Goal: Information Seeking & Learning: Learn about a topic

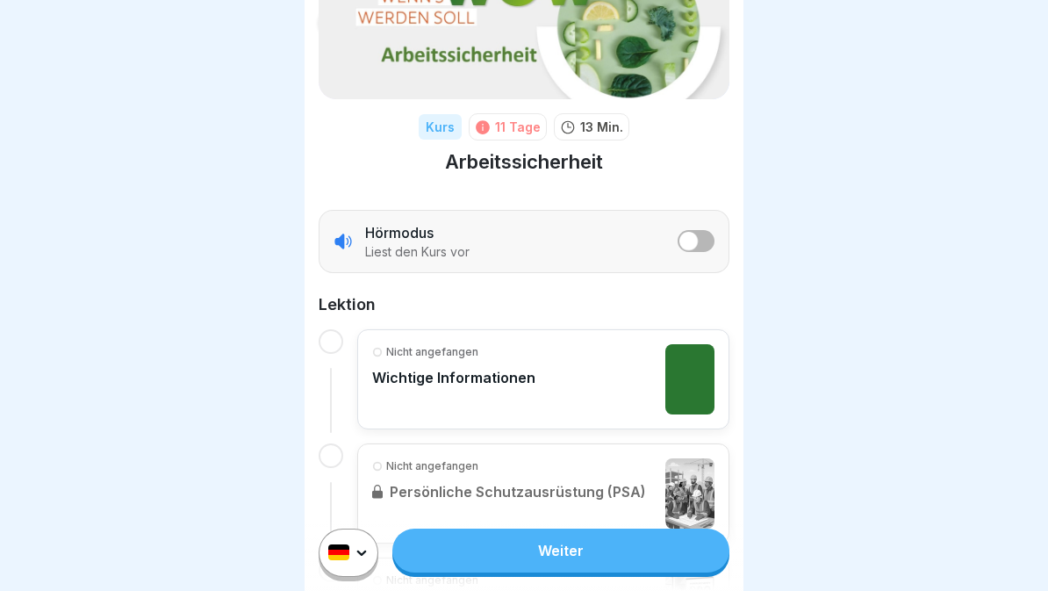
scroll to position [170, 0]
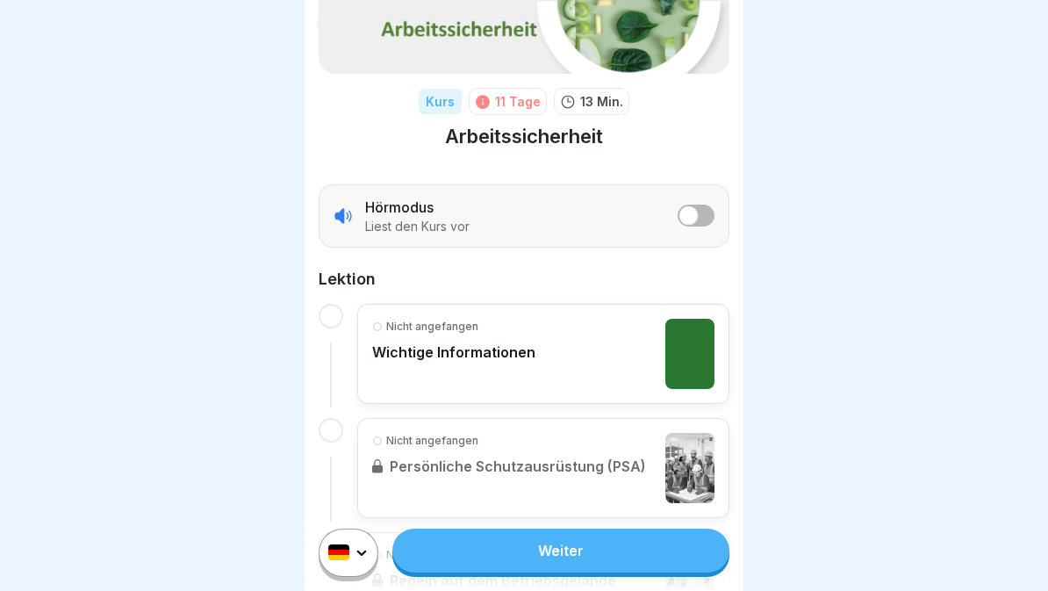
click at [689, 214] on span "listener mode" at bounding box center [689, 215] width 18 height 18
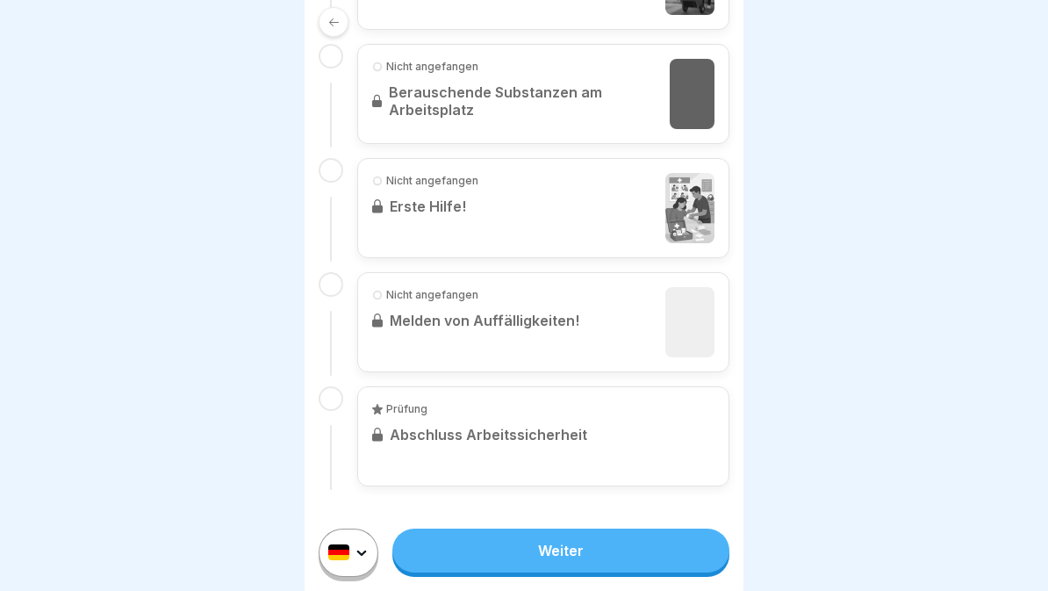
scroll to position [886, 0]
click at [551, 566] on link "Weiter" at bounding box center [561, 551] width 337 height 44
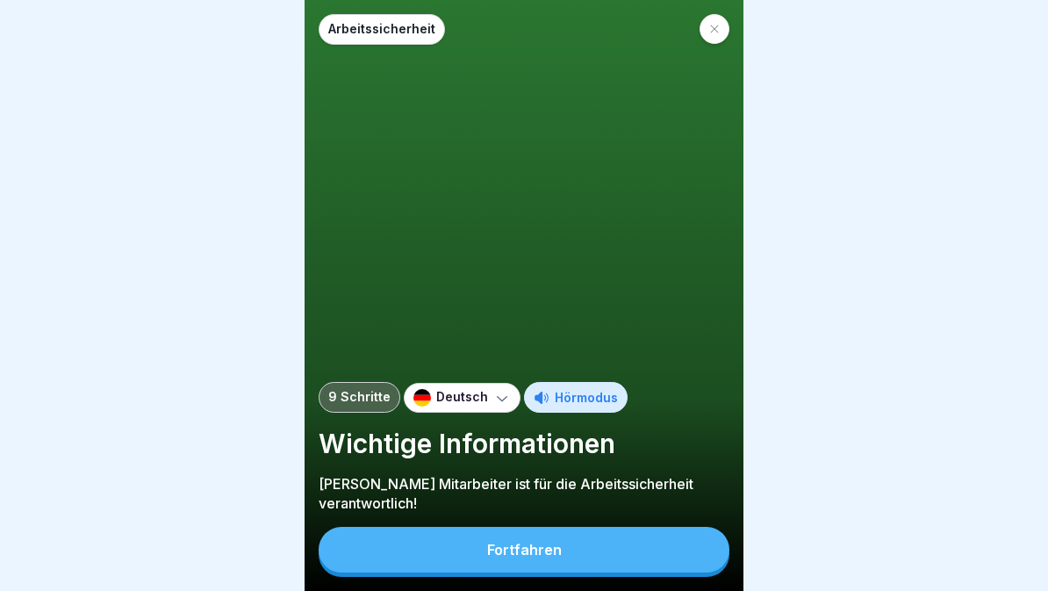
click at [586, 407] on p "Hörmodus" at bounding box center [586, 397] width 63 height 18
click at [581, 407] on p "Hörmodus" at bounding box center [586, 397] width 63 height 18
click at [580, 551] on button "Fortfahren" at bounding box center [524, 550] width 411 height 46
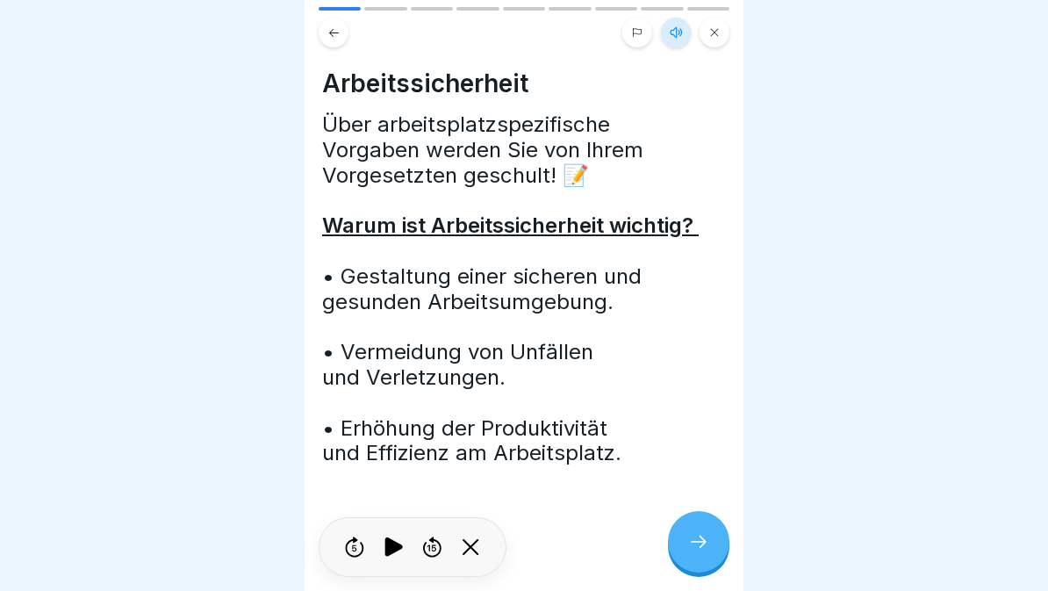
click at [710, 544] on div at bounding box center [698, 541] width 61 height 61
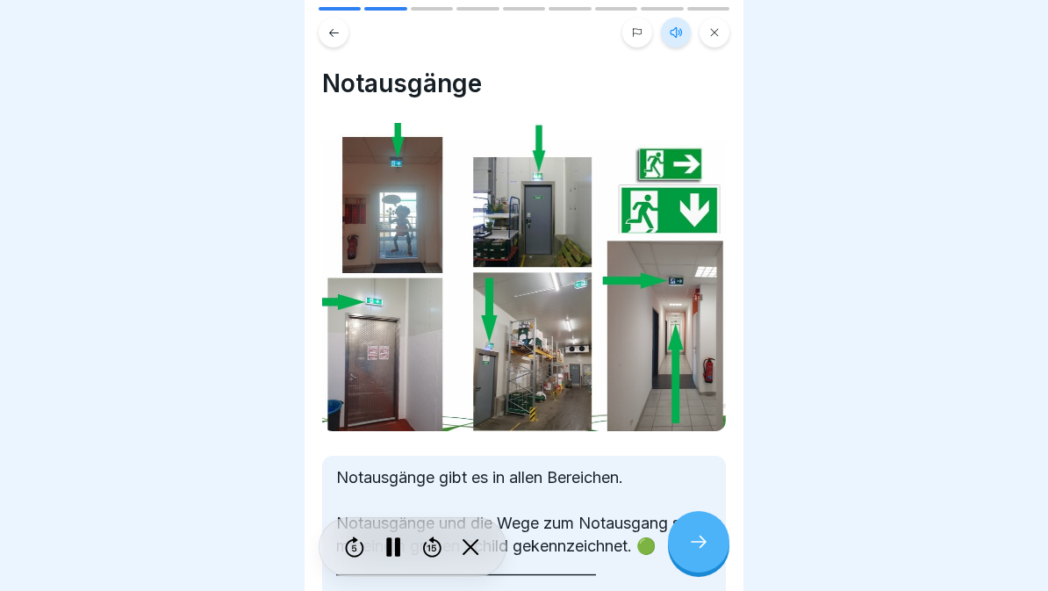
click at [710, 537] on div at bounding box center [698, 541] width 61 height 61
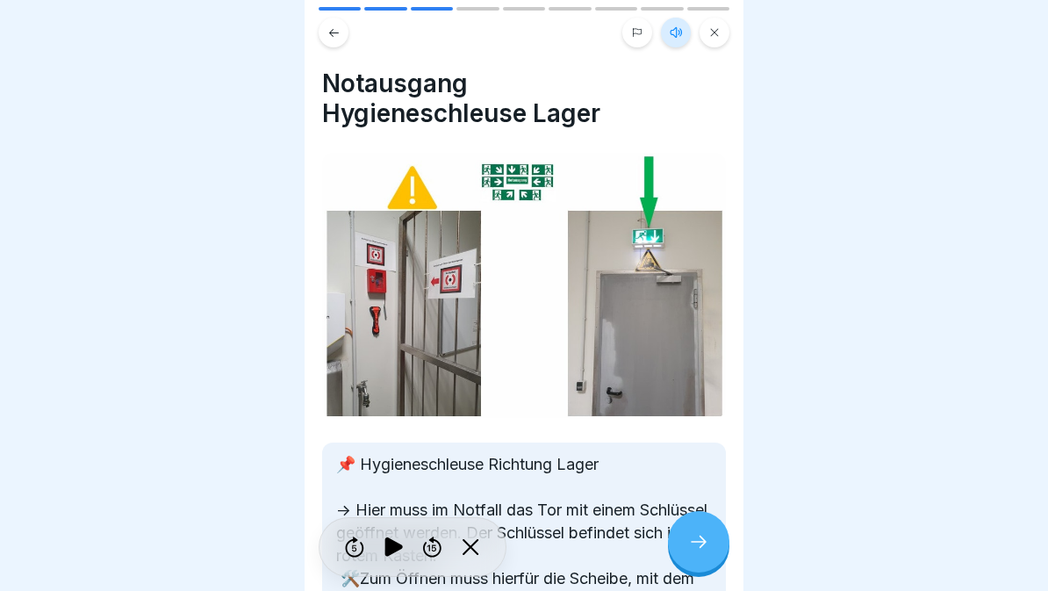
click at [692, 538] on icon at bounding box center [698, 541] width 21 height 21
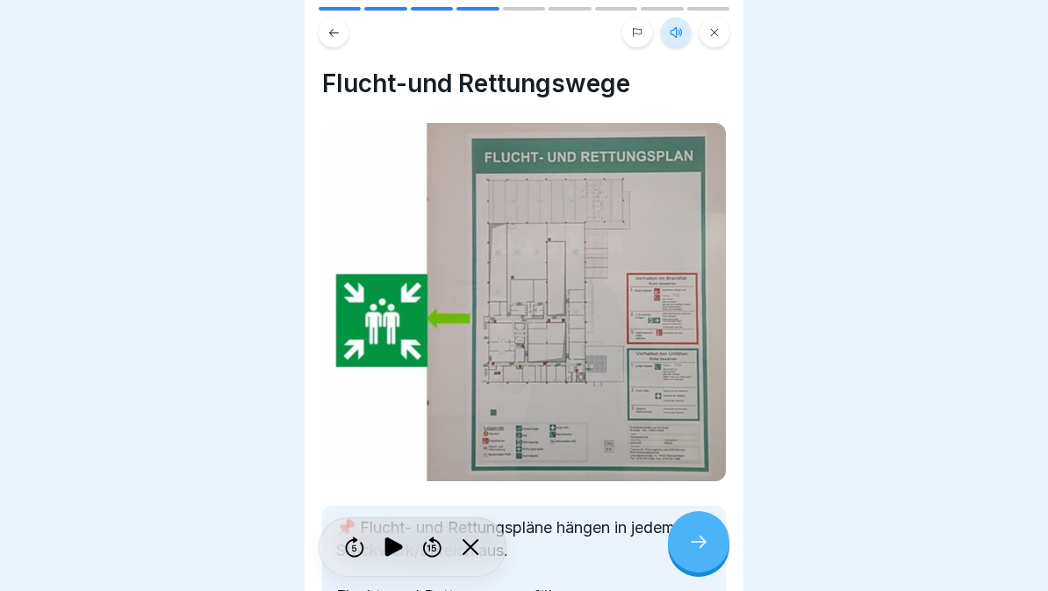
click at [706, 551] on icon at bounding box center [698, 541] width 21 height 21
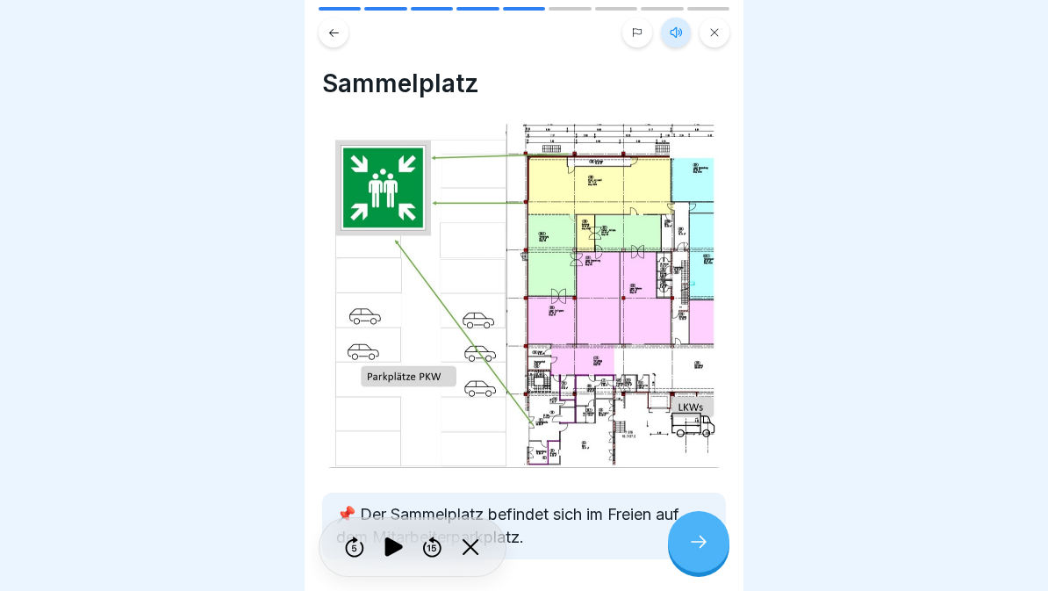
click at [682, 547] on div at bounding box center [698, 541] width 61 height 61
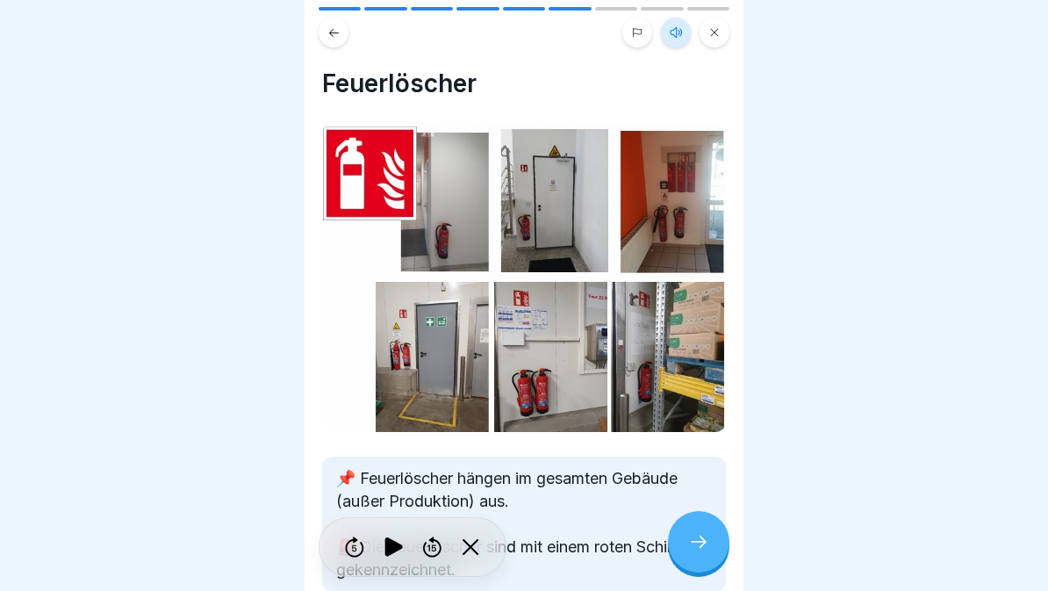
click at [694, 551] on icon at bounding box center [698, 541] width 21 height 21
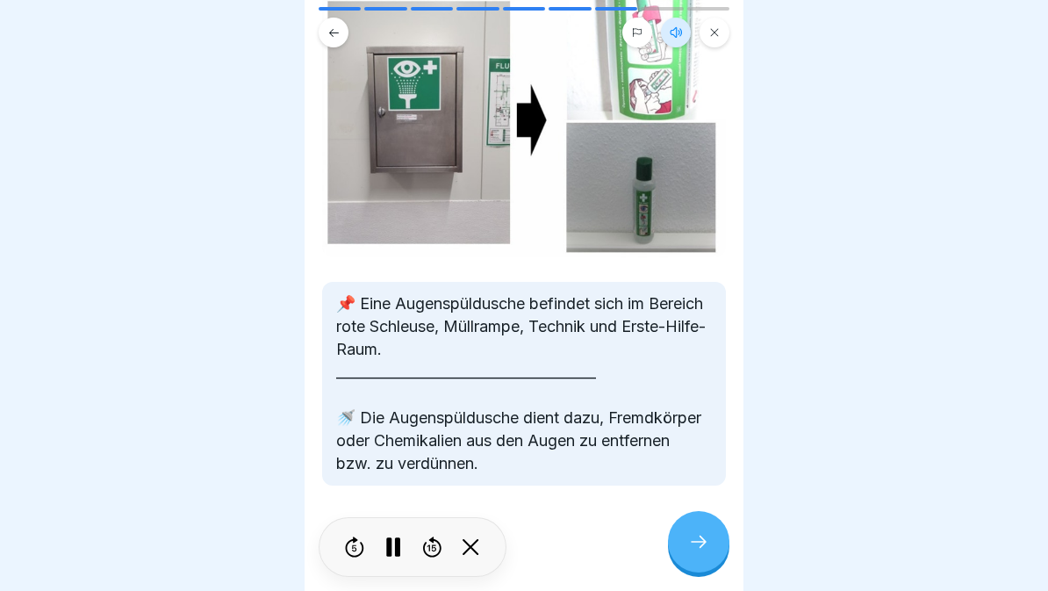
scroll to position [156, 0]
click at [703, 546] on icon at bounding box center [698, 541] width 21 height 21
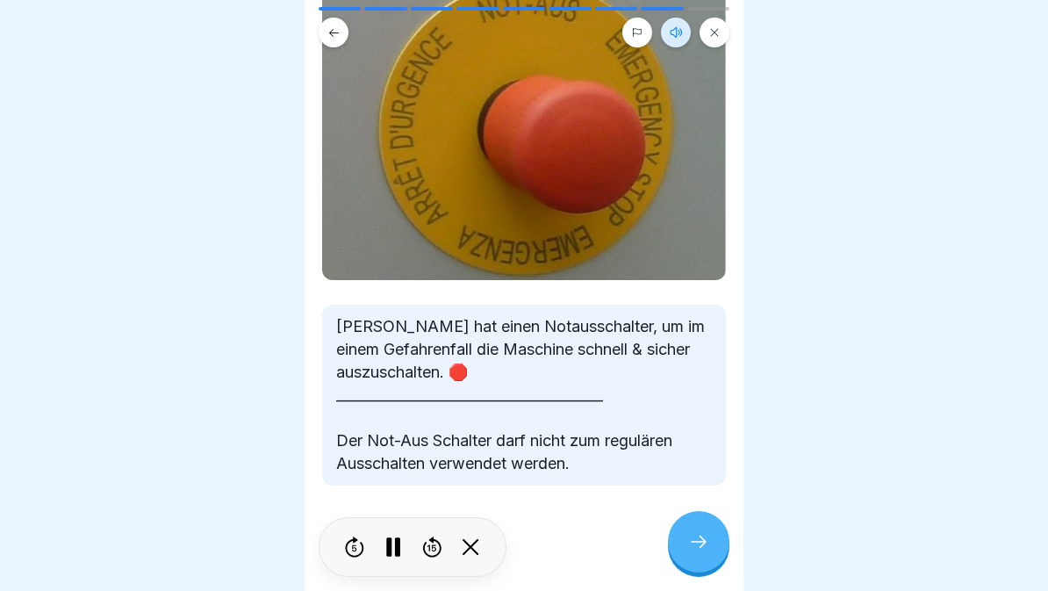
scroll to position [147, 0]
click at [703, 544] on icon at bounding box center [699, 542] width 16 height 12
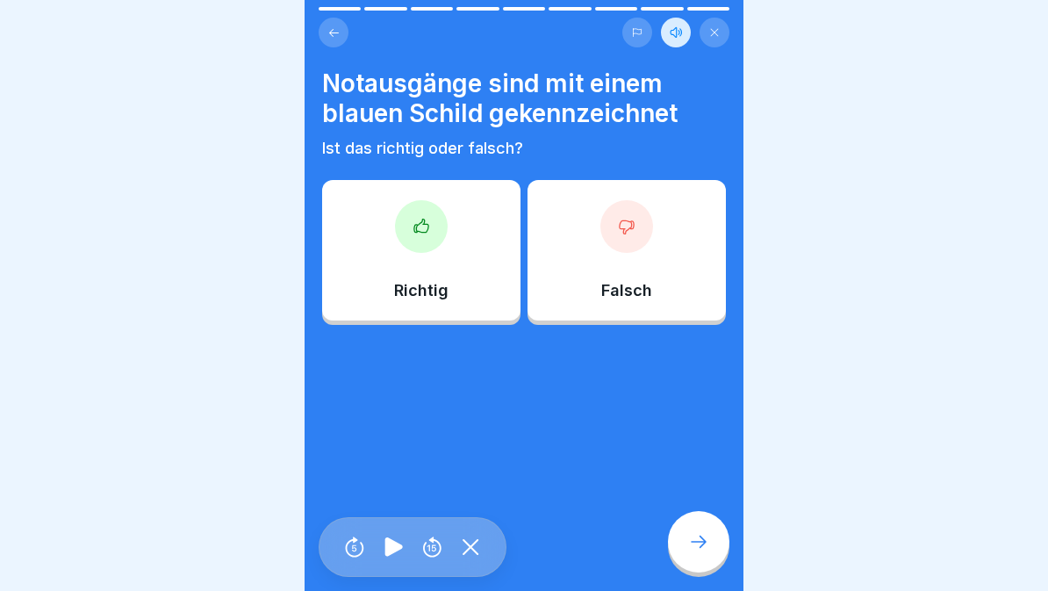
click at [617, 250] on div at bounding box center [627, 226] width 53 height 53
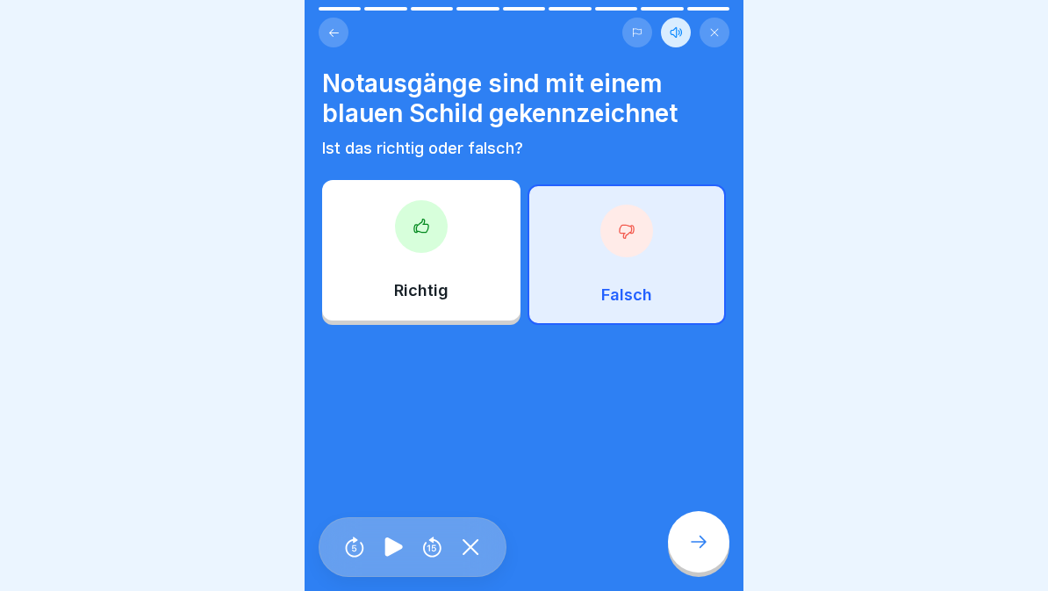
click at [717, 544] on div at bounding box center [698, 541] width 61 height 61
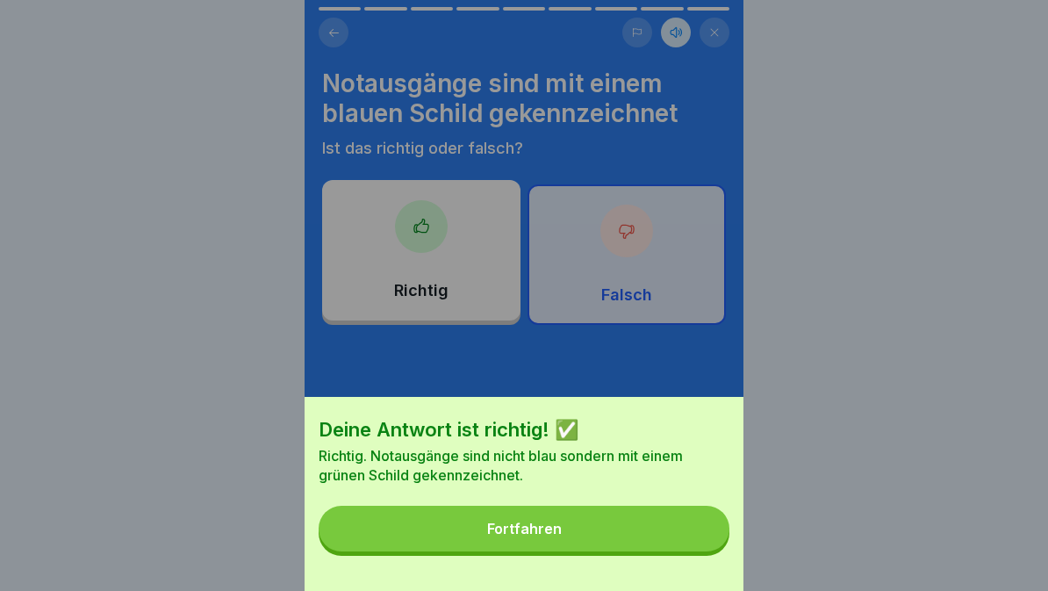
click at [644, 535] on button "Fortfahren" at bounding box center [524, 529] width 411 height 46
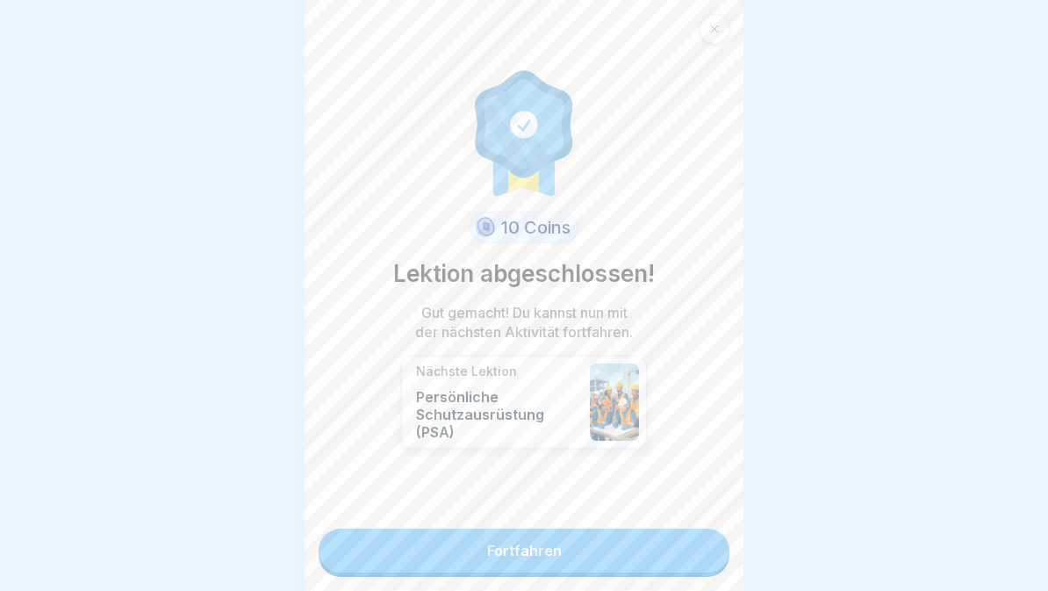
click at [659, 549] on link "Fortfahren" at bounding box center [524, 551] width 411 height 44
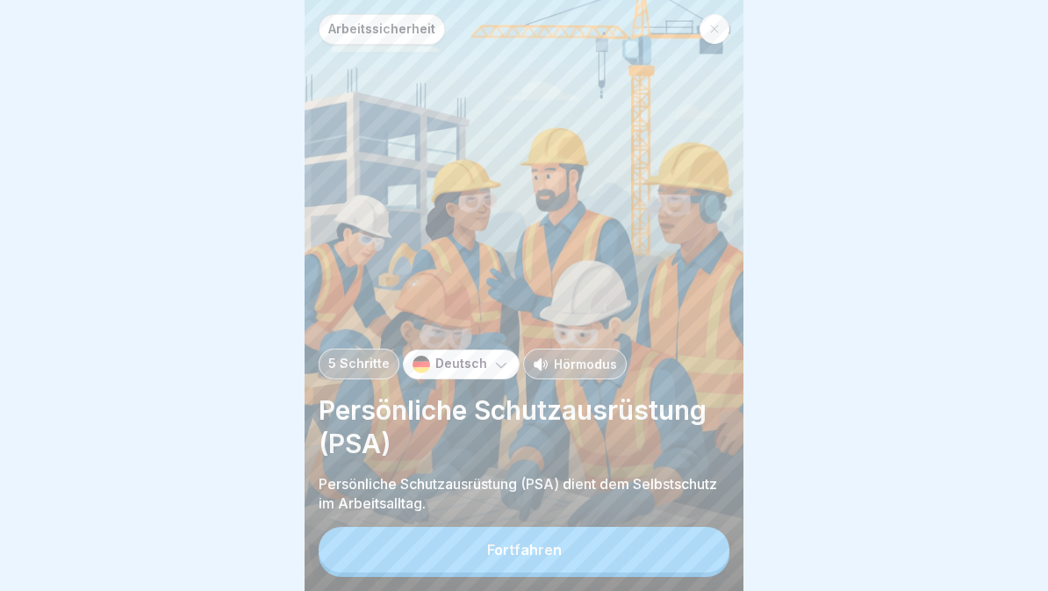
click at [496, 365] on icon at bounding box center [501, 365] width 11 height 5
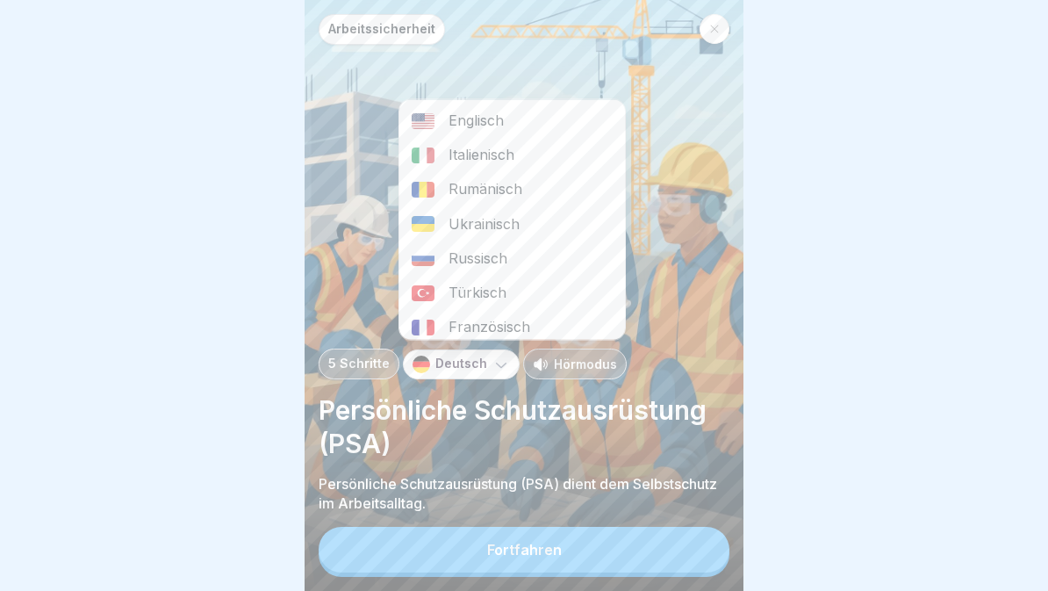
click at [521, 191] on div "Rumänisch" at bounding box center [513, 189] width 226 height 34
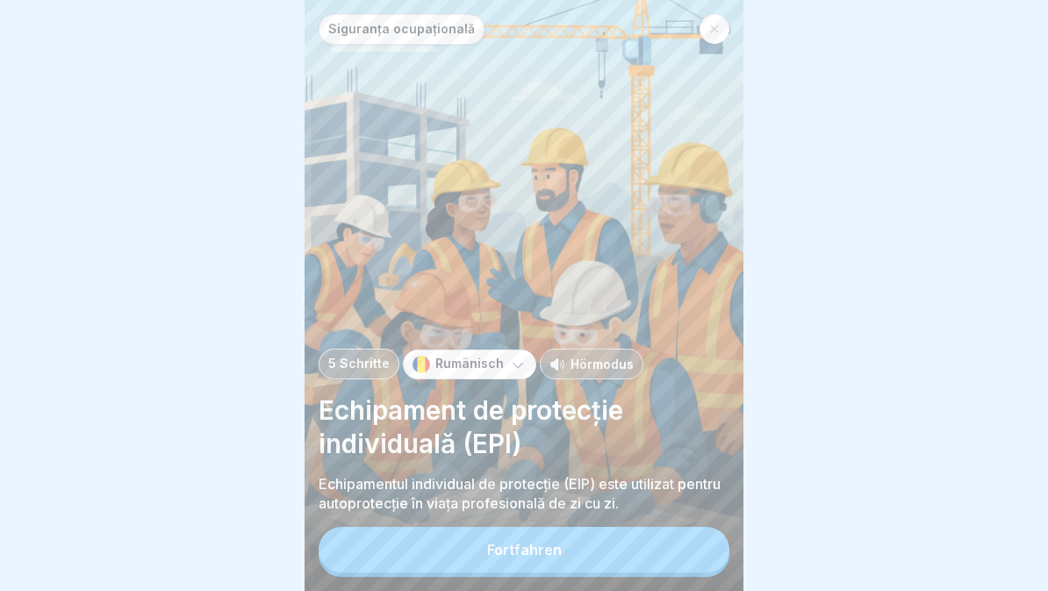
click at [615, 550] on button "Fortfahren" at bounding box center [524, 550] width 411 height 46
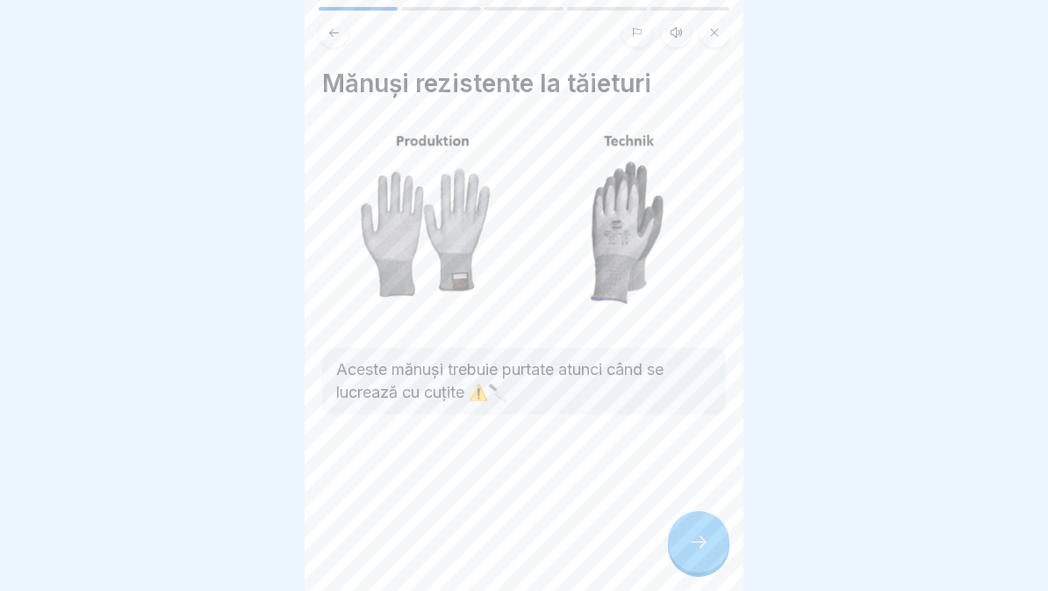
click at [681, 38] on icon at bounding box center [676, 32] width 14 height 14
click at [400, 538] on icon at bounding box center [394, 547] width 34 height 28
click at [707, 547] on icon at bounding box center [698, 541] width 21 height 21
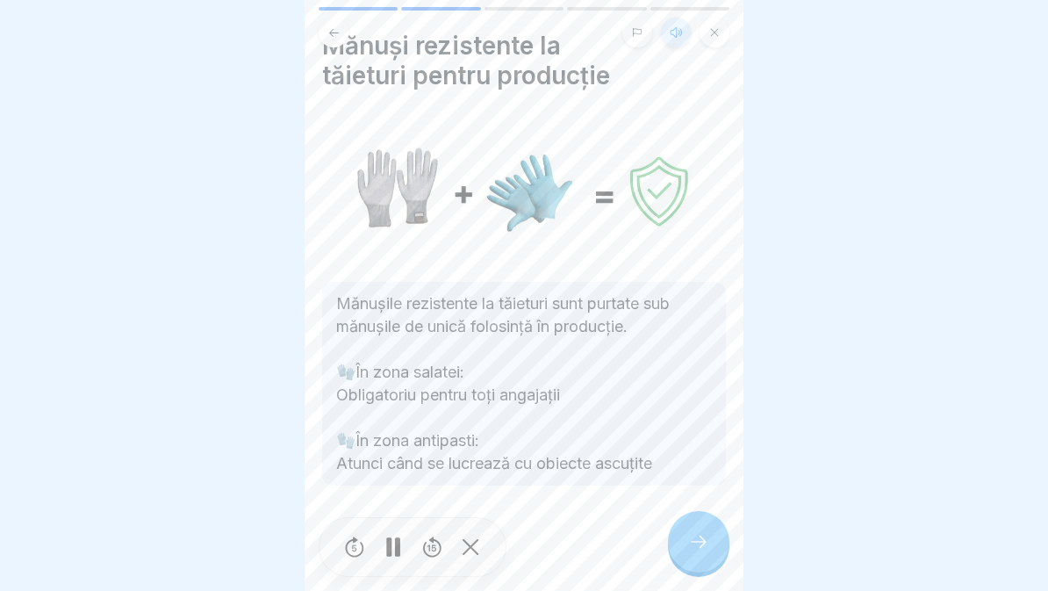
scroll to position [38, 0]
click at [707, 544] on icon at bounding box center [698, 541] width 21 height 21
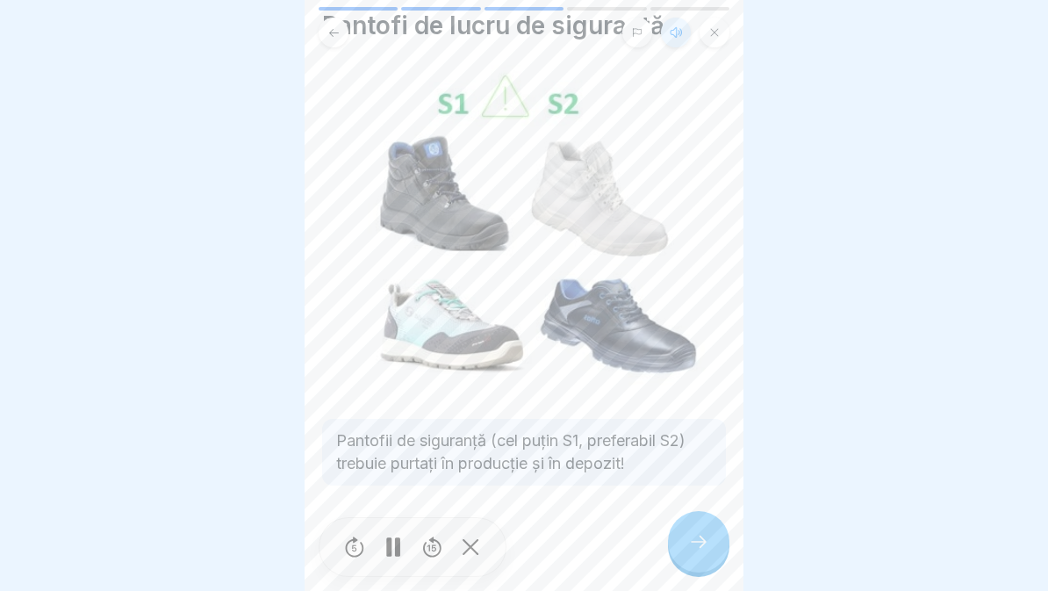
scroll to position [58, 0]
click at [710, 548] on div at bounding box center [698, 541] width 61 height 61
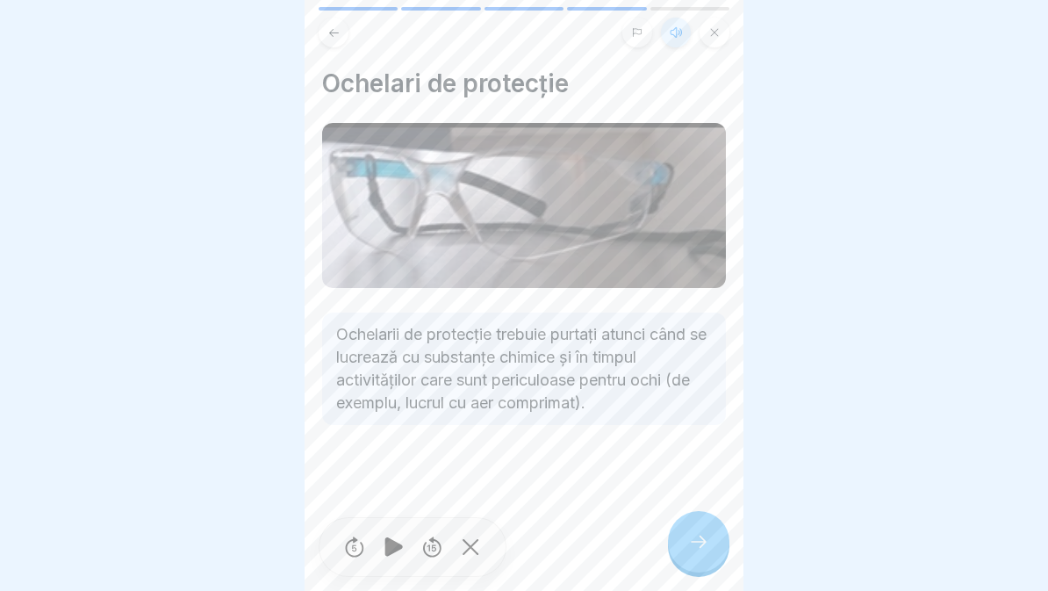
click at [710, 529] on div at bounding box center [698, 541] width 61 height 61
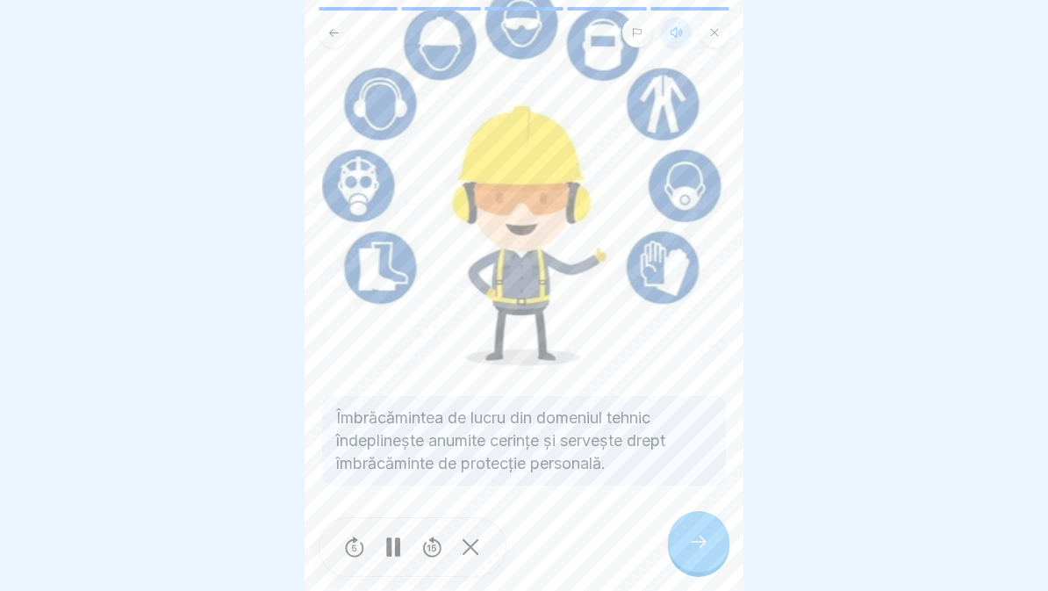
scroll to position [178, 0]
click at [720, 544] on div at bounding box center [698, 541] width 61 height 61
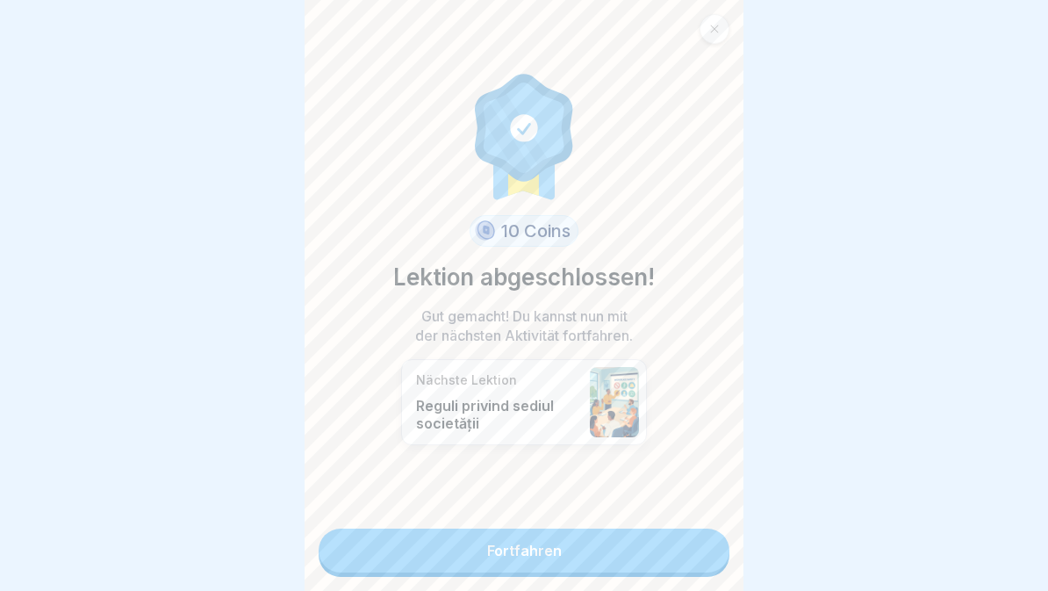
click at [563, 558] on link "Fortfahren" at bounding box center [524, 551] width 411 height 44
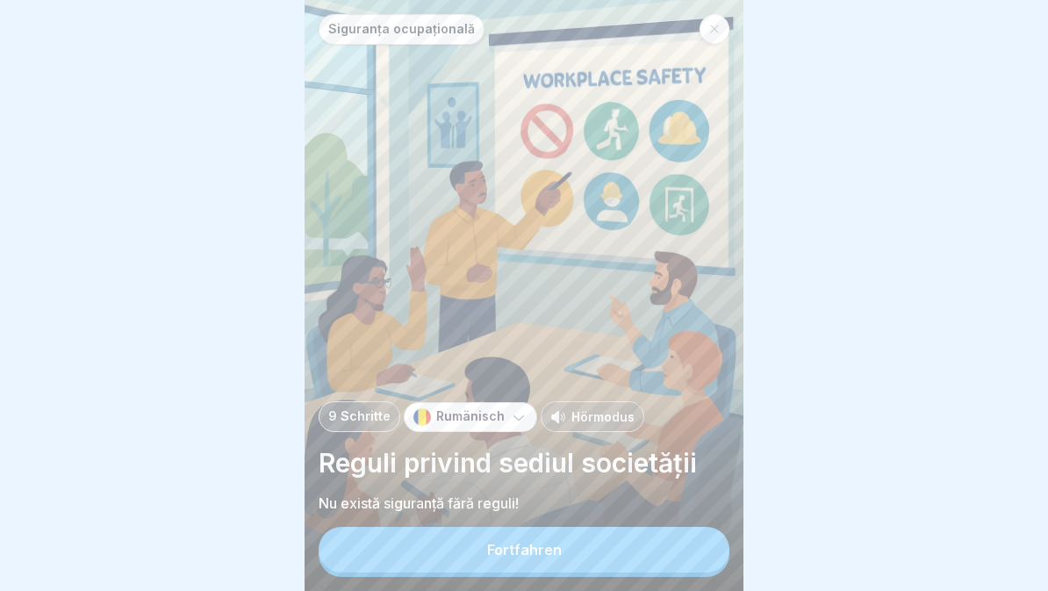
click at [638, 551] on button "Fortfahren" at bounding box center [524, 550] width 411 height 46
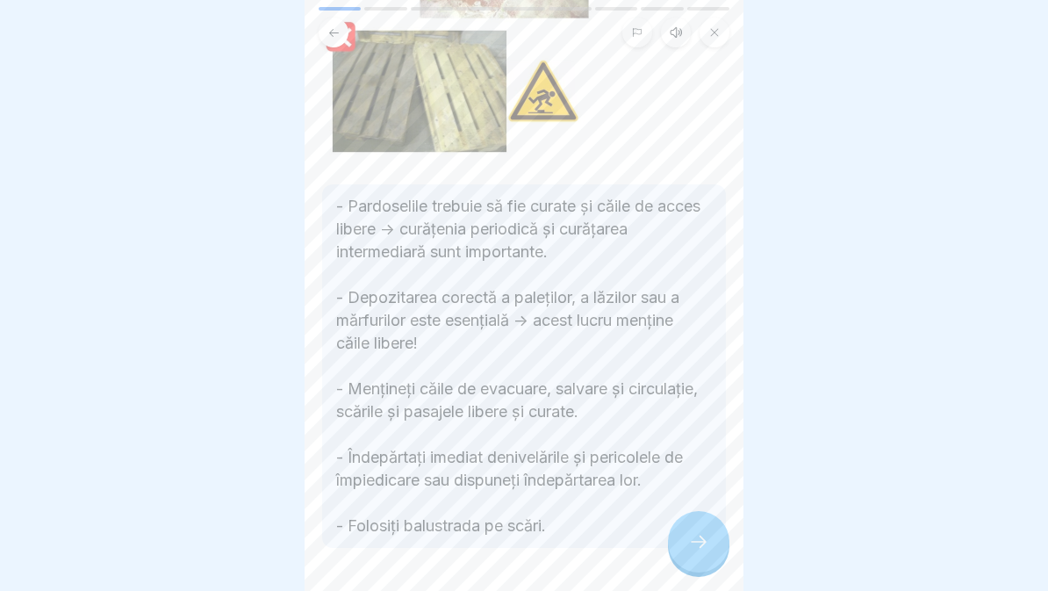
scroll to position [256, 0]
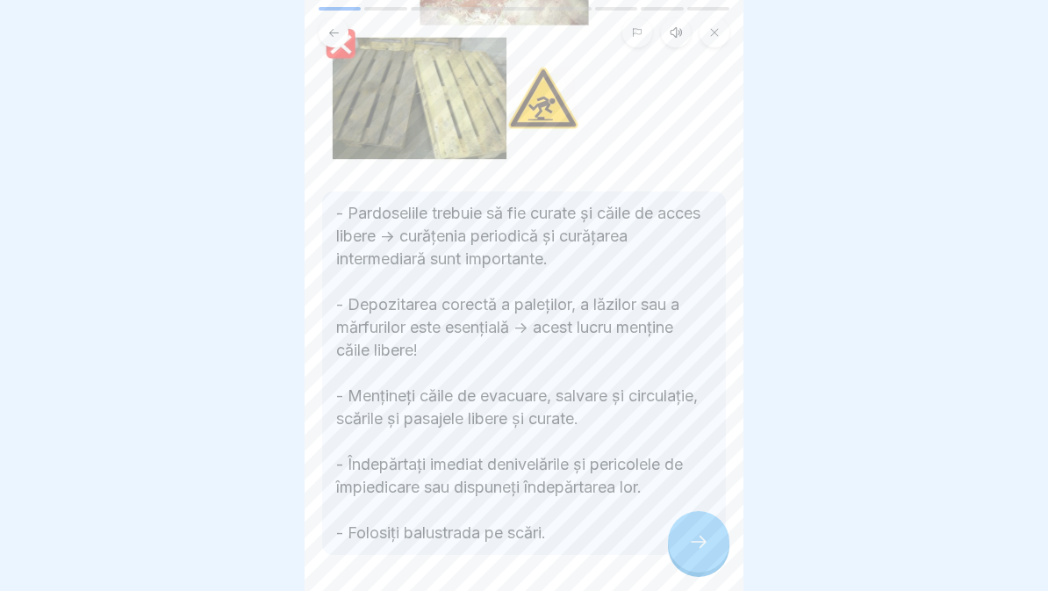
click at [676, 29] on icon at bounding box center [676, 32] width 14 height 14
click at [391, 546] on icon at bounding box center [394, 546] width 18 height 19
click at [702, 542] on icon at bounding box center [699, 542] width 16 height 12
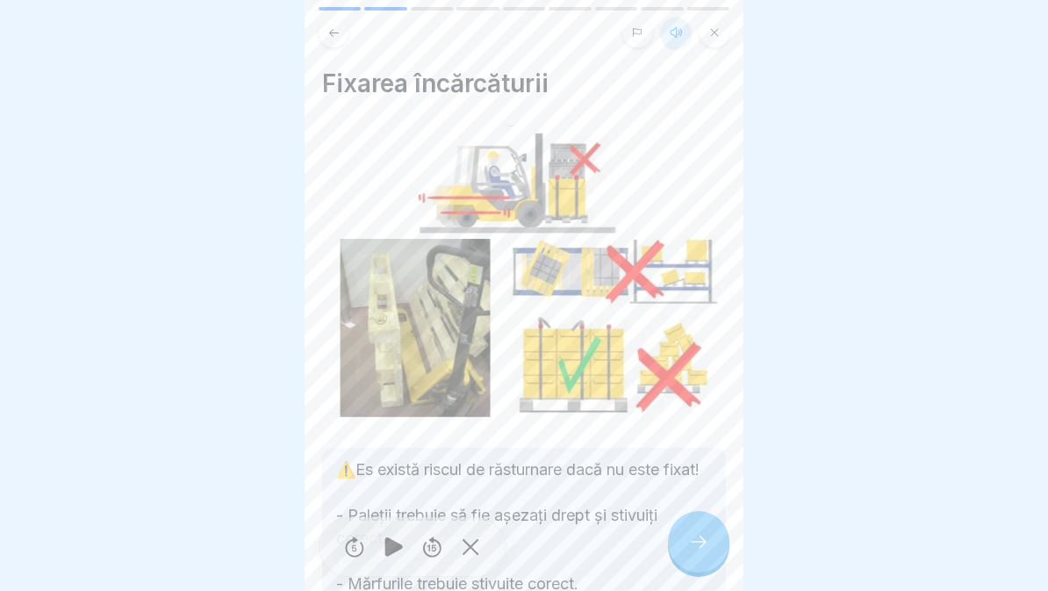
click at [710, 551] on div at bounding box center [698, 541] width 61 height 61
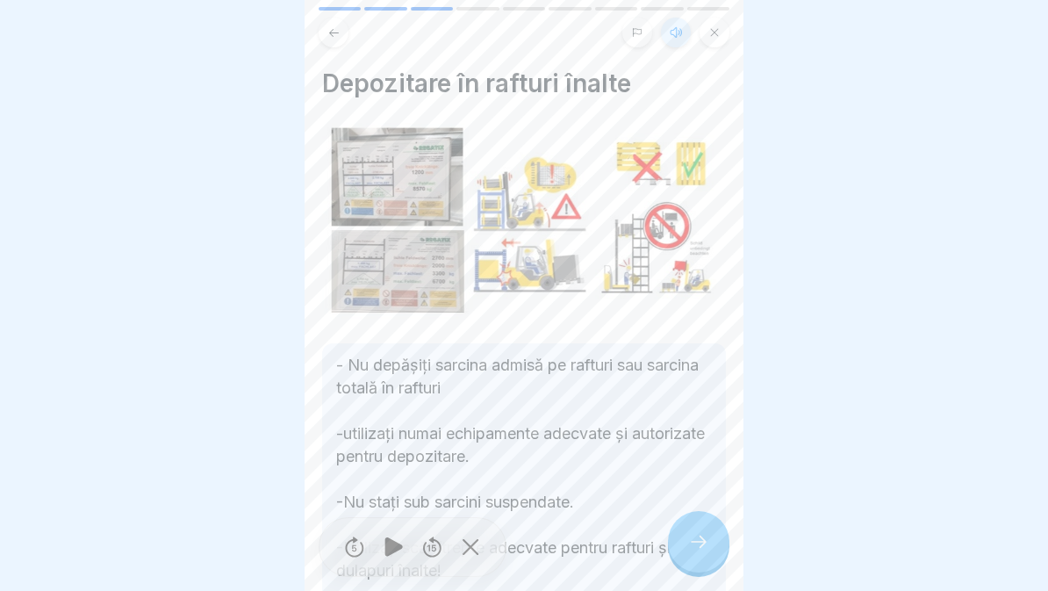
click at [700, 546] on icon at bounding box center [698, 541] width 21 height 21
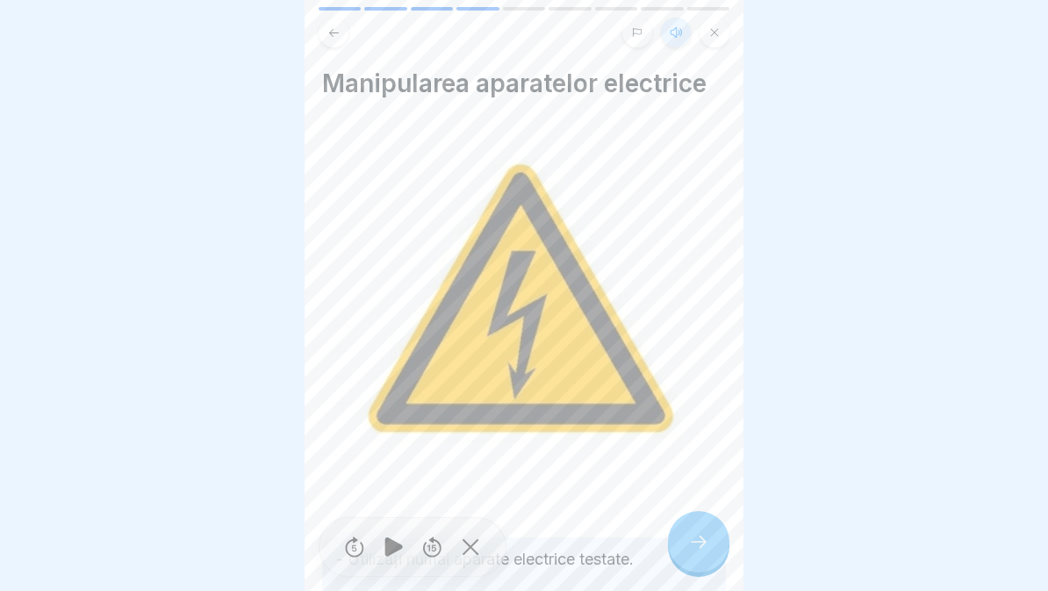
click at [704, 529] on div at bounding box center [698, 541] width 61 height 61
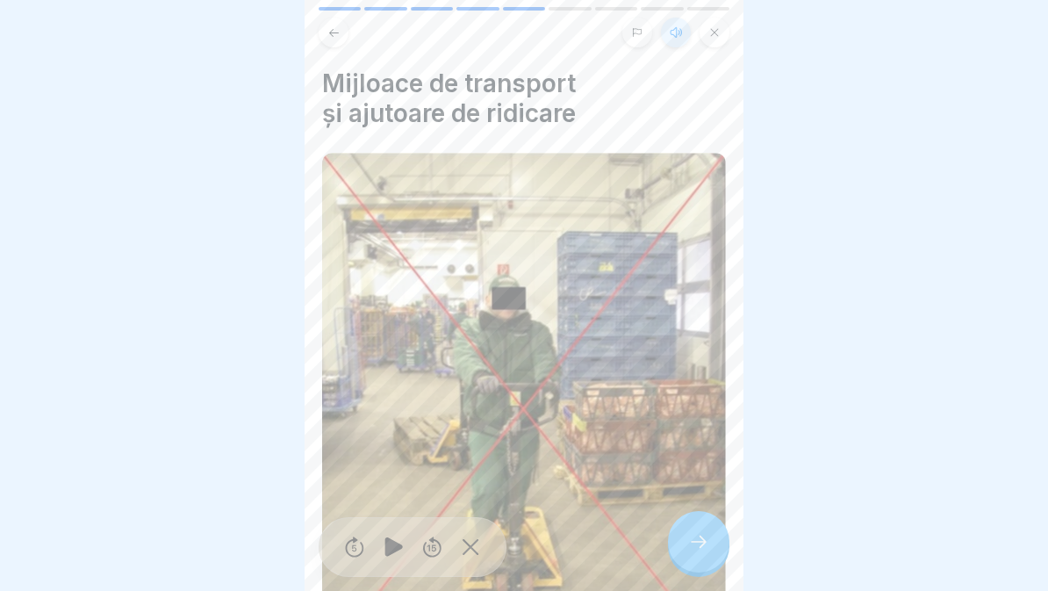
click at [702, 529] on div at bounding box center [698, 541] width 61 height 61
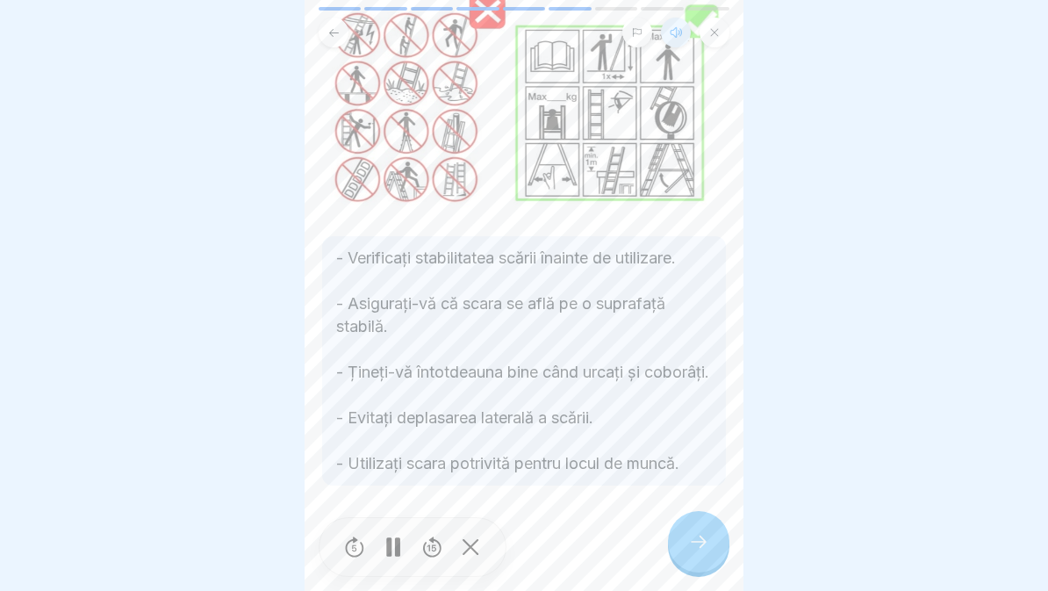
scroll to position [163, 0]
click at [705, 542] on icon at bounding box center [699, 542] width 16 height 12
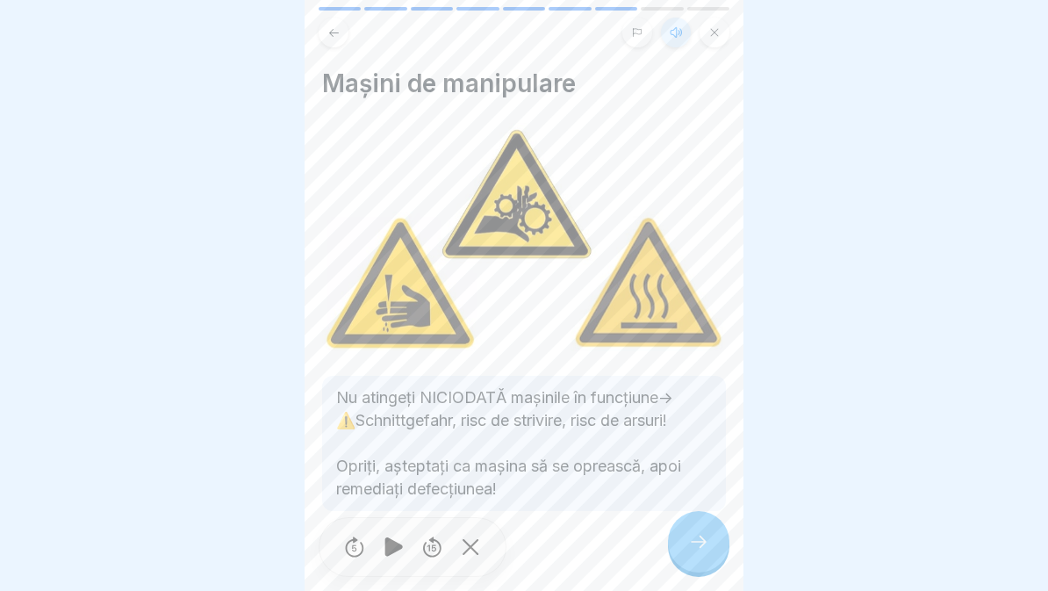
click at [701, 527] on div at bounding box center [698, 541] width 61 height 61
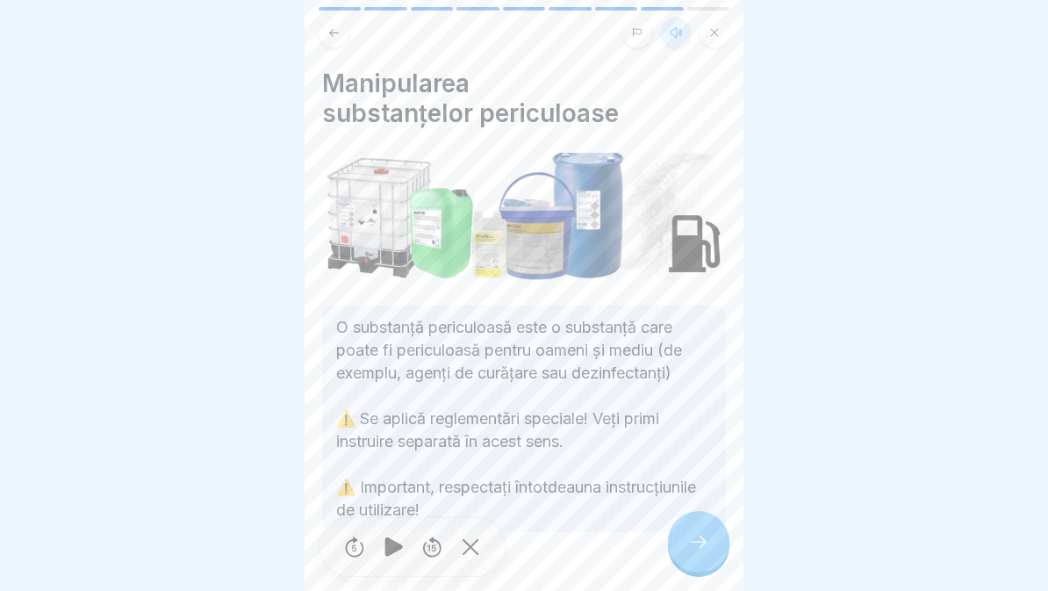
click at [695, 546] on icon at bounding box center [698, 541] width 21 height 21
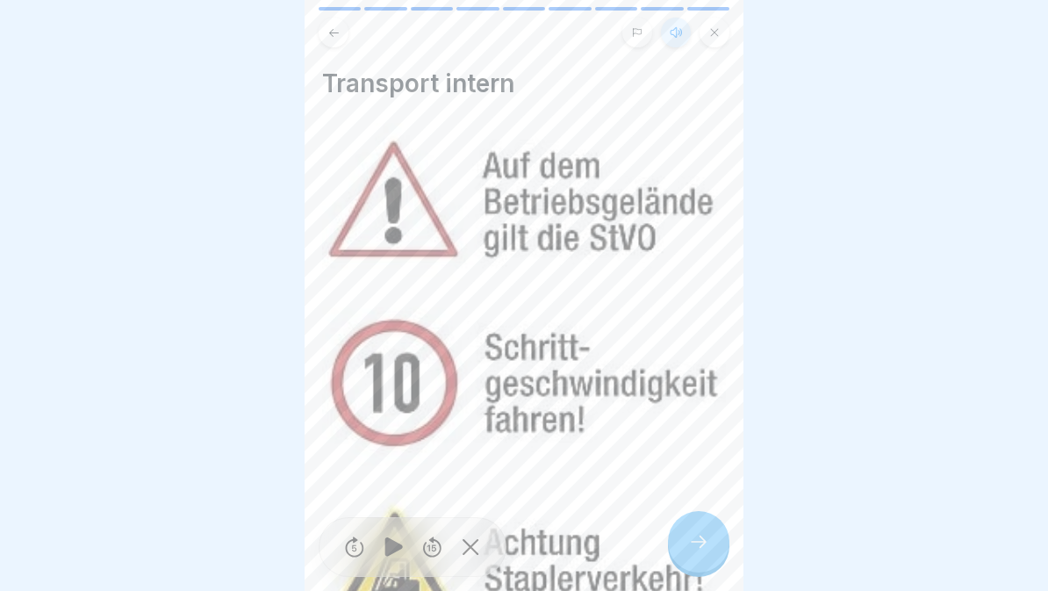
click at [661, 540] on img at bounding box center [524, 377] width 404 height 509
click at [707, 555] on div at bounding box center [698, 541] width 61 height 61
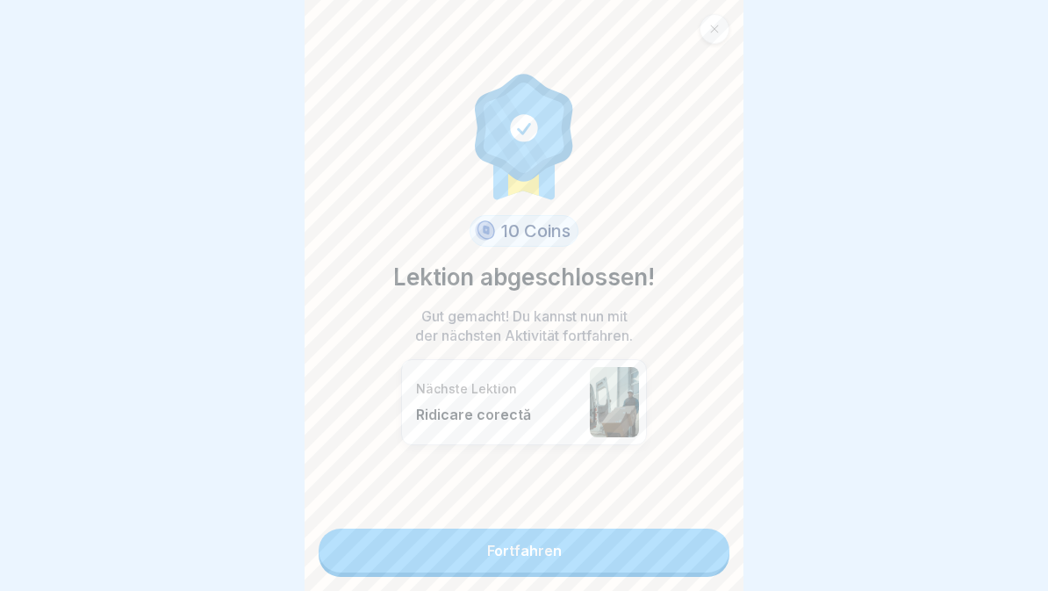
click at [620, 544] on link "Fortfahren" at bounding box center [524, 551] width 411 height 44
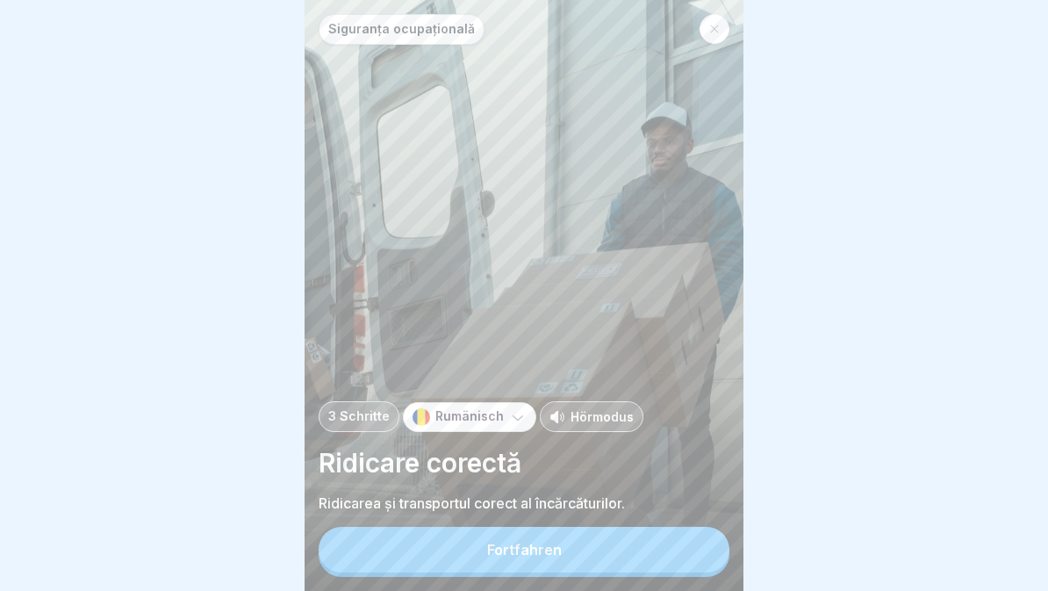
click at [629, 564] on button "Fortfahren" at bounding box center [524, 550] width 411 height 46
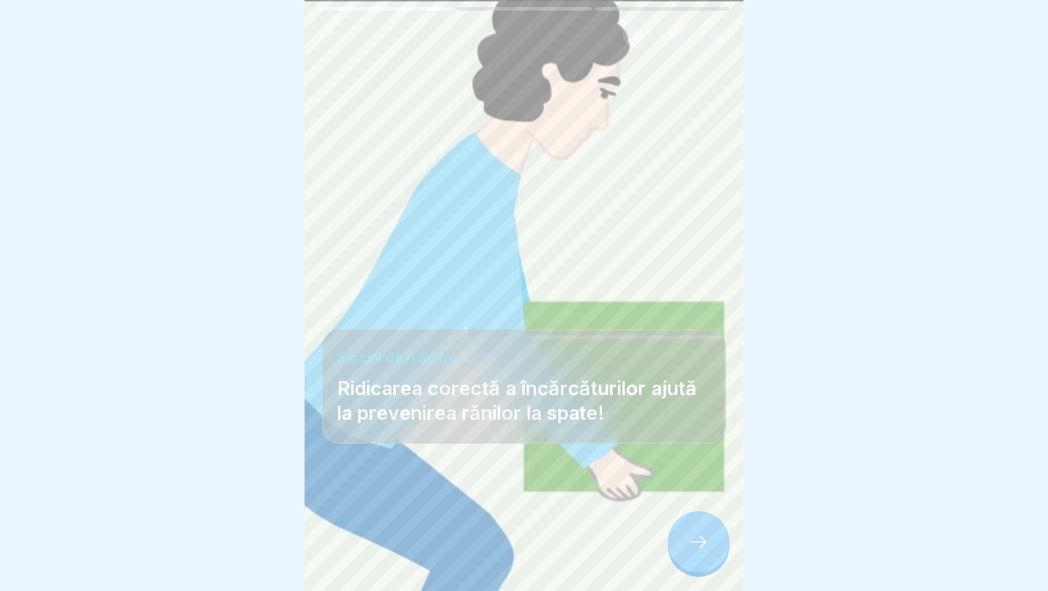
click at [703, 538] on icon at bounding box center [699, 542] width 16 height 12
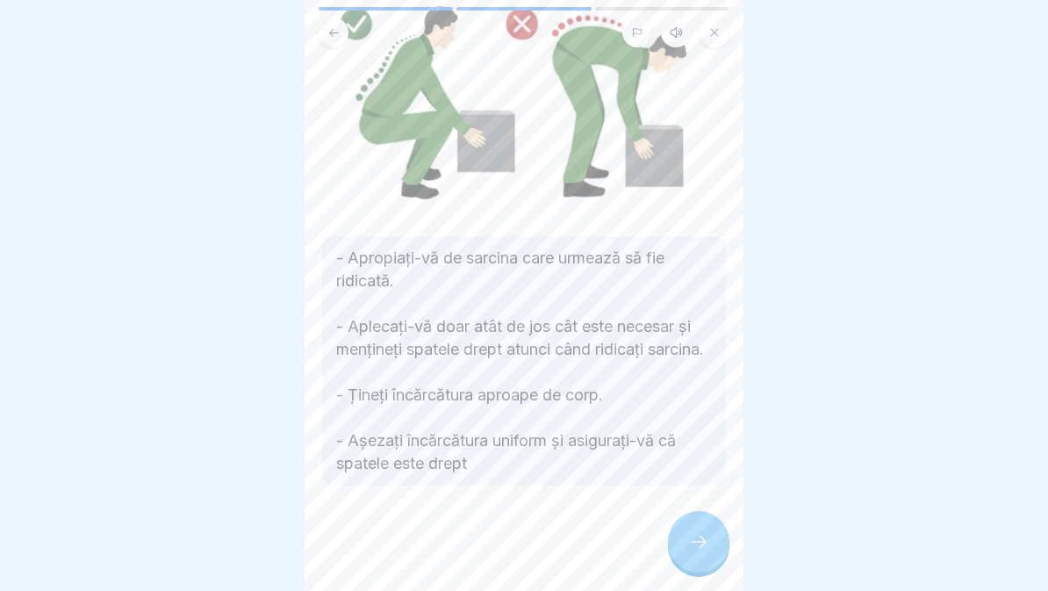
scroll to position [155, 0]
click at [704, 539] on icon at bounding box center [699, 542] width 16 height 12
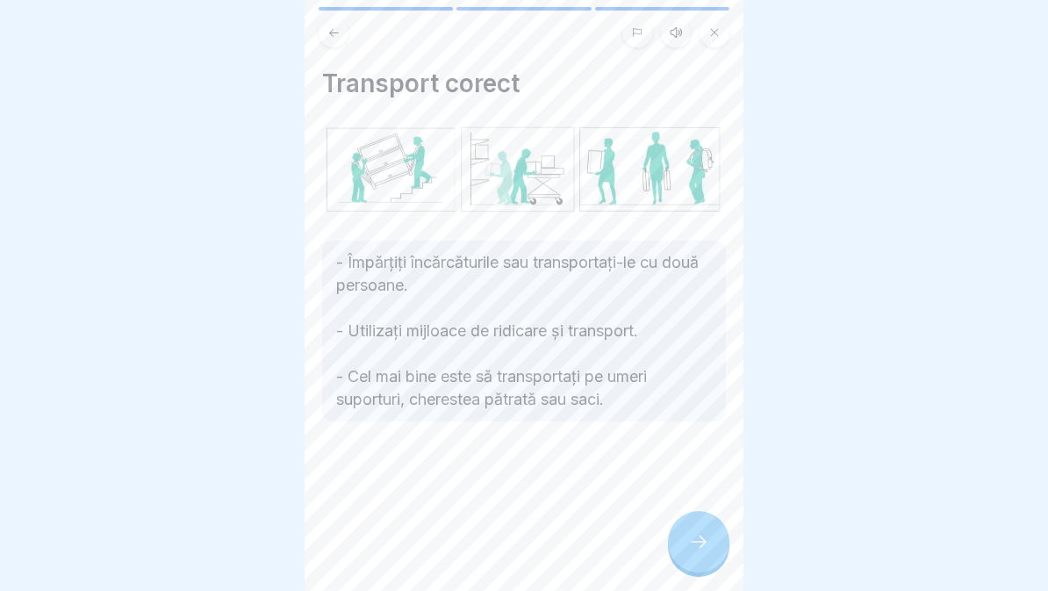
click at [702, 541] on icon at bounding box center [698, 541] width 21 height 21
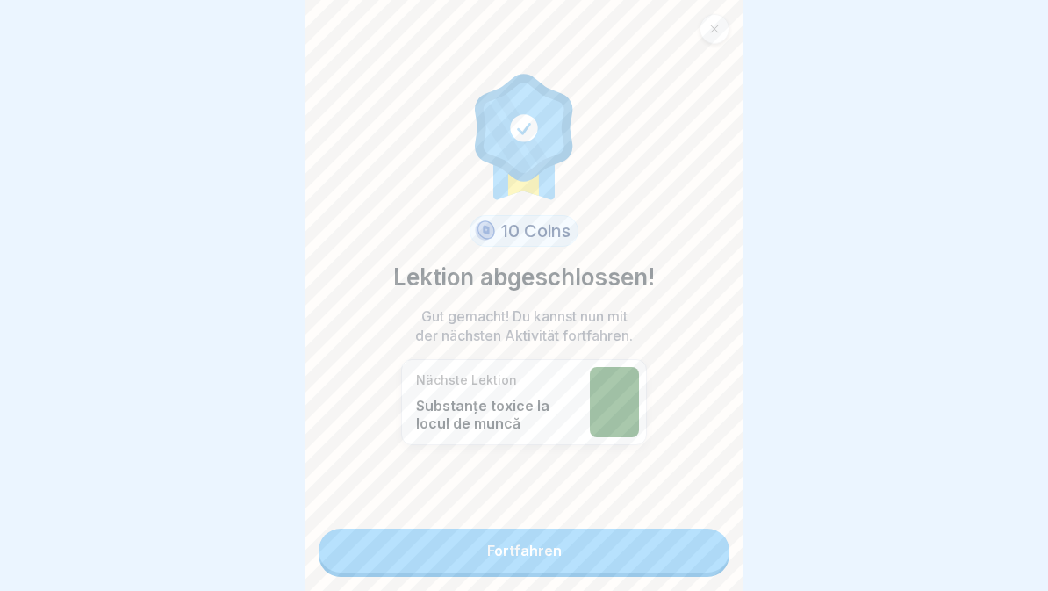
click at [656, 553] on link "Fortfahren" at bounding box center [524, 551] width 411 height 44
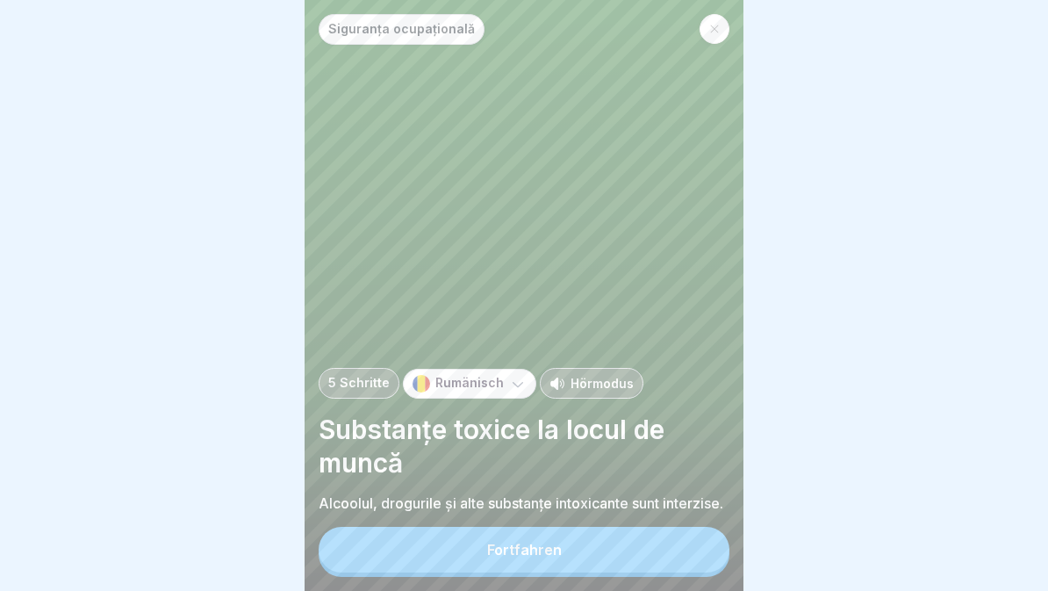
click at [622, 555] on button "Fortfahren" at bounding box center [524, 550] width 411 height 46
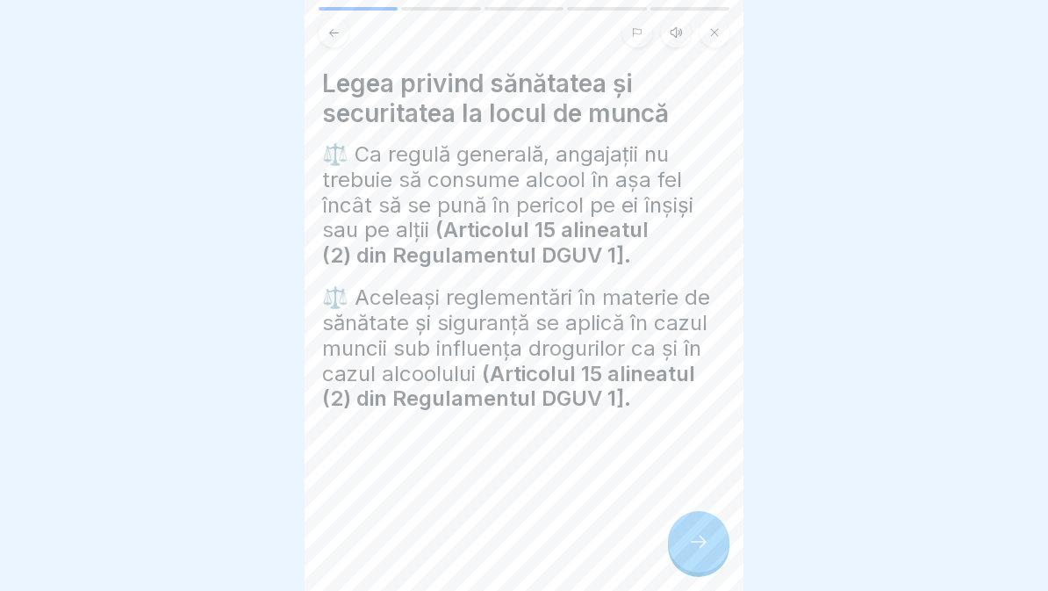
click at [681, 23] on button at bounding box center [676, 33] width 30 height 30
click at [393, 560] on icon at bounding box center [394, 547] width 34 height 28
click at [716, 544] on div at bounding box center [698, 541] width 61 height 61
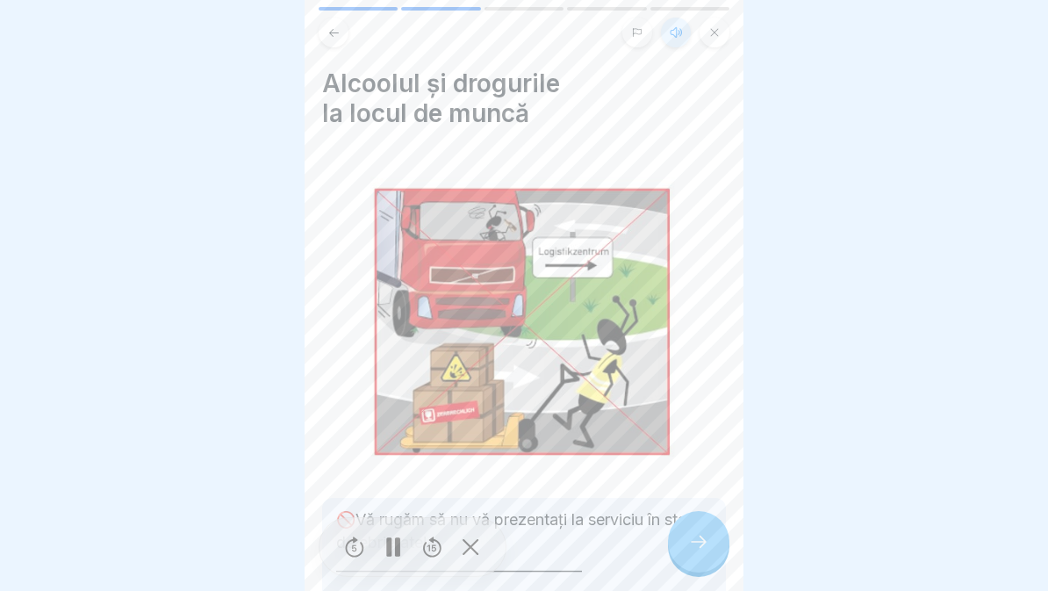
click at [717, 551] on div at bounding box center [698, 541] width 61 height 61
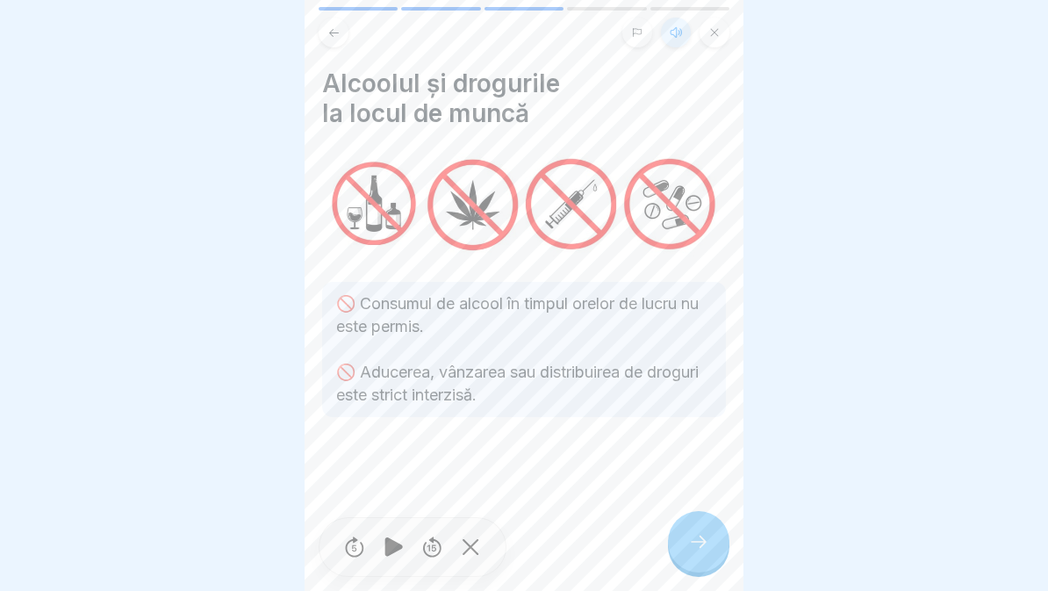
click at [695, 522] on div at bounding box center [698, 541] width 61 height 61
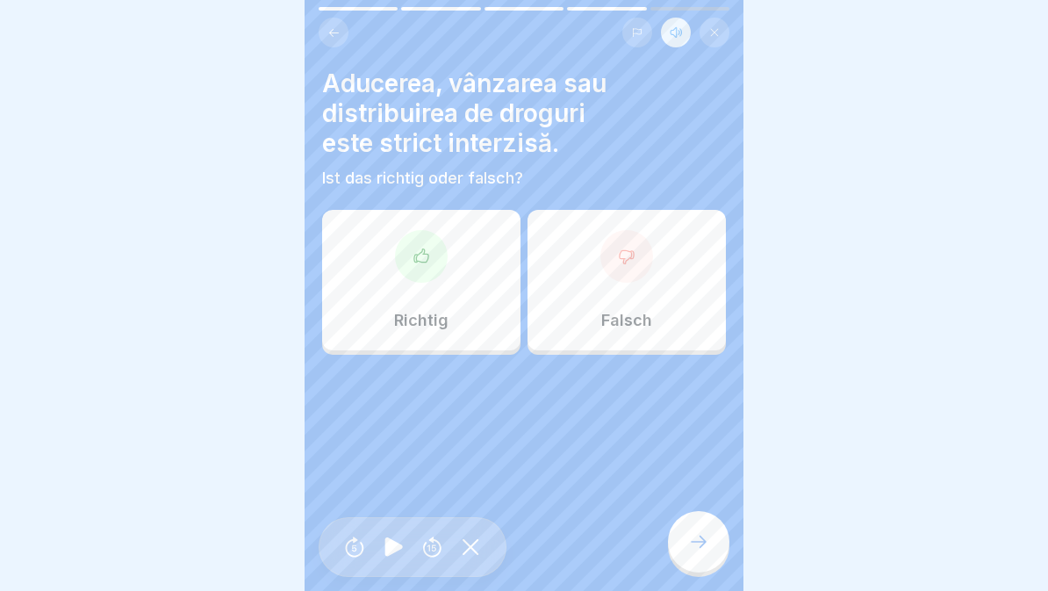
click at [438, 306] on div "Richtig" at bounding box center [421, 280] width 198 height 140
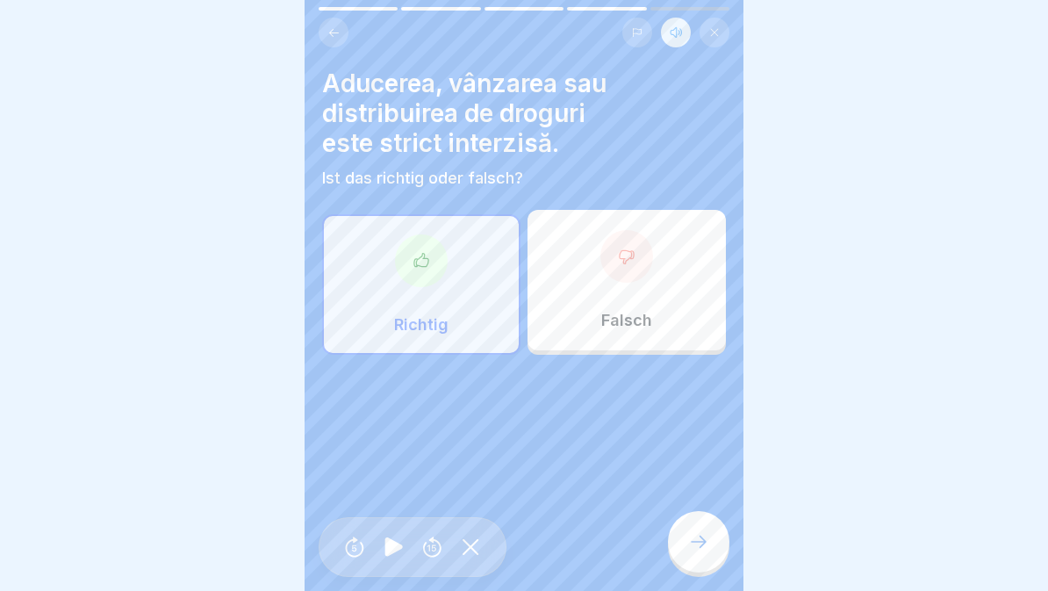
click at [696, 543] on icon at bounding box center [698, 541] width 21 height 21
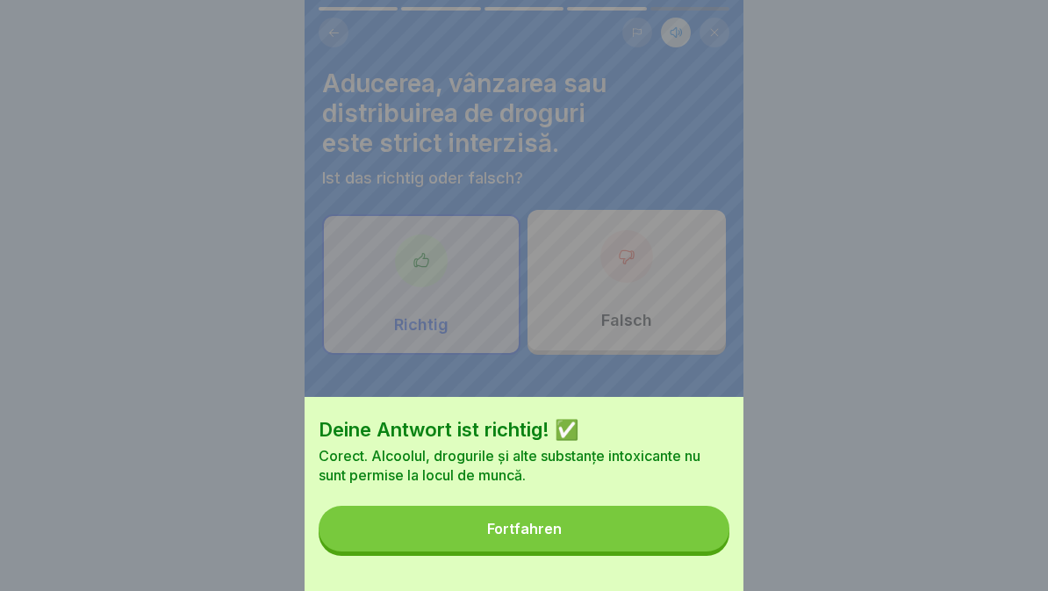
click at [633, 528] on button "Fortfahren" at bounding box center [524, 529] width 411 height 46
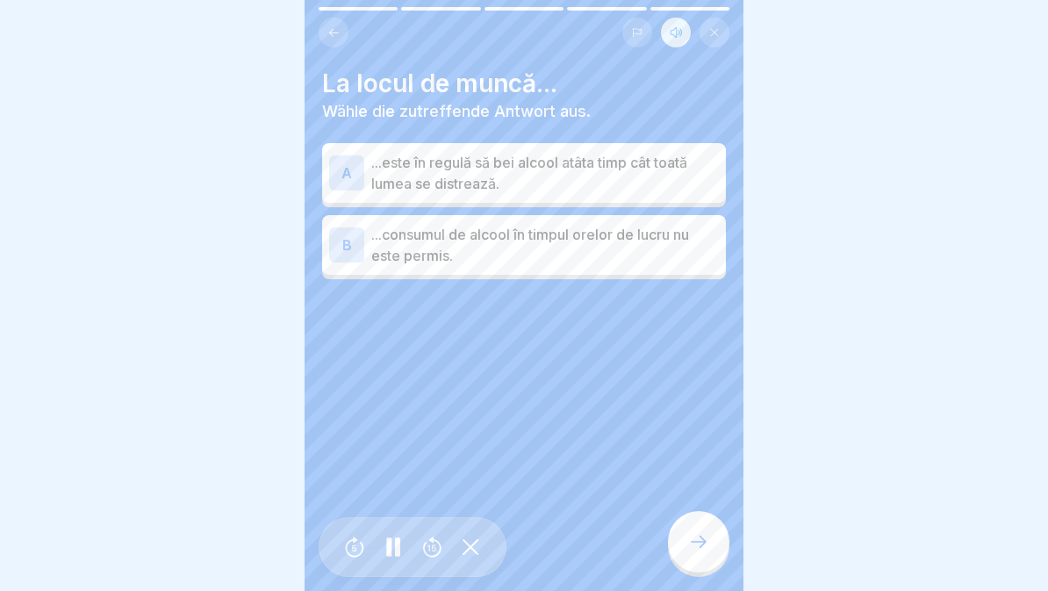
click at [529, 258] on p "...consumul de alcool în timpul orelor de lucru nu este permis." at bounding box center [545, 245] width 348 height 42
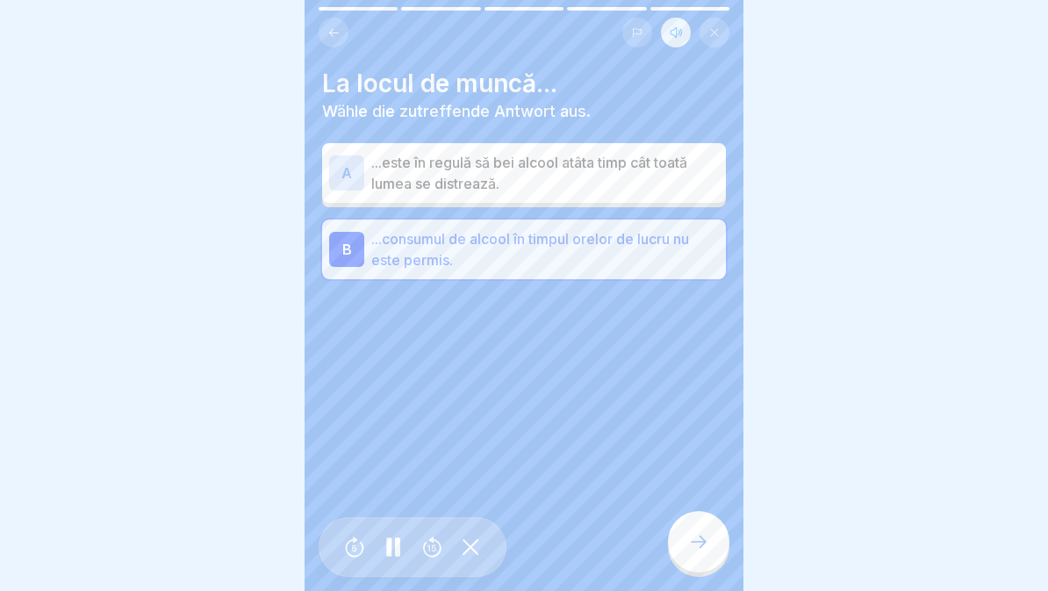
click at [704, 553] on div at bounding box center [698, 541] width 61 height 61
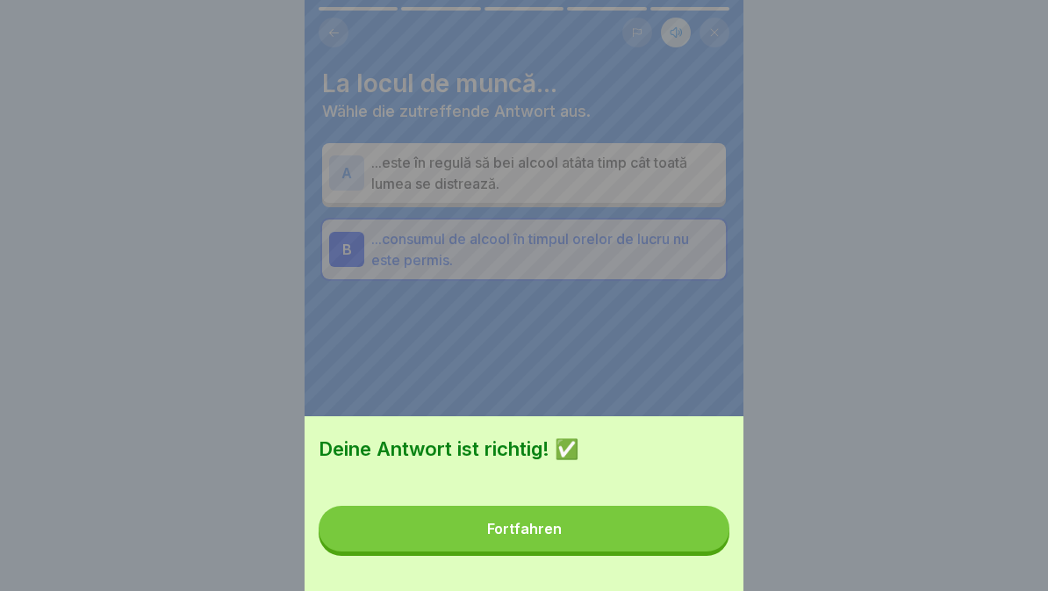
click at [630, 531] on button "Fortfahren" at bounding box center [524, 529] width 411 height 46
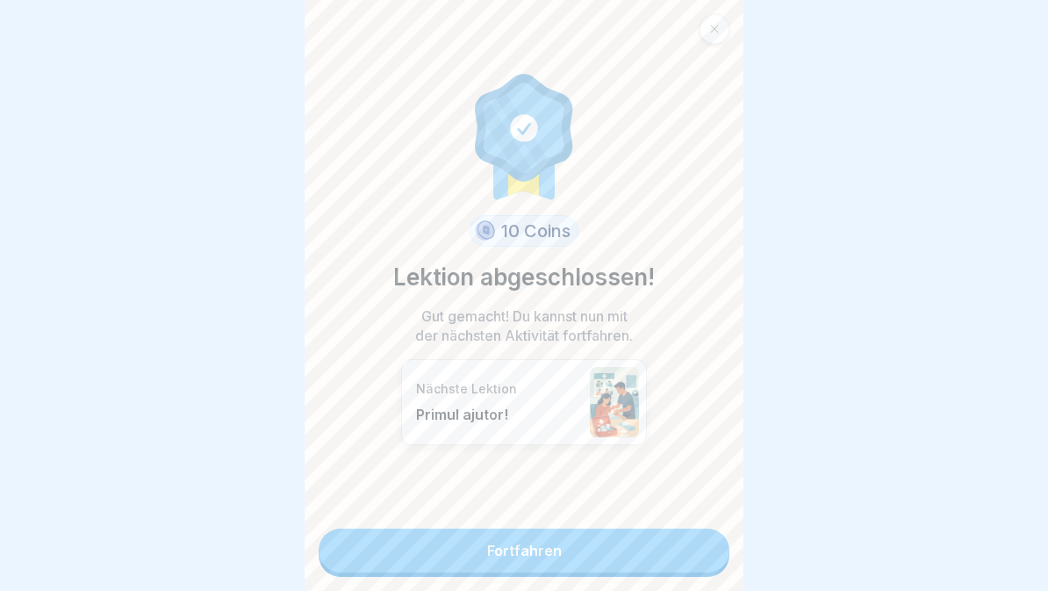
click at [572, 553] on link "Fortfahren" at bounding box center [524, 551] width 411 height 44
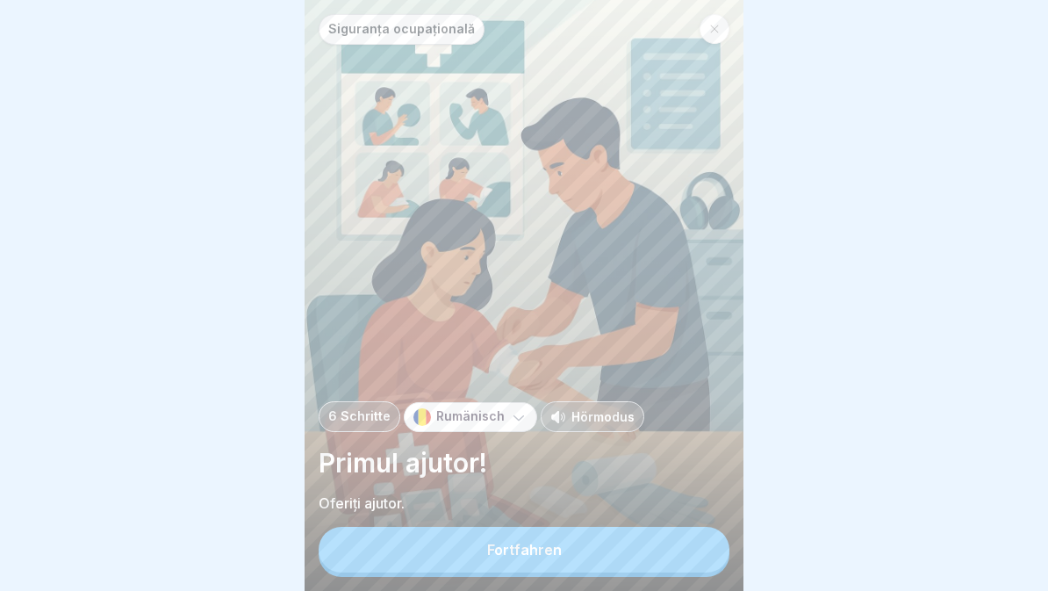
click at [552, 548] on div "Fortfahren" at bounding box center [524, 550] width 75 height 16
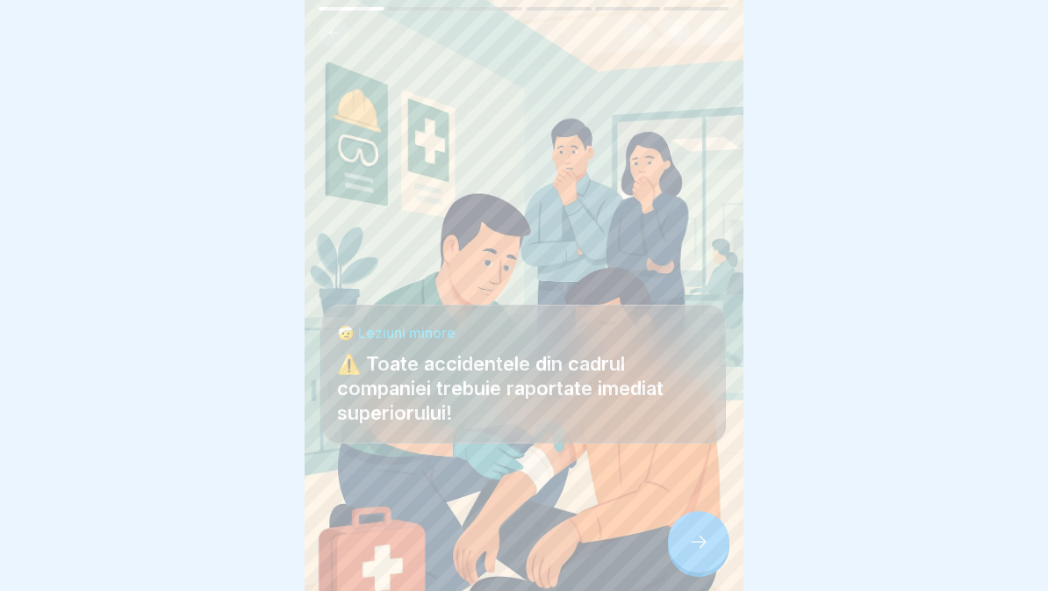
click at [702, 540] on icon at bounding box center [698, 541] width 21 height 21
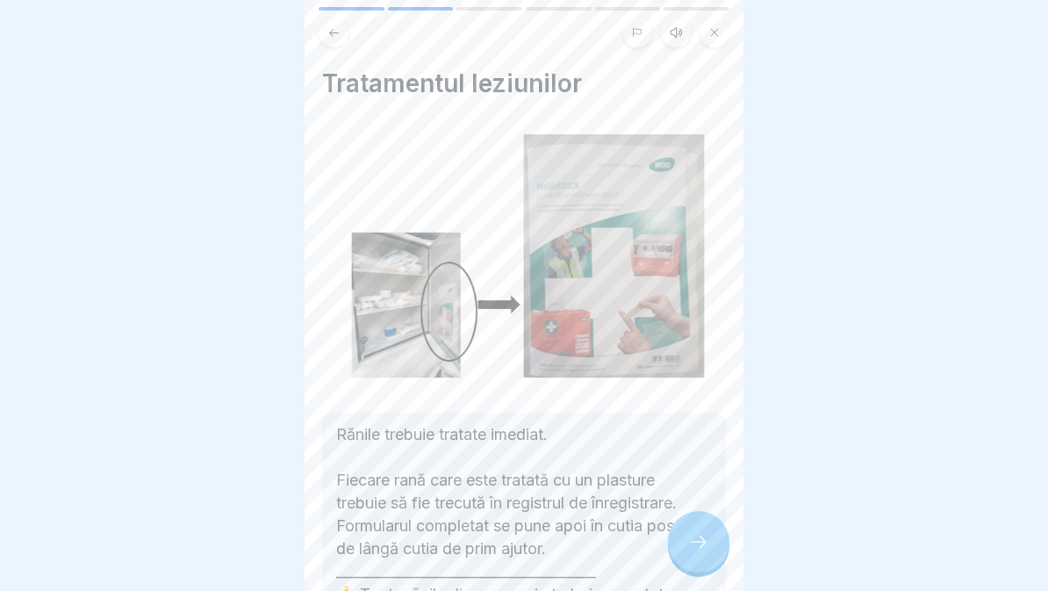
click at [666, 26] on button at bounding box center [676, 33] width 30 height 30
click at [403, 543] on icon at bounding box center [394, 547] width 34 height 28
click at [708, 526] on div at bounding box center [698, 541] width 61 height 61
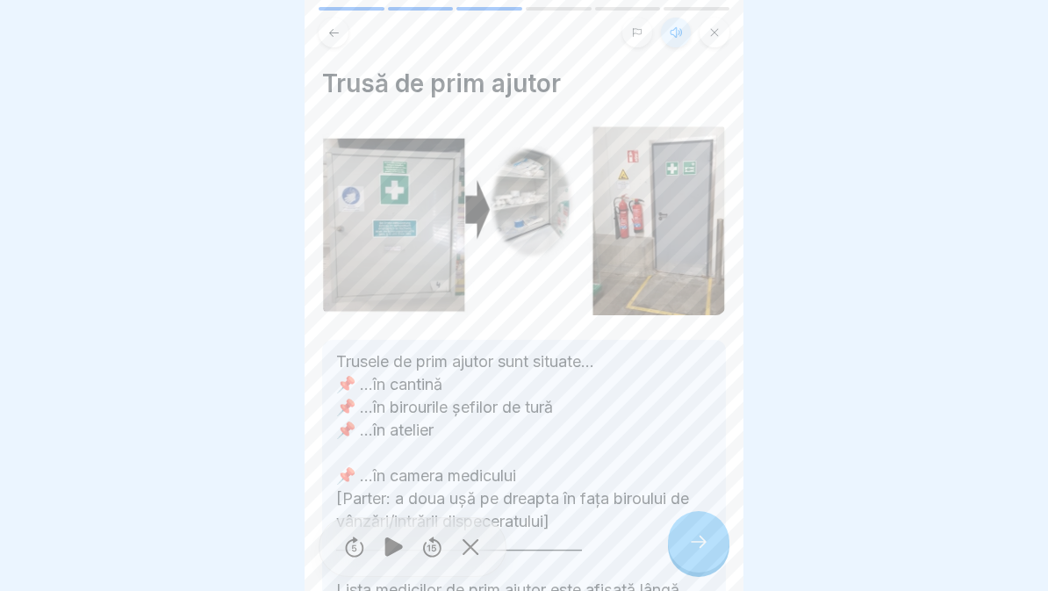
click at [701, 526] on div at bounding box center [698, 541] width 61 height 61
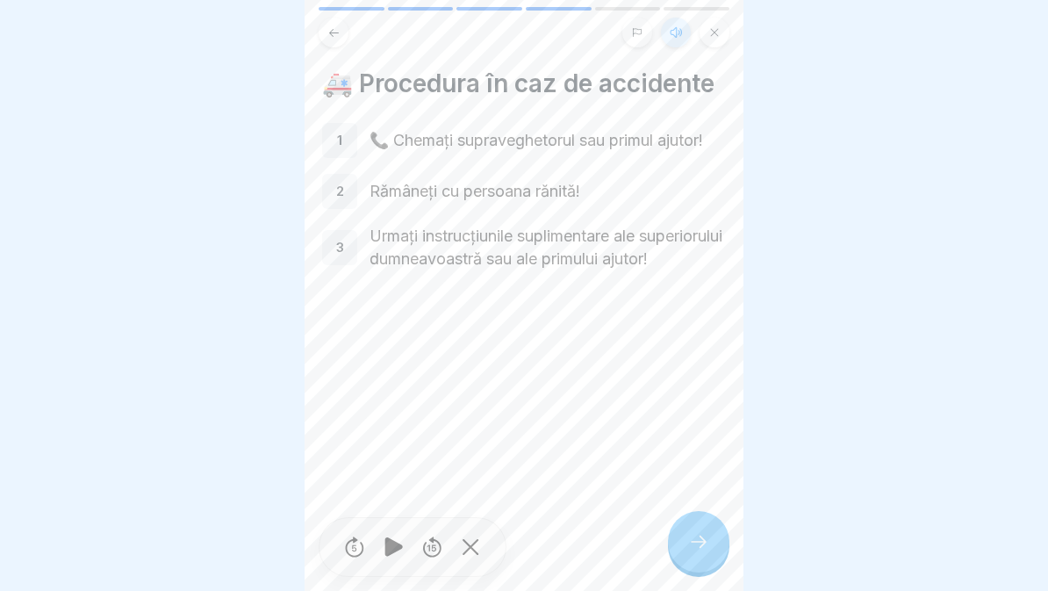
click at [688, 557] on div at bounding box center [698, 541] width 61 height 61
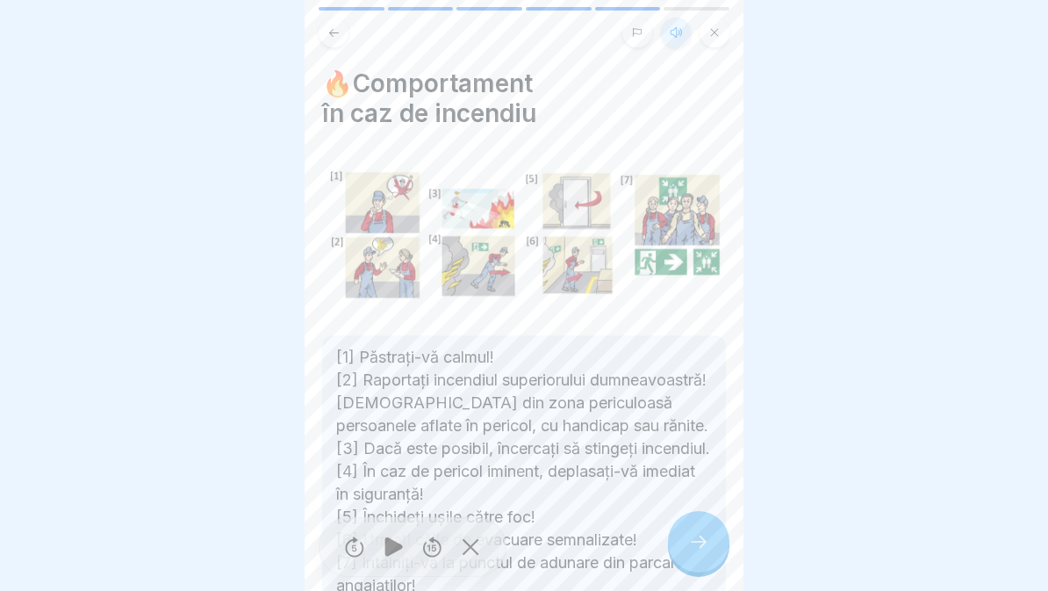
click at [685, 537] on div at bounding box center [698, 541] width 61 height 61
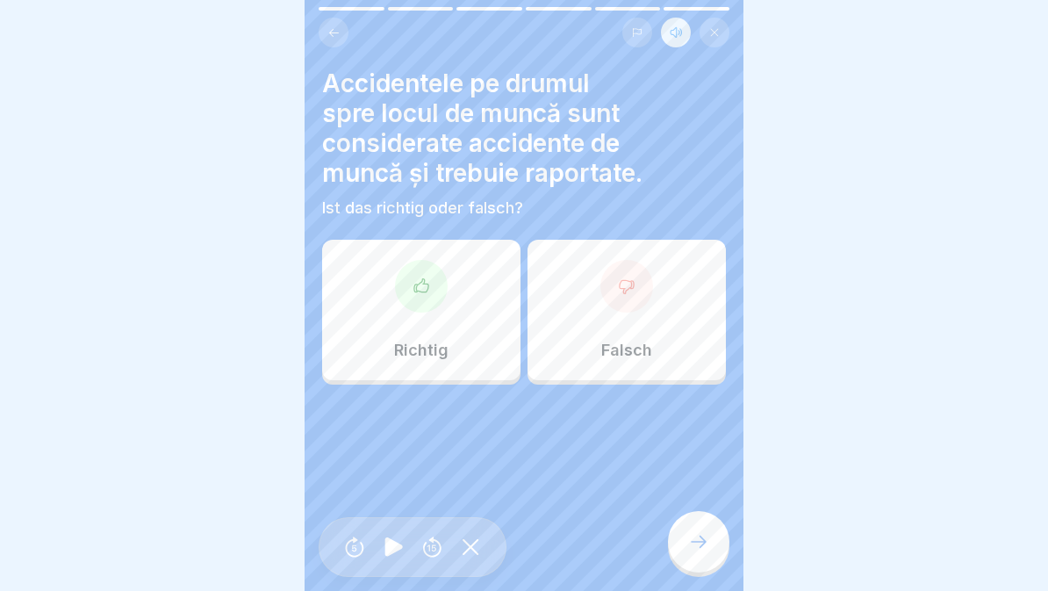
click at [410, 317] on div "Richtig" at bounding box center [421, 310] width 198 height 140
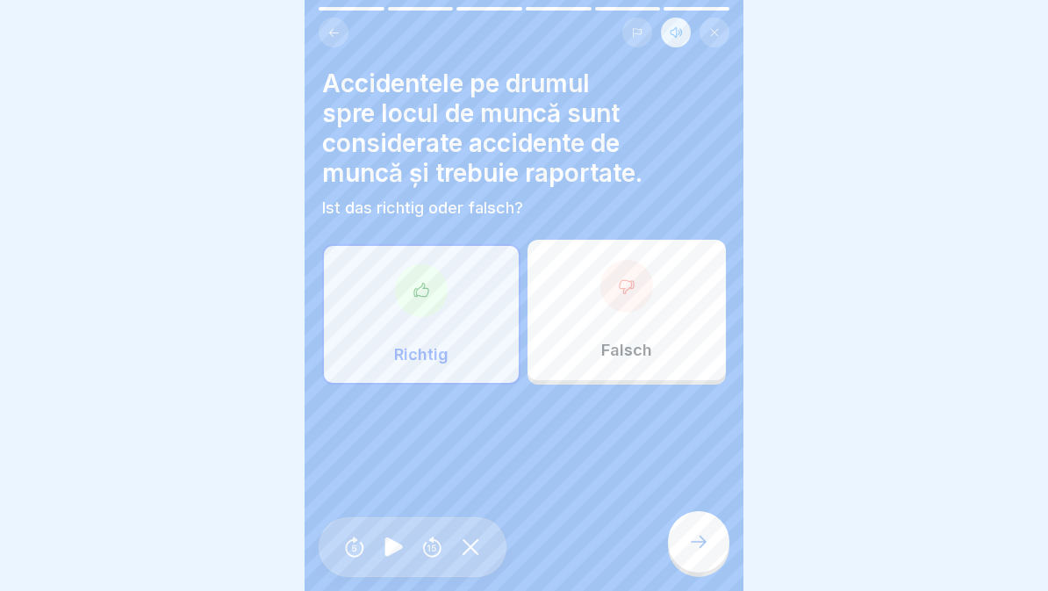
click at [700, 544] on icon at bounding box center [698, 541] width 21 height 21
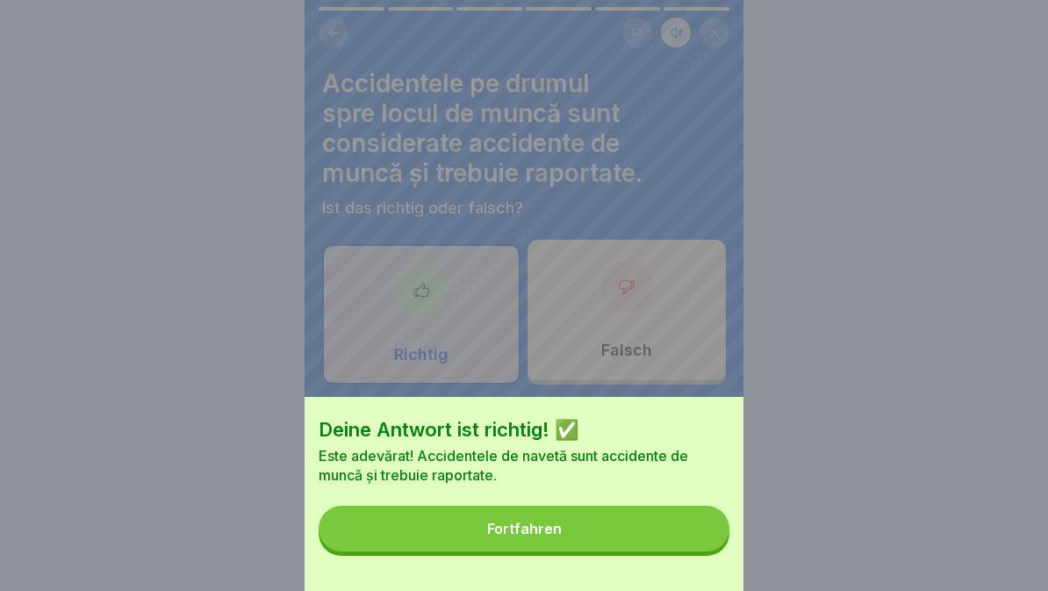
click at [580, 517] on button "Fortfahren" at bounding box center [524, 529] width 411 height 46
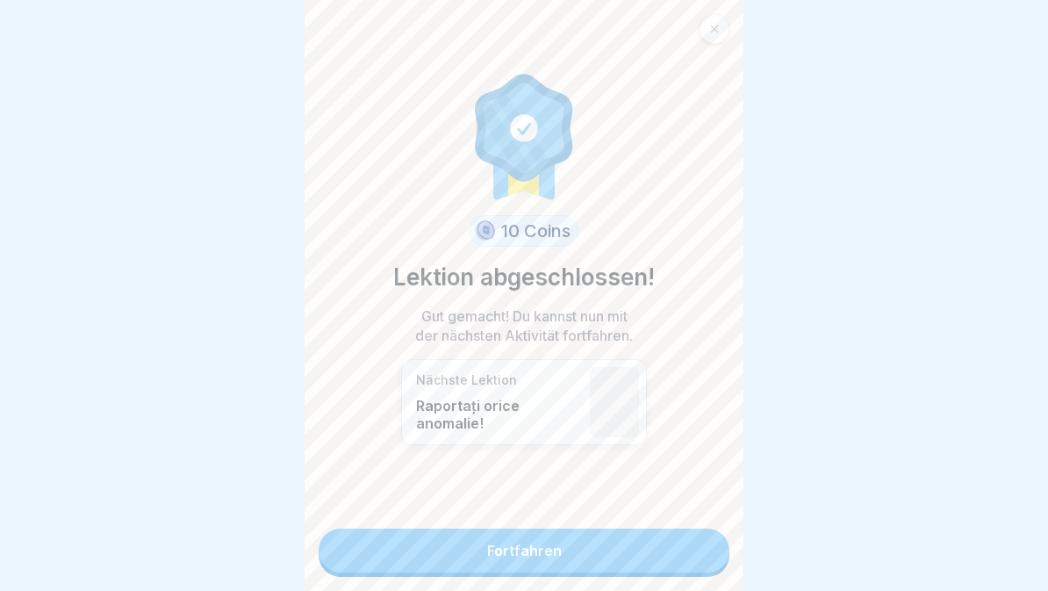
click at [604, 571] on link "Fortfahren" at bounding box center [524, 551] width 411 height 44
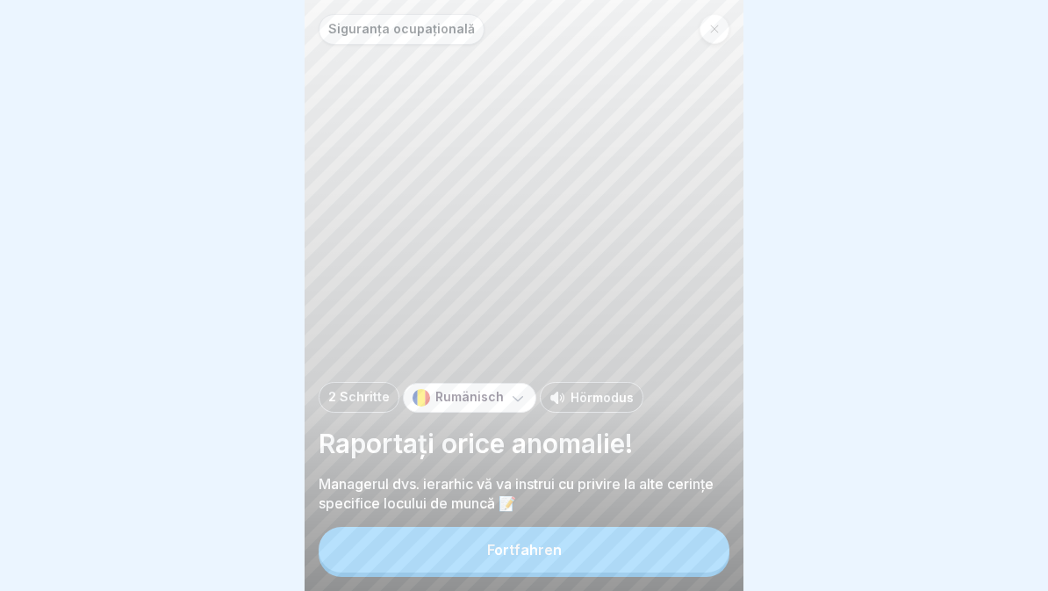
click at [533, 549] on div "Fortfahren" at bounding box center [524, 550] width 75 height 16
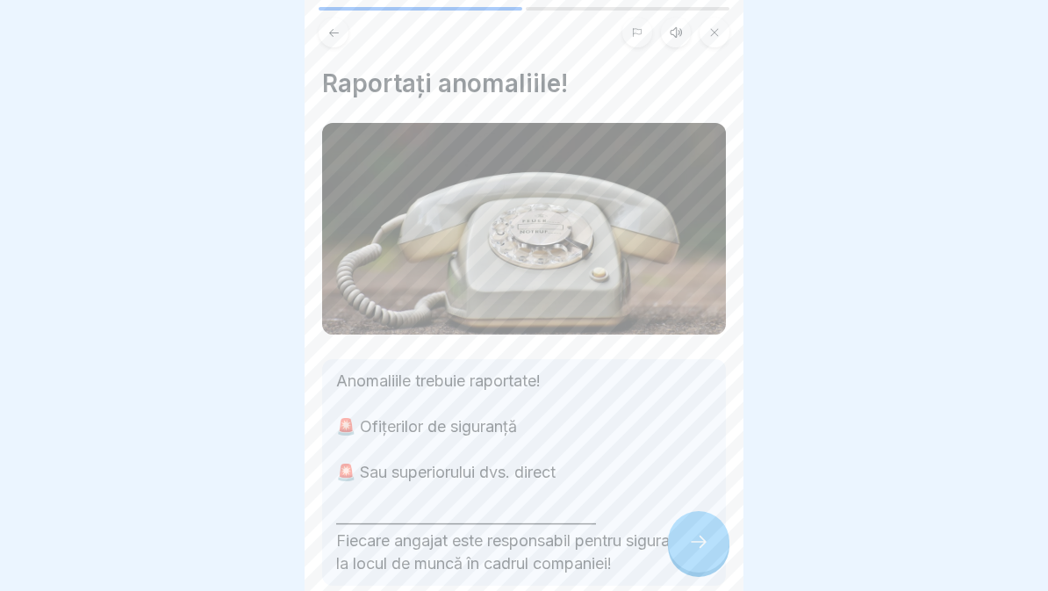
click at [680, 39] on icon at bounding box center [676, 32] width 14 height 14
click at [404, 549] on icon at bounding box center [394, 547] width 34 height 28
click at [688, 543] on div at bounding box center [698, 541] width 61 height 61
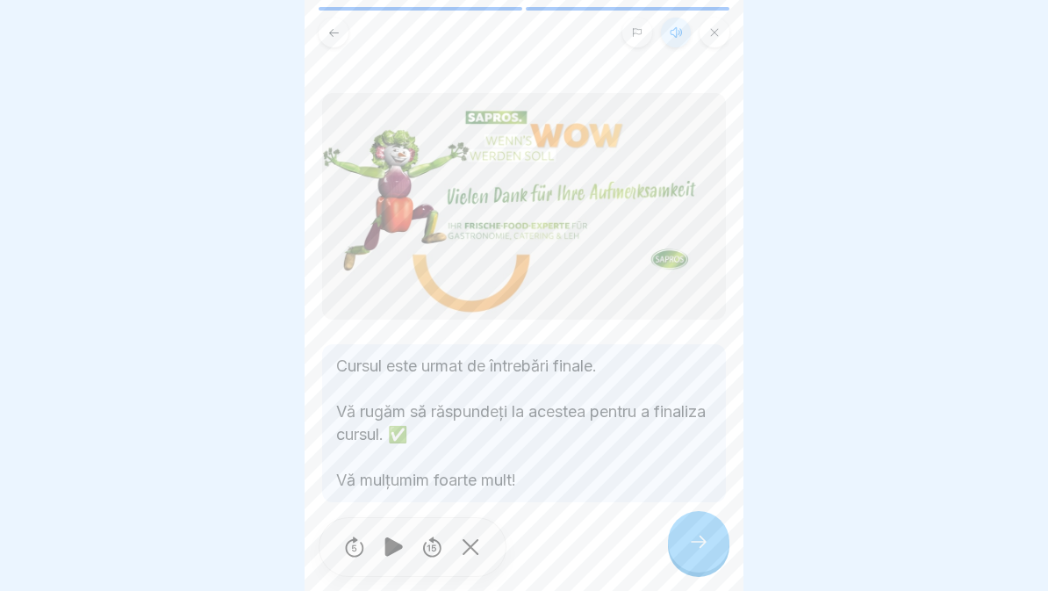
click at [688, 541] on icon at bounding box center [698, 541] width 21 height 21
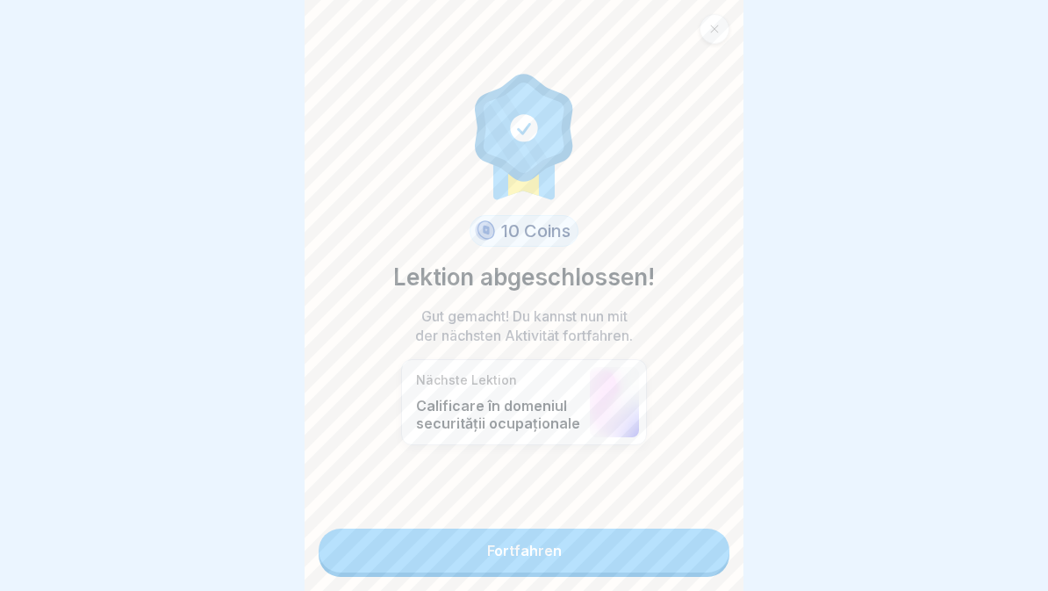
click at [676, 555] on link "Fortfahren" at bounding box center [524, 551] width 411 height 44
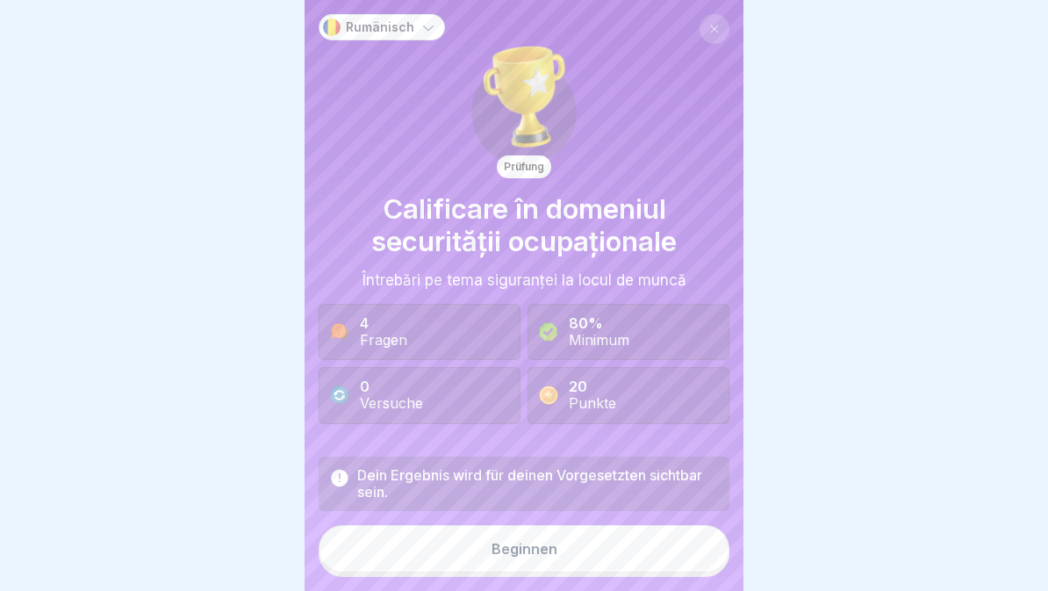
click at [619, 551] on button "Beginnen" at bounding box center [524, 548] width 411 height 47
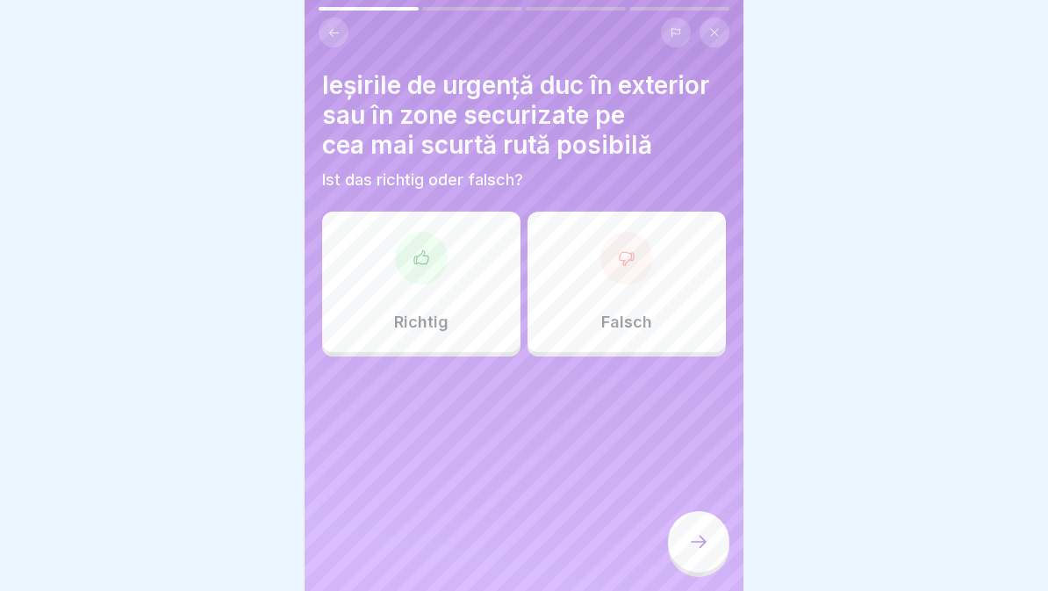
click at [414, 278] on div at bounding box center [421, 258] width 53 height 53
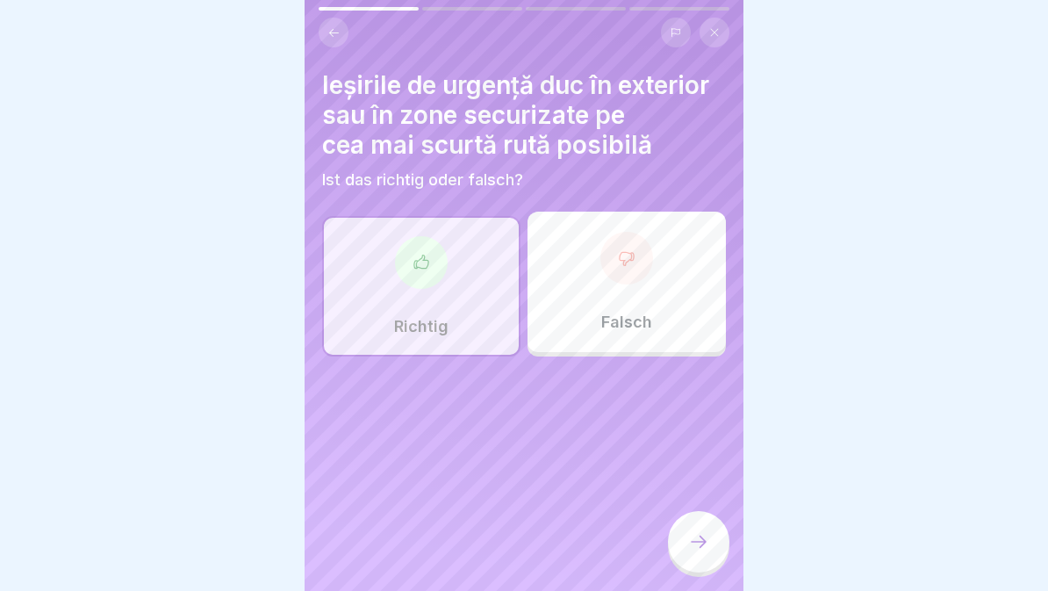
click at [696, 532] on icon at bounding box center [698, 541] width 21 height 21
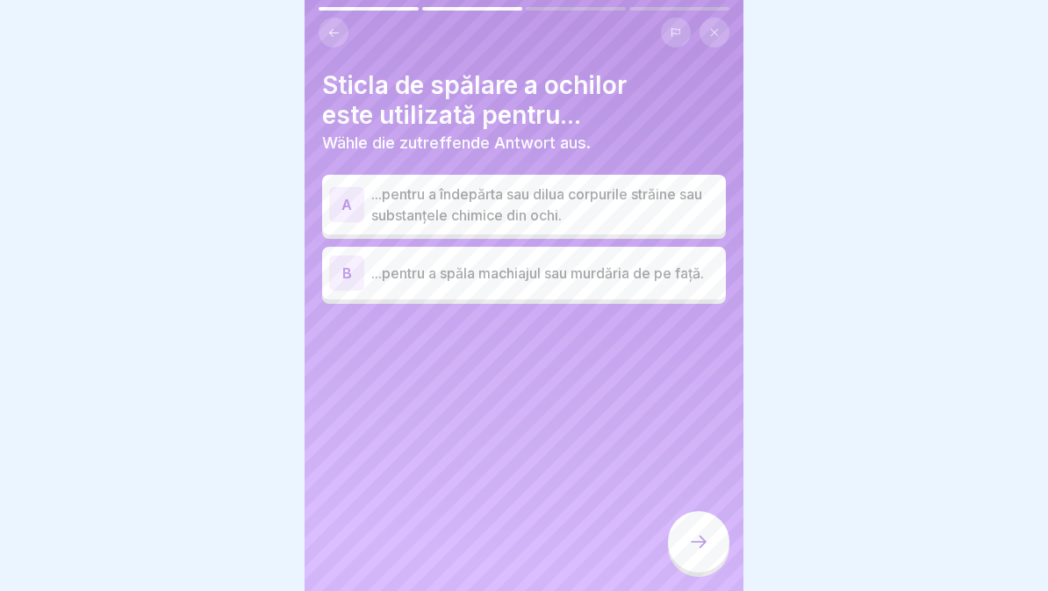
click at [660, 188] on p "...pentru a îndepărta sau dilua corpurile străine sau substanțele chimice din o…" at bounding box center [545, 205] width 348 height 42
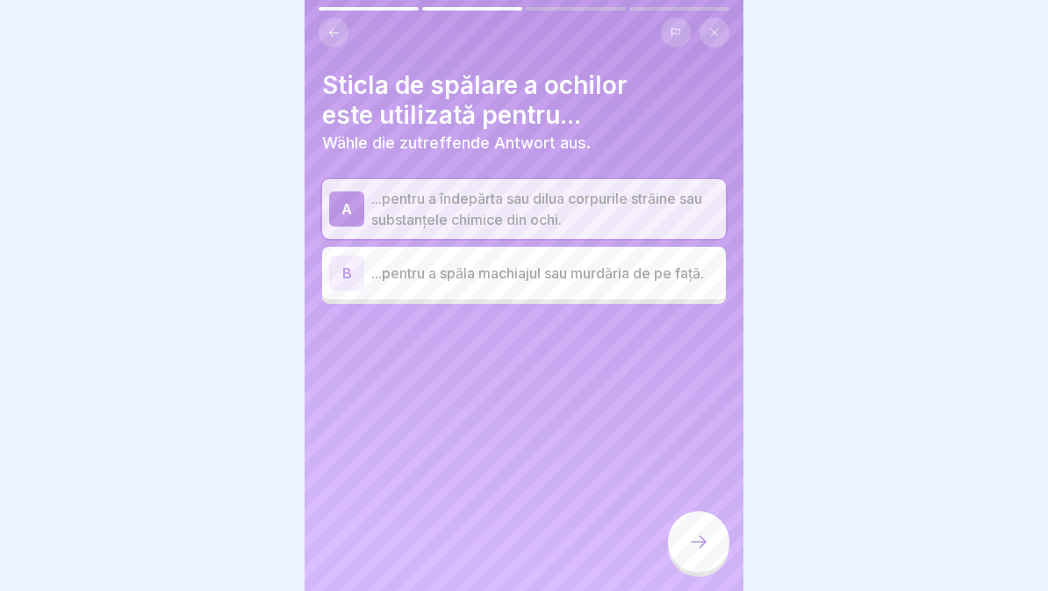
click at [712, 544] on div at bounding box center [698, 541] width 61 height 61
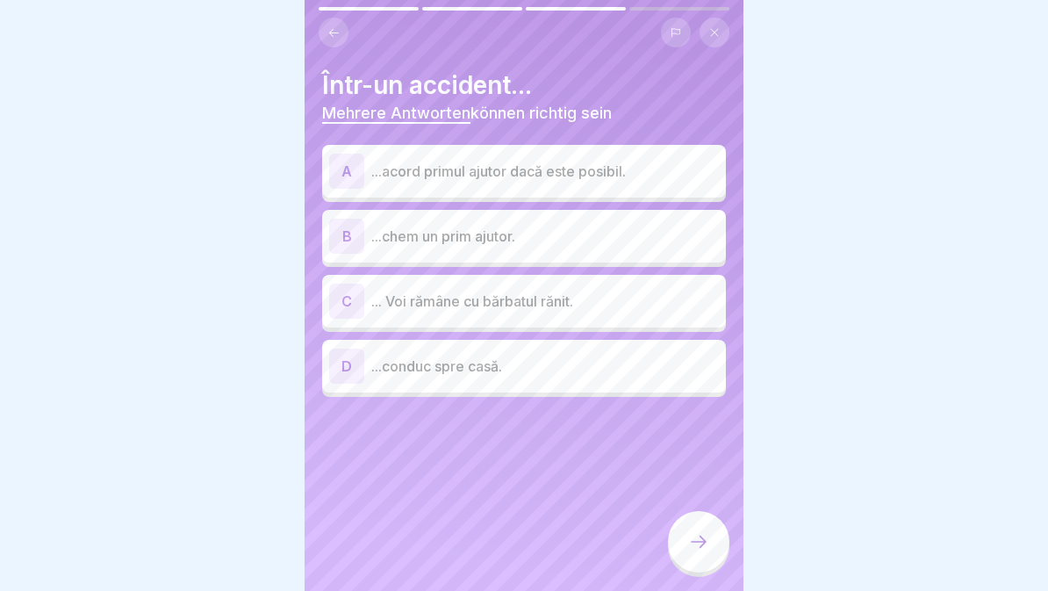
click at [558, 292] on p "... Voi rămâne cu bărbatul rănit." at bounding box center [545, 301] width 348 height 21
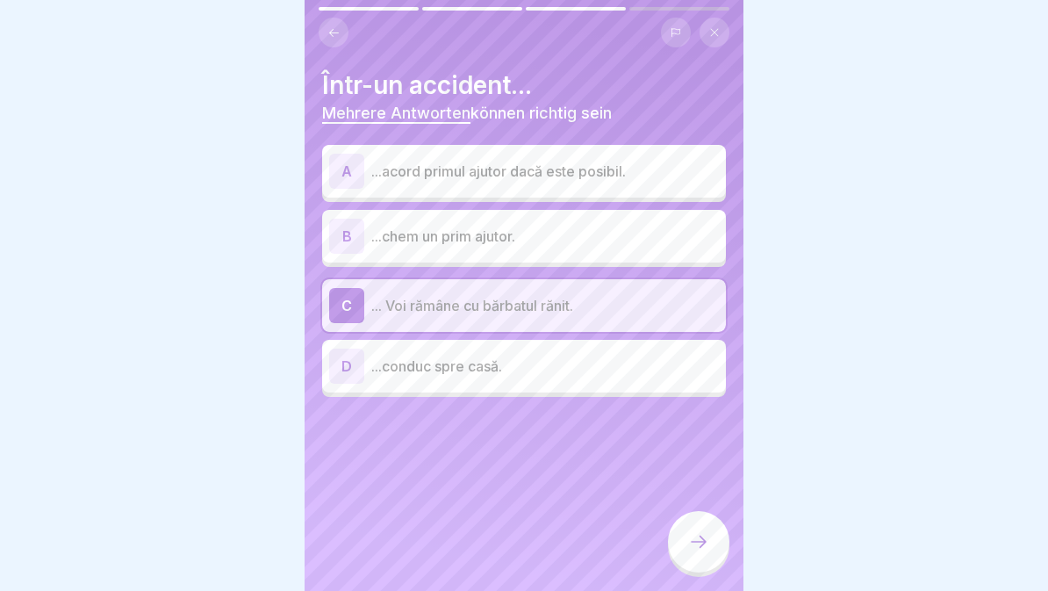
click at [652, 170] on p "...acord primul ajutor dacă este posibil." at bounding box center [545, 171] width 348 height 21
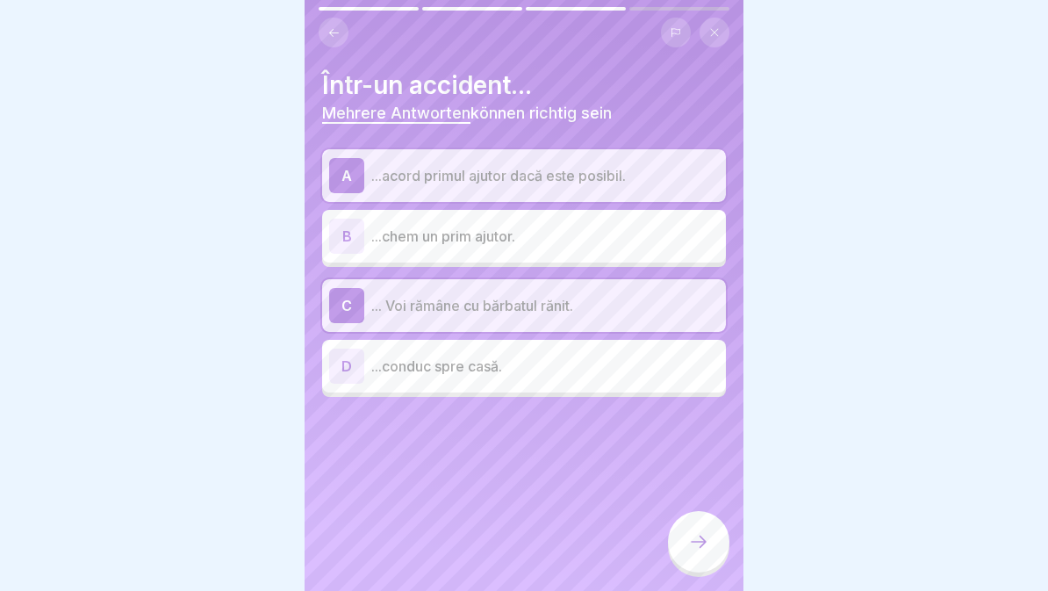
click at [602, 244] on p "...chem un prim ajutor." at bounding box center [545, 236] width 348 height 21
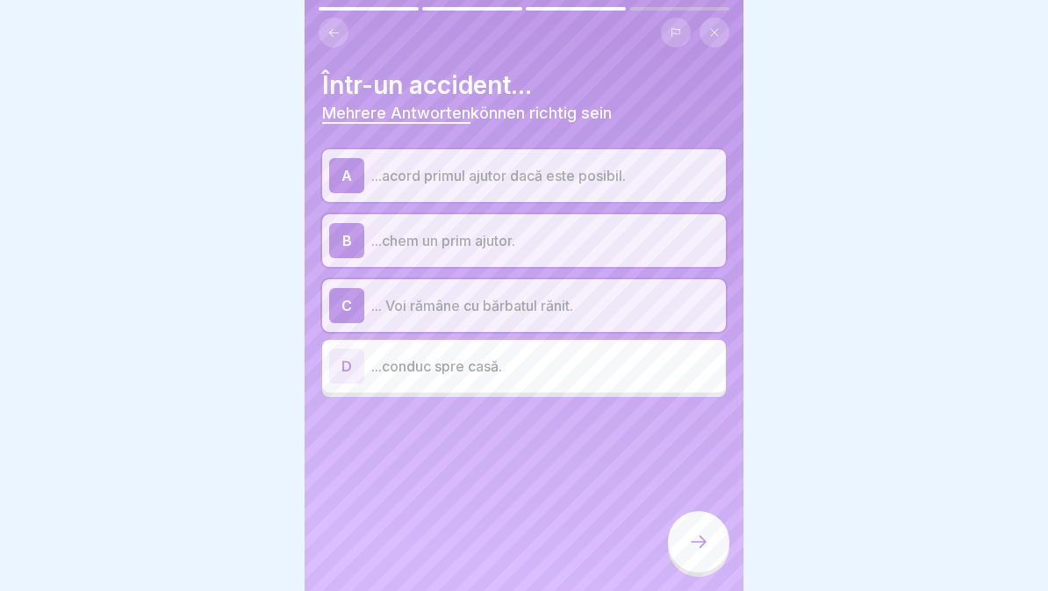
click at [716, 557] on div at bounding box center [698, 541] width 61 height 61
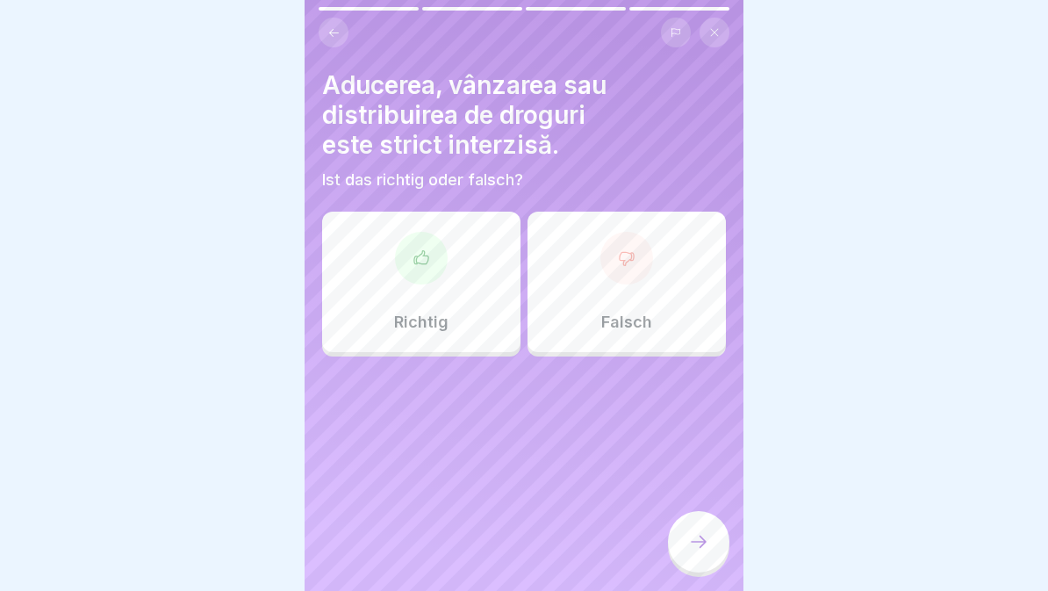
click at [449, 293] on div "Richtig" at bounding box center [421, 282] width 198 height 140
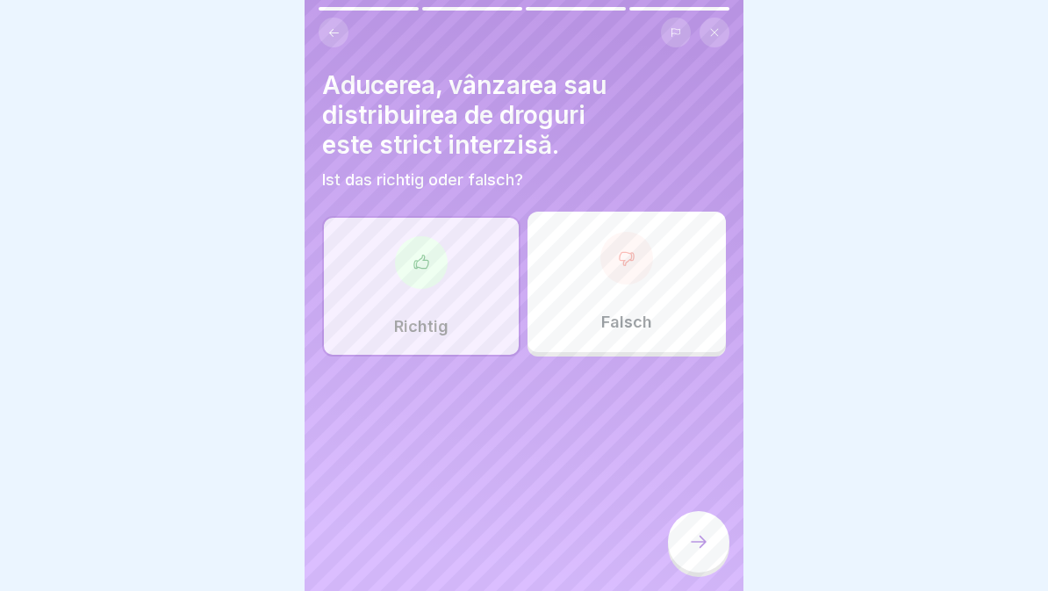
click at [688, 551] on div at bounding box center [698, 541] width 61 height 61
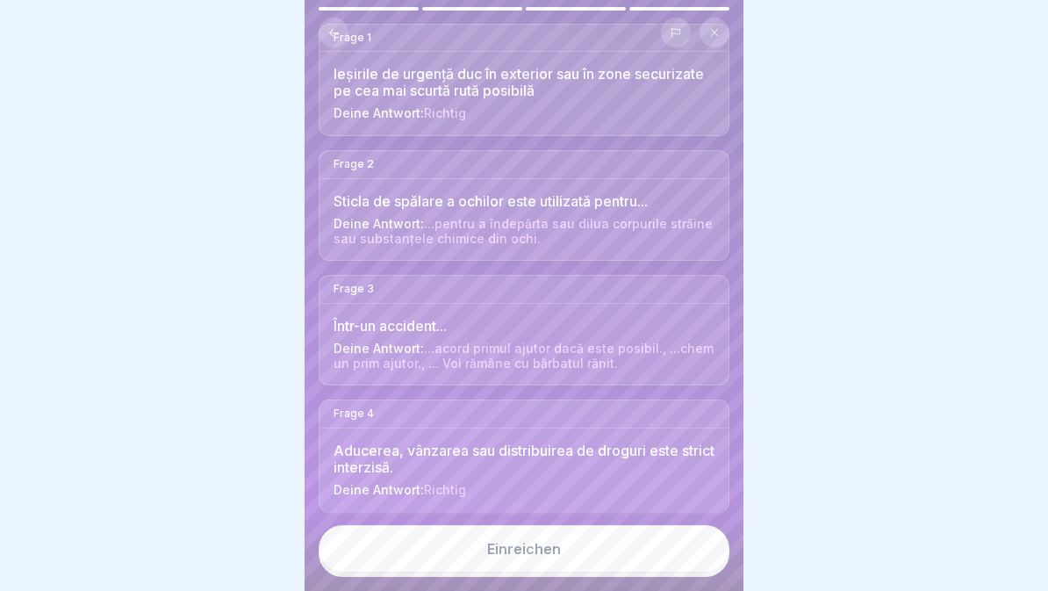
scroll to position [163, 0]
click at [577, 554] on button "Einreichen" at bounding box center [524, 548] width 411 height 47
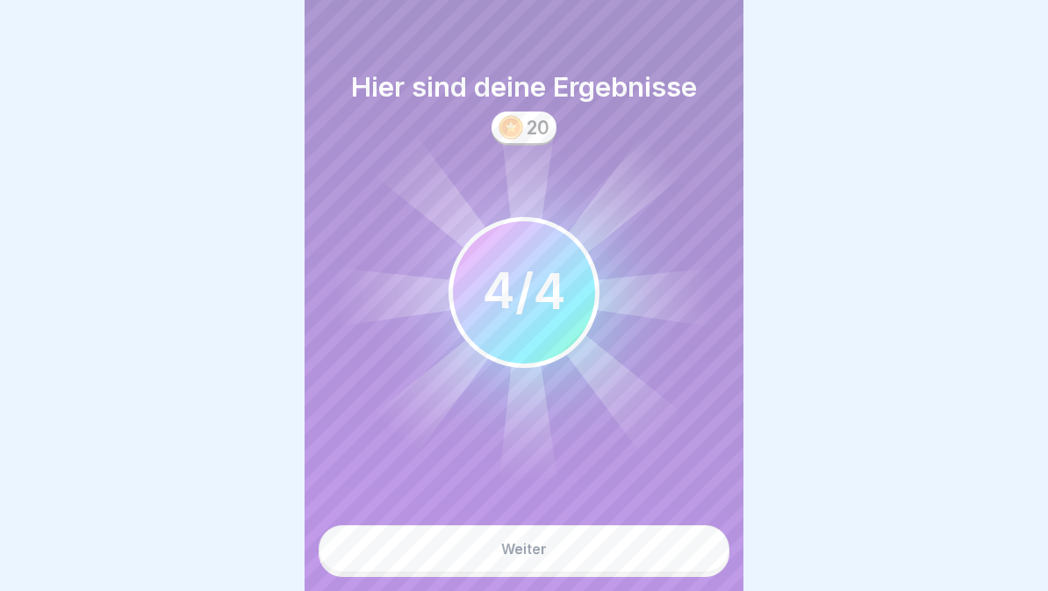
click at [574, 548] on button "Weiter" at bounding box center [524, 548] width 411 height 47
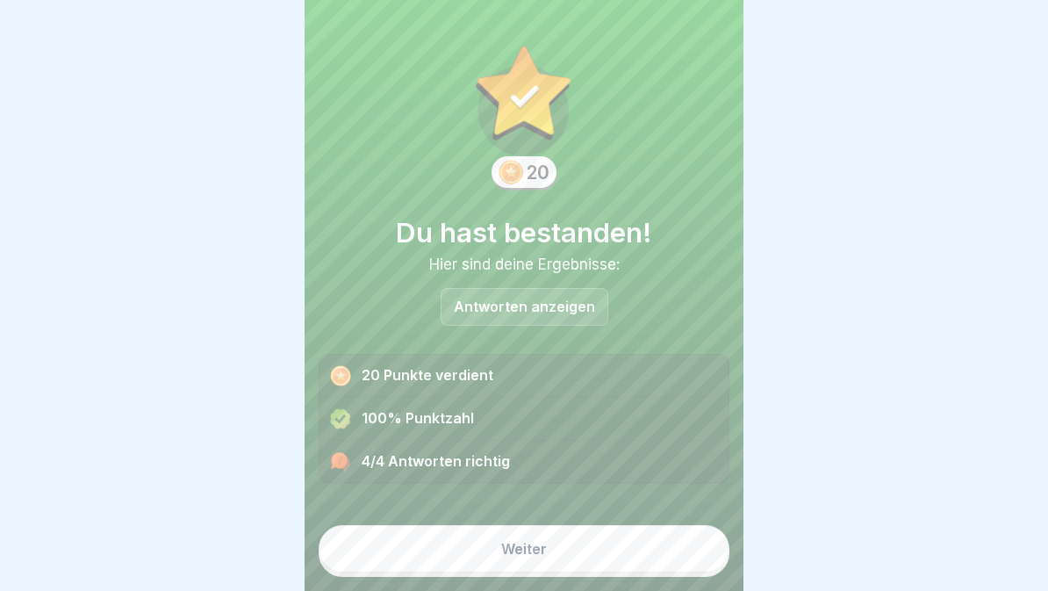
click at [572, 551] on button "Weiter" at bounding box center [524, 548] width 411 height 47
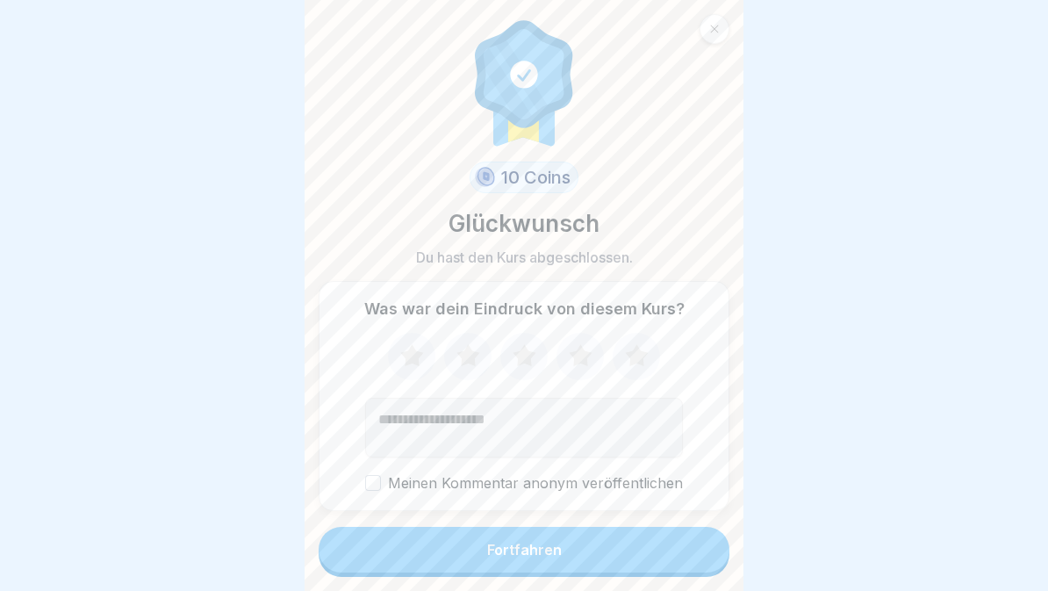
click at [613, 552] on button "Fortfahren" at bounding box center [524, 550] width 411 height 46
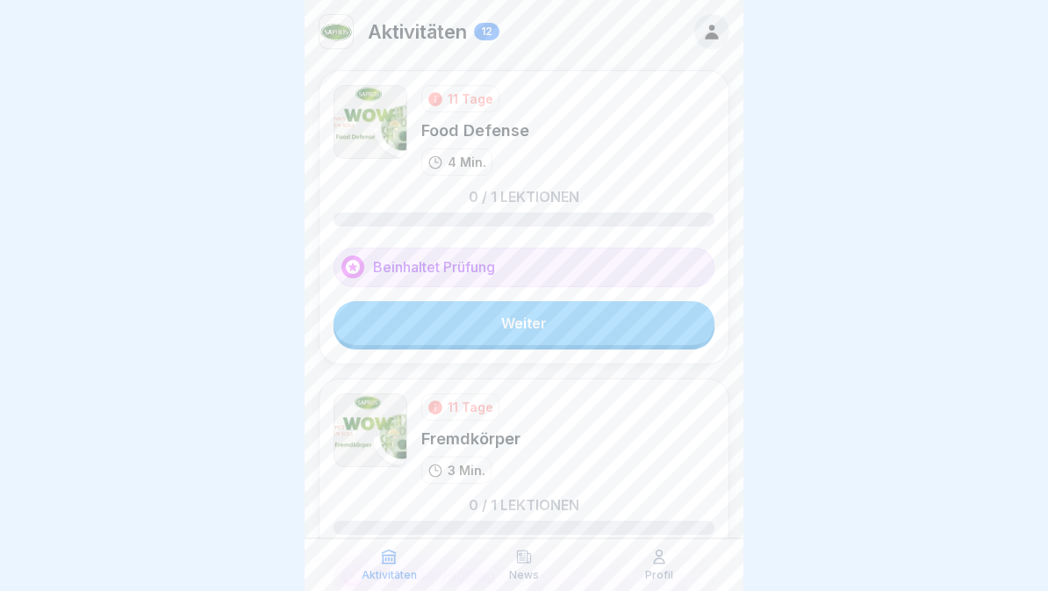
click at [643, 312] on link "Weiter" at bounding box center [524, 323] width 381 height 44
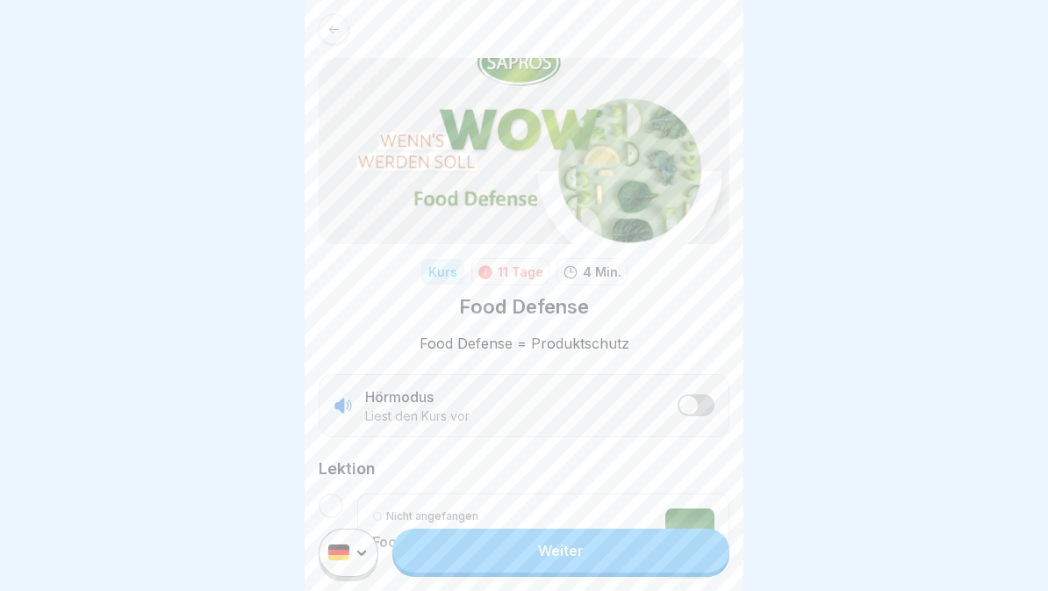
click at [692, 402] on span "listener mode" at bounding box center [689, 405] width 18 height 18
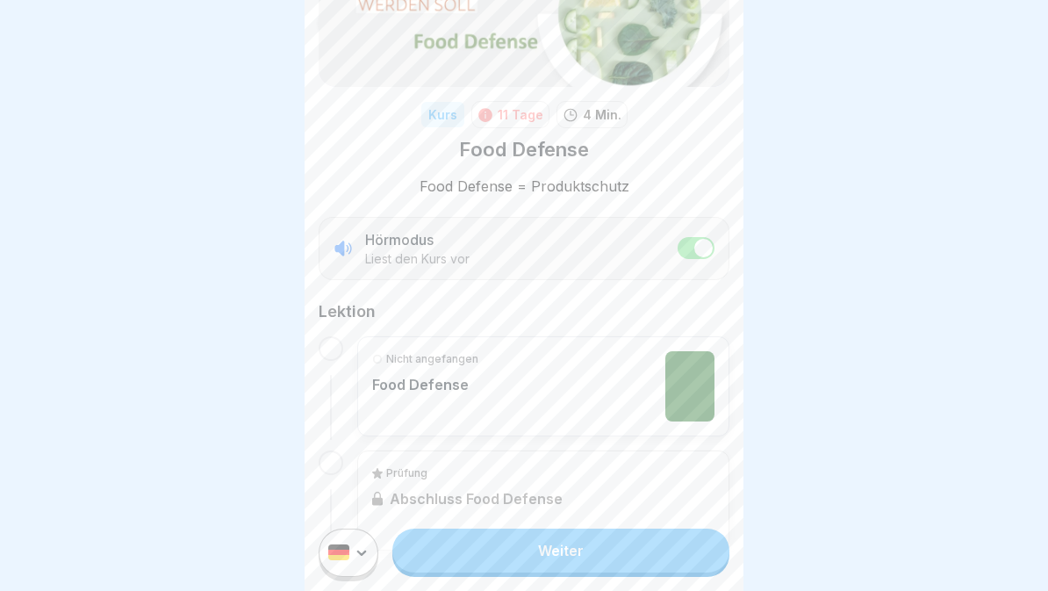
scroll to position [158, 0]
click at [591, 558] on link "Weiter" at bounding box center [561, 551] width 337 height 44
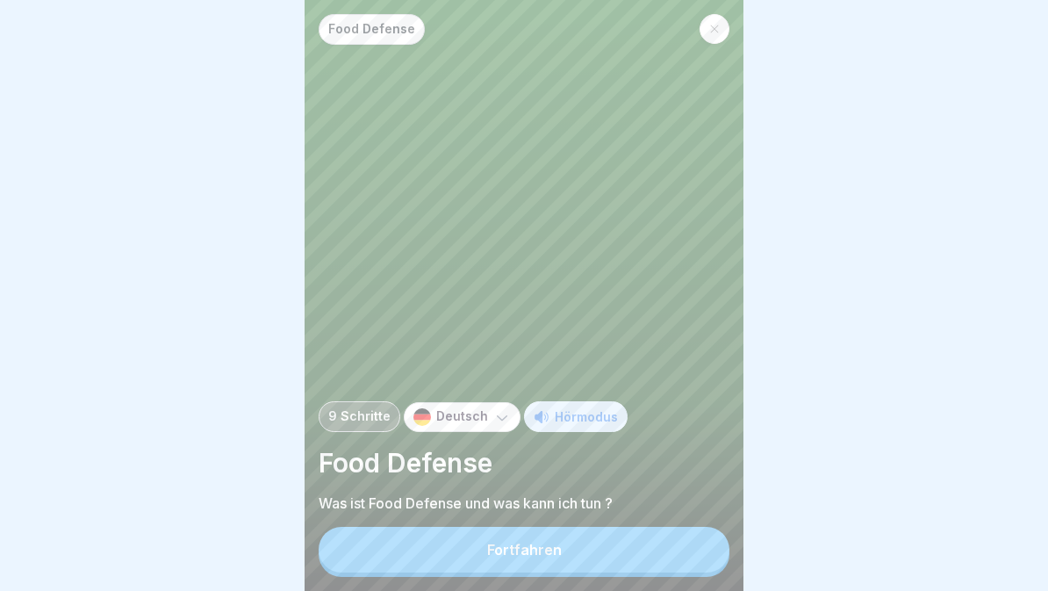
click at [589, 556] on button "Fortfahren" at bounding box center [524, 550] width 411 height 46
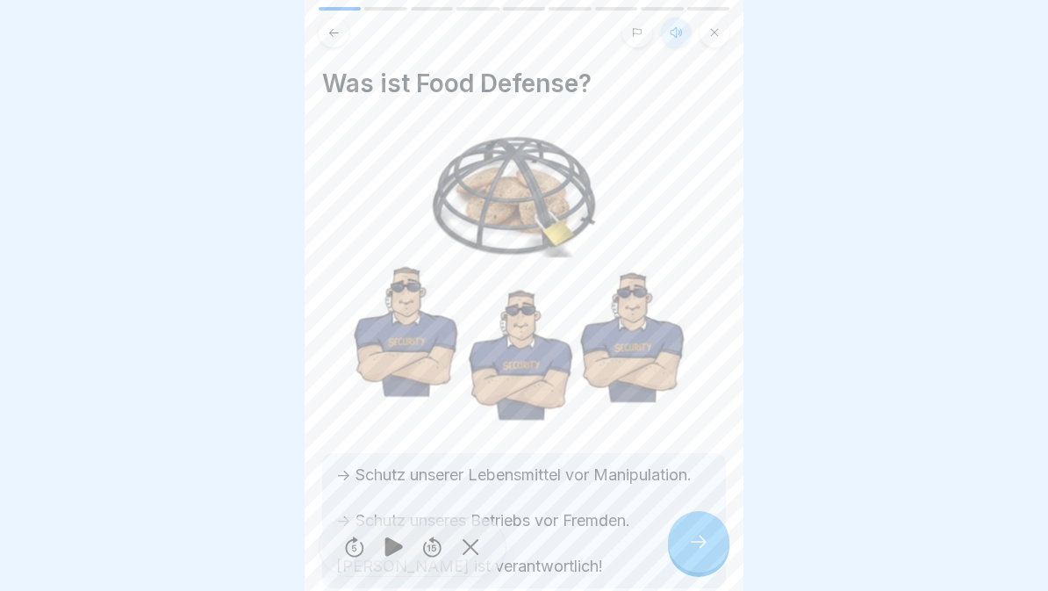
click at [694, 554] on div at bounding box center [698, 541] width 61 height 61
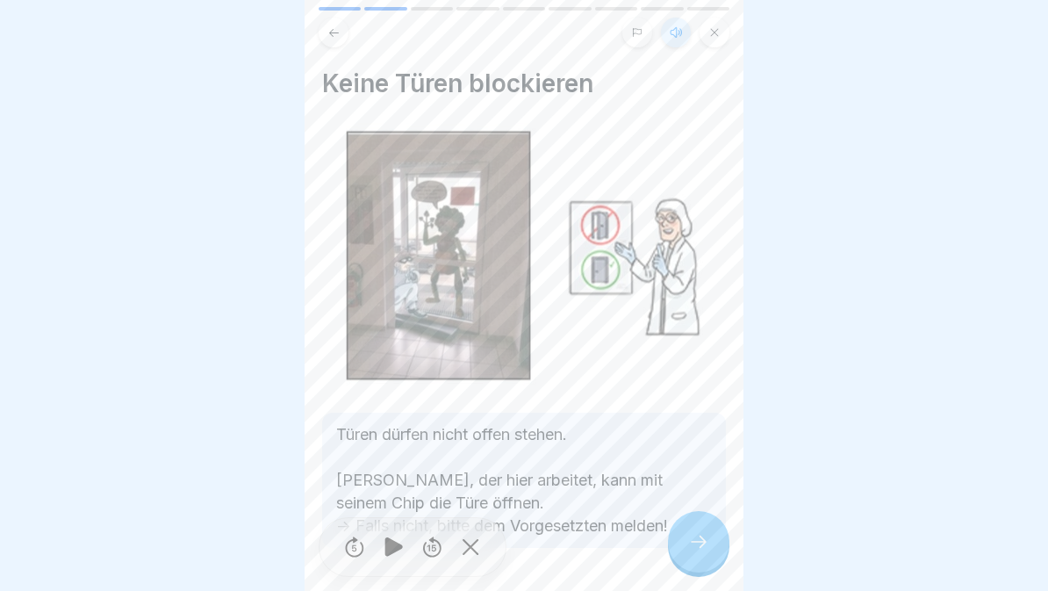
click at [711, 550] on div at bounding box center [698, 541] width 61 height 61
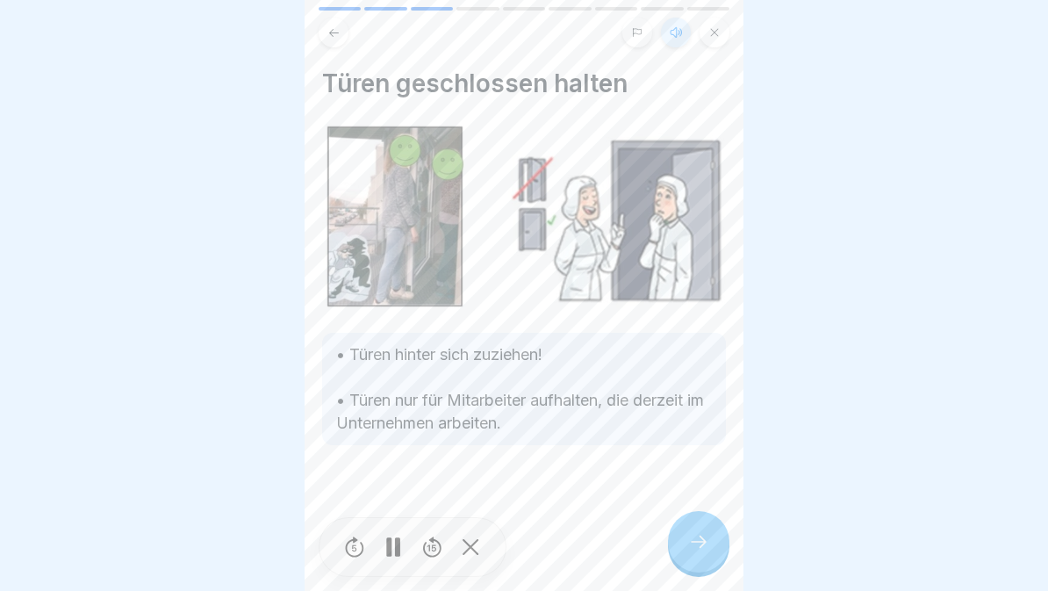
click at [705, 549] on icon at bounding box center [698, 541] width 21 height 21
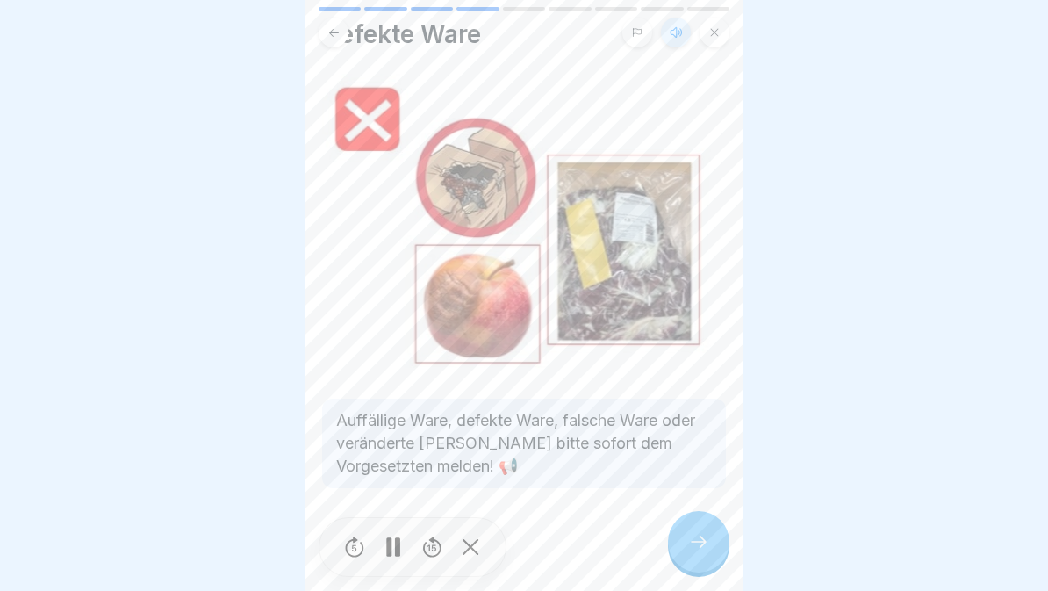
scroll to position [49, 0]
click at [704, 535] on icon at bounding box center [698, 541] width 21 height 21
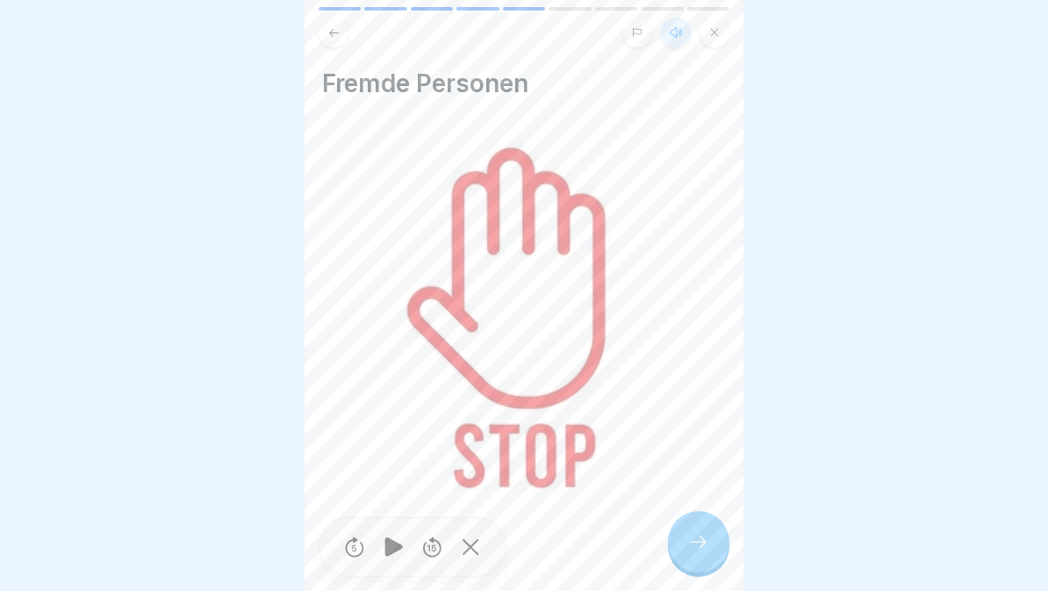
click at [694, 554] on div at bounding box center [698, 541] width 61 height 61
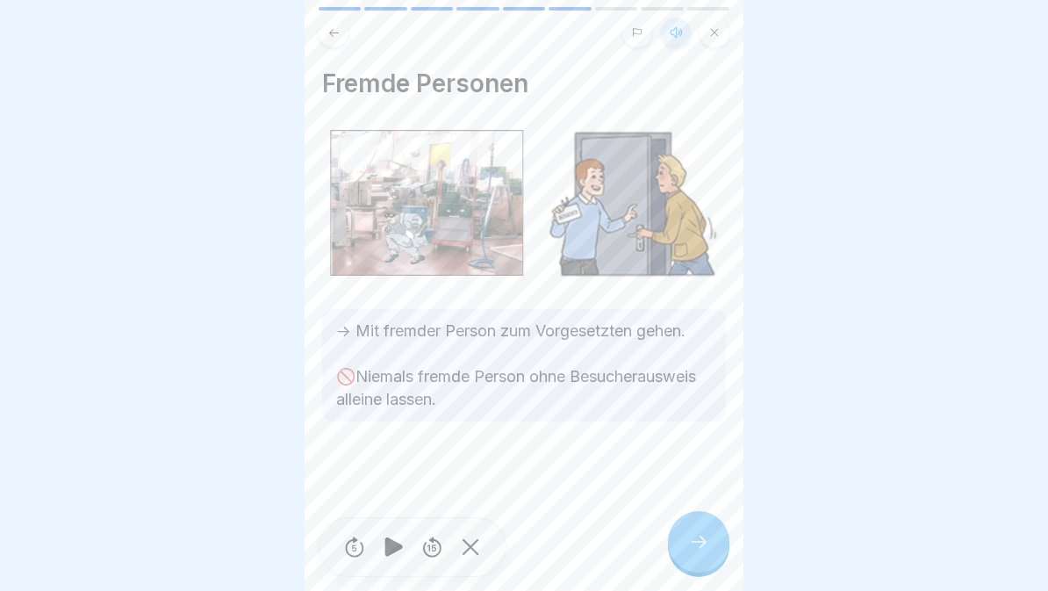
click at [702, 561] on div at bounding box center [698, 541] width 61 height 61
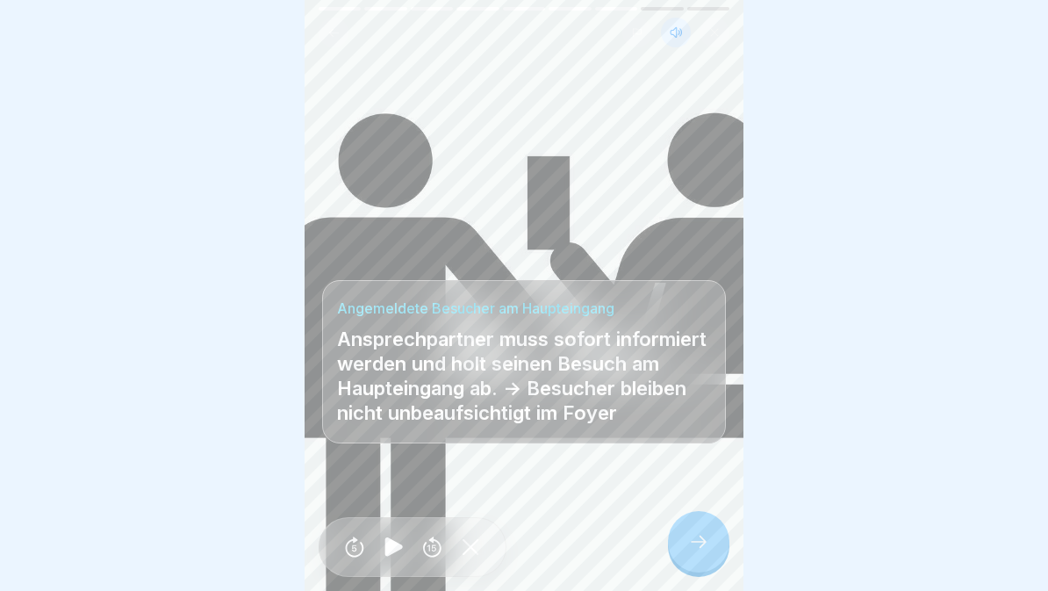
click at [697, 541] on icon at bounding box center [698, 541] width 21 height 21
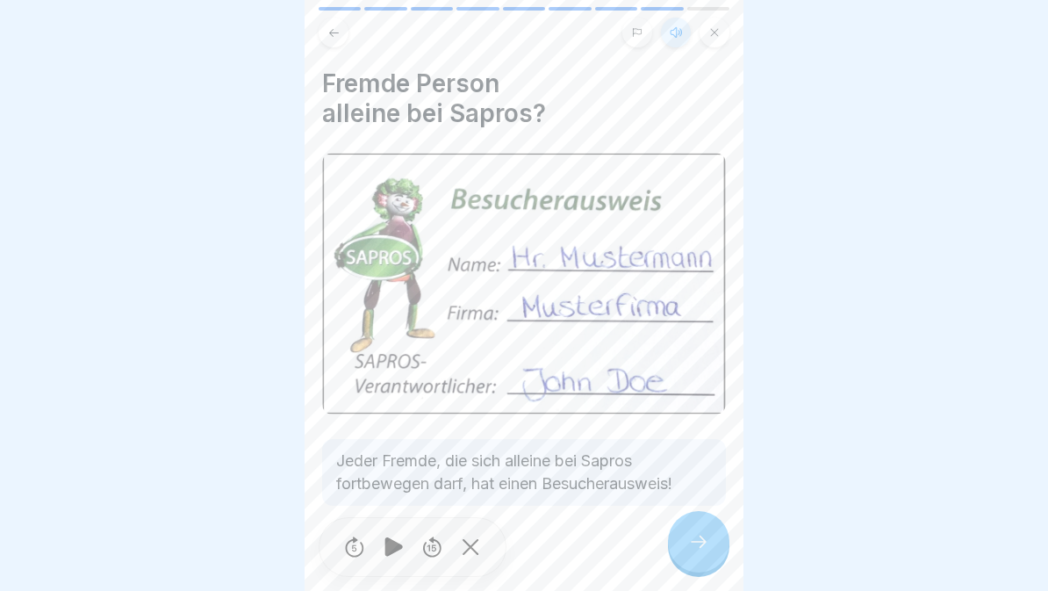
click at [710, 540] on div at bounding box center [698, 541] width 61 height 61
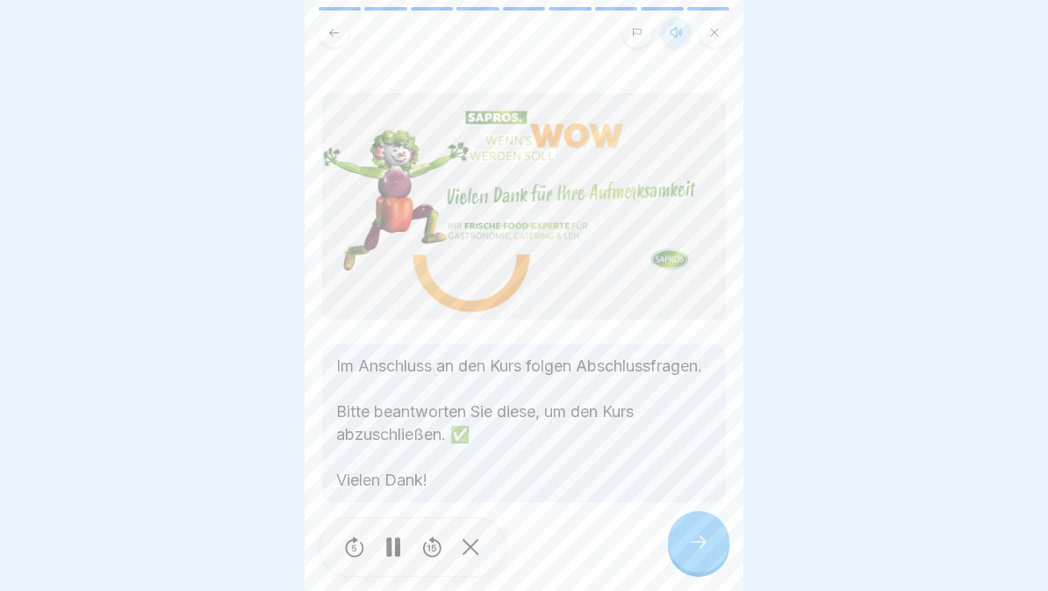
click at [703, 544] on icon at bounding box center [699, 542] width 16 height 12
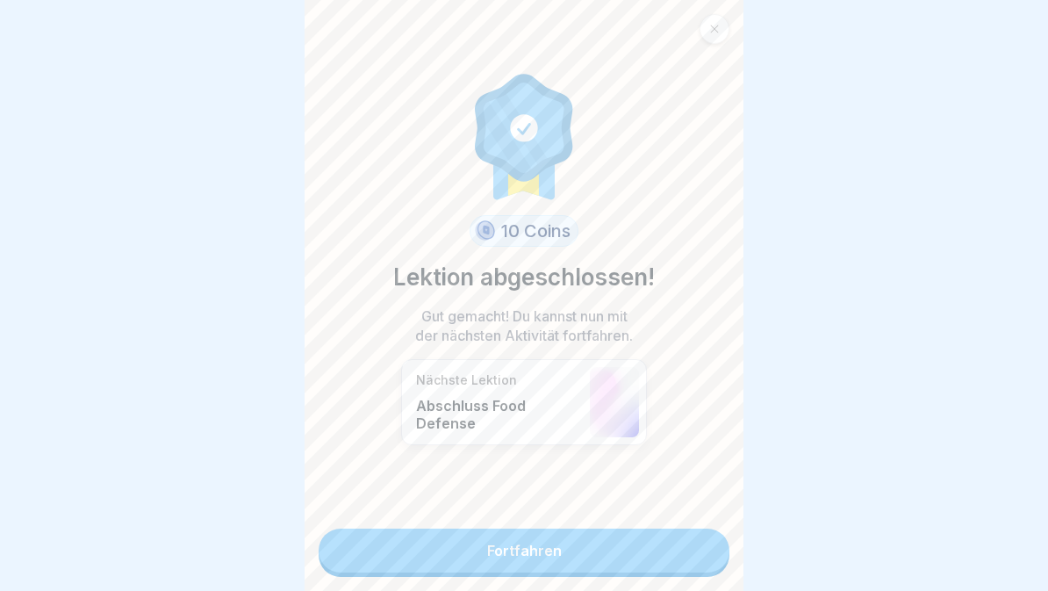
click at [676, 538] on link "Fortfahren" at bounding box center [524, 551] width 411 height 44
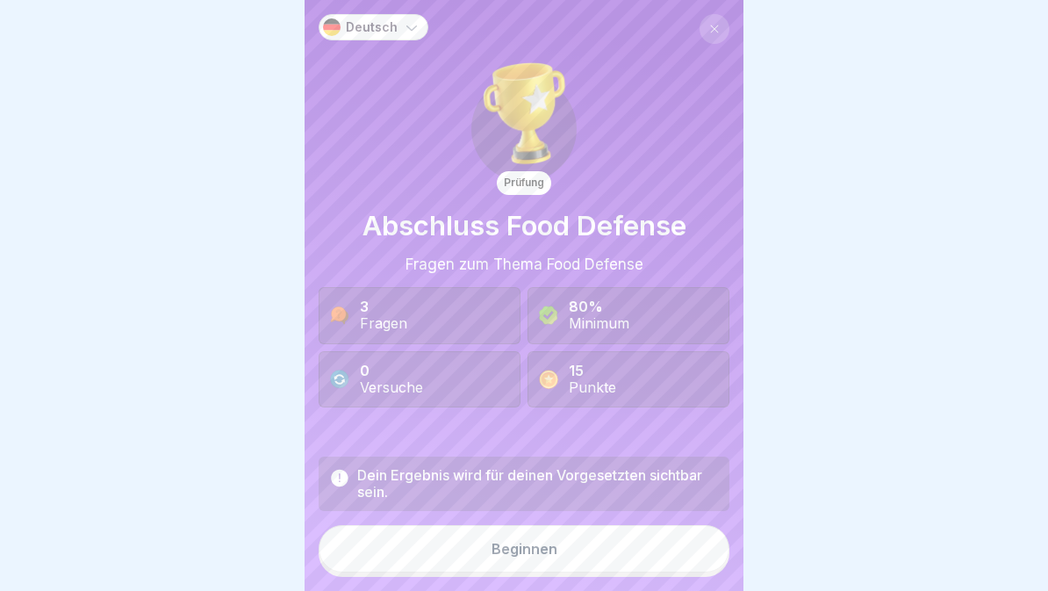
click at [661, 559] on button "Beginnen" at bounding box center [524, 548] width 411 height 47
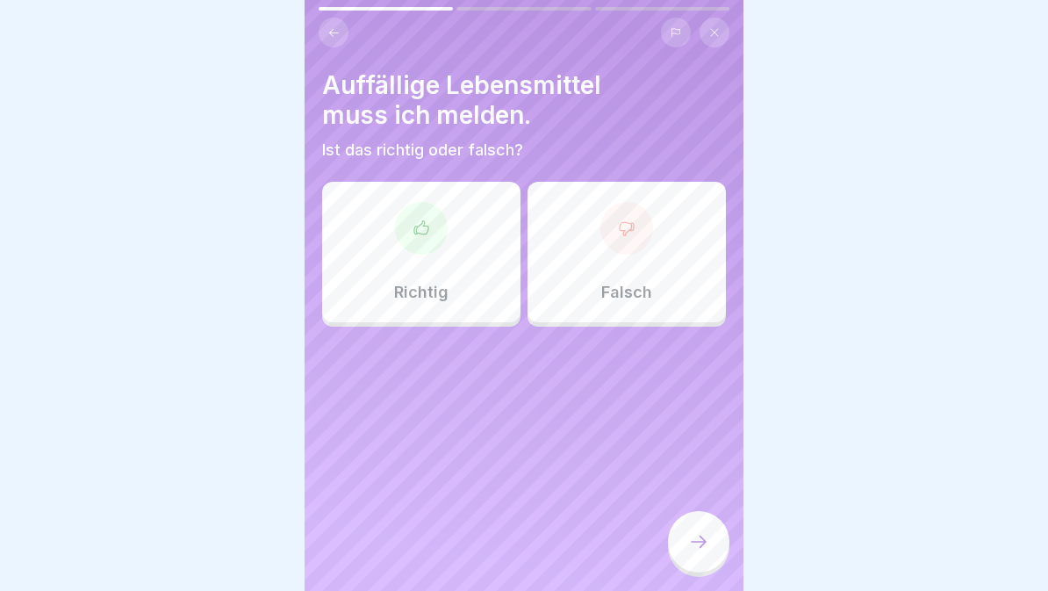
click at [429, 270] on div "Richtig" at bounding box center [421, 252] width 198 height 140
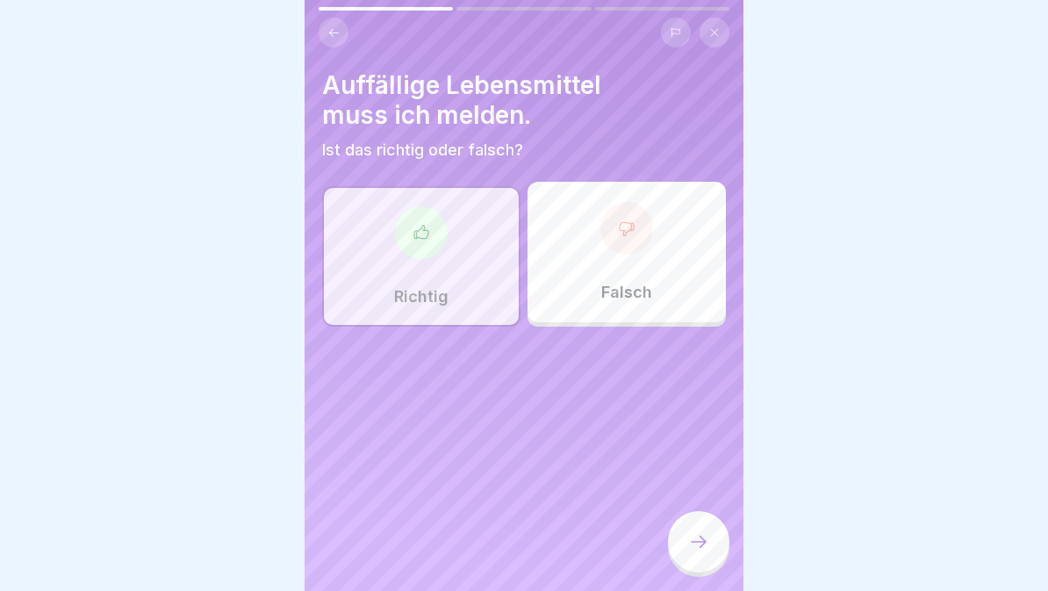
click at [695, 538] on icon at bounding box center [698, 541] width 21 height 21
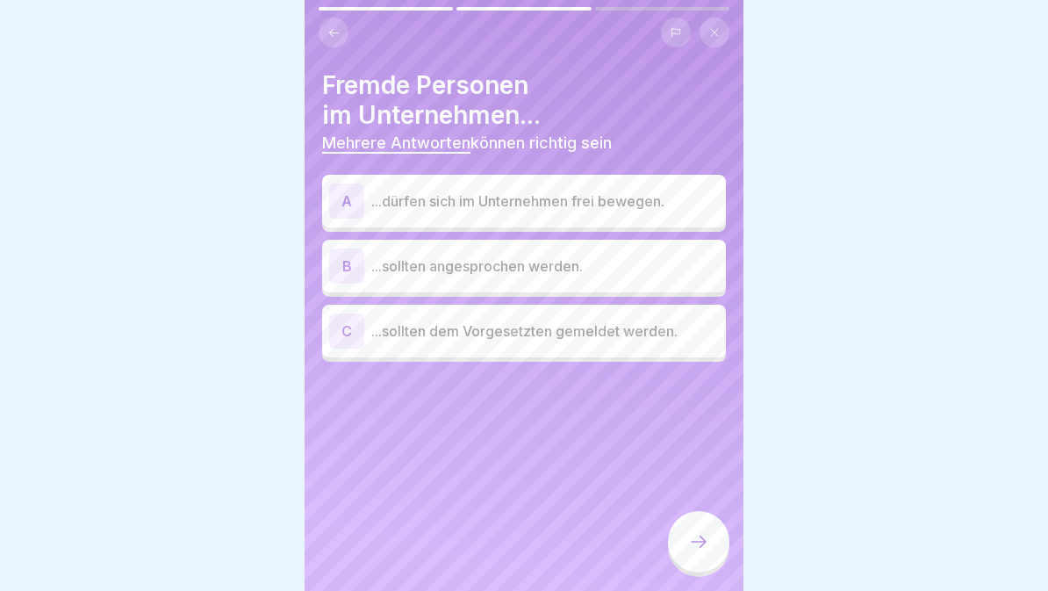
click at [655, 335] on p "...sollten dem Vorgesetzten gemeldet werden." at bounding box center [545, 331] width 348 height 21
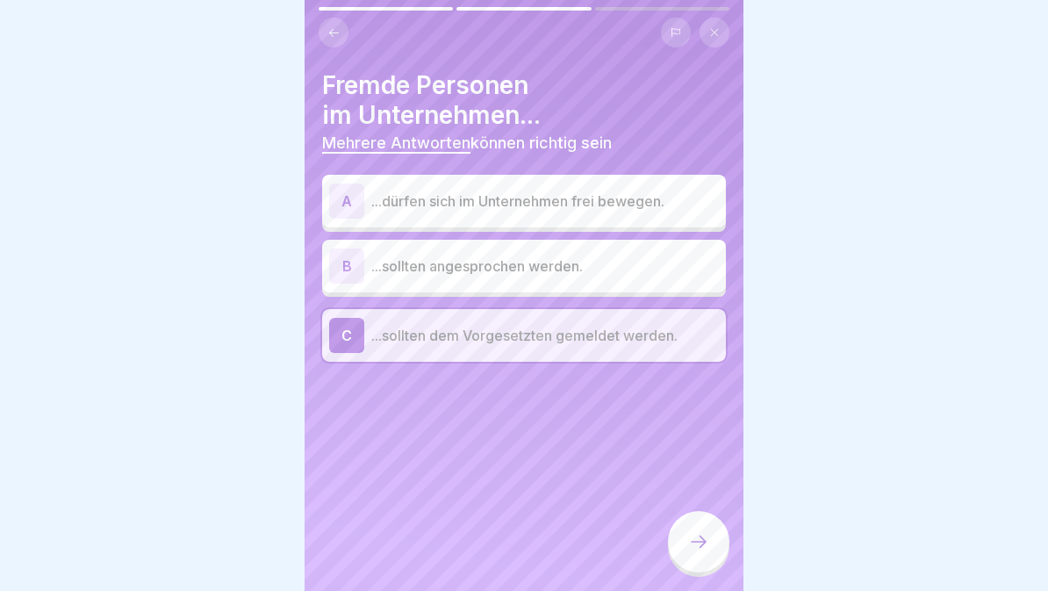
click at [695, 256] on p "...sollten angesprochen werden." at bounding box center [545, 266] width 348 height 21
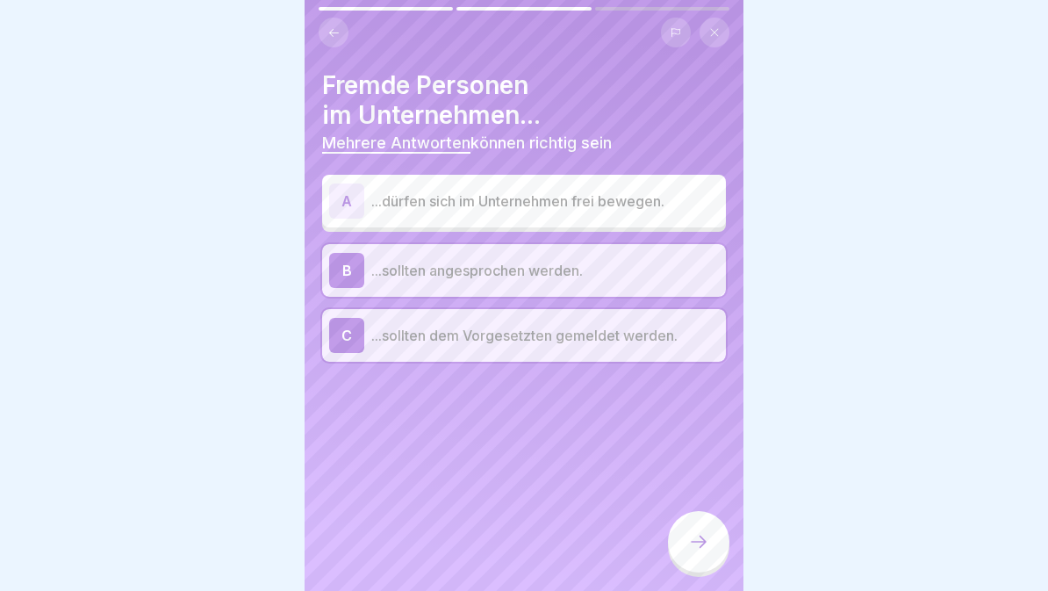
click at [695, 550] on icon at bounding box center [698, 541] width 21 height 21
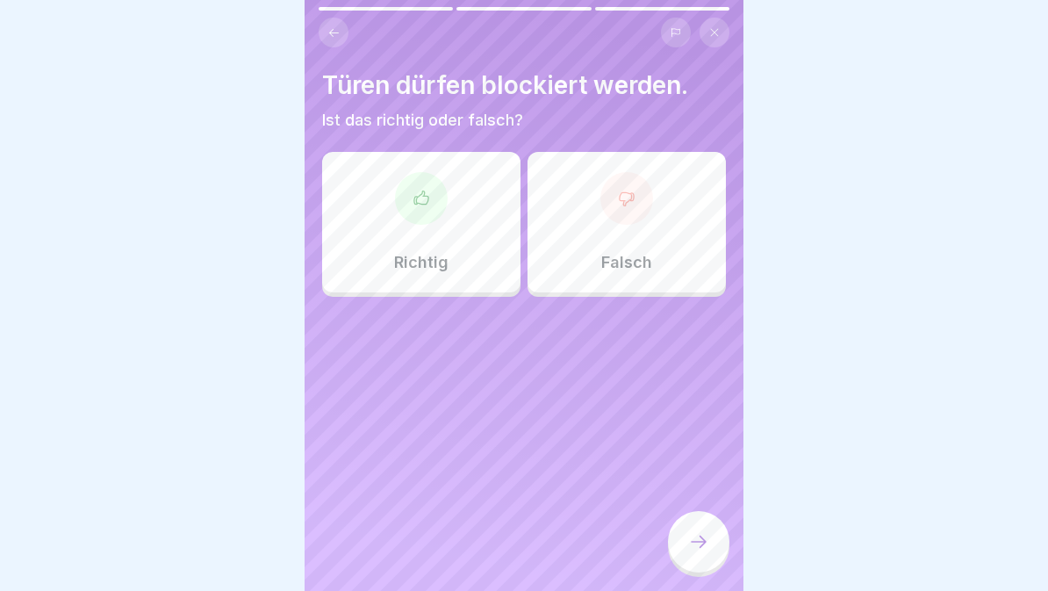
click at [659, 228] on div "Falsch" at bounding box center [627, 222] width 198 height 140
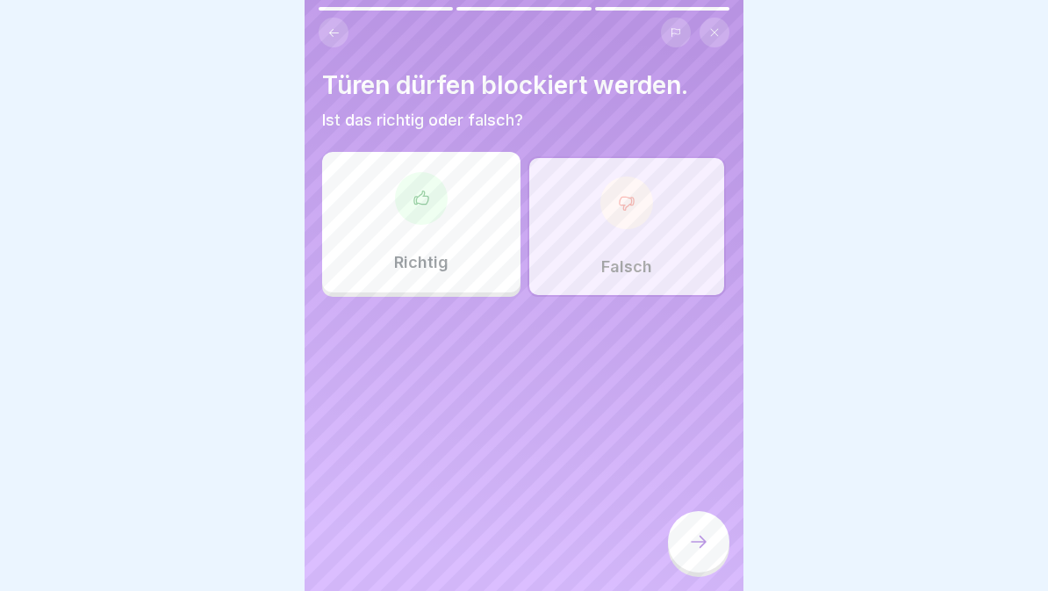
click at [695, 546] on icon at bounding box center [698, 541] width 21 height 21
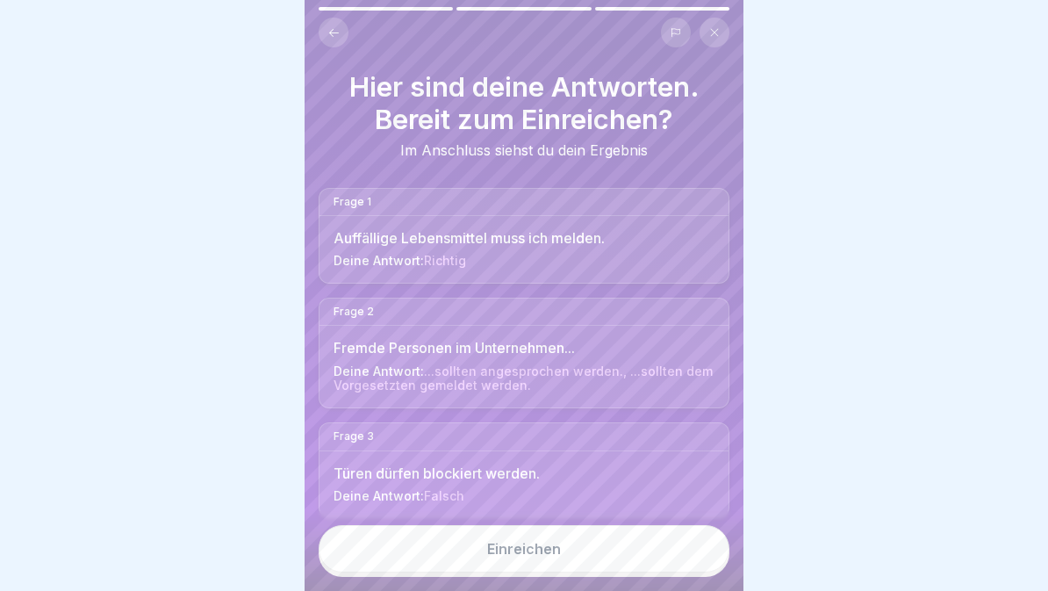
click at [636, 556] on button "Einreichen" at bounding box center [524, 548] width 411 height 47
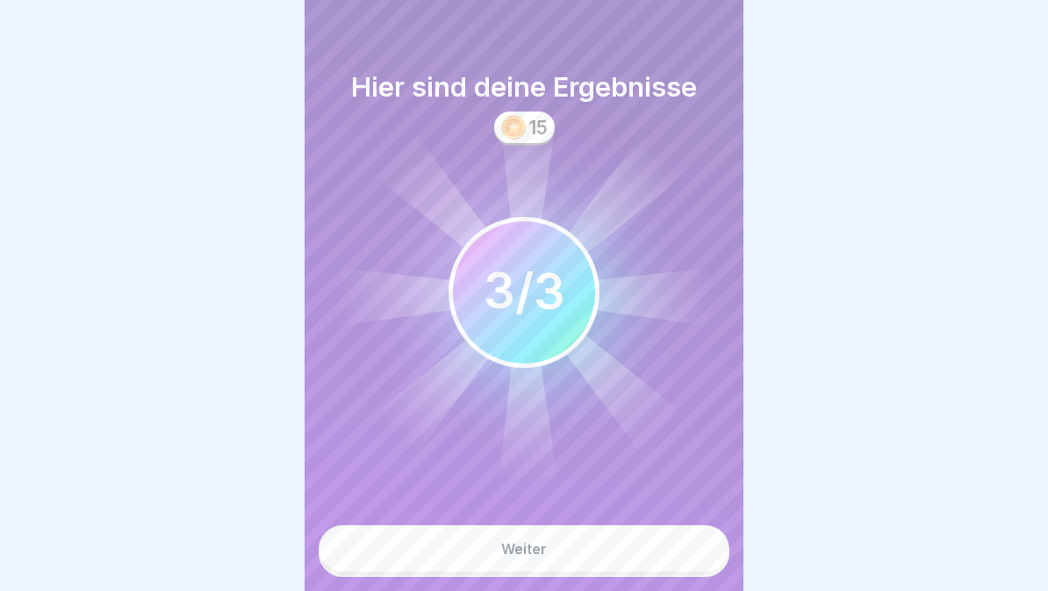
click at [615, 550] on button "Weiter" at bounding box center [524, 548] width 411 height 47
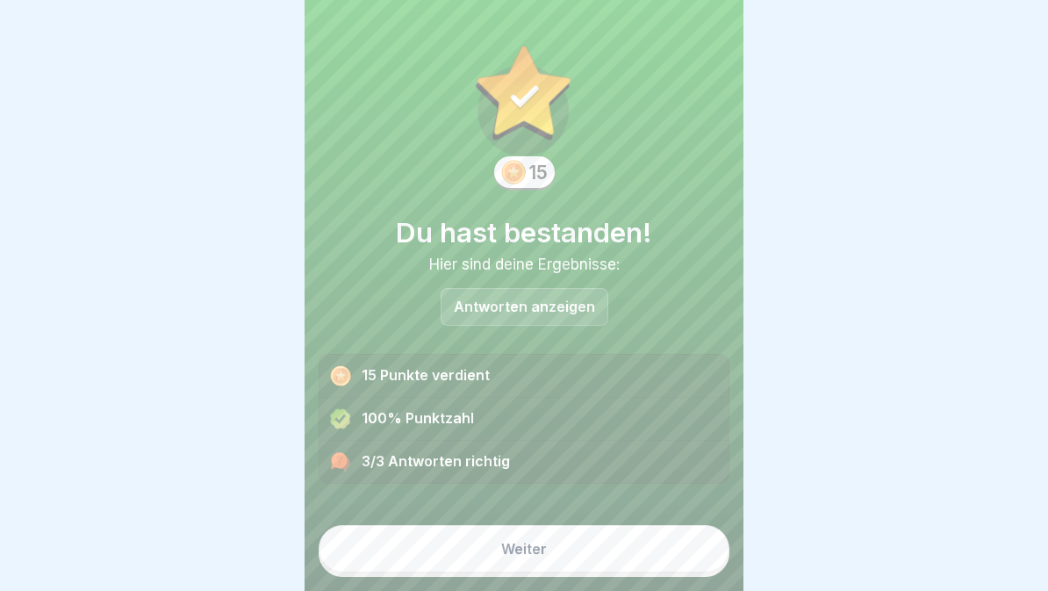
click at [612, 555] on button "Weiter" at bounding box center [524, 548] width 411 height 47
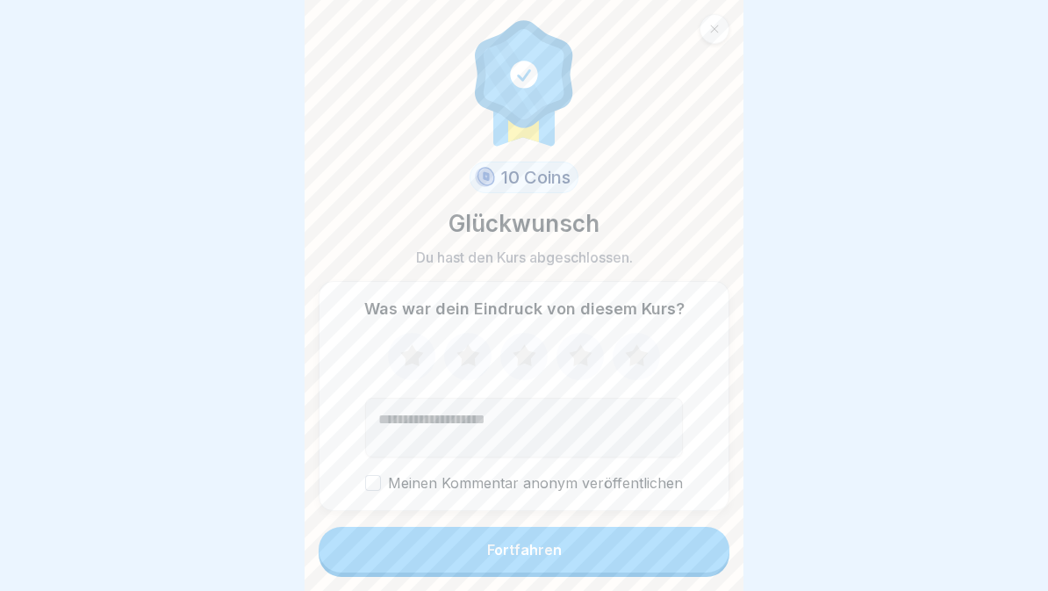
click at [620, 555] on button "Fortfahren" at bounding box center [524, 550] width 411 height 46
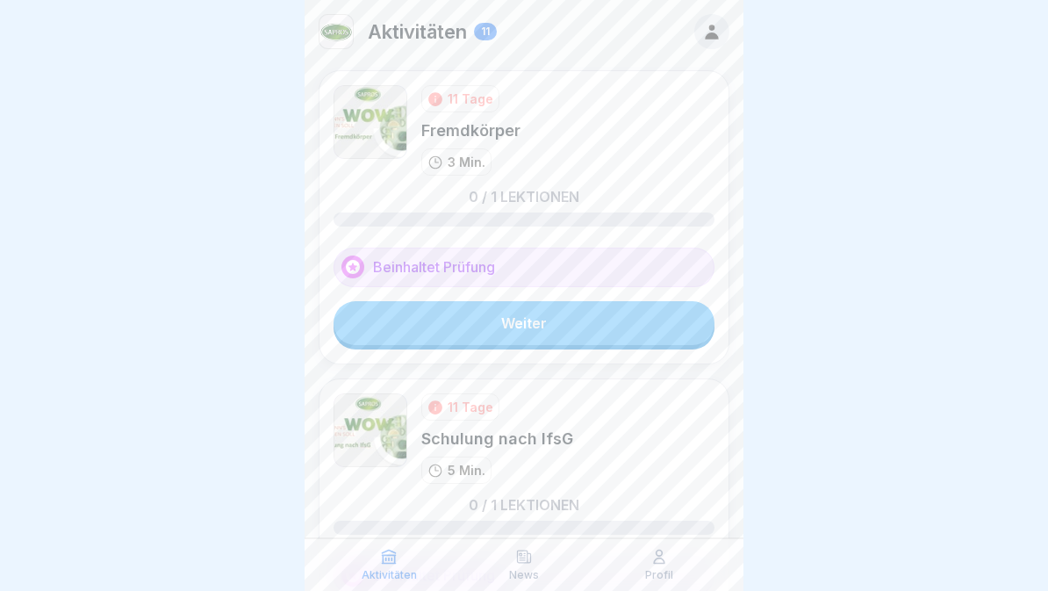
click at [640, 332] on link "Weiter" at bounding box center [524, 323] width 381 height 44
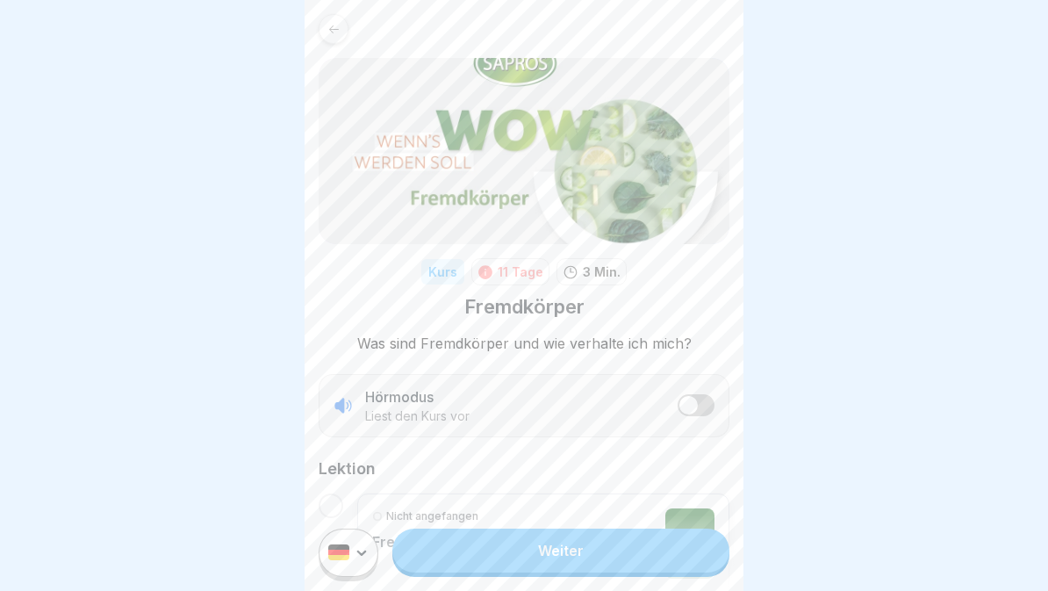
click at [701, 408] on button "listener mode" at bounding box center [696, 405] width 37 height 22
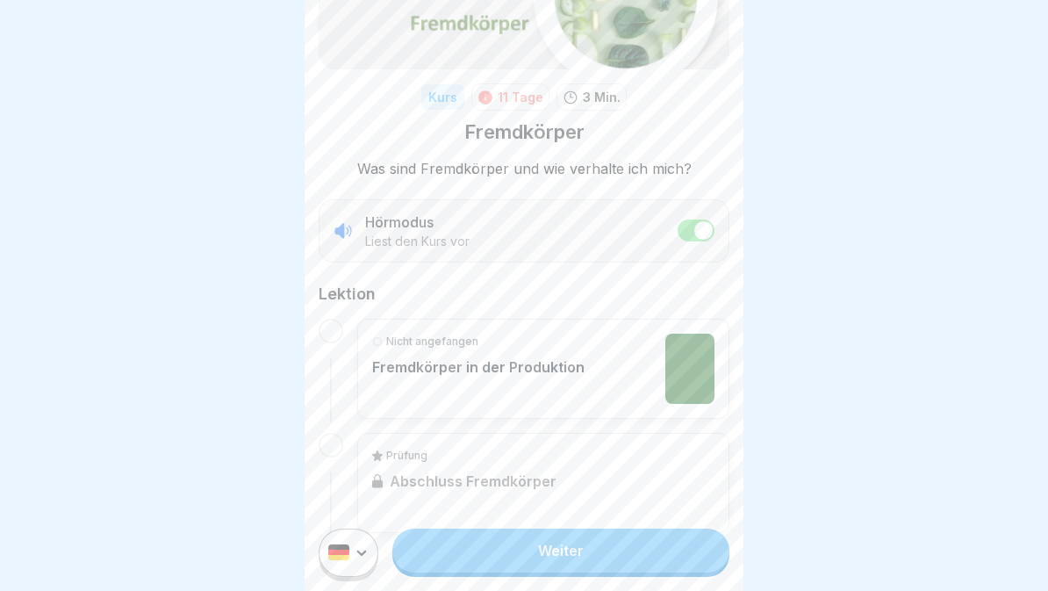
scroll to position [173, 0]
click at [625, 548] on link "Weiter" at bounding box center [561, 551] width 337 height 44
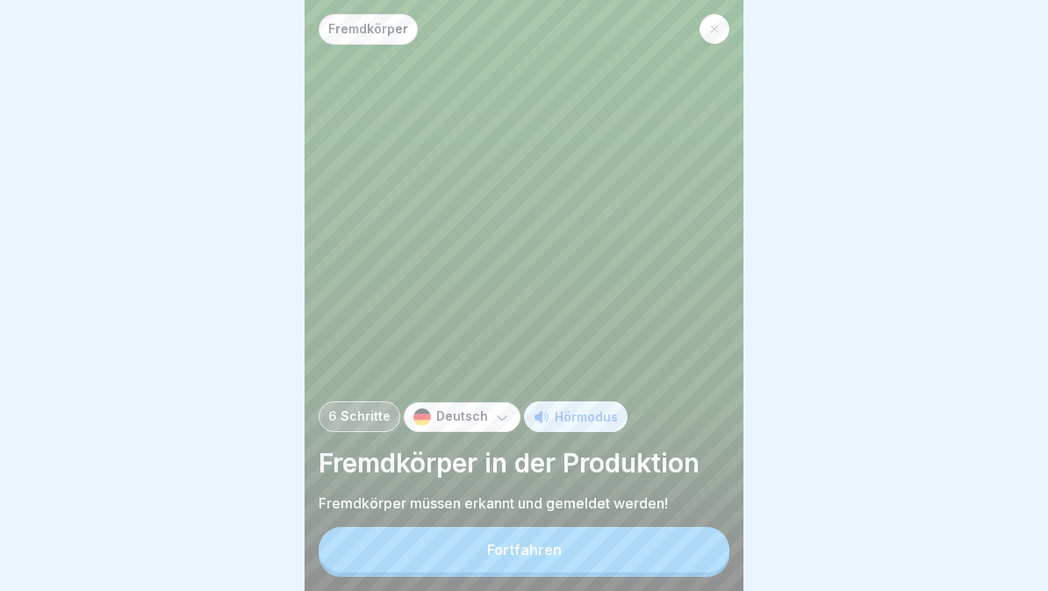
click at [450, 423] on p "Deutsch" at bounding box center [462, 416] width 52 height 15
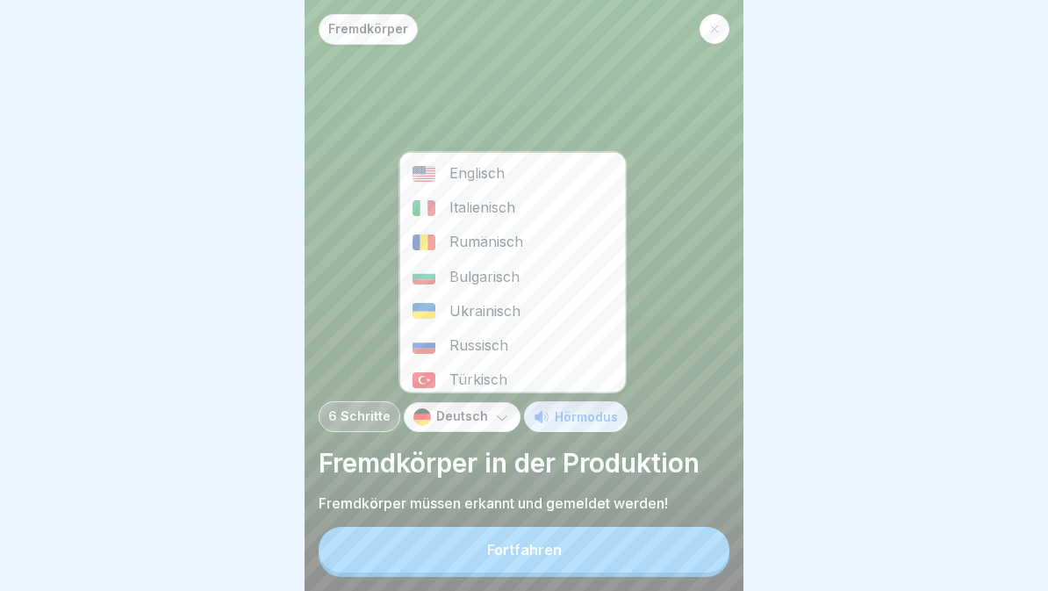
click at [445, 240] on div "Rumänisch" at bounding box center [513, 242] width 226 height 34
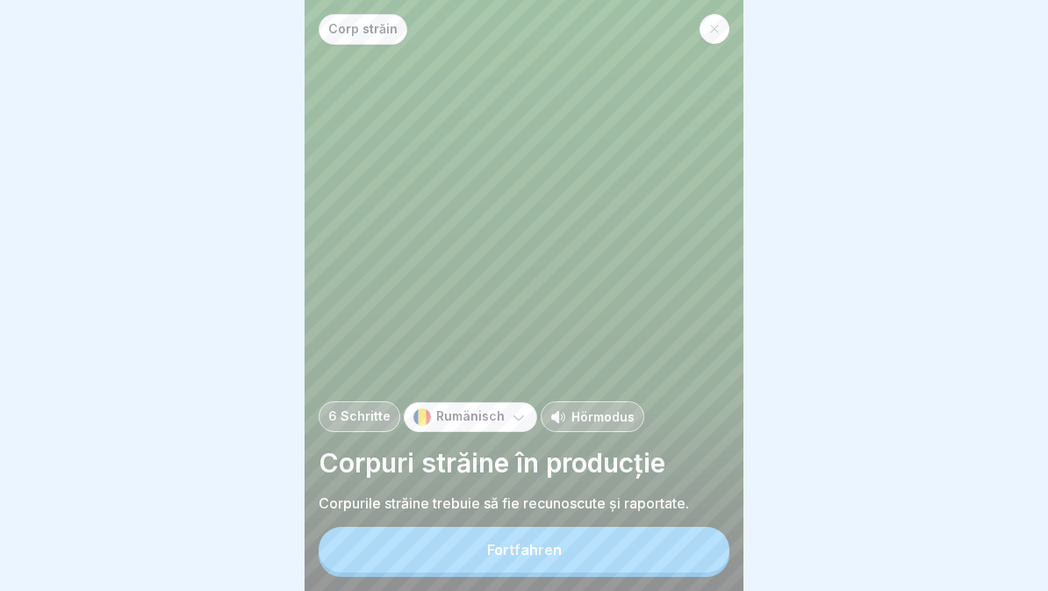
click at [519, 558] on div "Fortfahren" at bounding box center [524, 550] width 75 height 16
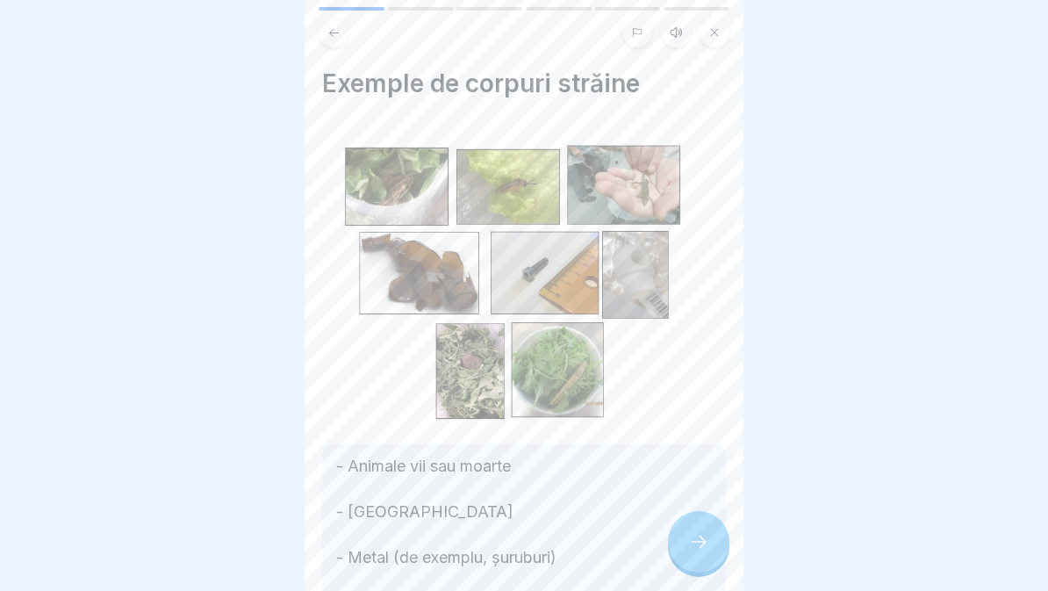
click at [681, 28] on icon at bounding box center [676, 32] width 14 height 14
click at [385, 553] on icon at bounding box center [394, 547] width 34 height 28
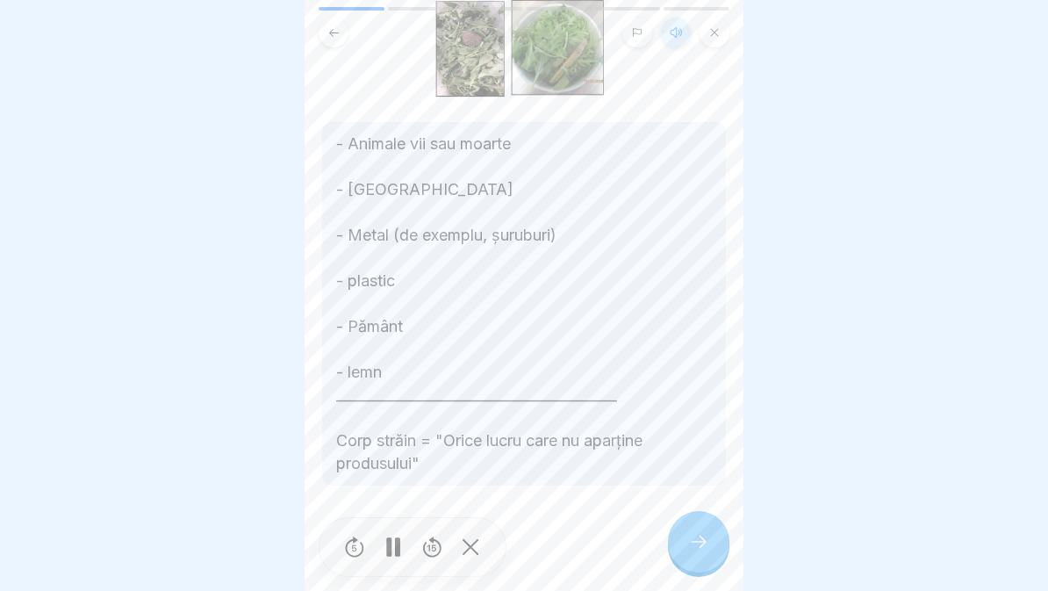
scroll to position [322, 0]
click at [698, 536] on icon at bounding box center [698, 541] width 21 height 21
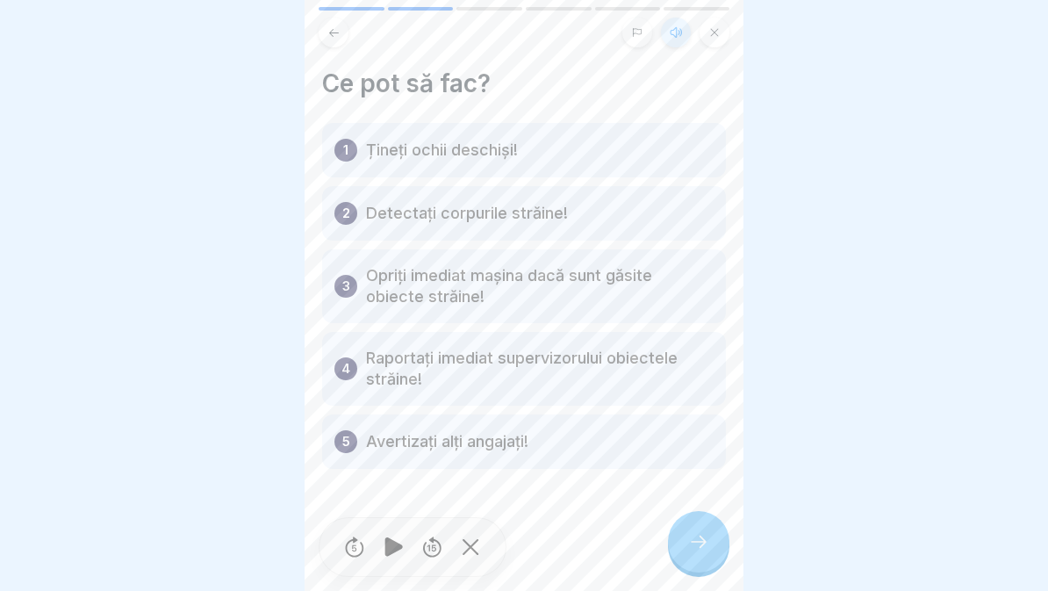
click at [710, 556] on div at bounding box center [698, 541] width 61 height 61
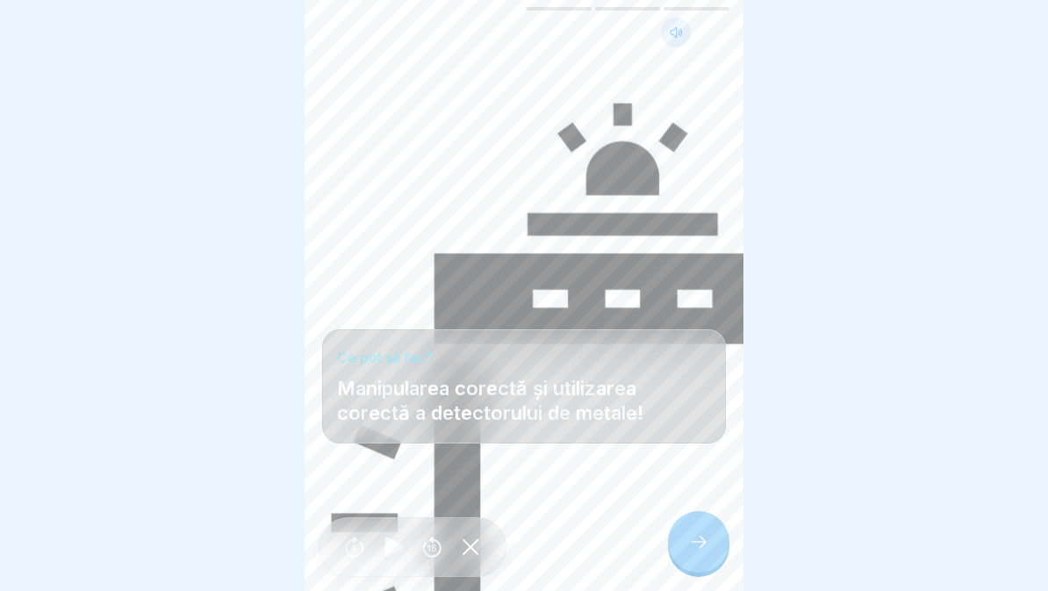
click at [701, 558] on div at bounding box center [698, 541] width 61 height 61
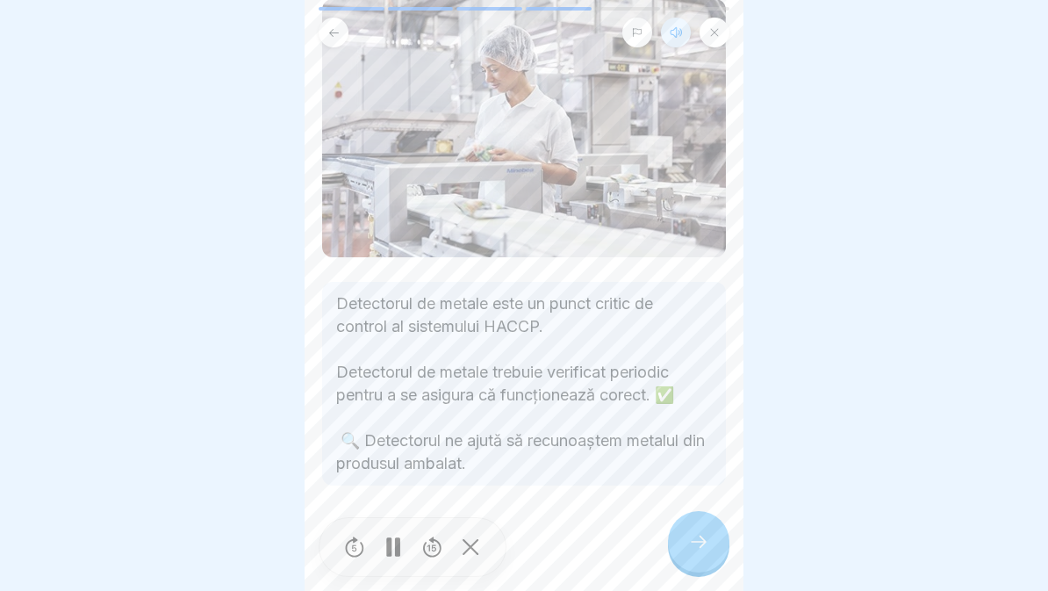
scroll to position [124, 0]
click at [706, 540] on icon at bounding box center [698, 541] width 21 height 21
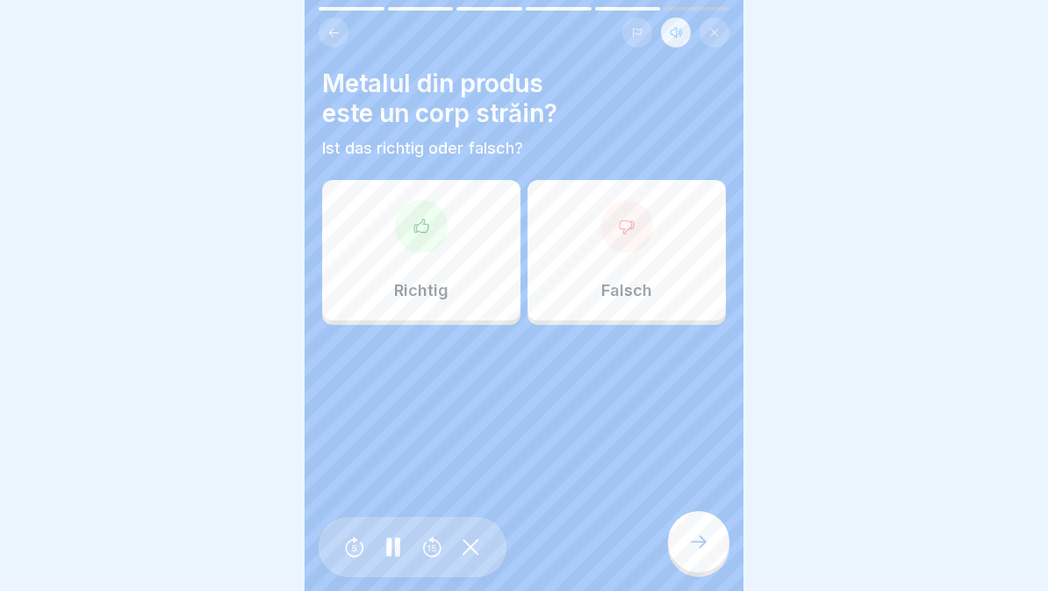
click at [456, 270] on div "Richtig" at bounding box center [421, 250] width 198 height 140
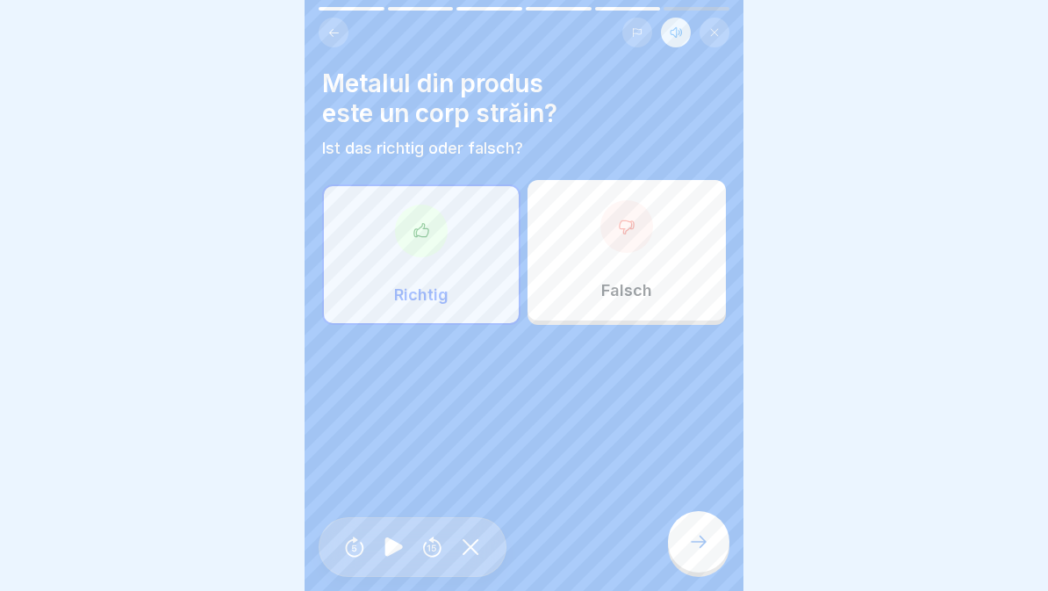
click at [709, 542] on icon at bounding box center [698, 541] width 21 height 21
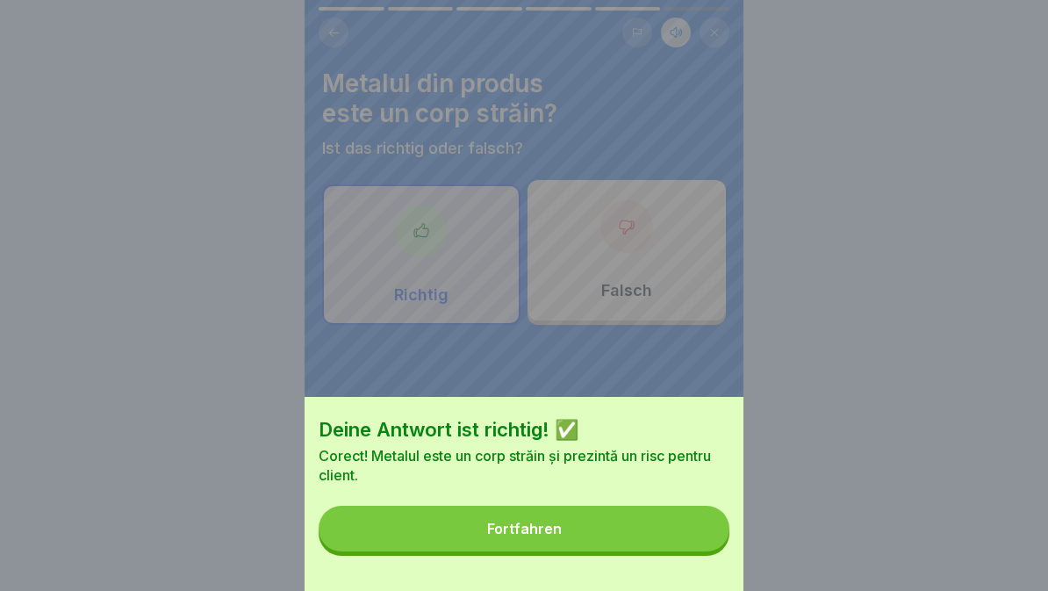
click at [638, 533] on button "Fortfahren" at bounding box center [524, 529] width 411 height 46
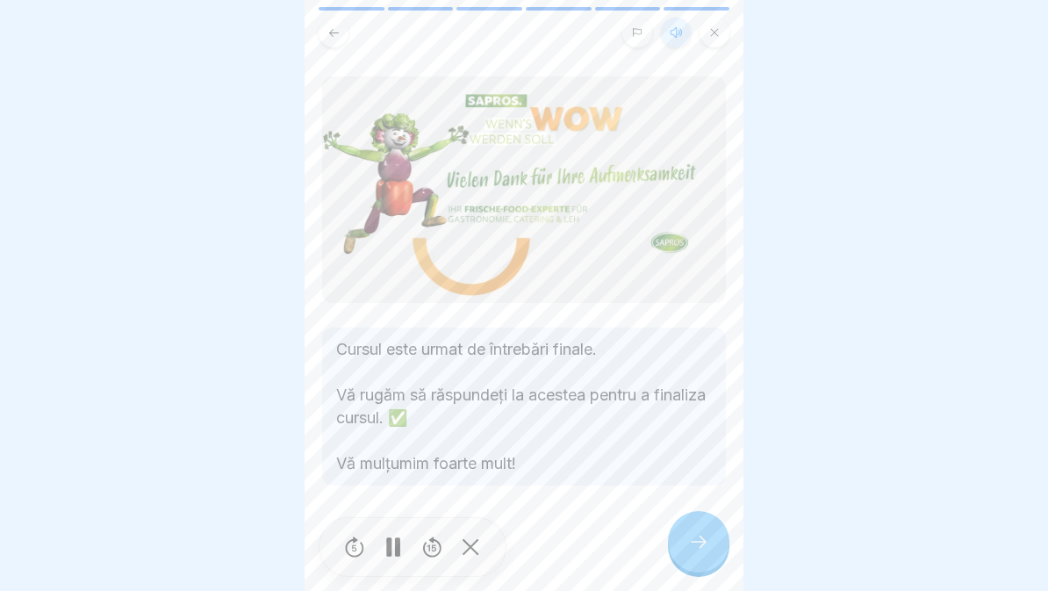
scroll to position [17, 0]
click at [699, 551] on icon at bounding box center [698, 541] width 21 height 21
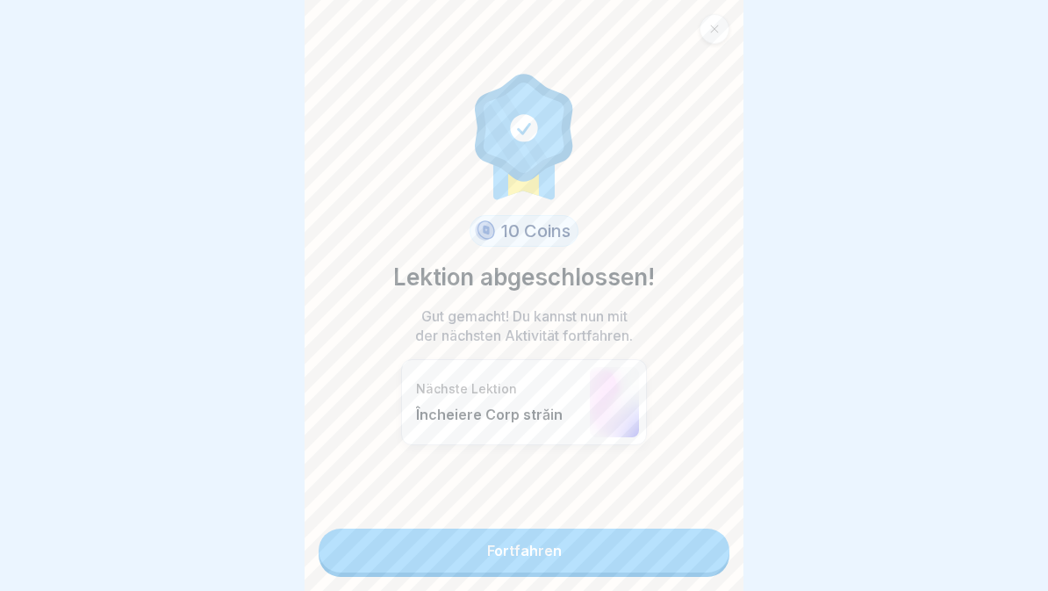
click at [666, 551] on link "Fortfahren" at bounding box center [524, 551] width 411 height 44
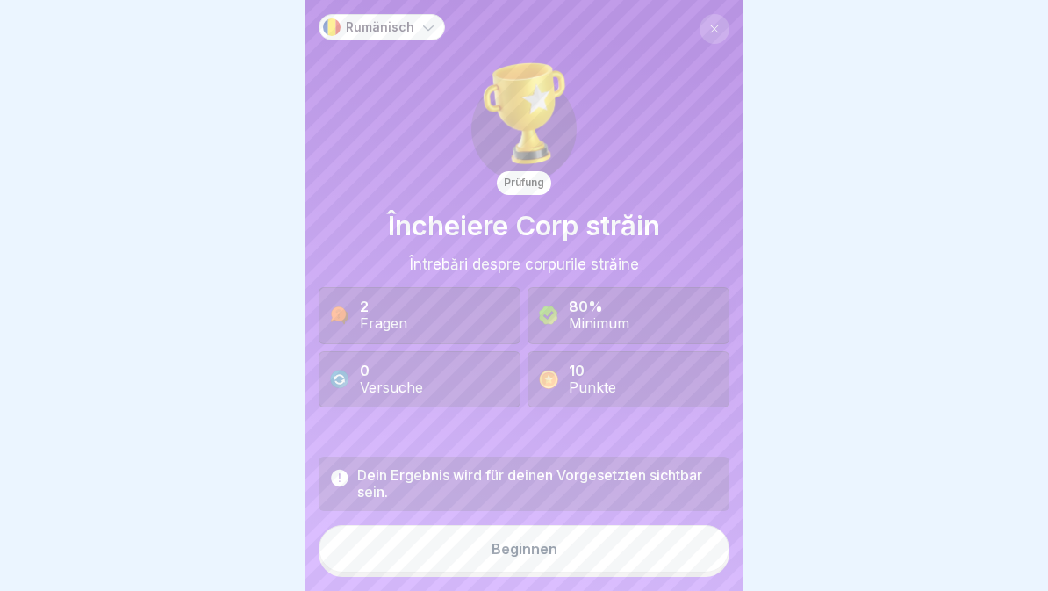
click at [619, 554] on button "Beginnen" at bounding box center [524, 548] width 411 height 47
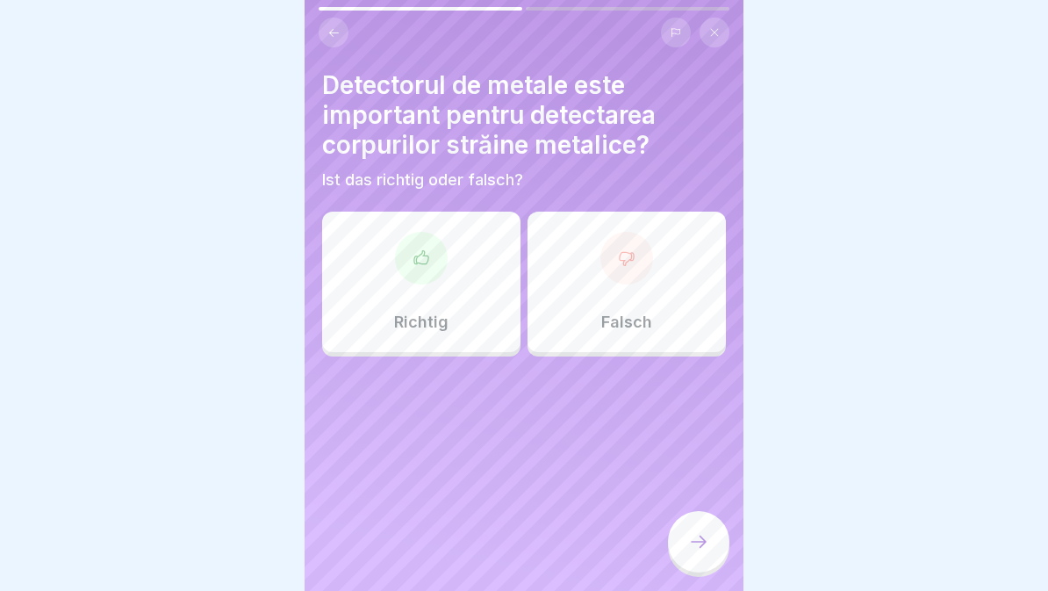
click at [693, 542] on icon at bounding box center [699, 542] width 16 height 12
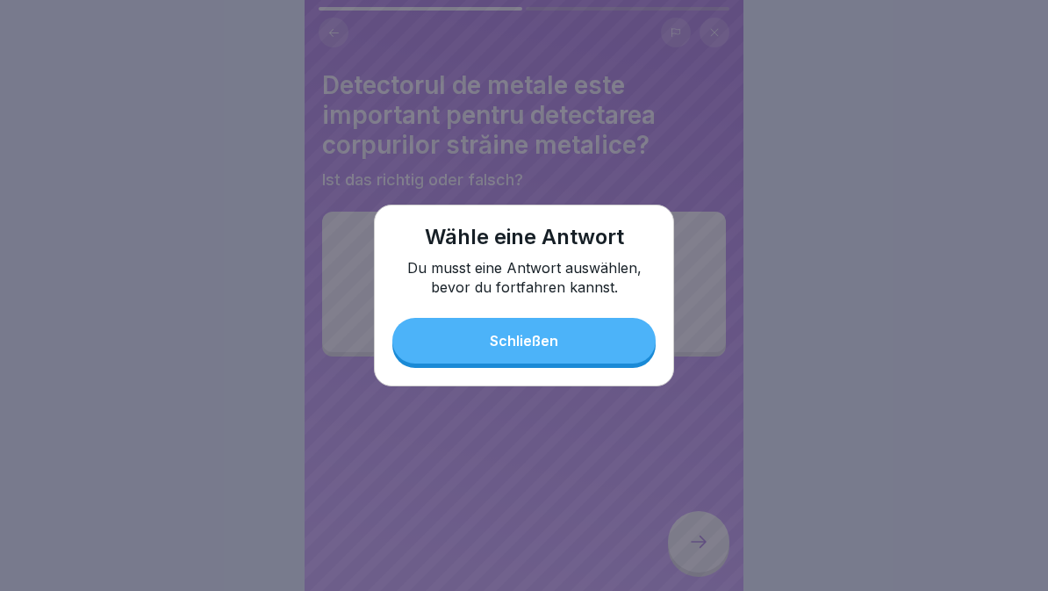
click at [591, 341] on button "Schließen" at bounding box center [524, 341] width 263 height 46
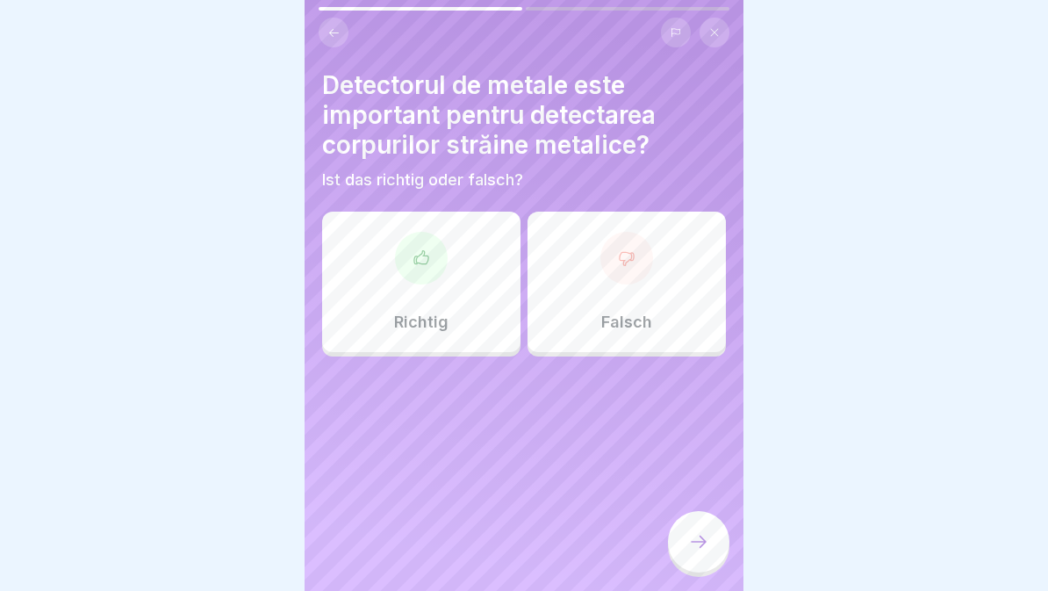
click at [415, 296] on div "Richtig" at bounding box center [421, 282] width 198 height 140
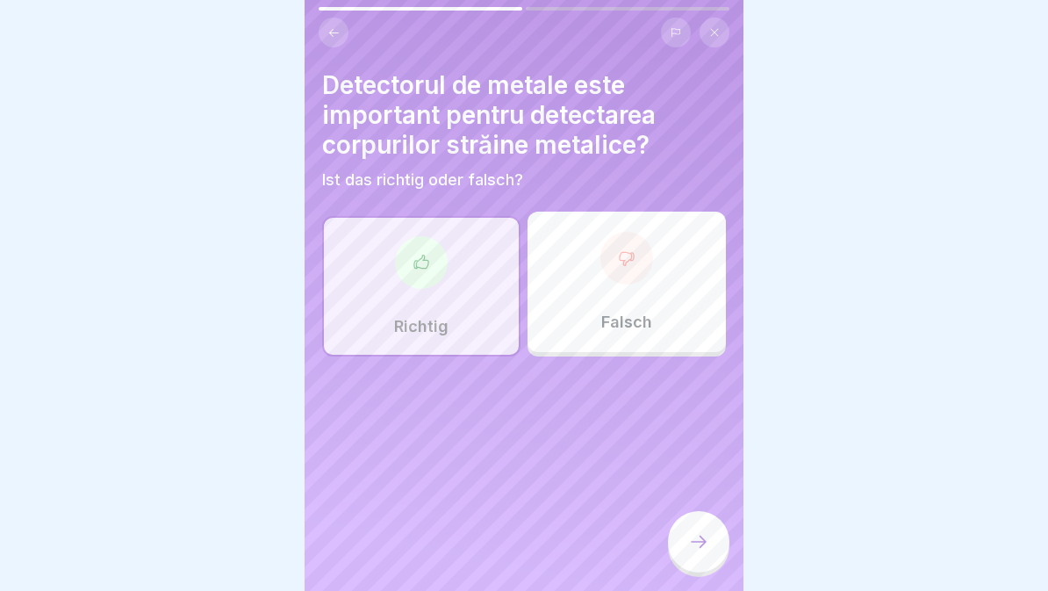
click at [696, 537] on icon at bounding box center [698, 541] width 21 height 21
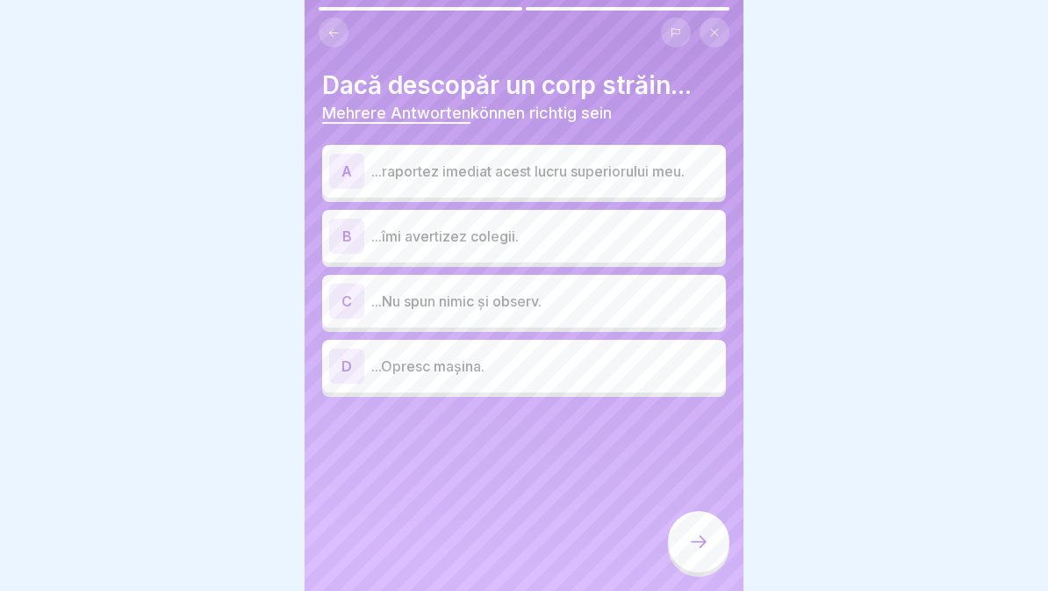
click at [519, 374] on p "...Opresc mașina." at bounding box center [545, 366] width 348 height 21
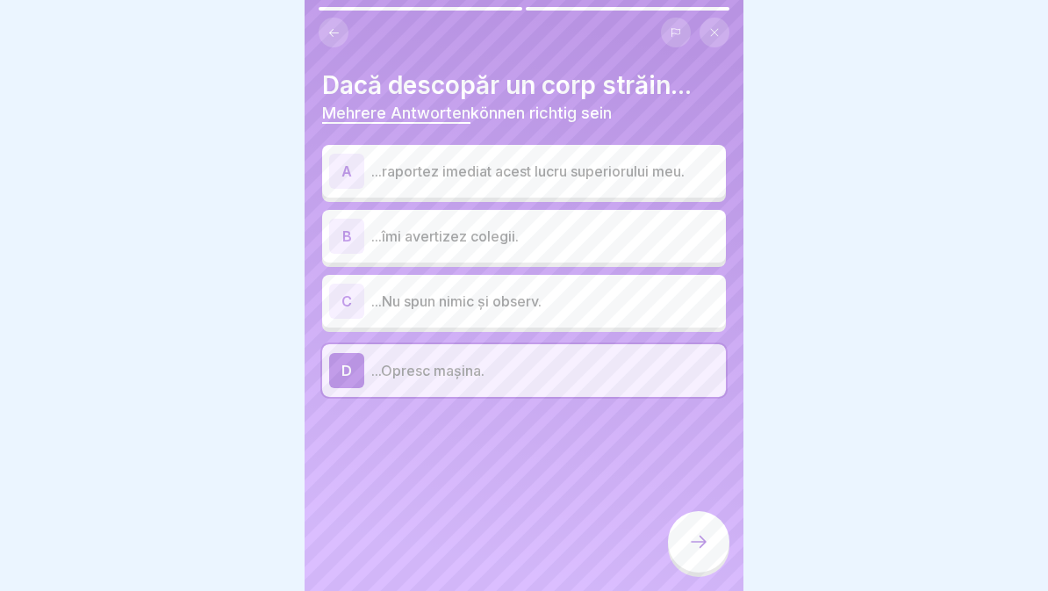
click at [578, 241] on p "...îmi avertizez colegii." at bounding box center [545, 236] width 348 height 21
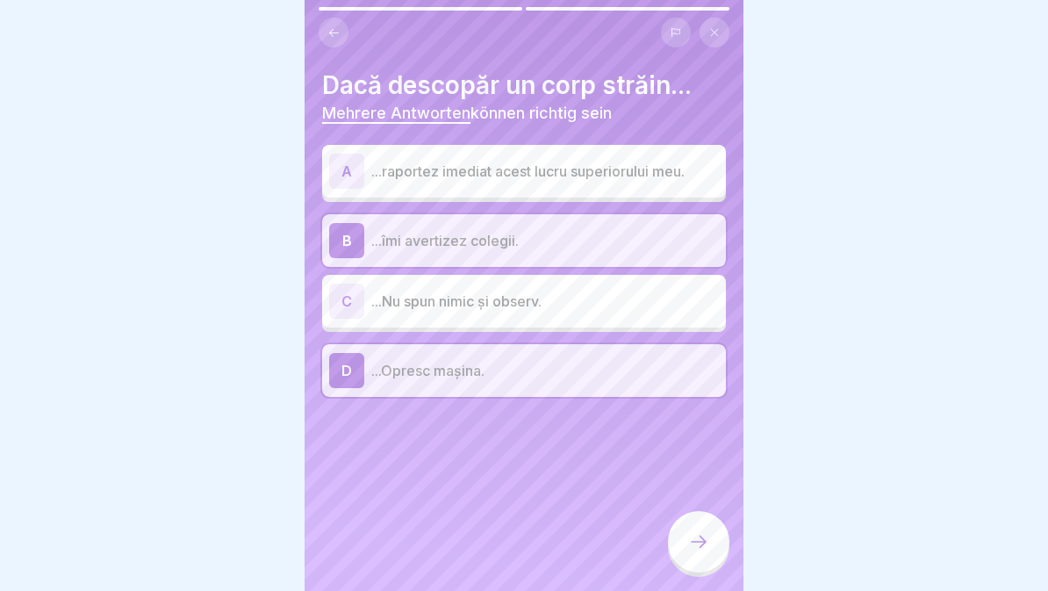
click at [583, 242] on p "...îmi avertizez colegii." at bounding box center [545, 240] width 348 height 21
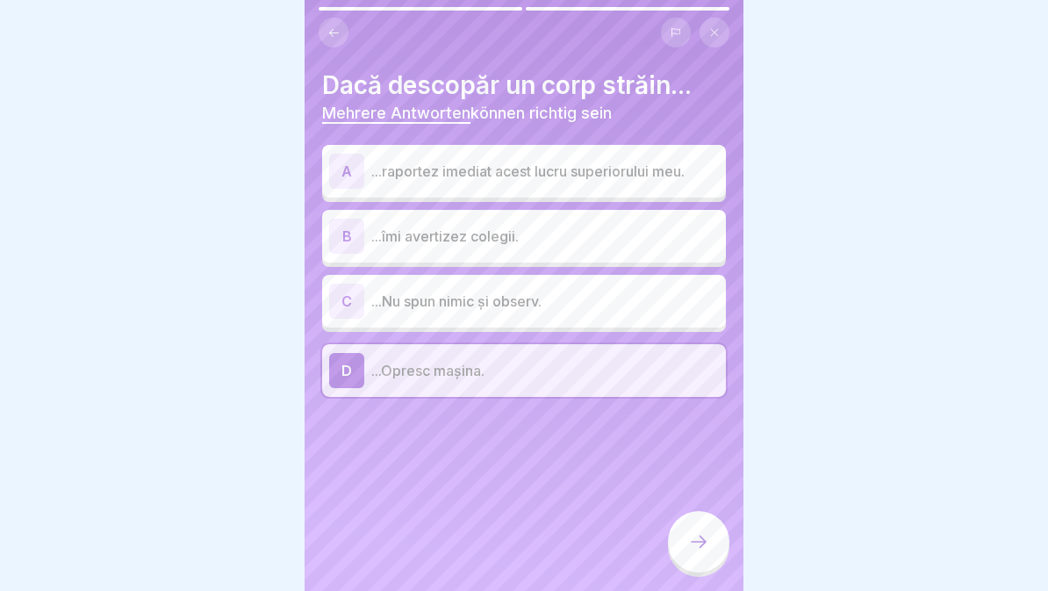
click at [614, 164] on p "...raportez imediat acest lucru superiorului meu." at bounding box center [545, 171] width 348 height 21
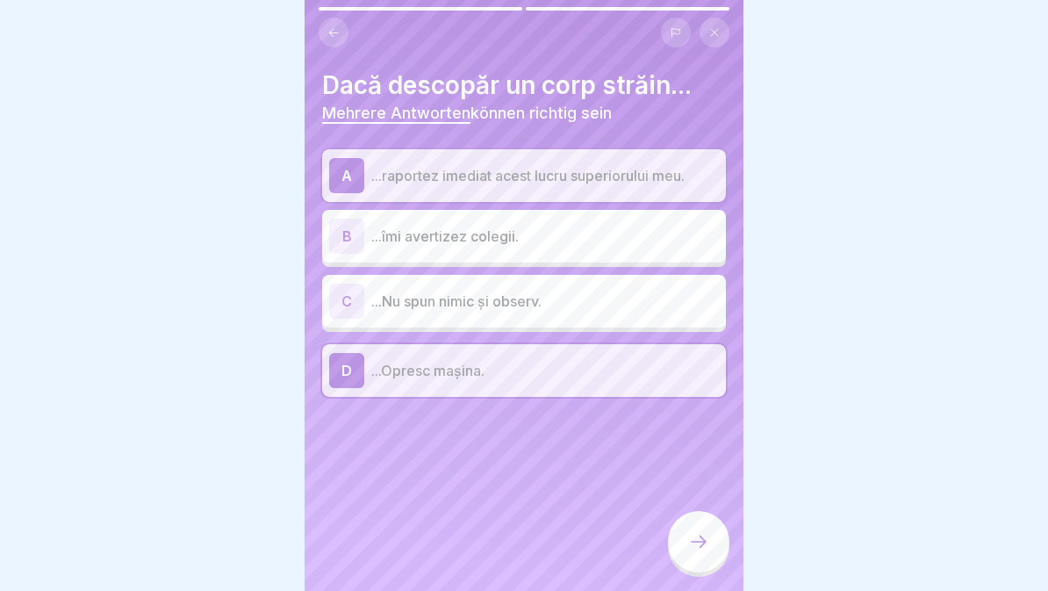
click at [706, 530] on div at bounding box center [698, 541] width 61 height 61
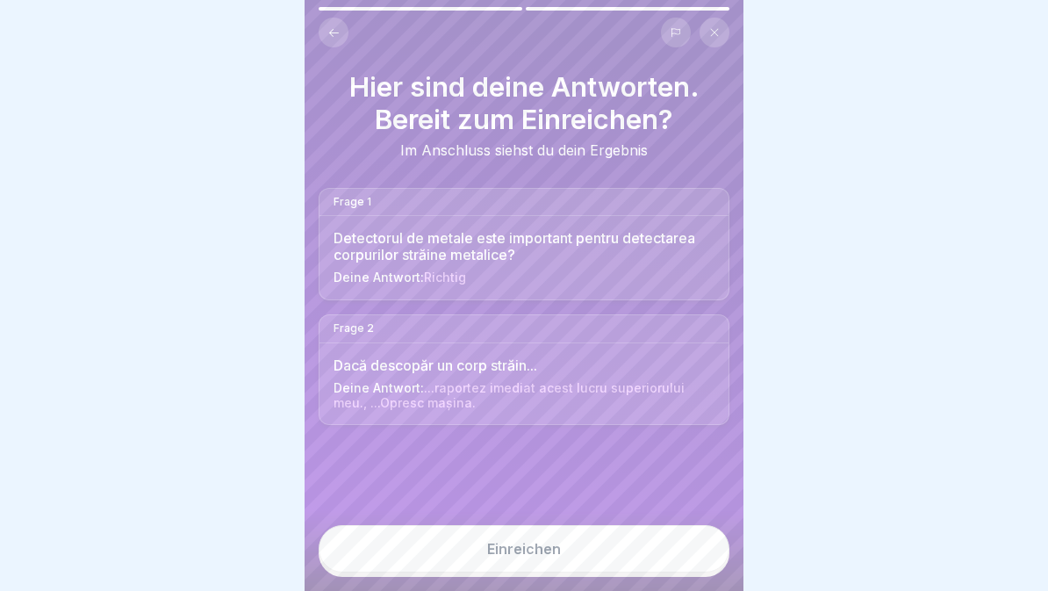
click at [613, 561] on button "Einreichen" at bounding box center [524, 548] width 411 height 47
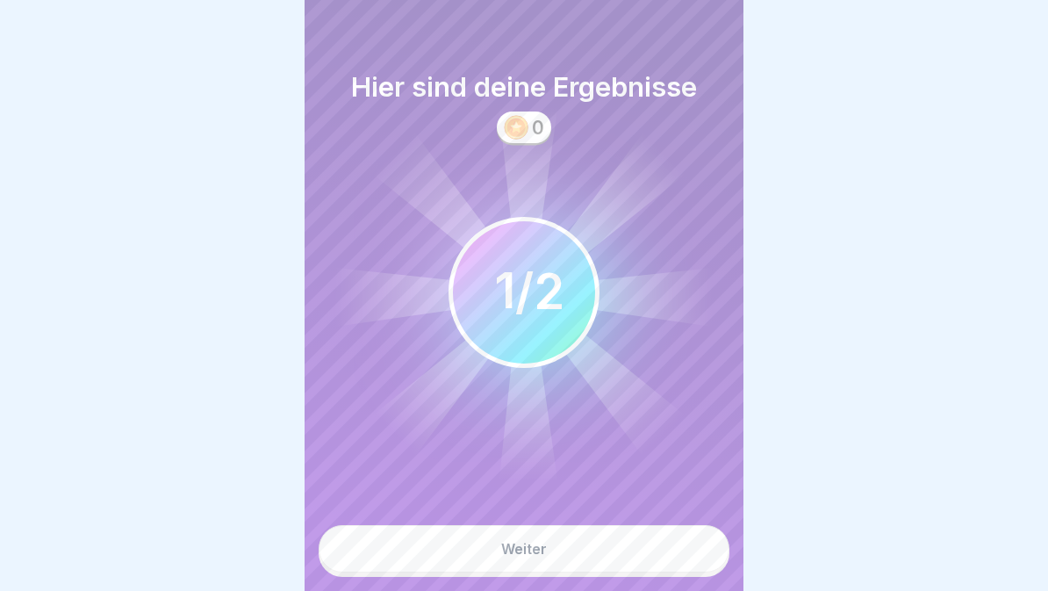
click at [632, 559] on button "Weiter" at bounding box center [524, 548] width 411 height 47
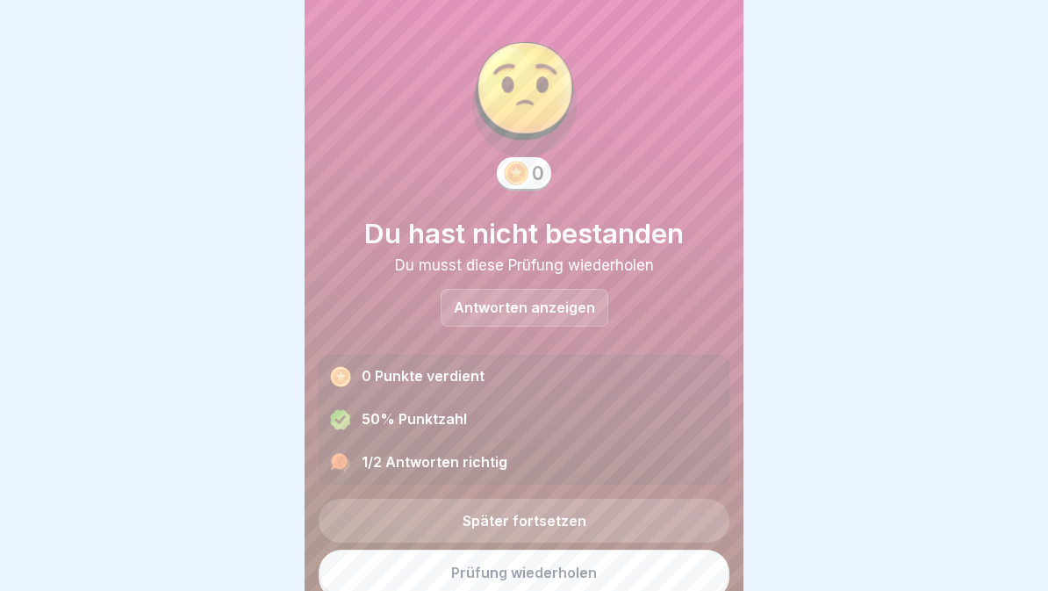
click at [620, 579] on link "Prüfung wiederholen" at bounding box center [524, 573] width 411 height 46
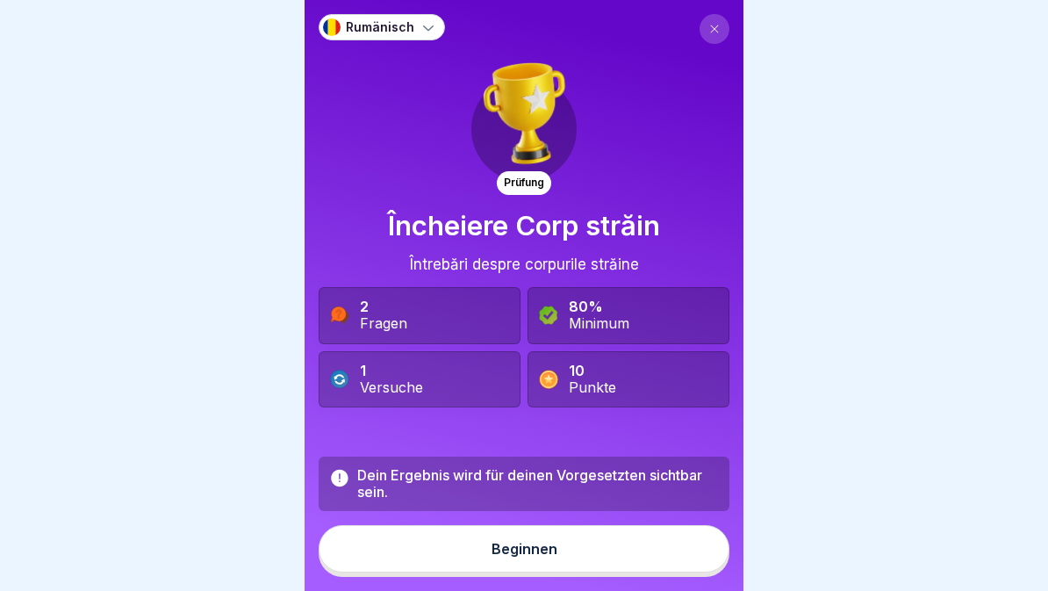
click at [603, 559] on button "Beginnen" at bounding box center [524, 548] width 411 height 47
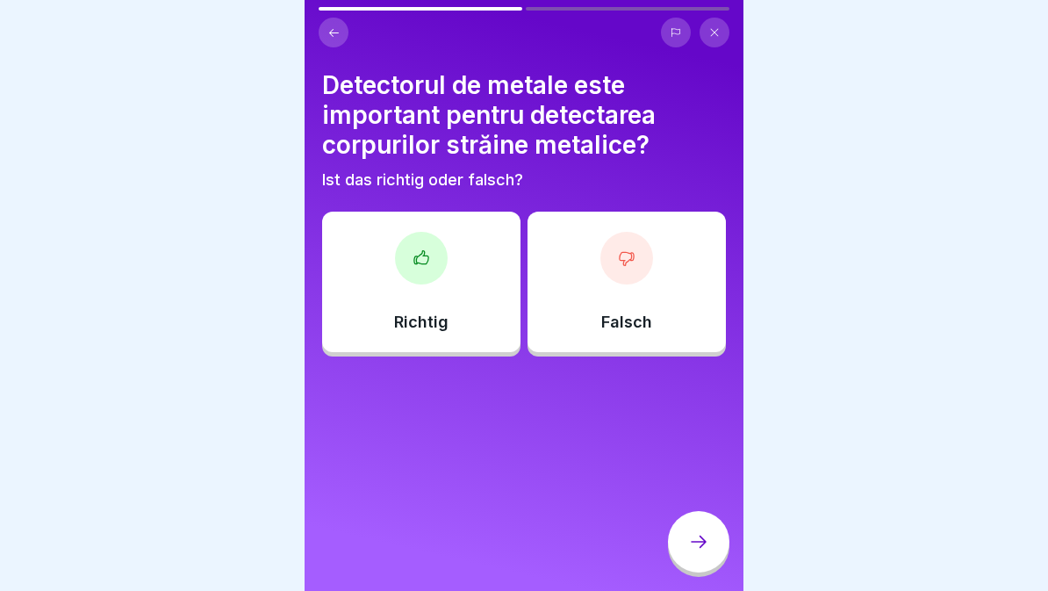
click at [477, 270] on div "Richtig" at bounding box center [421, 282] width 198 height 140
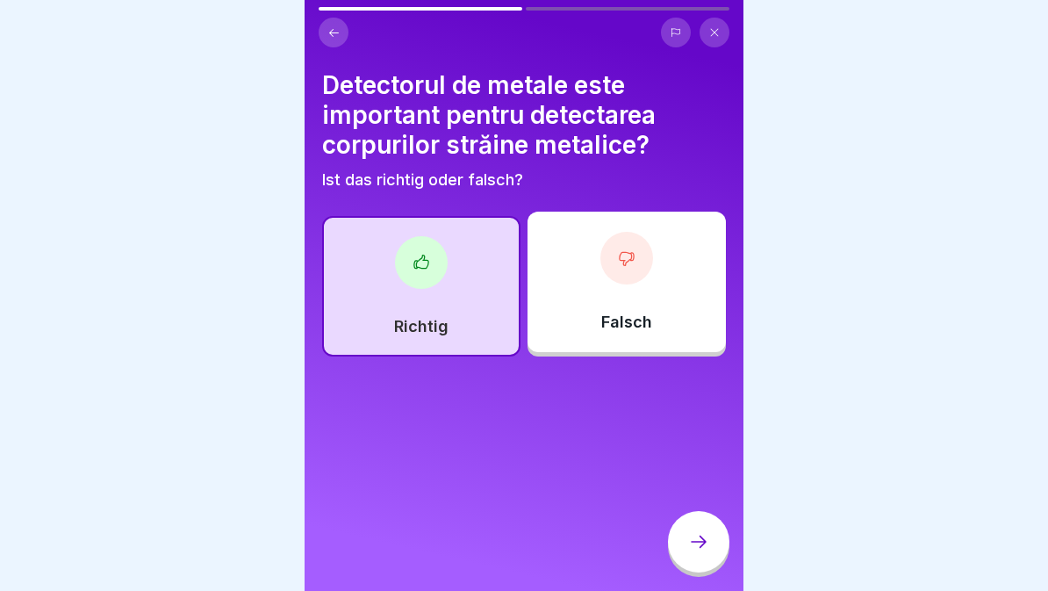
click at [688, 556] on div at bounding box center [698, 541] width 61 height 61
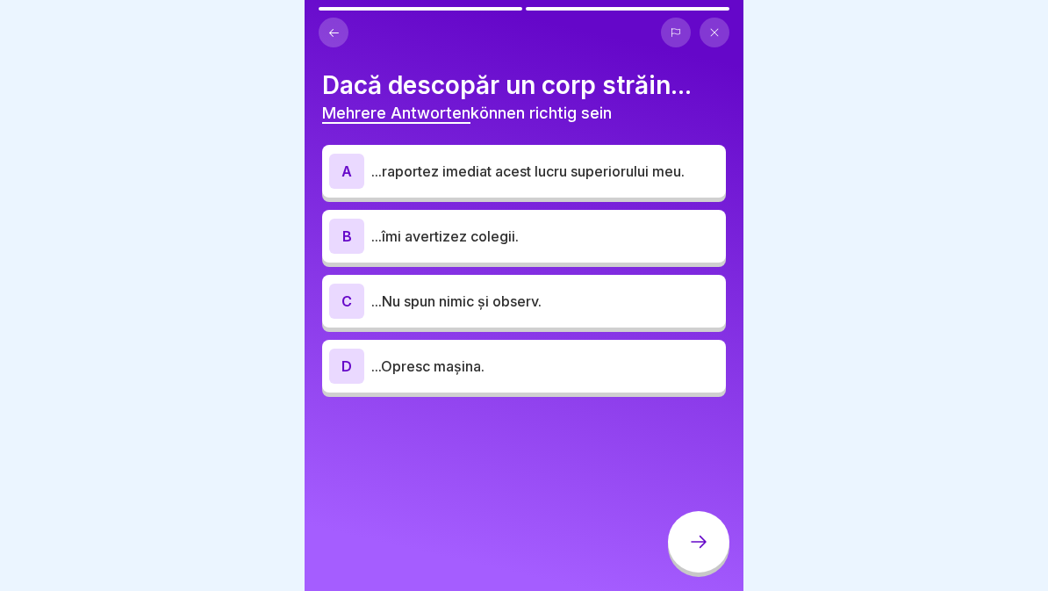
click at [548, 241] on p "...îmi avertizez colegii." at bounding box center [545, 236] width 348 height 21
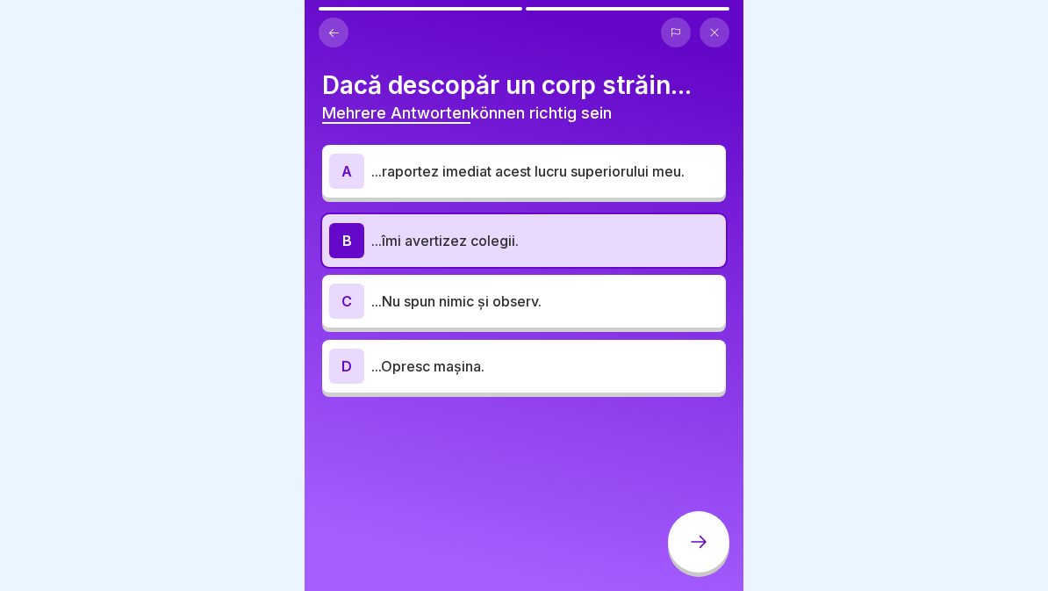
click at [601, 162] on p "...raportez imediat acest lucru superiorului meu." at bounding box center [545, 171] width 348 height 21
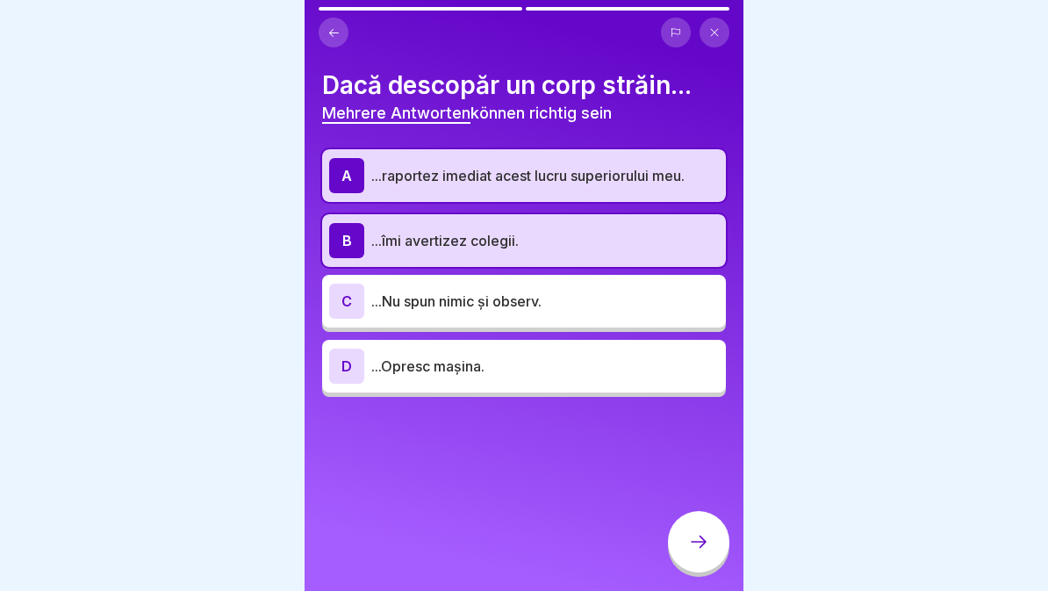
click at [544, 364] on p "...Opresc mașina." at bounding box center [545, 366] width 348 height 21
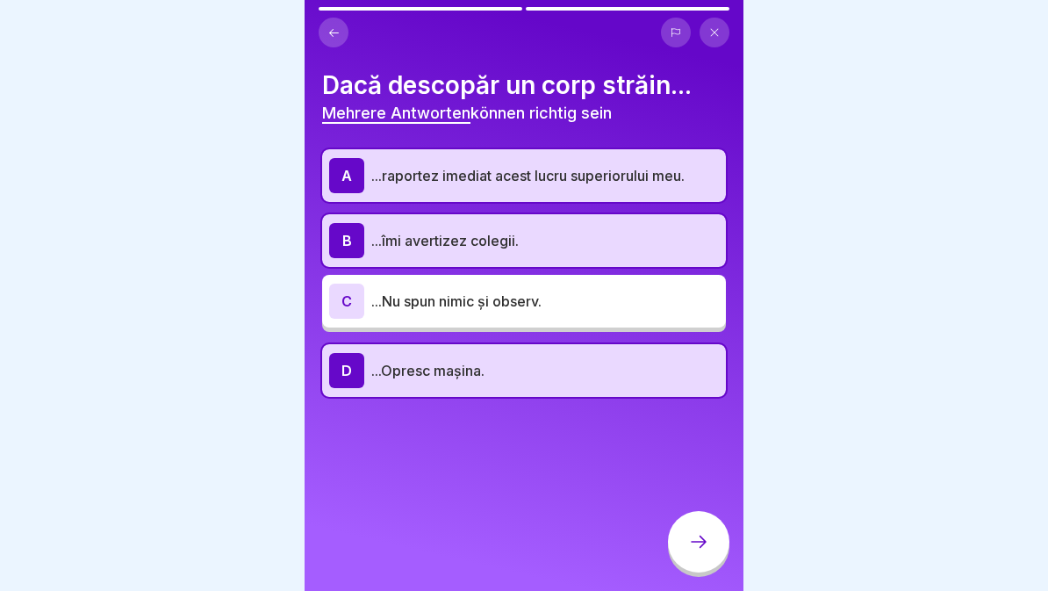
click at [694, 541] on icon at bounding box center [698, 541] width 21 height 21
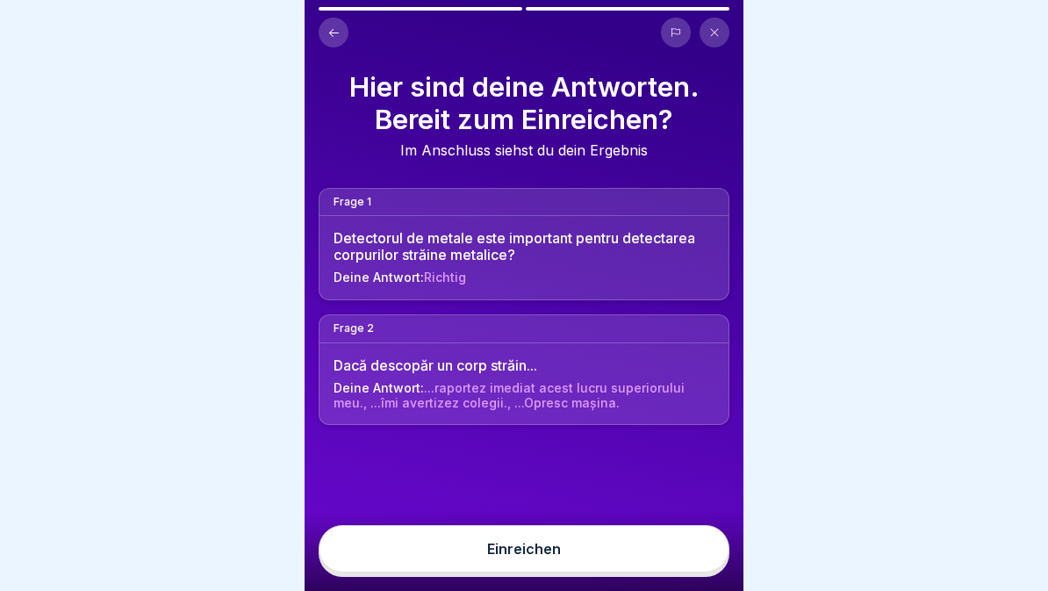
click at [667, 554] on button "Einreichen" at bounding box center [524, 548] width 411 height 47
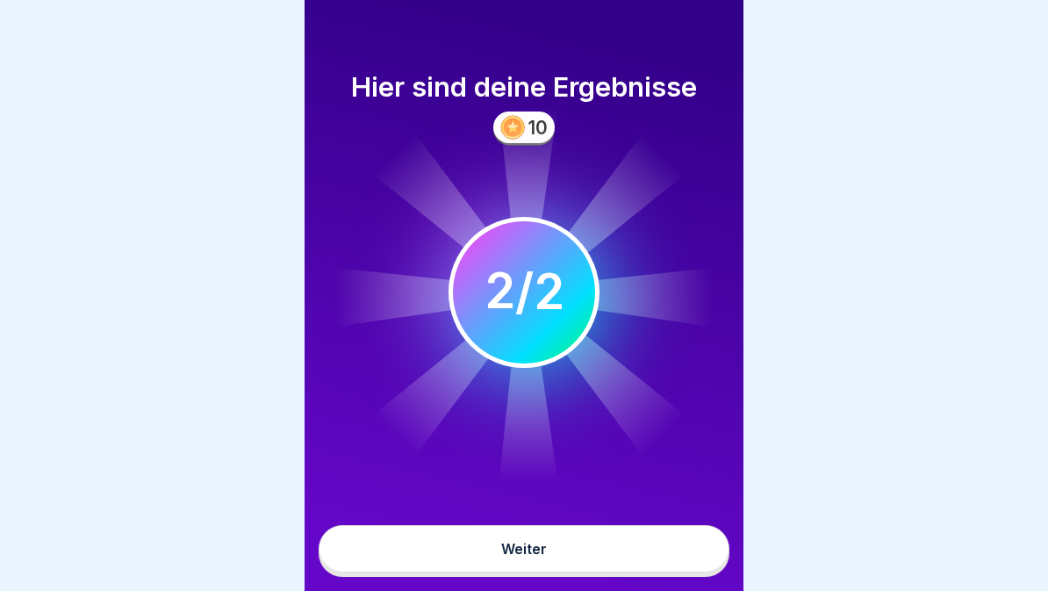
click at [651, 563] on button "Weiter" at bounding box center [524, 548] width 411 height 47
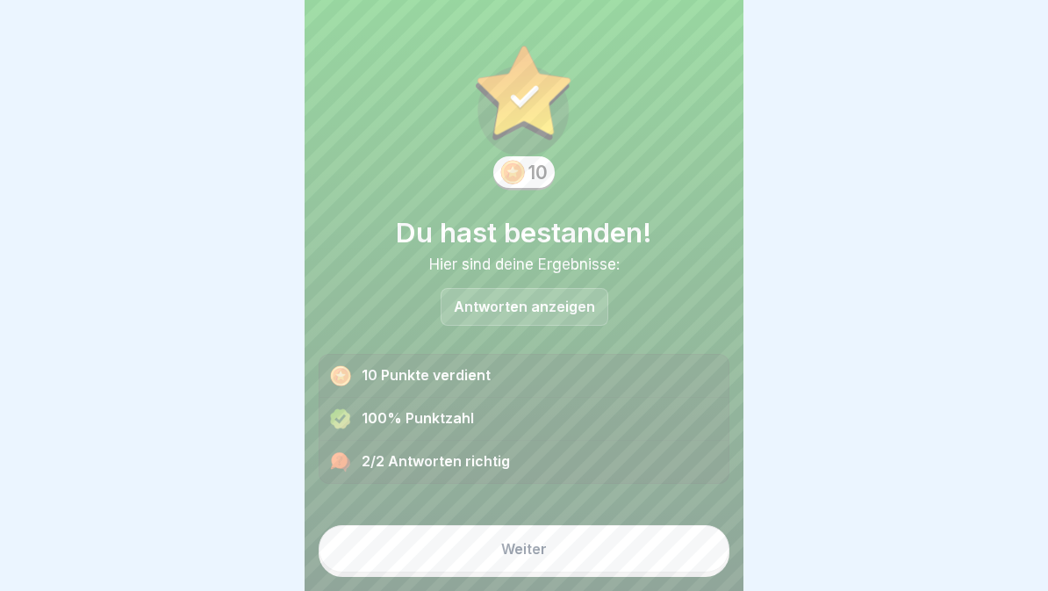
click at [678, 544] on button "Weiter" at bounding box center [524, 548] width 411 height 47
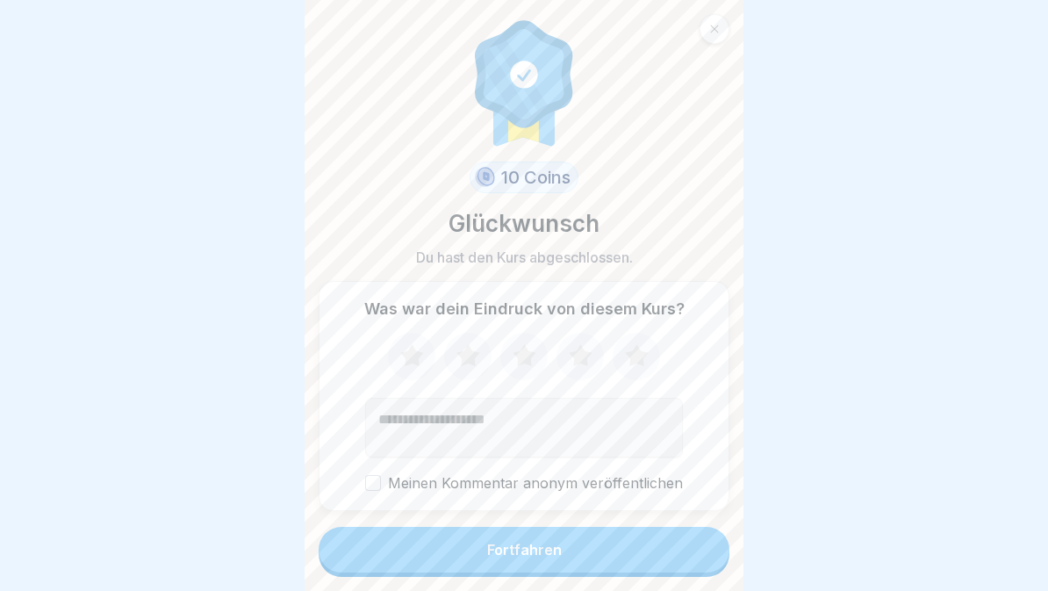
click at [630, 570] on button "Fortfahren" at bounding box center [524, 550] width 411 height 46
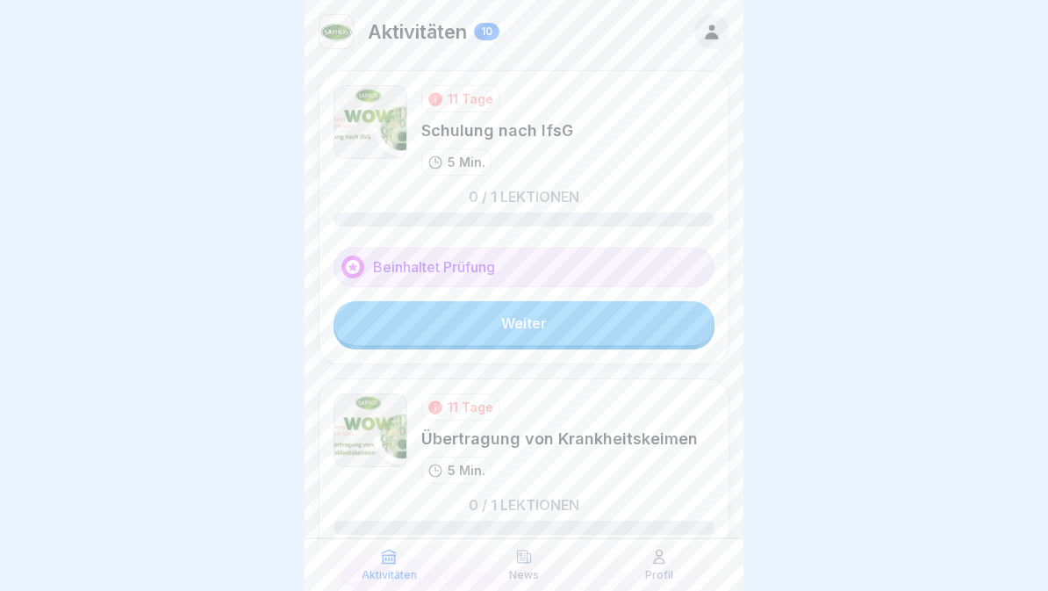
click at [398, 329] on link "Weiter" at bounding box center [524, 323] width 381 height 44
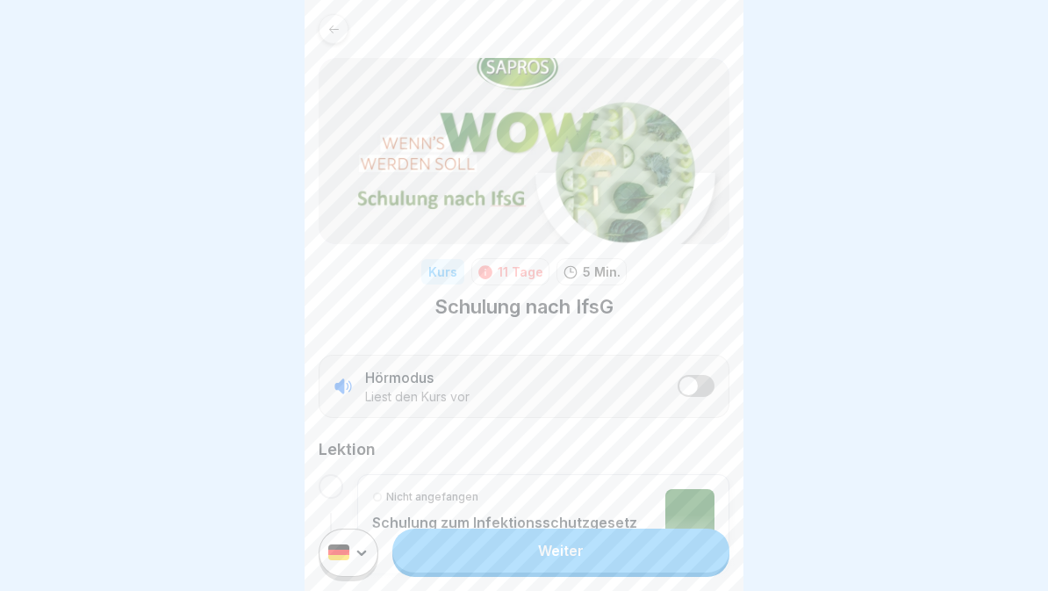
click at [713, 389] on button "listener mode" at bounding box center [696, 386] width 37 height 22
click at [655, 556] on link "Weiter" at bounding box center [561, 551] width 337 height 44
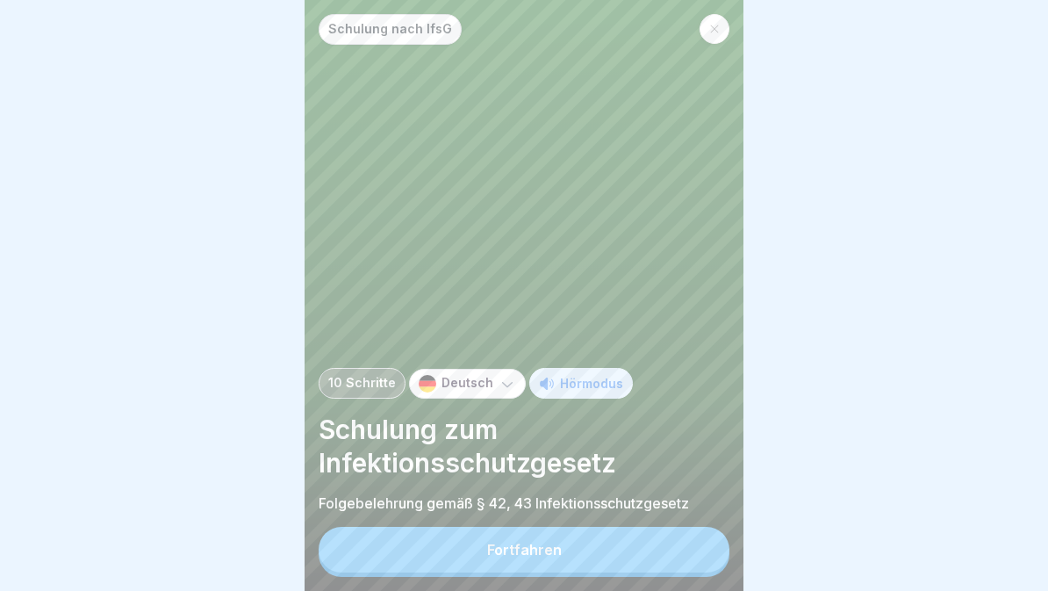
click at [550, 550] on div "Fortfahren" at bounding box center [524, 550] width 75 height 16
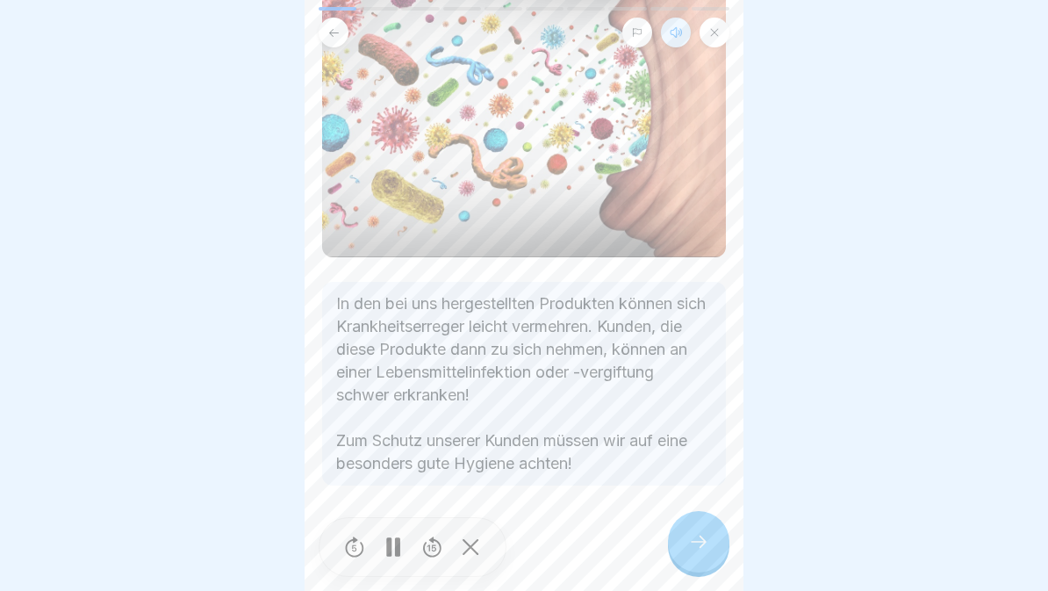
scroll to position [169, 0]
click at [692, 559] on div at bounding box center [698, 541] width 61 height 61
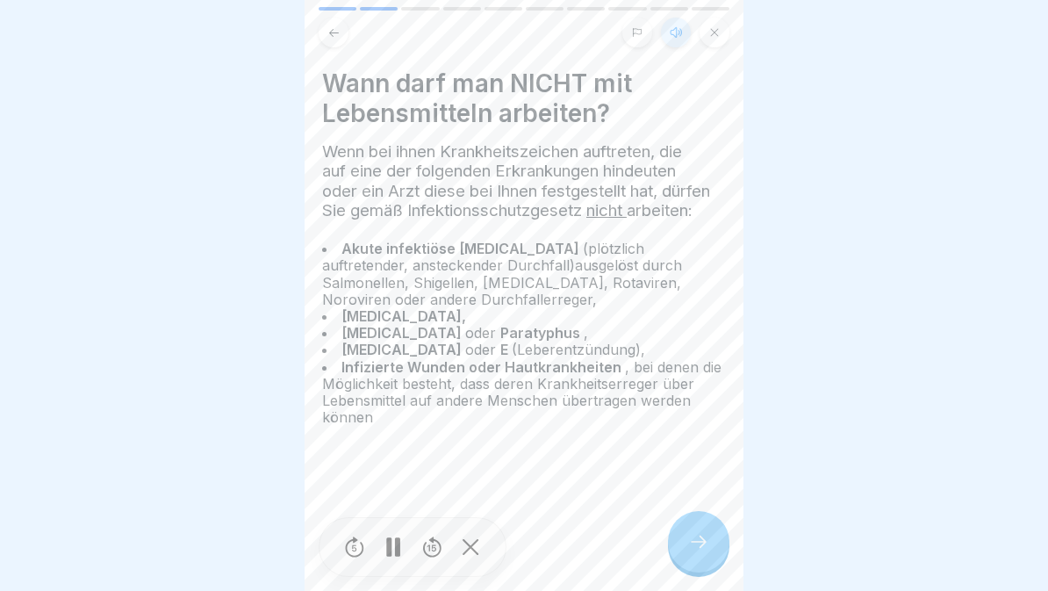
click at [708, 547] on icon at bounding box center [698, 541] width 21 height 21
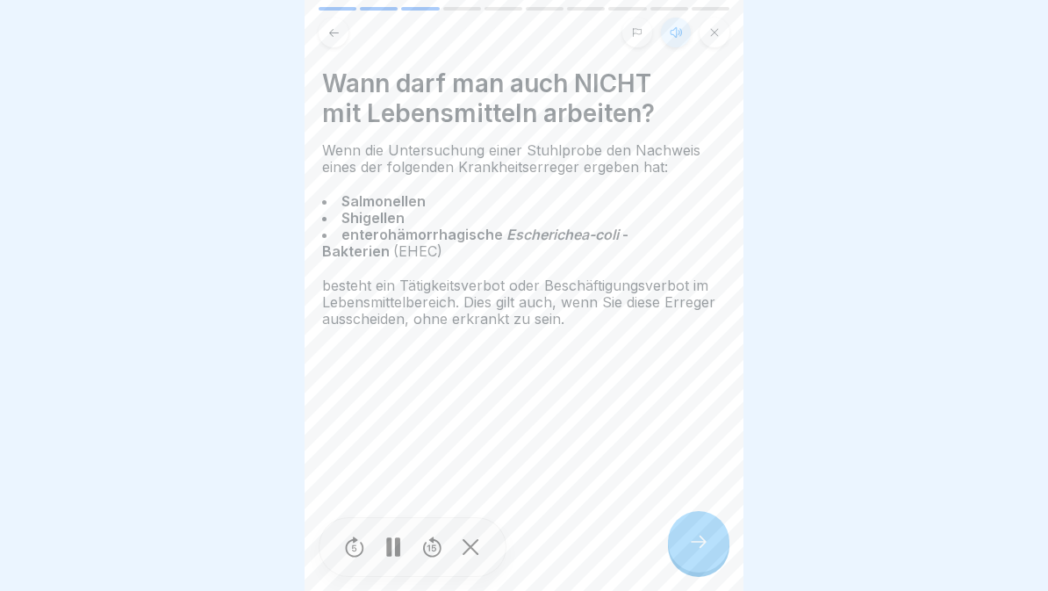
click at [713, 557] on div at bounding box center [698, 541] width 61 height 61
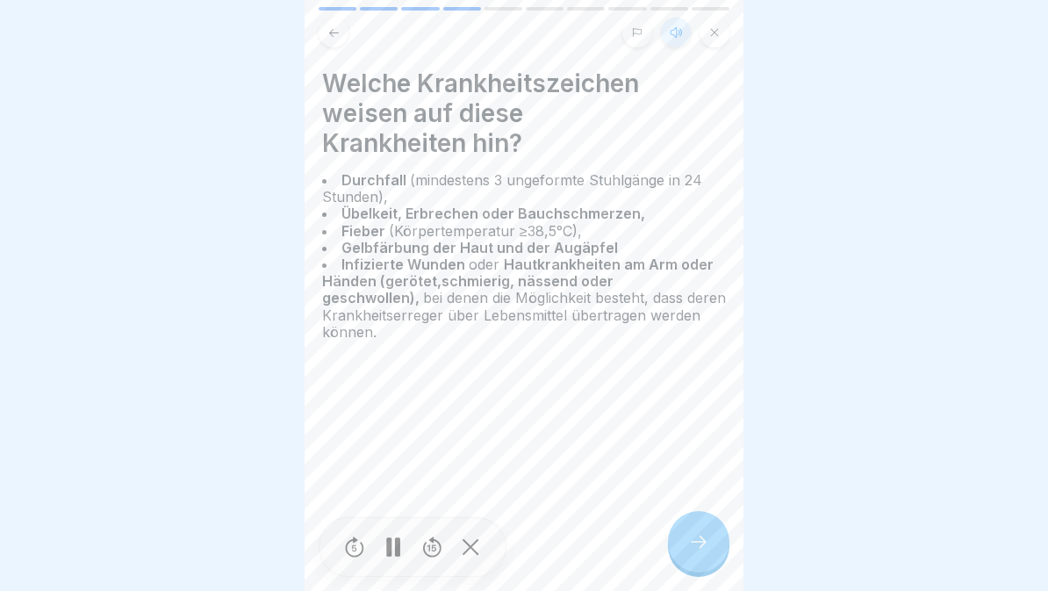
click at [396, 549] on rect at bounding box center [397, 546] width 5 height 19
click at [702, 551] on icon at bounding box center [698, 541] width 21 height 21
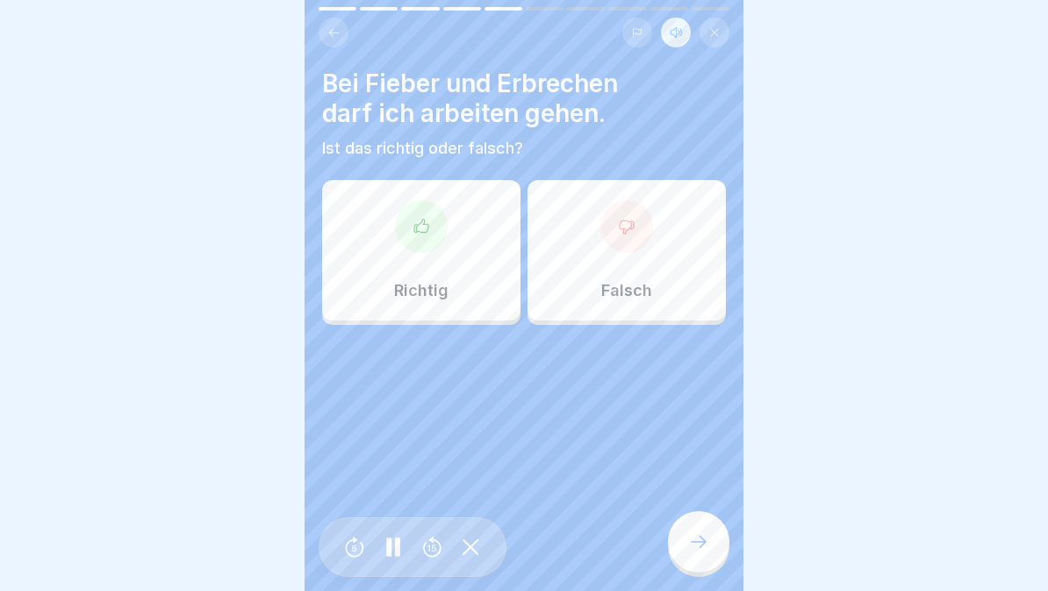
click at [621, 247] on div at bounding box center [627, 226] width 53 height 53
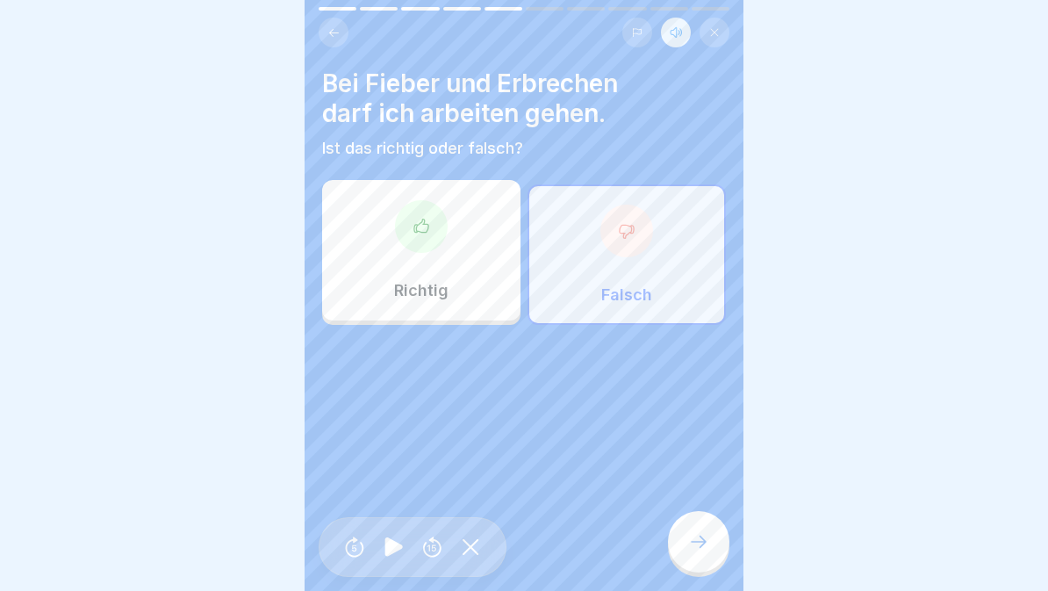
click at [704, 261] on div "Falsch" at bounding box center [627, 254] width 198 height 140
click at [664, 270] on div "Falsch" at bounding box center [627, 254] width 198 height 140
click at [691, 547] on icon at bounding box center [698, 541] width 21 height 21
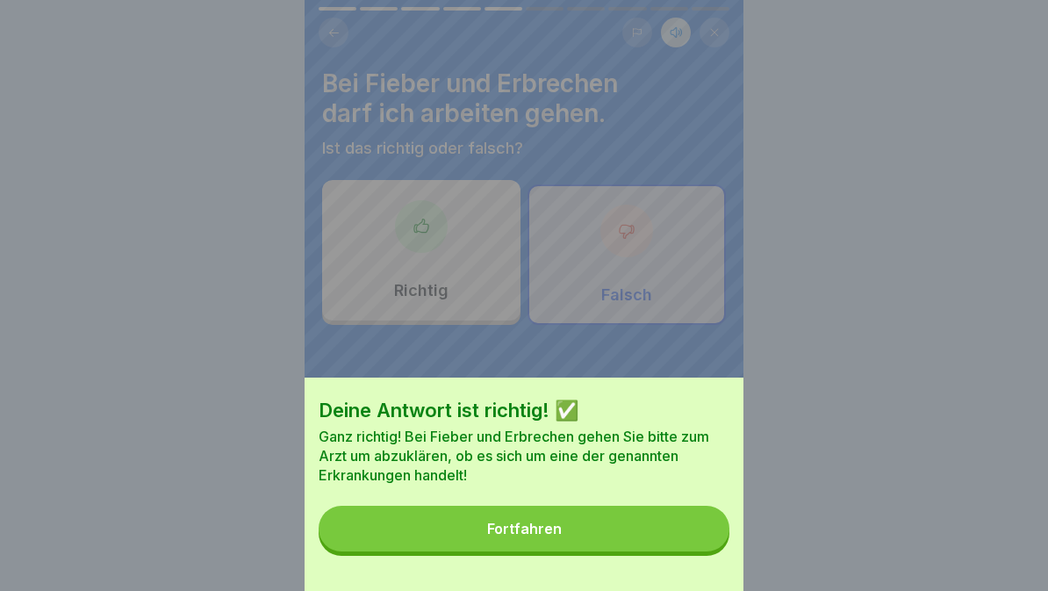
click at [664, 529] on button "Fortfahren" at bounding box center [524, 529] width 411 height 46
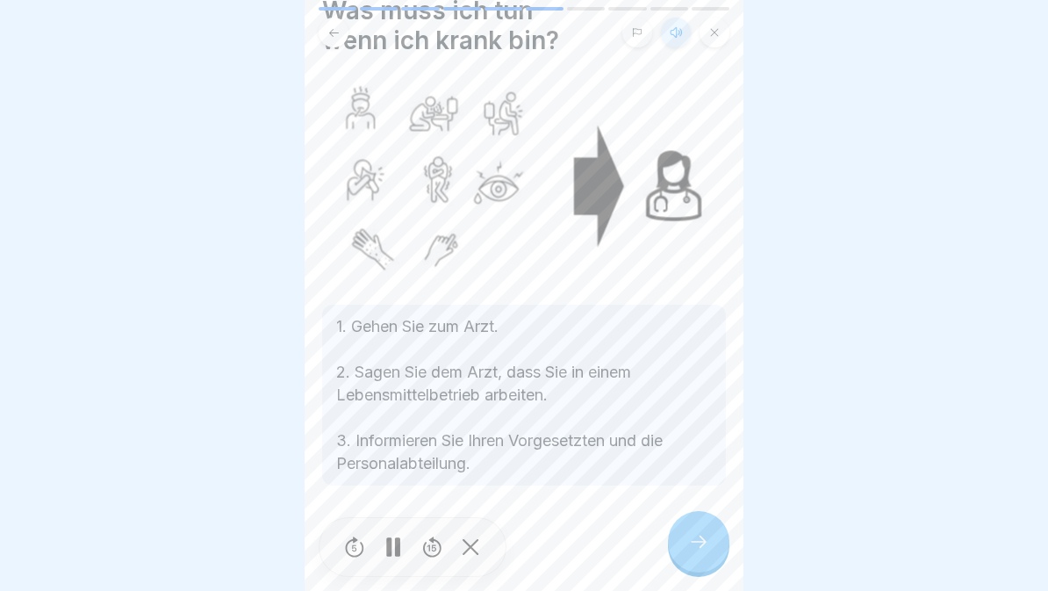
scroll to position [73, 0]
click at [402, 544] on div at bounding box center [393, 548] width 35 height 40
click at [690, 535] on icon at bounding box center [698, 541] width 21 height 21
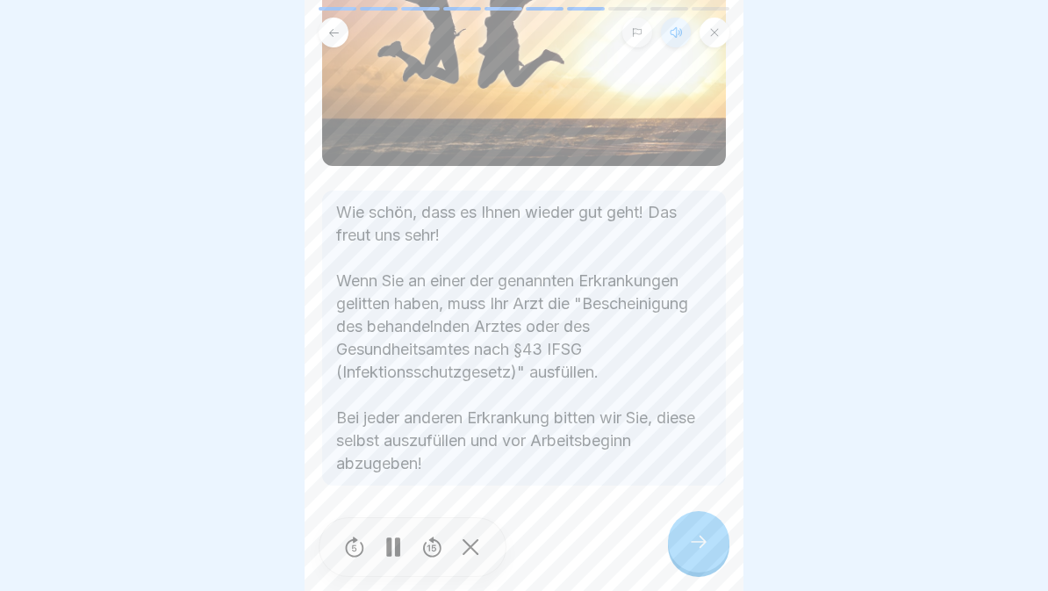
scroll to position [230, 0]
click at [689, 530] on div at bounding box center [698, 541] width 61 height 61
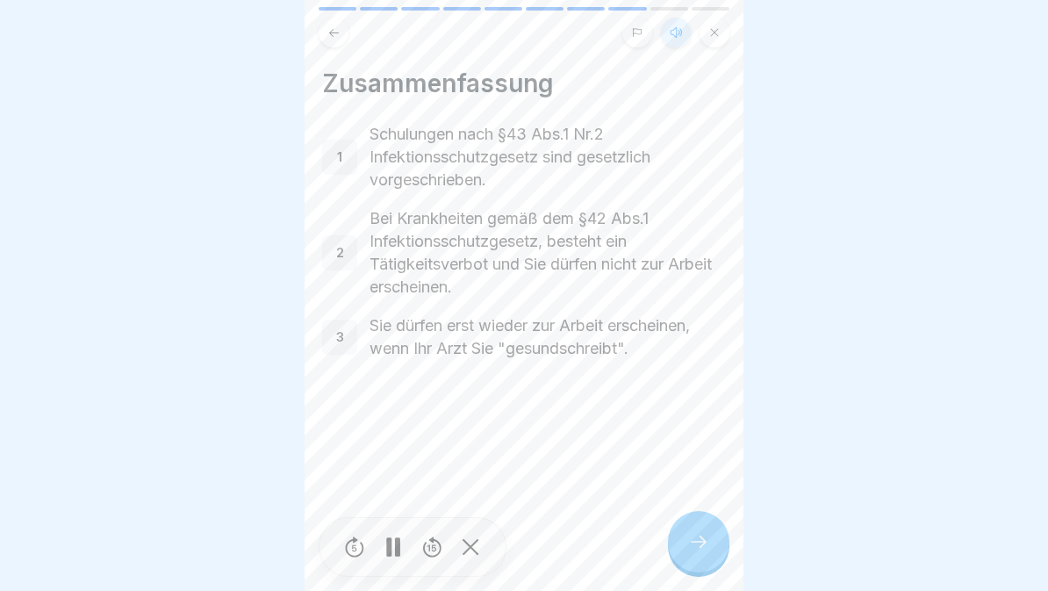
click at [395, 544] on rect at bounding box center [397, 546] width 5 height 19
click at [695, 536] on icon at bounding box center [698, 541] width 21 height 21
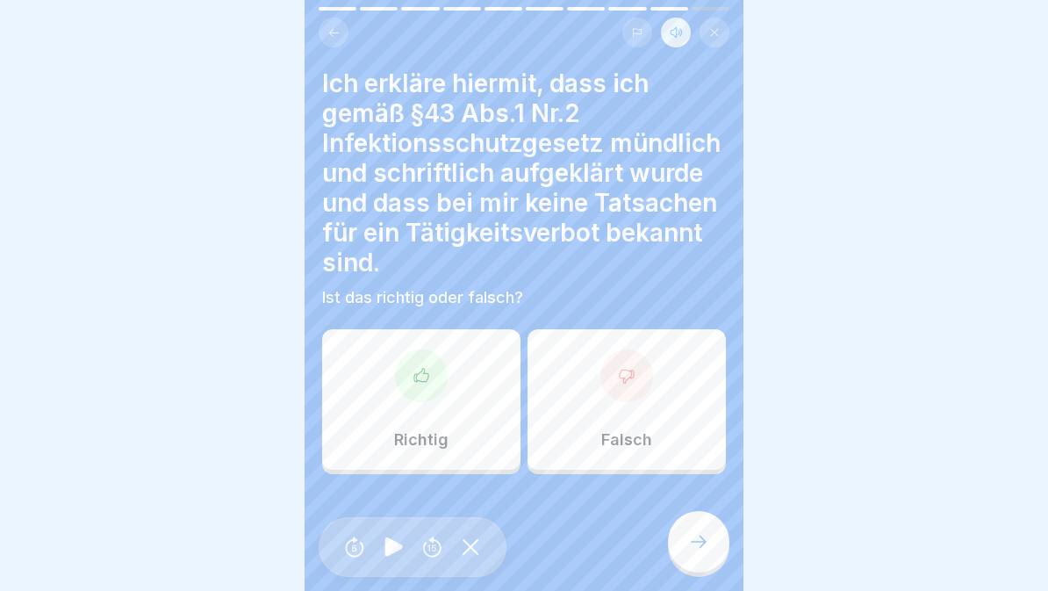
click at [429, 401] on div "Richtig" at bounding box center [421, 399] width 198 height 140
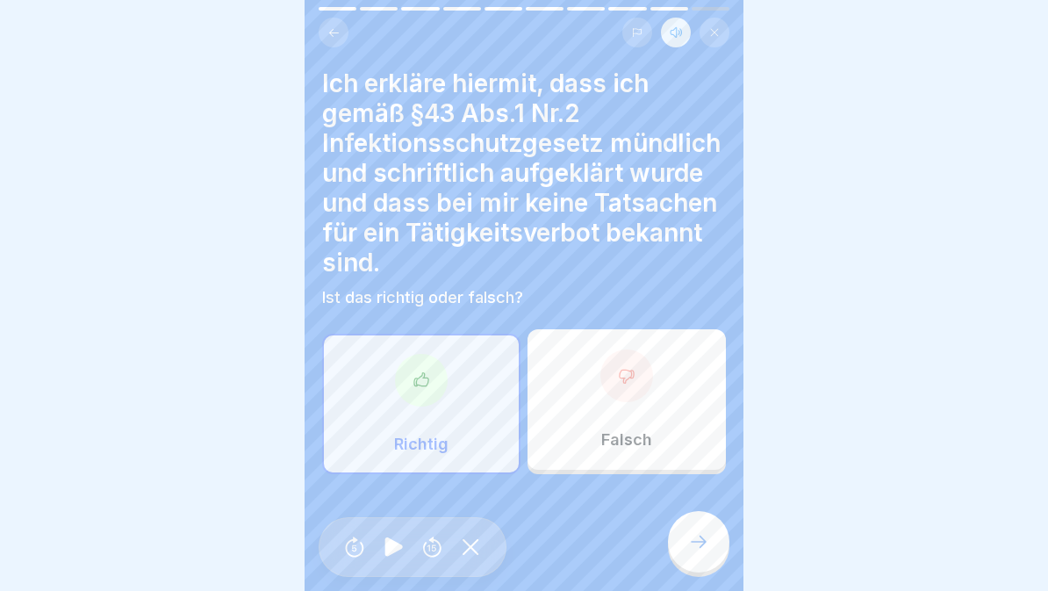
click at [706, 545] on icon at bounding box center [698, 541] width 21 height 21
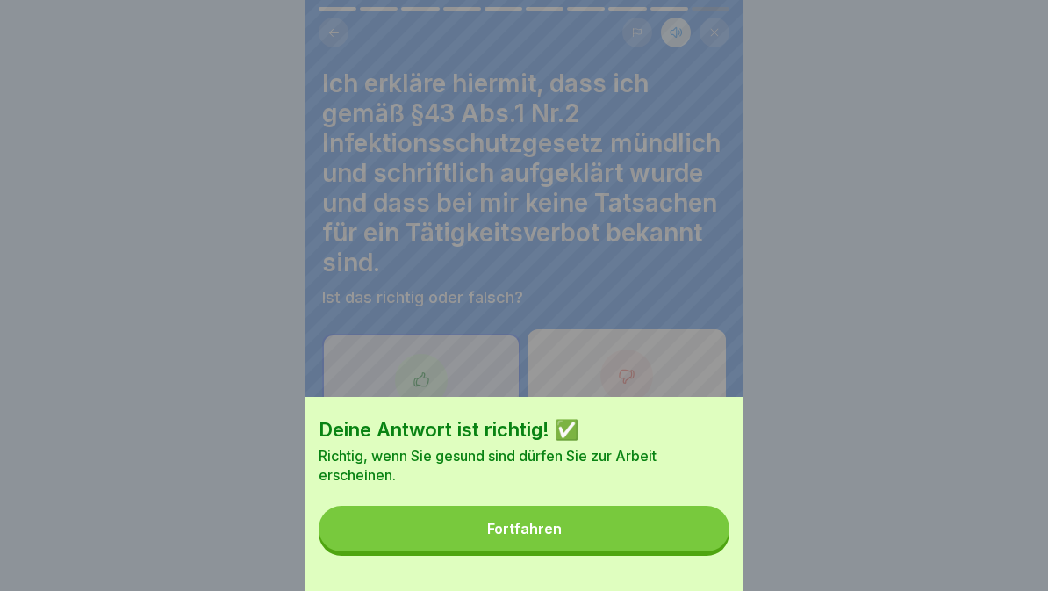
click at [659, 534] on button "Fortfahren" at bounding box center [524, 529] width 411 height 46
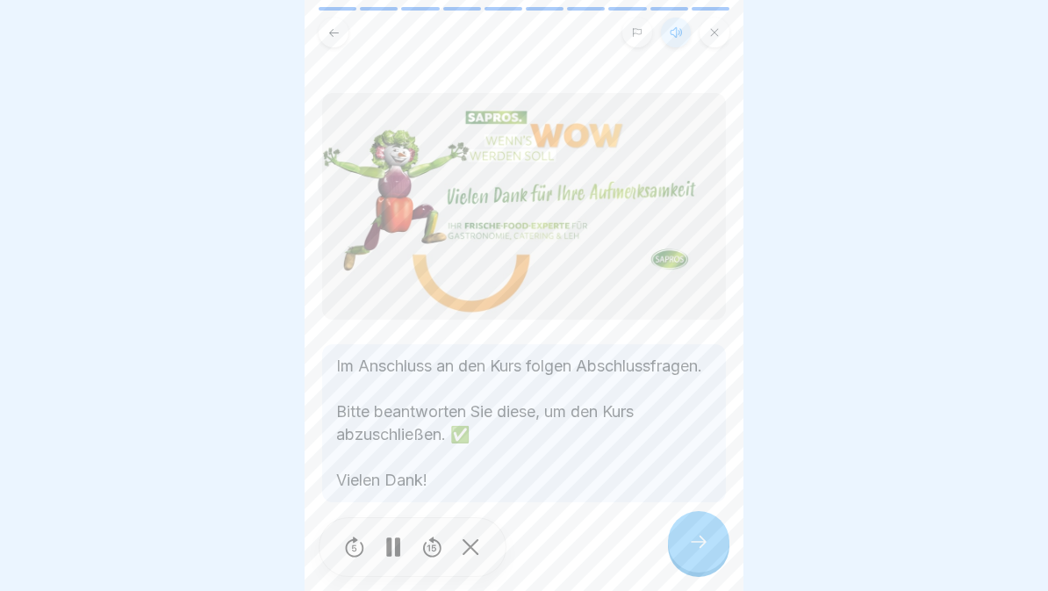
click at [699, 545] on icon at bounding box center [698, 541] width 21 height 21
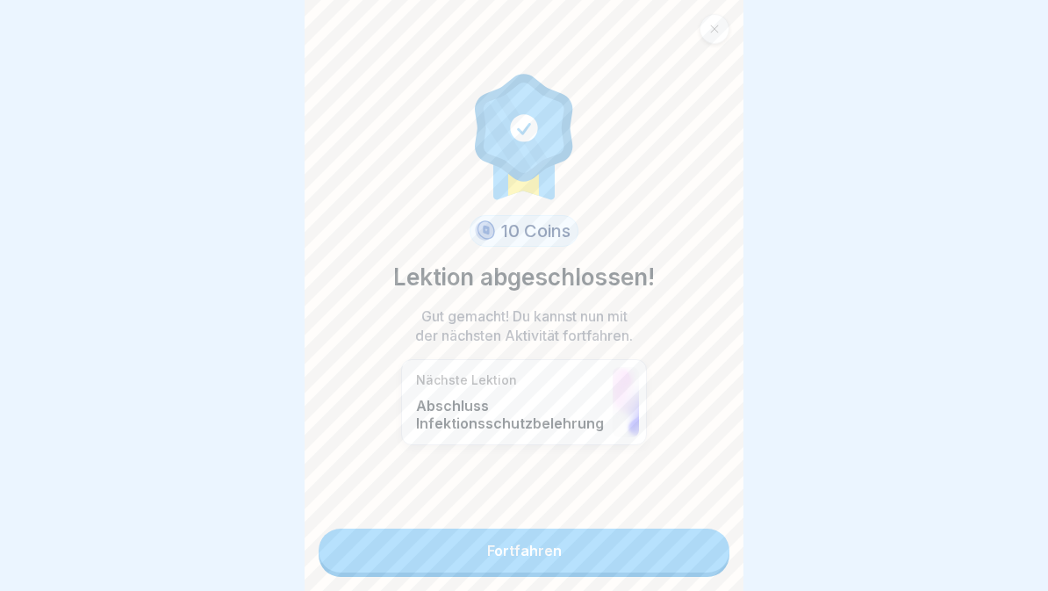
click at [638, 538] on link "Fortfahren" at bounding box center [524, 551] width 411 height 44
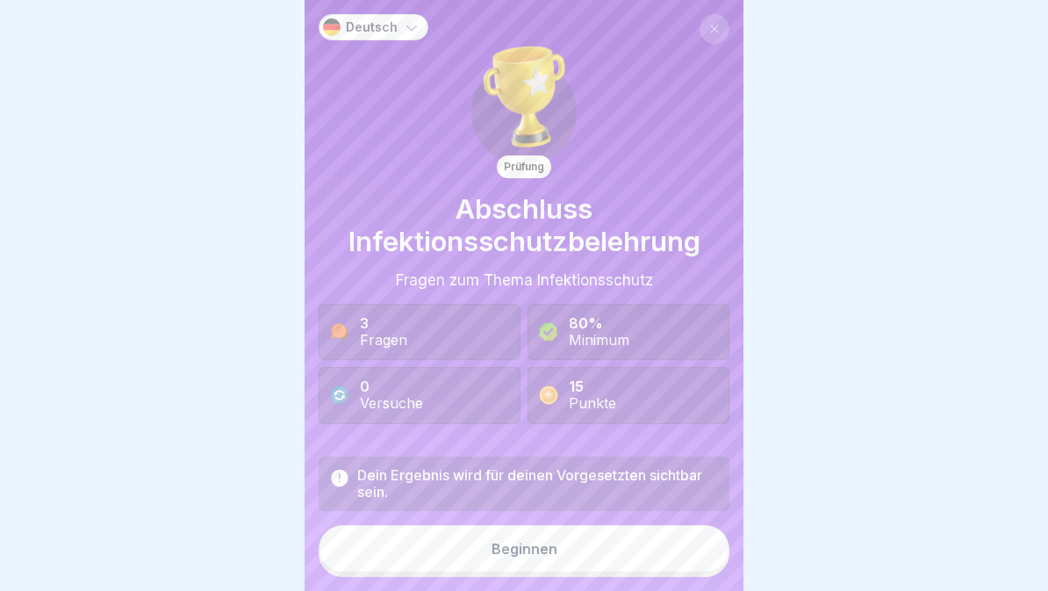
click at [636, 549] on button "Beginnen" at bounding box center [524, 548] width 411 height 47
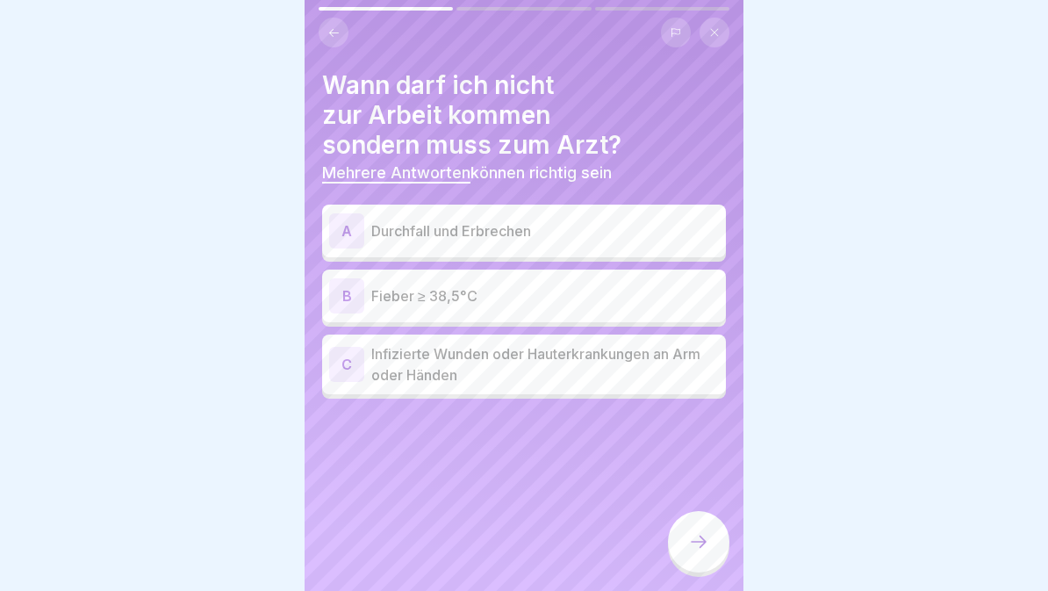
click at [668, 227] on p "Durchfall und Erbrechen" at bounding box center [545, 230] width 348 height 21
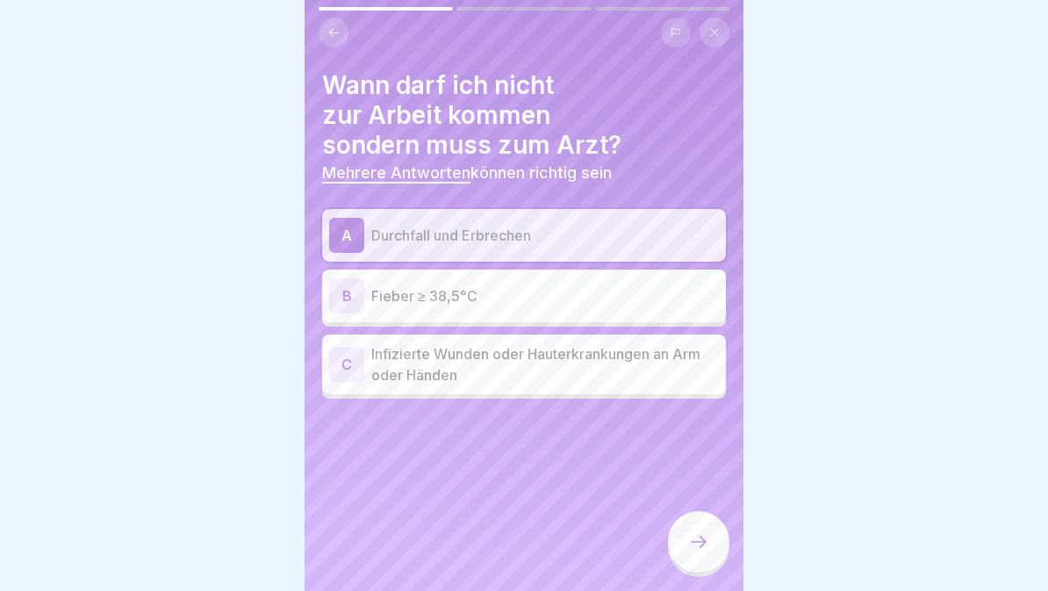
click at [613, 299] on p "Fieber ≥ 38,5°C" at bounding box center [545, 295] width 348 height 21
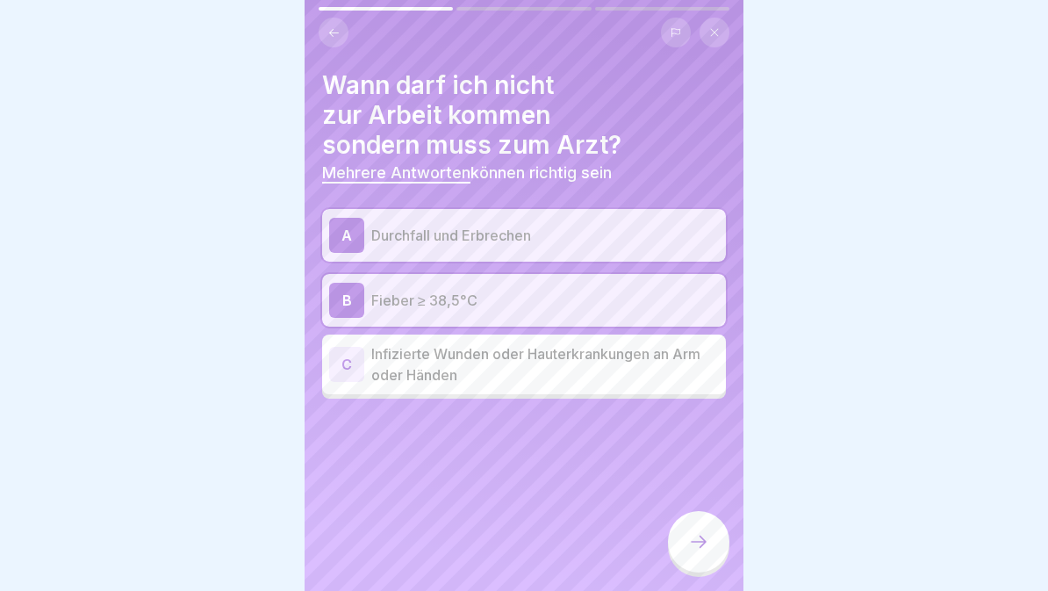
click at [677, 364] on p "Infizierte Wunden oder Hauterkrankungen an Arm oder Händen" at bounding box center [545, 364] width 348 height 42
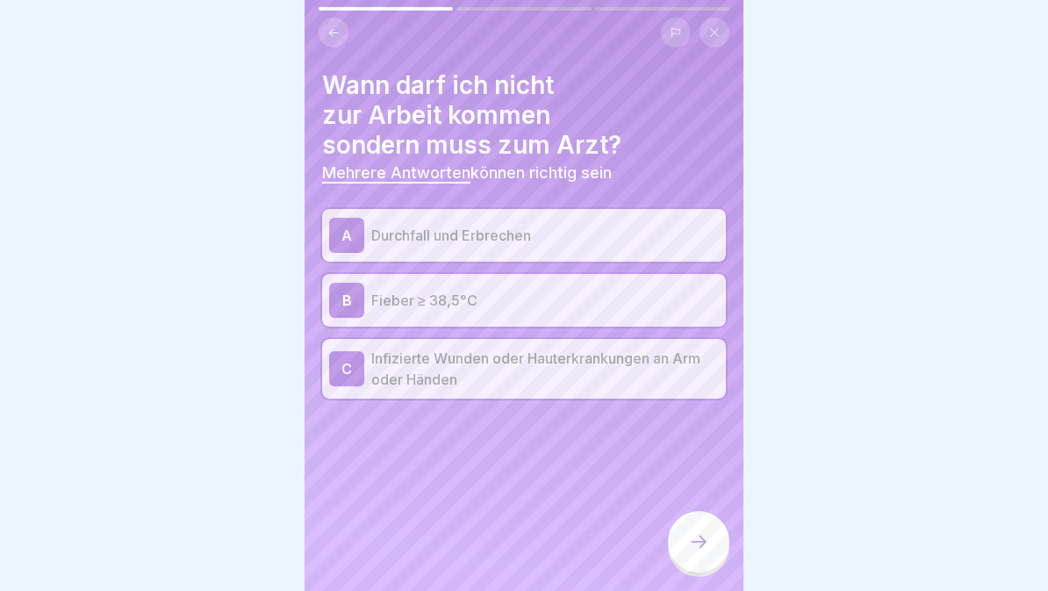
click at [703, 556] on div at bounding box center [698, 541] width 61 height 61
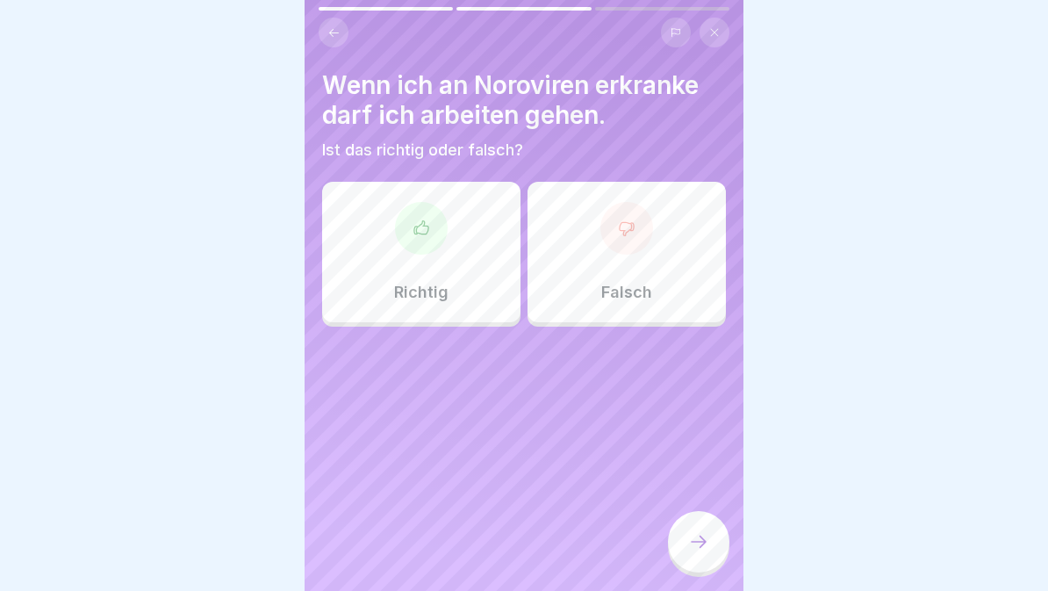
click at [615, 264] on div "Falsch" at bounding box center [627, 252] width 198 height 140
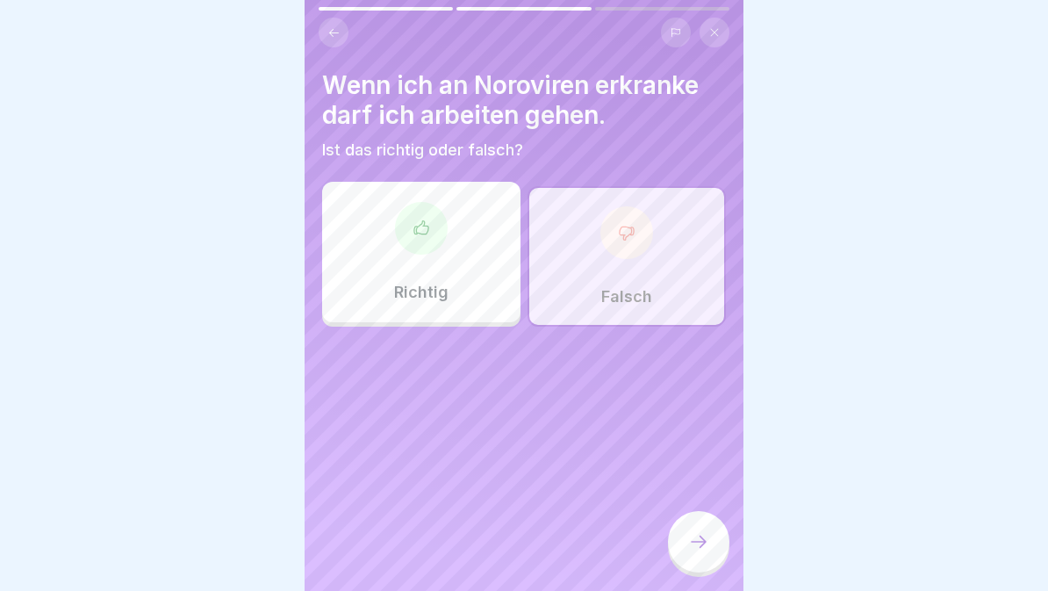
click at [706, 549] on icon at bounding box center [698, 541] width 21 height 21
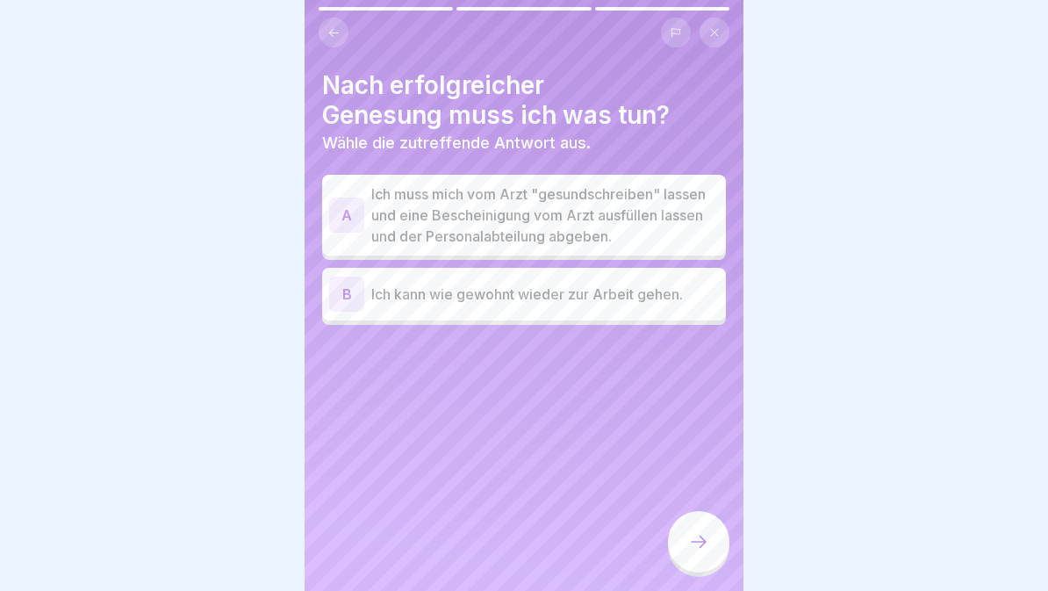
click at [653, 229] on p "Ich muss mich vom Arzt "gesundschreiben" lassen und eine Bescheinigung vom Arzt…" at bounding box center [545, 215] width 348 height 63
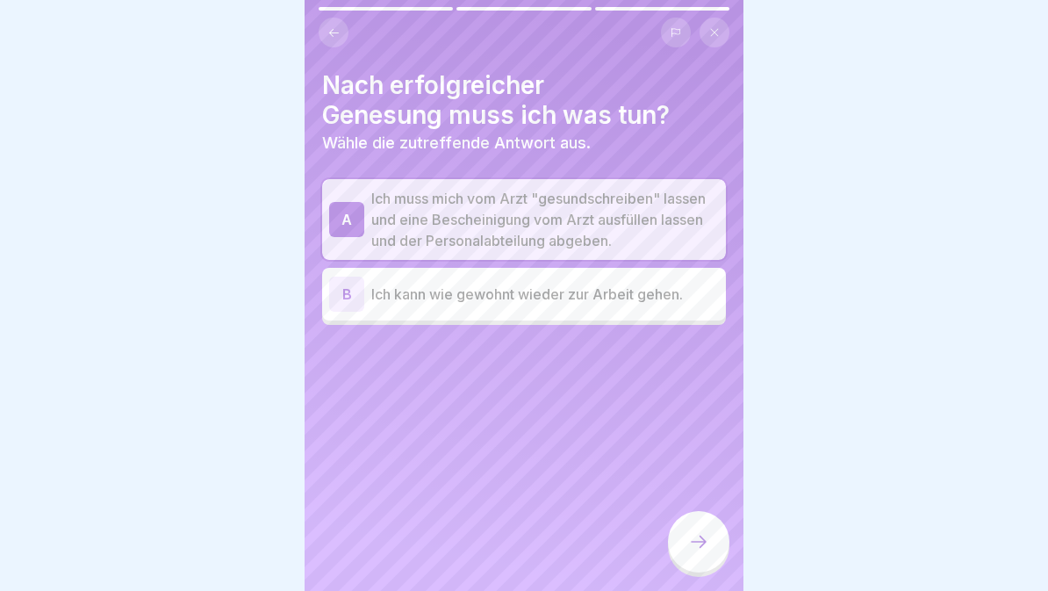
click at [717, 547] on div at bounding box center [698, 541] width 61 height 61
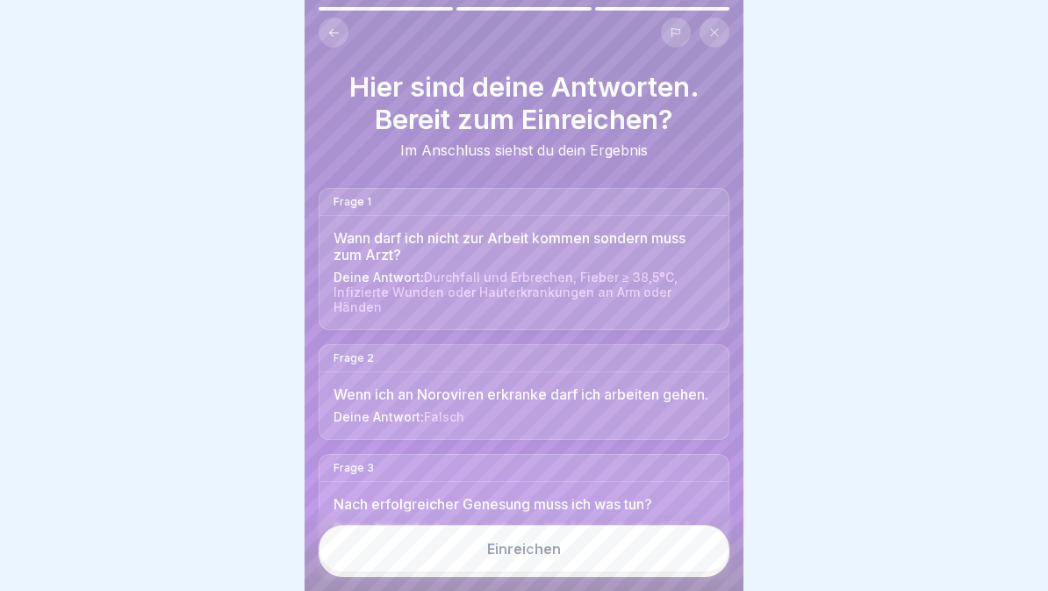
click at [645, 555] on button "Einreichen" at bounding box center [524, 548] width 411 height 47
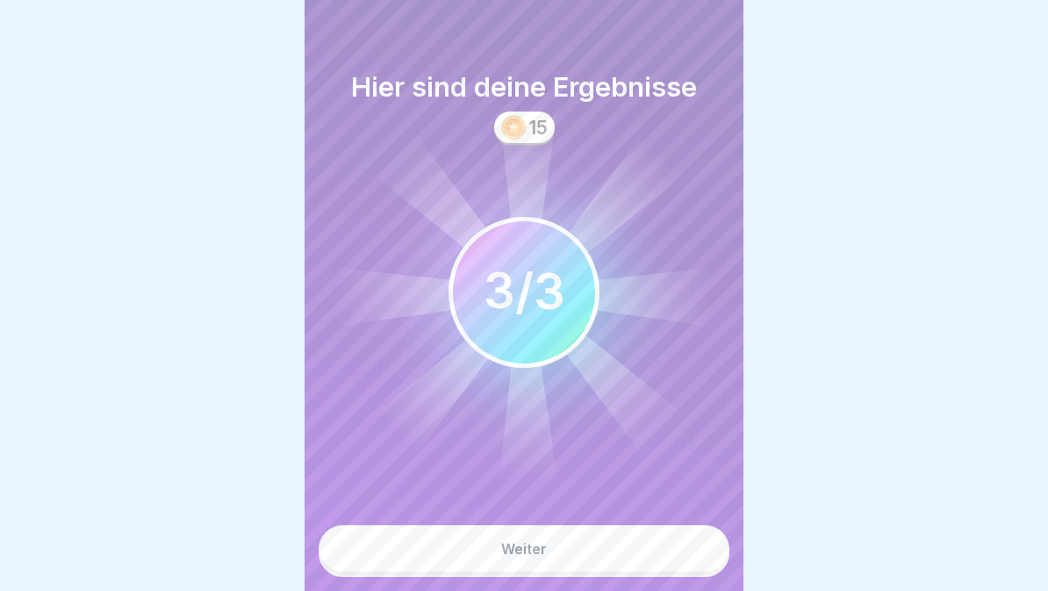
click at [638, 556] on button "Weiter" at bounding box center [524, 548] width 411 height 47
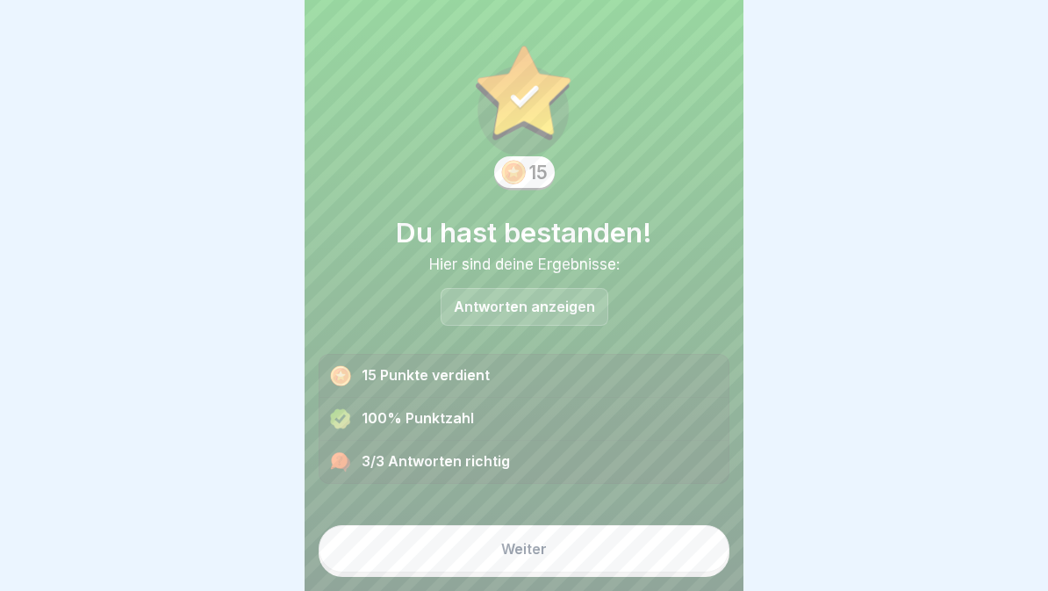
click at [645, 559] on button "Weiter" at bounding box center [524, 548] width 411 height 47
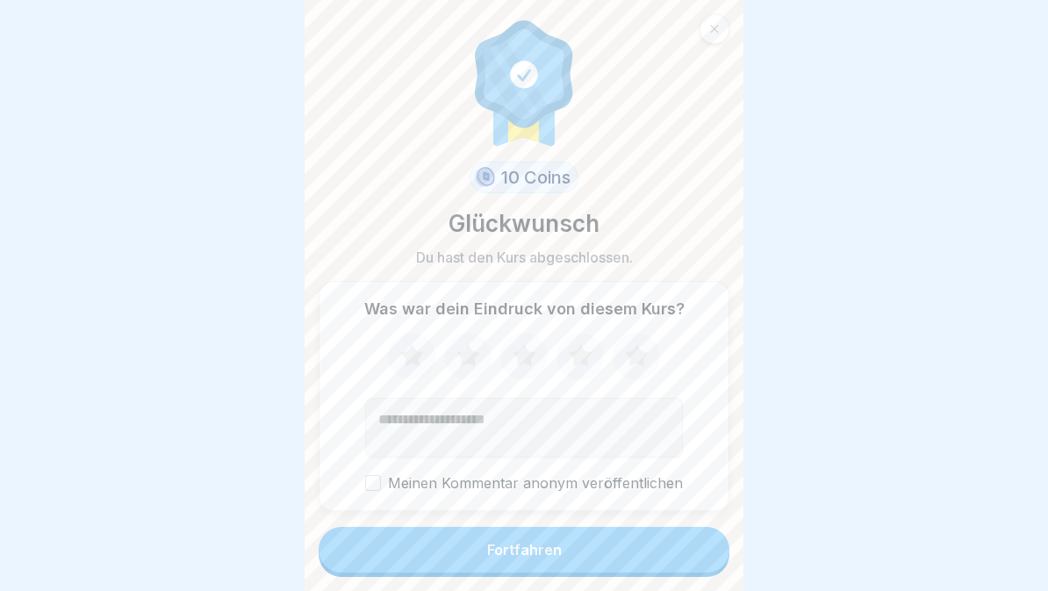
click at [648, 558] on button "Fortfahren" at bounding box center [524, 550] width 411 height 46
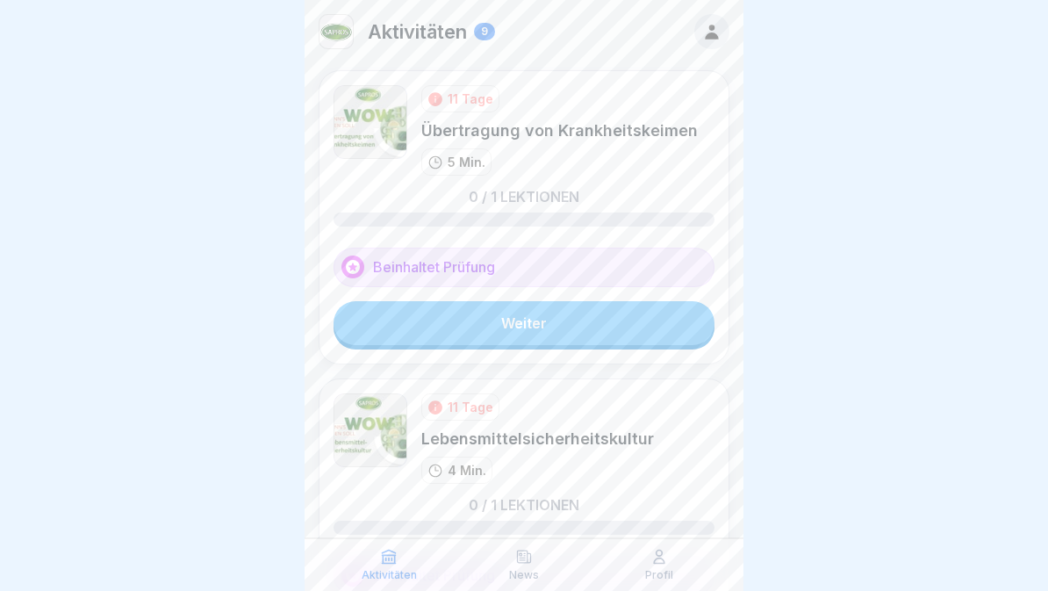
click at [659, 332] on link "Weiter" at bounding box center [524, 323] width 381 height 44
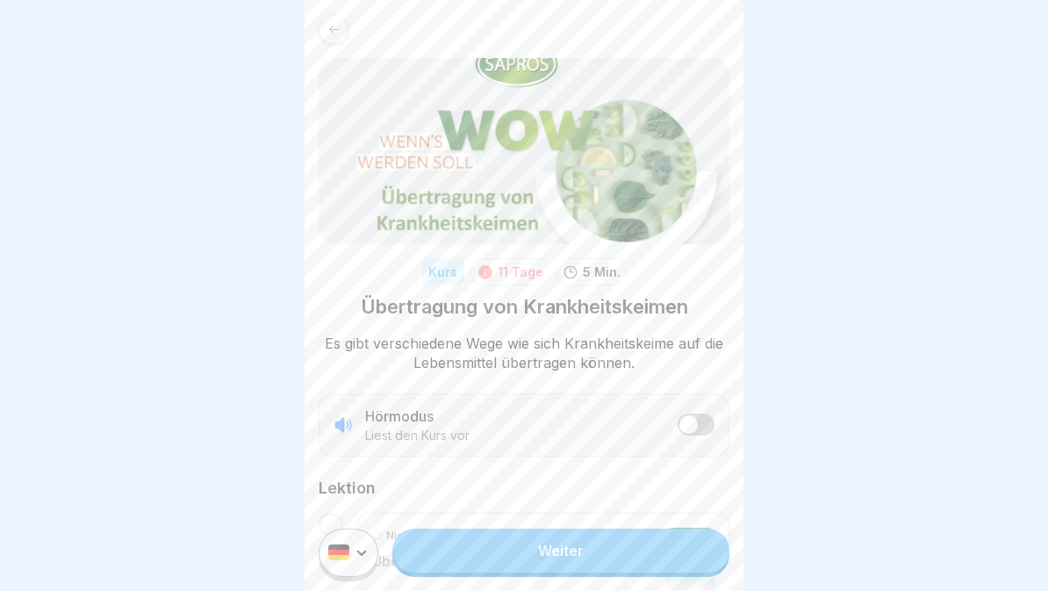
click at [689, 417] on span "listener mode" at bounding box center [689, 424] width 18 height 18
click at [625, 567] on link "Weiter" at bounding box center [561, 551] width 337 height 44
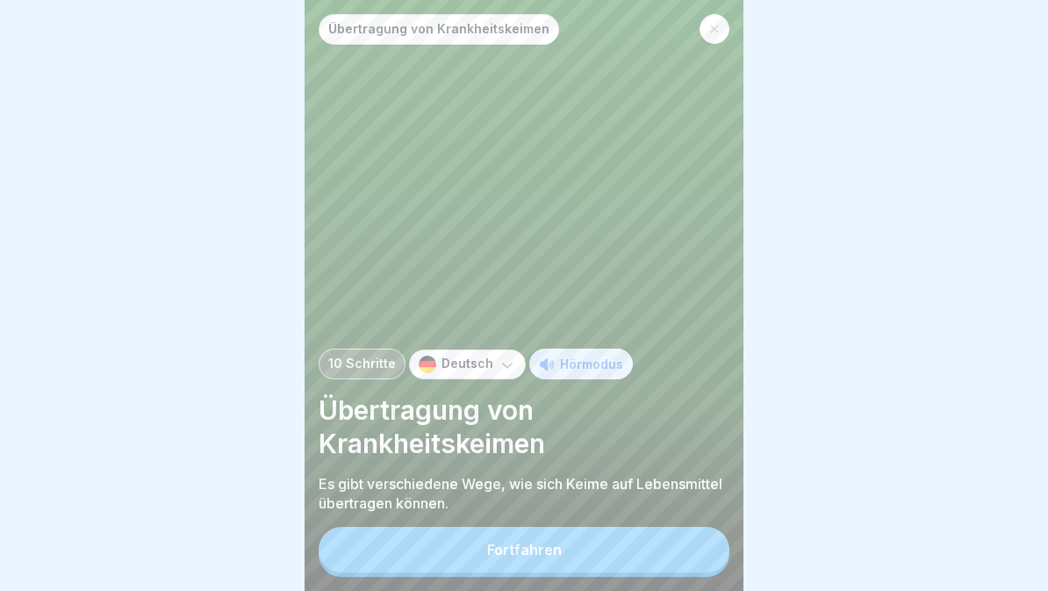
click at [479, 363] on p "Deutsch" at bounding box center [468, 364] width 52 height 15
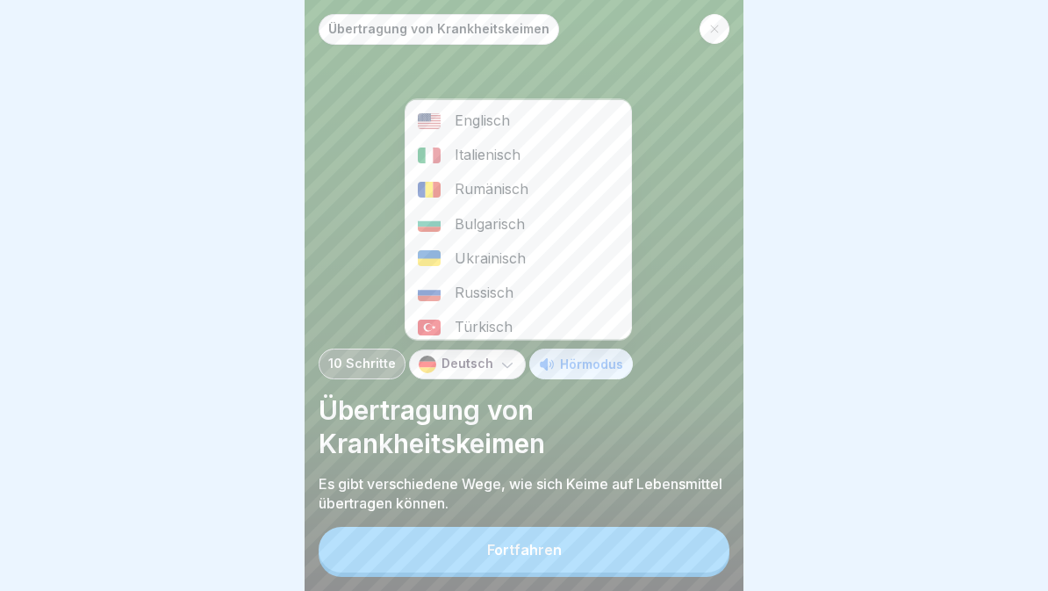
click at [528, 183] on div "Rumänisch" at bounding box center [519, 189] width 226 height 34
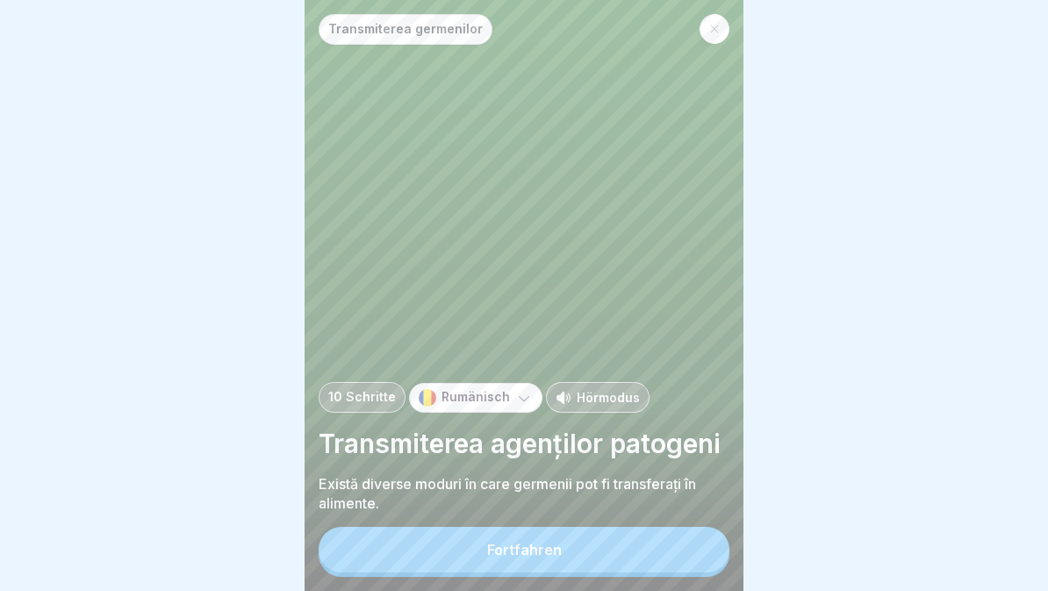
click at [589, 561] on button "Fortfahren" at bounding box center [524, 550] width 411 height 46
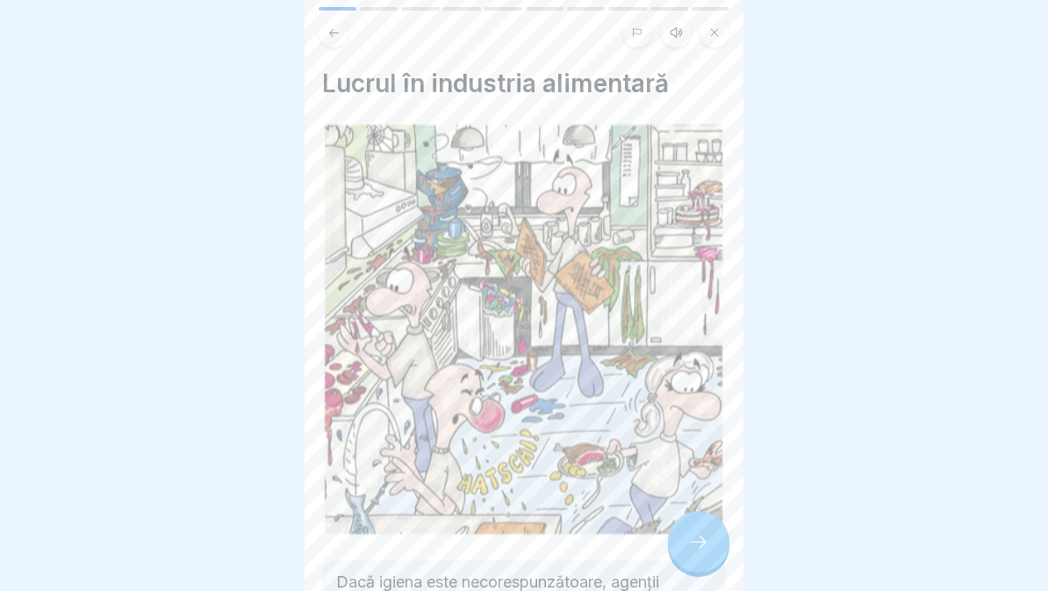
click at [675, 39] on icon at bounding box center [676, 32] width 14 height 14
click at [408, 549] on icon at bounding box center [394, 547] width 34 height 28
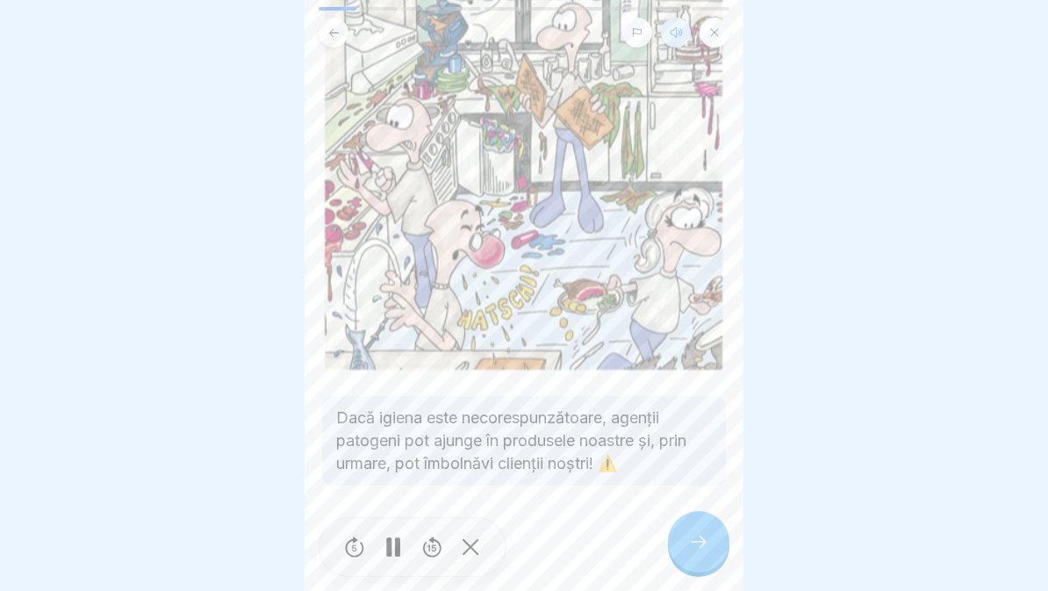
scroll to position [164, 0]
click at [726, 539] on div at bounding box center [698, 541] width 61 height 61
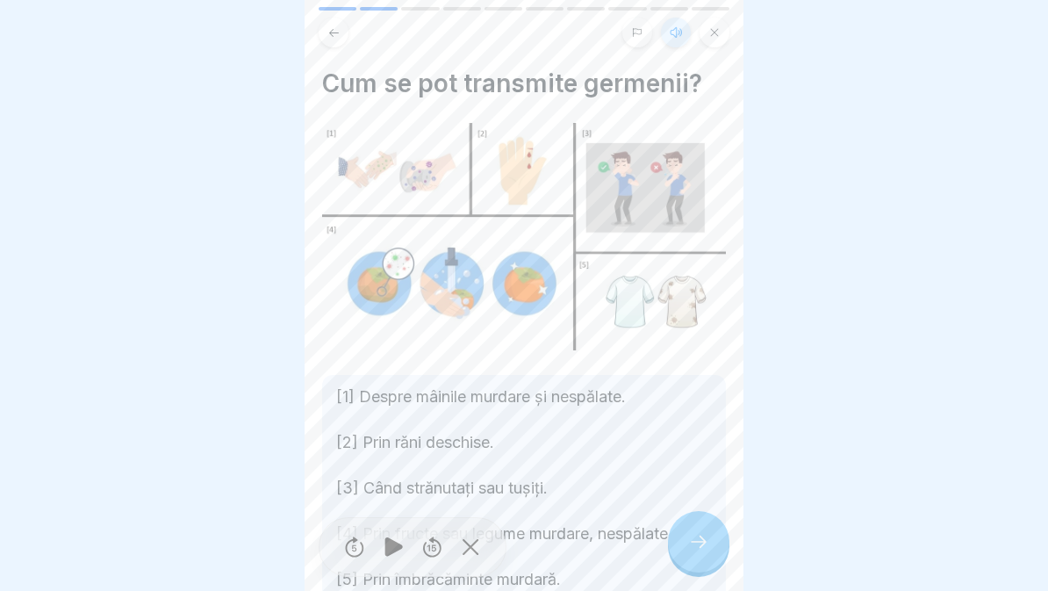
click at [700, 521] on div at bounding box center [698, 541] width 61 height 61
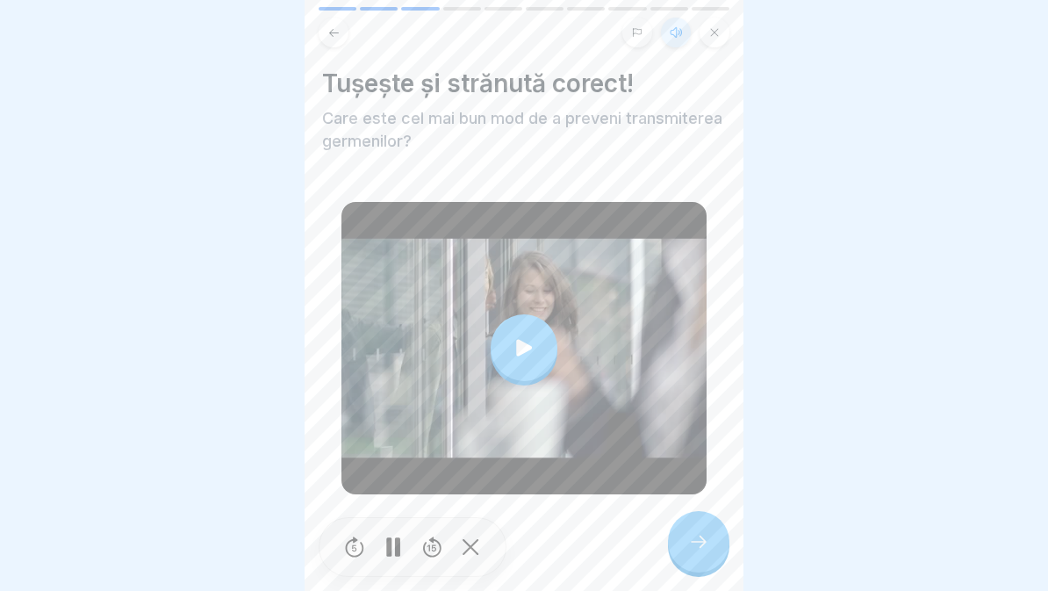
click at [512, 342] on icon at bounding box center [524, 347] width 25 height 25
click at [681, 552] on div at bounding box center [698, 541] width 61 height 61
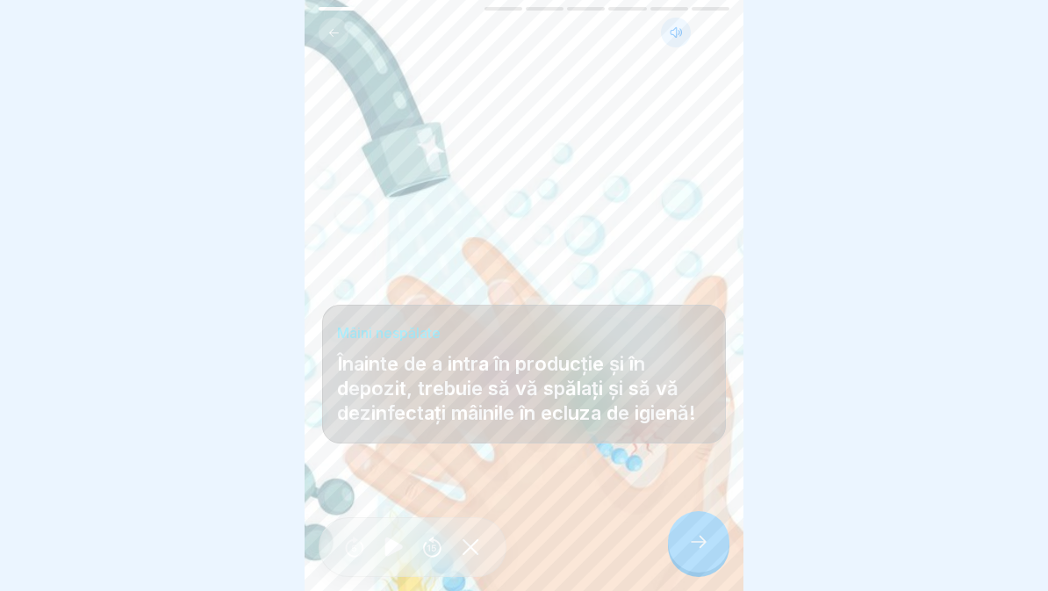
click at [694, 540] on icon at bounding box center [698, 541] width 21 height 21
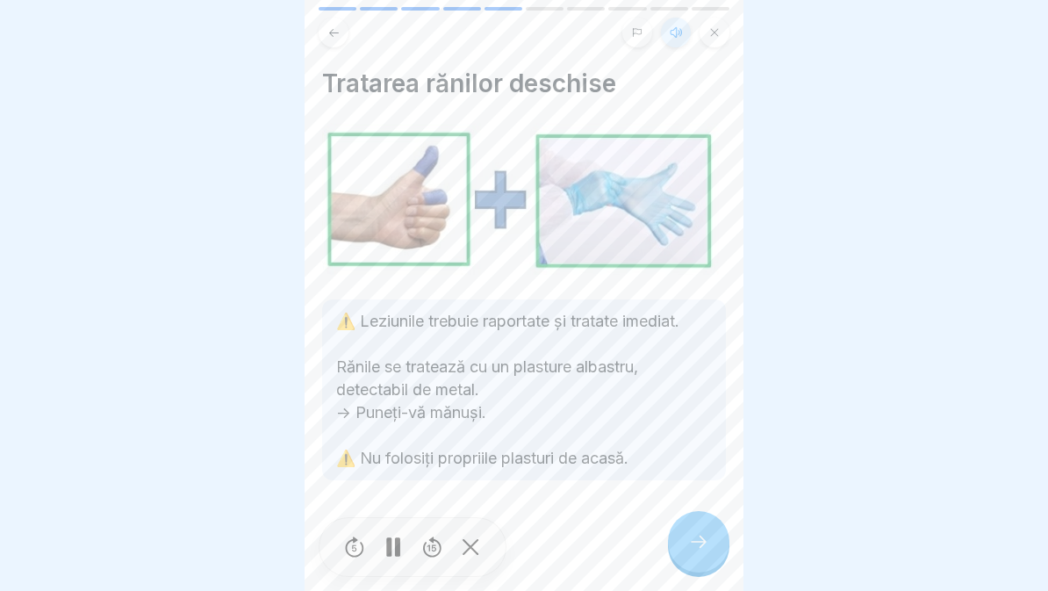
click at [710, 535] on div at bounding box center [698, 541] width 61 height 61
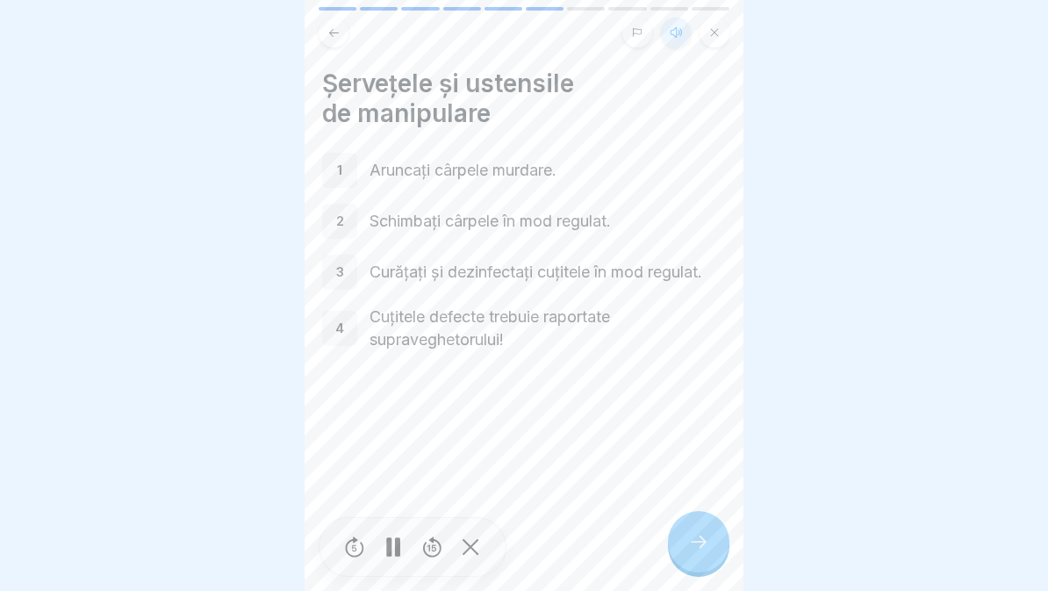
click at [697, 537] on icon at bounding box center [698, 541] width 21 height 21
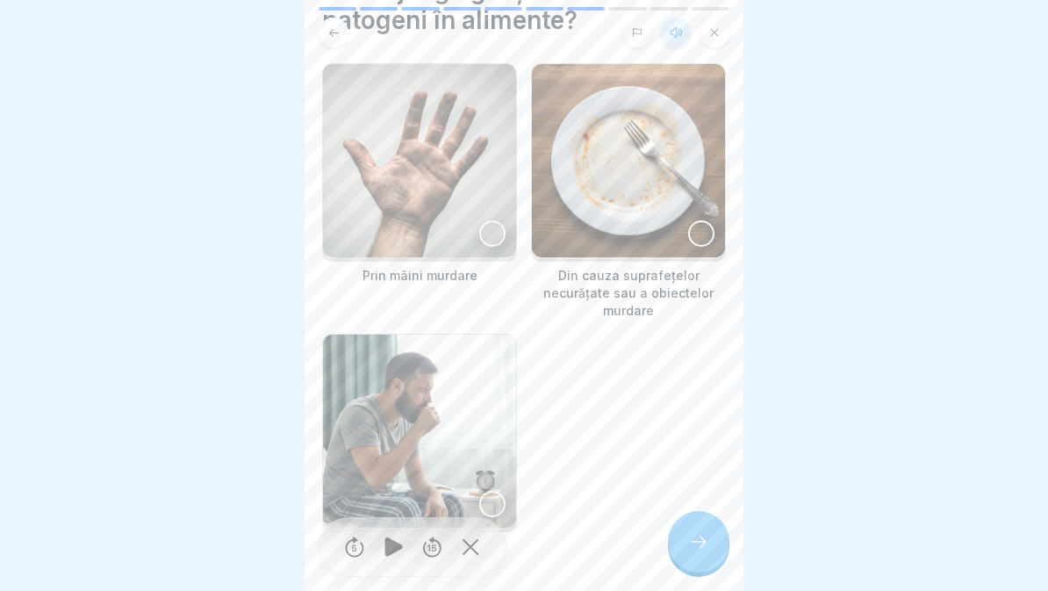
scroll to position [94, 0]
click at [478, 204] on img at bounding box center [419, 159] width 193 height 193
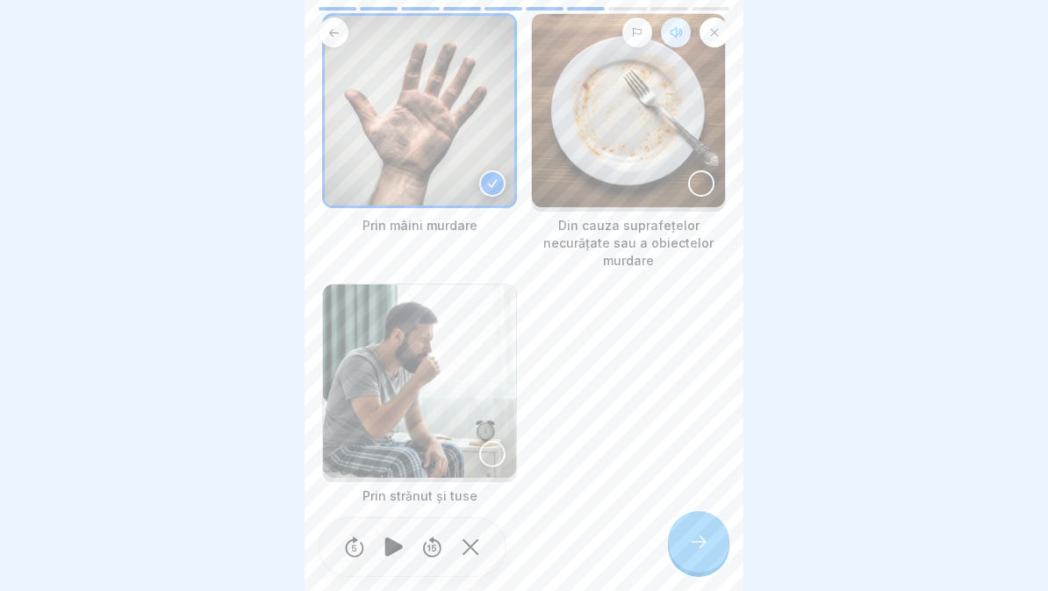
scroll to position [144, 0]
click at [651, 171] on img at bounding box center [628, 109] width 193 height 193
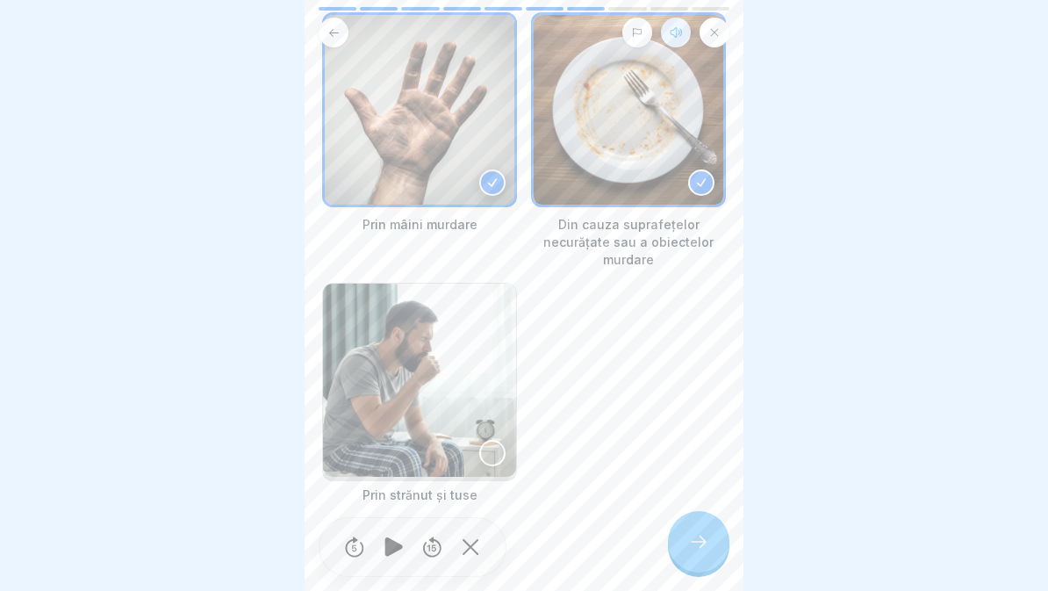
click at [467, 453] on img at bounding box center [419, 380] width 193 height 193
click at [684, 549] on div at bounding box center [698, 541] width 61 height 61
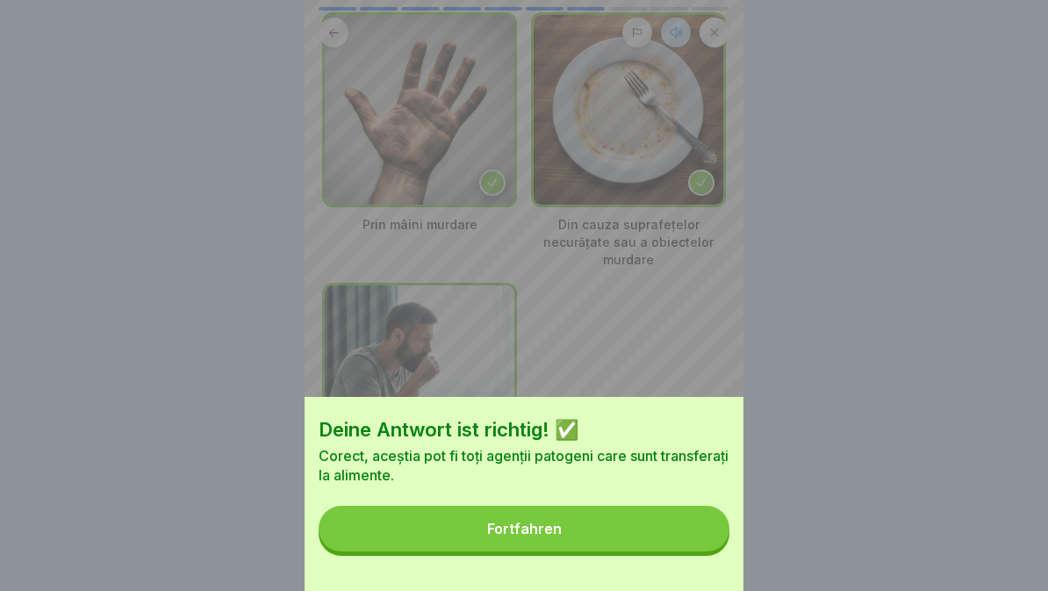
click at [657, 530] on button "Fortfahren" at bounding box center [524, 529] width 411 height 46
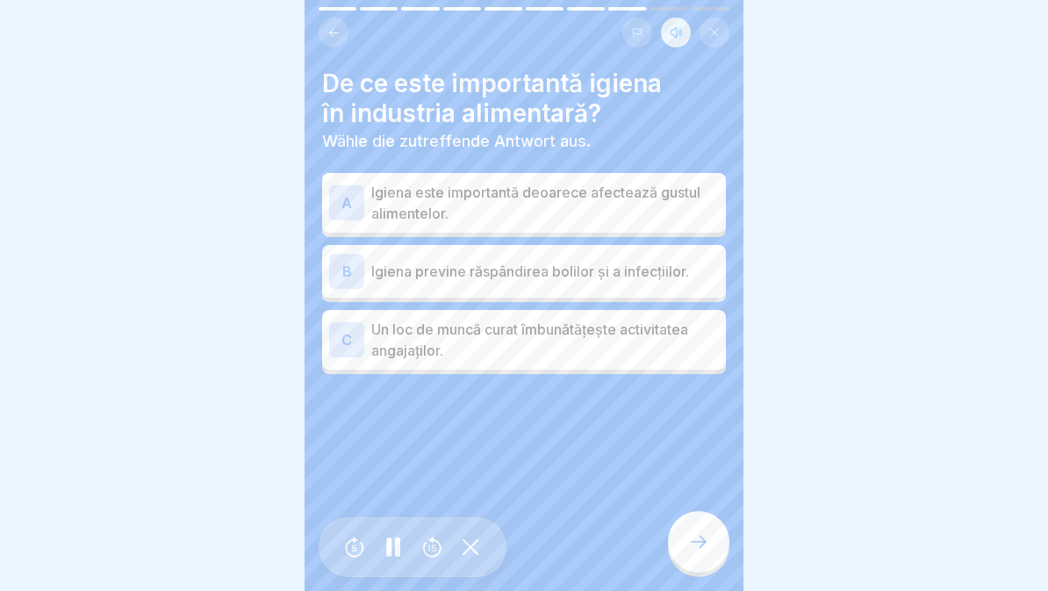
click at [577, 272] on p "Igiena previne răspândirea bolilor și a infecțiilor." at bounding box center [545, 271] width 348 height 21
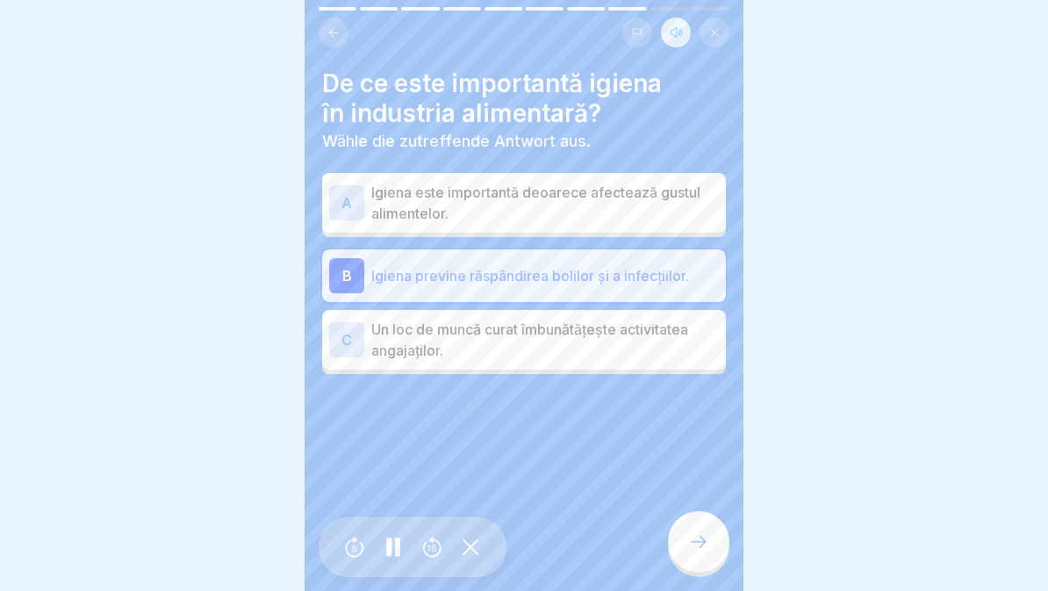
click at [697, 545] on icon at bounding box center [698, 541] width 21 height 21
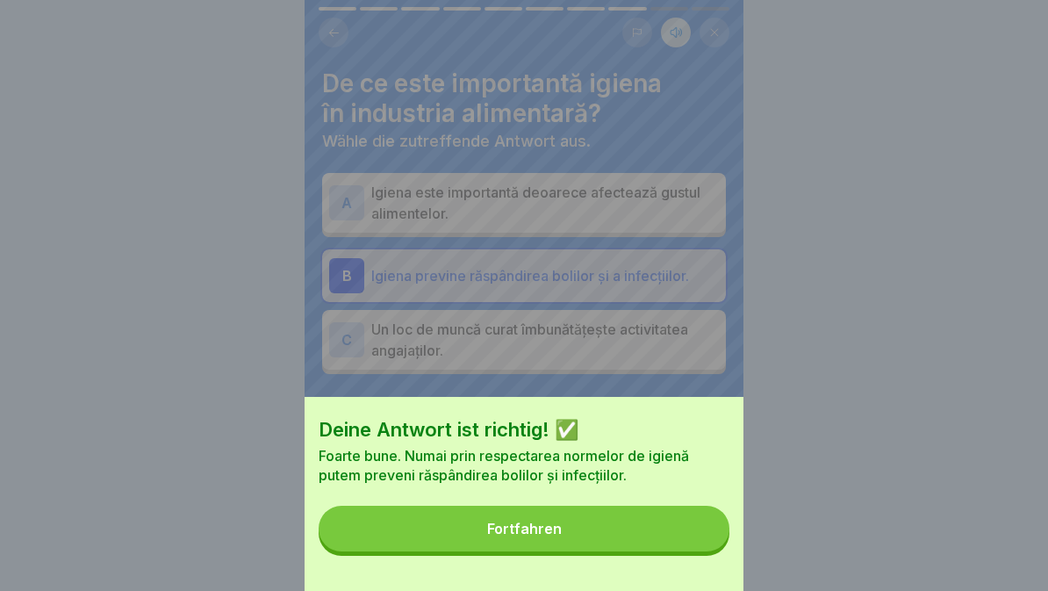
click at [666, 529] on button "Fortfahren" at bounding box center [524, 529] width 411 height 46
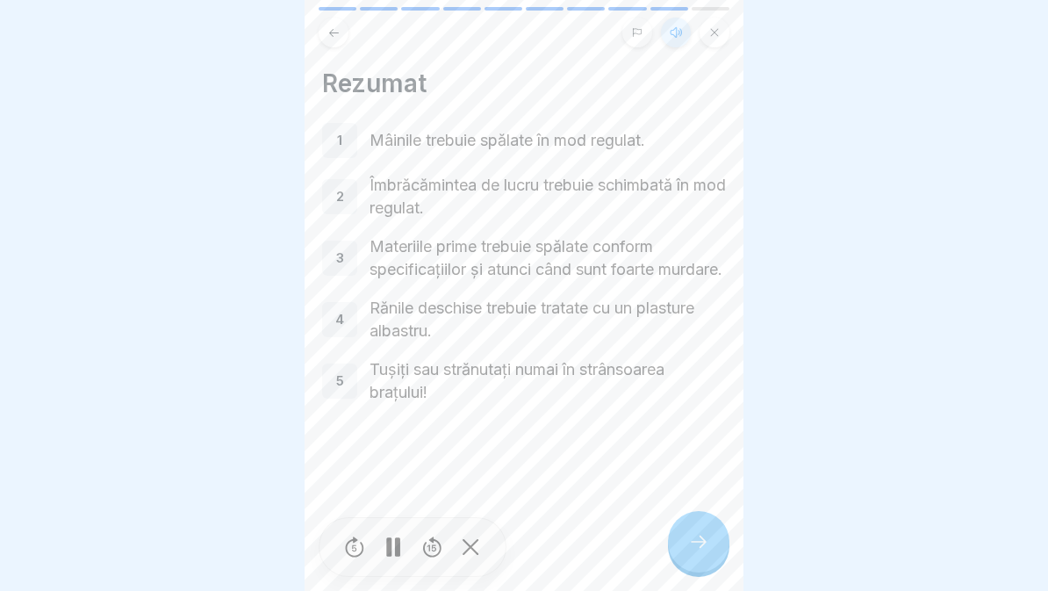
click at [720, 537] on div at bounding box center [698, 541] width 61 height 61
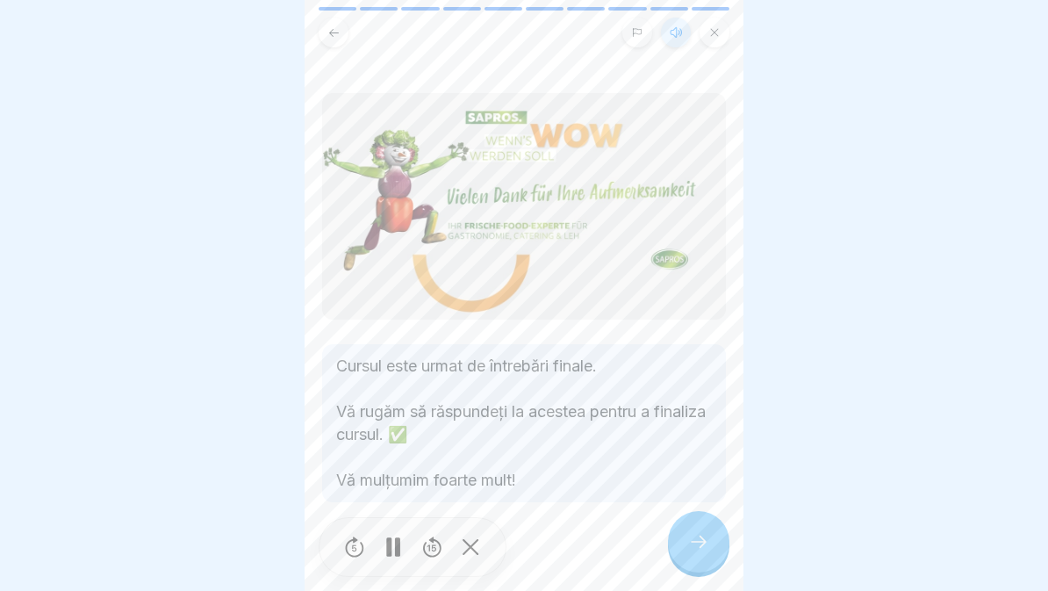
click at [698, 540] on icon at bounding box center [698, 541] width 21 height 21
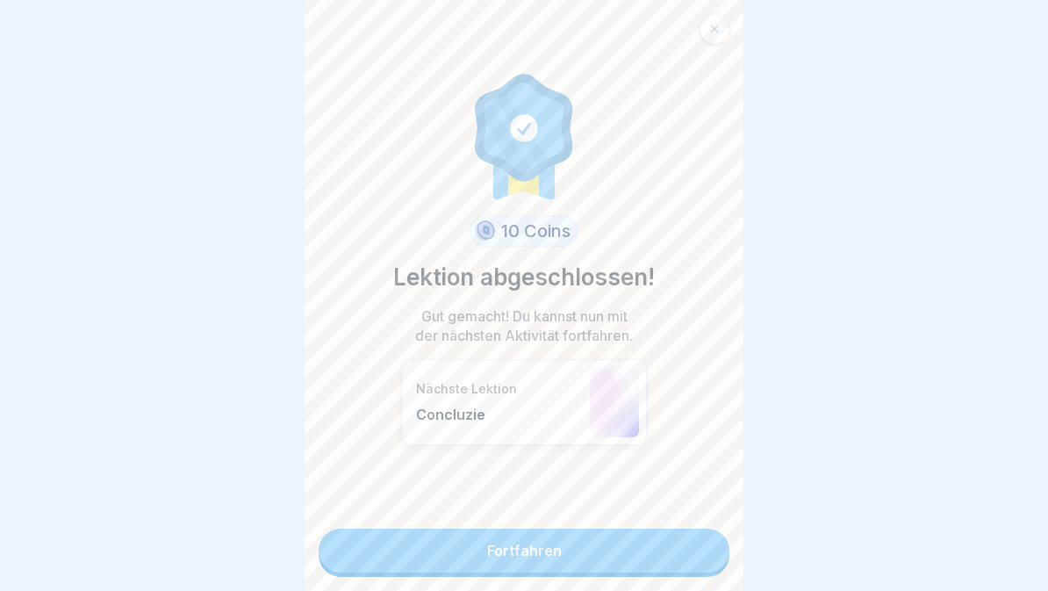
click at [625, 552] on link "Fortfahren" at bounding box center [524, 551] width 411 height 44
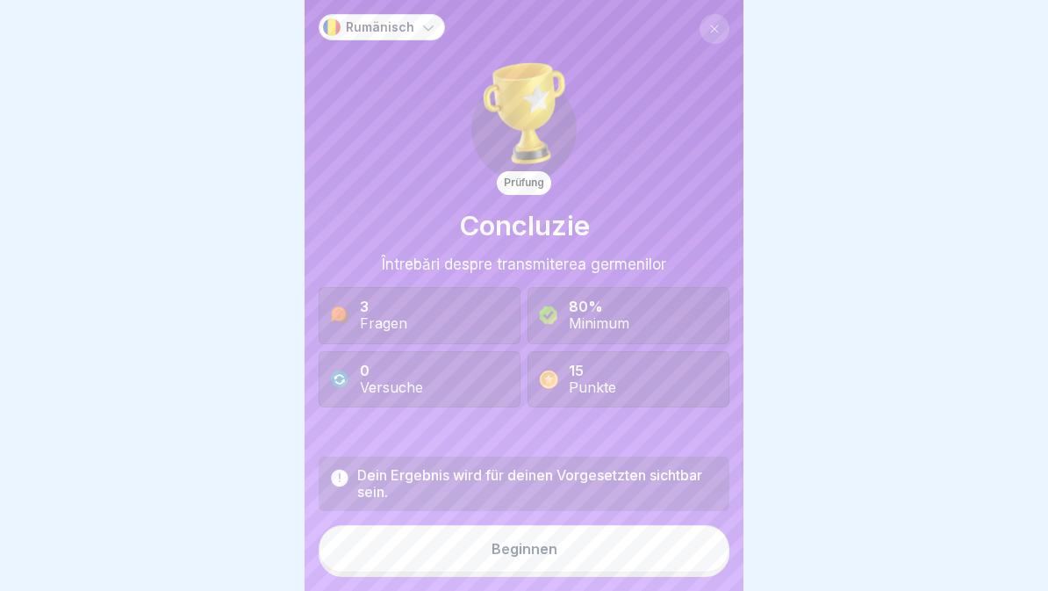
click at [613, 549] on button "Beginnen" at bounding box center [524, 548] width 411 height 47
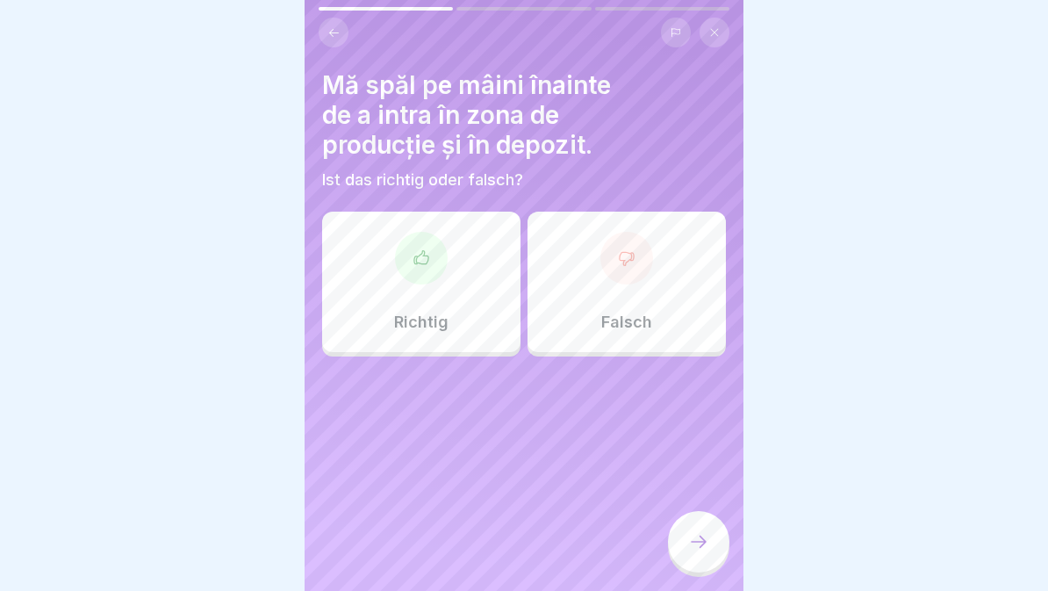
click at [393, 246] on div "Richtig" at bounding box center [421, 282] width 198 height 140
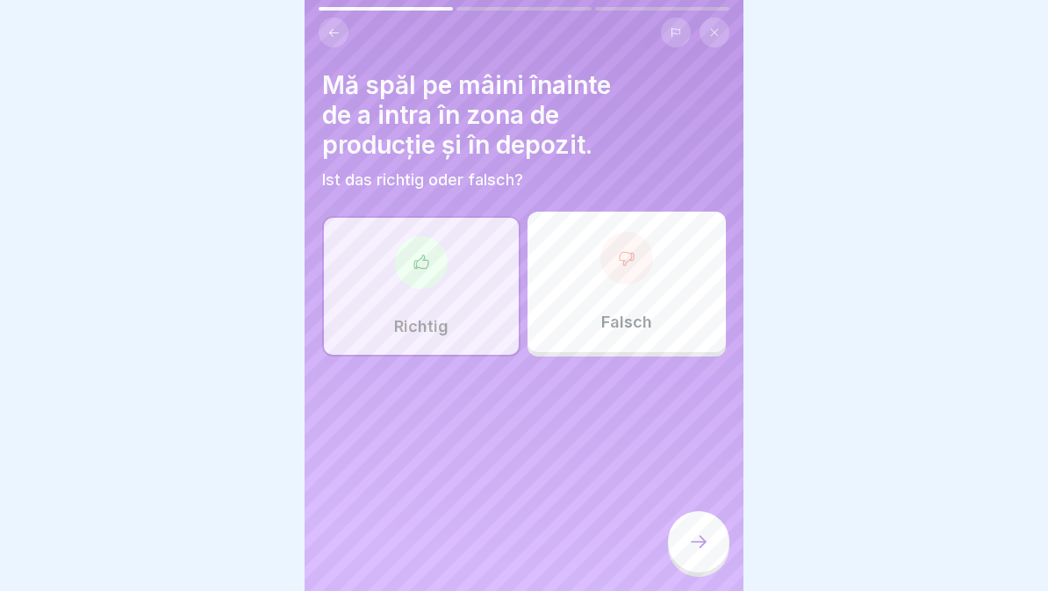
click at [693, 554] on div at bounding box center [698, 541] width 61 height 61
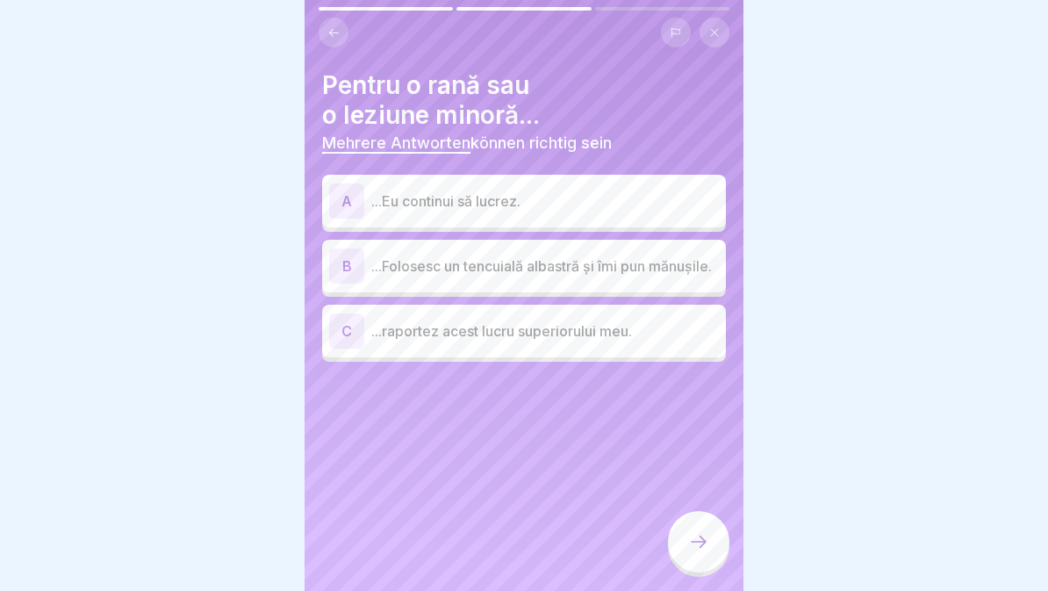
click at [669, 277] on p "...Folosesc un tencuială albastră și îmi pun mănușile." at bounding box center [545, 266] width 348 height 21
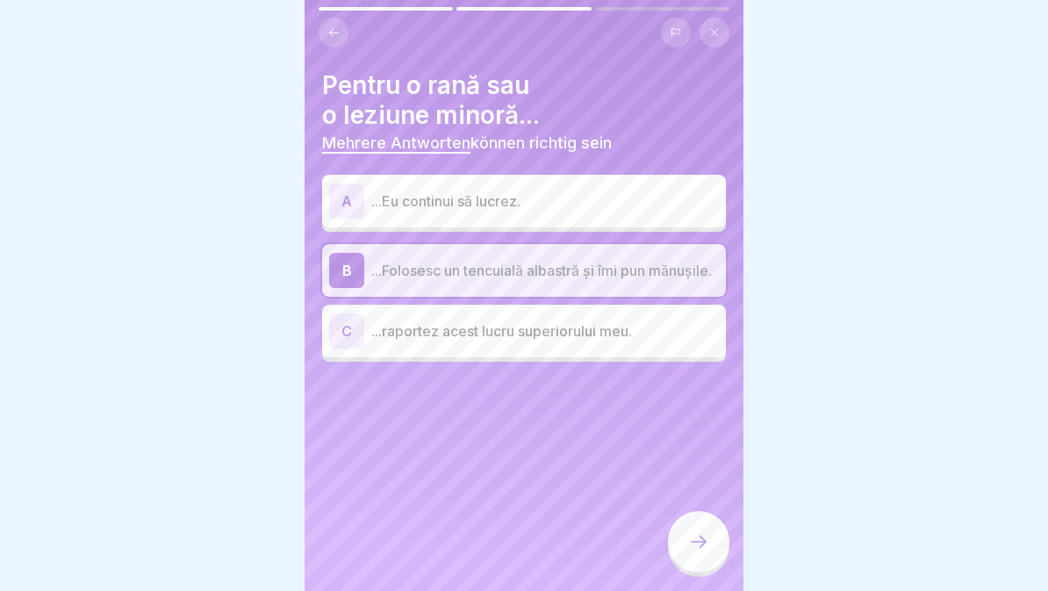
click at [695, 550] on icon at bounding box center [698, 541] width 21 height 21
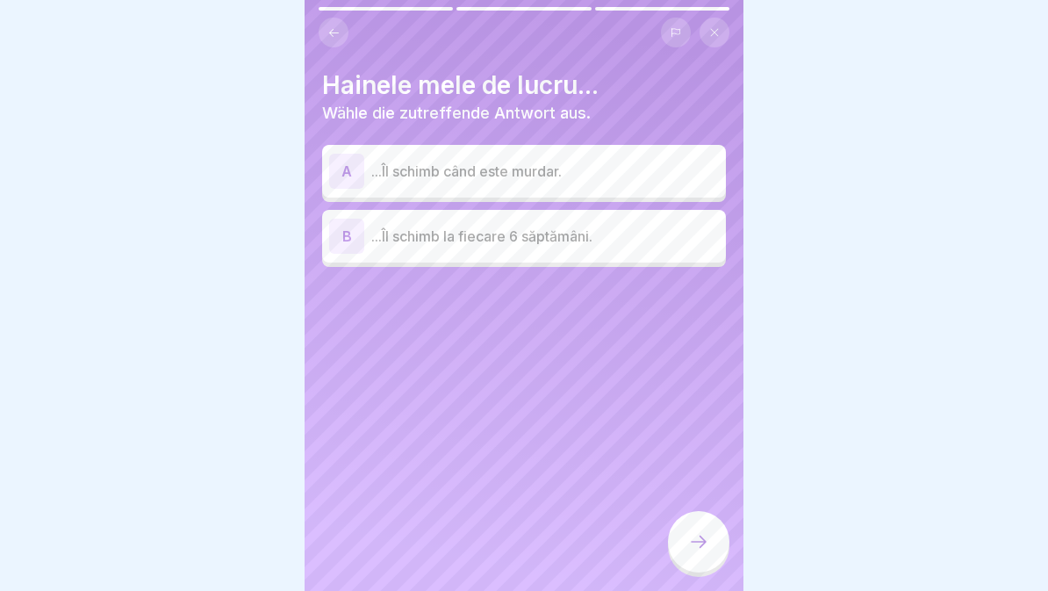
click at [655, 260] on div "B ...Îl schimb la fiecare 6 săptămâni." at bounding box center [524, 236] width 404 height 53
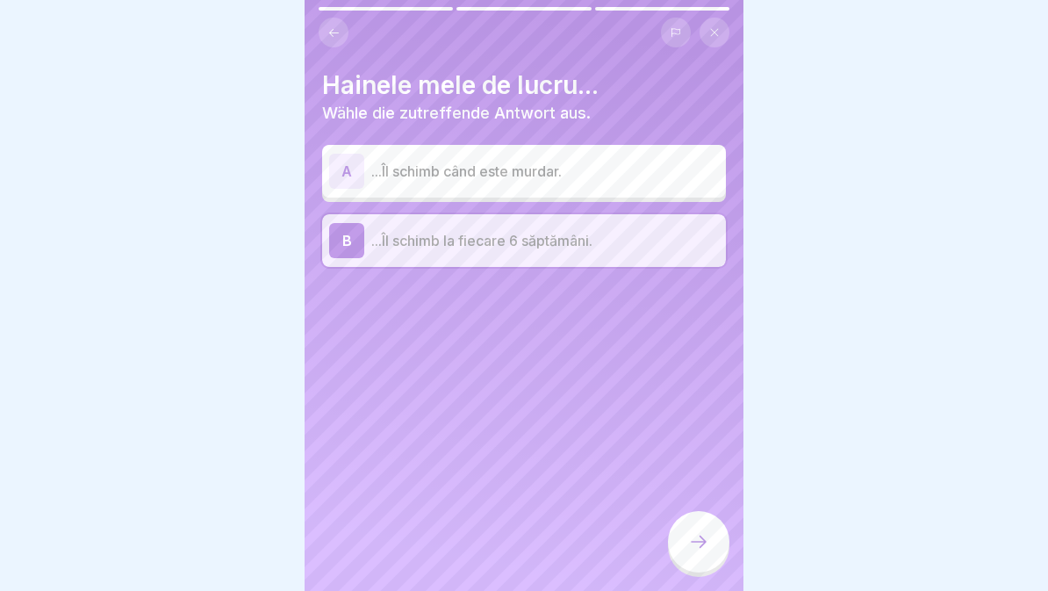
click at [688, 552] on div at bounding box center [698, 541] width 61 height 61
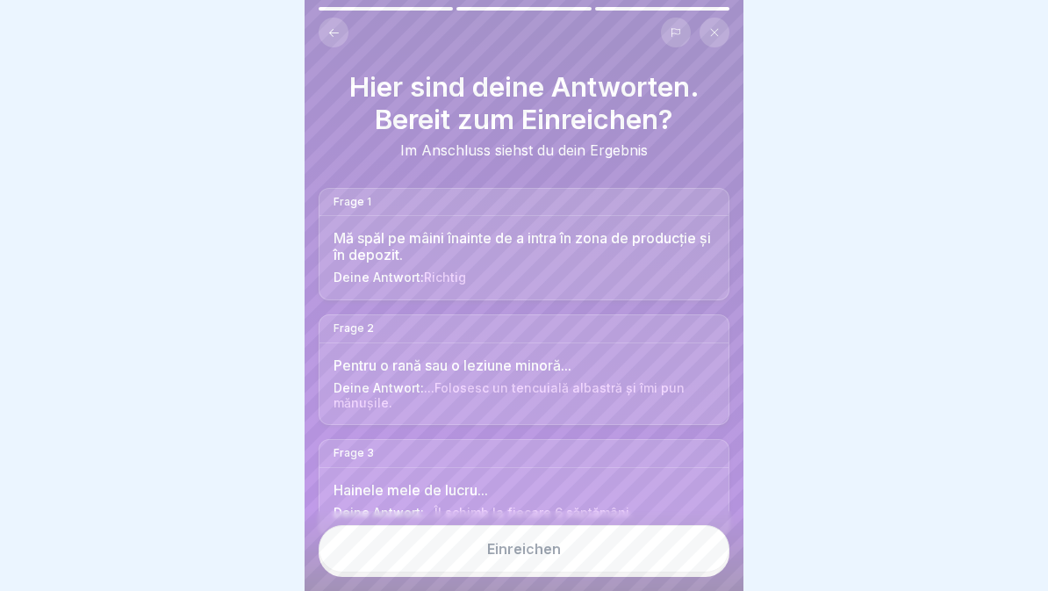
click at [630, 564] on button "Einreichen" at bounding box center [524, 548] width 411 height 47
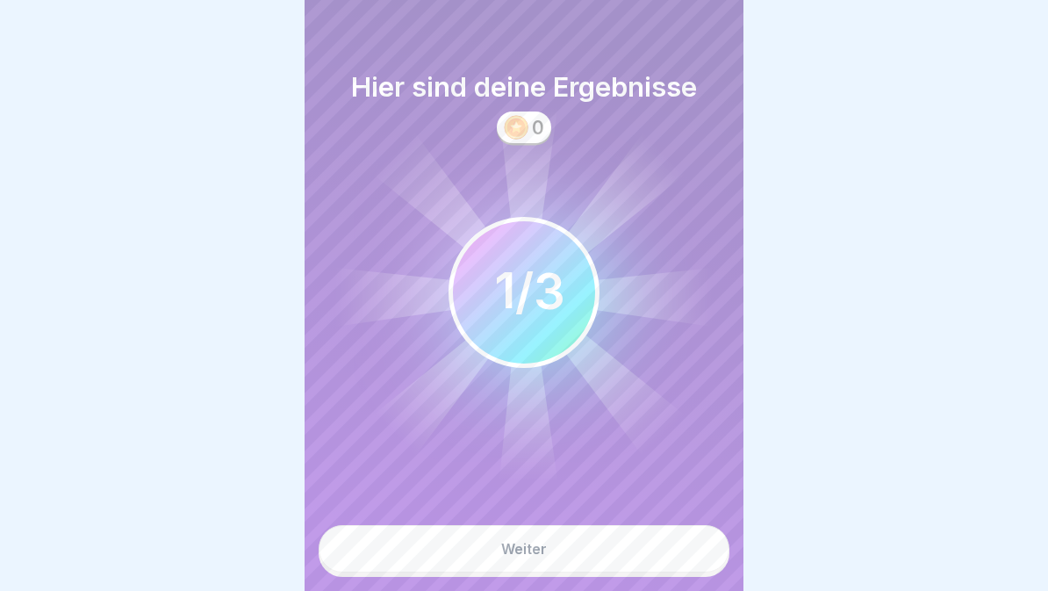
click at [622, 559] on button "Weiter" at bounding box center [524, 548] width 411 height 47
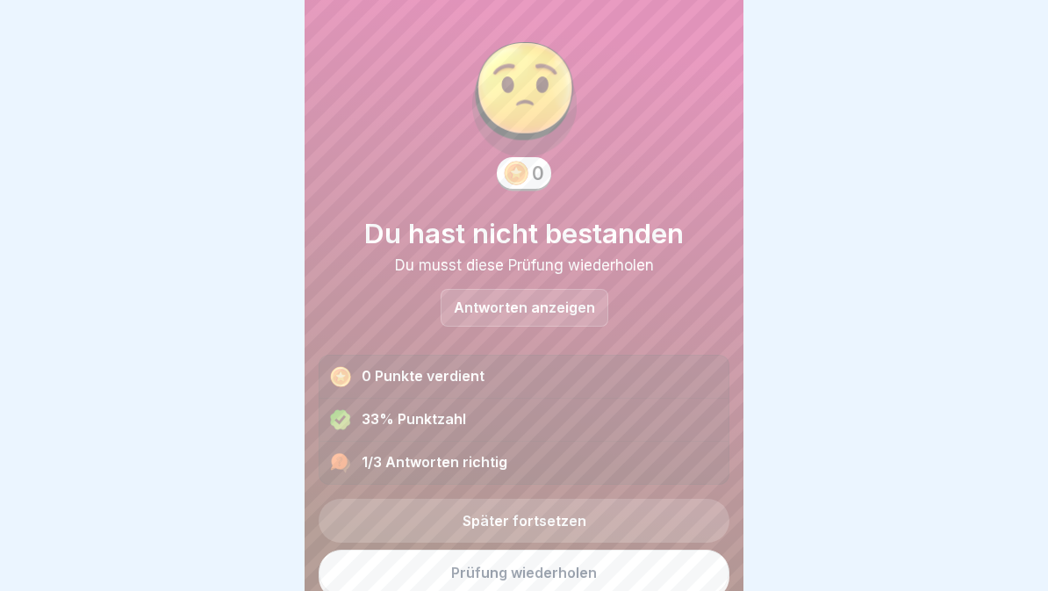
click at [621, 579] on link "Prüfung wiederholen" at bounding box center [524, 573] width 411 height 46
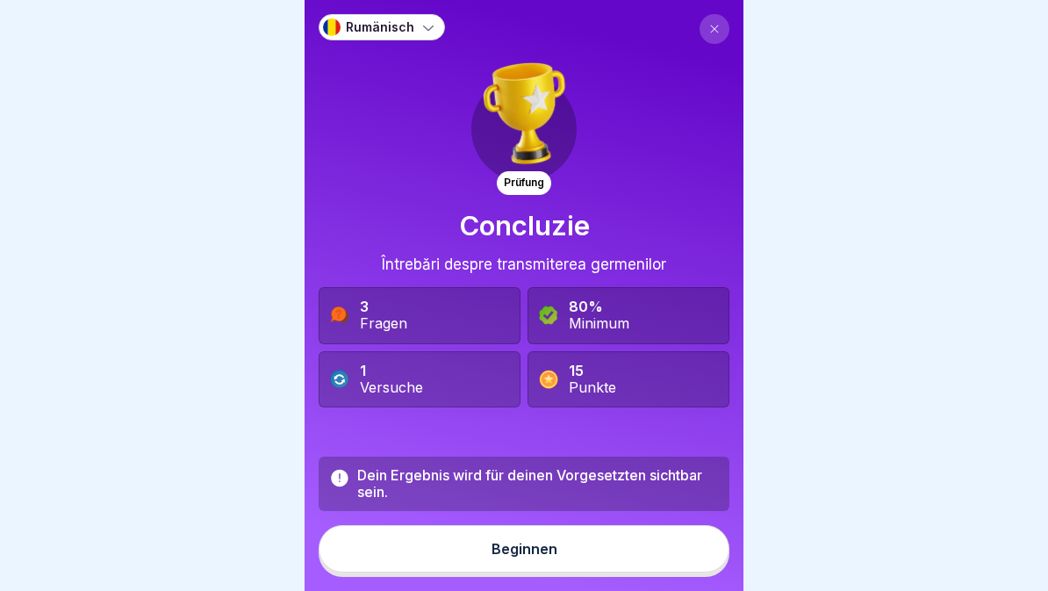
click at [616, 555] on button "Beginnen" at bounding box center [524, 548] width 411 height 47
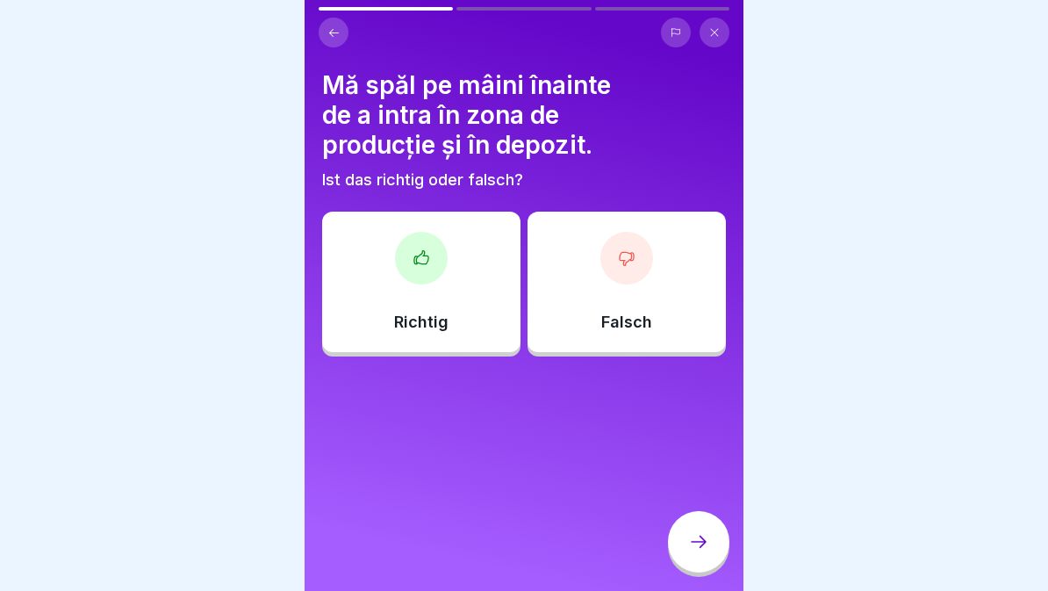
click at [439, 273] on div "Richtig" at bounding box center [421, 282] width 198 height 140
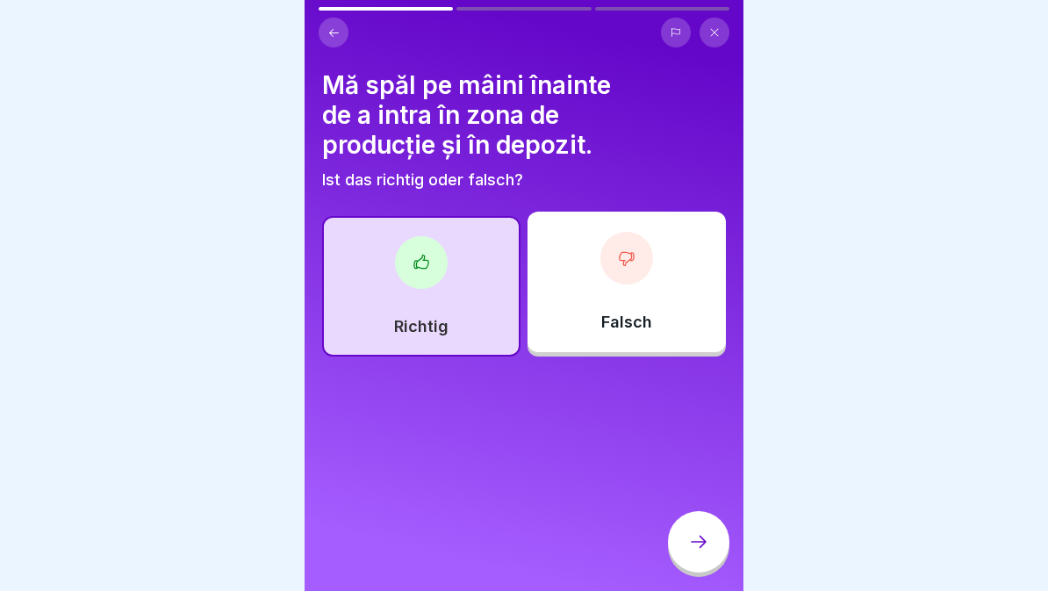
click at [702, 553] on div at bounding box center [698, 541] width 61 height 61
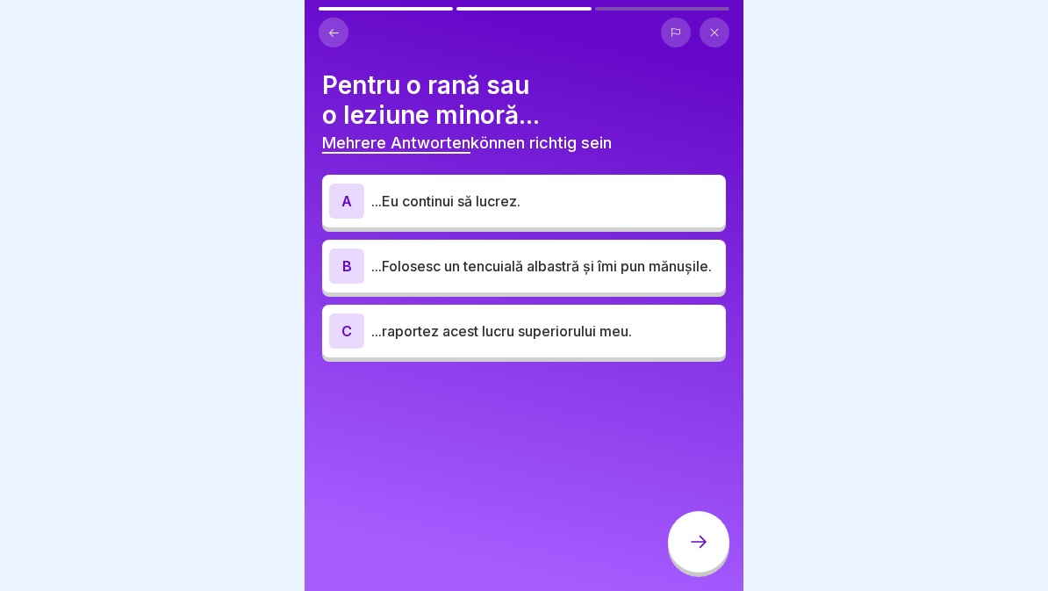
click at [663, 270] on p "...Folosesc un tencuială albastră și îmi pun mănușile." at bounding box center [545, 266] width 348 height 21
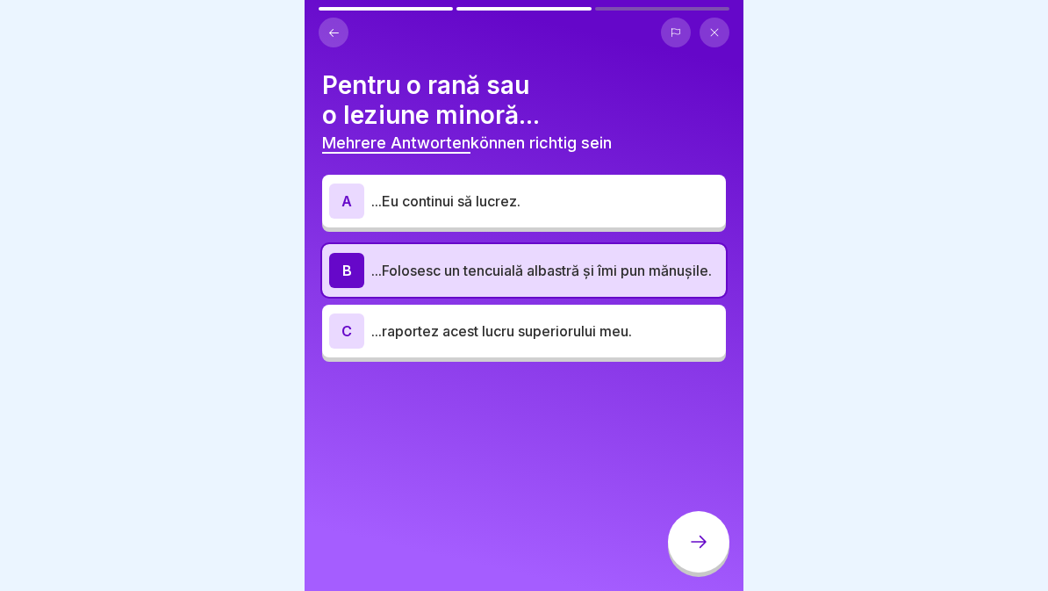
click at [627, 336] on p "...raportez acest lucru superiorului meu." at bounding box center [545, 331] width 348 height 21
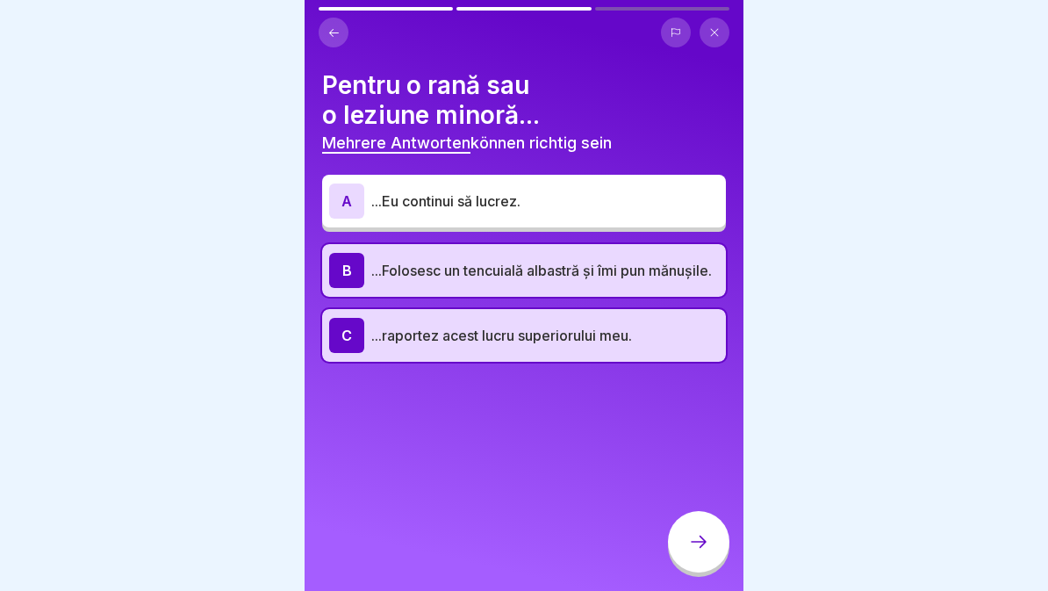
click at [694, 545] on icon at bounding box center [698, 541] width 21 height 21
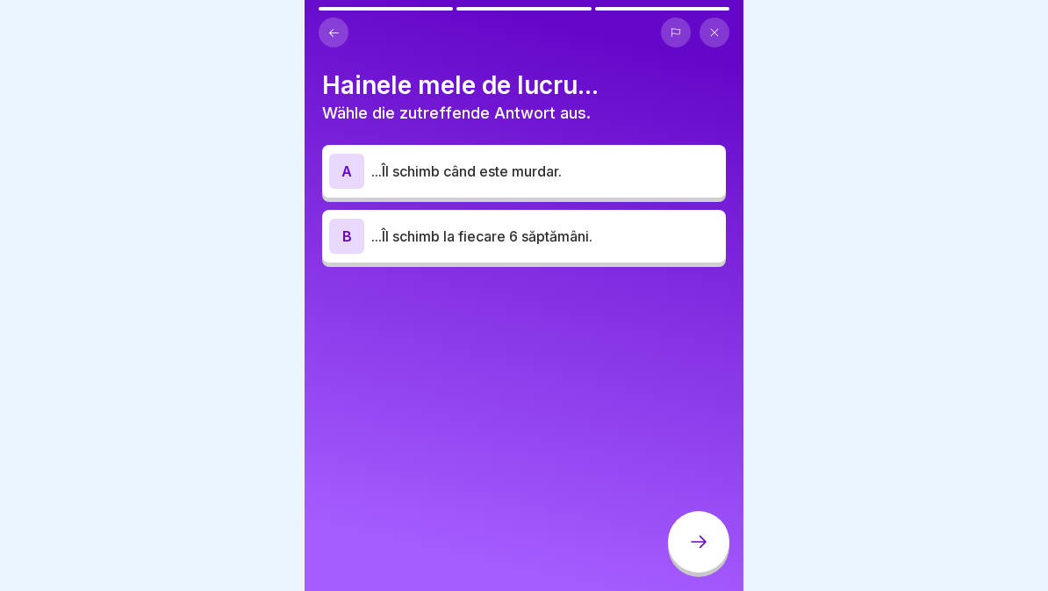
click at [692, 169] on p "...Îl schimb când este murdar." at bounding box center [545, 171] width 348 height 21
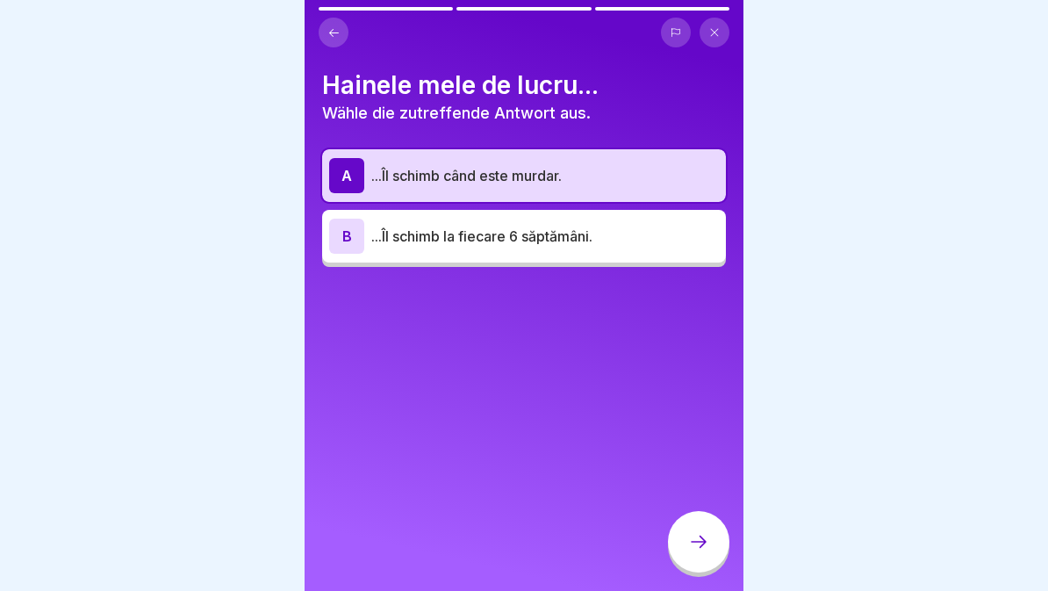
click at [681, 553] on div at bounding box center [698, 541] width 61 height 61
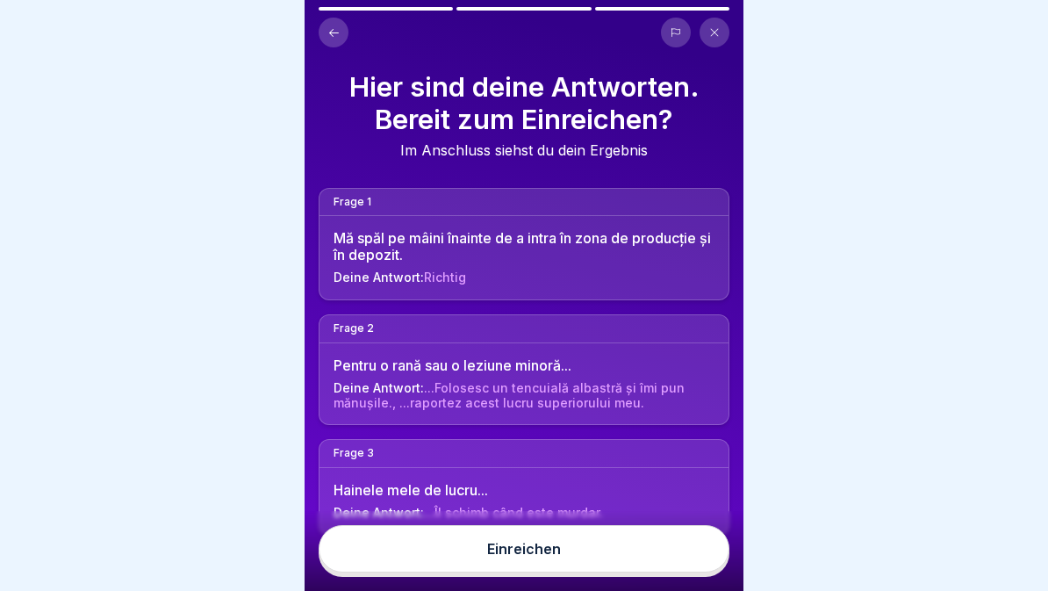
click at [636, 551] on button "Einreichen" at bounding box center [524, 548] width 411 height 47
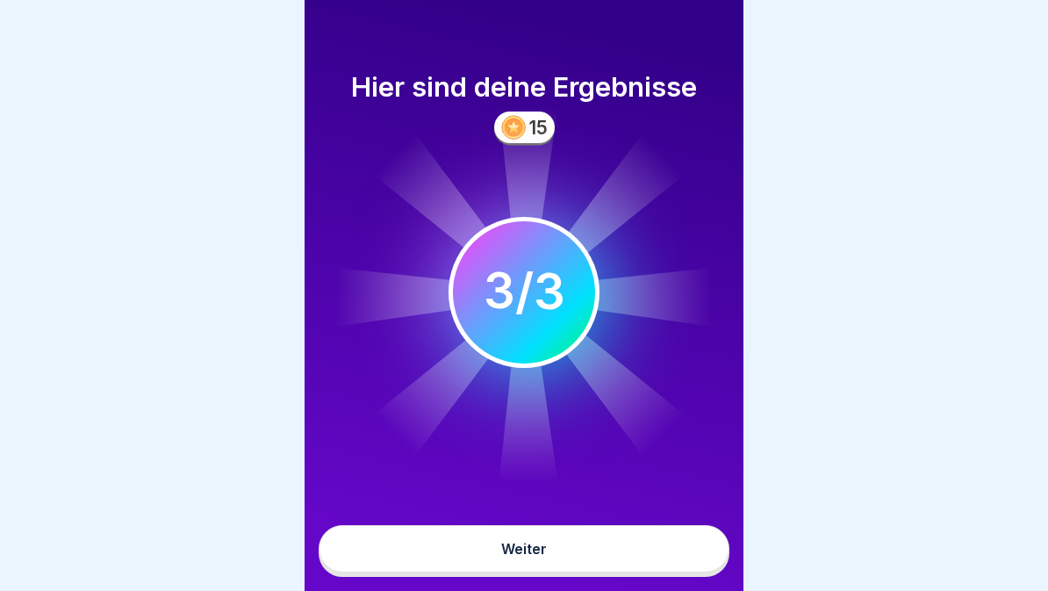
click at [627, 559] on button "Weiter" at bounding box center [524, 548] width 411 height 47
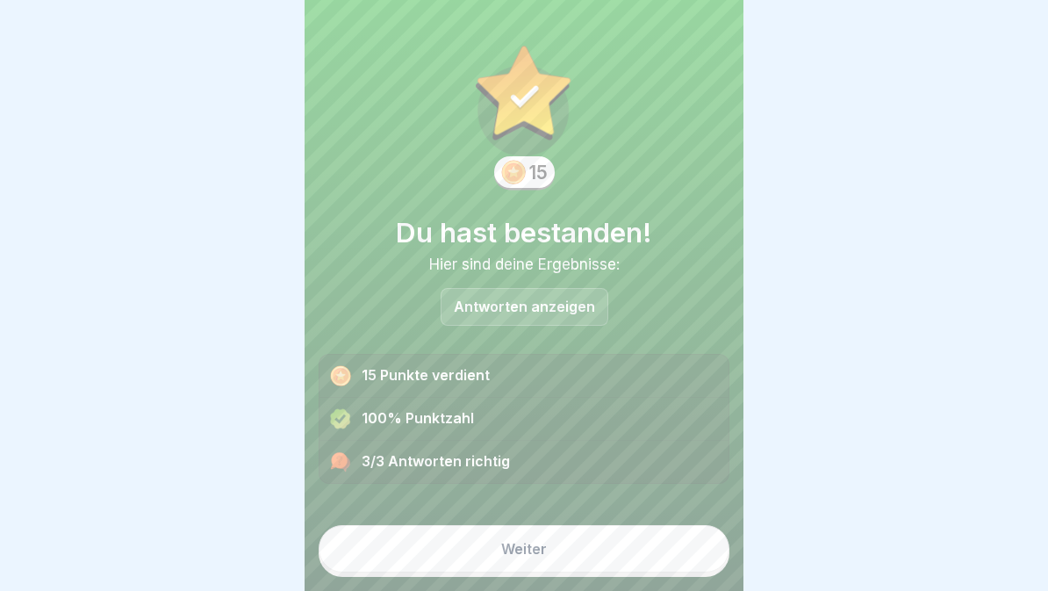
click at [628, 572] on button "Weiter" at bounding box center [524, 548] width 411 height 47
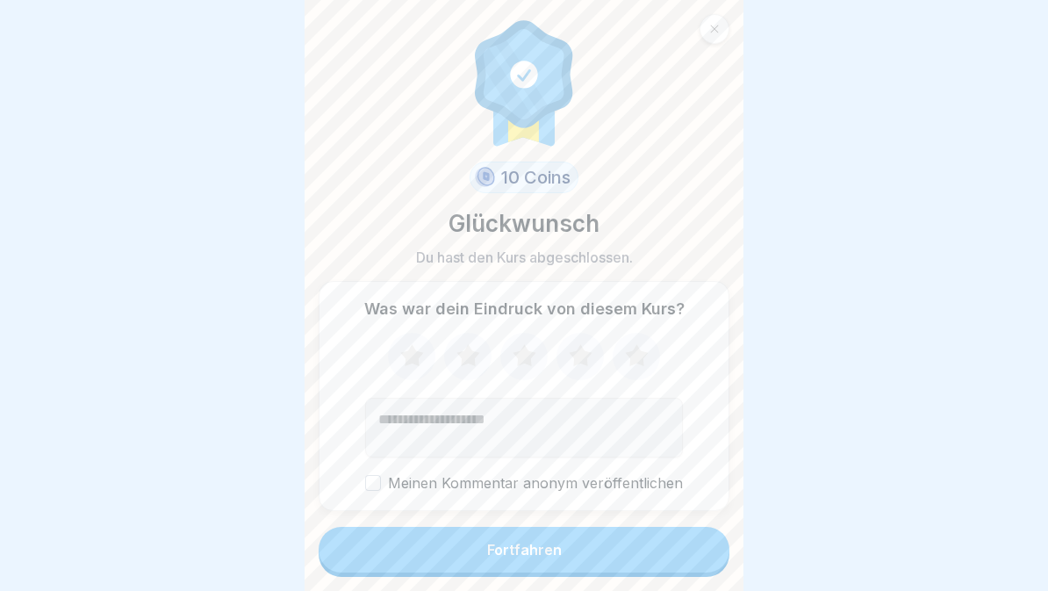
click at [624, 556] on button "Fortfahren" at bounding box center [524, 550] width 411 height 46
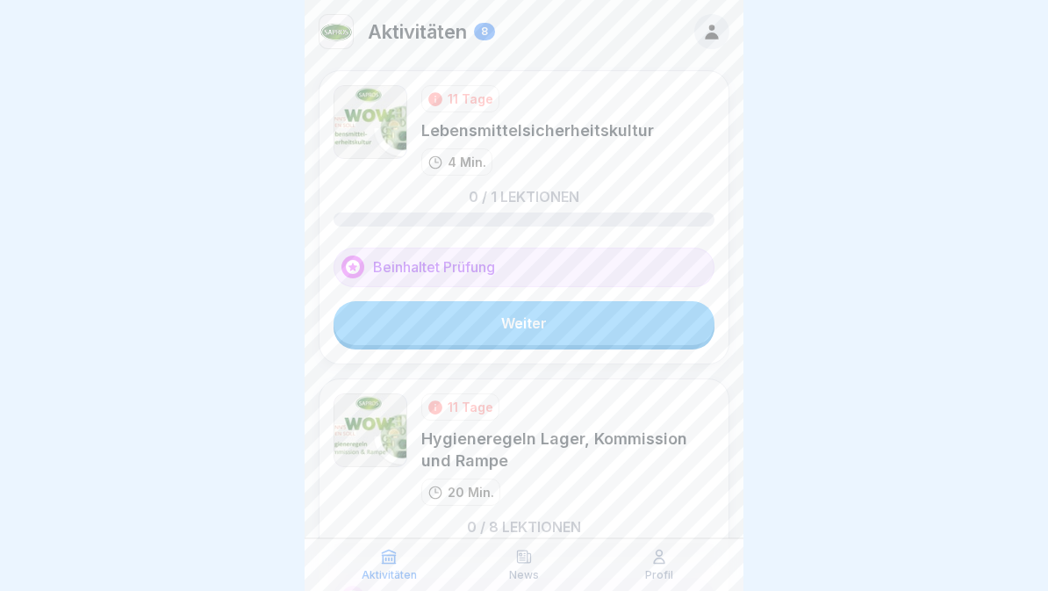
click at [631, 323] on link "Weiter" at bounding box center [524, 323] width 381 height 44
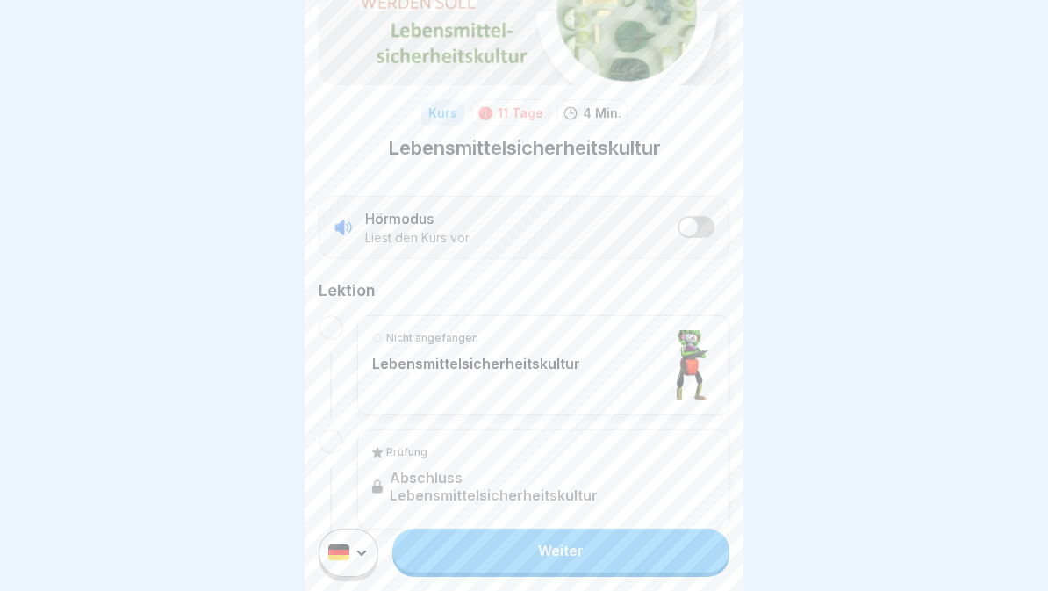
scroll to position [158, 0]
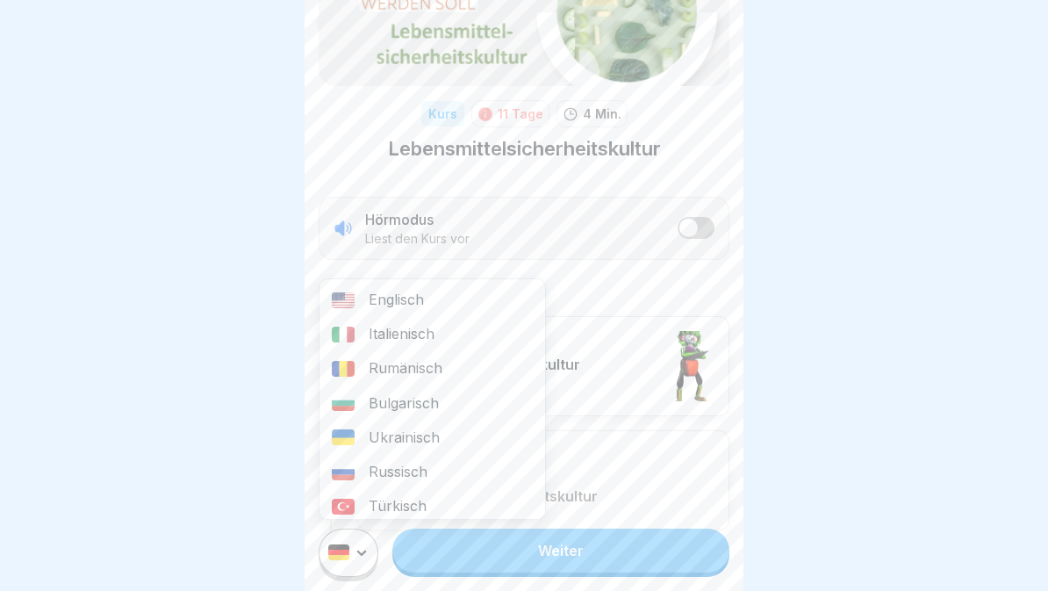
click at [422, 369] on div "Rumänisch" at bounding box center [433, 368] width 226 height 34
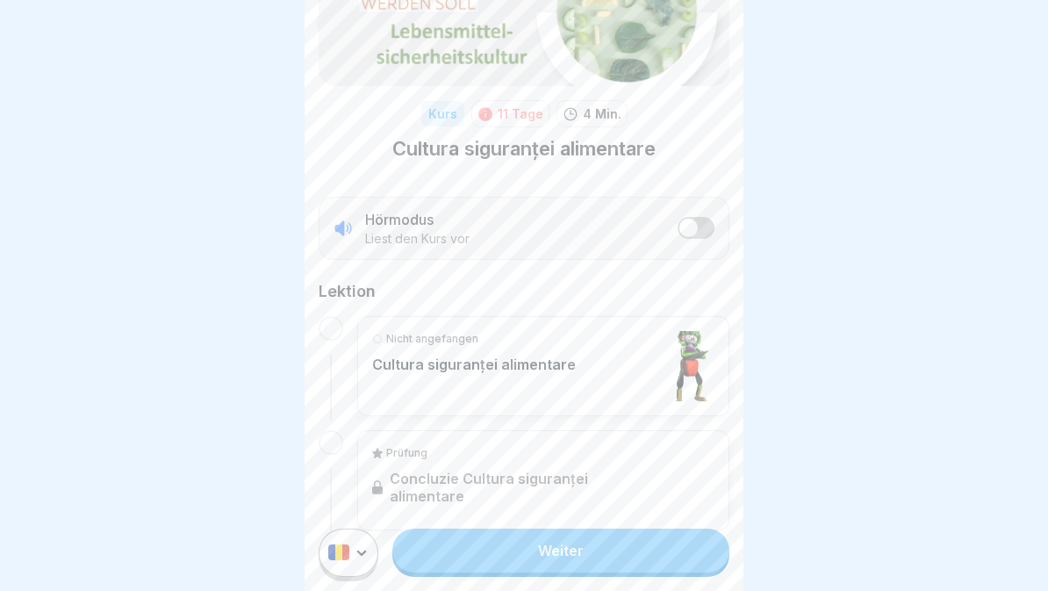
click at [693, 232] on span "listener mode" at bounding box center [689, 228] width 18 height 18
click at [631, 545] on link "Weiter" at bounding box center [561, 551] width 337 height 44
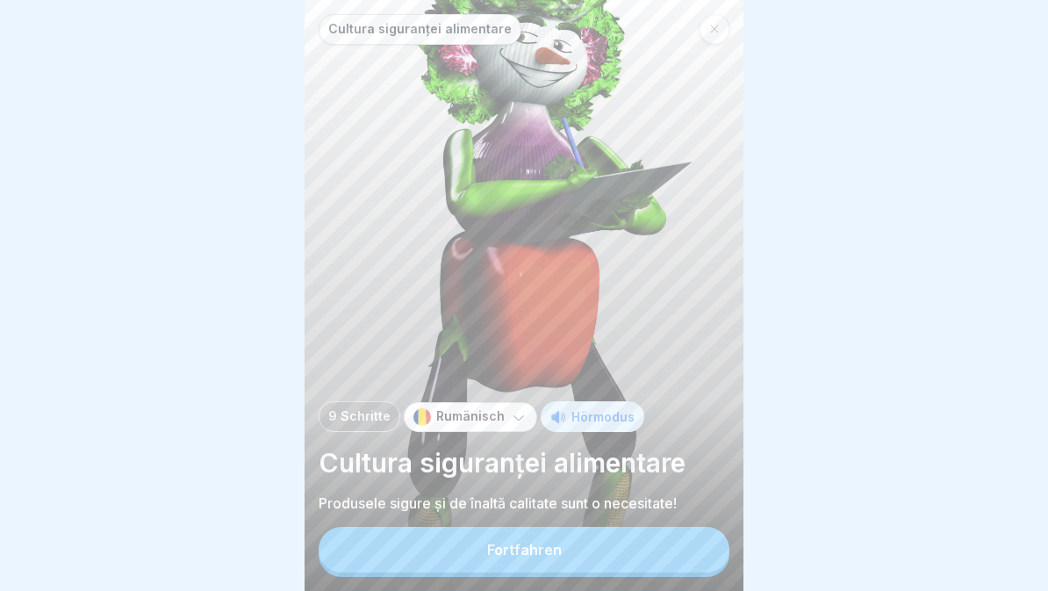
click at [566, 562] on button "Fortfahren" at bounding box center [524, 550] width 411 height 46
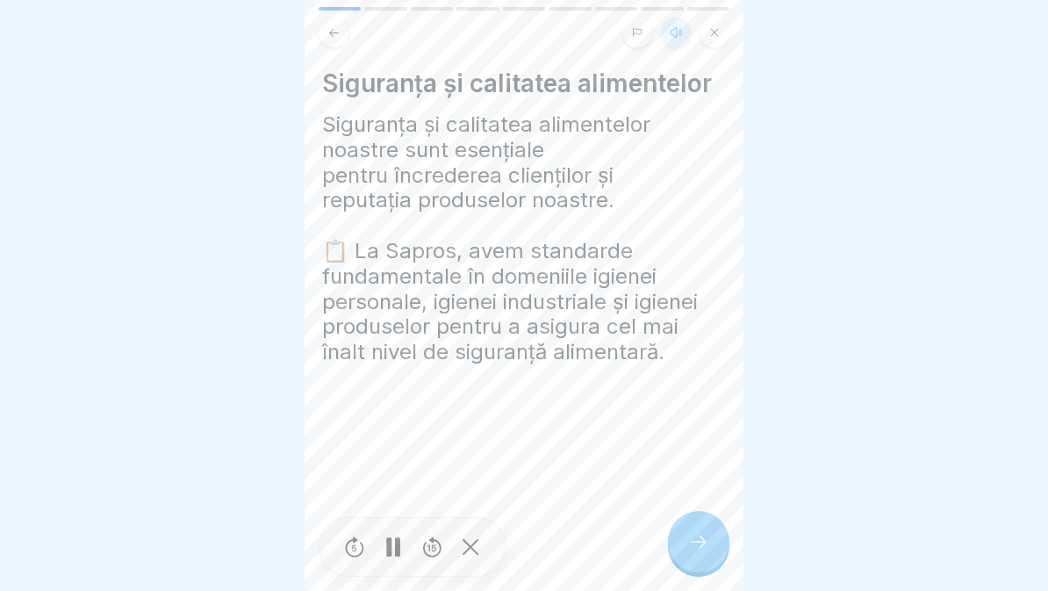
click at [384, 565] on div at bounding box center [393, 548] width 35 height 40
click at [695, 540] on icon at bounding box center [698, 541] width 21 height 21
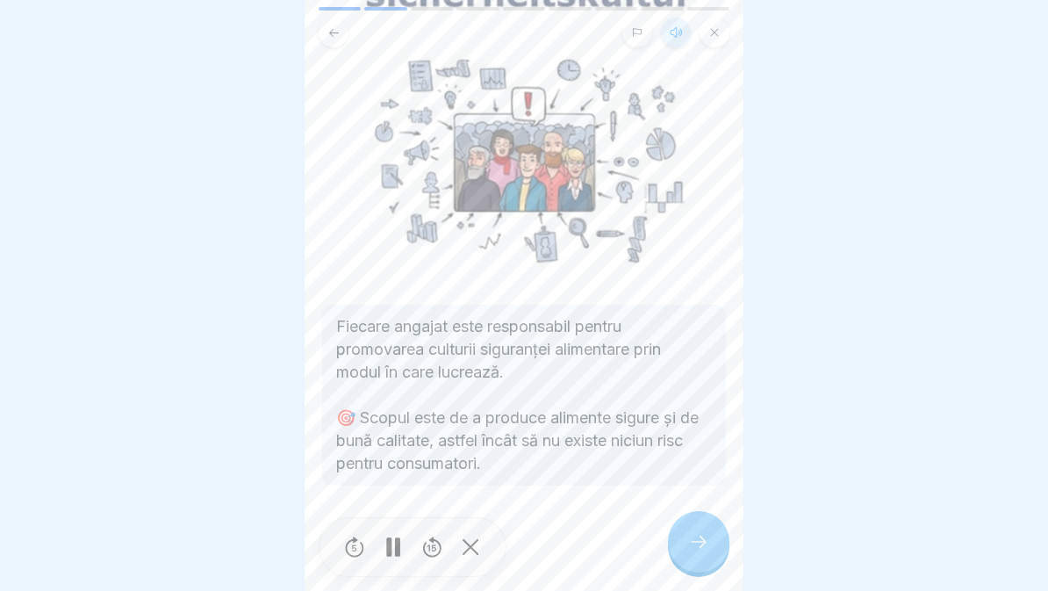
scroll to position [197, 0]
click at [702, 534] on icon at bounding box center [698, 541] width 21 height 21
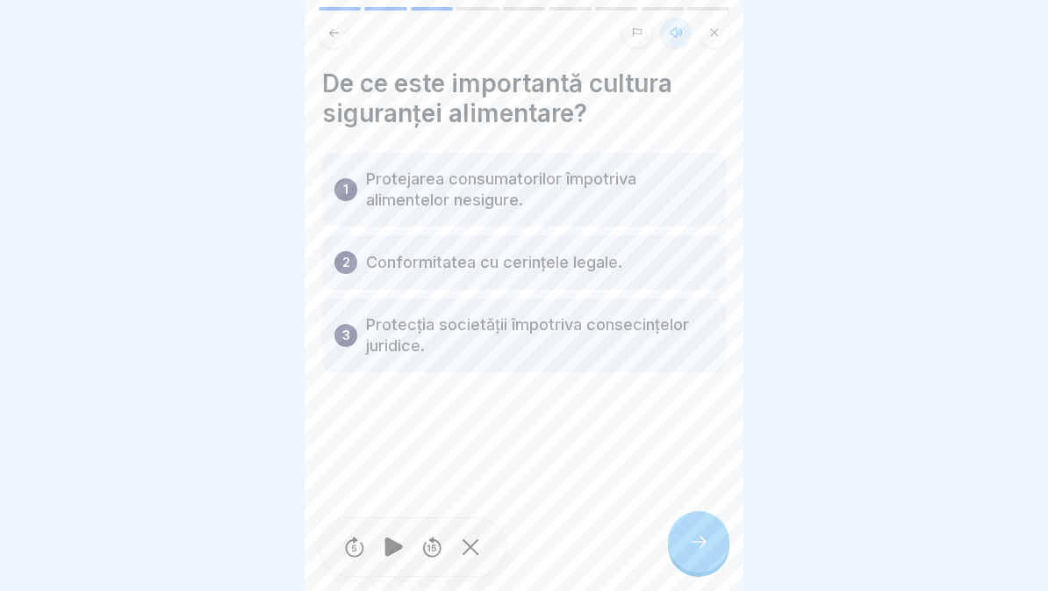
click at [690, 531] on icon at bounding box center [698, 541] width 21 height 21
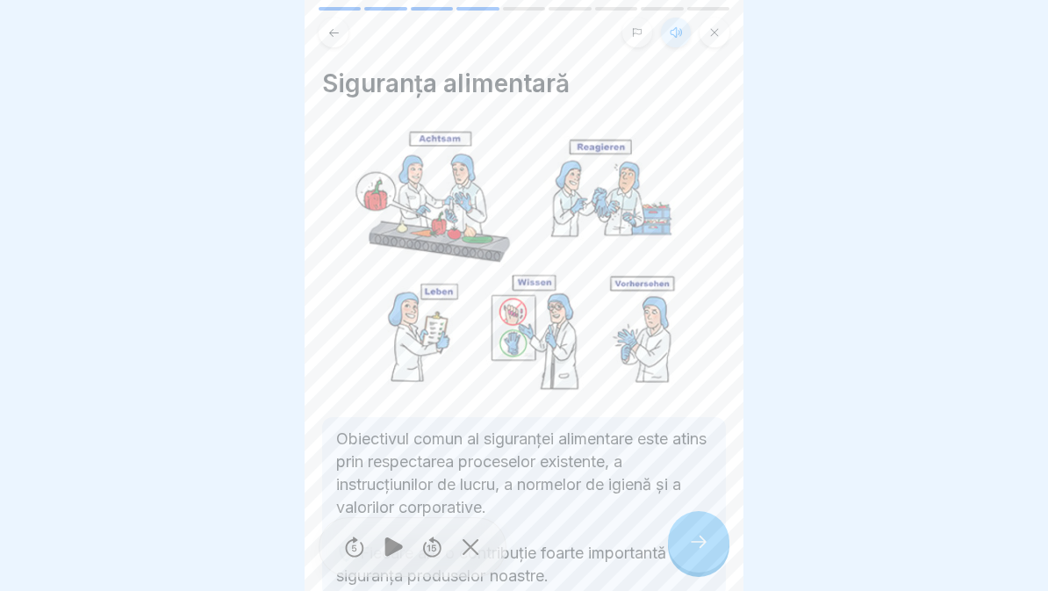
click at [678, 551] on div at bounding box center [698, 541] width 61 height 61
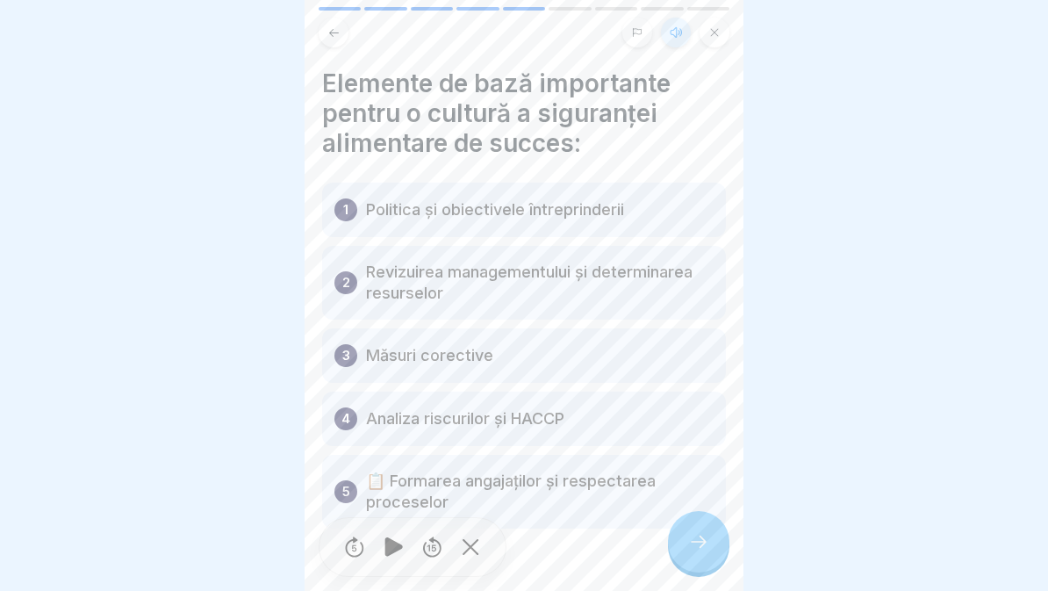
click at [695, 539] on icon at bounding box center [698, 541] width 21 height 21
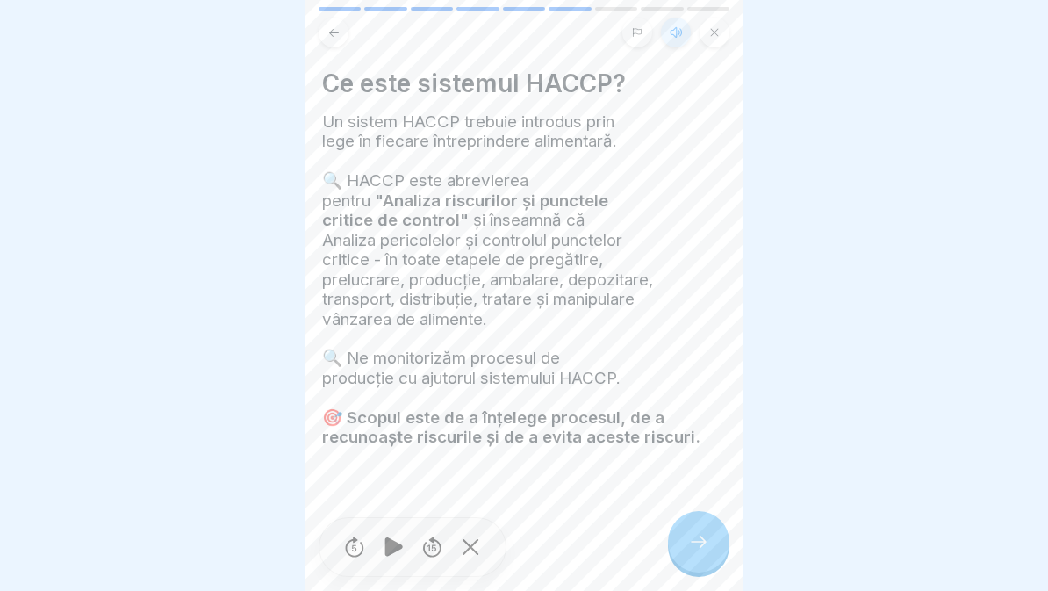
click at [693, 543] on icon at bounding box center [698, 541] width 21 height 21
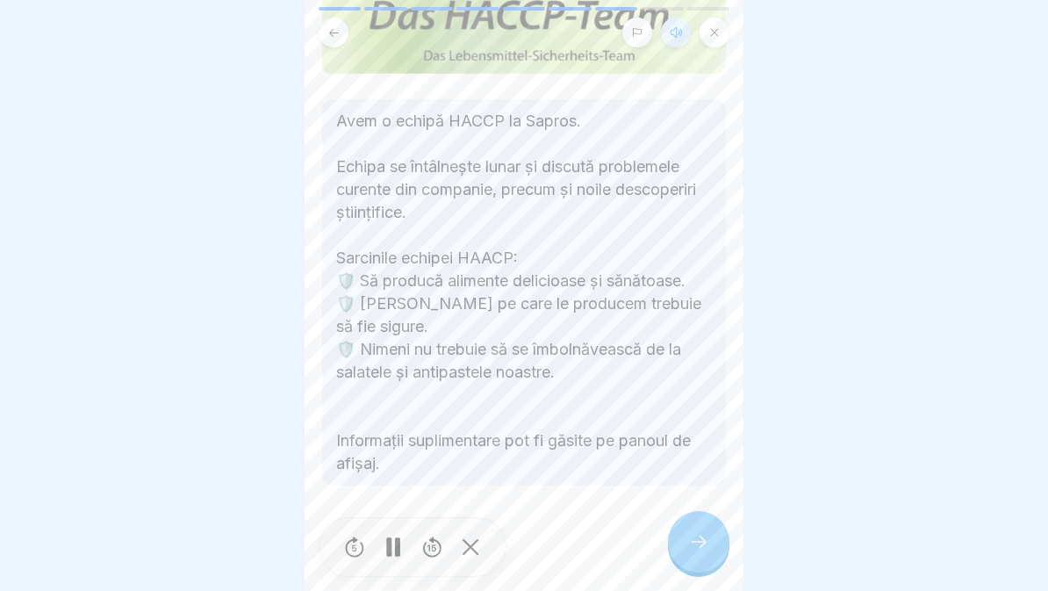
scroll to position [146, 0]
click at [724, 549] on div at bounding box center [698, 541] width 61 height 61
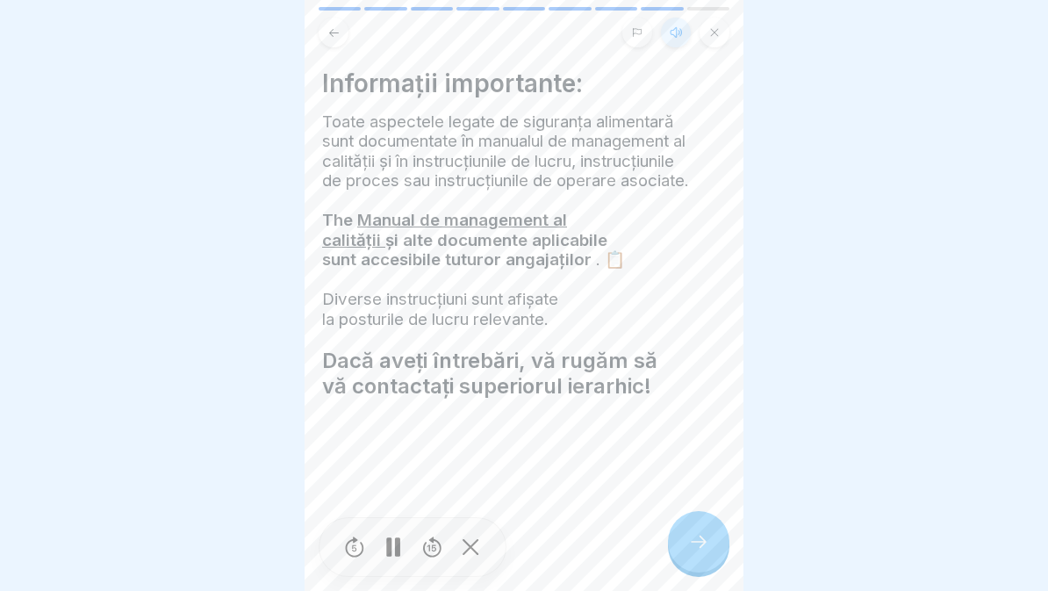
click at [705, 531] on icon at bounding box center [698, 541] width 21 height 21
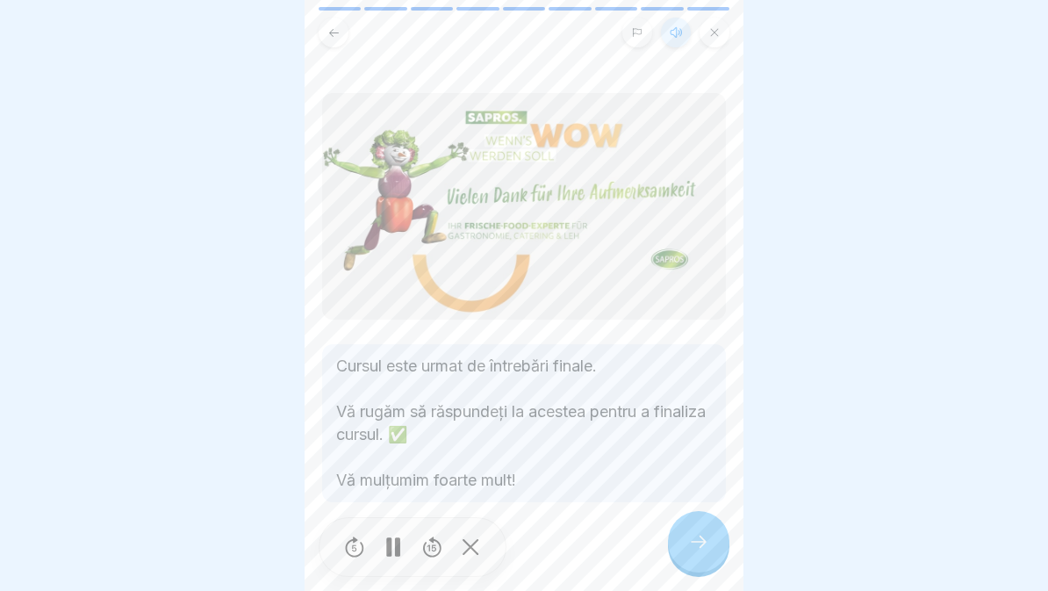
click at [705, 518] on div at bounding box center [698, 541] width 61 height 61
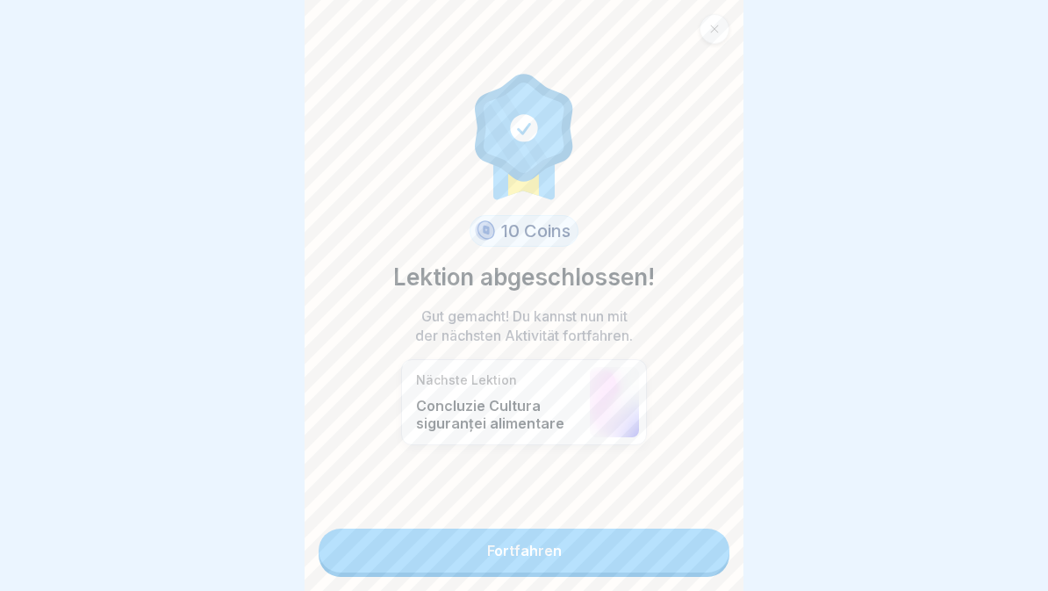
click at [684, 542] on link "Fortfahren" at bounding box center [524, 551] width 411 height 44
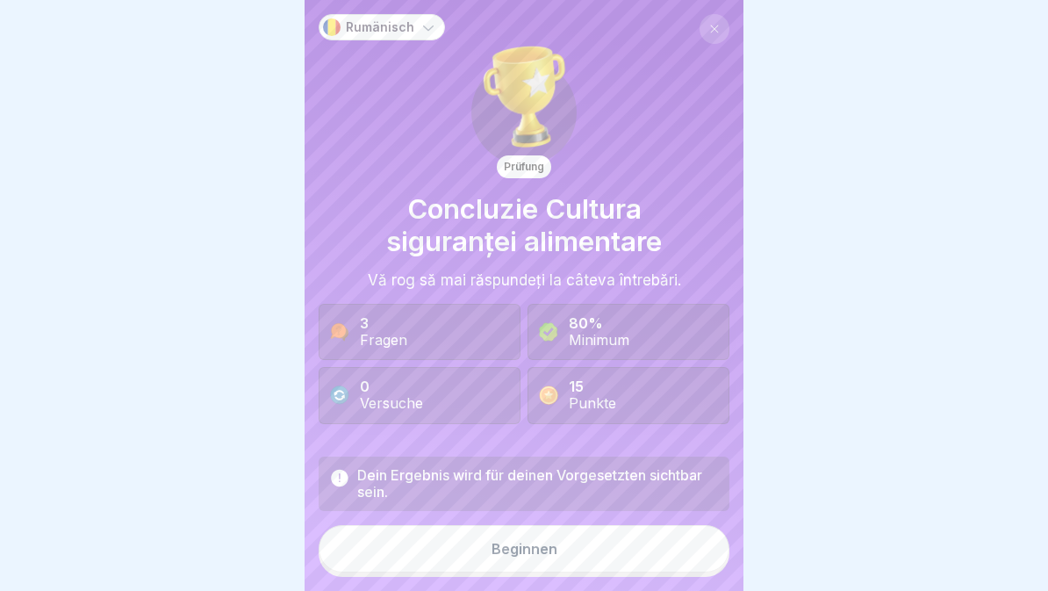
click at [676, 542] on button "Beginnen" at bounding box center [524, 548] width 411 height 47
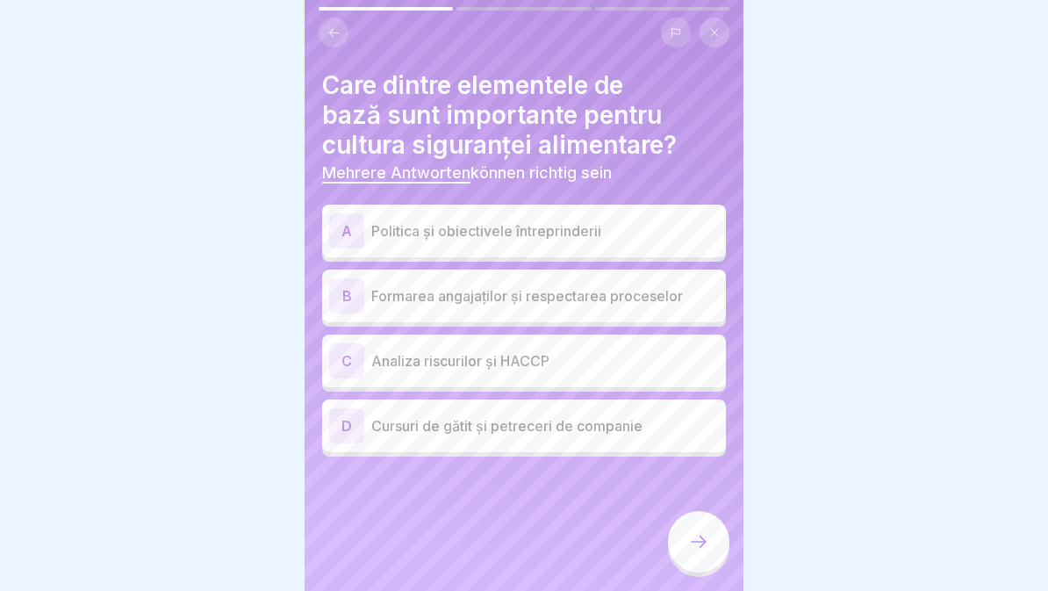
click at [618, 371] on div "C Analiza riscurilor și HACCP" at bounding box center [524, 360] width 390 height 35
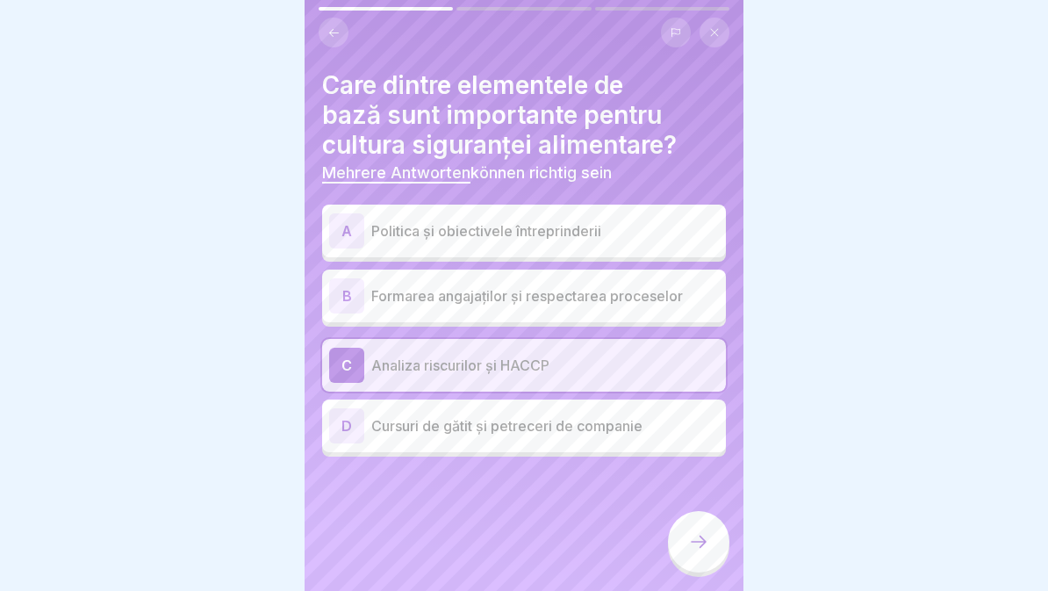
click at [638, 302] on p "Formarea angajaților și respectarea proceselor" at bounding box center [545, 295] width 348 height 21
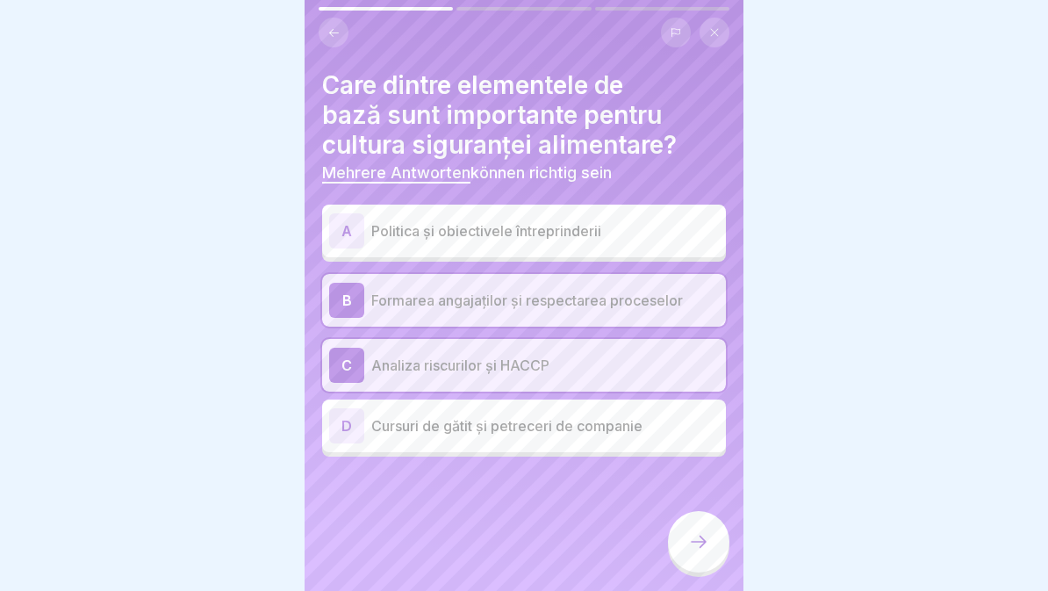
click at [666, 238] on p "Politica și obiectivele întreprinderii" at bounding box center [545, 230] width 348 height 21
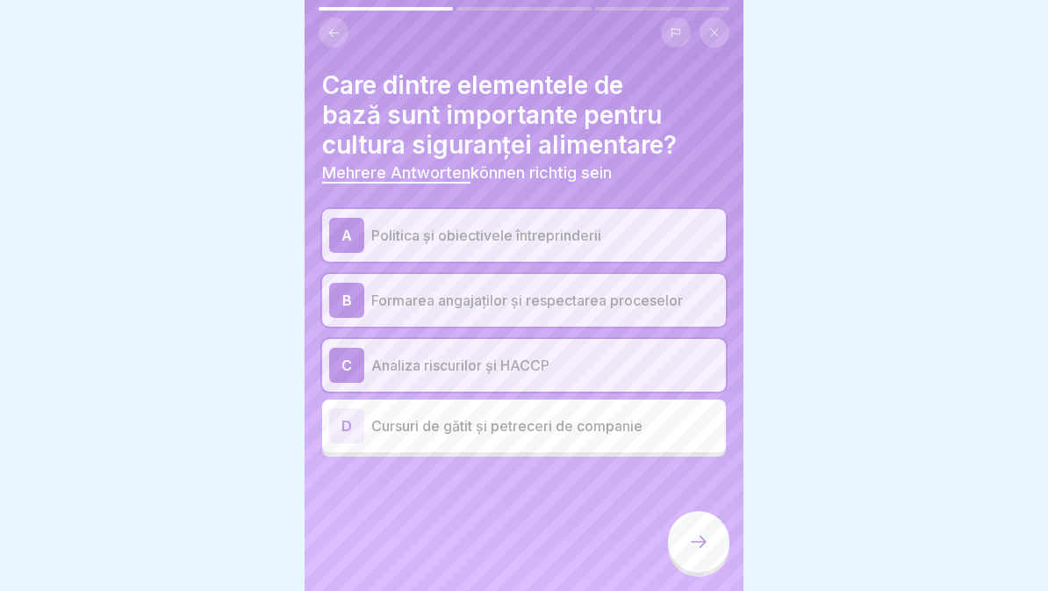
click at [649, 234] on p "Politica și obiectivele întreprinderii" at bounding box center [545, 235] width 348 height 21
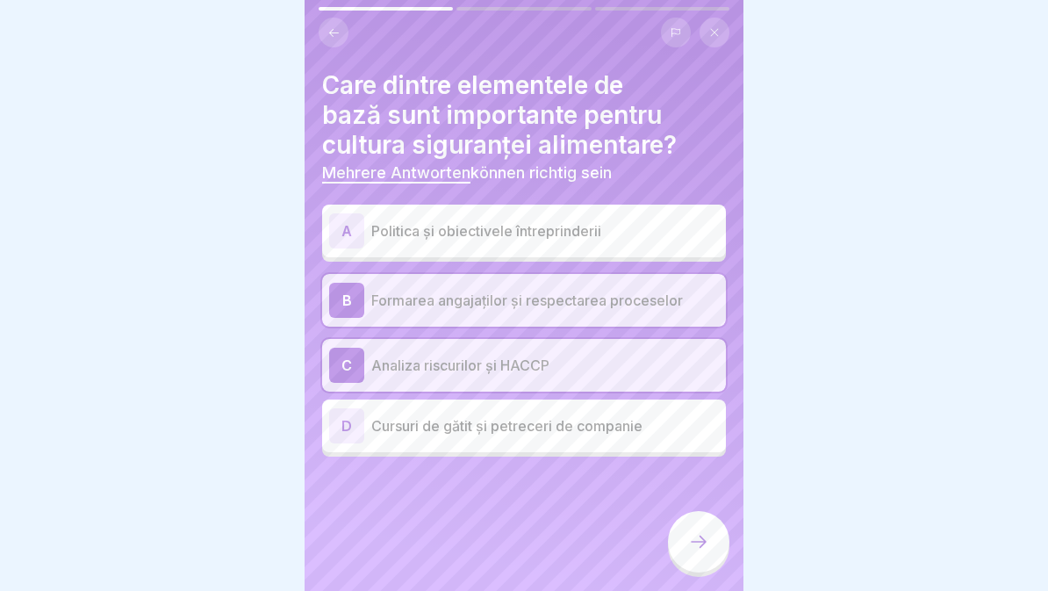
click at [687, 558] on div at bounding box center [698, 541] width 61 height 61
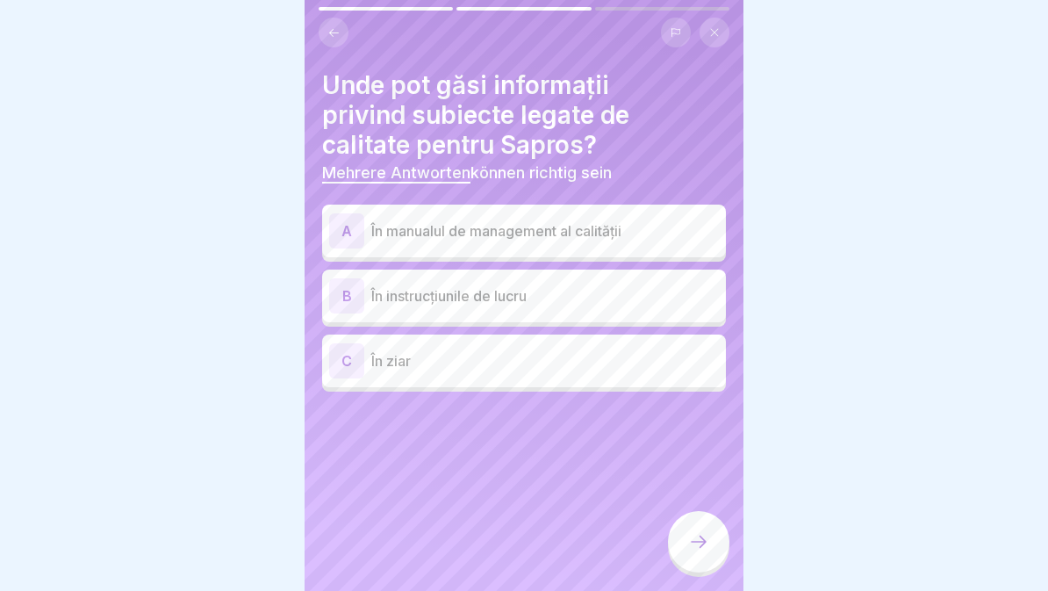
click at [649, 218] on div "A În manualul de management al calității" at bounding box center [524, 230] width 390 height 35
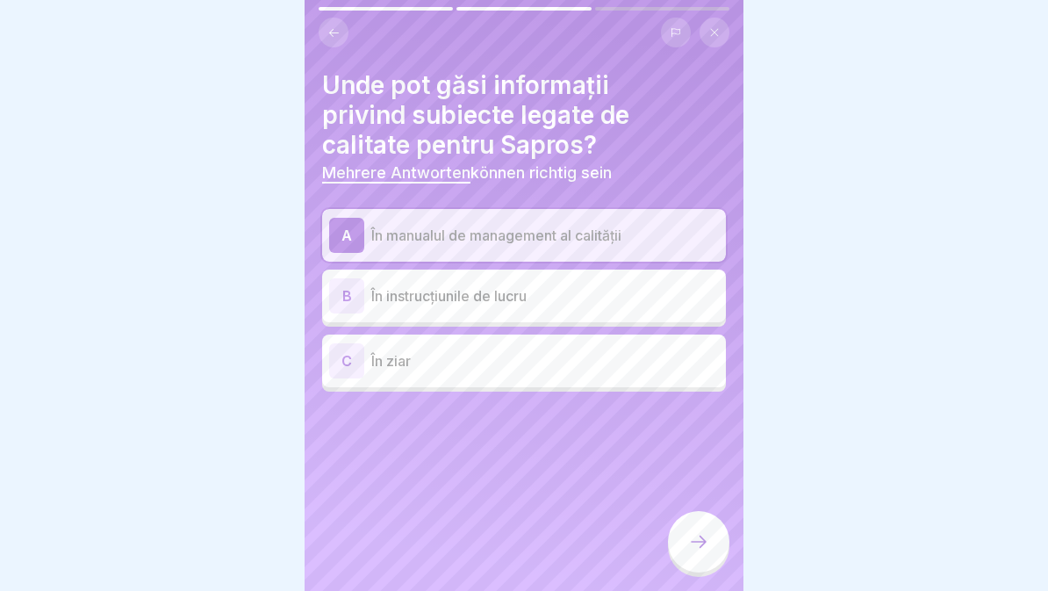
click at [639, 296] on p "În instrucțiunile de lucru" at bounding box center [545, 295] width 348 height 21
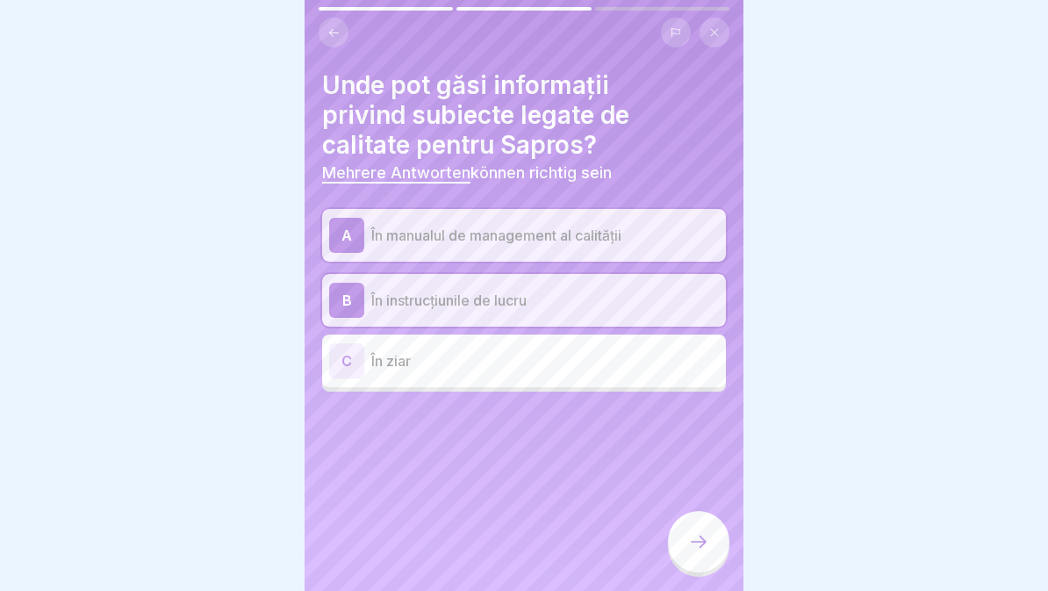
click at [691, 546] on icon at bounding box center [698, 541] width 21 height 21
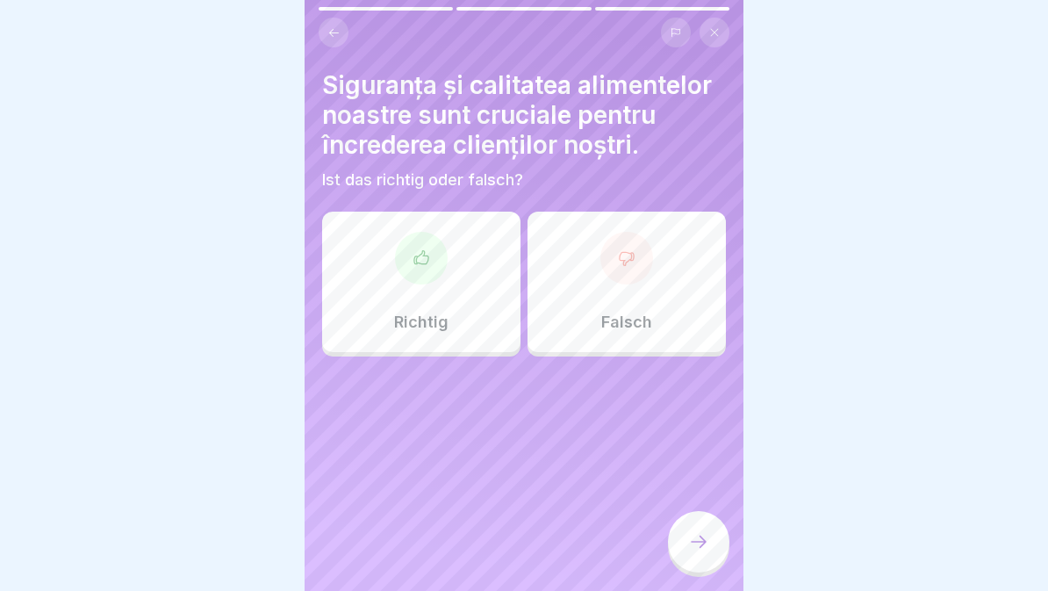
click at [408, 306] on div "Richtig" at bounding box center [421, 282] width 198 height 140
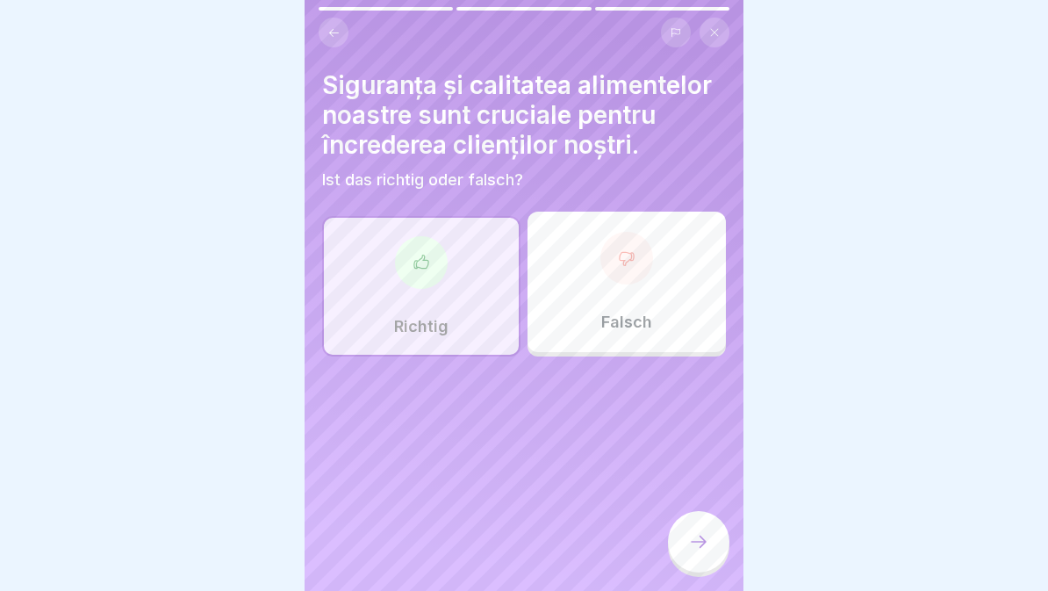
click at [701, 540] on icon at bounding box center [698, 541] width 21 height 21
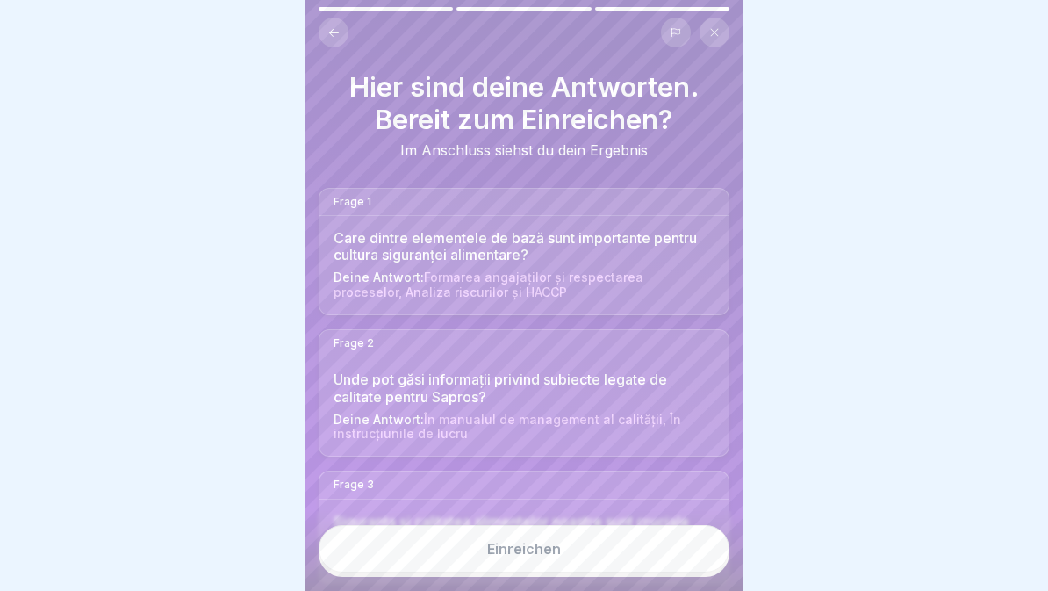
click at [648, 551] on button "Einreichen" at bounding box center [524, 548] width 411 height 47
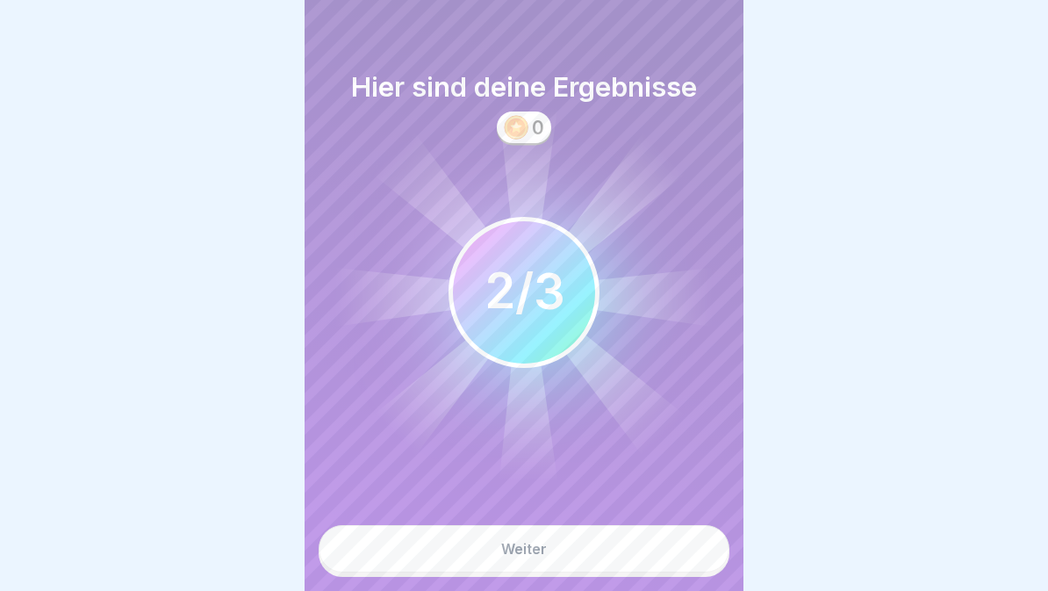
click at [628, 554] on button "Weiter" at bounding box center [524, 548] width 411 height 47
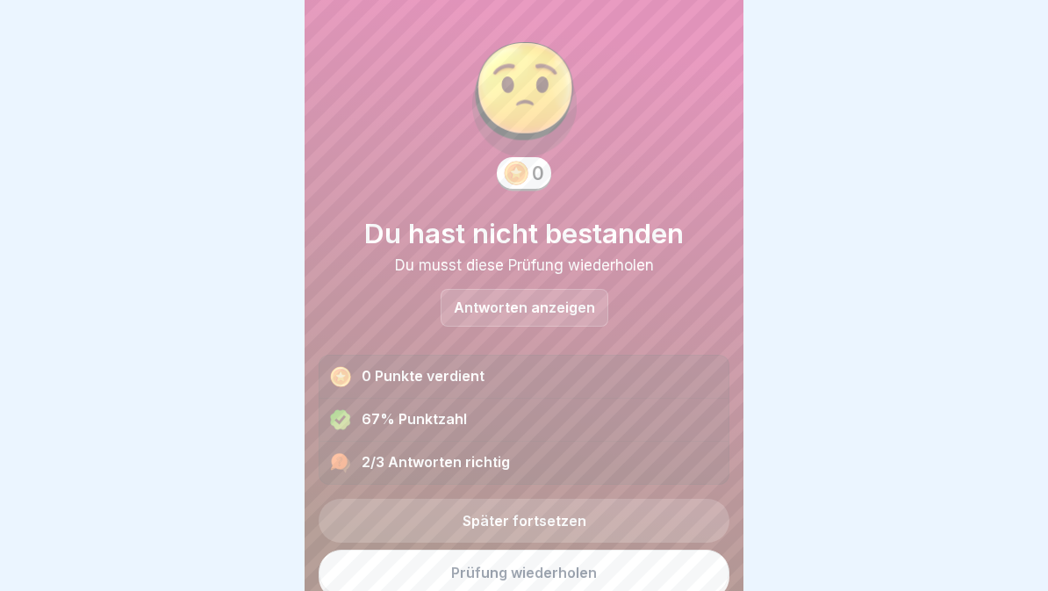
click at [628, 572] on link "Prüfung wiederholen" at bounding box center [524, 573] width 411 height 46
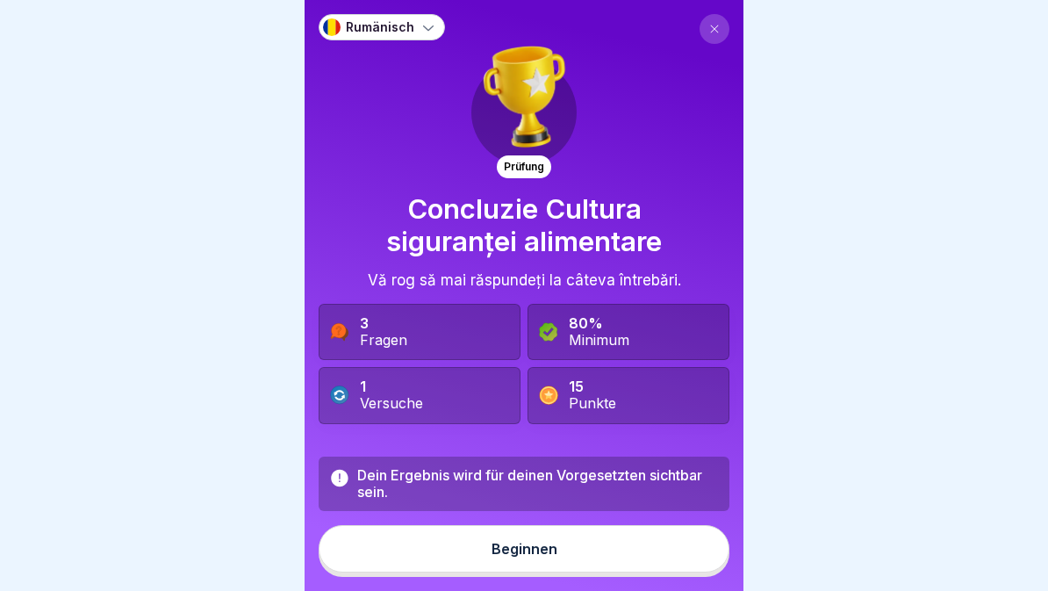
click at [594, 563] on button "Beginnen" at bounding box center [524, 548] width 411 height 47
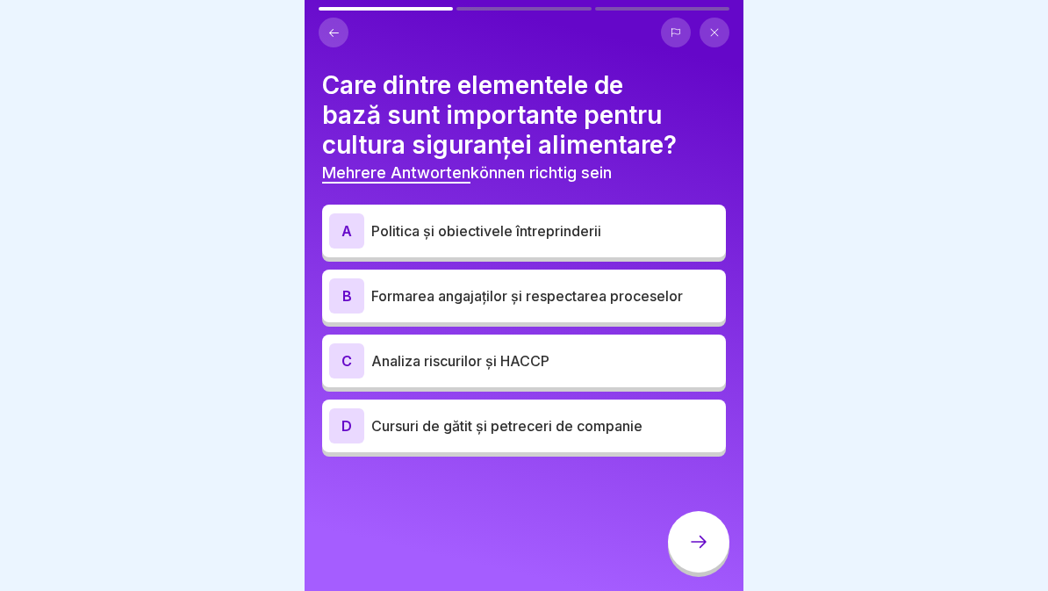
click at [643, 372] on div "C Analiza riscurilor și HACCP" at bounding box center [524, 360] width 390 height 35
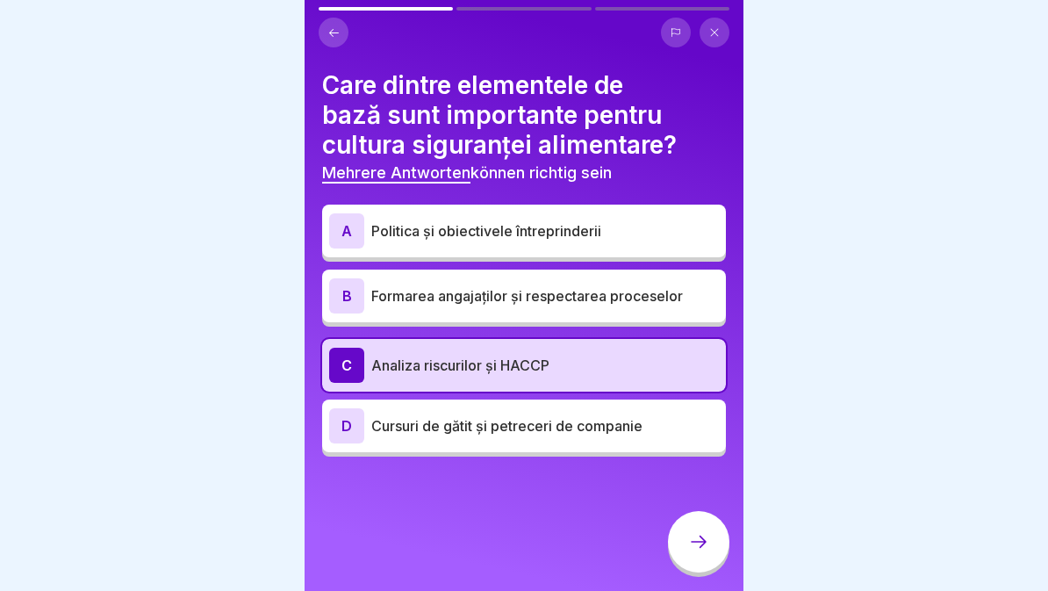
click at [683, 546] on div at bounding box center [698, 541] width 61 height 61
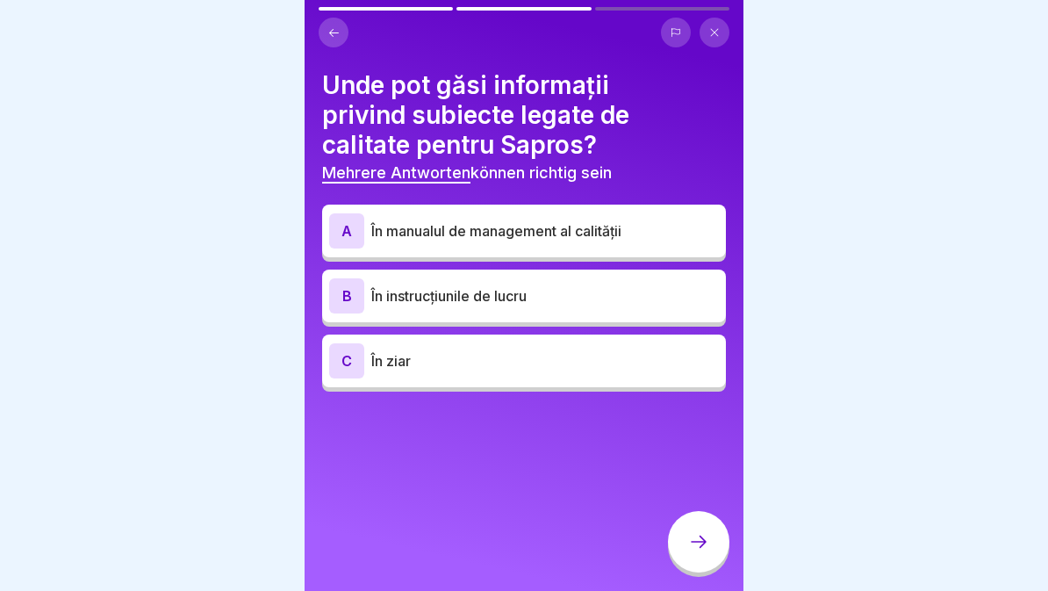
click at [640, 236] on p "În manualul de management al calității" at bounding box center [545, 230] width 348 height 21
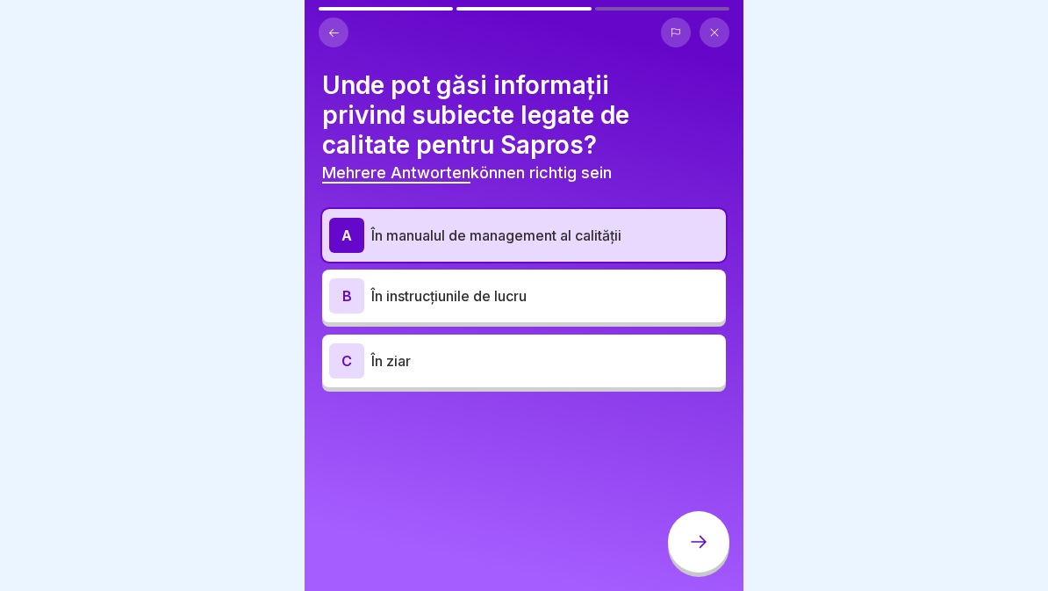
click at [626, 310] on div "B În instrucțiunile de lucru" at bounding box center [524, 295] width 390 height 35
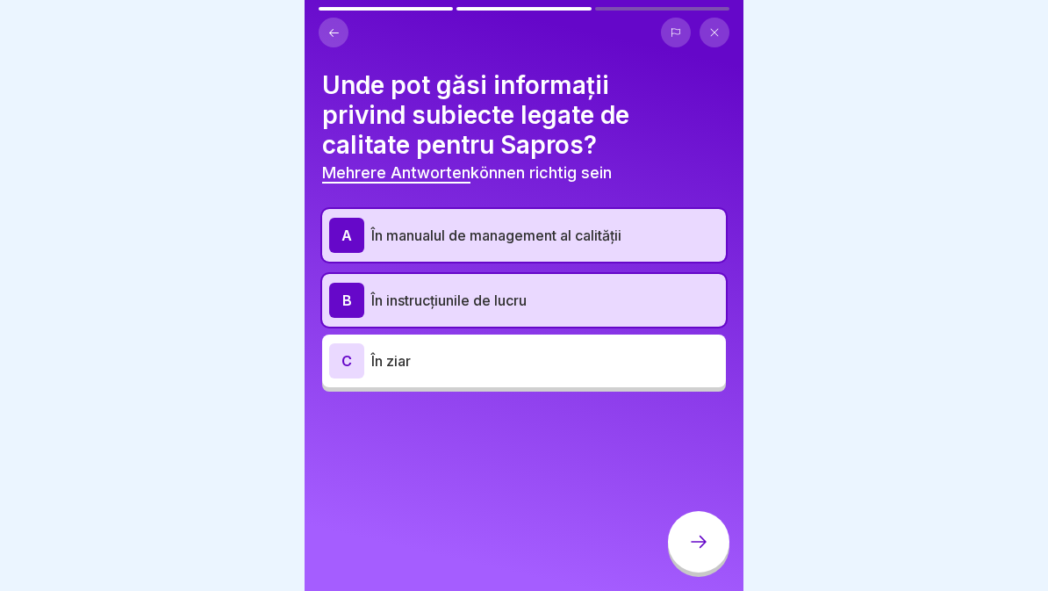
click at [696, 547] on icon at bounding box center [698, 541] width 21 height 21
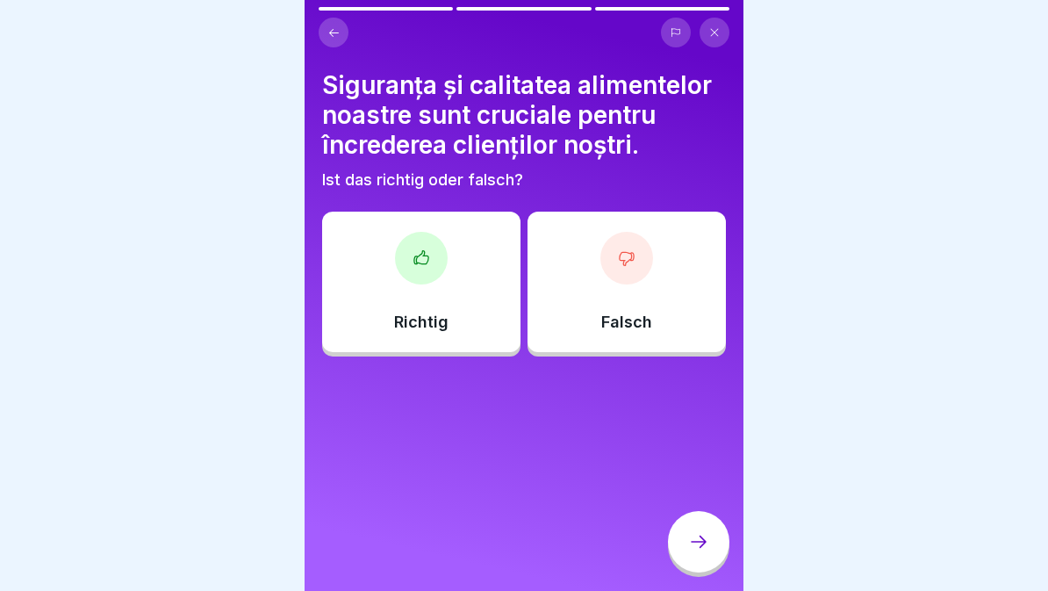
click at [702, 544] on icon at bounding box center [699, 542] width 16 height 12
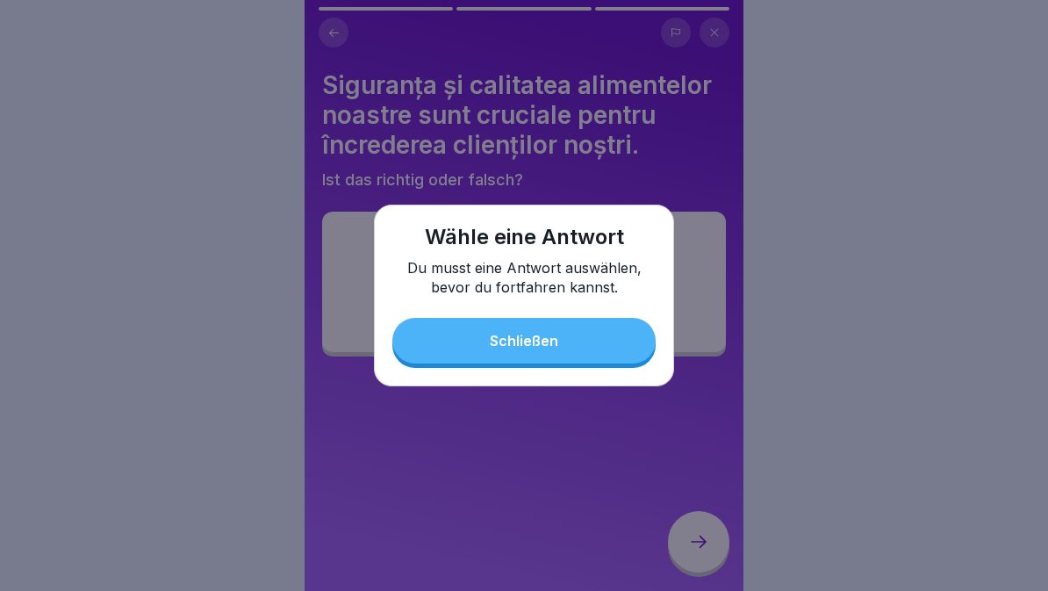
click at [596, 344] on button "Schließen" at bounding box center [524, 341] width 263 height 46
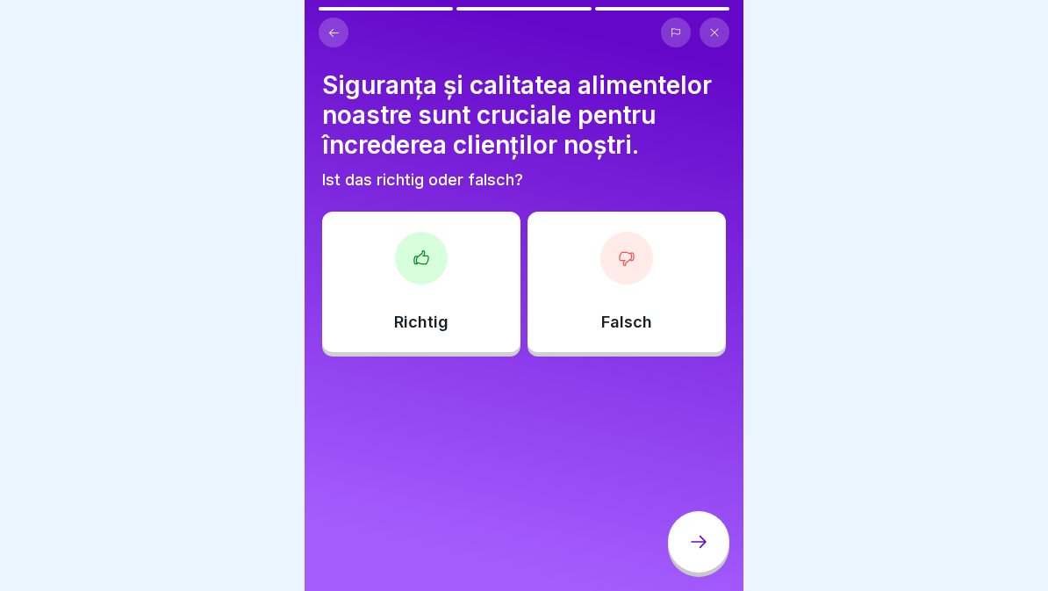
click at [671, 549] on div at bounding box center [698, 541] width 61 height 61
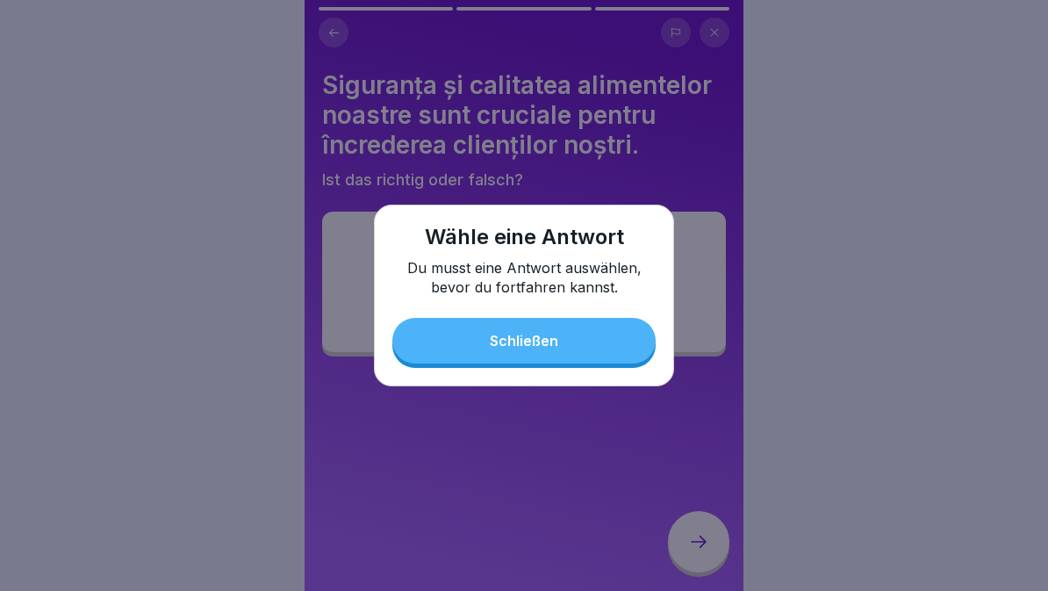
click at [561, 357] on button "Schließen" at bounding box center [524, 341] width 263 height 46
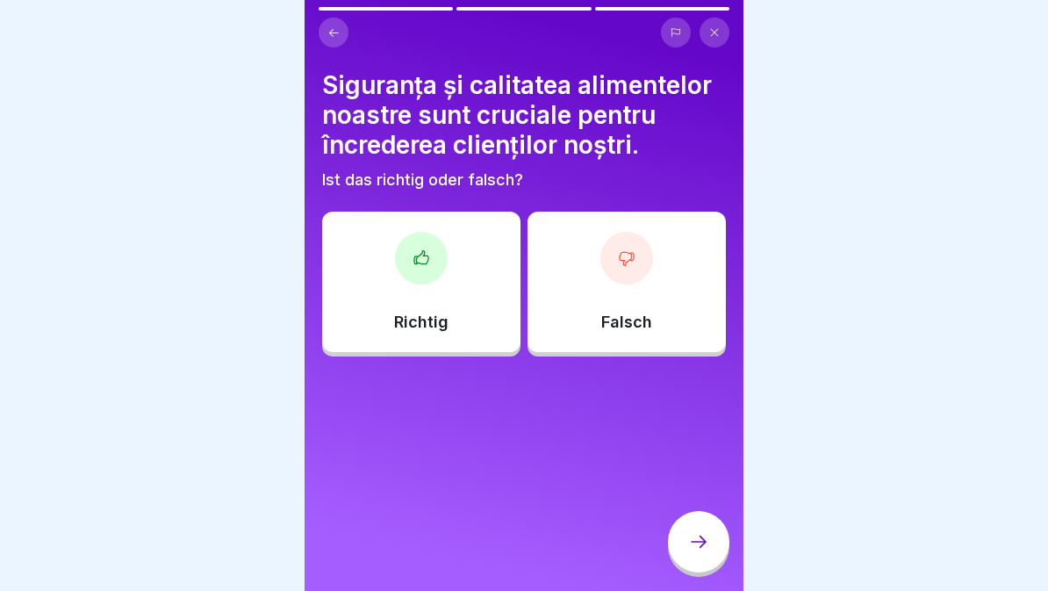
click at [443, 292] on div "Richtig" at bounding box center [421, 282] width 198 height 140
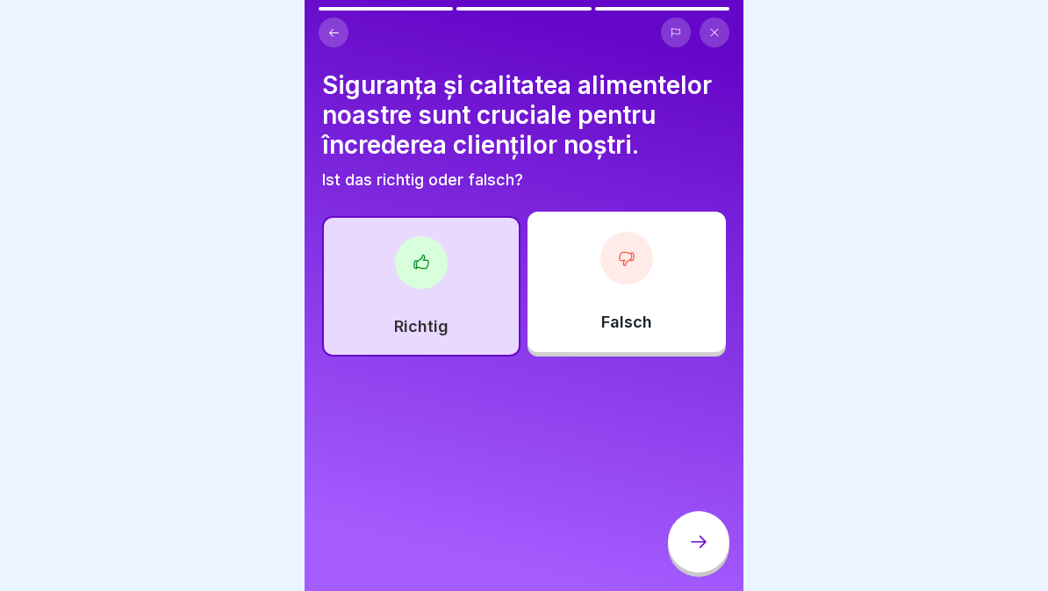
click at [703, 544] on icon at bounding box center [699, 542] width 16 height 12
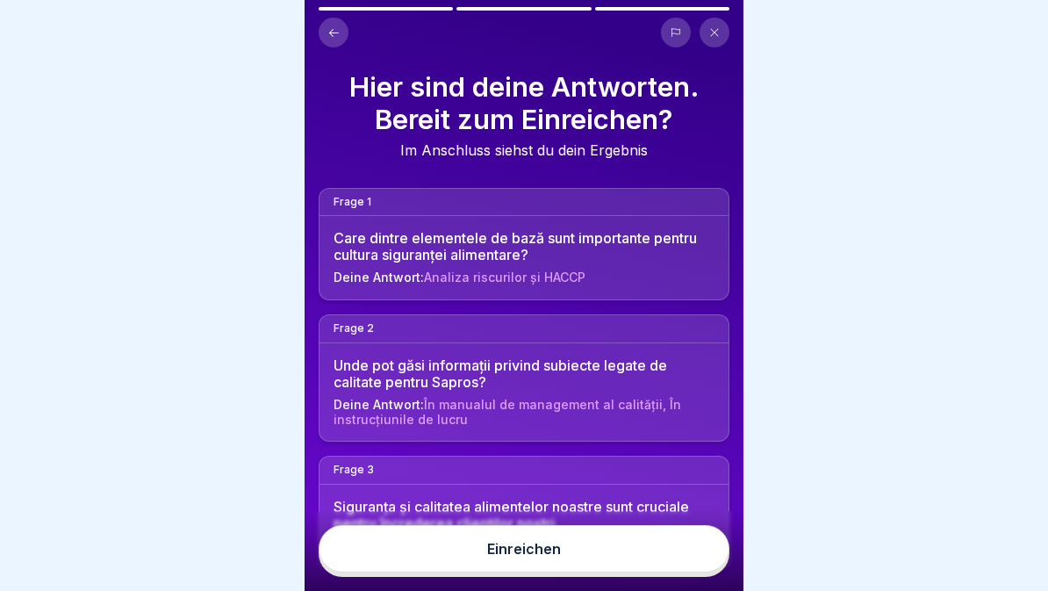
click at [638, 559] on button "Einreichen" at bounding box center [524, 548] width 411 height 47
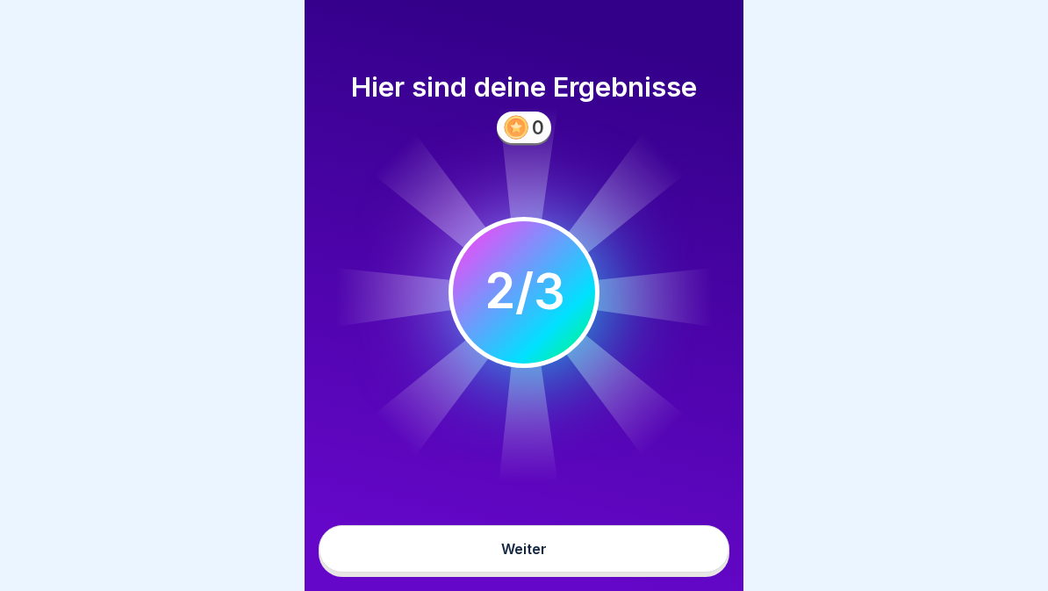
click at [616, 555] on button "Weiter" at bounding box center [524, 548] width 411 height 47
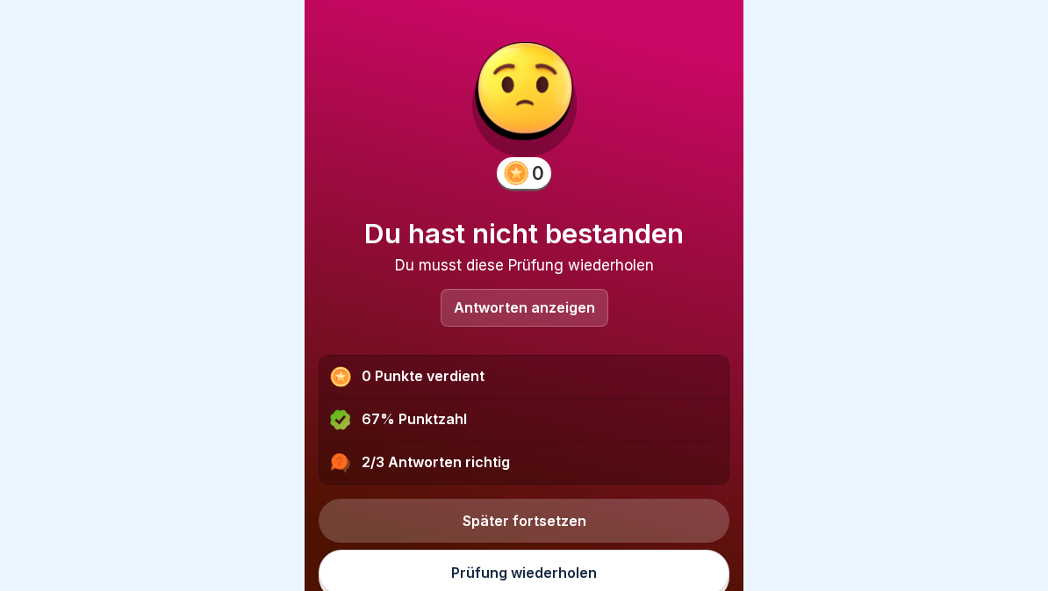
click at [623, 572] on link "Prüfung wiederholen" at bounding box center [524, 573] width 411 height 46
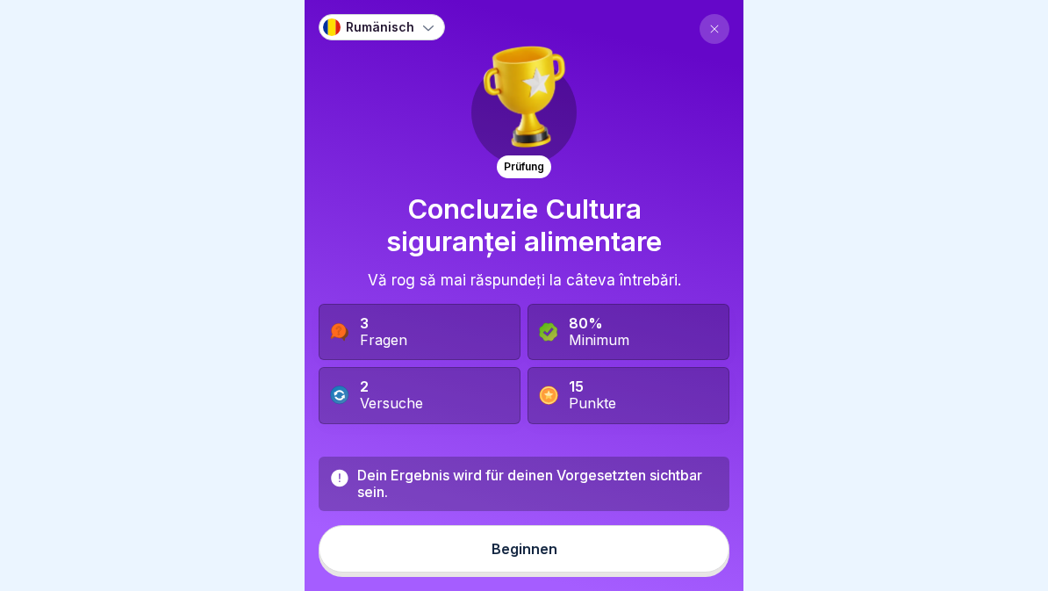
click at [619, 562] on button "Beginnen" at bounding box center [524, 548] width 411 height 47
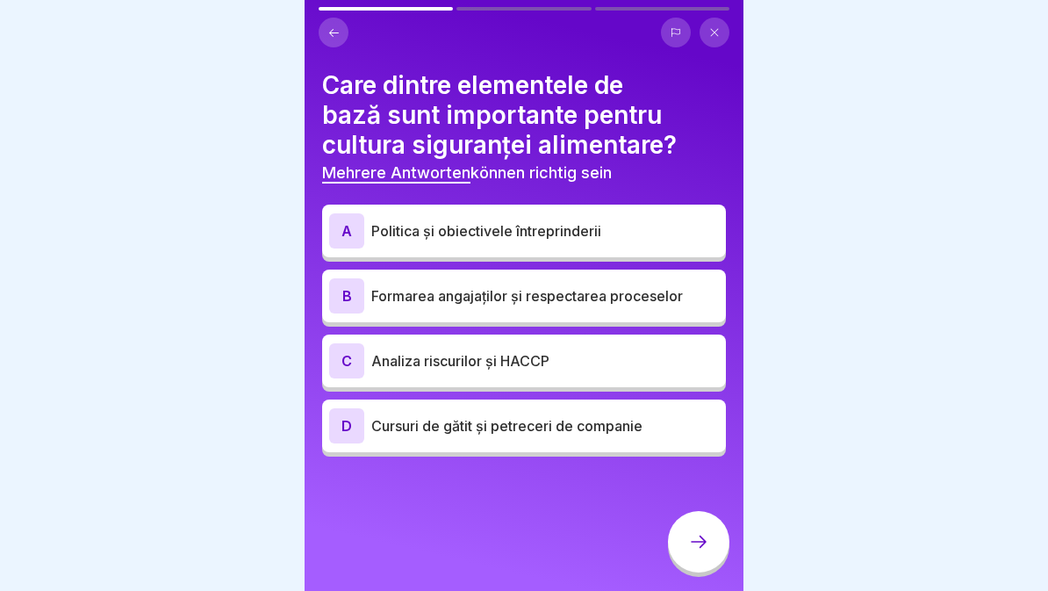
click at [616, 371] on div "C Analiza riscurilor și HACCP" at bounding box center [524, 360] width 390 height 35
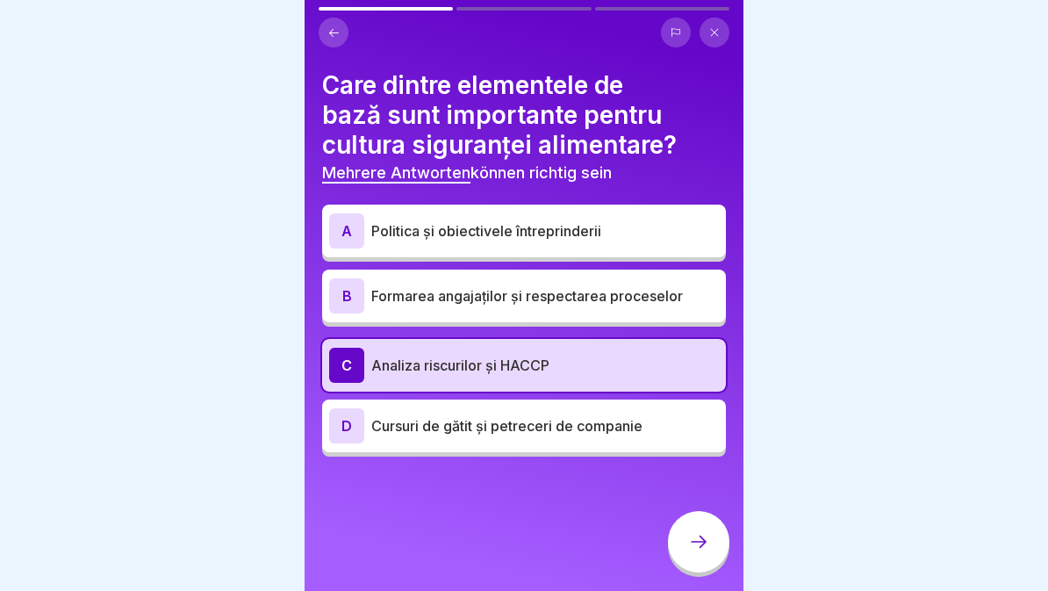
click at [623, 307] on div "B Formarea angajaților și respectarea proceselor" at bounding box center [524, 295] width 390 height 35
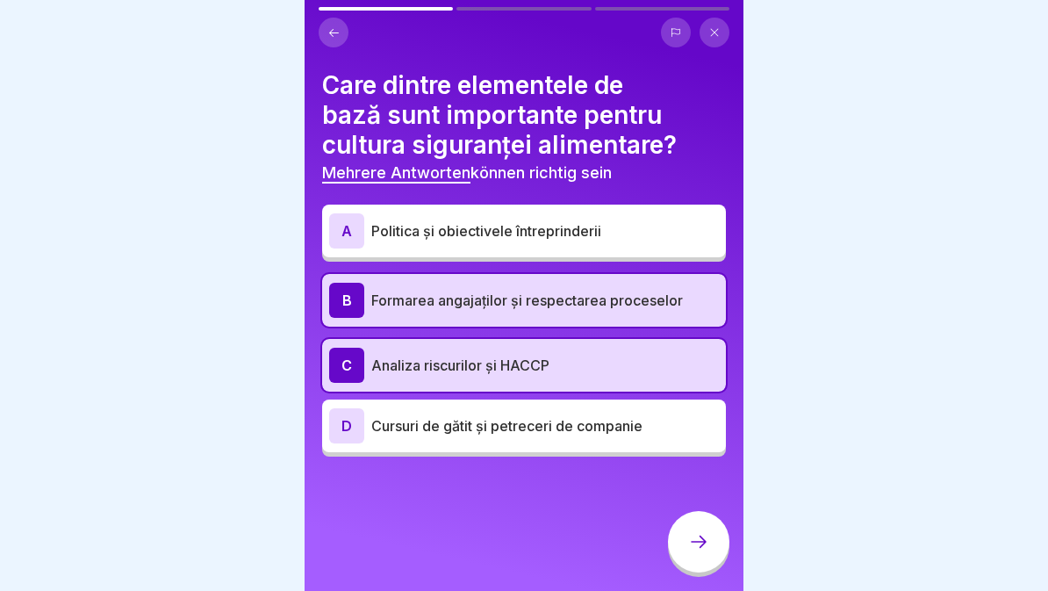
click at [697, 542] on icon at bounding box center [699, 542] width 16 height 12
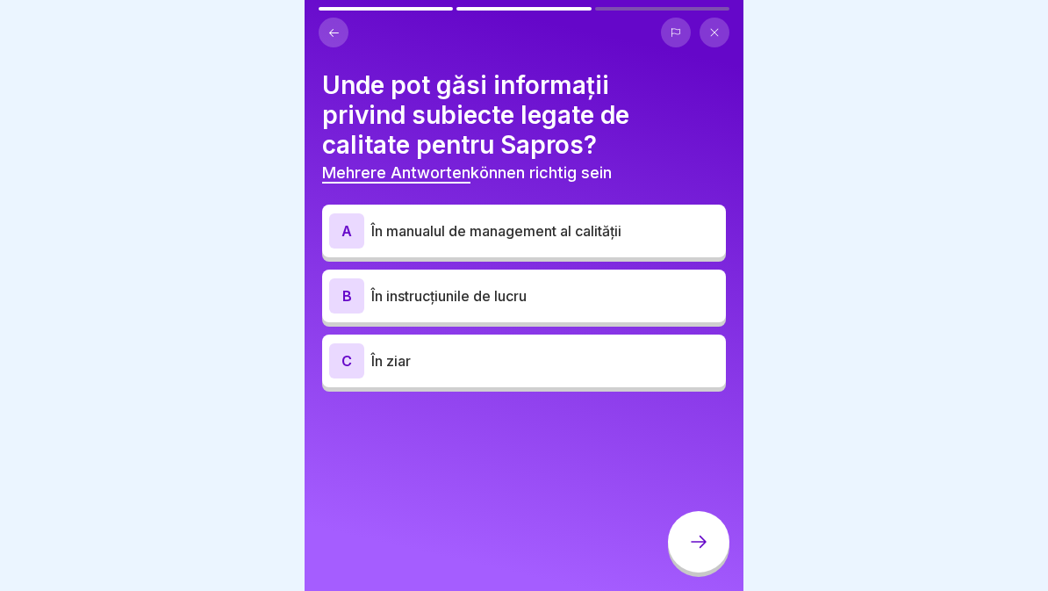
click at [623, 294] on p "În instrucțiunile de lucru" at bounding box center [545, 295] width 348 height 21
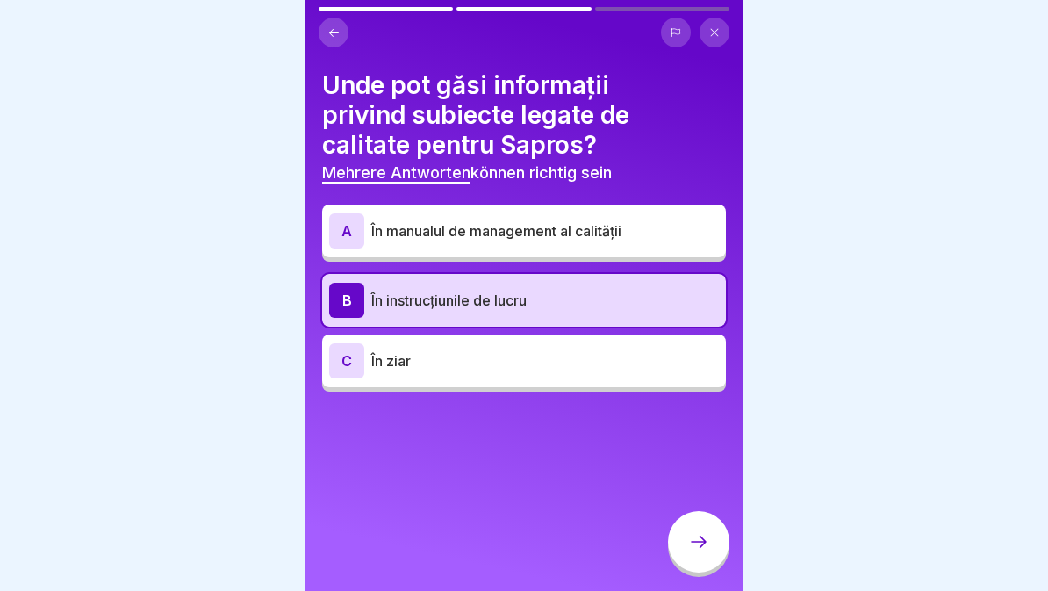
click at [640, 239] on p "În manualul de management al calității" at bounding box center [545, 230] width 348 height 21
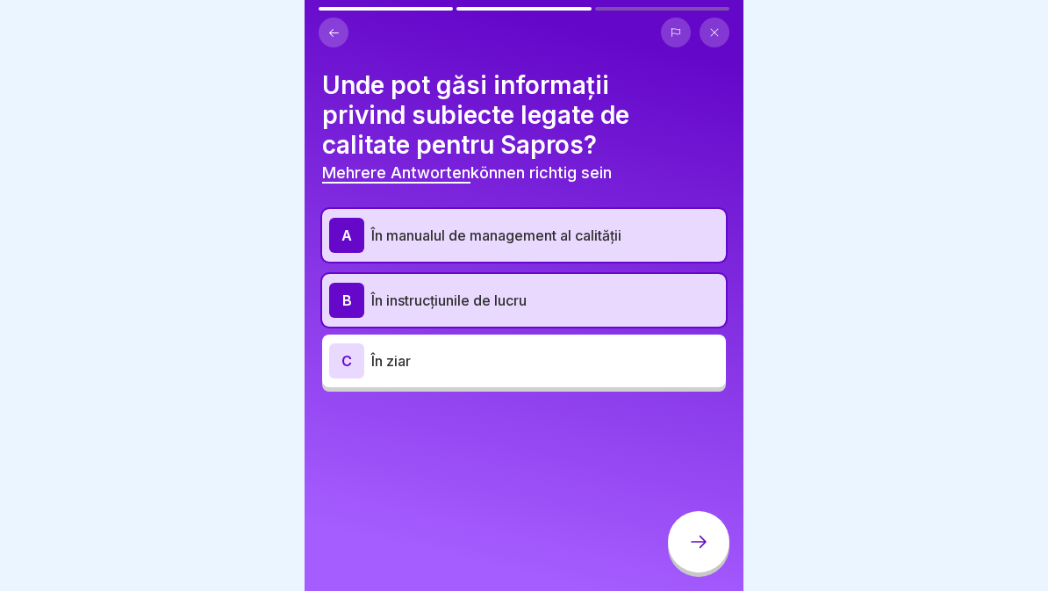
click at [647, 242] on p "În manualul de management al calității" at bounding box center [545, 235] width 348 height 21
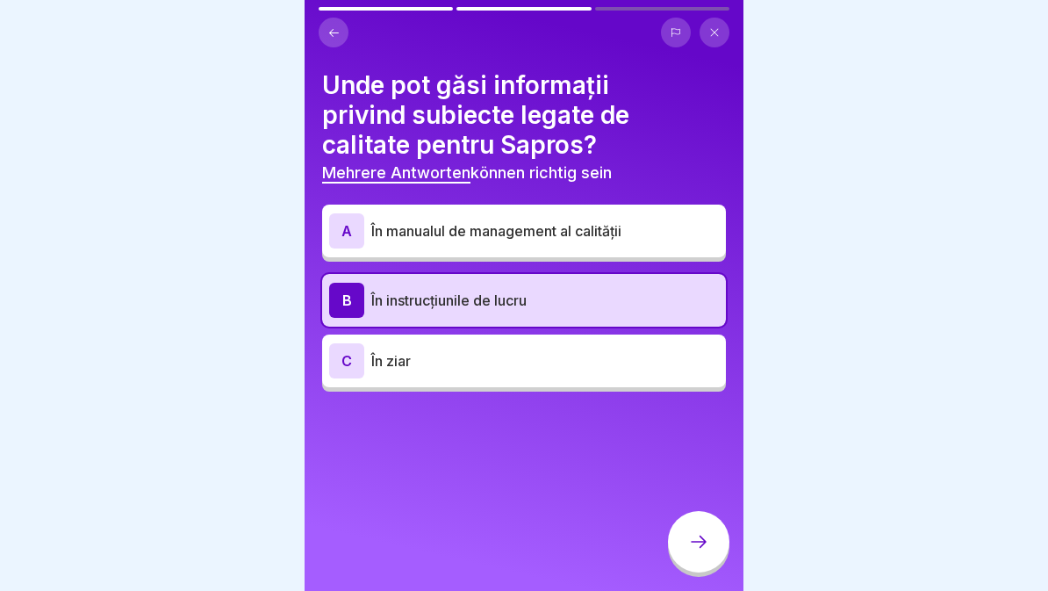
click at [650, 228] on p "În manualul de management al calității" at bounding box center [545, 230] width 348 height 21
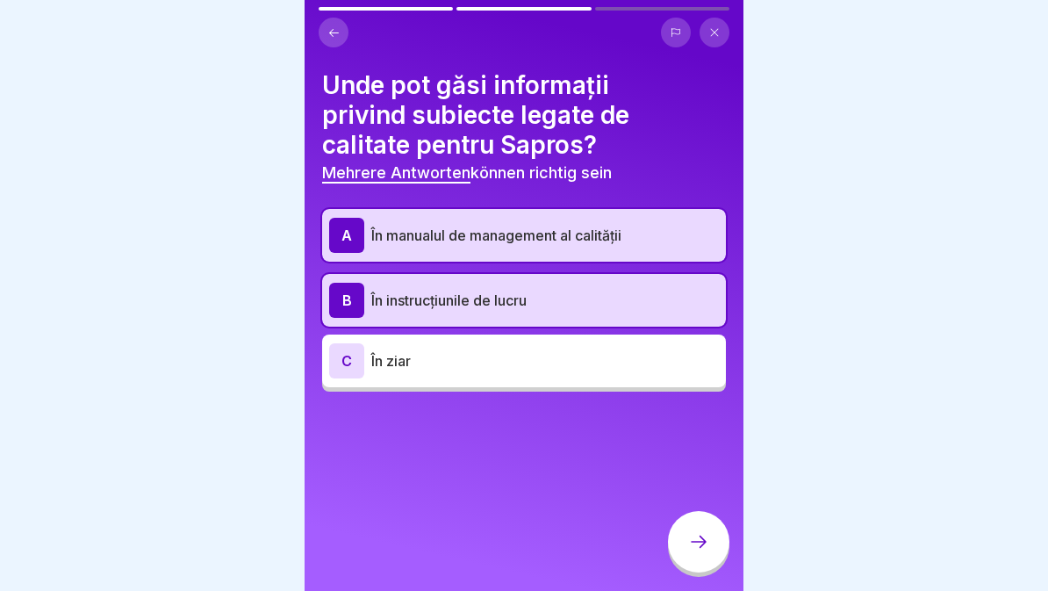
click at [626, 313] on div "B În instrucțiunile de lucru" at bounding box center [524, 300] width 390 height 35
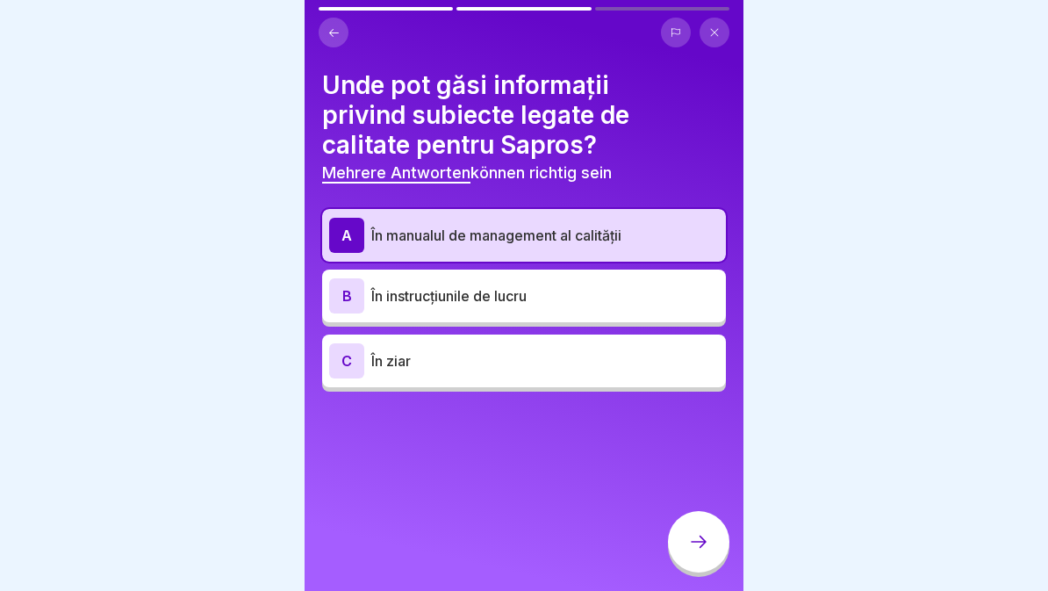
click at [704, 544] on icon at bounding box center [699, 542] width 16 height 12
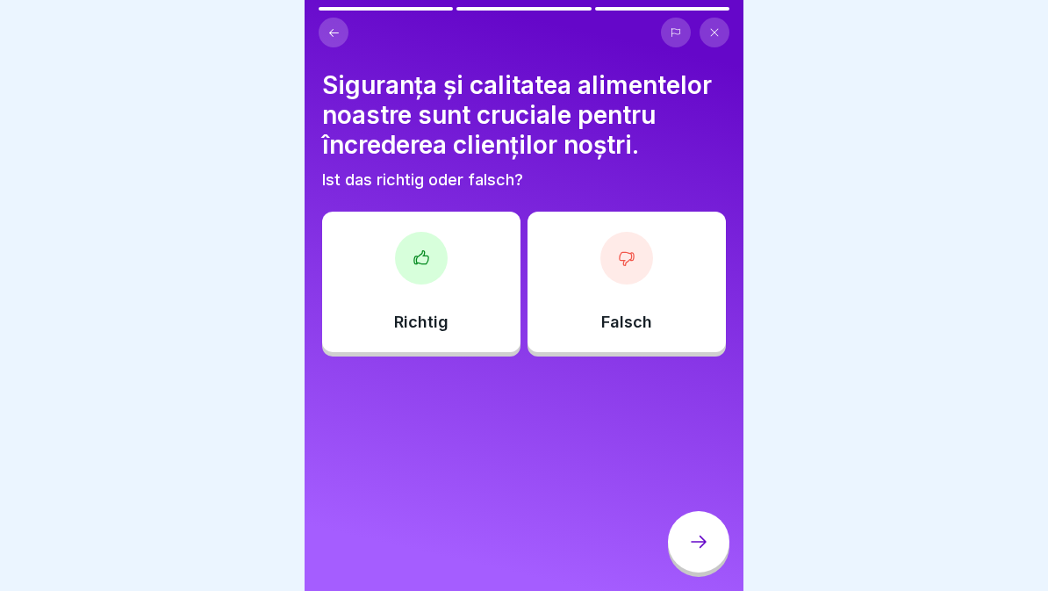
click at [477, 293] on div "Richtig" at bounding box center [421, 282] width 198 height 140
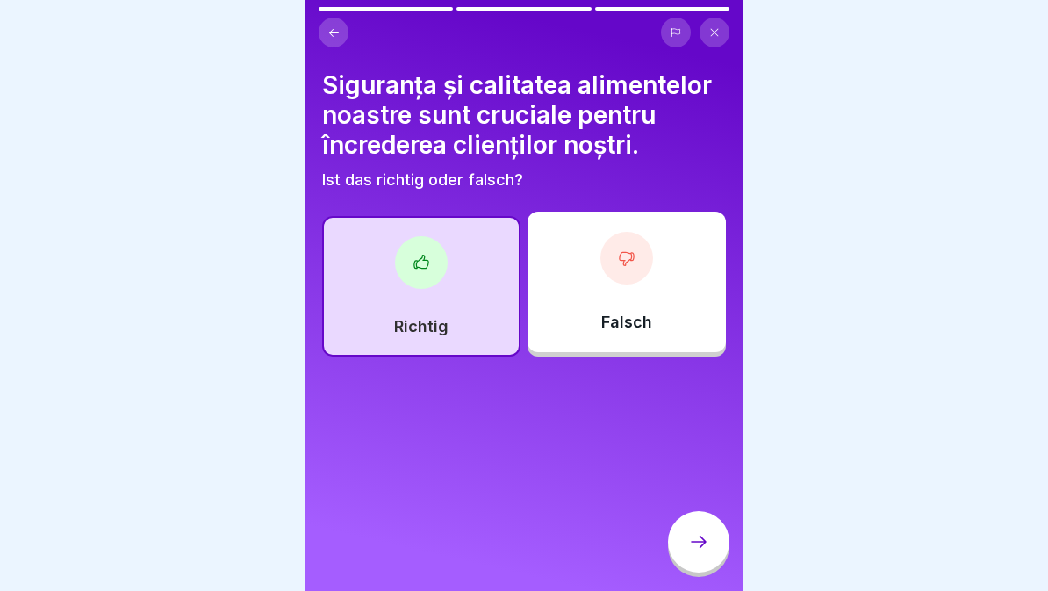
click at [698, 537] on icon at bounding box center [698, 541] width 21 height 21
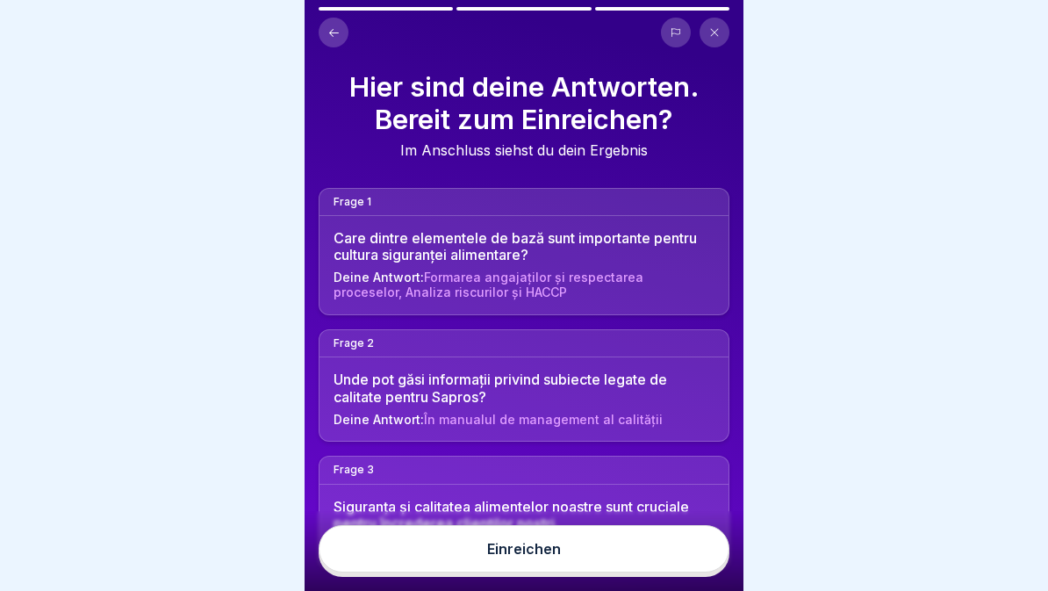
click at [585, 553] on button "Einreichen" at bounding box center [524, 548] width 411 height 47
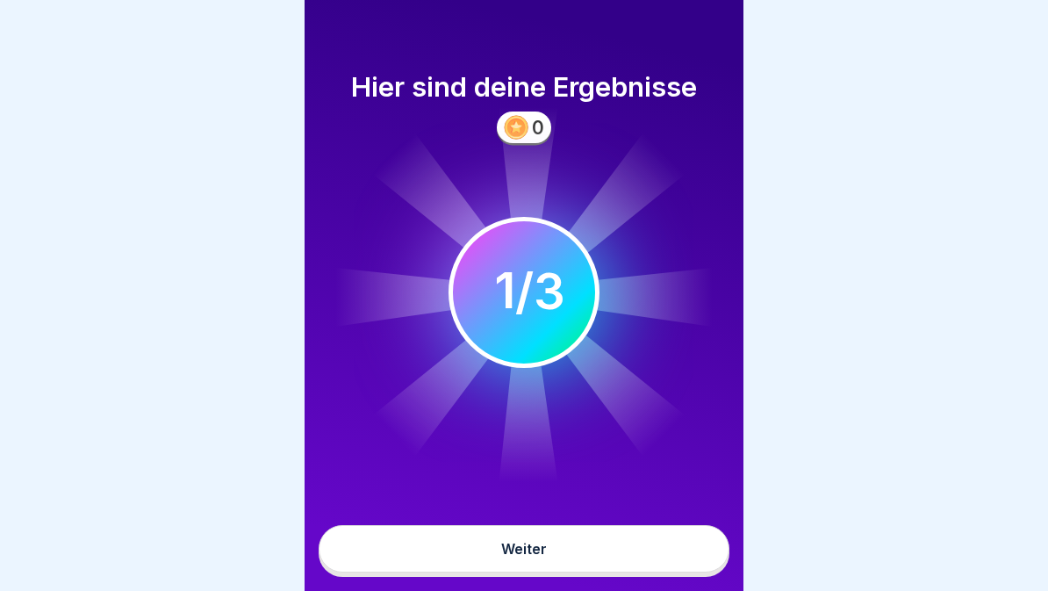
click at [605, 554] on button "Weiter" at bounding box center [524, 548] width 411 height 47
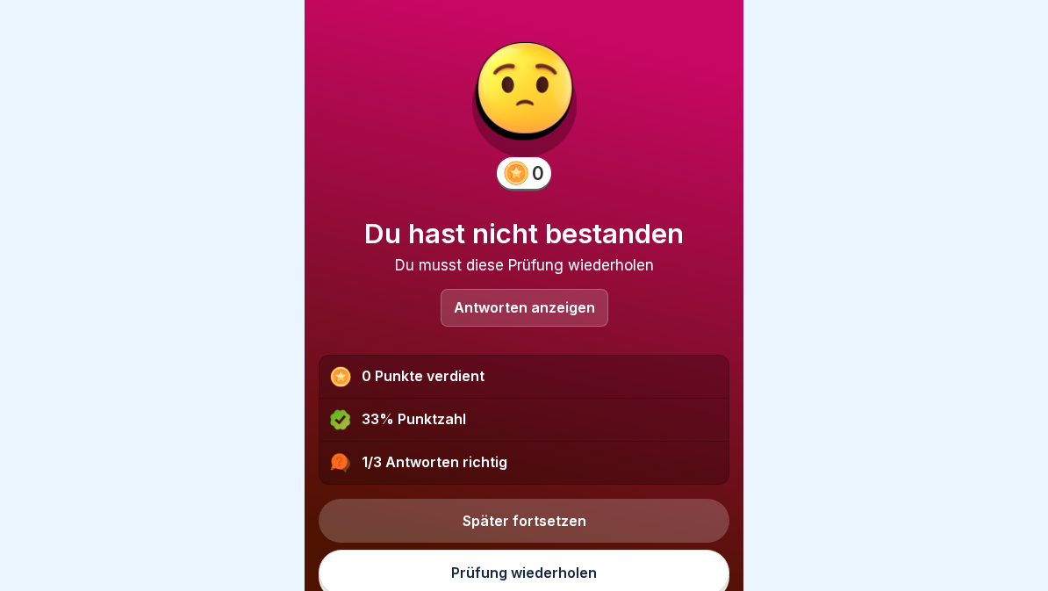
click at [608, 572] on link "Prüfung wiederholen" at bounding box center [524, 573] width 411 height 46
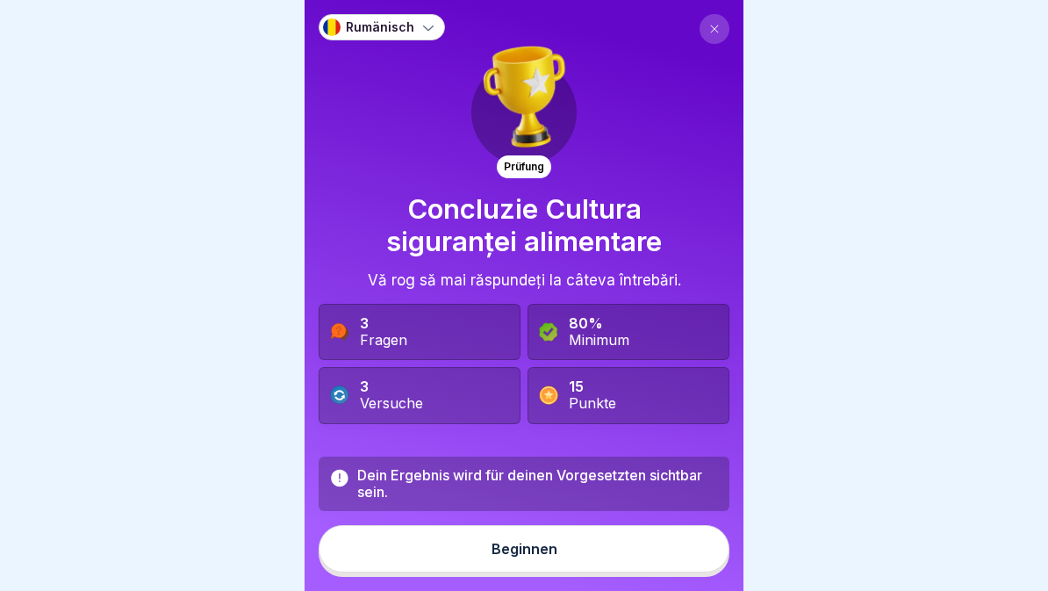
click at [609, 568] on button "Beginnen" at bounding box center [524, 548] width 411 height 47
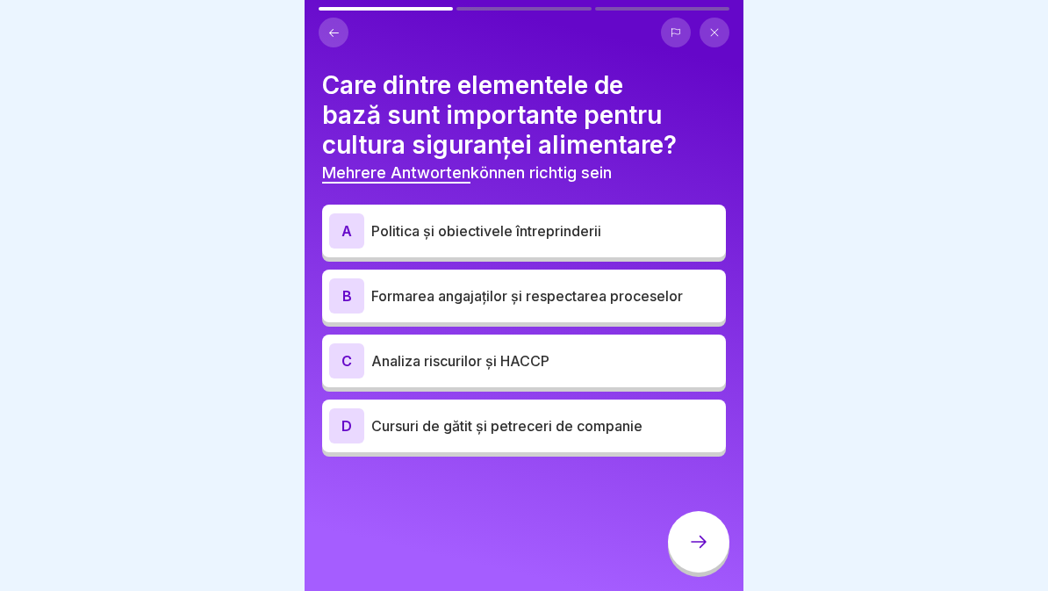
click at [584, 317] on div "B Formarea angajaților și respectarea proceselor" at bounding box center [524, 296] width 404 height 53
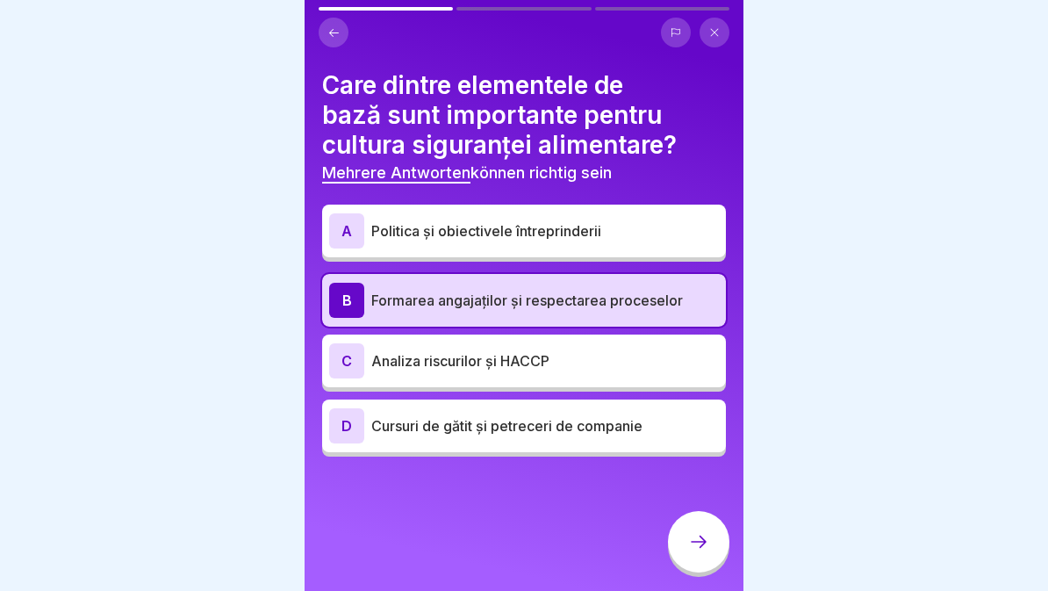
click at [611, 367] on p "Analiza riscurilor și HACCP" at bounding box center [545, 360] width 348 height 21
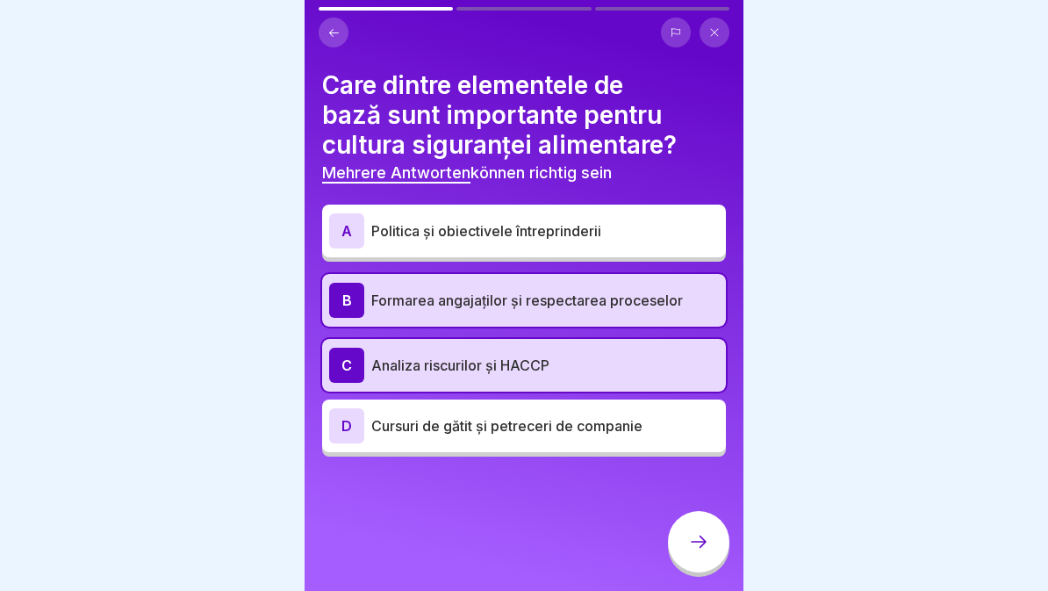
click at [687, 559] on div at bounding box center [698, 541] width 61 height 61
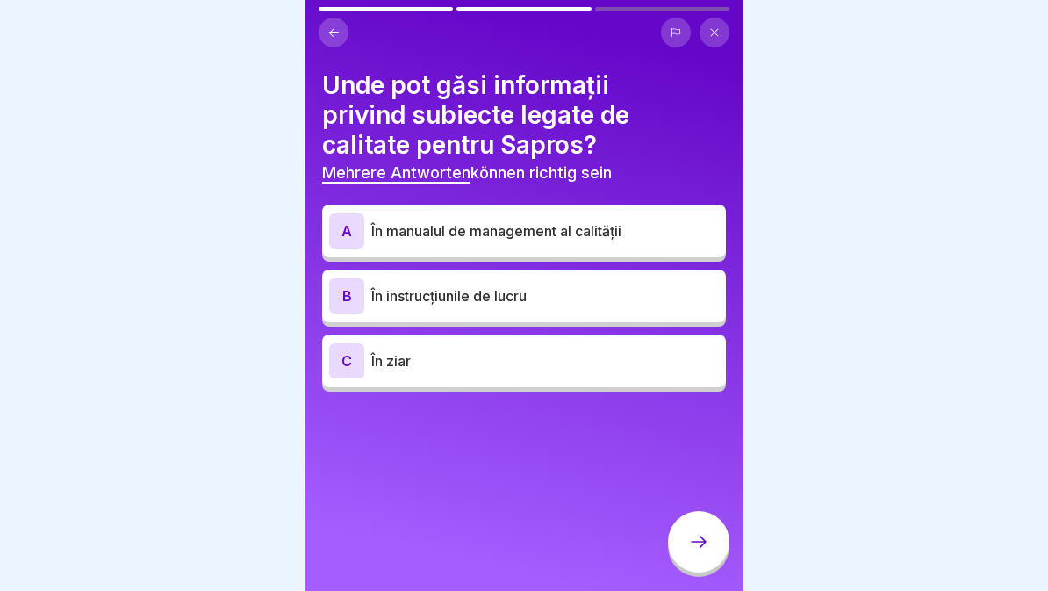
click at [588, 299] on p "În instrucțiunile de lucru" at bounding box center [545, 295] width 348 height 21
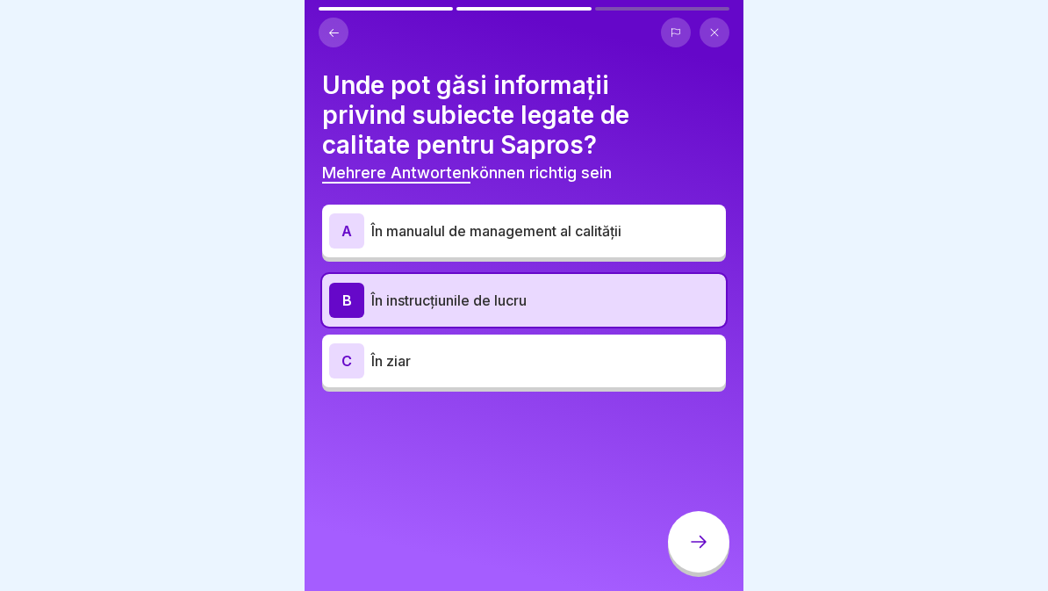
click at [607, 234] on p "În manualul de management al calității" at bounding box center [545, 230] width 348 height 21
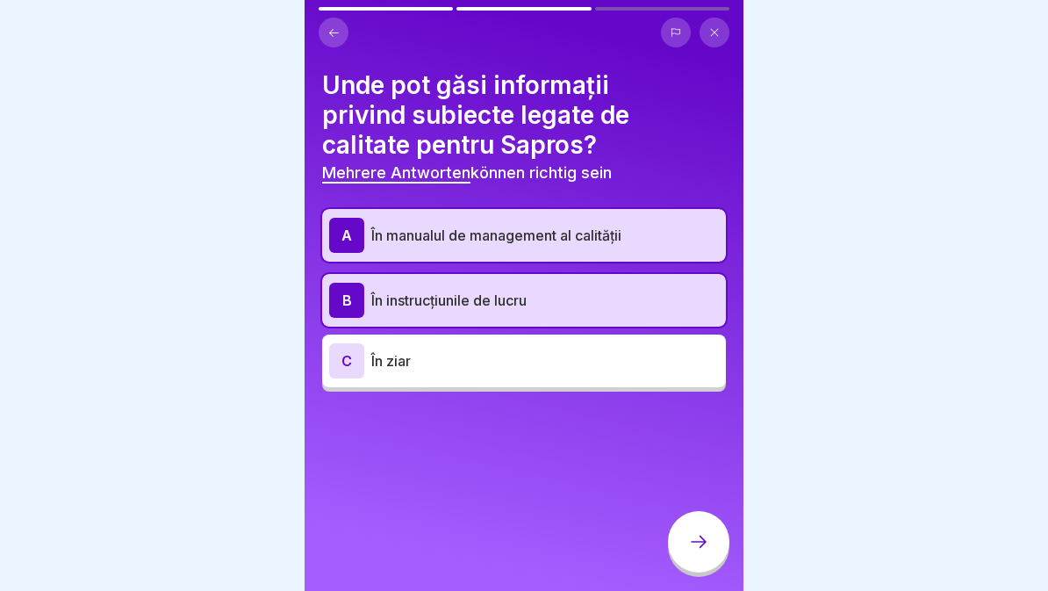
click at [704, 543] on icon at bounding box center [699, 542] width 16 height 12
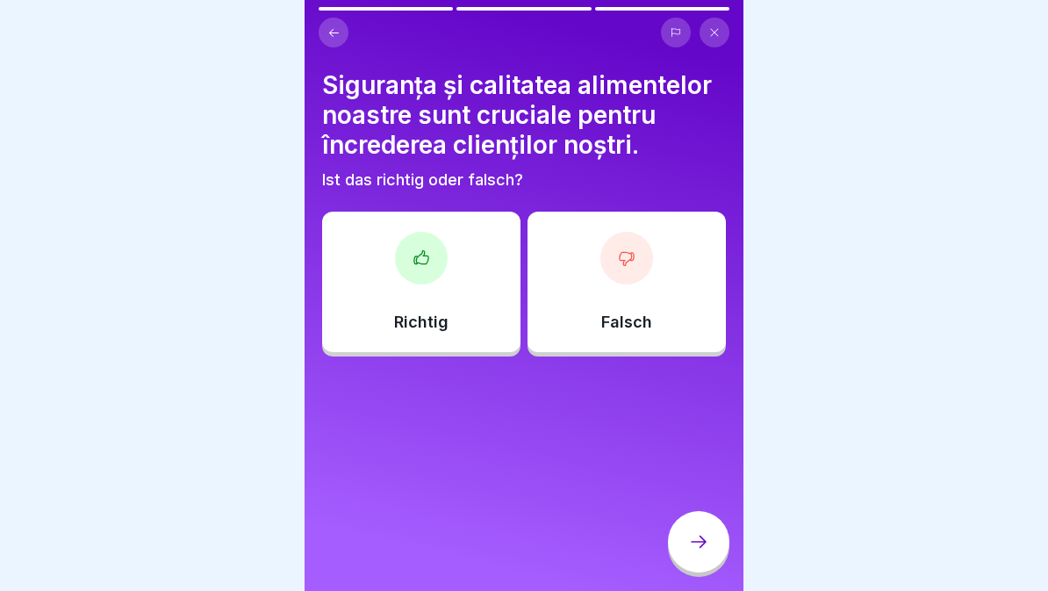
click at [676, 288] on div "Falsch" at bounding box center [627, 282] width 198 height 140
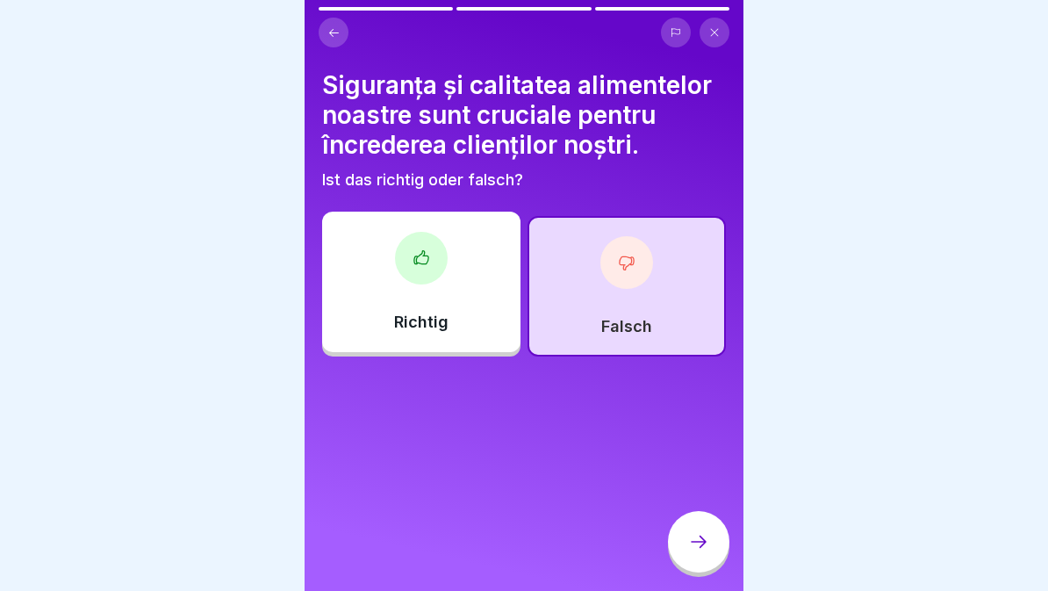
click at [707, 537] on icon at bounding box center [698, 541] width 21 height 21
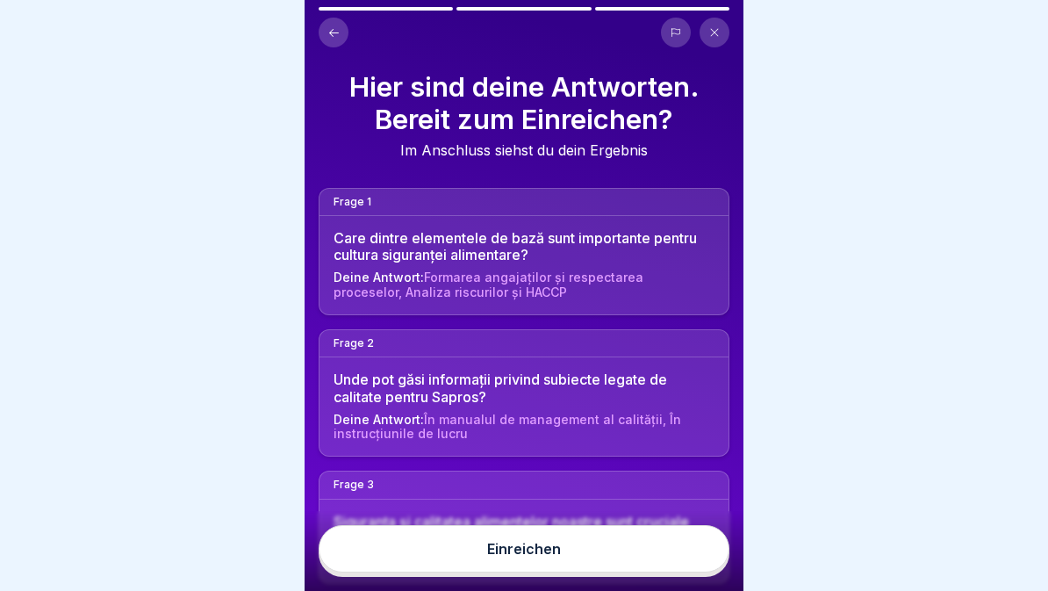
click at [587, 559] on button "Einreichen" at bounding box center [524, 548] width 411 height 47
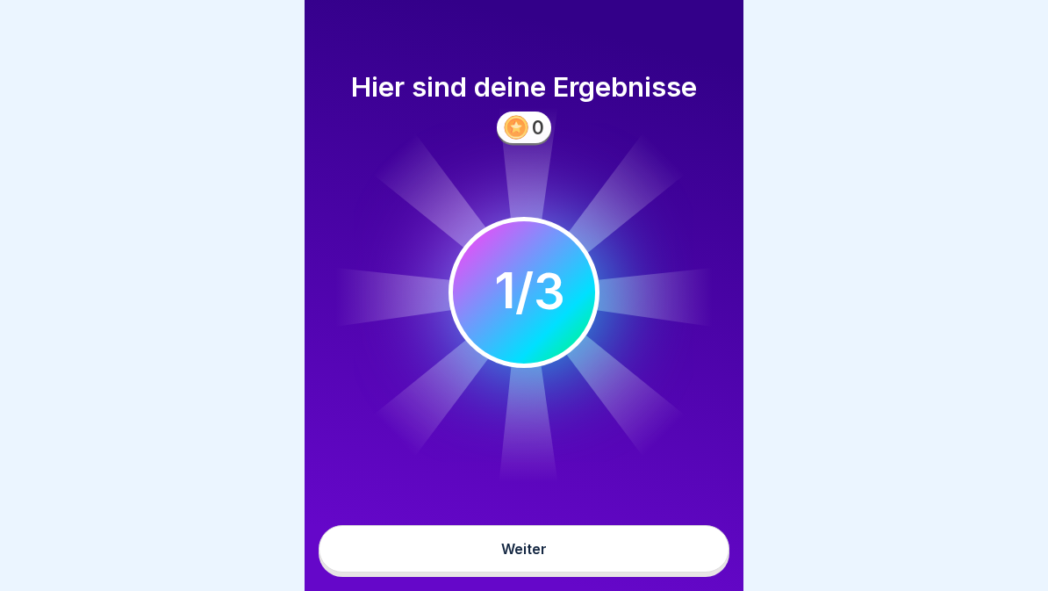
click at [601, 555] on button "Weiter" at bounding box center [524, 548] width 411 height 47
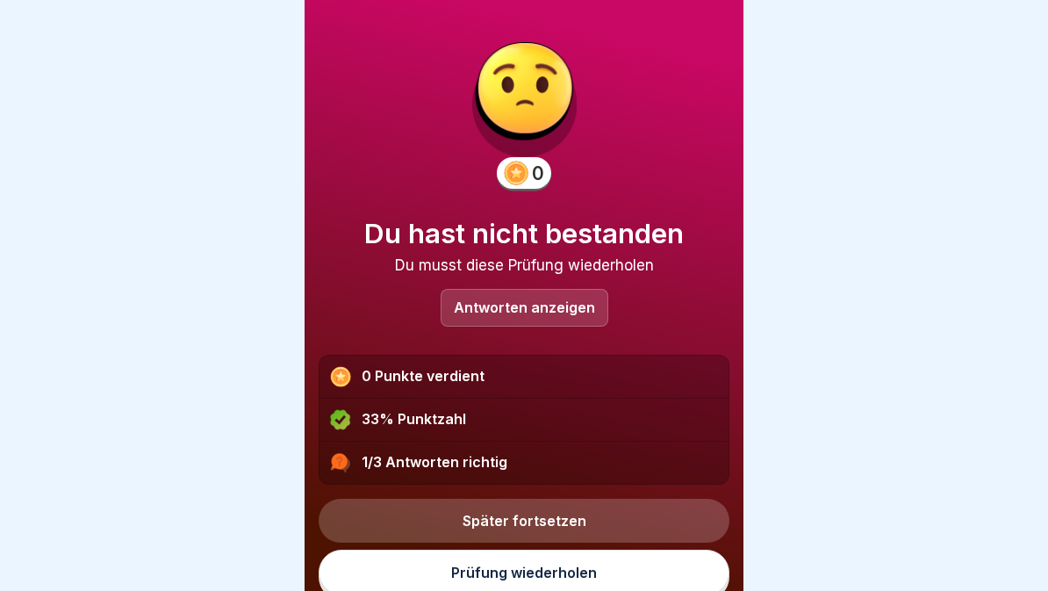
click at [603, 576] on link "Prüfung wiederholen" at bounding box center [524, 573] width 411 height 46
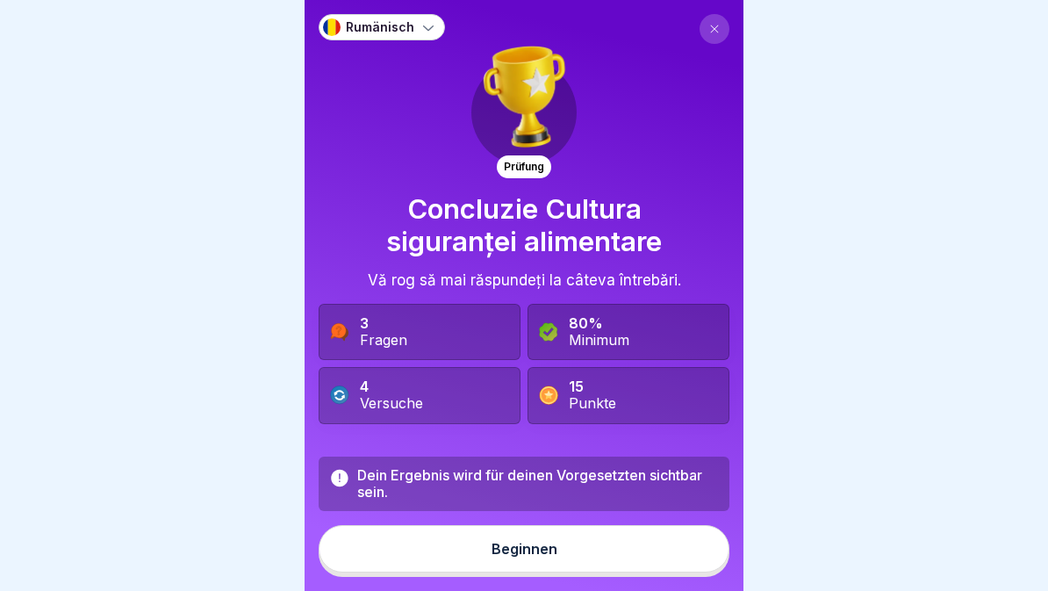
click at [596, 566] on button "Beginnen" at bounding box center [524, 548] width 411 height 47
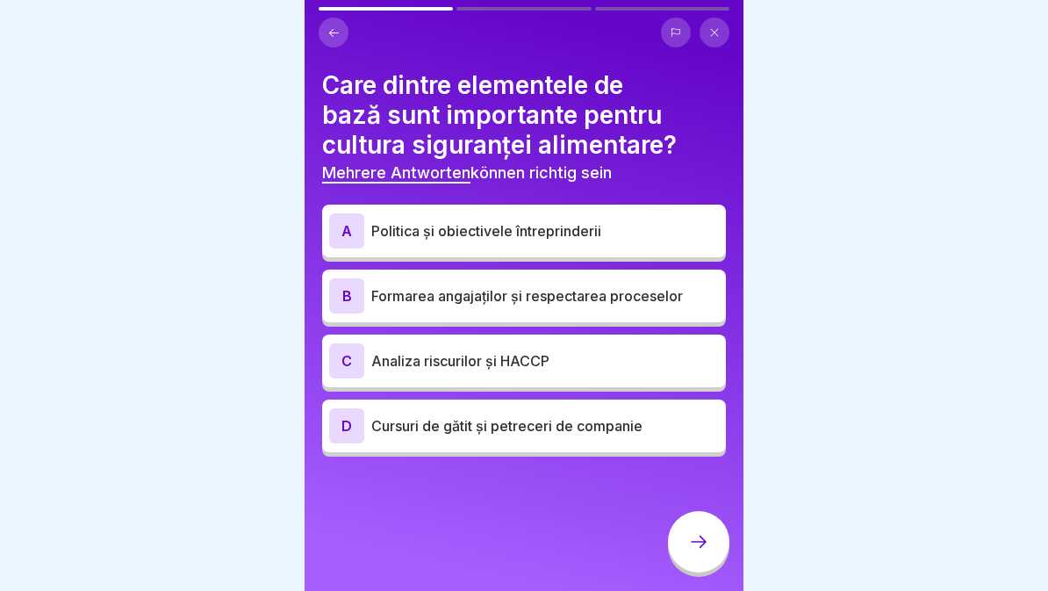
click at [623, 299] on p "Formarea angajaților și respectarea proceselor" at bounding box center [545, 295] width 348 height 21
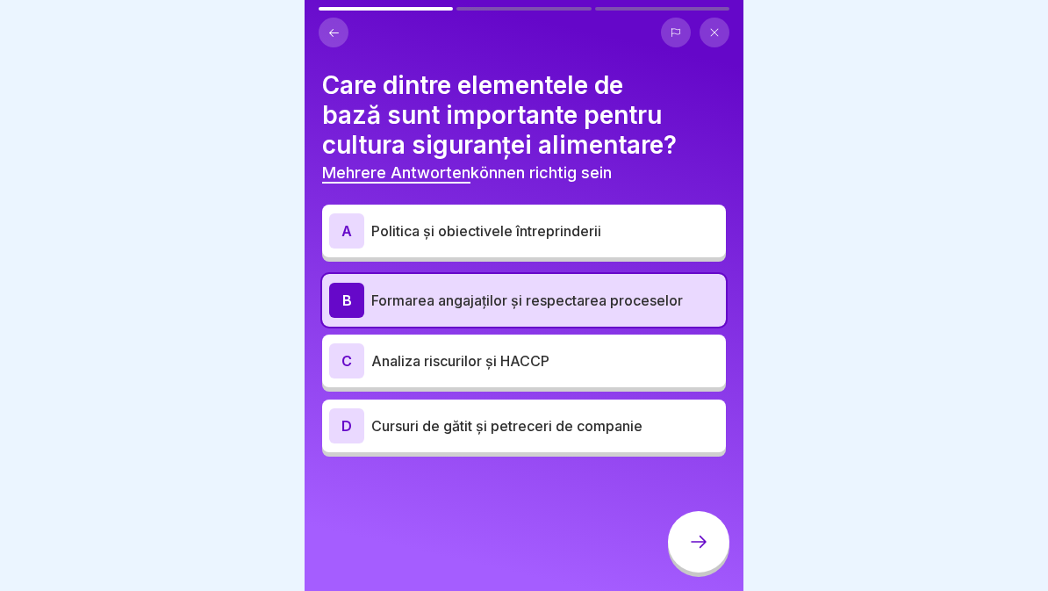
click at [606, 372] on div "C Analiza riscurilor și HACCP" at bounding box center [524, 360] width 390 height 35
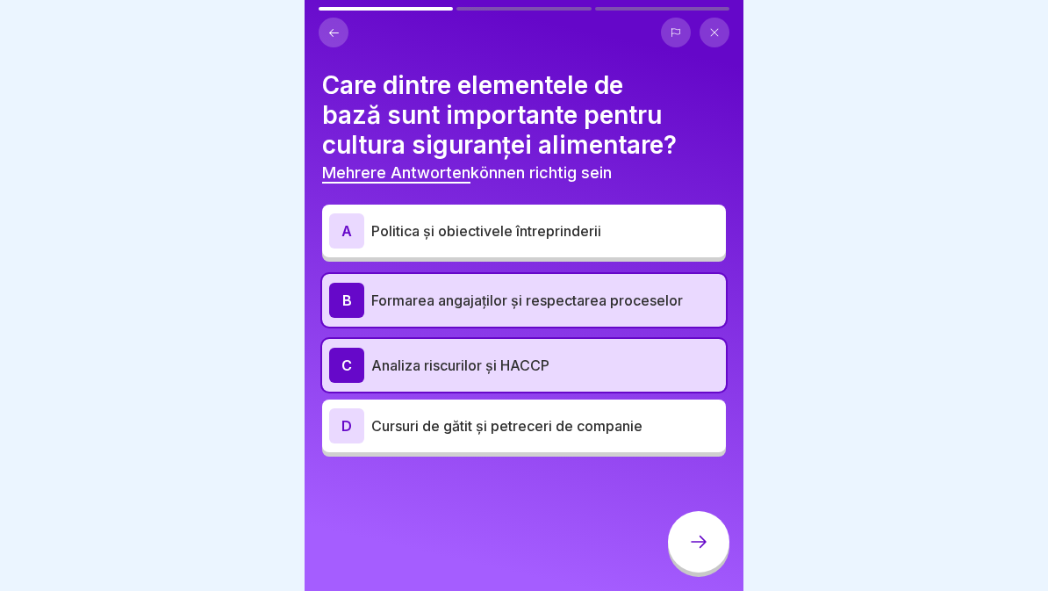
click at [618, 365] on p "Analiza riscurilor și HACCP" at bounding box center [545, 365] width 348 height 21
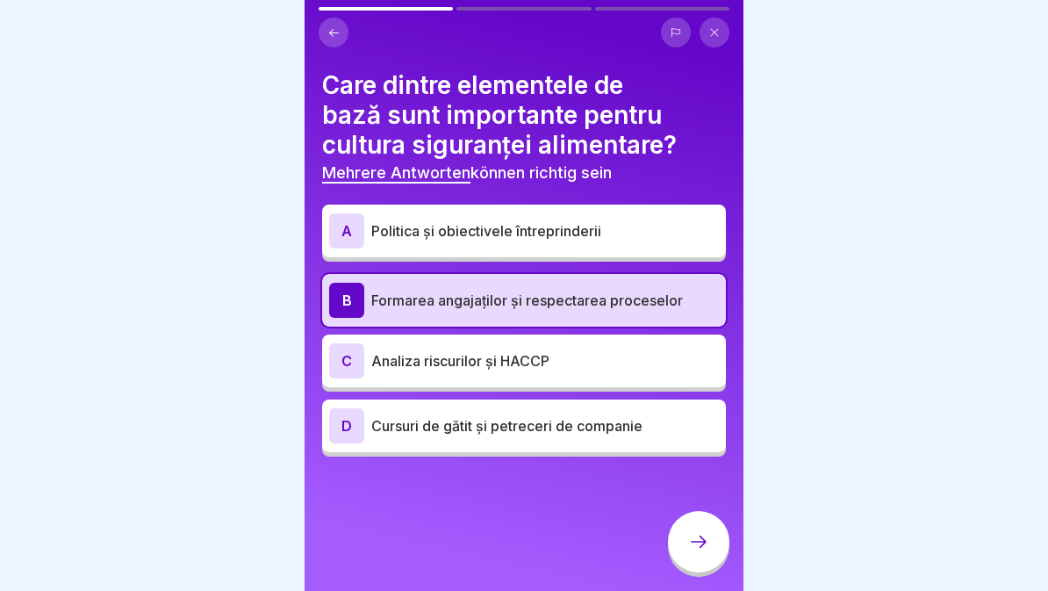
click at [631, 298] on p "Formarea angajaților și respectarea proceselor" at bounding box center [545, 300] width 348 height 21
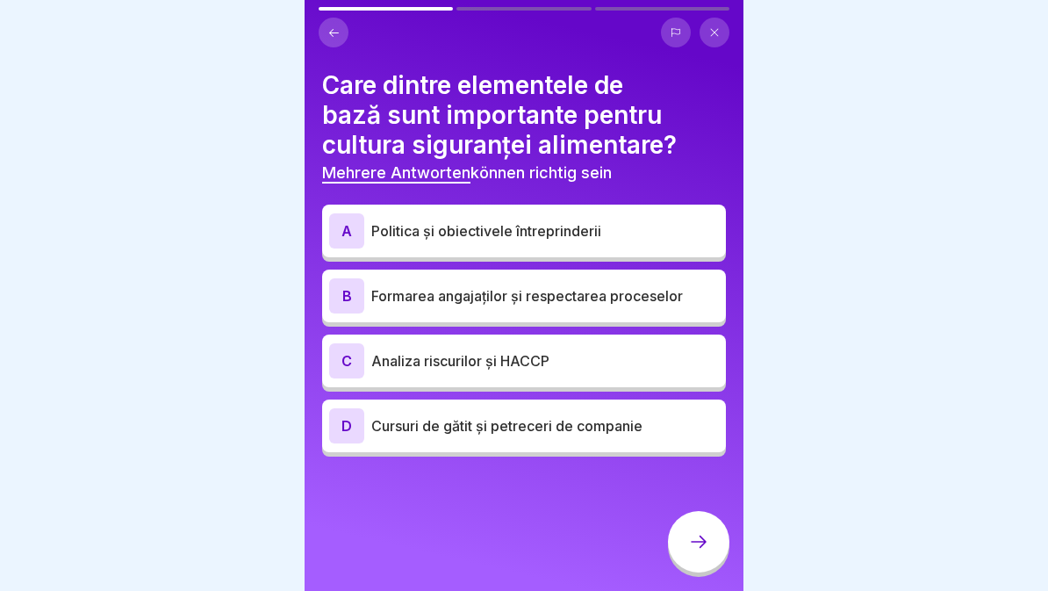
click at [613, 378] on div "C Analiza riscurilor și HACCP" at bounding box center [524, 361] width 404 height 53
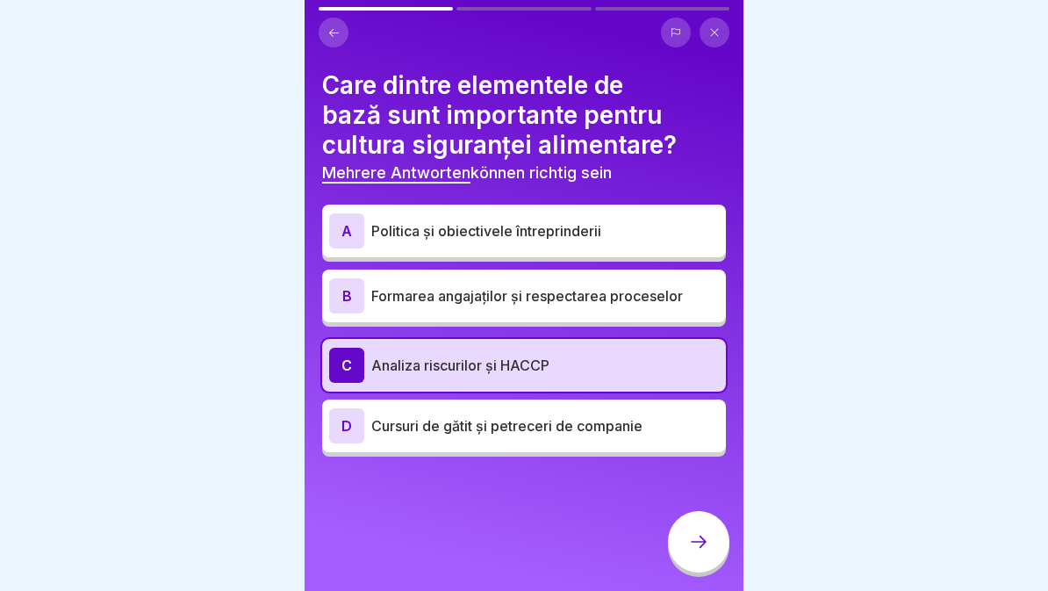
click at [688, 548] on div at bounding box center [698, 541] width 61 height 61
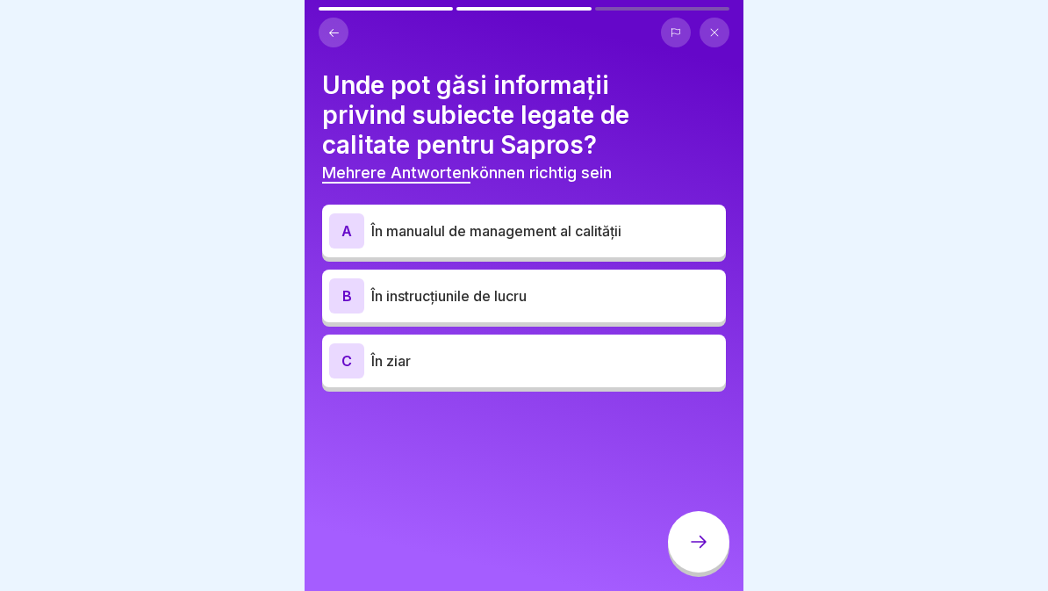
click at [616, 296] on p "În instrucțiunile de lucru" at bounding box center [545, 295] width 348 height 21
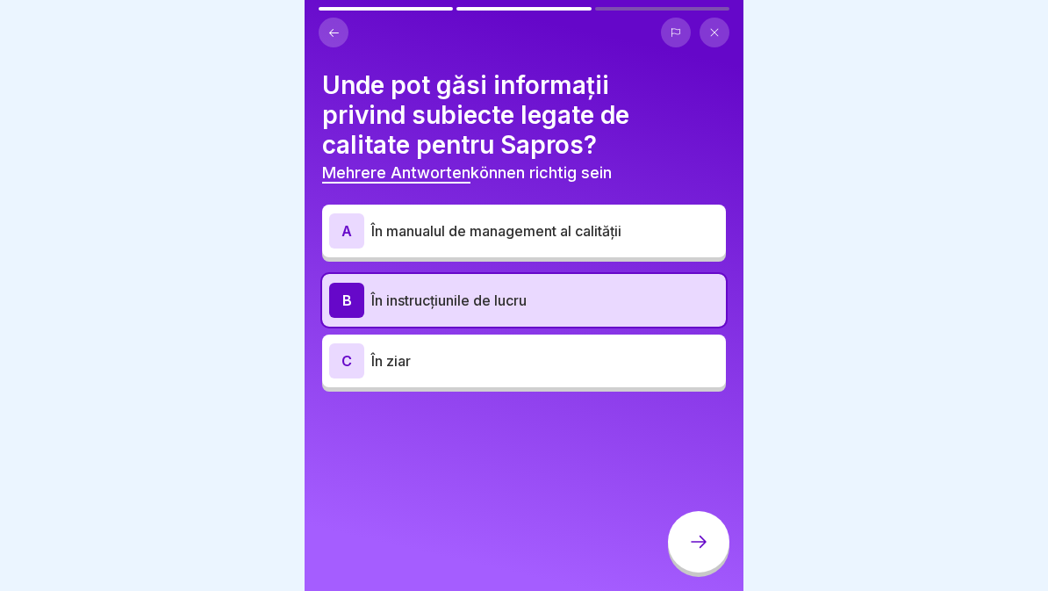
click at [699, 554] on div at bounding box center [698, 541] width 61 height 61
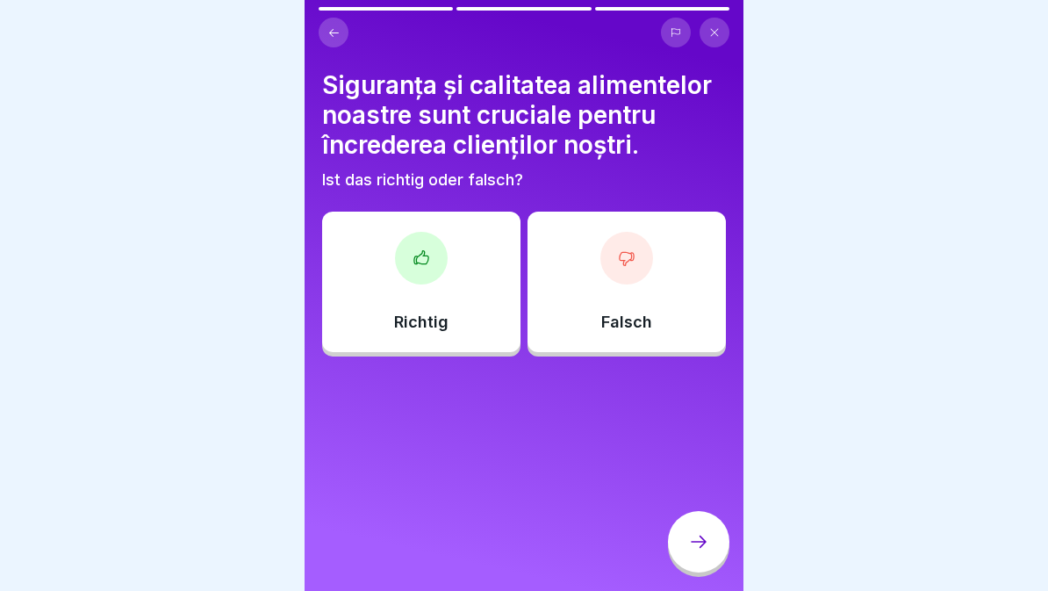
click at [438, 316] on p "Richtig" at bounding box center [421, 322] width 54 height 19
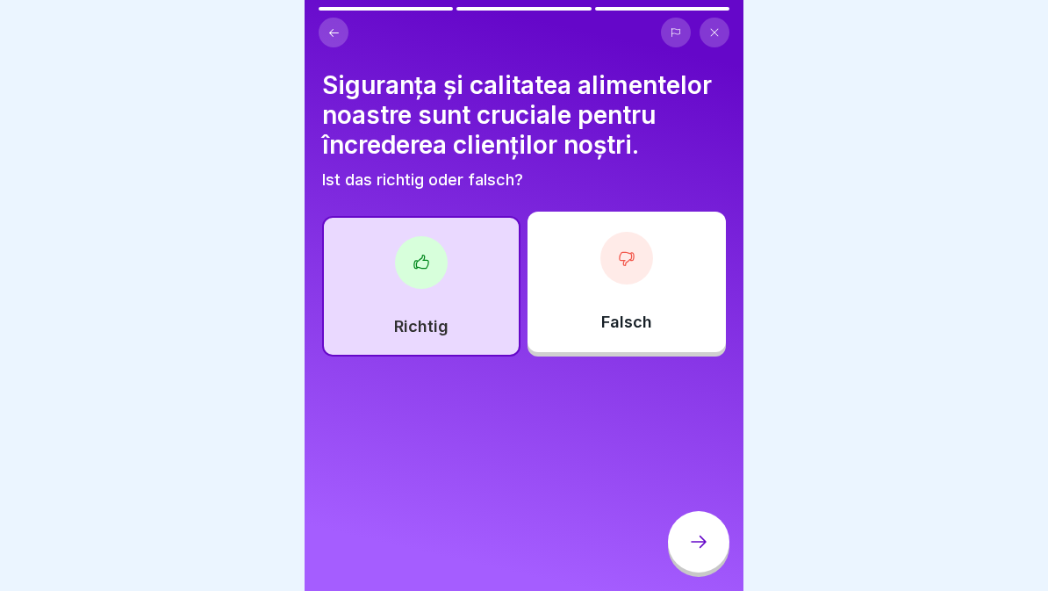
click at [466, 316] on div "Richtig" at bounding box center [421, 286] width 198 height 140
click at [596, 321] on div "Falsch" at bounding box center [627, 282] width 198 height 140
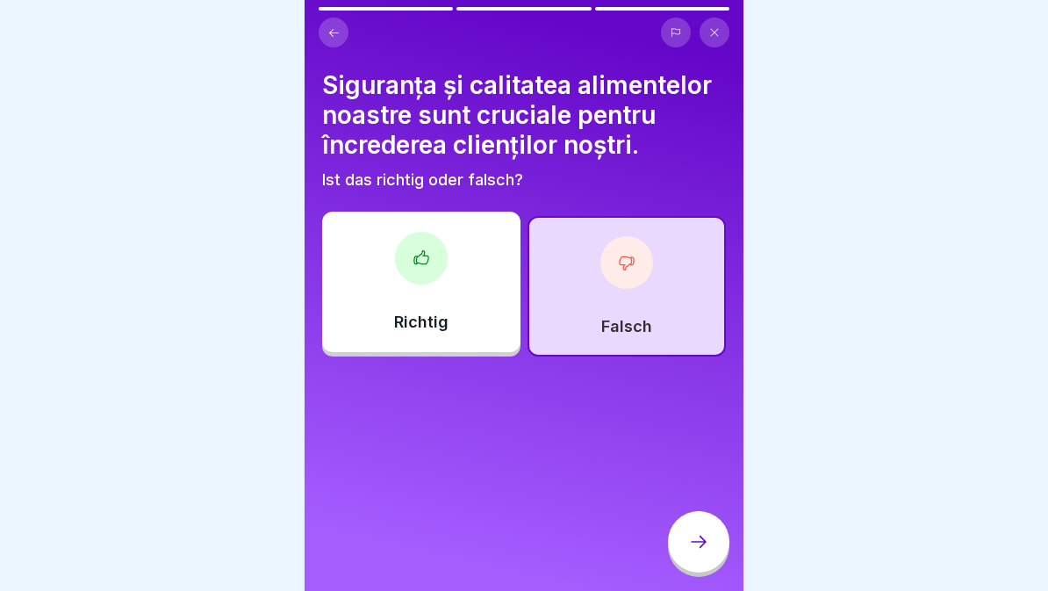
click at [730, 579] on div "Siguranța și calitatea alimentelor noastre sunt cruciale pentru încrederea clie…" at bounding box center [524, 295] width 439 height 591
click at [695, 544] on icon at bounding box center [698, 541] width 21 height 21
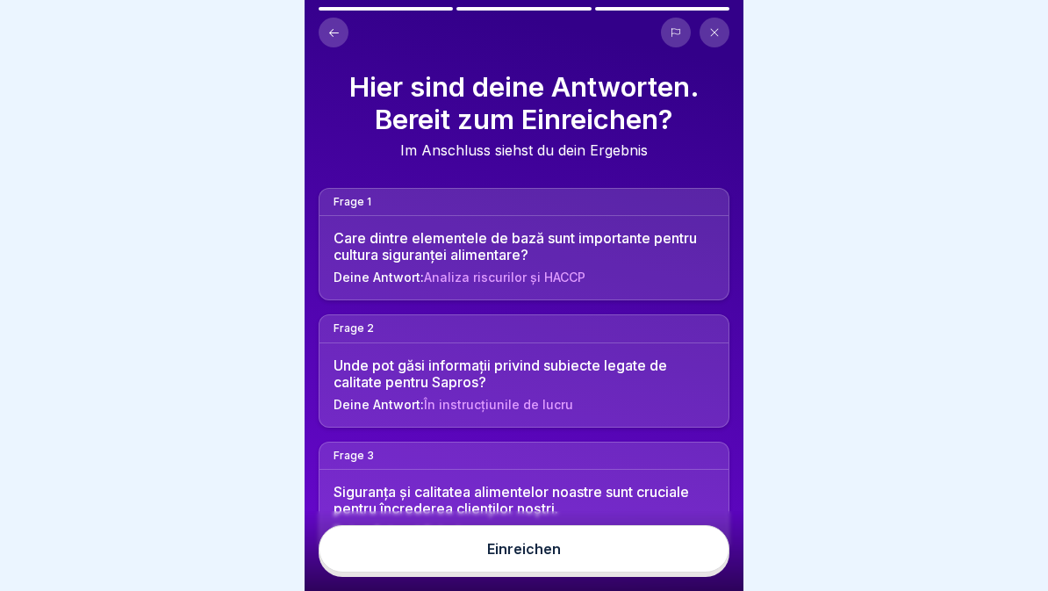
click at [619, 559] on button "Einreichen" at bounding box center [524, 548] width 411 height 47
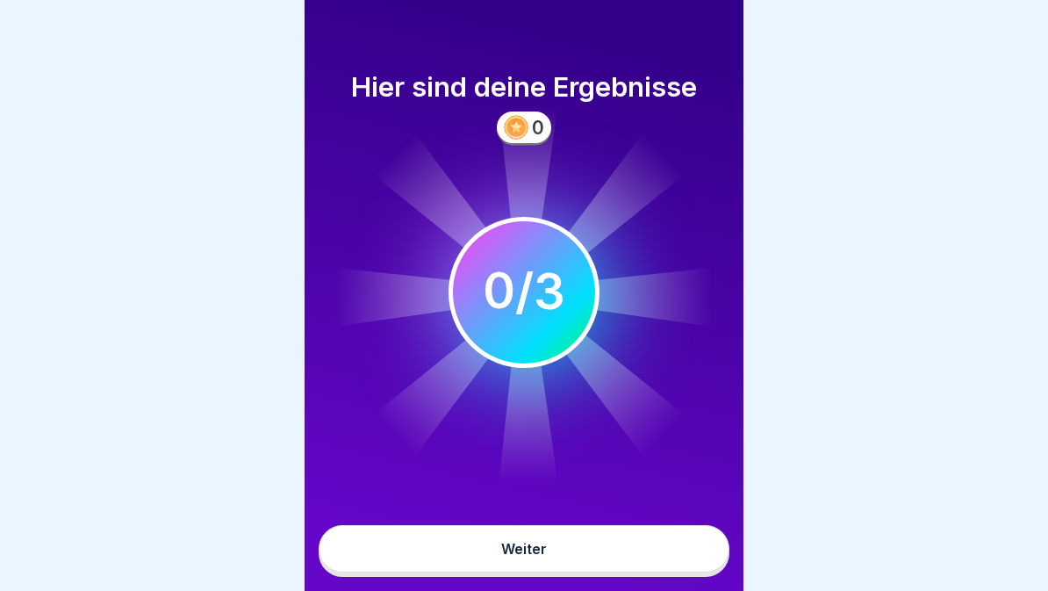
click at [592, 561] on button "Weiter" at bounding box center [524, 548] width 411 height 47
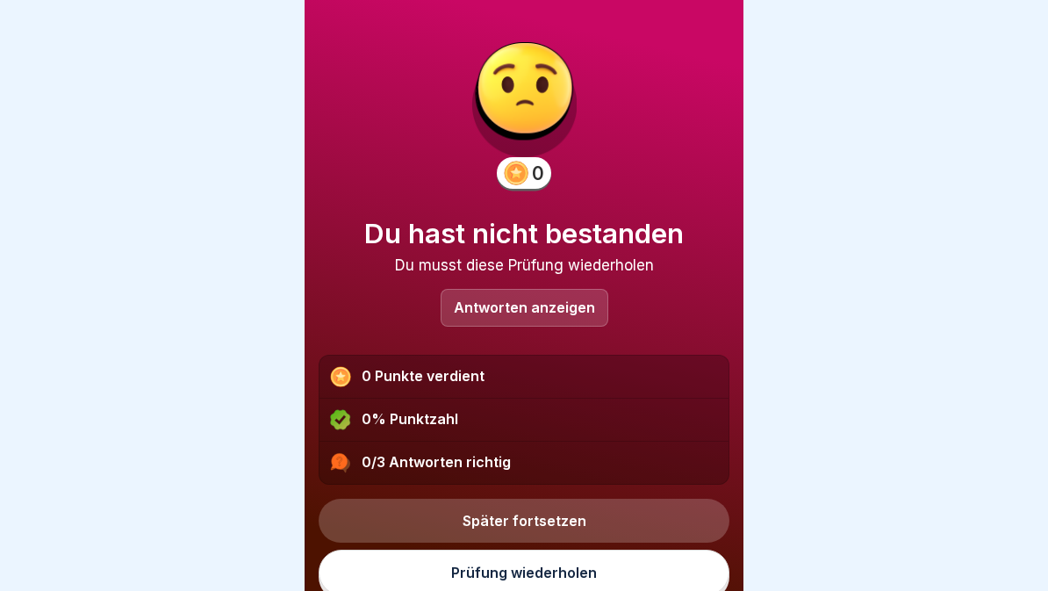
click at [603, 586] on link "Prüfung wiederholen" at bounding box center [524, 573] width 411 height 46
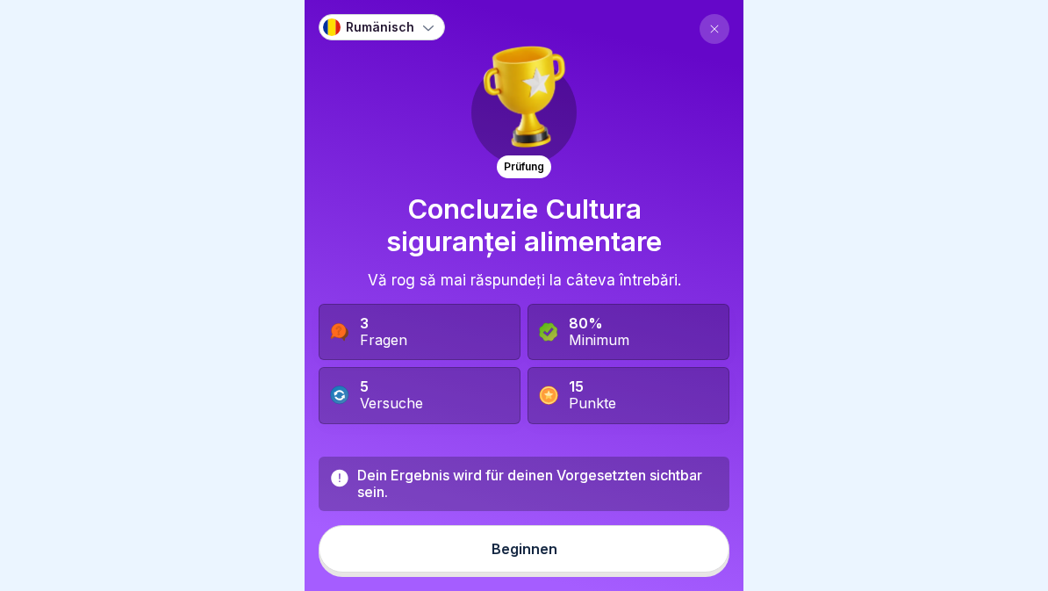
click at [599, 564] on button "Beginnen" at bounding box center [524, 548] width 411 height 47
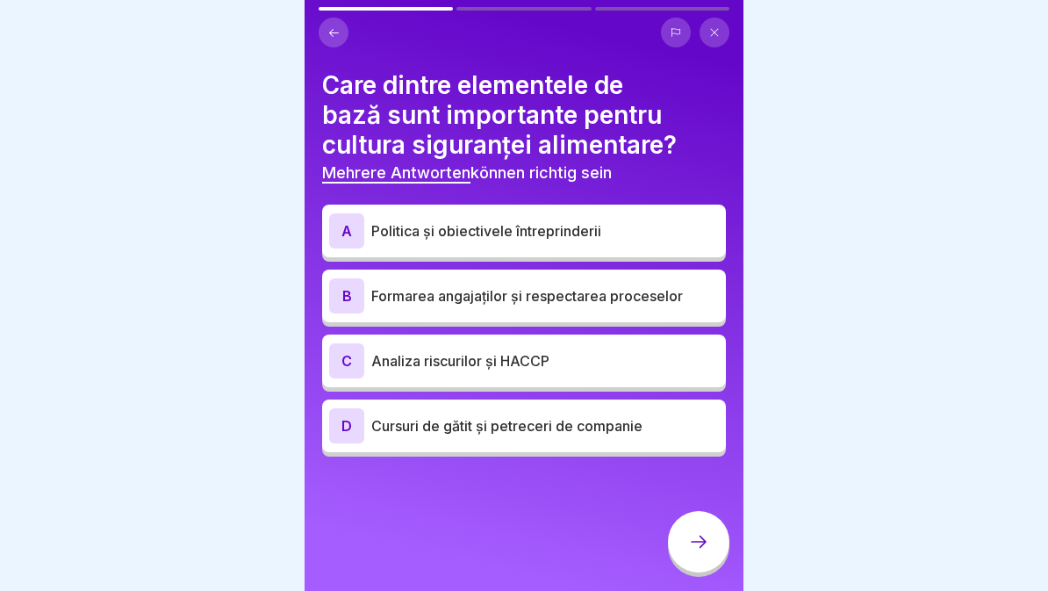
click at [615, 305] on p "Formarea angajaților și respectarea proceselor" at bounding box center [545, 295] width 348 height 21
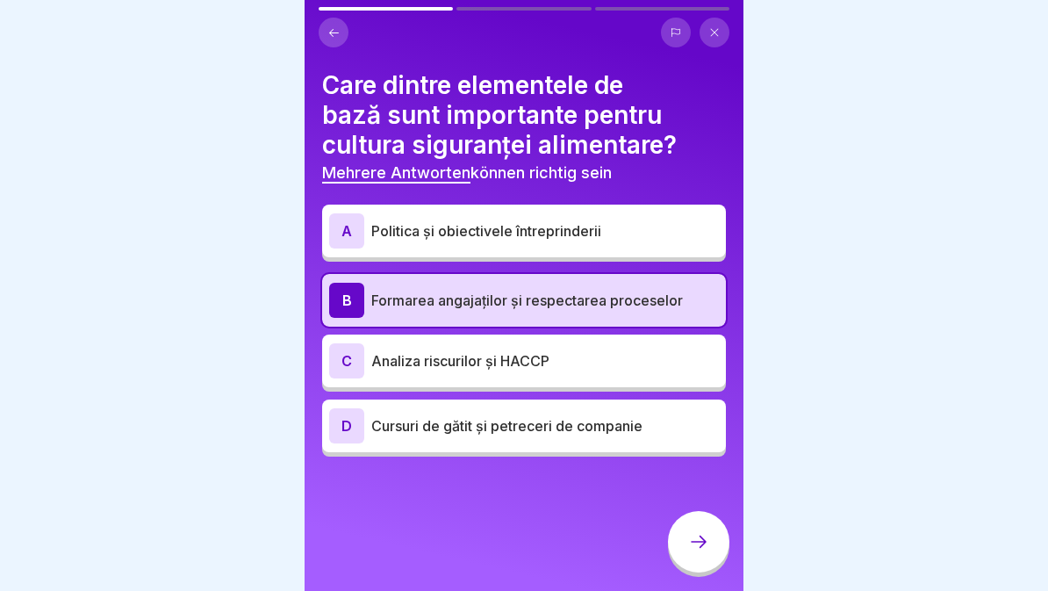
click at [604, 369] on p "Analiza riscurilor și HACCP" at bounding box center [545, 360] width 348 height 21
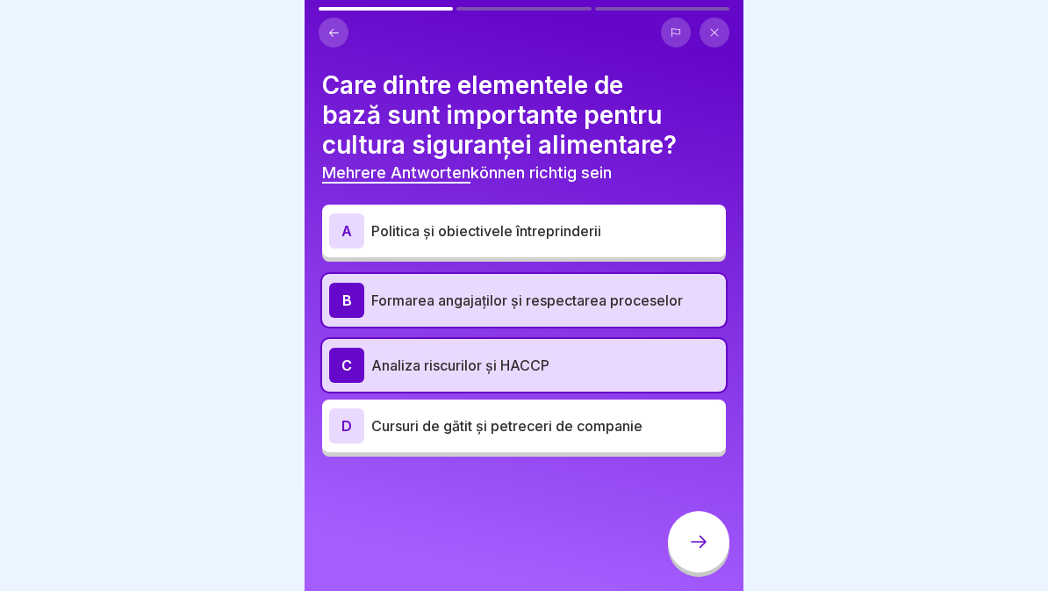
click at [684, 549] on div at bounding box center [698, 541] width 61 height 61
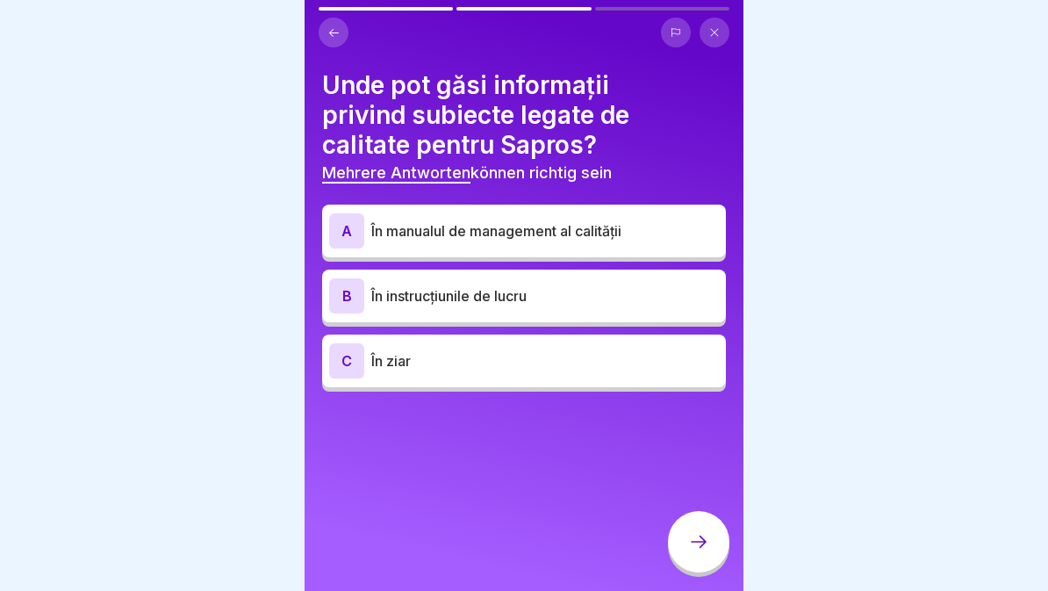
click at [603, 305] on p "În instrucțiunile de lucru" at bounding box center [545, 295] width 348 height 21
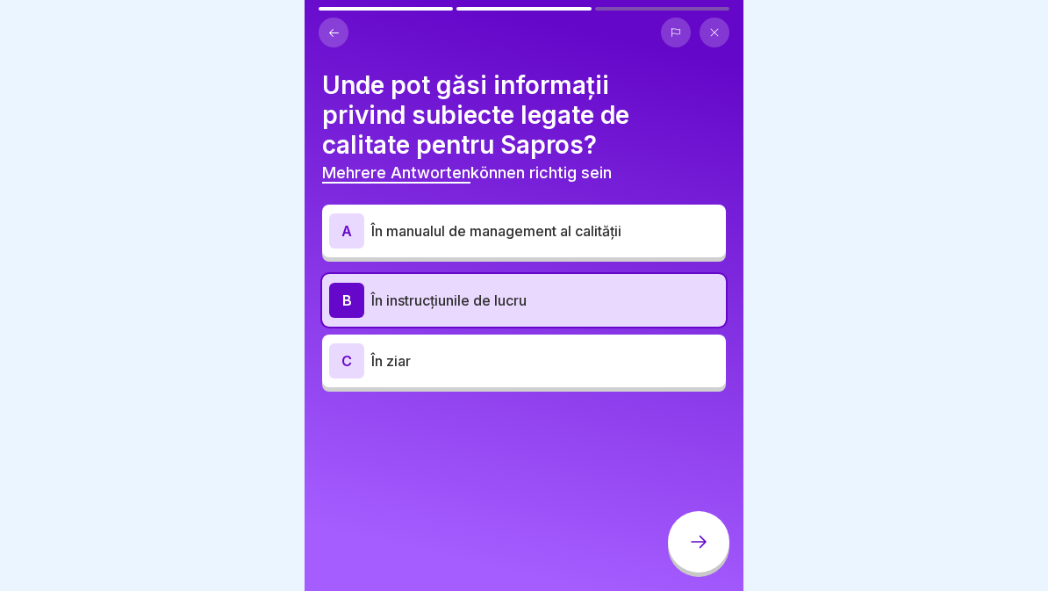
click at [620, 232] on p "În manualul de management al calității" at bounding box center [545, 230] width 348 height 21
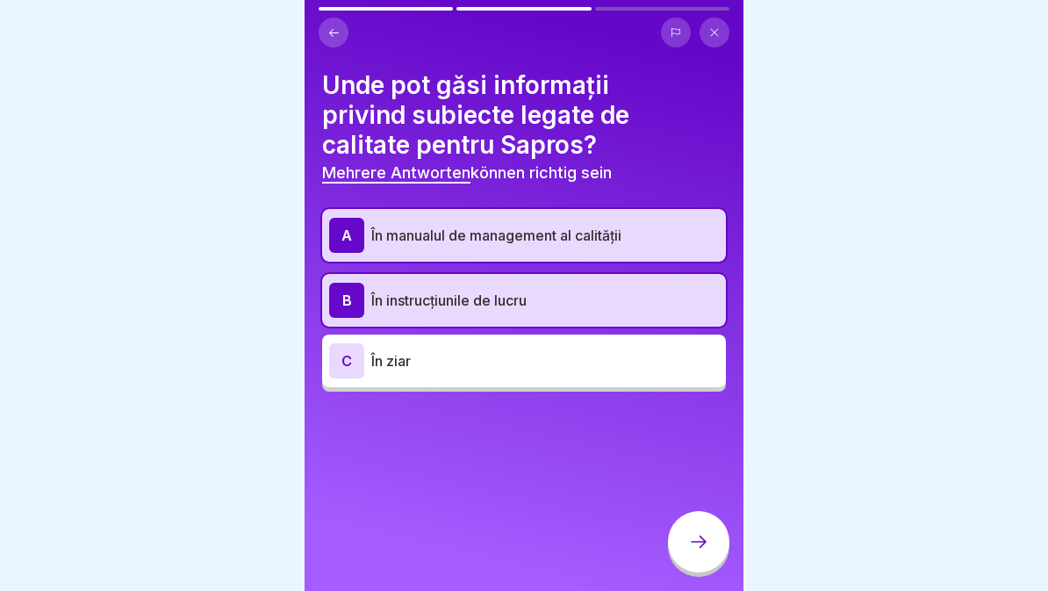
click at [694, 550] on icon at bounding box center [698, 541] width 21 height 21
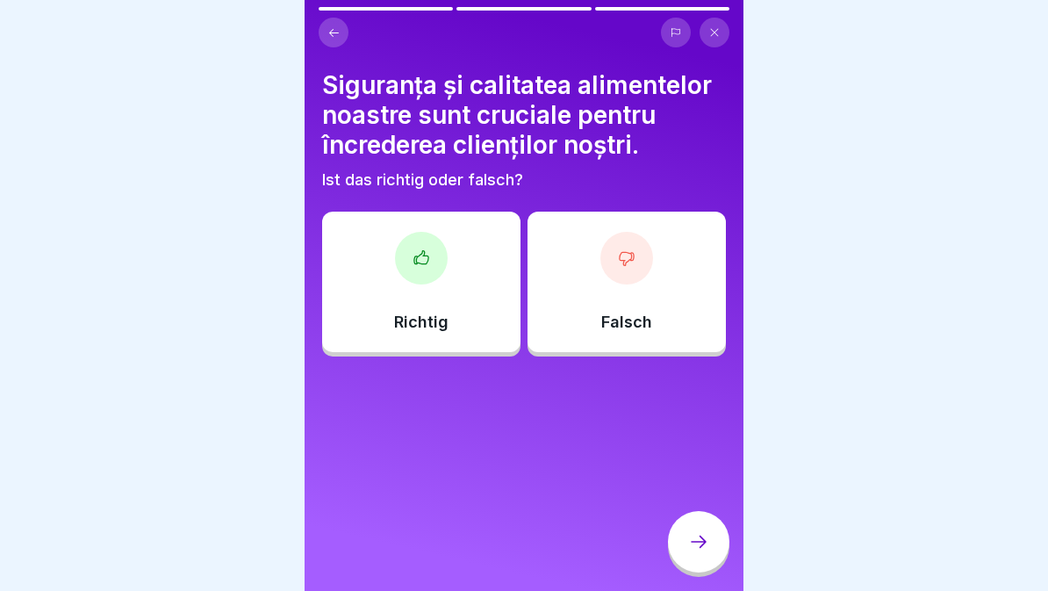
click at [433, 294] on div "Richtig" at bounding box center [421, 282] width 198 height 140
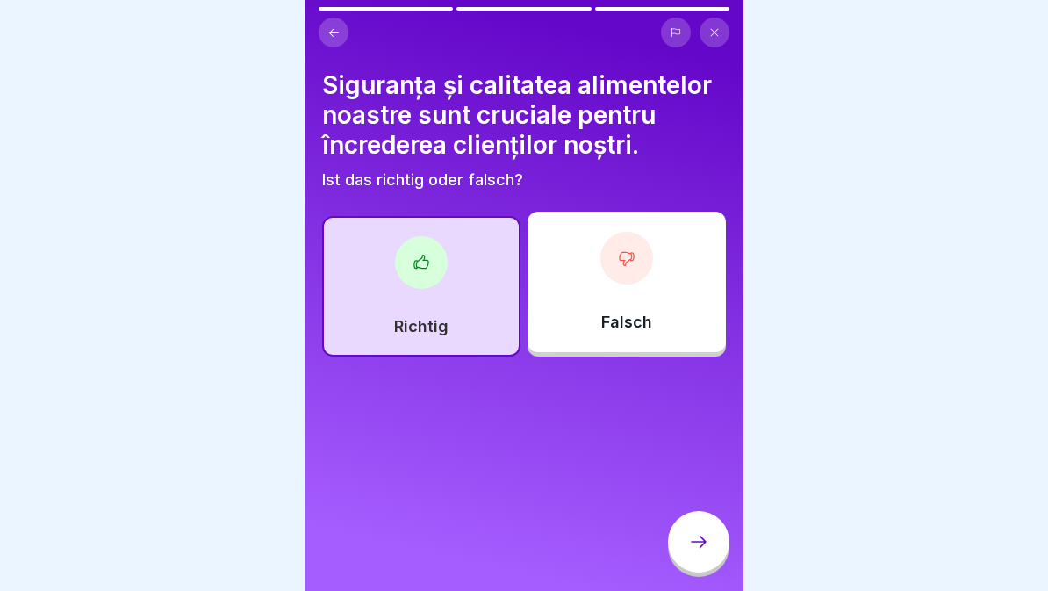
click at [694, 546] on icon at bounding box center [698, 541] width 21 height 21
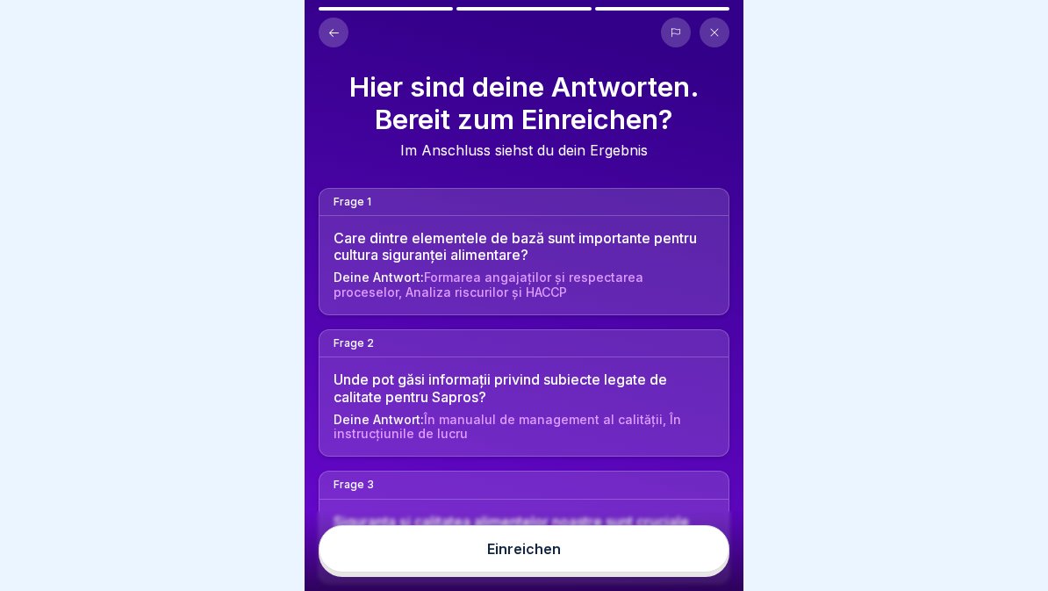
click at [596, 567] on button "Einreichen" at bounding box center [524, 548] width 411 height 47
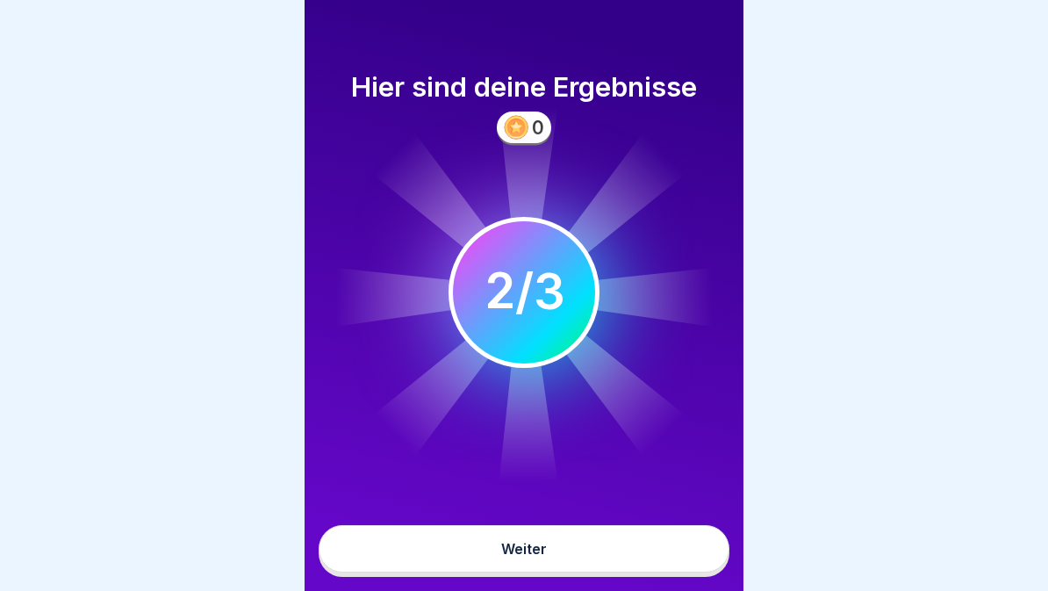
click at [587, 568] on button "Weiter" at bounding box center [524, 548] width 411 height 47
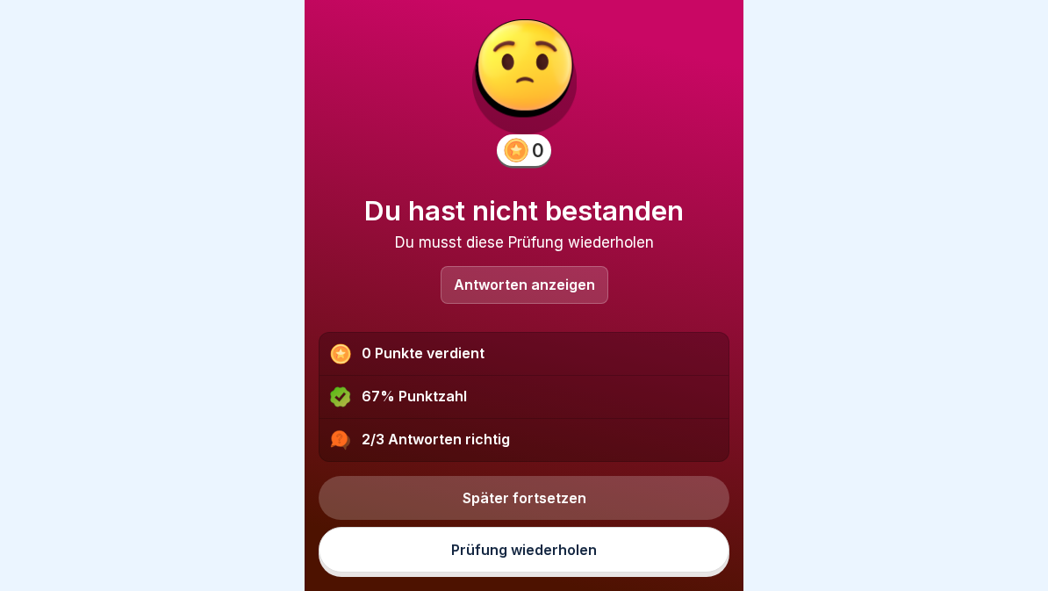
scroll to position [22, 0]
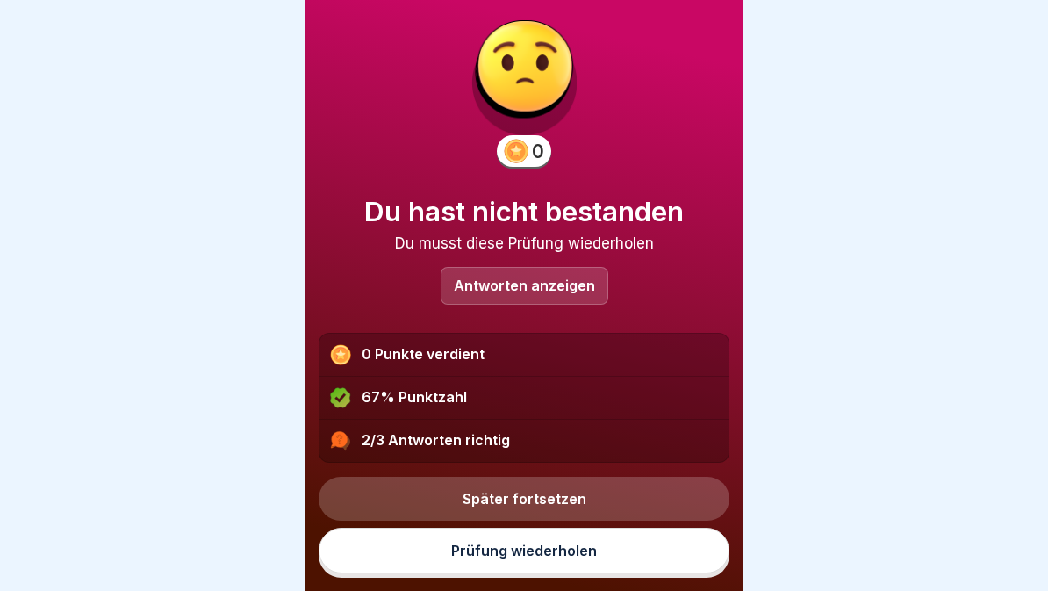
click at [630, 559] on link "Prüfung wiederholen" at bounding box center [524, 551] width 411 height 46
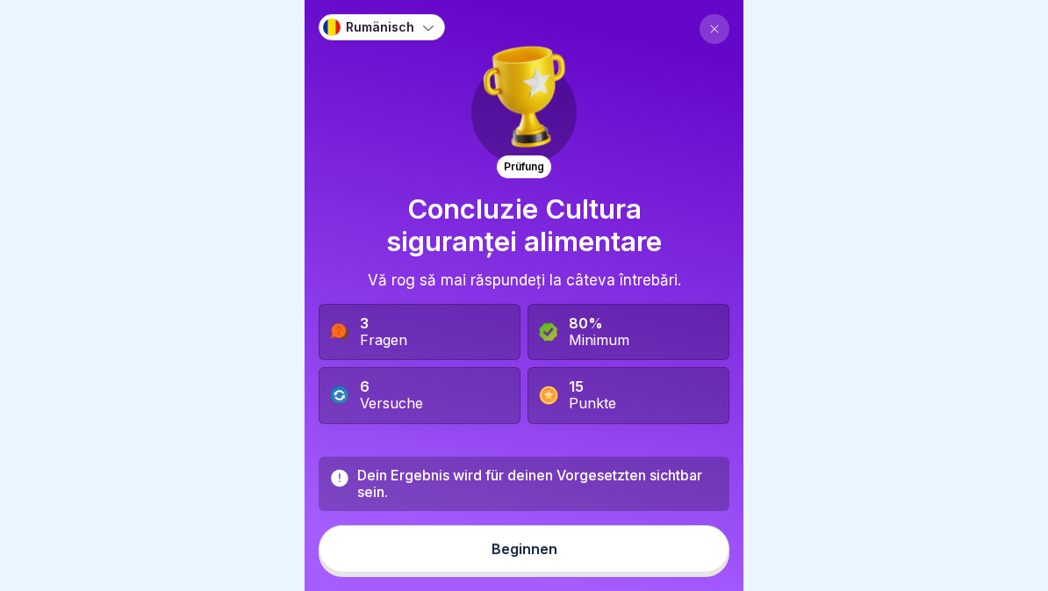
click at [385, 547] on button "Beginnen" at bounding box center [524, 548] width 411 height 47
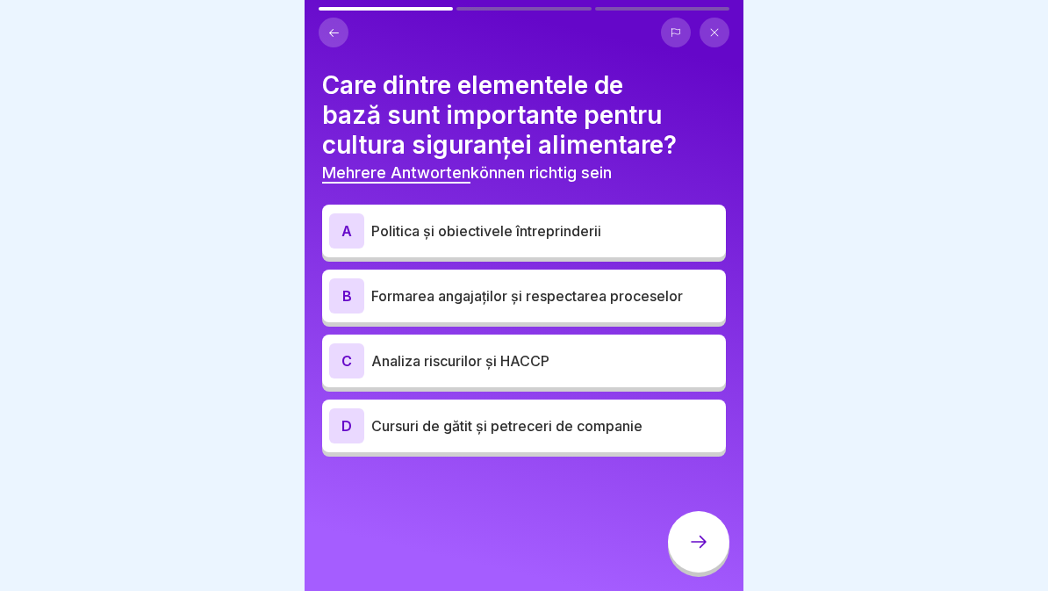
click at [593, 384] on div "C Analiza riscurilor și HACCP" at bounding box center [524, 361] width 404 height 53
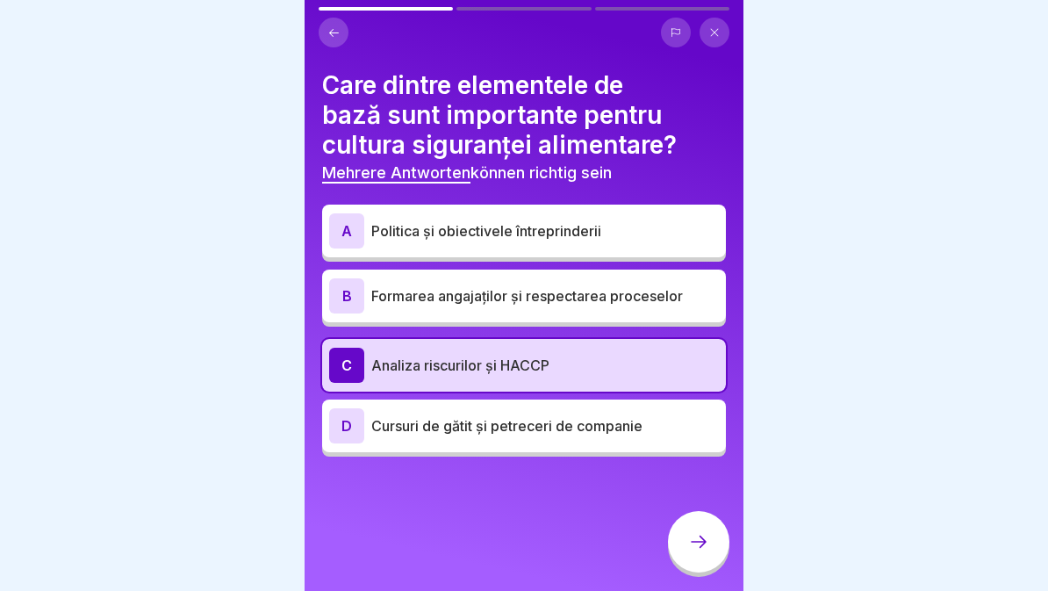
click at [699, 550] on icon at bounding box center [698, 541] width 21 height 21
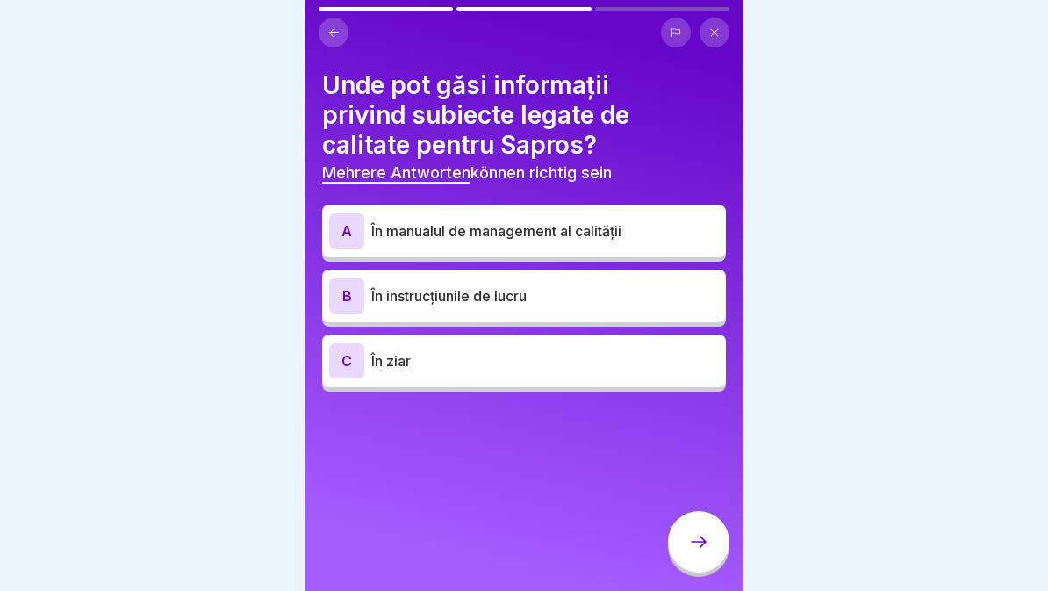
click at [623, 225] on p "În manualul de management al calității" at bounding box center [545, 230] width 348 height 21
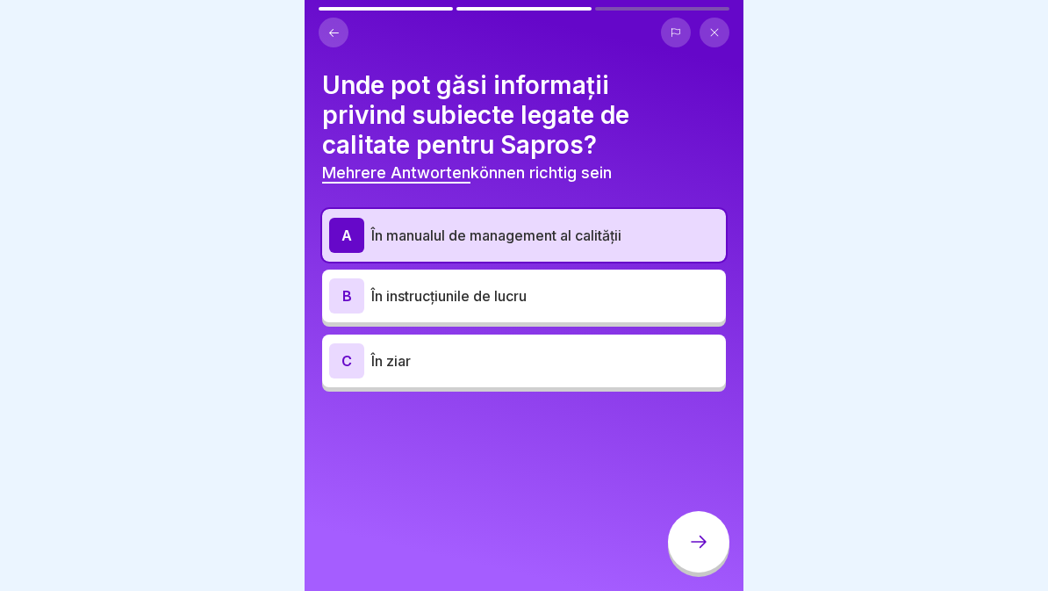
click at [605, 309] on div "B În instrucțiunile de lucru" at bounding box center [524, 295] width 390 height 35
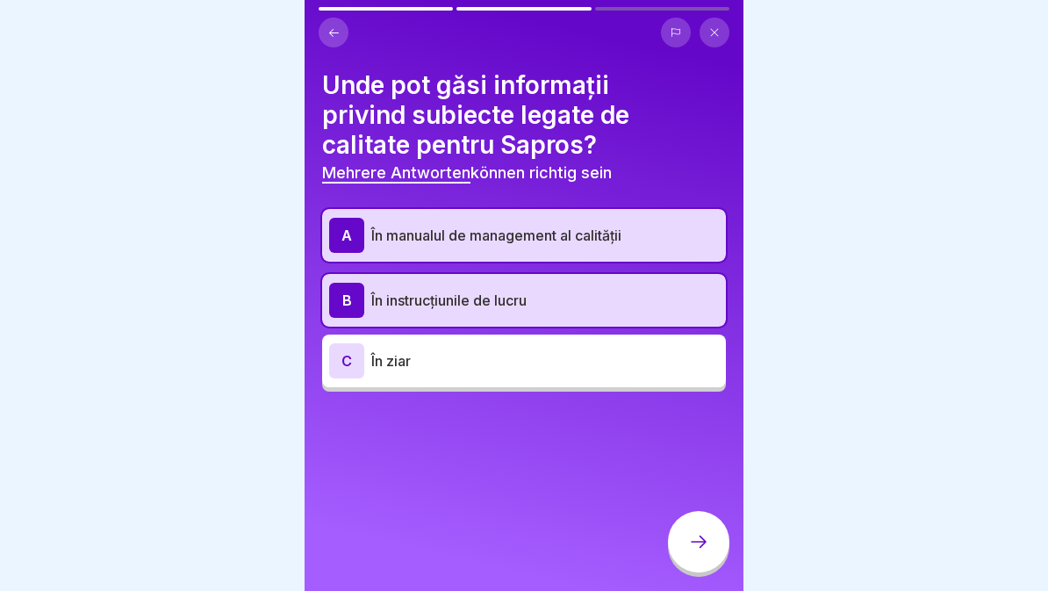
click at [696, 551] on icon at bounding box center [698, 541] width 21 height 21
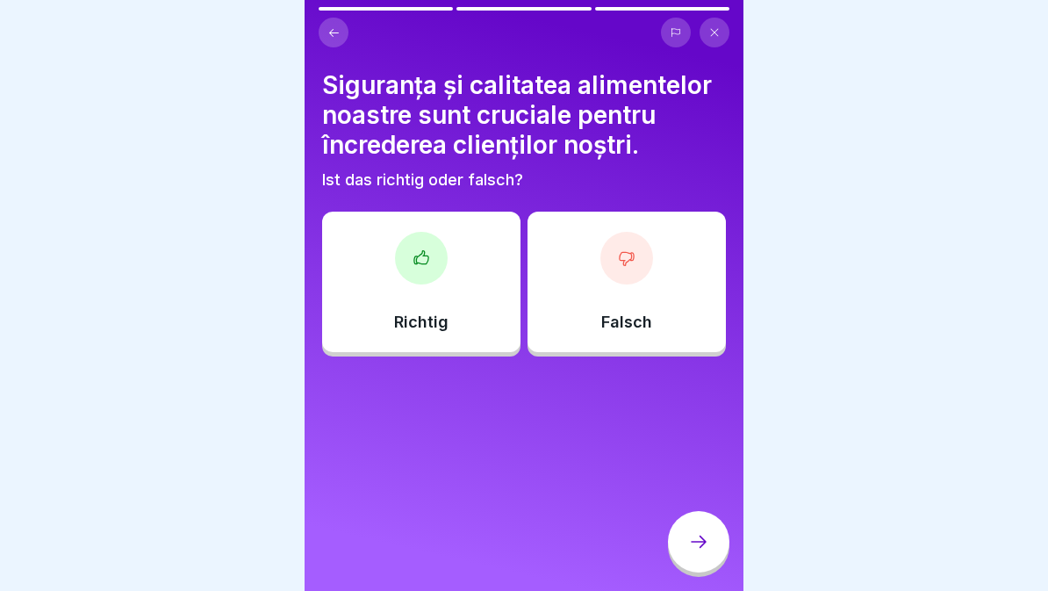
click at [464, 306] on div "Richtig" at bounding box center [421, 282] width 198 height 140
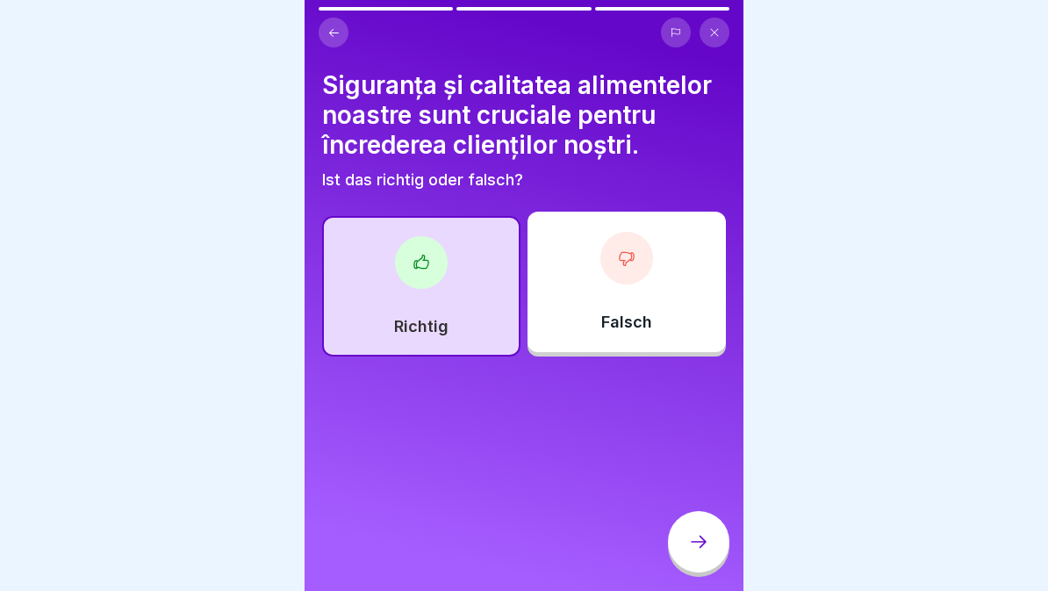
click at [708, 551] on icon at bounding box center [698, 541] width 21 height 21
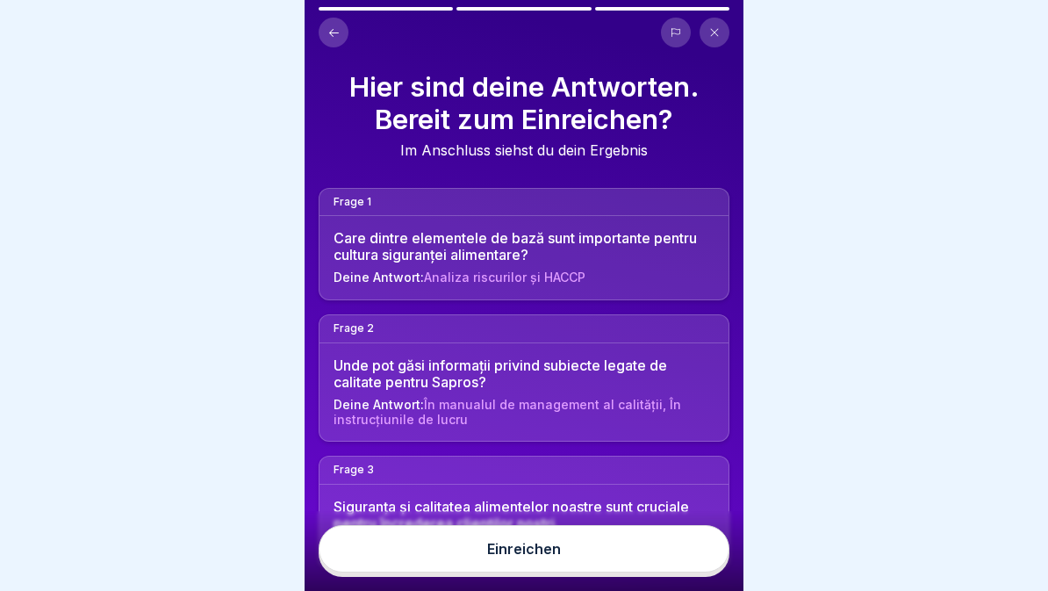
click at [586, 552] on button "Einreichen" at bounding box center [524, 548] width 411 height 47
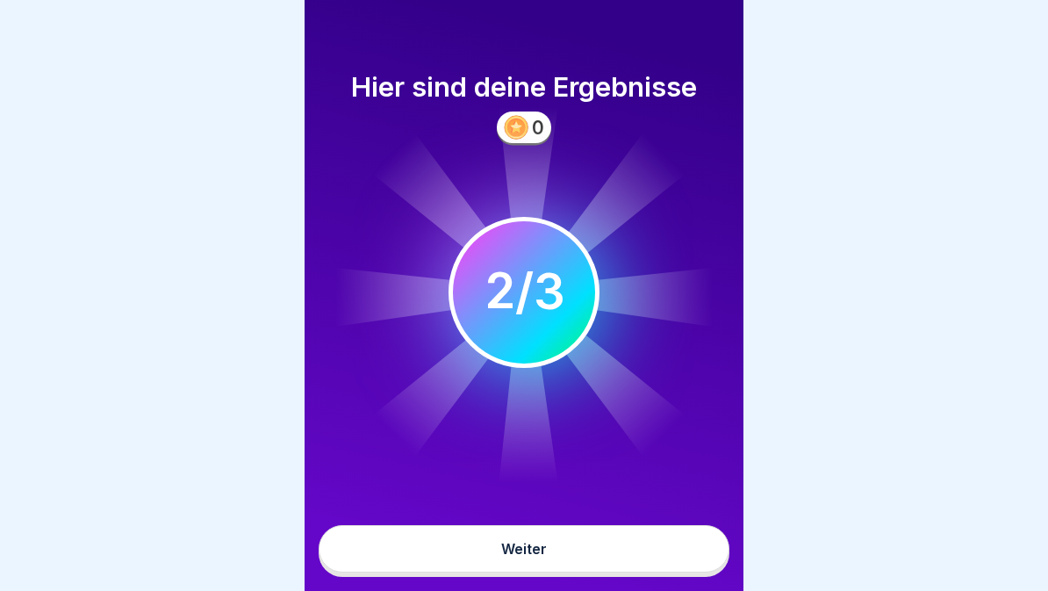
click at [609, 554] on button "Weiter" at bounding box center [524, 548] width 411 height 47
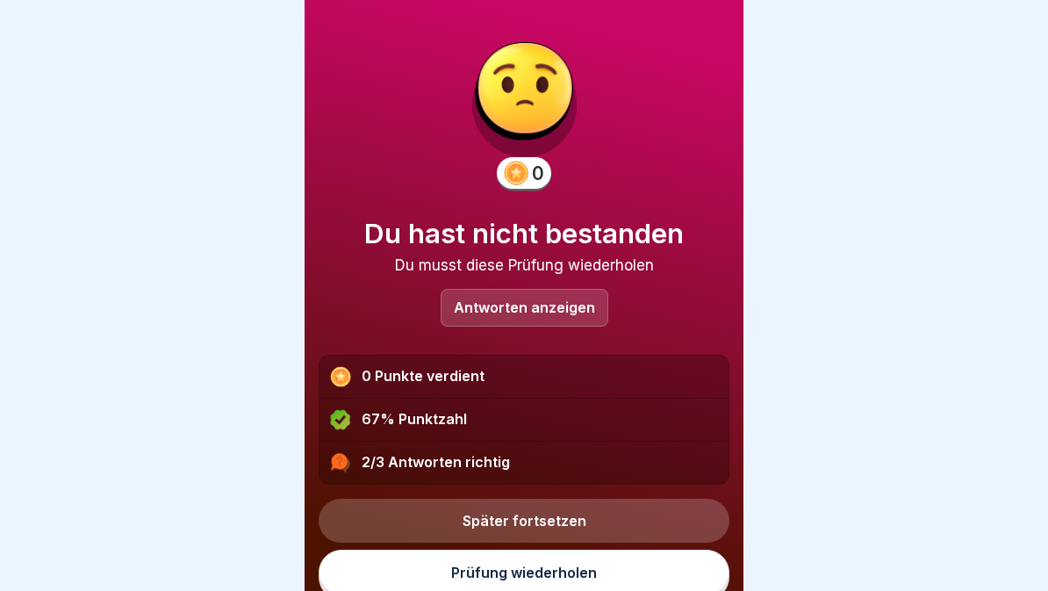
click at [554, 307] on p "Antworten anzeigen" at bounding box center [524, 307] width 141 height 15
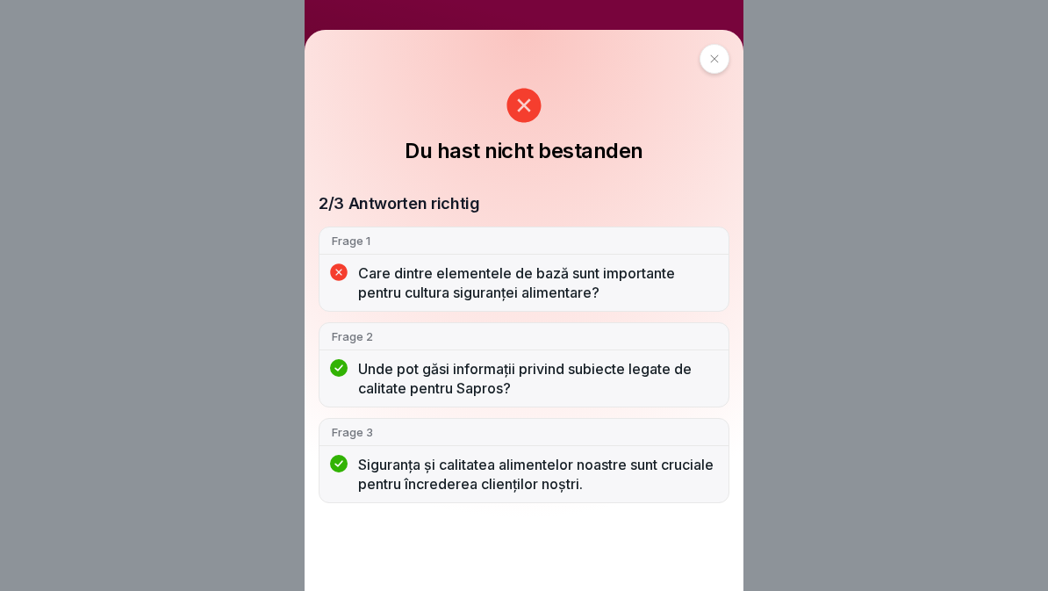
click at [700, 58] on div at bounding box center [715, 59] width 30 height 30
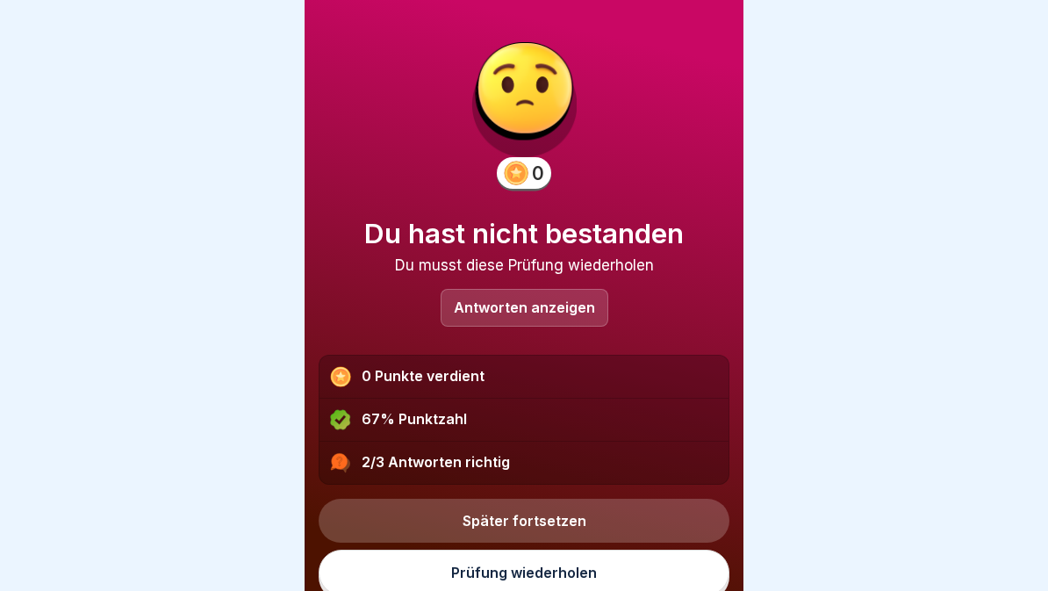
click at [351, 567] on link "Prüfung wiederholen" at bounding box center [524, 573] width 411 height 46
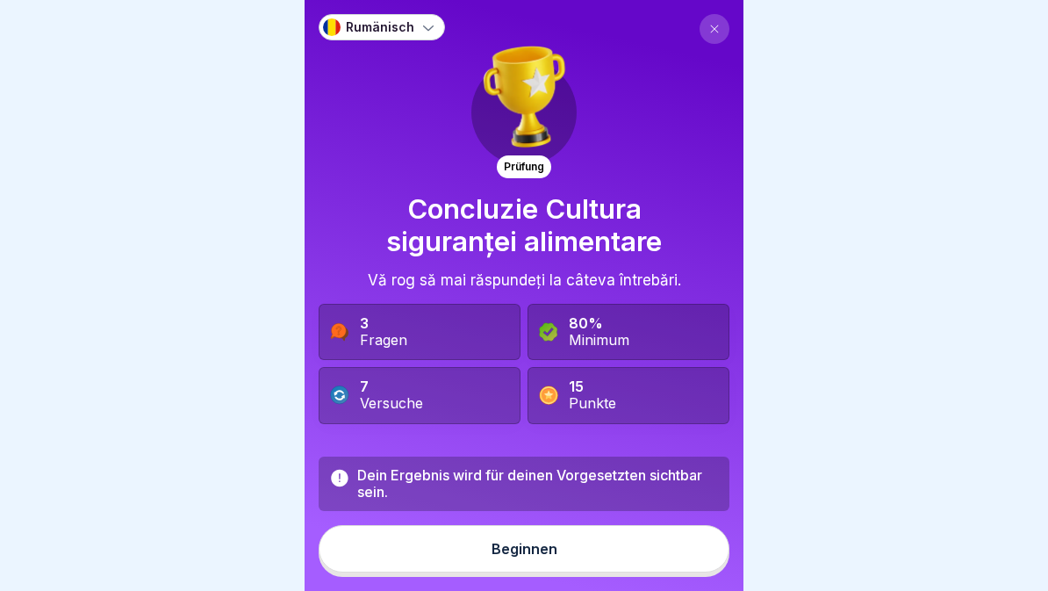
click at [367, 550] on button "Beginnen" at bounding box center [524, 548] width 411 height 47
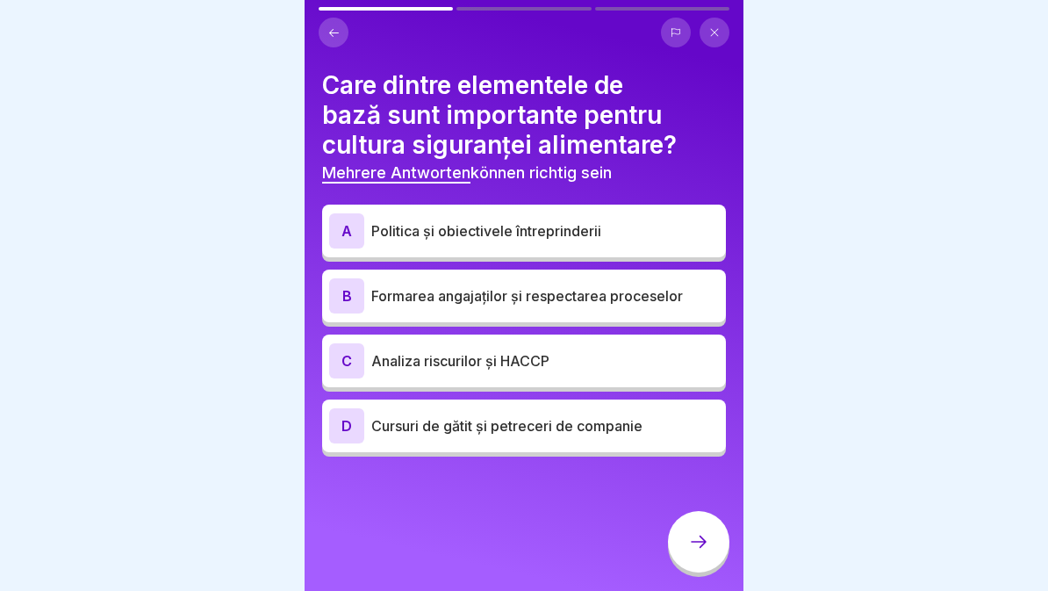
click at [361, 299] on div "B" at bounding box center [346, 295] width 35 height 35
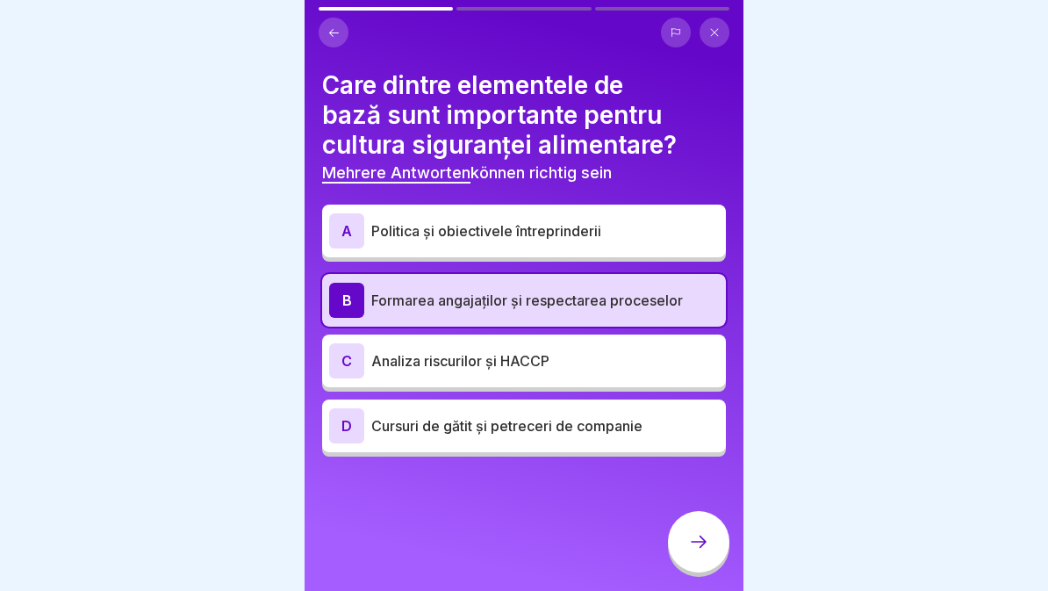
click at [335, 222] on div "A" at bounding box center [346, 230] width 35 height 35
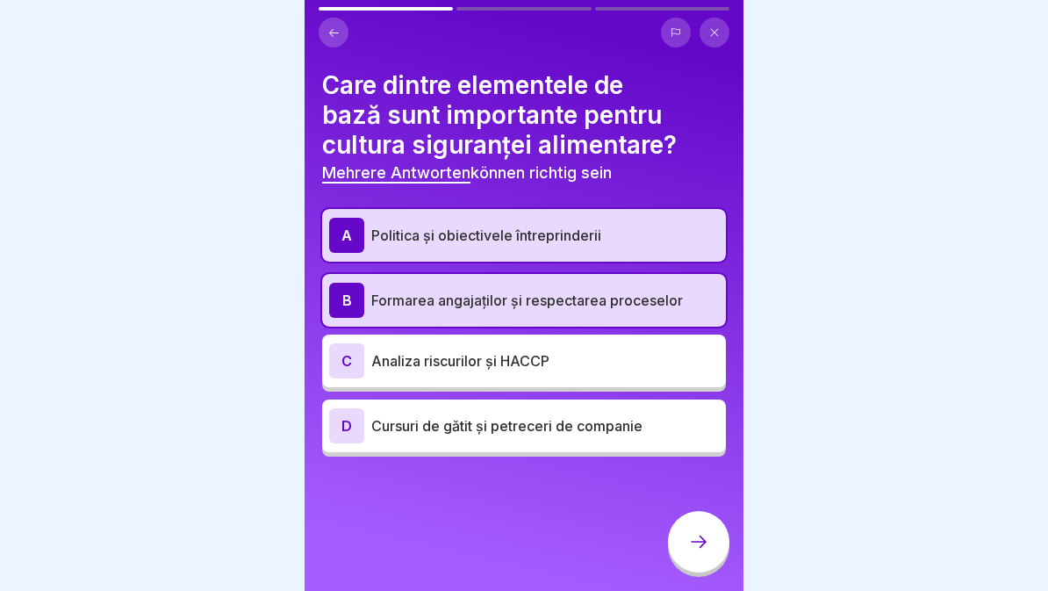
click at [369, 378] on div "C Analiza riscurilor și HACCP" at bounding box center [524, 361] width 404 height 53
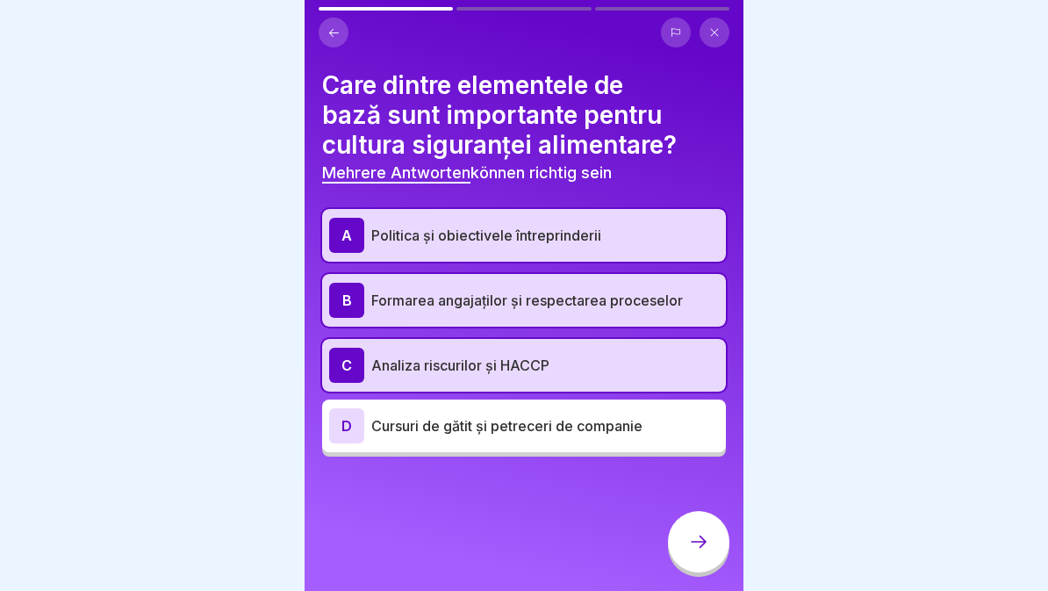
click at [703, 555] on div at bounding box center [698, 541] width 61 height 61
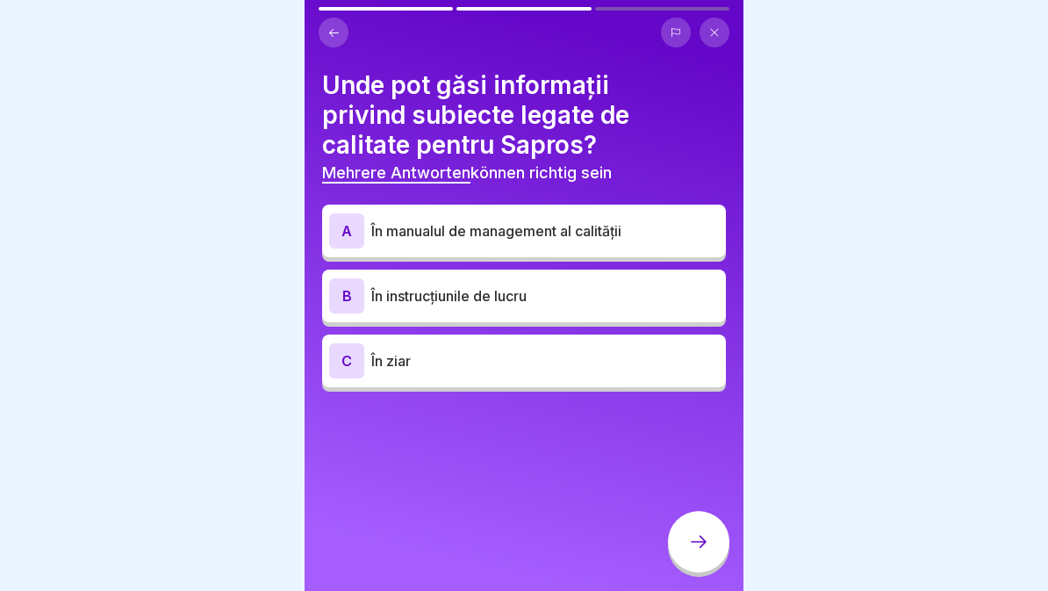
click at [613, 306] on div "B În instrucțiunile de lucru" at bounding box center [524, 295] width 390 height 35
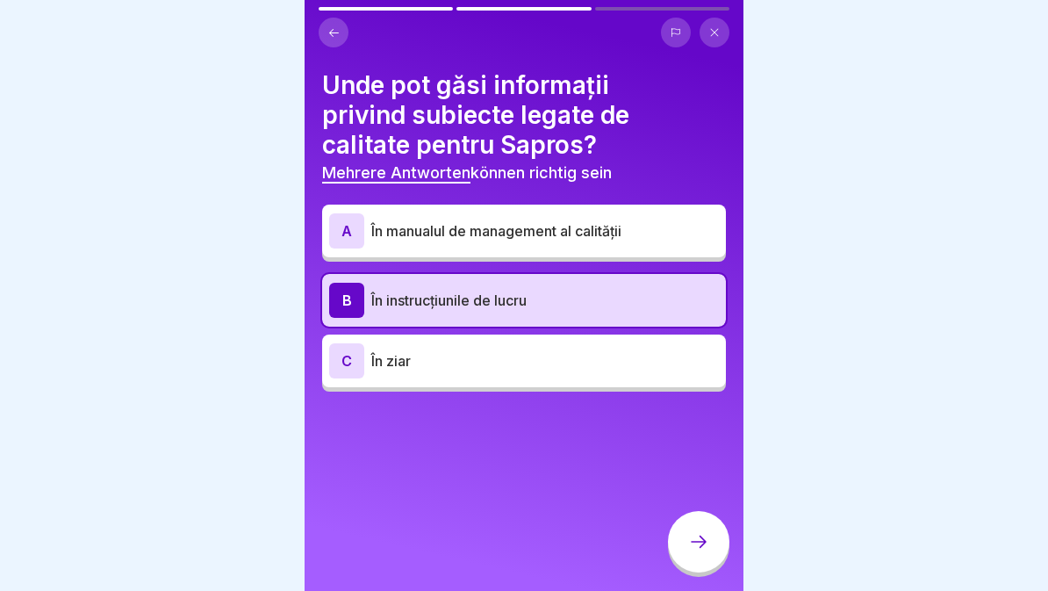
click at [637, 218] on div "A În manualul de management al calității" at bounding box center [524, 230] width 390 height 35
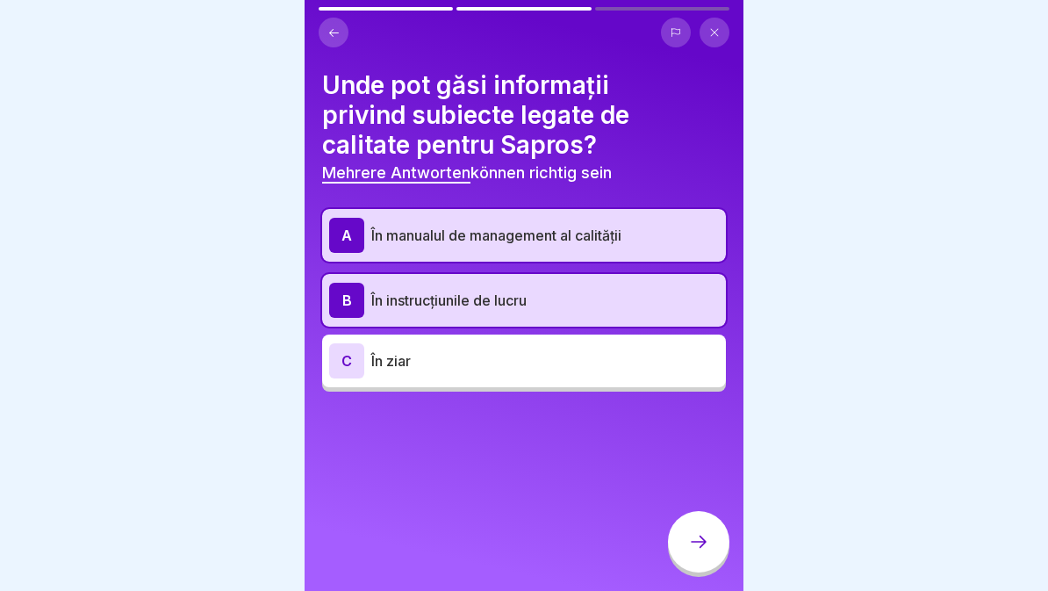
click at [697, 534] on icon at bounding box center [698, 541] width 21 height 21
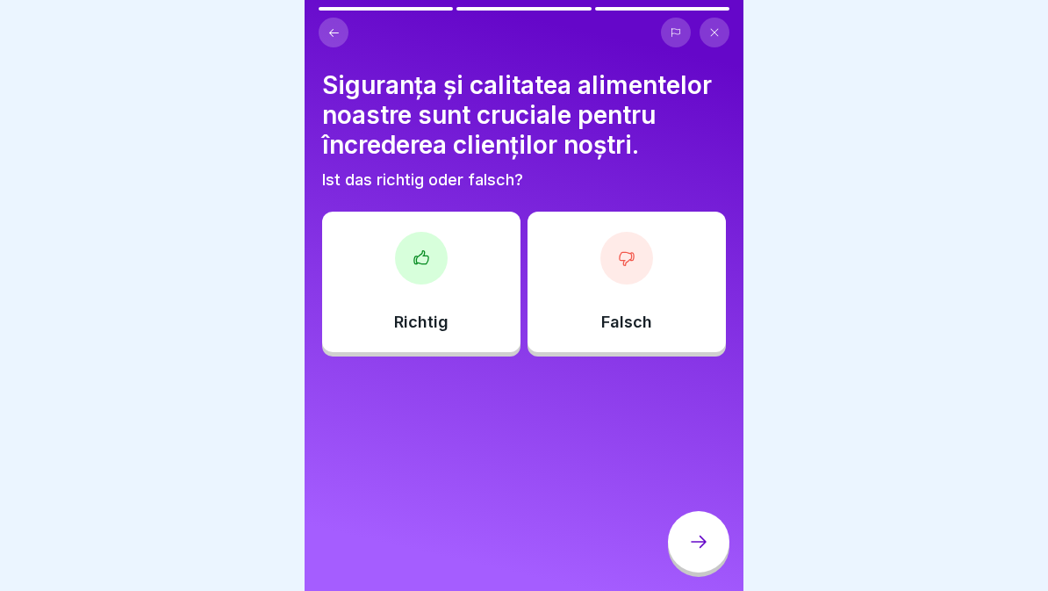
click at [695, 546] on icon at bounding box center [698, 541] width 21 height 21
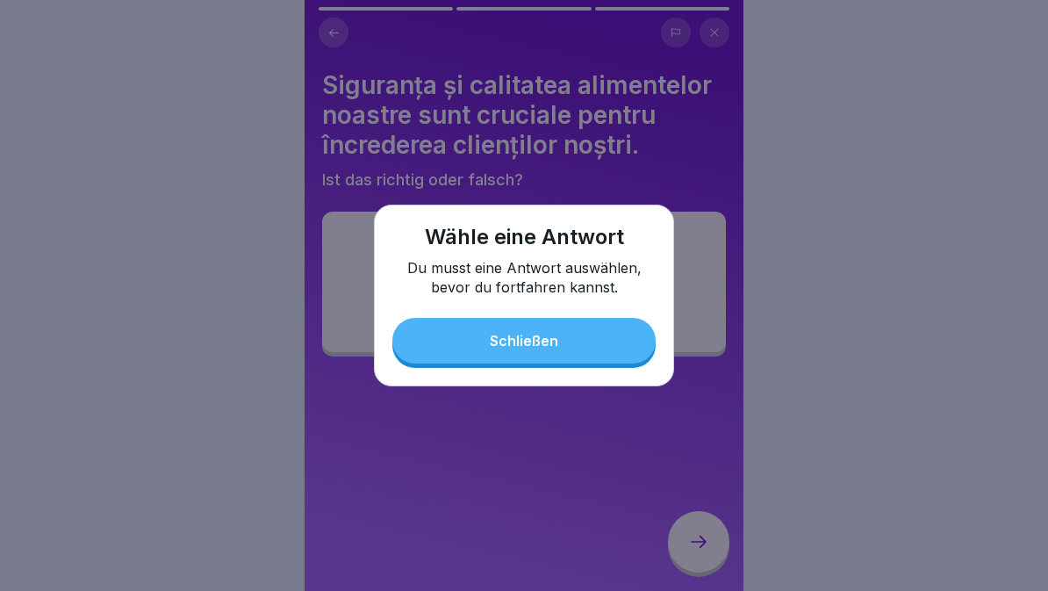
click at [554, 349] on div "Schließen" at bounding box center [524, 341] width 68 height 16
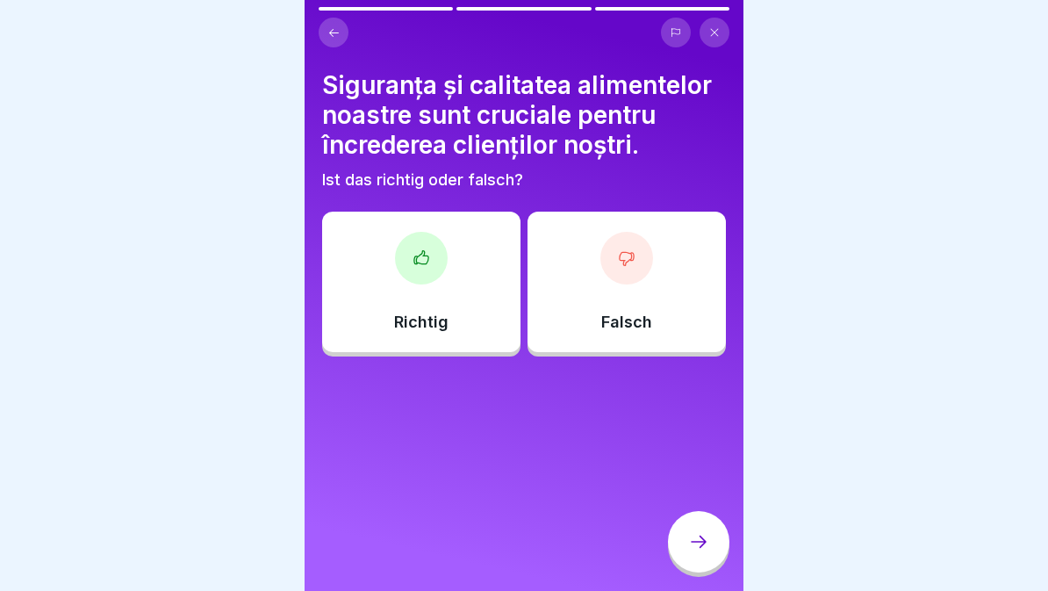
click at [419, 300] on div "Richtig" at bounding box center [421, 282] width 198 height 140
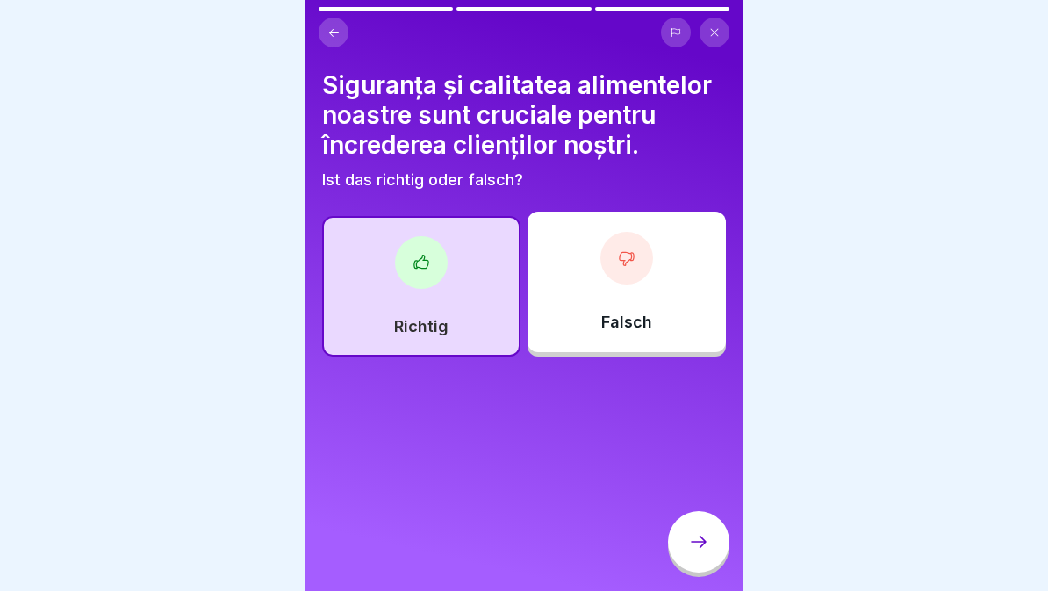
click at [693, 550] on icon at bounding box center [698, 541] width 21 height 21
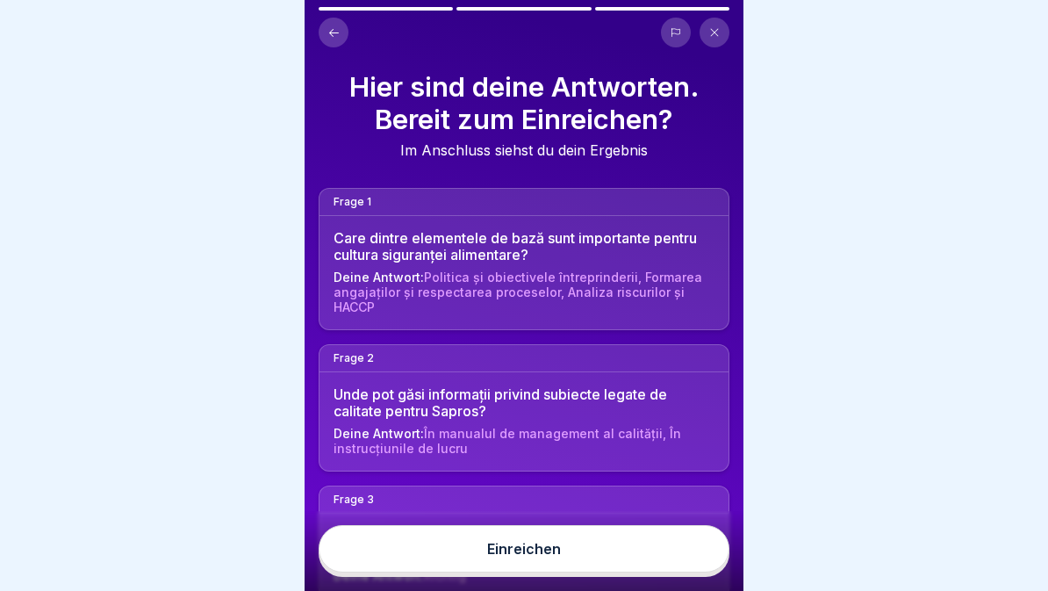
click at [613, 568] on button "Einreichen" at bounding box center [524, 548] width 411 height 47
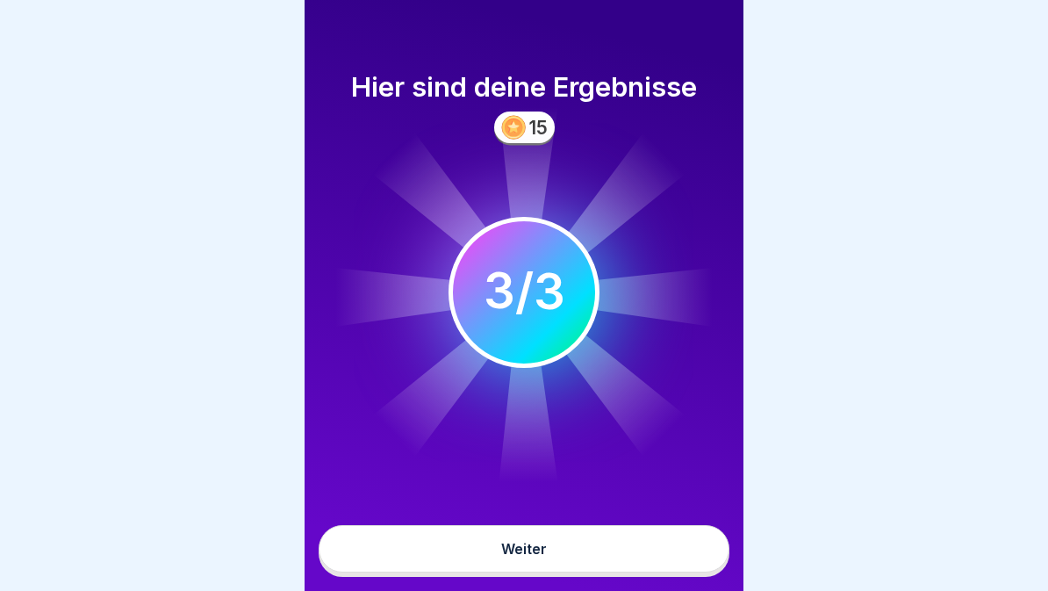
click at [638, 557] on button "Weiter" at bounding box center [524, 548] width 411 height 47
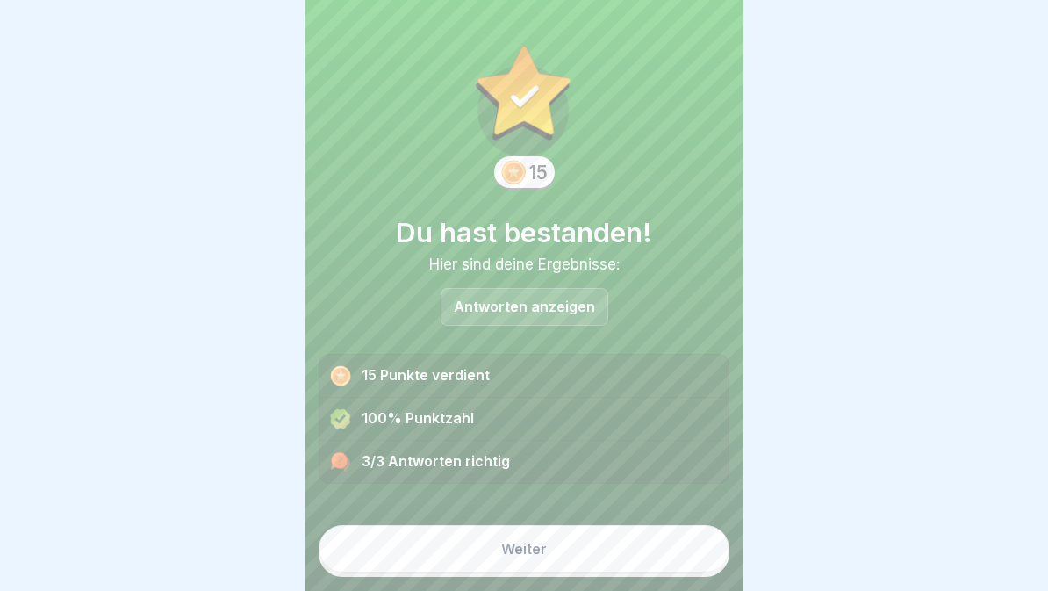
click at [622, 552] on button "Weiter" at bounding box center [524, 548] width 411 height 47
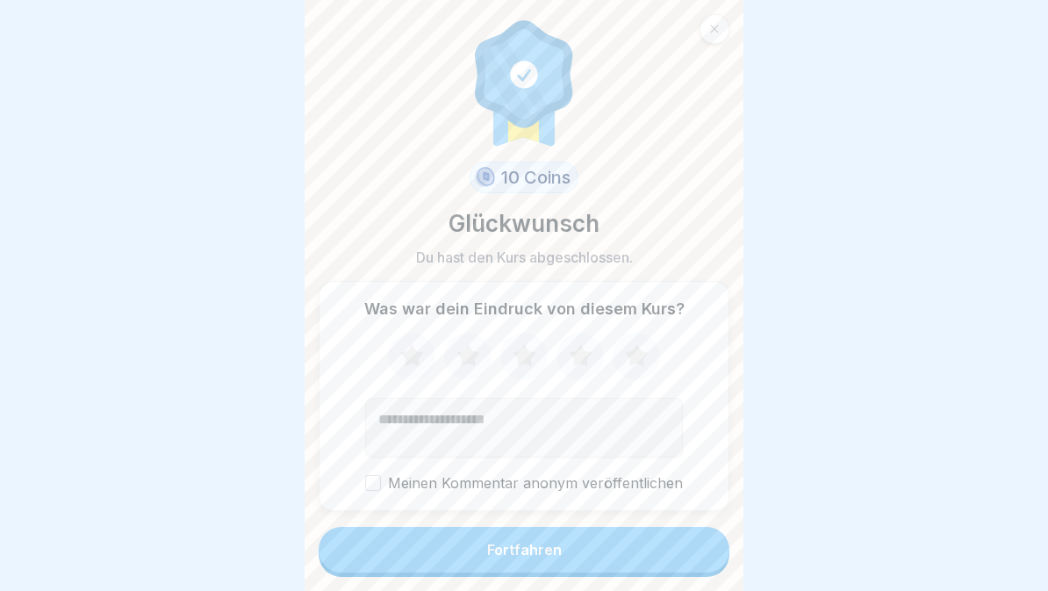
click at [637, 565] on button "Fortfahren" at bounding box center [524, 550] width 411 height 46
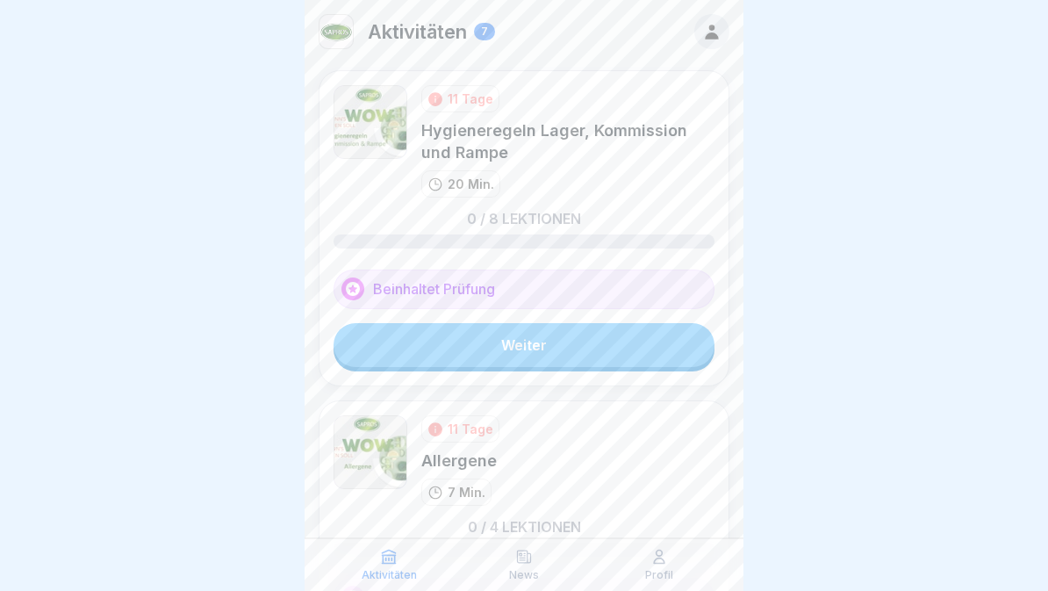
click at [619, 355] on link "Weiter" at bounding box center [524, 345] width 381 height 44
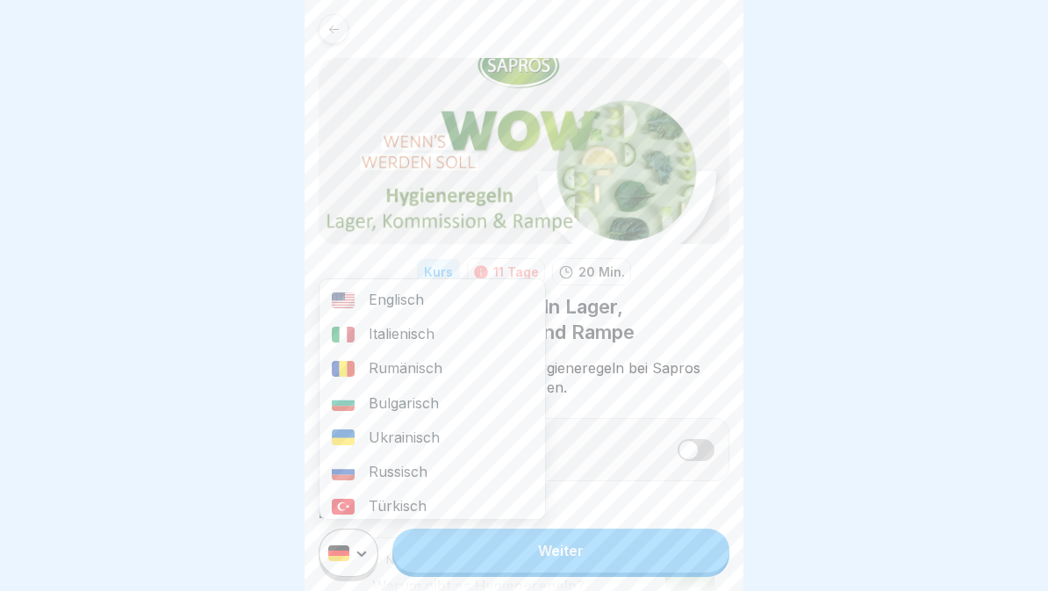
click at [368, 369] on div "Rumänisch" at bounding box center [433, 368] width 226 height 34
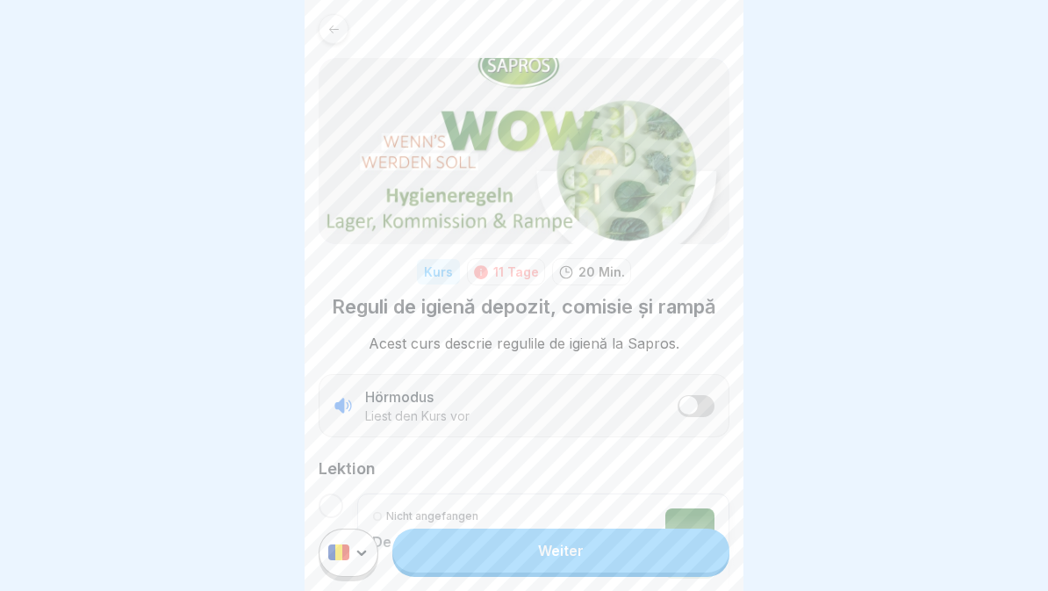
click at [667, 560] on link "Weiter" at bounding box center [561, 551] width 337 height 44
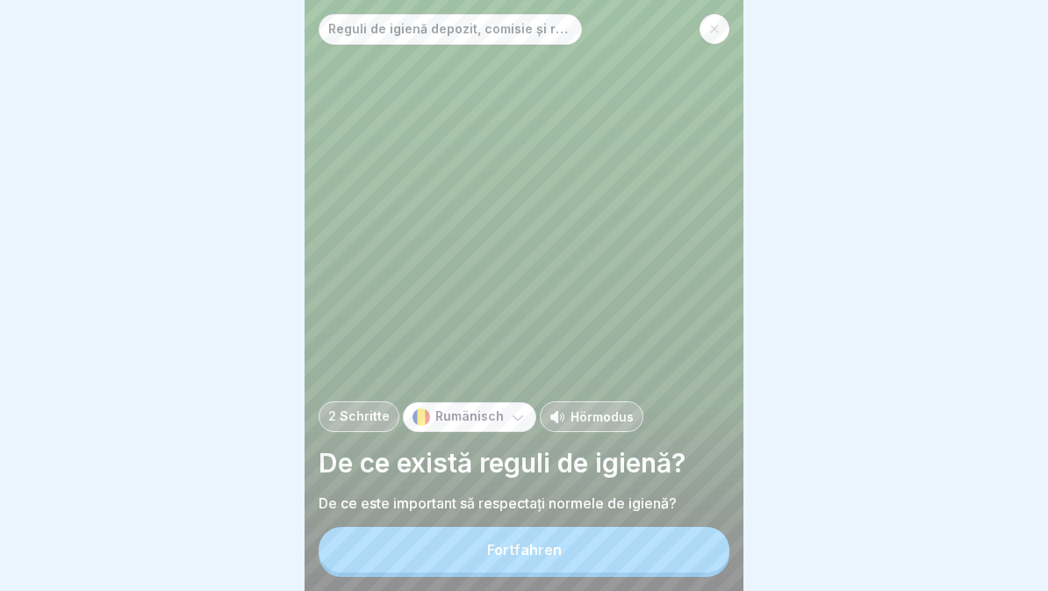
click at [592, 424] on p "Hörmodus" at bounding box center [602, 416] width 63 height 18
click at [629, 556] on button "Fortfahren" at bounding box center [524, 550] width 411 height 46
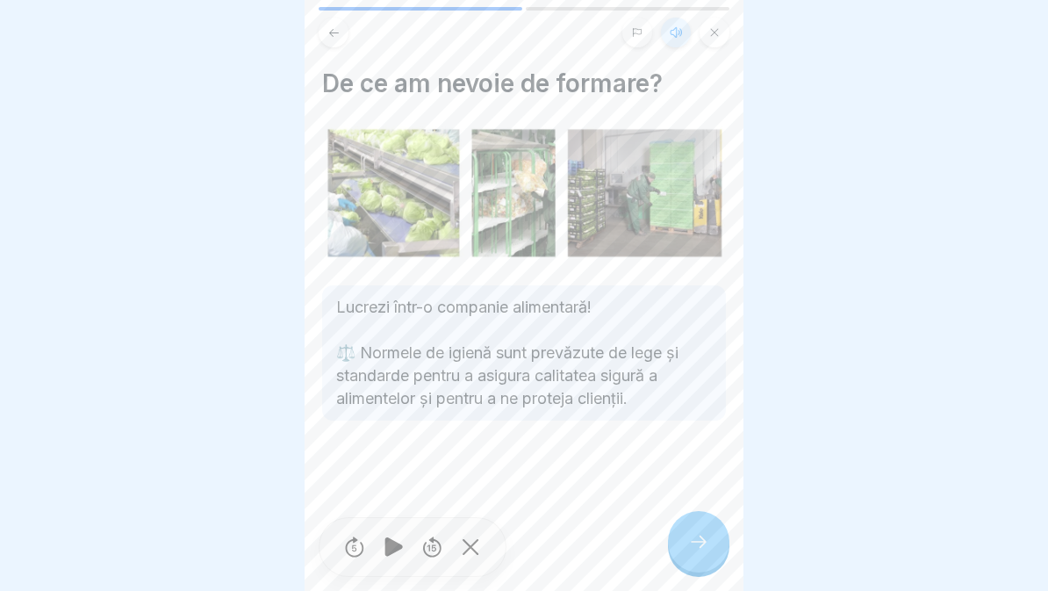
click at [698, 552] on div at bounding box center [698, 541] width 61 height 61
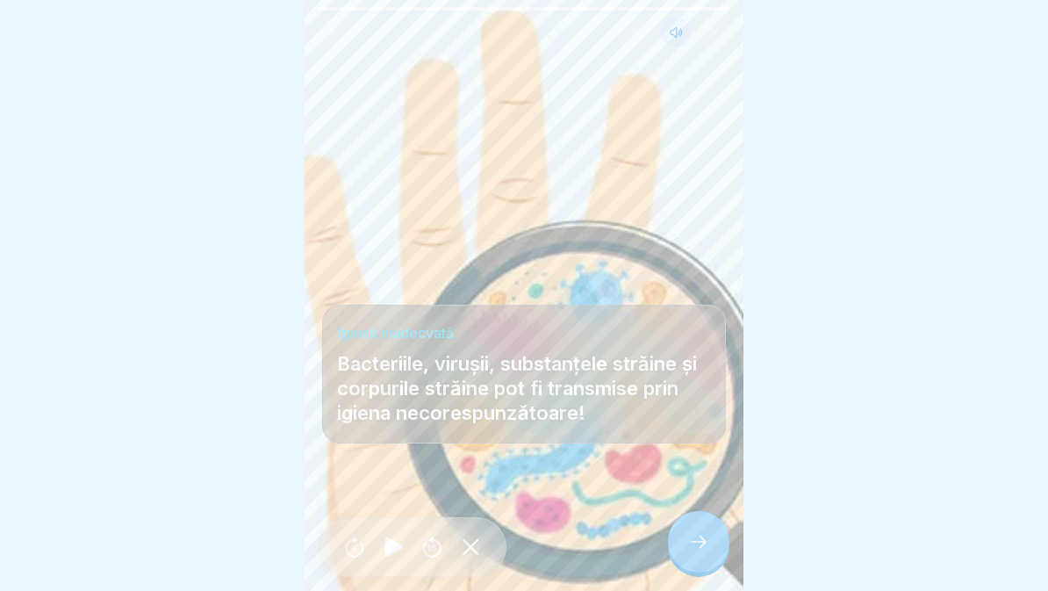
click at [700, 563] on div at bounding box center [698, 541] width 61 height 61
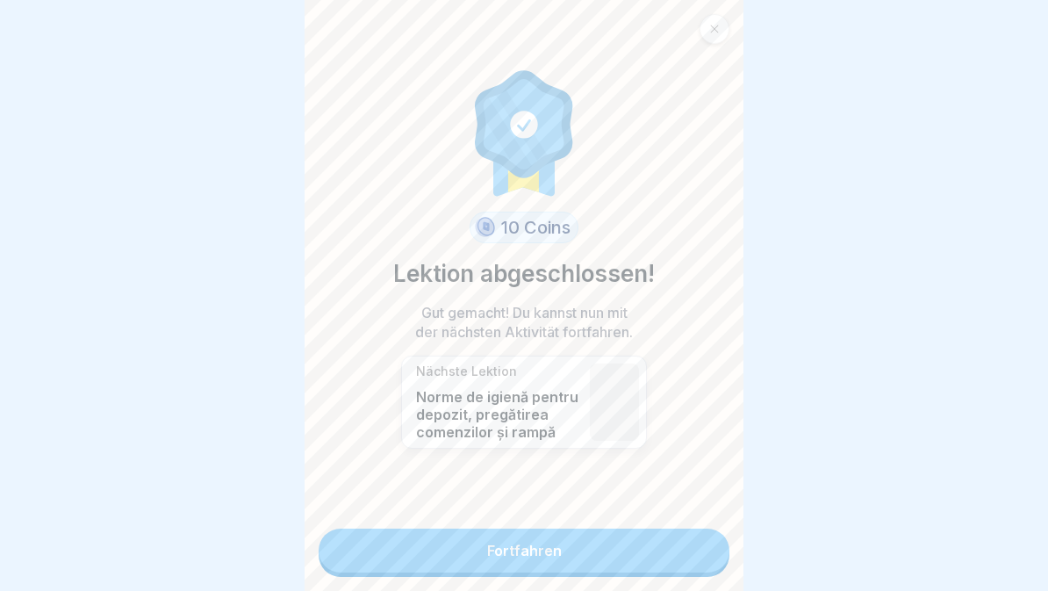
click at [641, 542] on link "Fortfahren" at bounding box center [524, 551] width 411 height 44
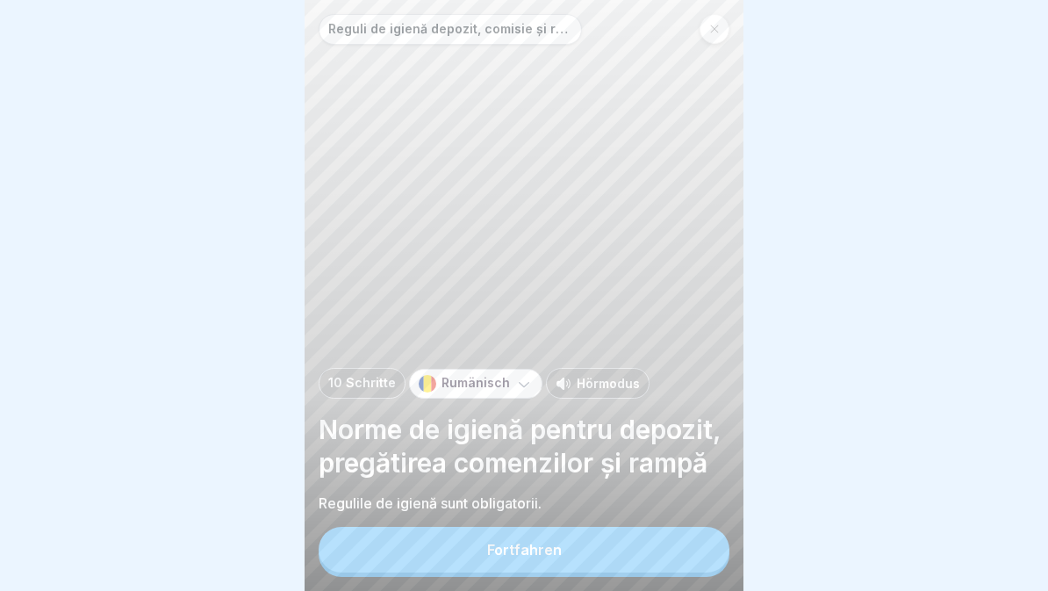
click at [629, 556] on button "Fortfahren" at bounding box center [524, 550] width 411 height 46
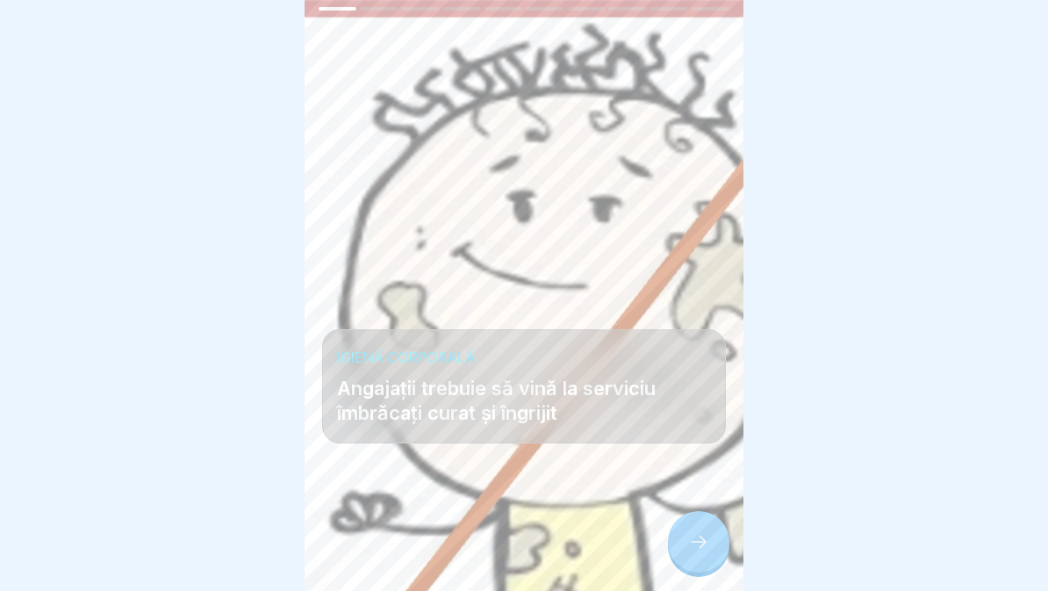
click at [703, 539] on icon at bounding box center [699, 542] width 16 height 12
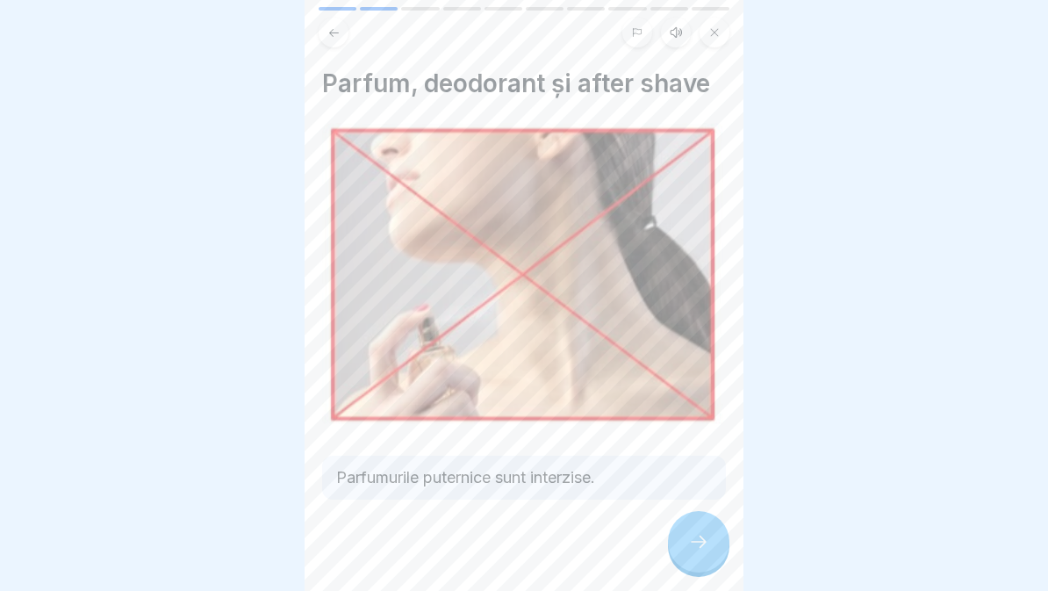
click at [700, 525] on div at bounding box center [698, 541] width 61 height 61
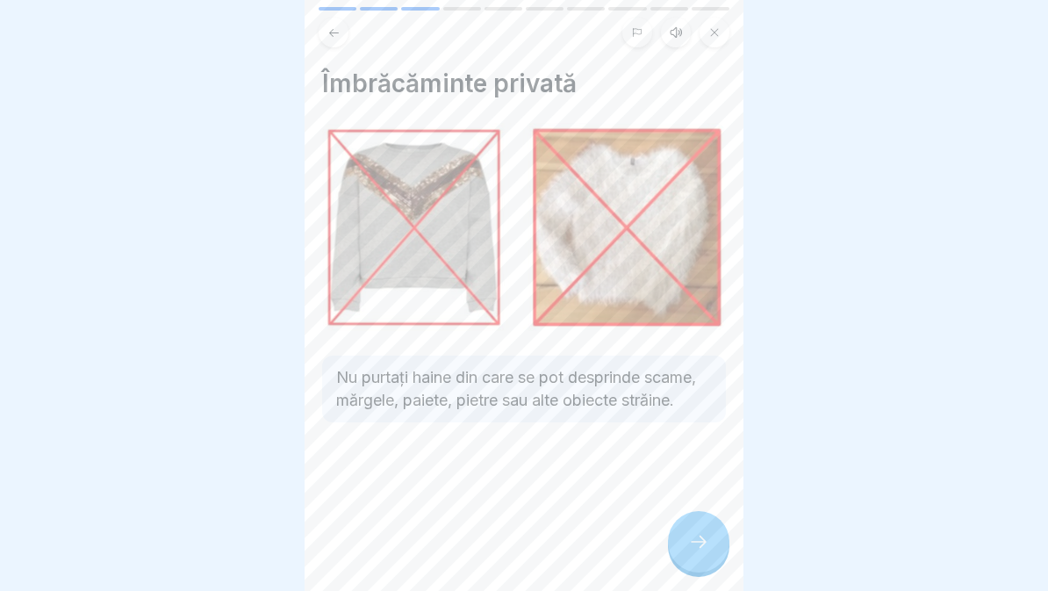
click at [700, 557] on div at bounding box center [698, 541] width 61 height 61
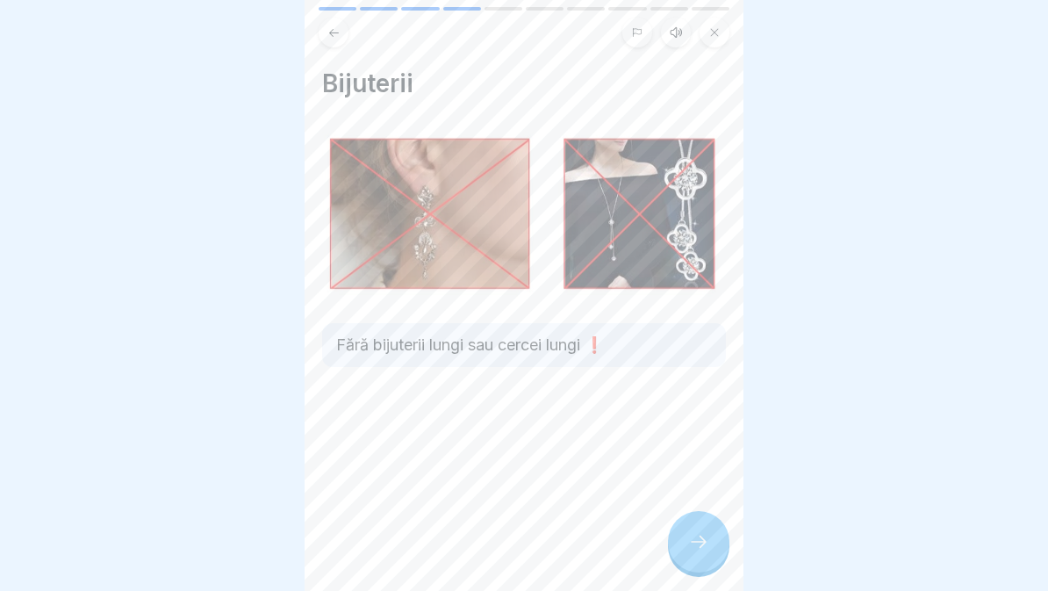
click at [702, 531] on icon at bounding box center [698, 541] width 21 height 21
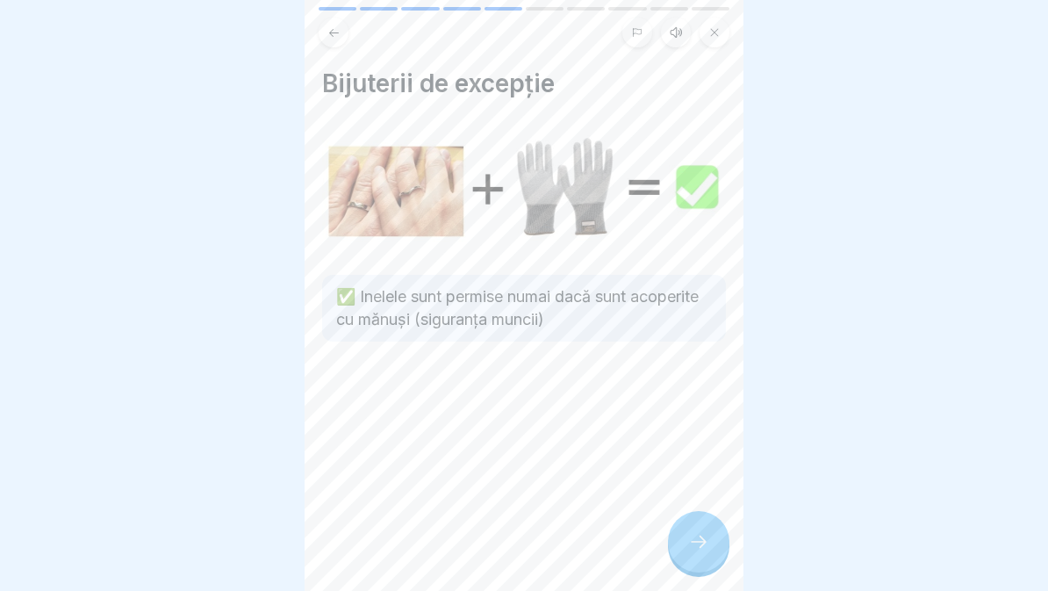
click at [688, 519] on div at bounding box center [698, 541] width 61 height 61
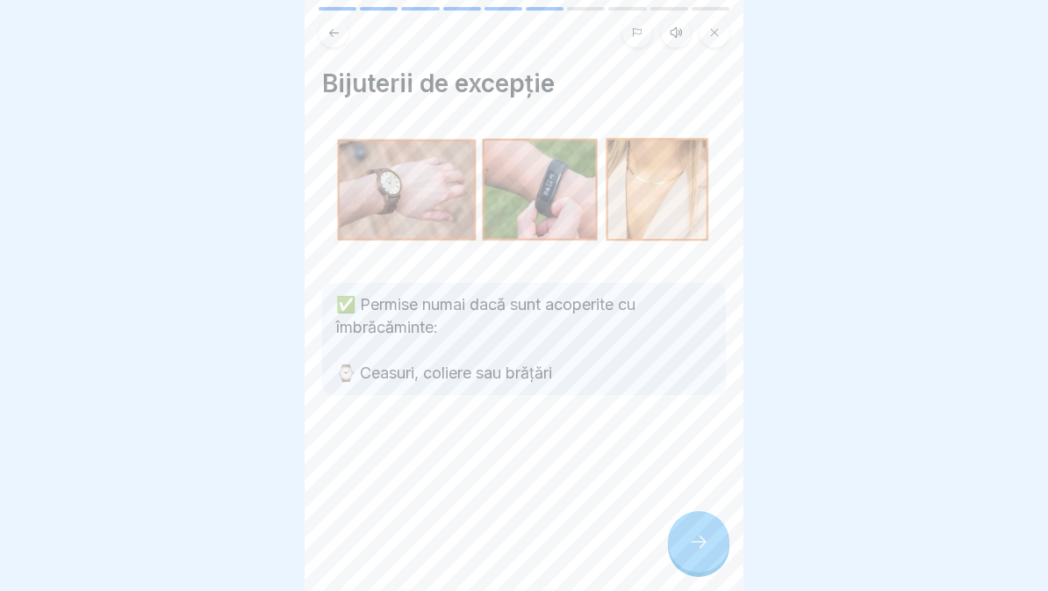
click at [696, 546] on icon at bounding box center [698, 541] width 21 height 21
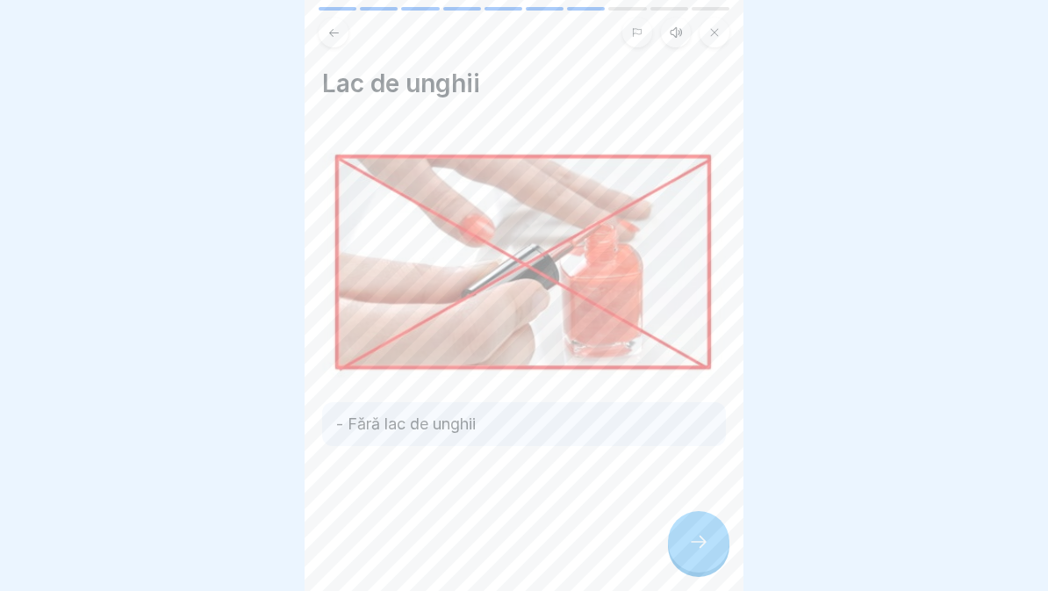
click at [697, 536] on icon at bounding box center [698, 541] width 21 height 21
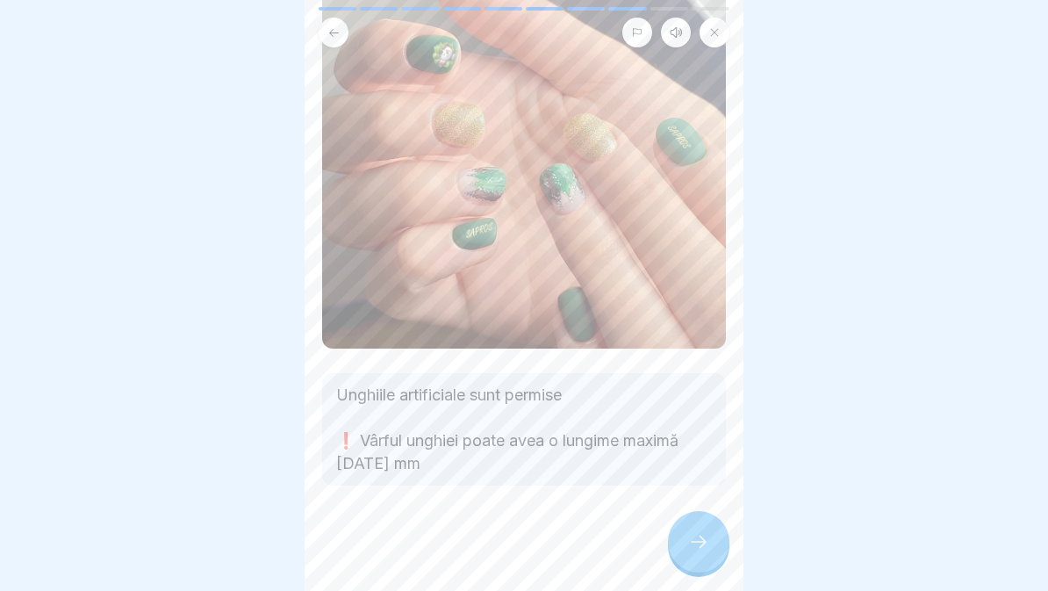
scroll to position [134, 0]
click at [693, 537] on icon at bounding box center [698, 541] width 21 height 21
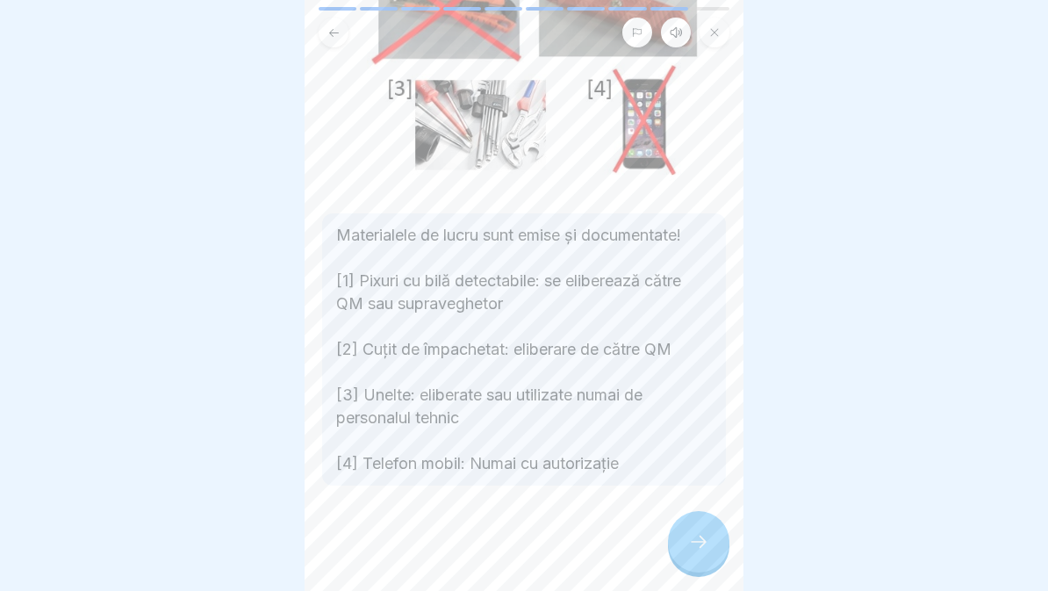
scroll to position [359, 0]
click at [687, 543] on div at bounding box center [698, 541] width 61 height 61
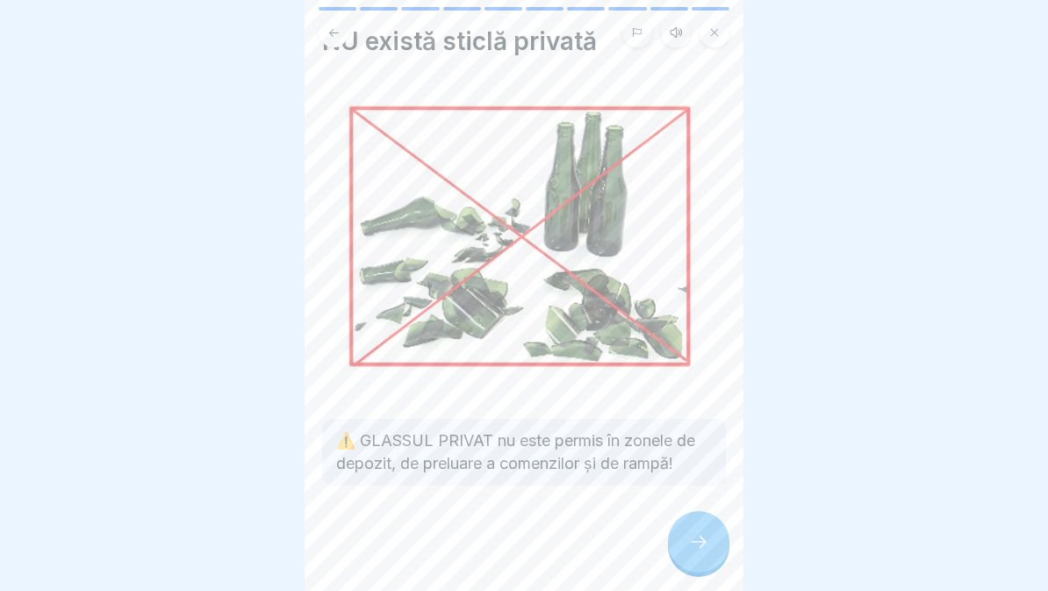
scroll to position [42, 0]
click at [687, 540] on div at bounding box center [698, 541] width 61 height 61
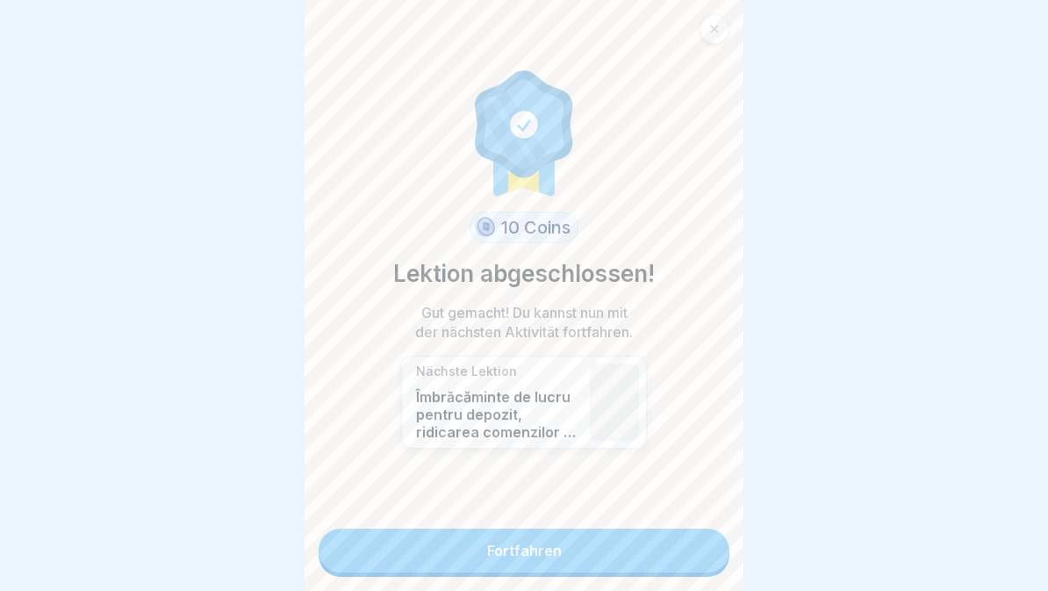
click at [675, 552] on link "Fortfahren" at bounding box center [524, 551] width 411 height 44
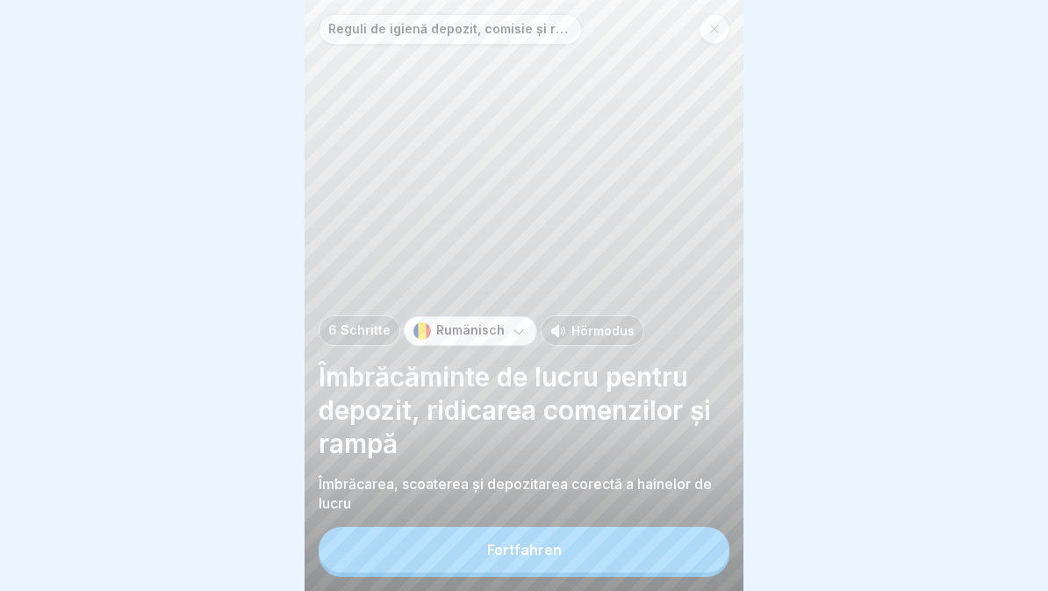
click at [660, 558] on button "Fortfahren" at bounding box center [524, 550] width 411 height 46
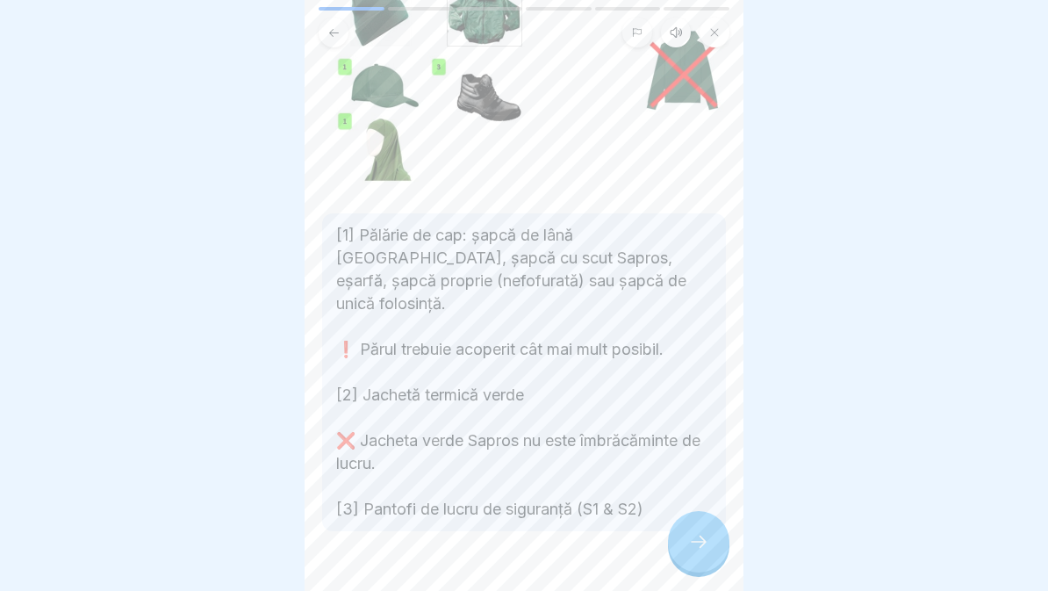
scroll to position [213, 0]
click at [714, 529] on div at bounding box center [698, 541] width 61 height 61
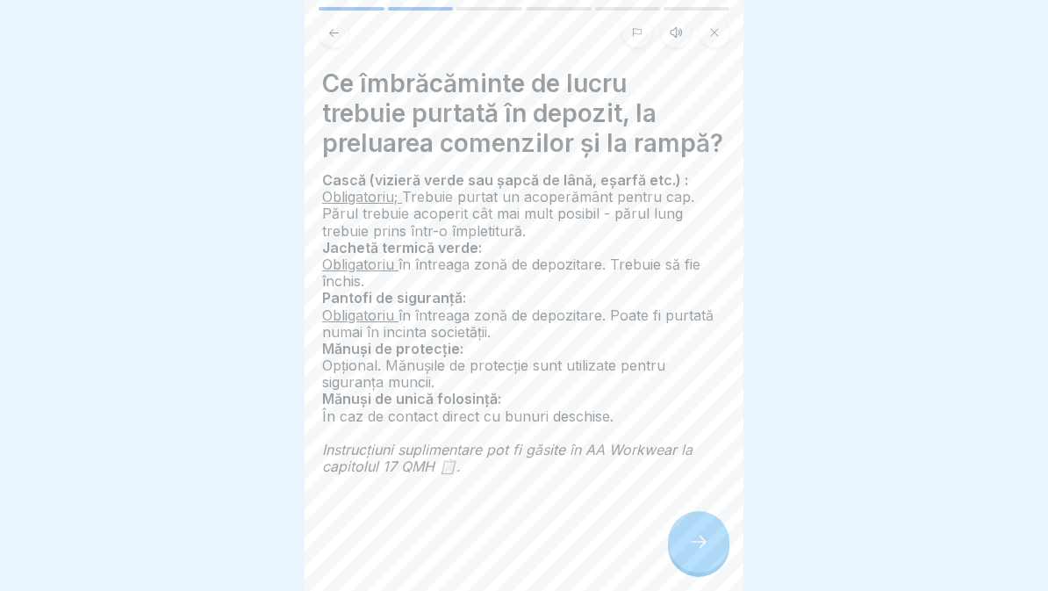
click at [673, 537] on div at bounding box center [698, 541] width 61 height 61
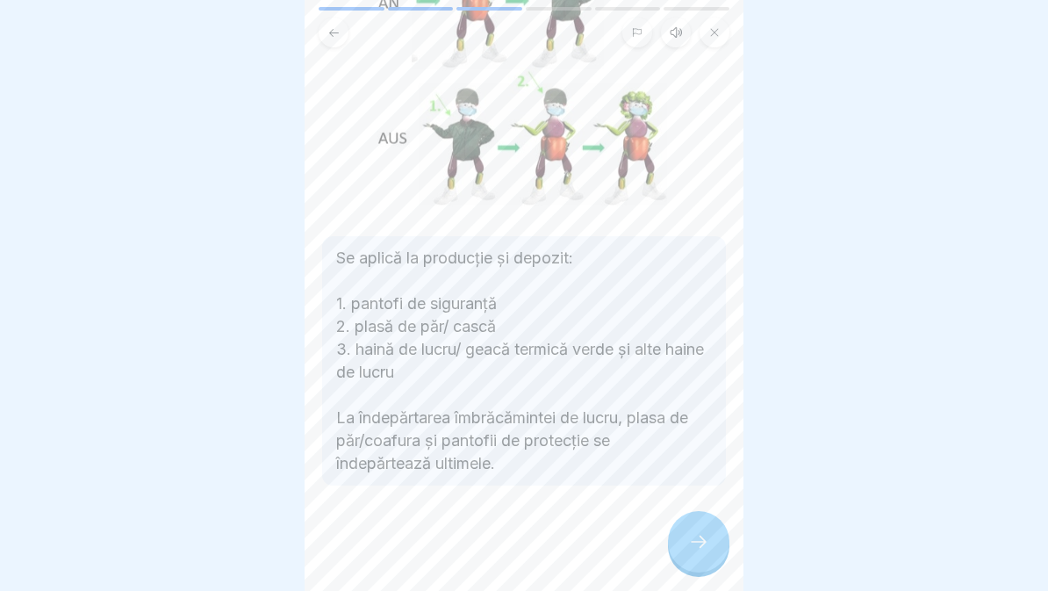
scroll to position [241, 0]
click at [702, 540] on icon at bounding box center [698, 541] width 21 height 21
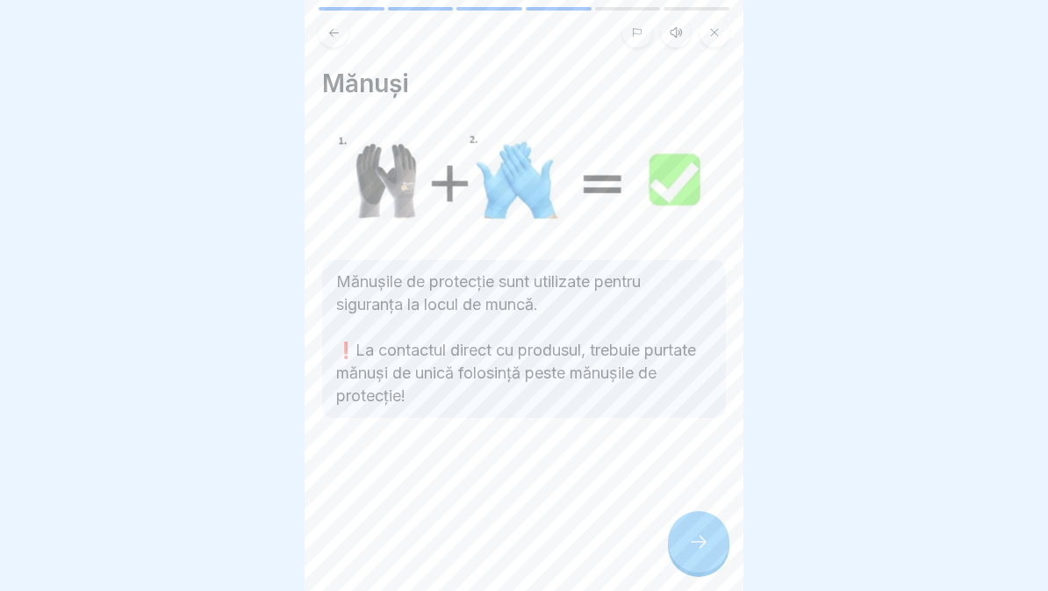
click at [699, 551] on icon at bounding box center [698, 541] width 21 height 21
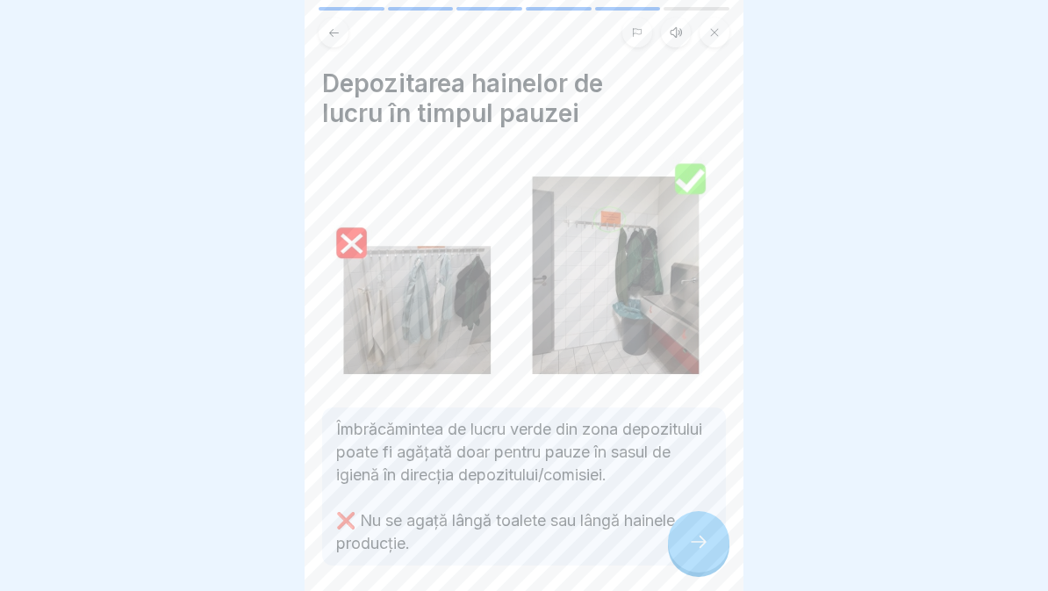
click at [692, 535] on icon at bounding box center [698, 541] width 21 height 21
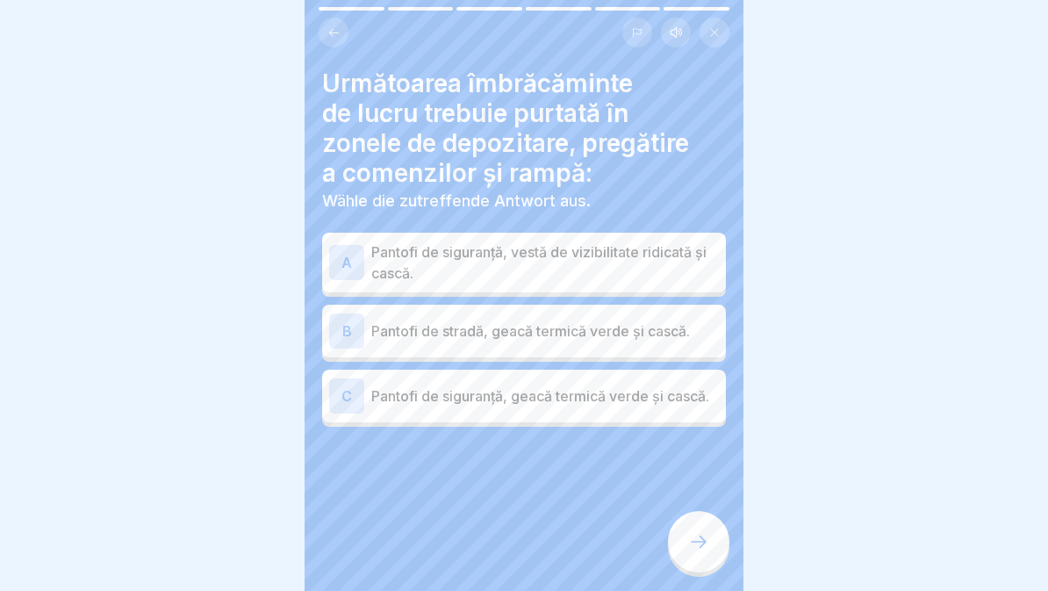
click at [640, 396] on p "Pantofi de siguranță, geacă termică verde și cască." at bounding box center [545, 395] width 348 height 21
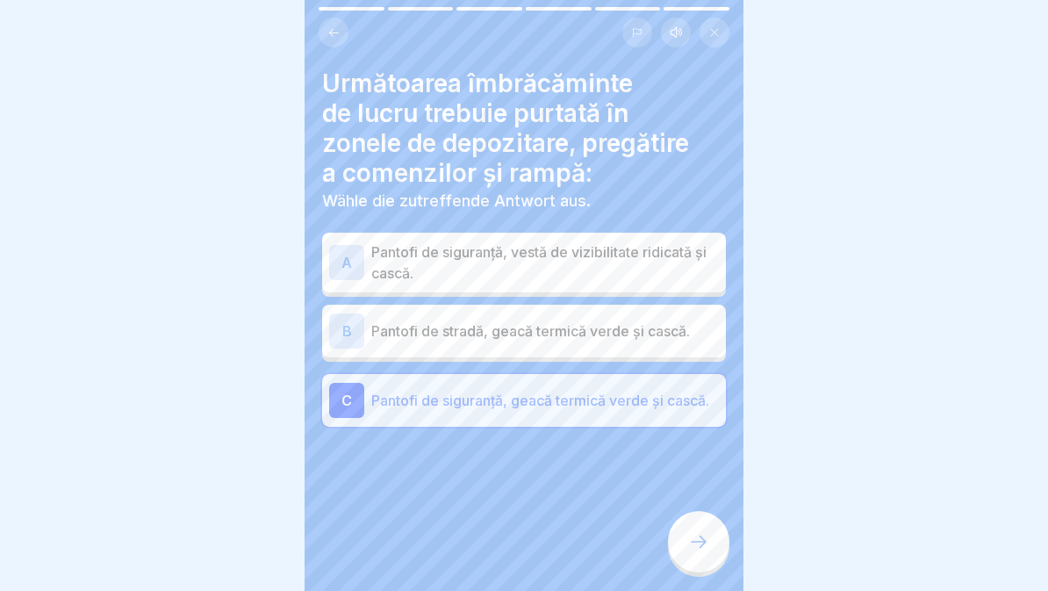
click at [702, 562] on div at bounding box center [698, 541] width 61 height 61
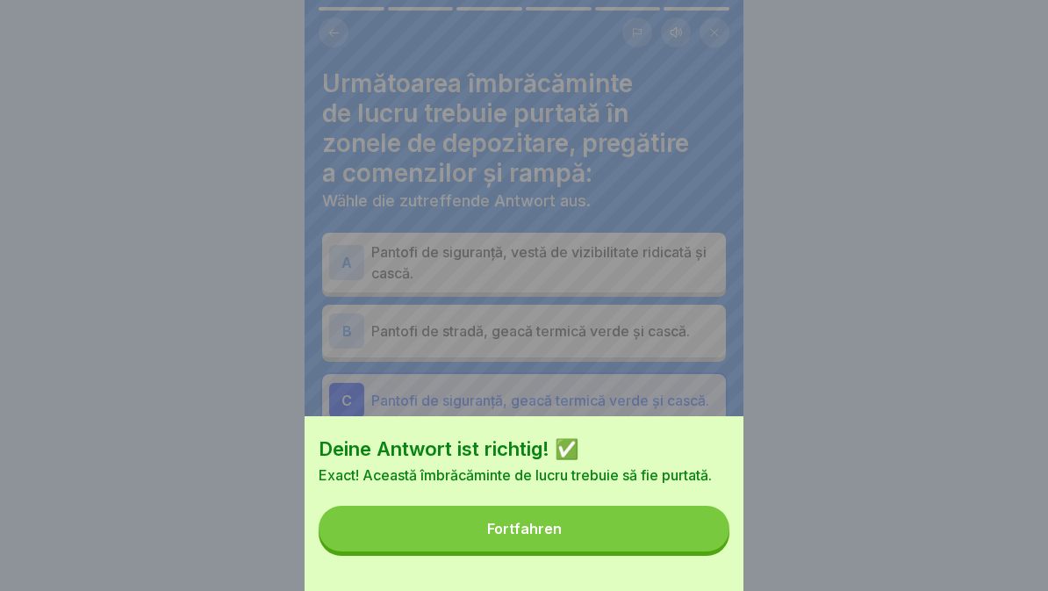
click at [655, 531] on button "Fortfahren" at bounding box center [524, 529] width 411 height 46
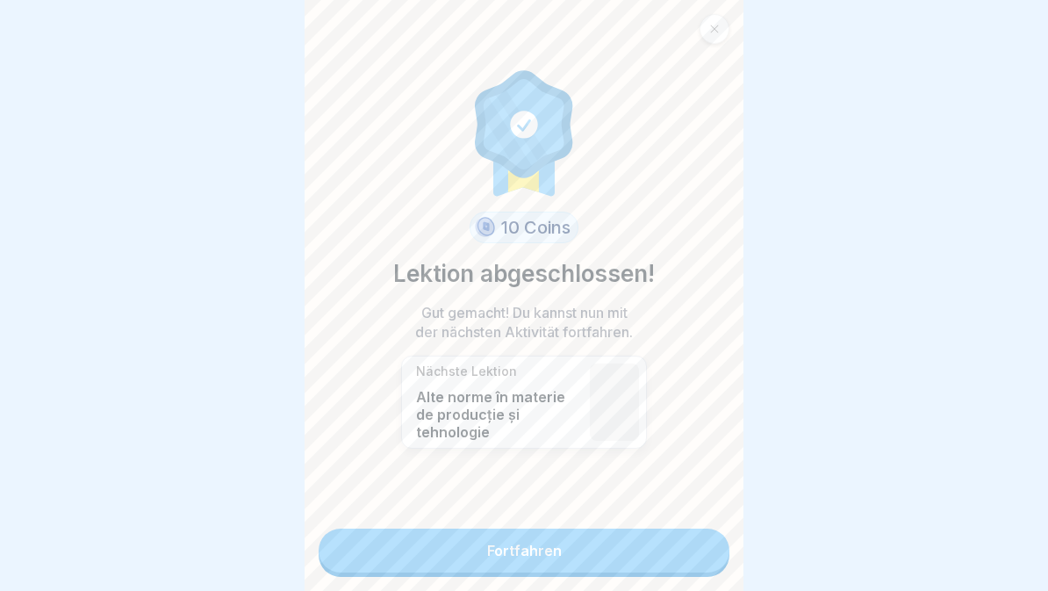
click at [659, 550] on link "Fortfahren" at bounding box center [524, 551] width 411 height 44
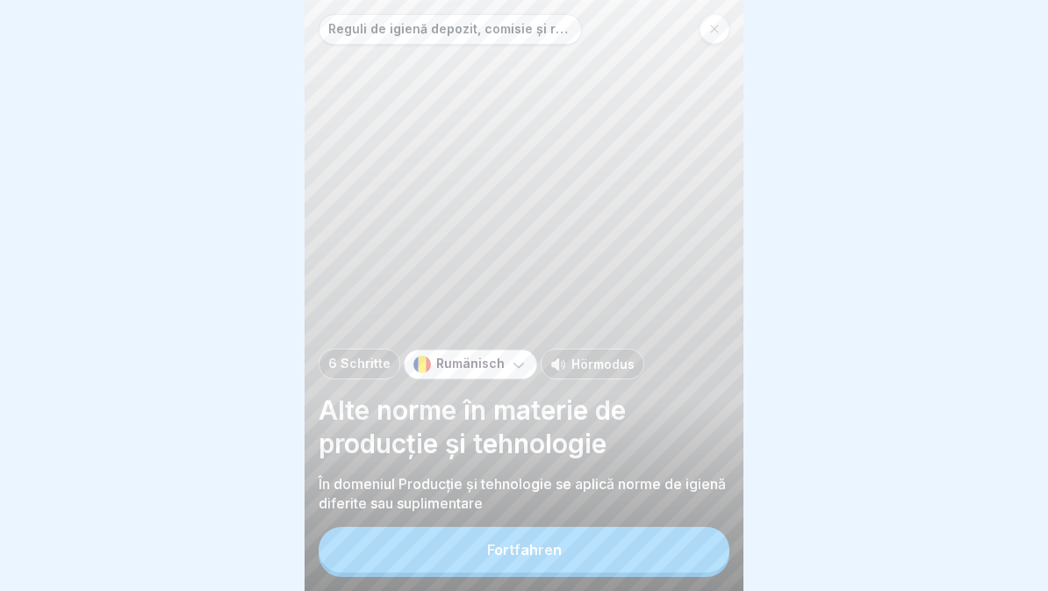
click at [637, 549] on button "Fortfahren" at bounding box center [524, 550] width 411 height 46
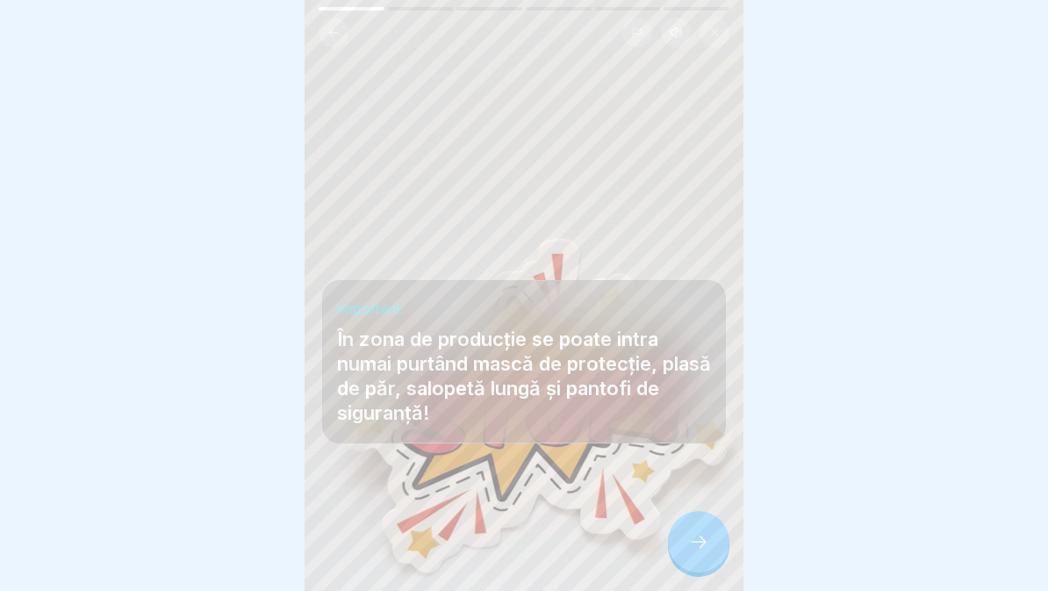
click at [703, 553] on div at bounding box center [698, 541] width 61 height 61
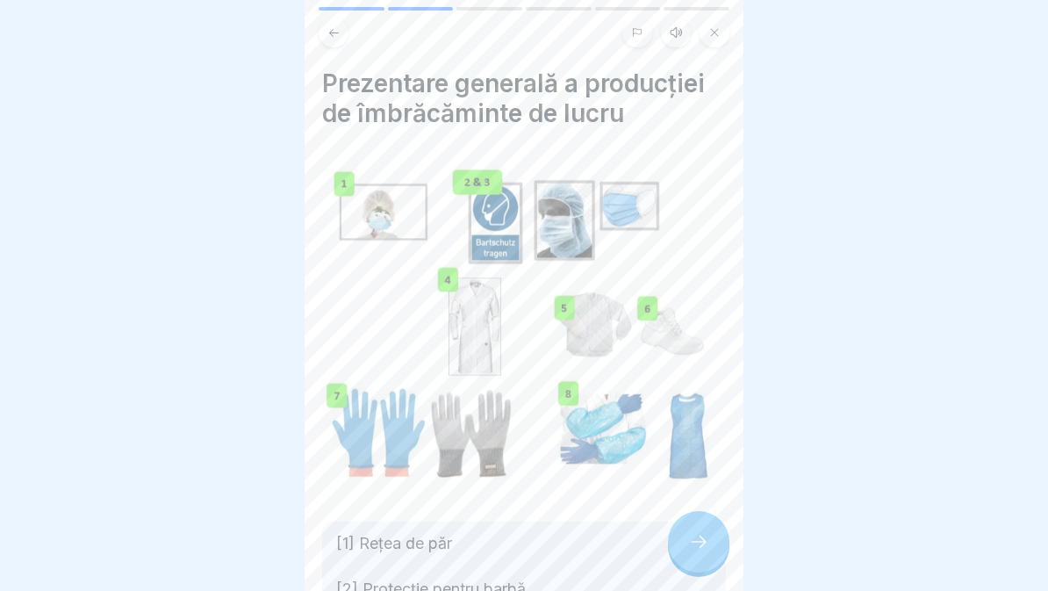
click at [679, 30] on icon at bounding box center [676, 32] width 14 height 14
click at [400, 541] on icon at bounding box center [394, 547] width 34 height 28
click at [692, 534] on icon at bounding box center [698, 541] width 21 height 21
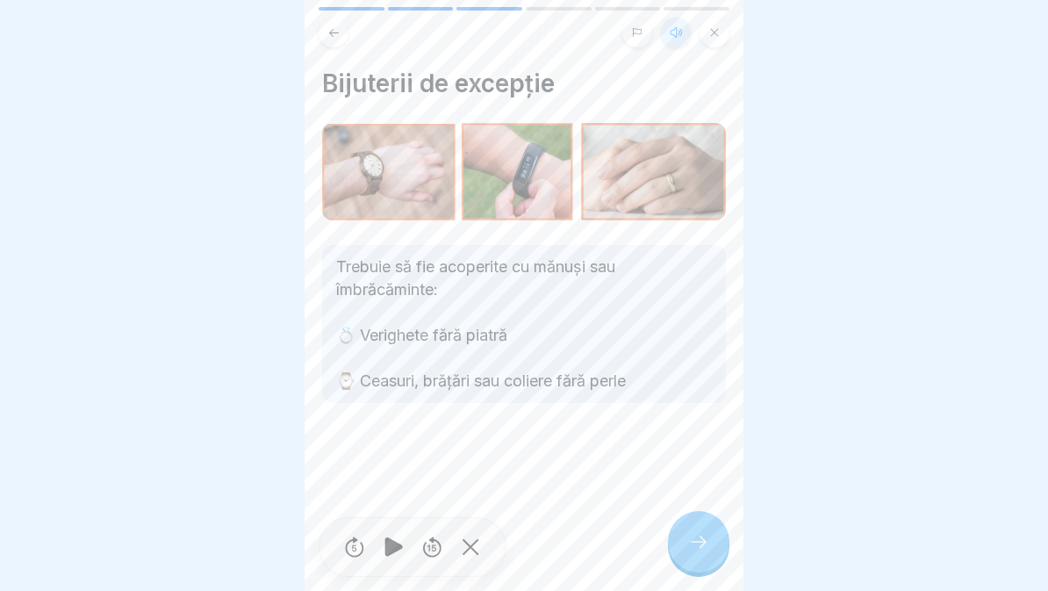
click at [696, 537] on icon at bounding box center [698, 541] width 21 height 21
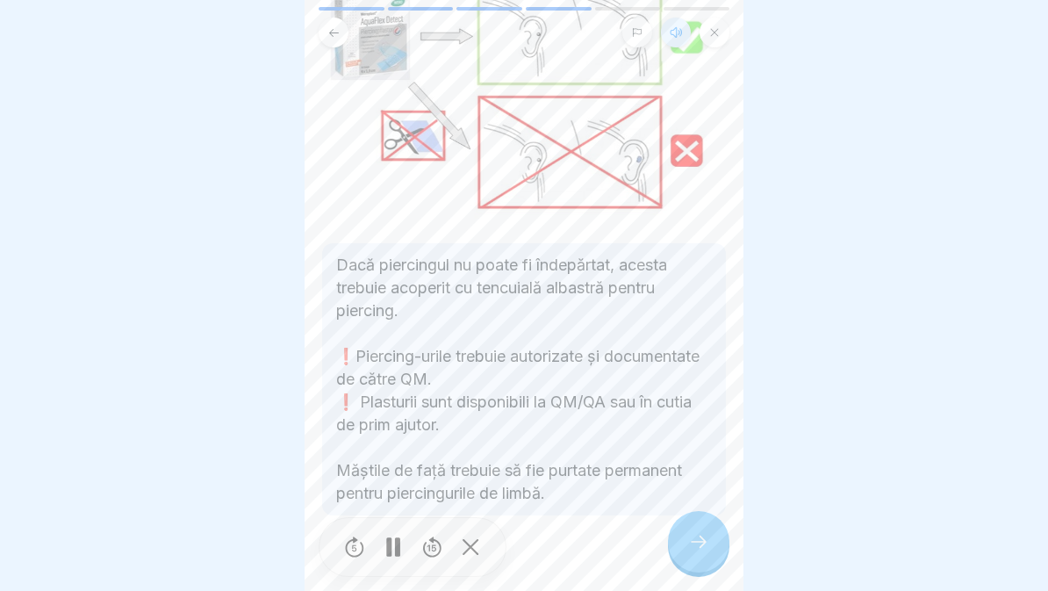
scroll to position [157, 0]
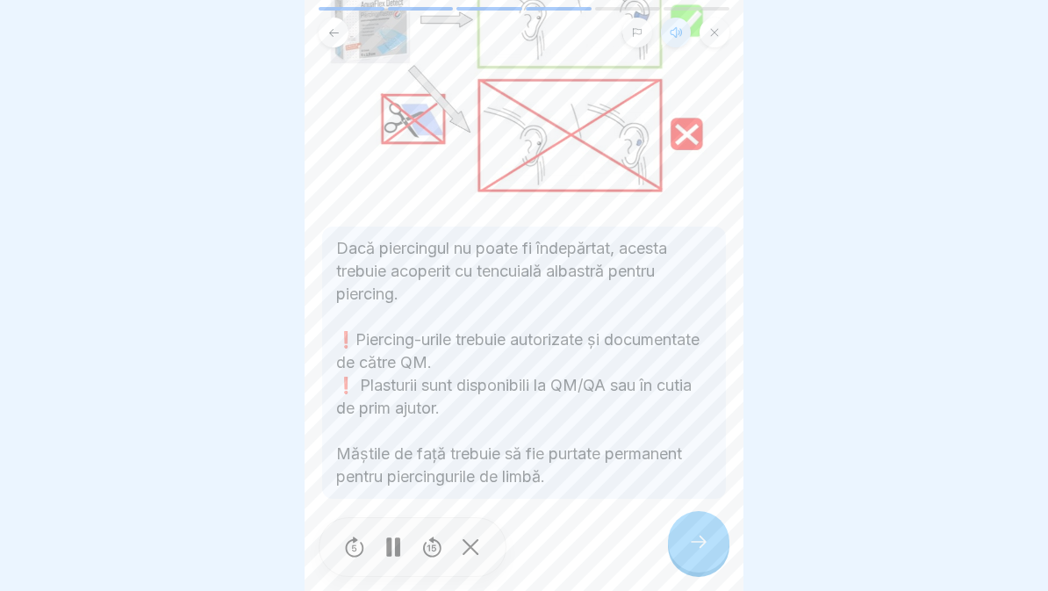
click at [697, 530] on div at bounding box center [698, 541] width 61 height 61
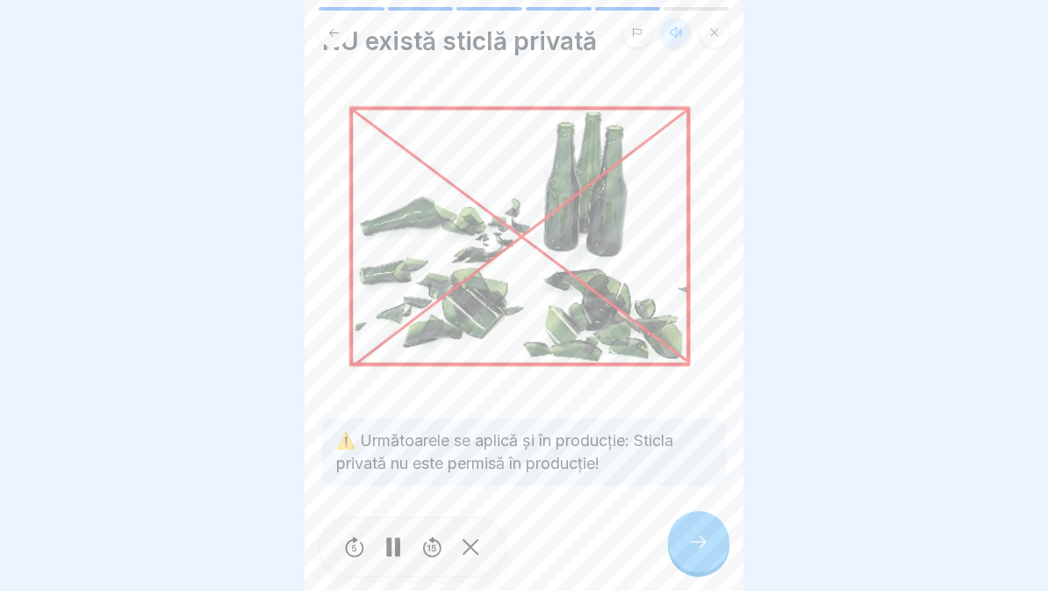
scroll to position [42, 0]
click at [684, 537] on div at bounding box center [698, 541] width 61 height 61
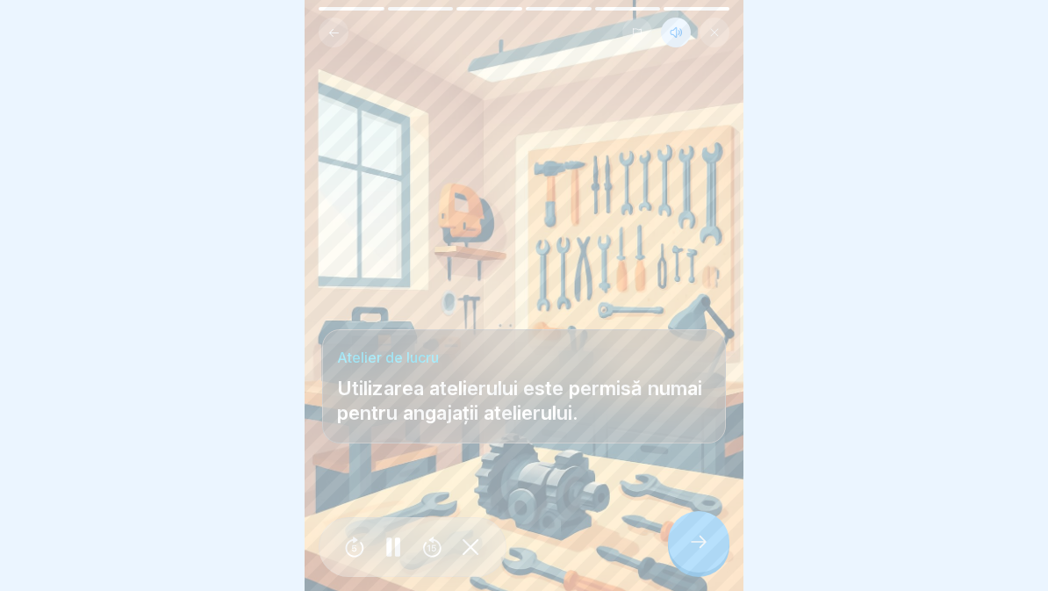
click at [695, 549] on icon at bounding box center [698, 541] width 21 height 21
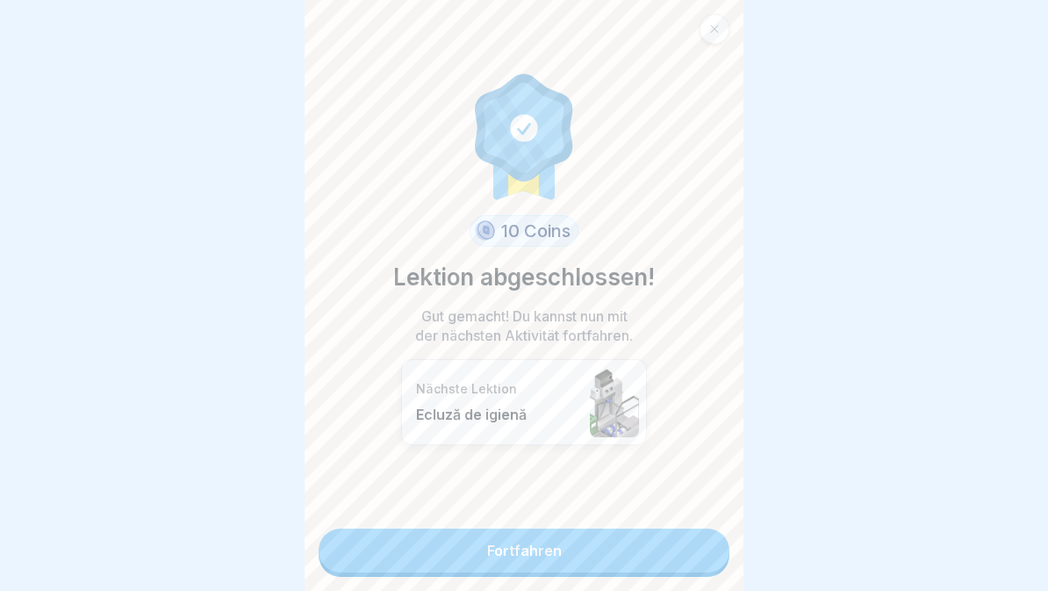
click at [673, 558] on link "Fortfahren" at bounding box center [524, 551] width 411 height 44
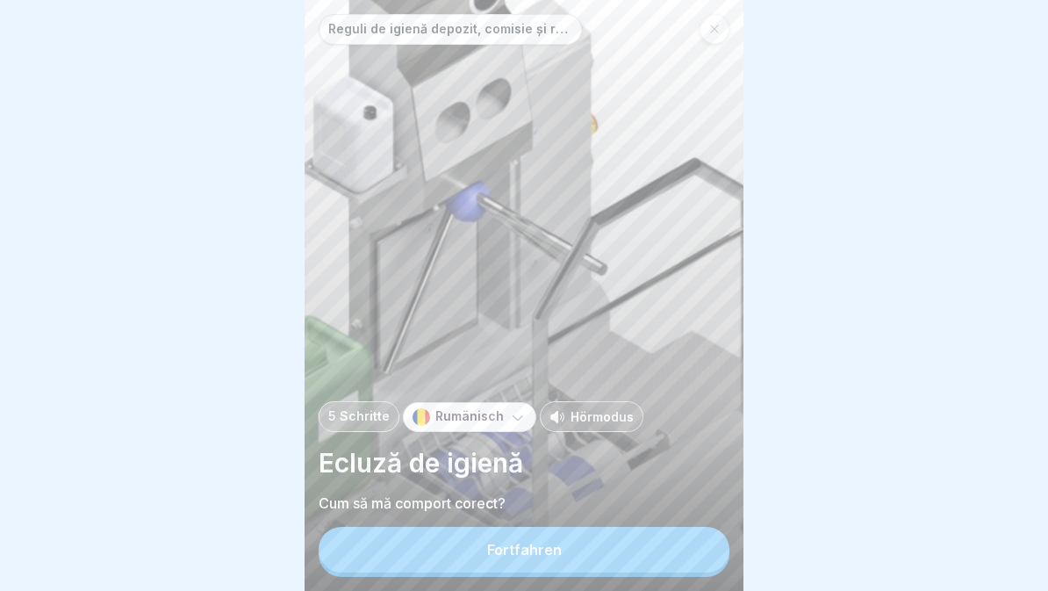
click at [666, 564] on button "Fortfahren" at bounding box center [524, 550] width 411 height 46
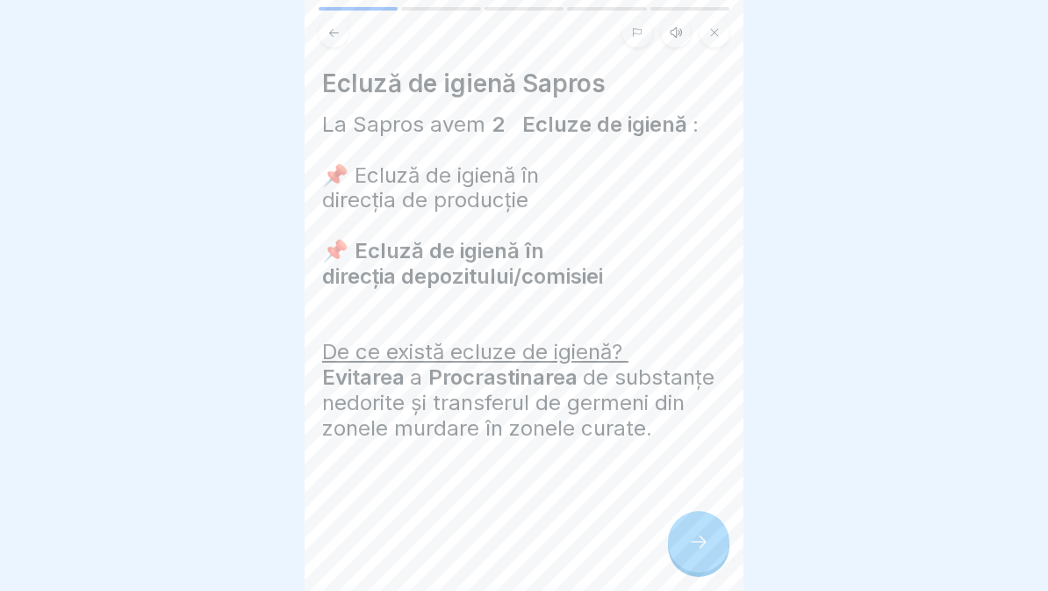
click at [666, 32] on button at bounding box center [676, 33] width 30 height 30
click at [381, 542] on icon at bounding box center [394, 547] width 34 height 28
click at [685, 550] on div at bounding box center [698, 541] width 61 height 61
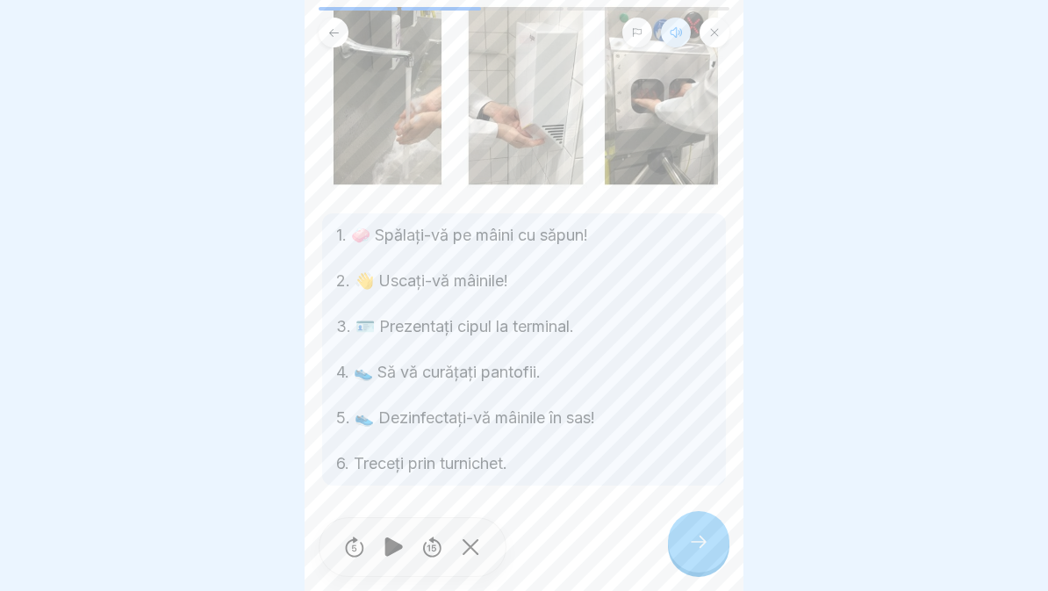
scroll to position [121, 0]
click at [703, 540] on icon at bounding box center [699, 542] width 16 height 12
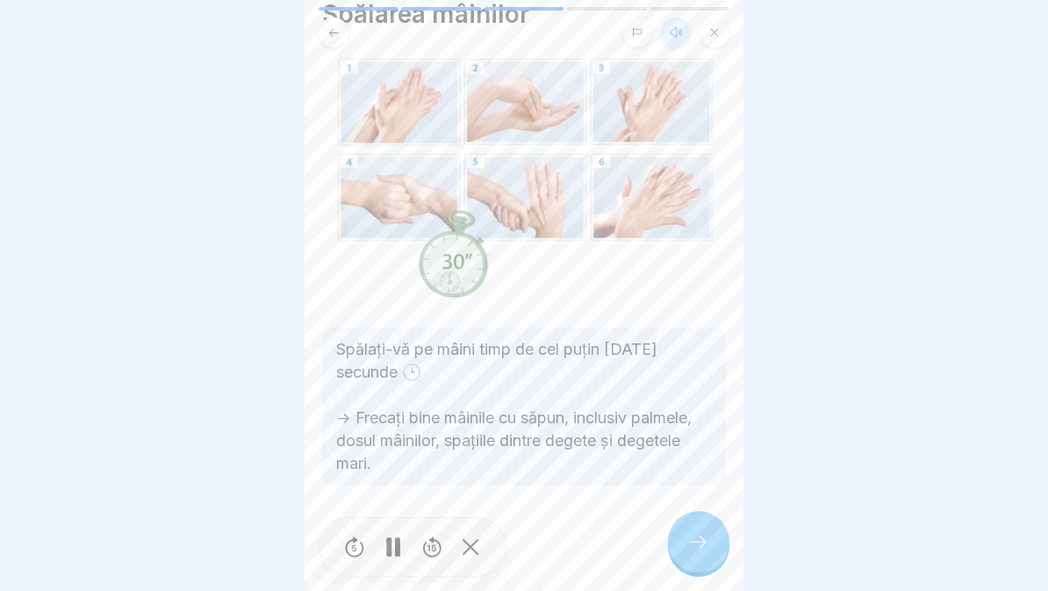
scroll to position [69, 0]
click at [691, 542] on icon at bounding box center [698, 541] width 21 height 21
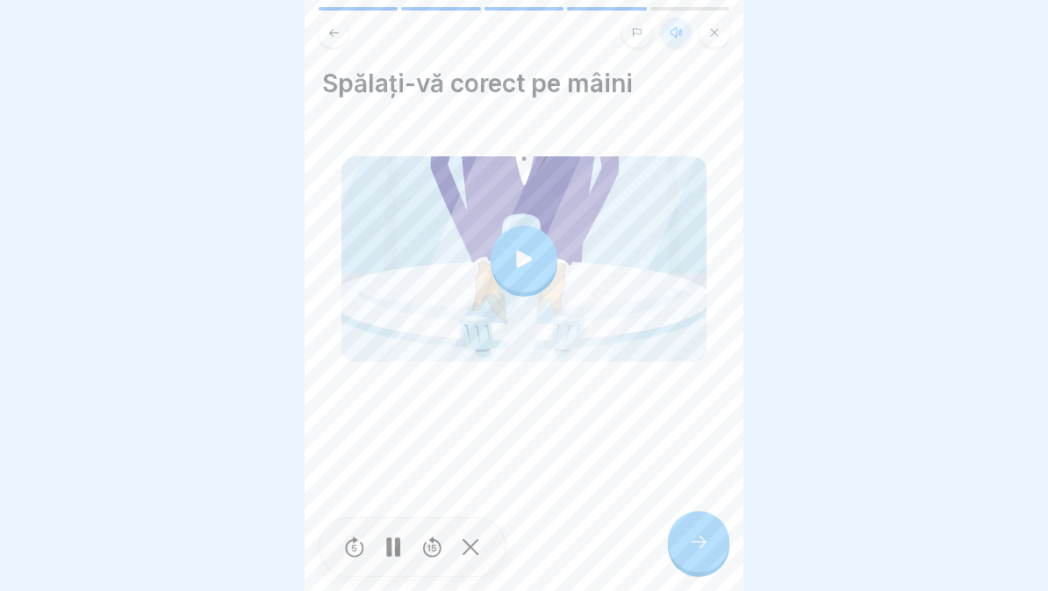
click at [522, 255] on icon at bounding box center [524, 259] width 25 height 25
click at [691, 558] on div at bounding box center [698, 541] width 61 height 61
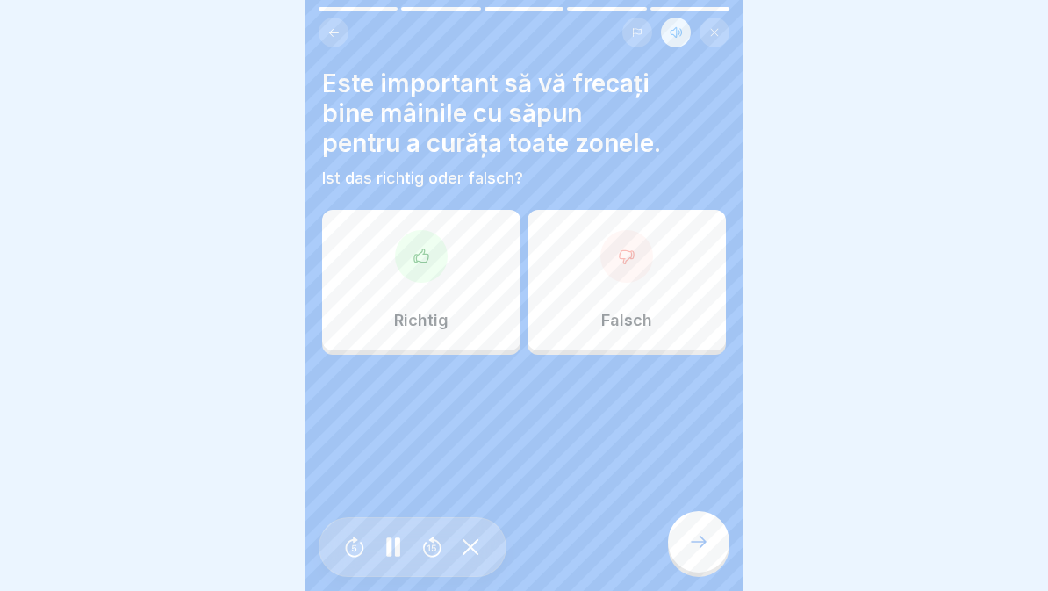
click at [388, 245] on div "Richtig" at bounding box center [421, 280] width 198 height 140
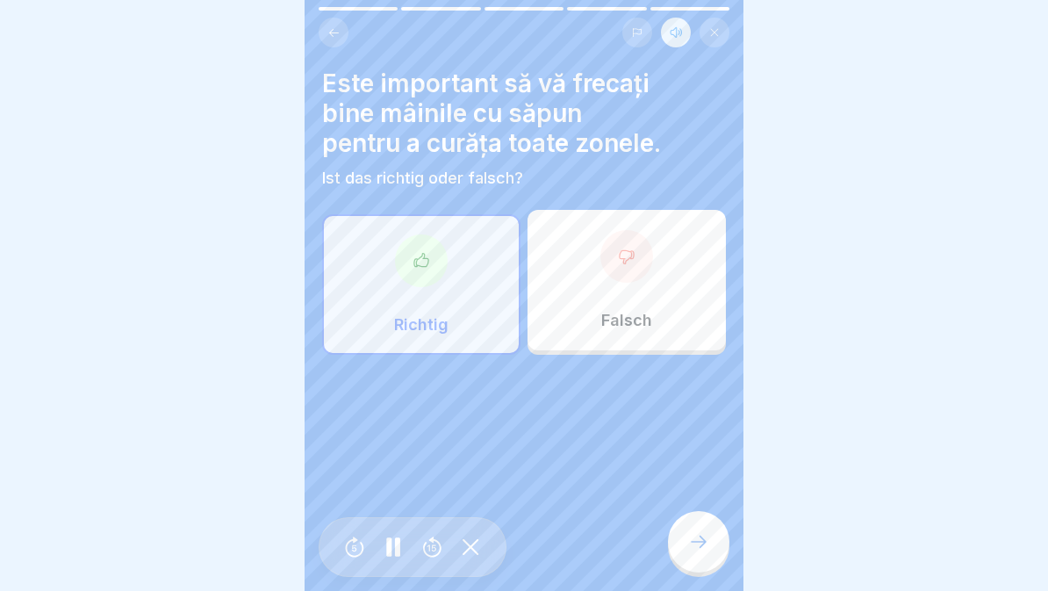
click at [696, 547] on icon at bounding box center [698, 541] width 21 height 21
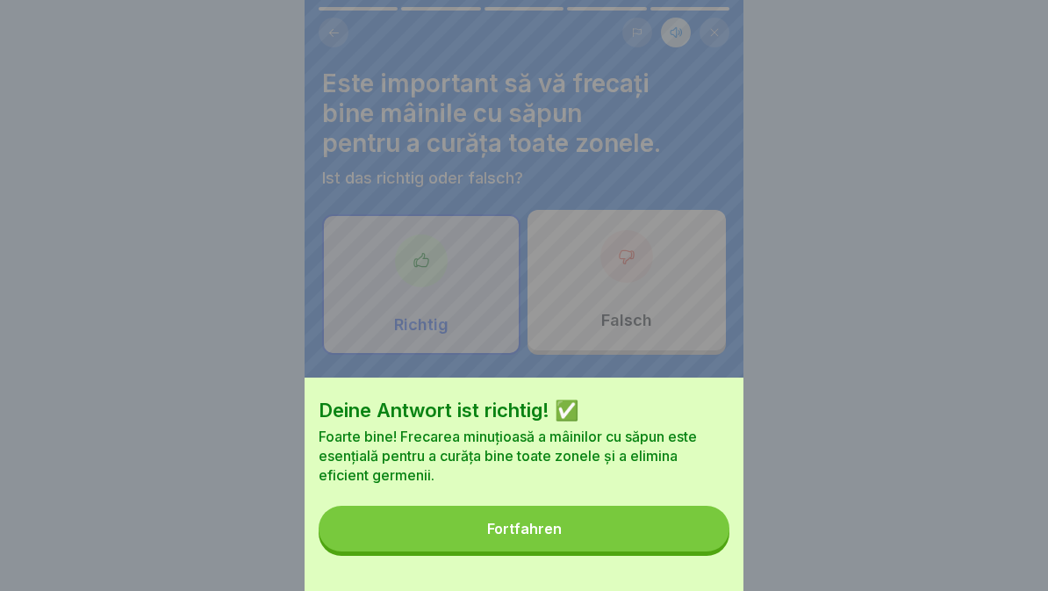
click at [632, 541] on button "Fortfahren" at bounding box center [524, 529] width 411 height 46
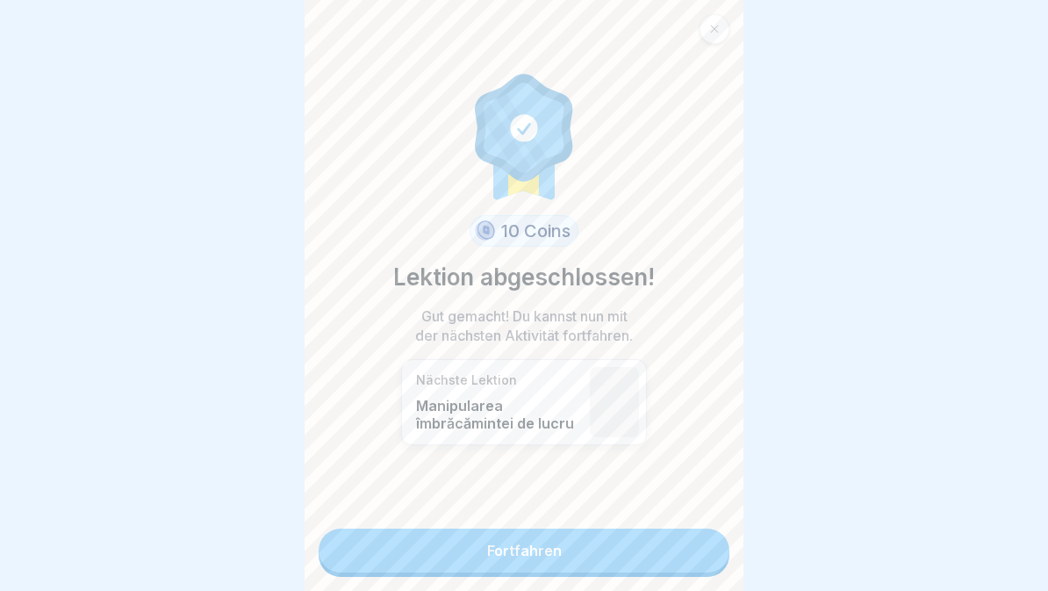
click at [620, 551] on link "Fortfahren" at bounding box center [524, 551] width 411 height 44
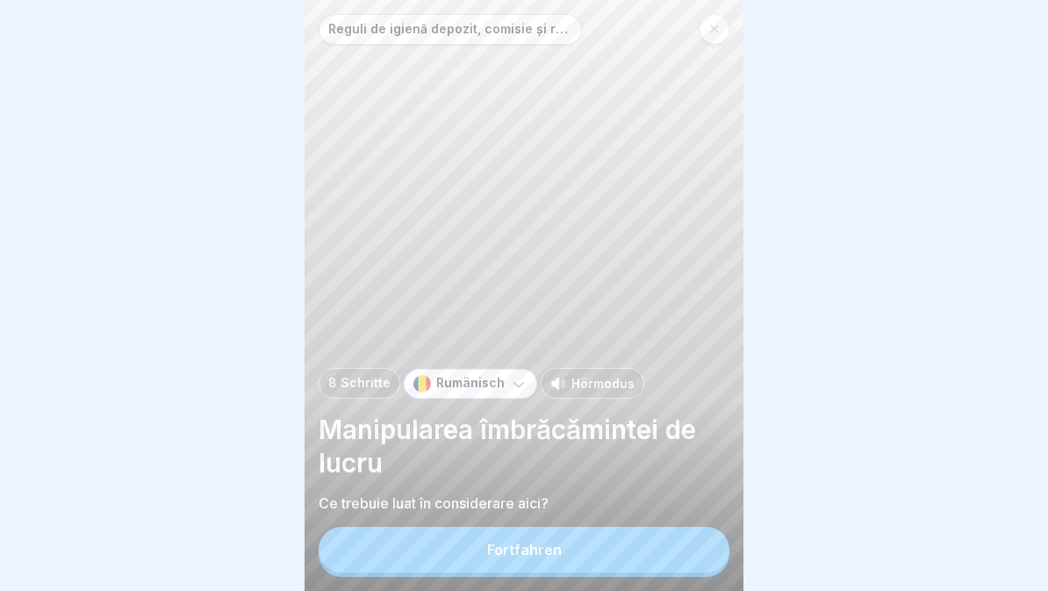
click at [594, 572] on button "Fortfahren" at bounding box center [524, 550] width 411 height 46
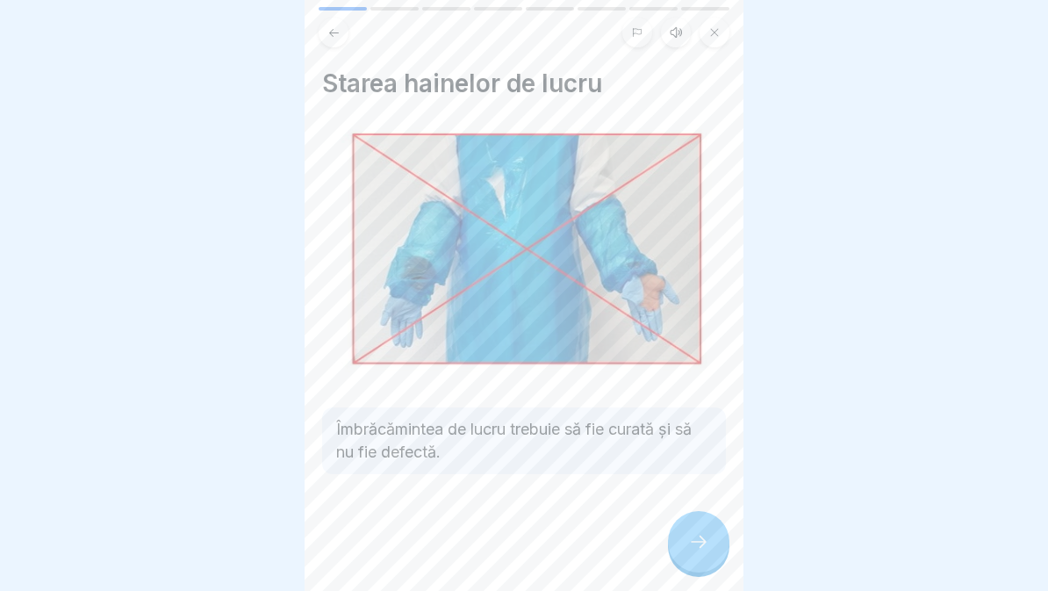
click at [700, 537] on icon at bounding box center [698, 541] width 21 height 21
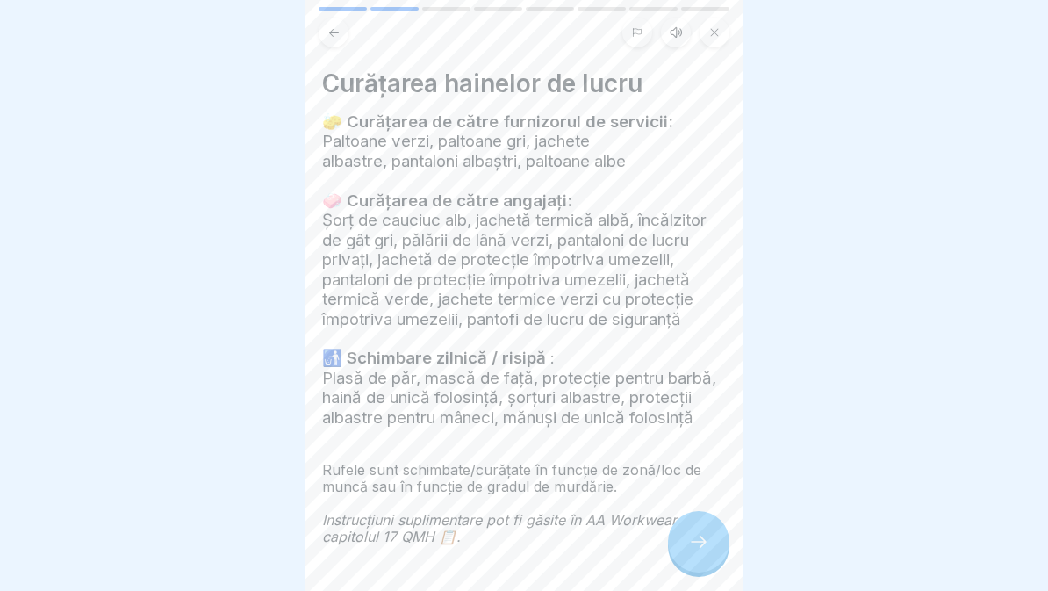
click at [672, 31] on icon at bounding box center [676, 32] width 11 height 10
click at [392, 537] on icon at bounding box center [394, 547] width 34 height 28
click at [396, 558] on div at bounding box center [393, 548] width 35 height 40
click at [399, 547] on icon at bounding box center [394, 546] width 18 height 19
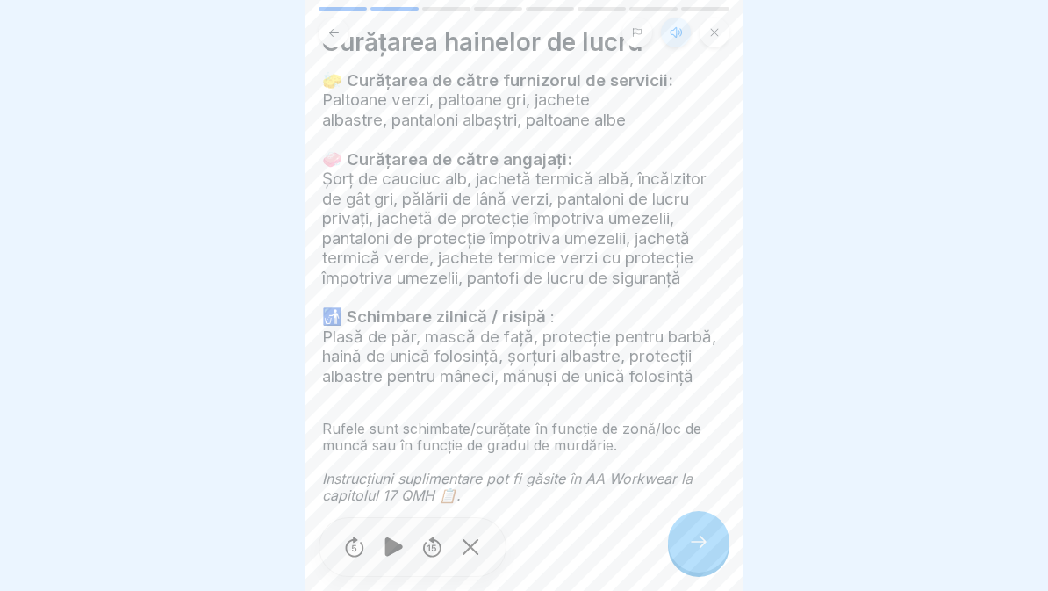
scroll to position [52, 0]
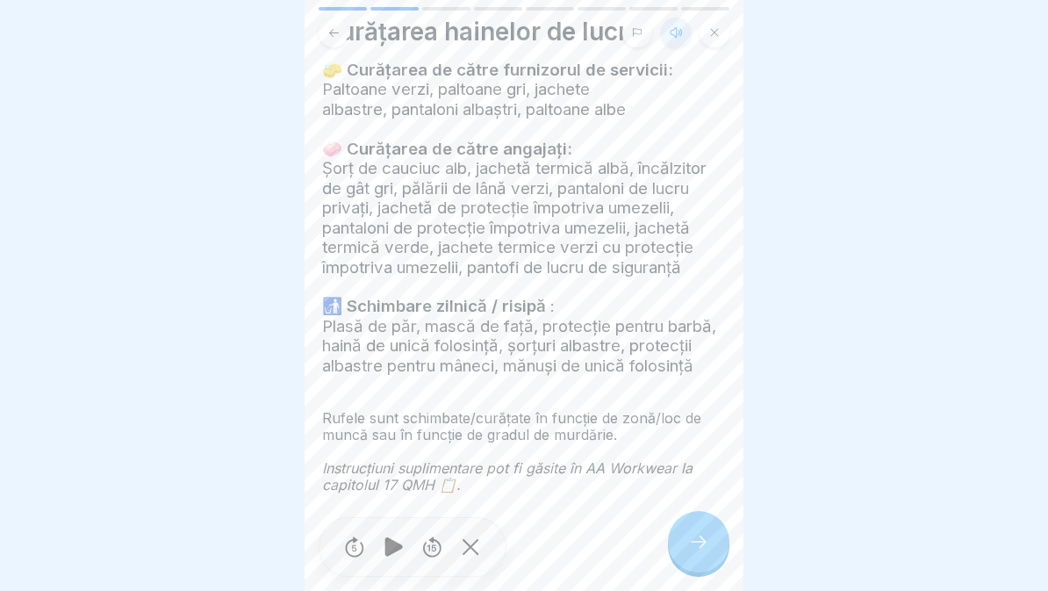
click at [702, 551] on icon at bounding box center [698, 541] width 21 height 21
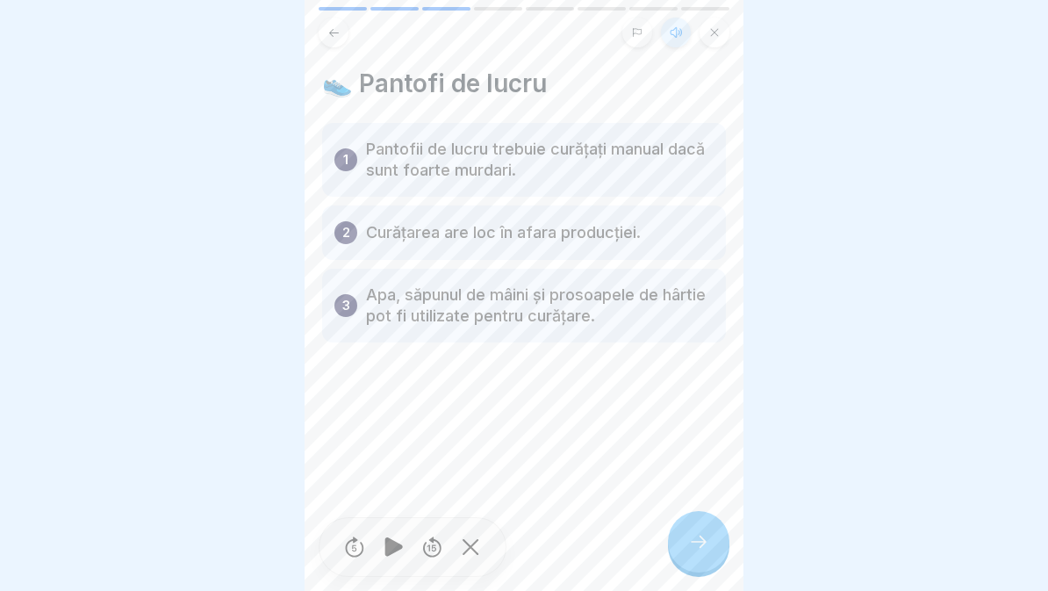
click at [695, 538] on icon at bounding box center [698, 541] width 21 height 21
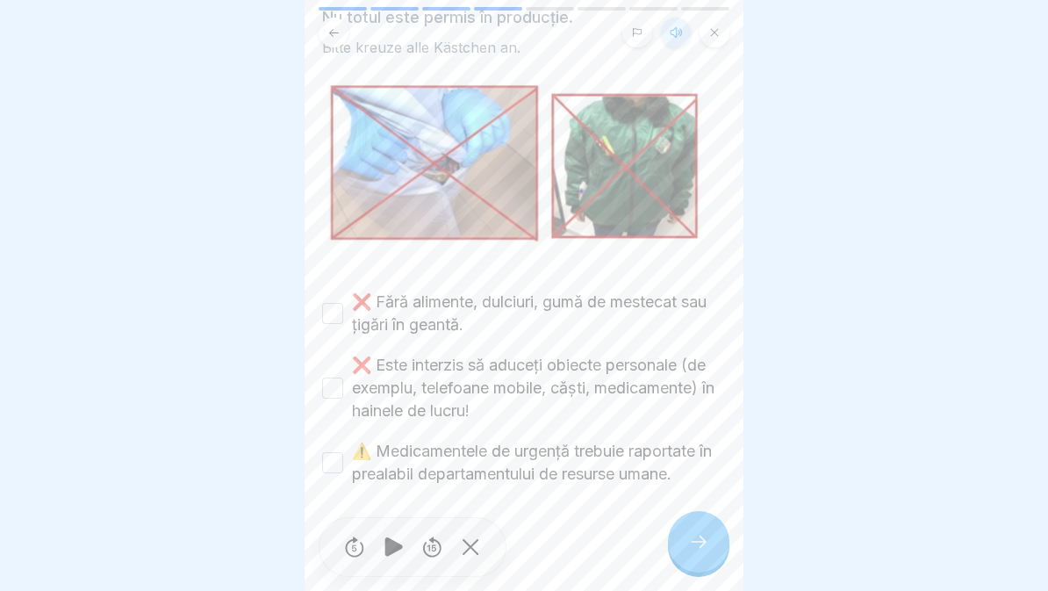
scroll to position [103, 0]
click at [341, 303] on button "❌ Fără alimente, dulciuri, gumă de mestecat sau țigări în geantă." at bounding box center [332, 313] width 21 height 21
click at [335, 383] on button "❌ Este interzis să aduceți obiecte personale (de exemplu, telefoane mobile, căș…" at bounding box center [332, 388] width 21 height 21
click at [339, 459] on button "⚠️ Medicamentele de urgență trebuie raportate în prealabil departamentului de r…" at bounding box center [332, 462] width 21 height 21
click at [702, 557] on div at bounding box center [698, 541] width 61 height 61
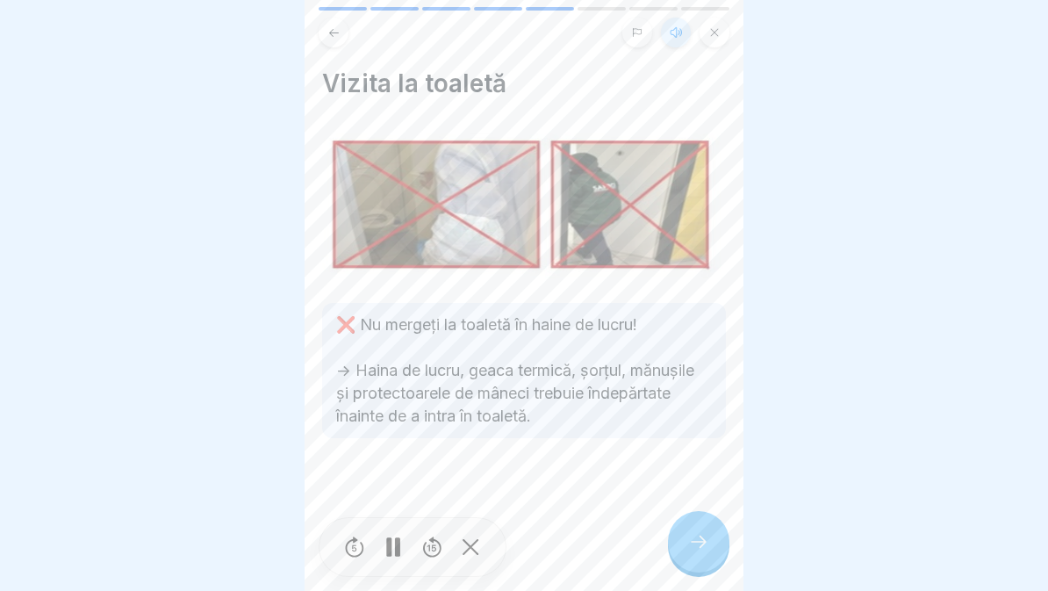
click at [703, 544] on icon at bounding box center [699, 542] width 16 height 12
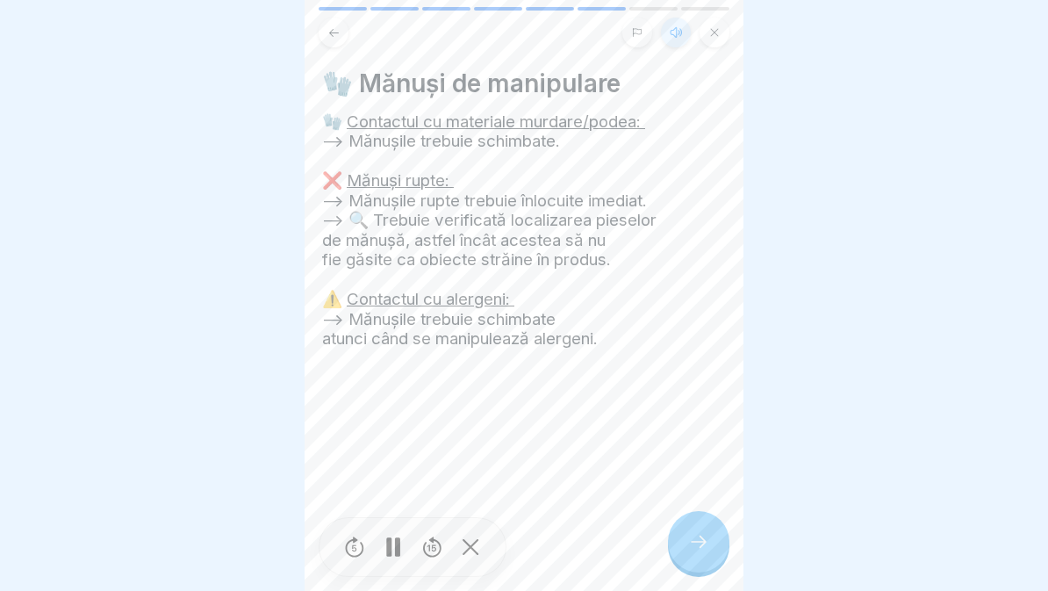
click at [705, 549] on icon at bounding box center [698, 541] width 21 height 21
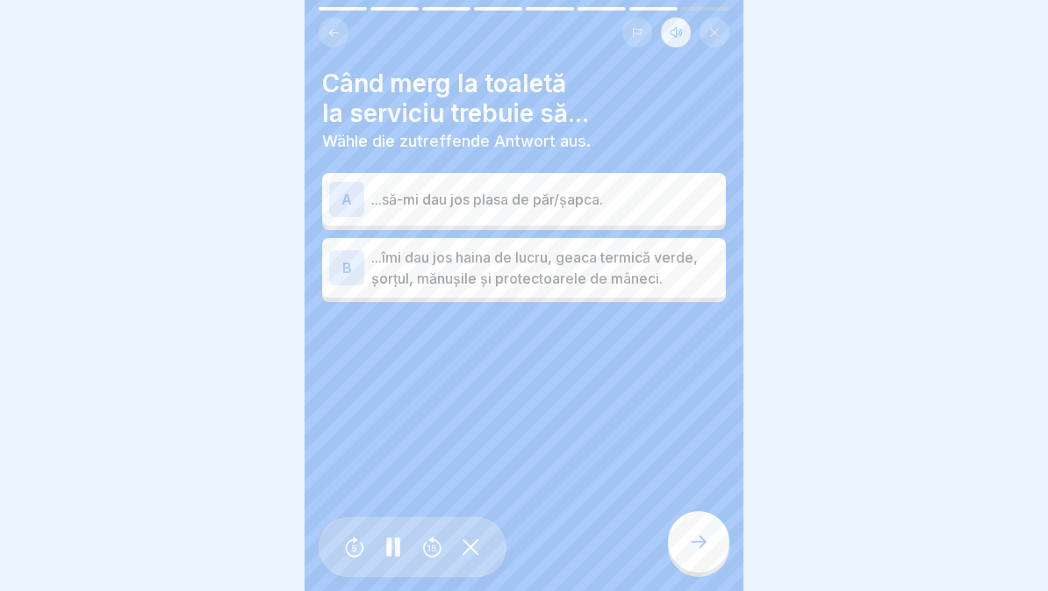
click at [695, 267] on p "...îmi dau jos haina de lucru, geaca termică verde, șorțul, mănușile și protect…" at bounding box center [545, 268] width 348 height 42
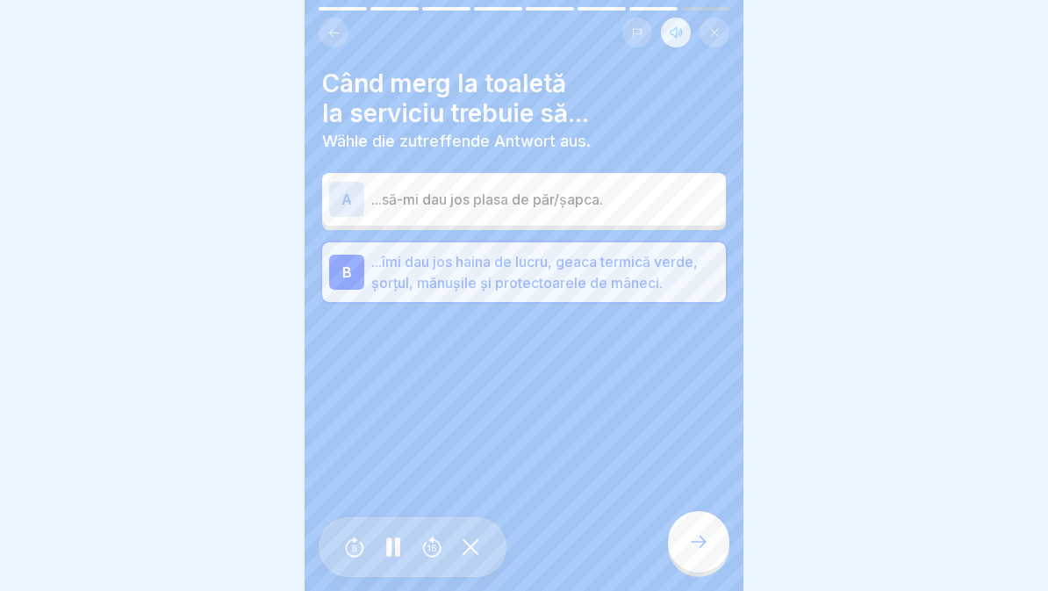
click at [678, 555] on div at bounding box center [698, 541] width 61 height 61
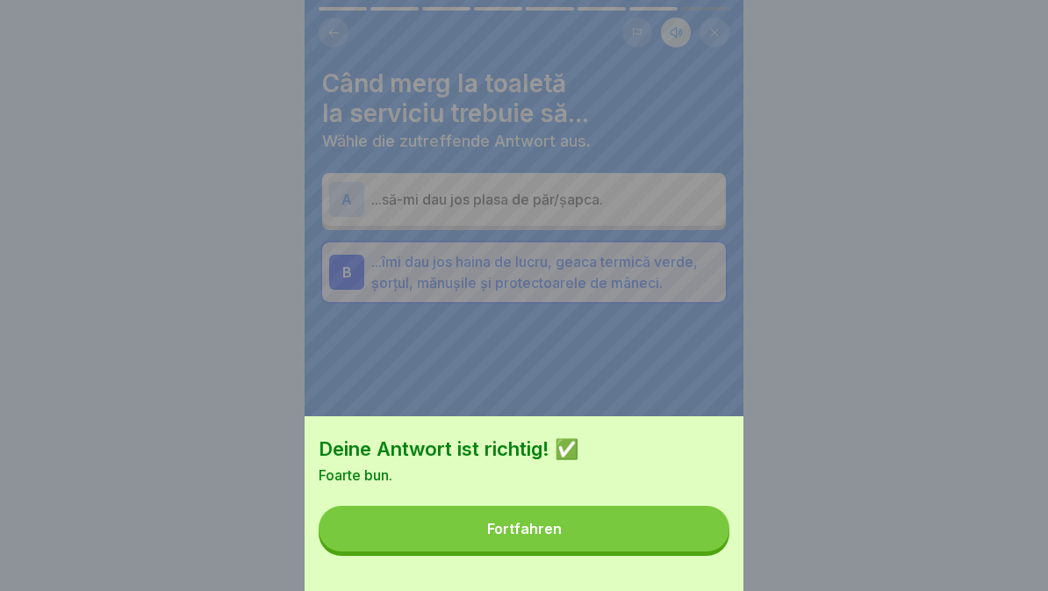
click at [664, 529] on button "Fortfahren" at bounding box center [524, 529] width 411 height 46
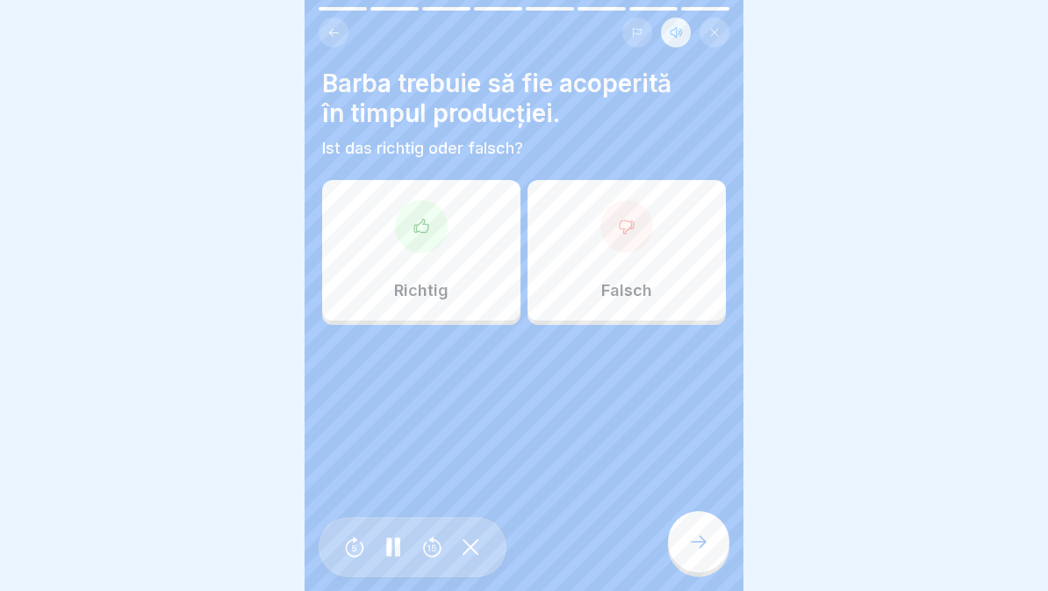
click at [432, 270] on div "Richtig" at bounding box center [421, 250] width 198 height 140
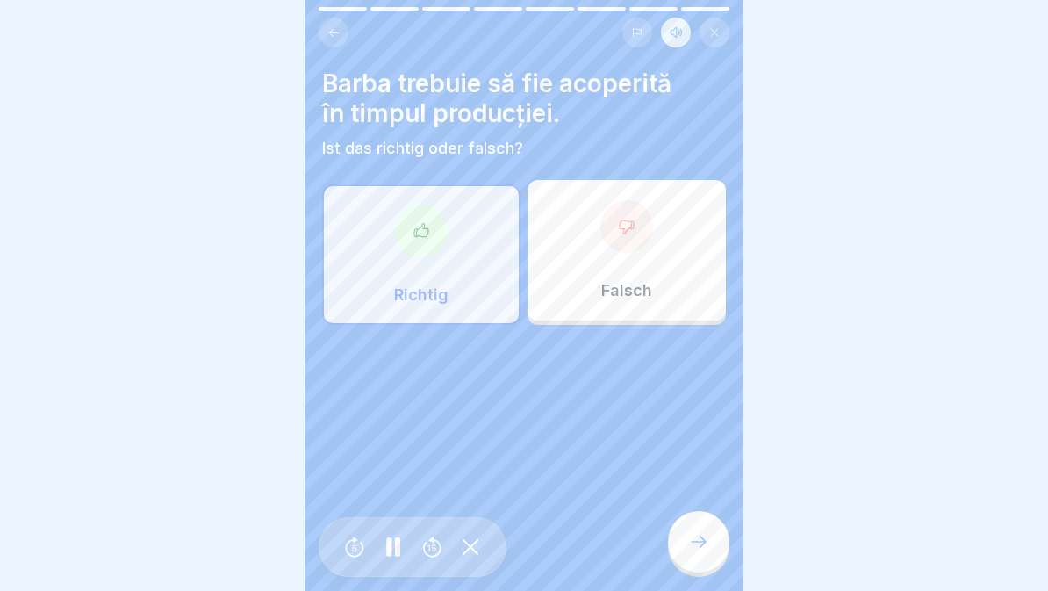
click at [712, 539] on div at bounding box center [698, 541] width 61 height 61
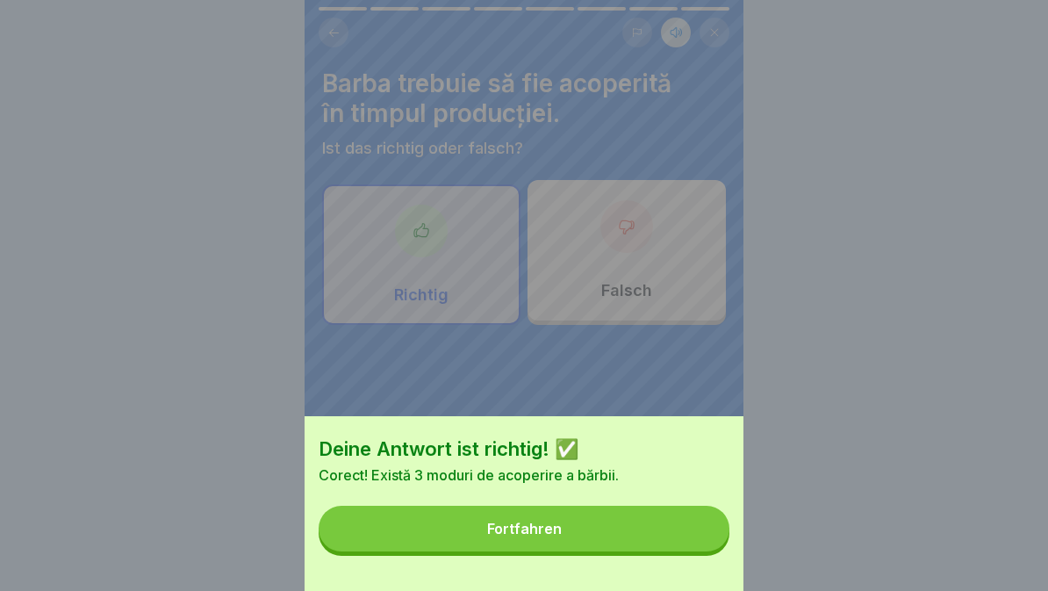
click at [659, 530] on button "Fortfahren" at bounding box center [524, 529] width 411 height 46
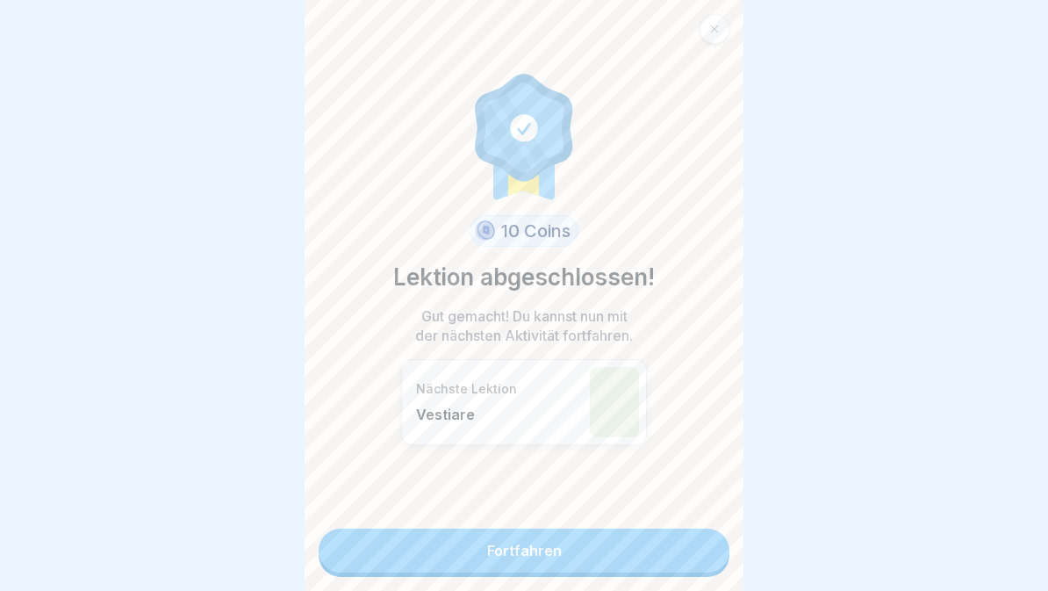
click at [653, 565] on link "Fortfahren" at bounding box center [524, 551] width 411 height 44
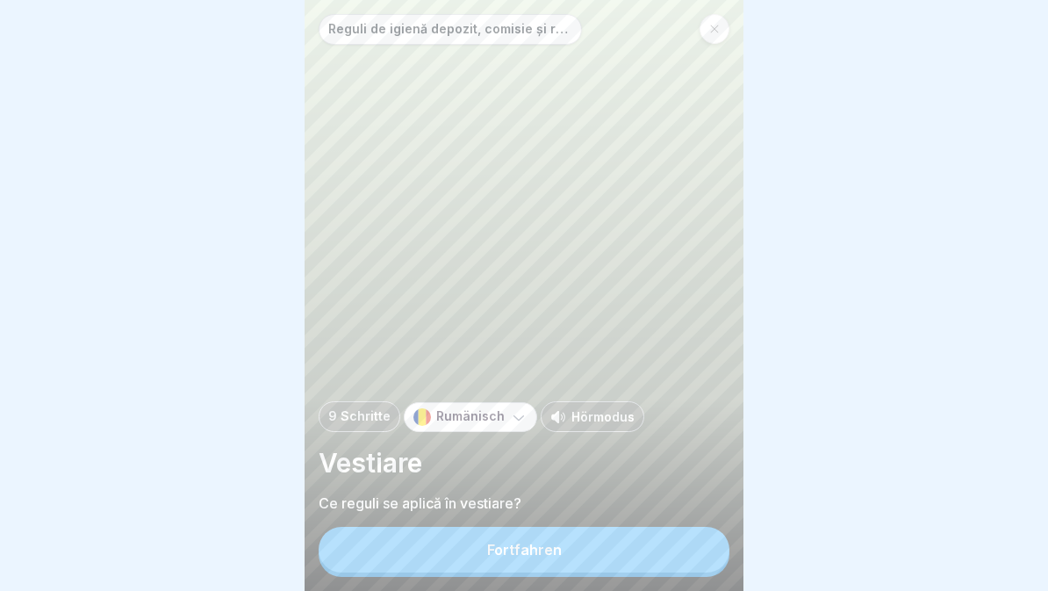
click at [643, 570] on button "Fortfahren" at bounding box center [524, 550] width 411 height 46
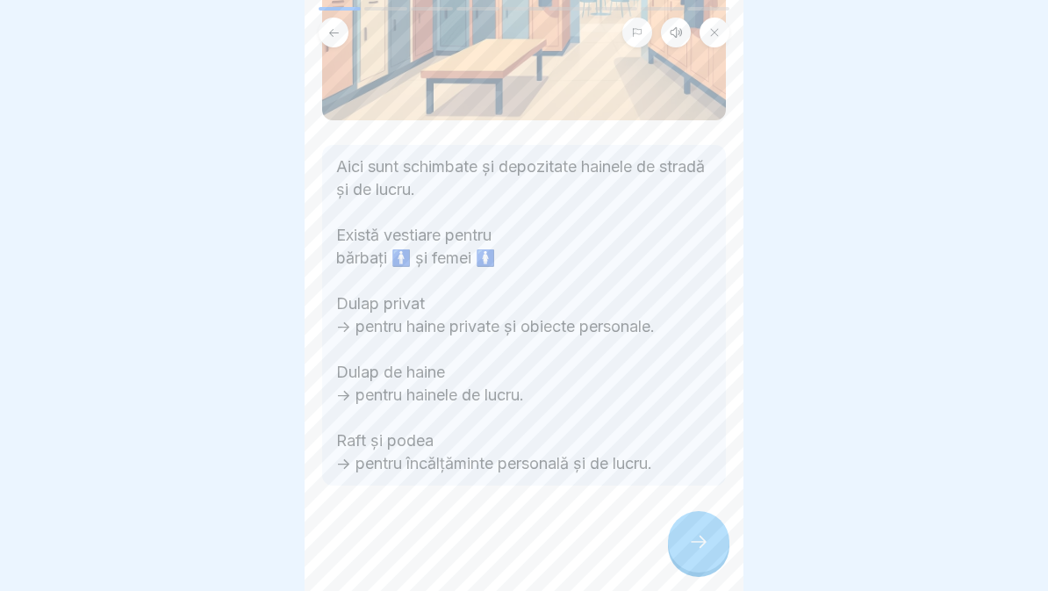
scroll to position [271, 0]
click at [682, 540] on div at bounding box center [698, 541] width 61 height 61
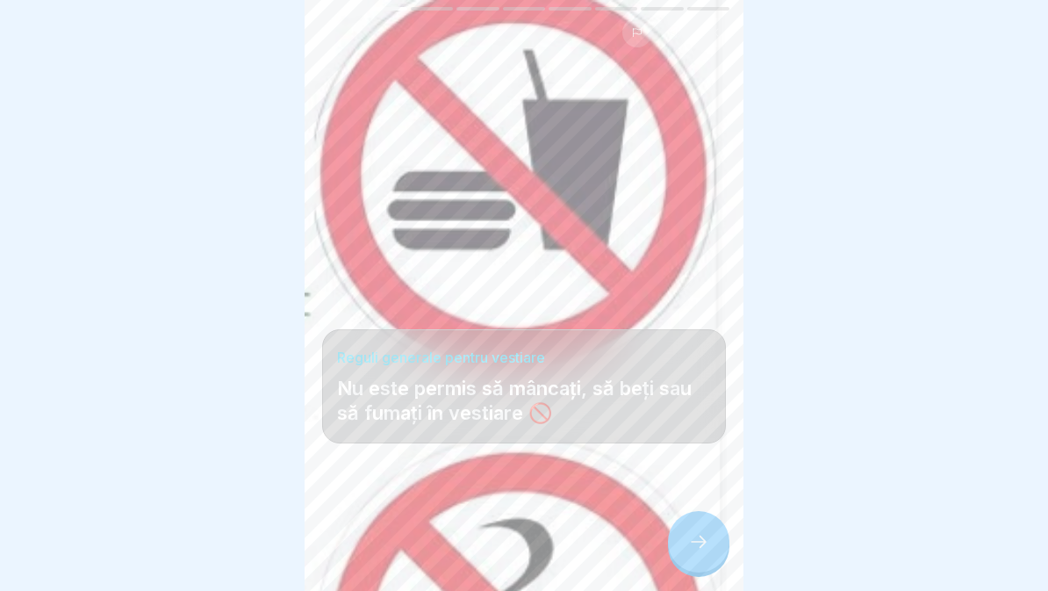
click at [698, 559] on div at bounding box center [698, 541] width 61 height 61
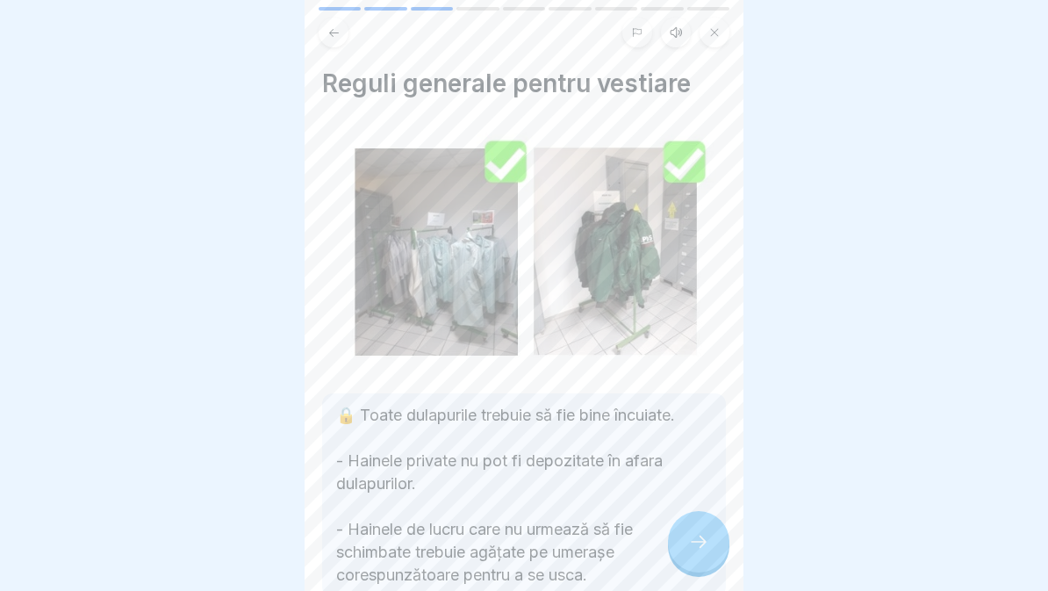
click at [676, 22] on button at bounding box center [676, 33] width 30 height 30
click at [391, 534] on icon at bounding box center [394, 547] width 34 height 28
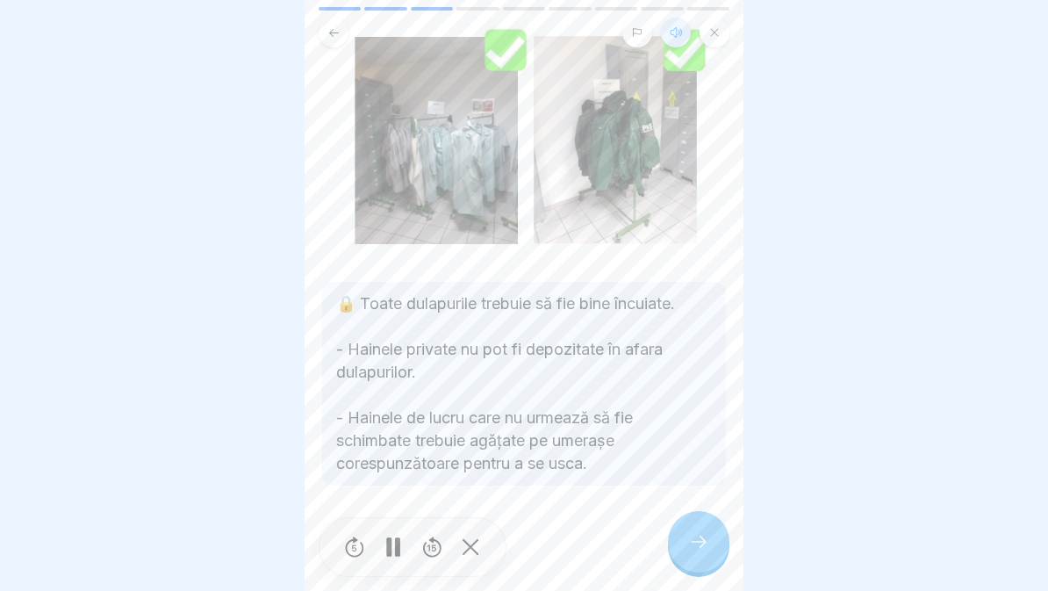
scroll to position [112, 0]
click at [703, 541] on icon at bounding box center [698, 541] width 21 height 21
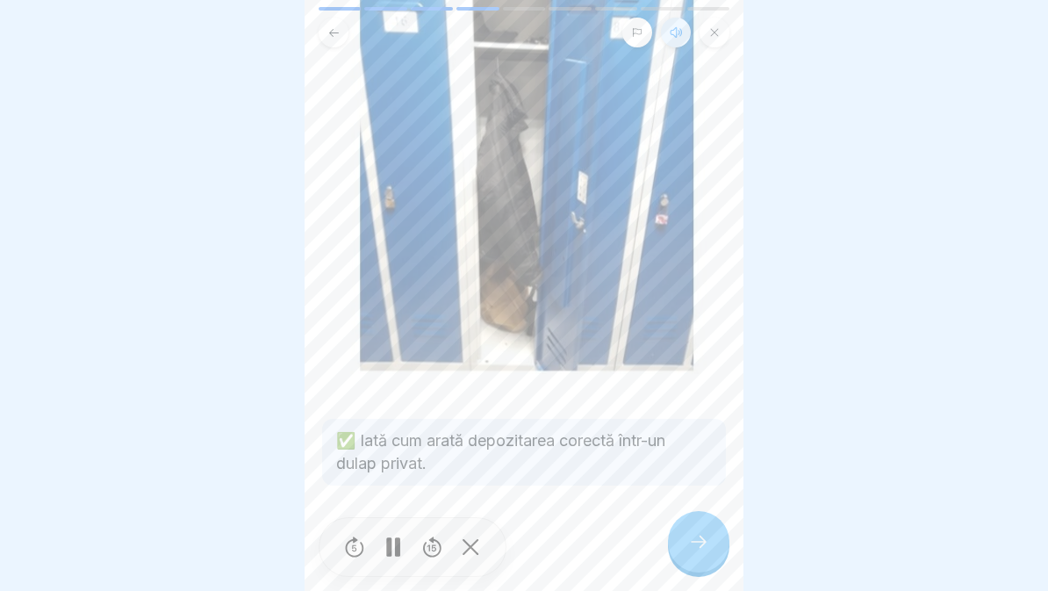
scroll to position [222, 0]
click at [712, 544] on div at bounding box center [698, 541] width 61 height 61
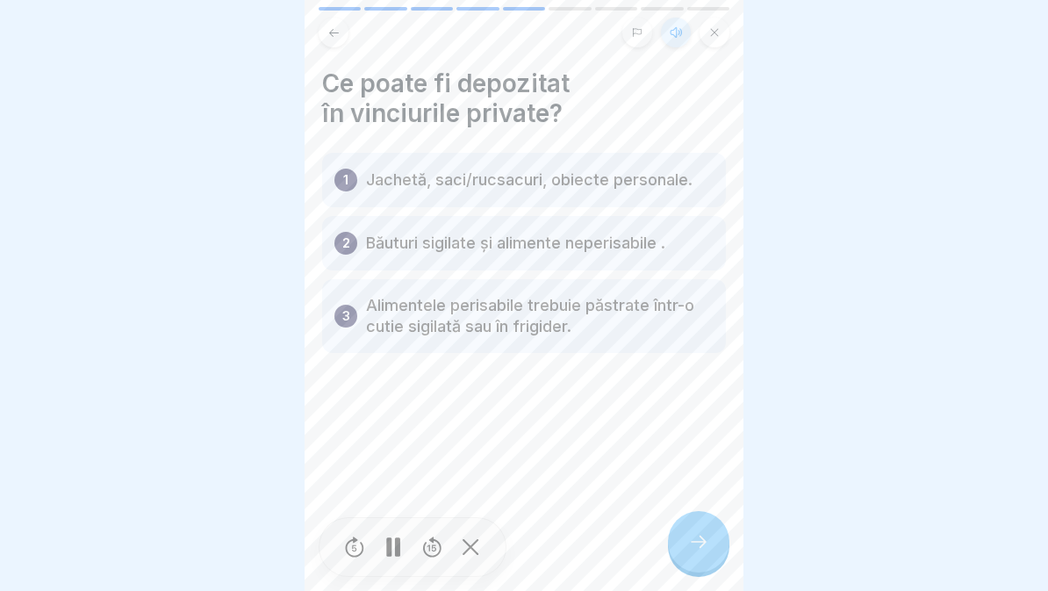
click at [678, 190] on p "Jachetă, saci/rucsacuri, obiecte personale." at bounding box center [529, 179] width 327 height 21
click at [634, 188] on p "Jachetă, saci/rucsacuri, obiecte personale." at bounding box center [529, 179] width 327 height 21
click at [654, 185] on p "Jachetă, saci/rucsacuri, obiecte personale." at bounding box center [529, 179] width 327 height 21
click at [643, 256] on div "2 Băuturi sigilate și alimente neperisabile ." at bounding box center [524, 243] width 404 height 54
click at [671, 185] on p "Jachetă, saci/rucsacuri, obiecte personale." at bounding box center [529, 179] width 327 height 21
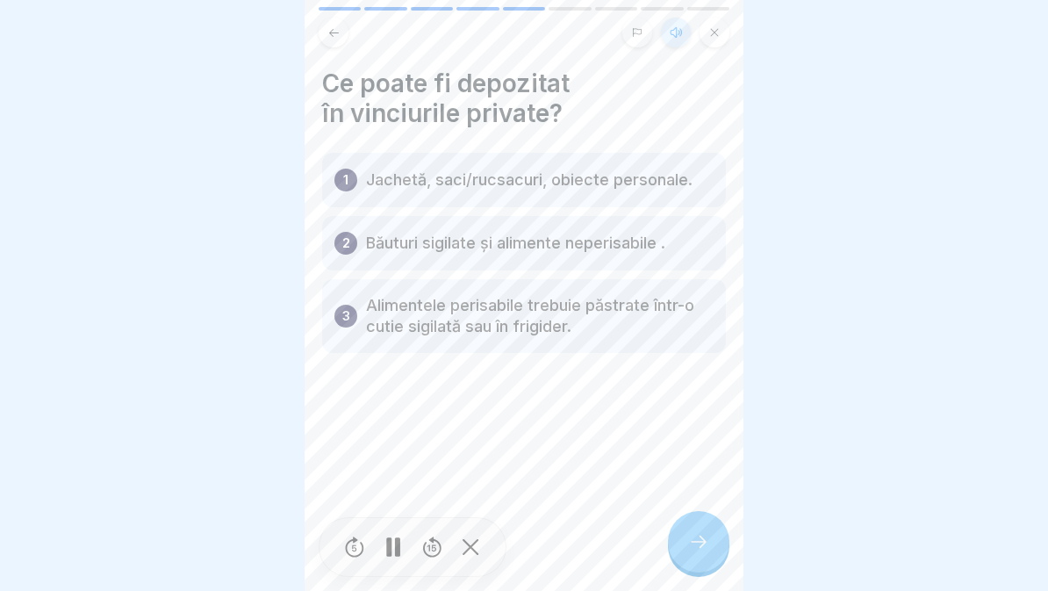
click at [695, 550] on icon at bounding box center [698, 541] width 21 height 21
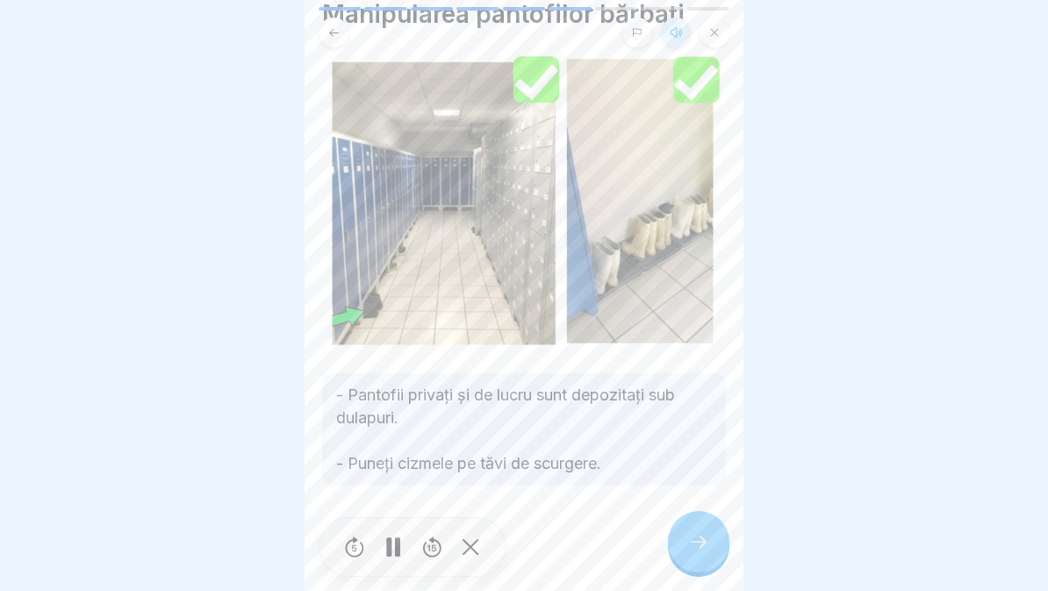
scroll to position [69, 0]
click at [698, 539] on icon at bounding box center [698, 541] width 21 height 21
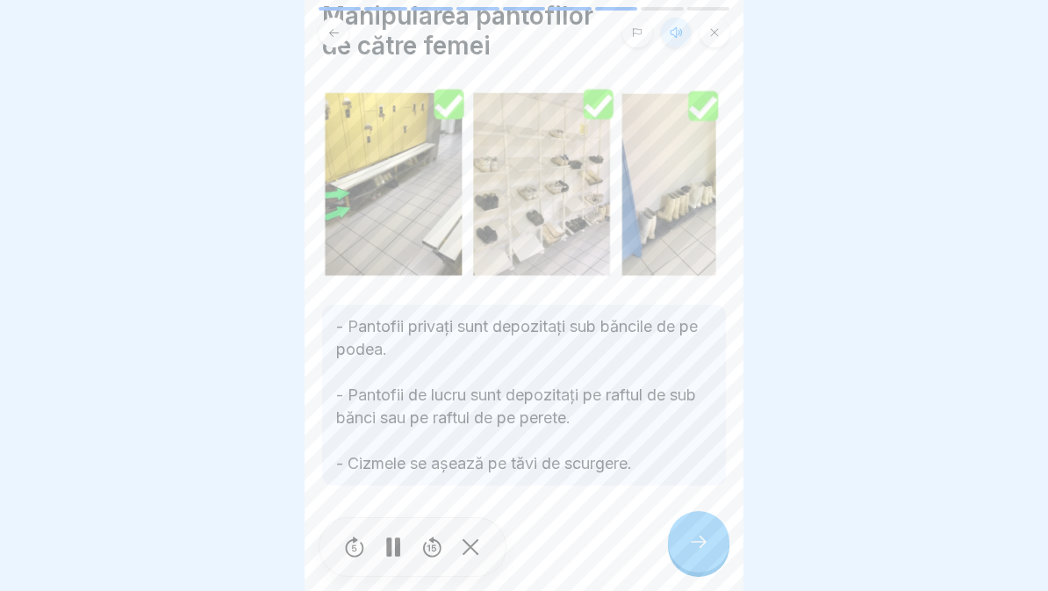
scroll to position [68, 0]
click at [705, 541] on icon at bounding box center [698, 541] width 21 height 21
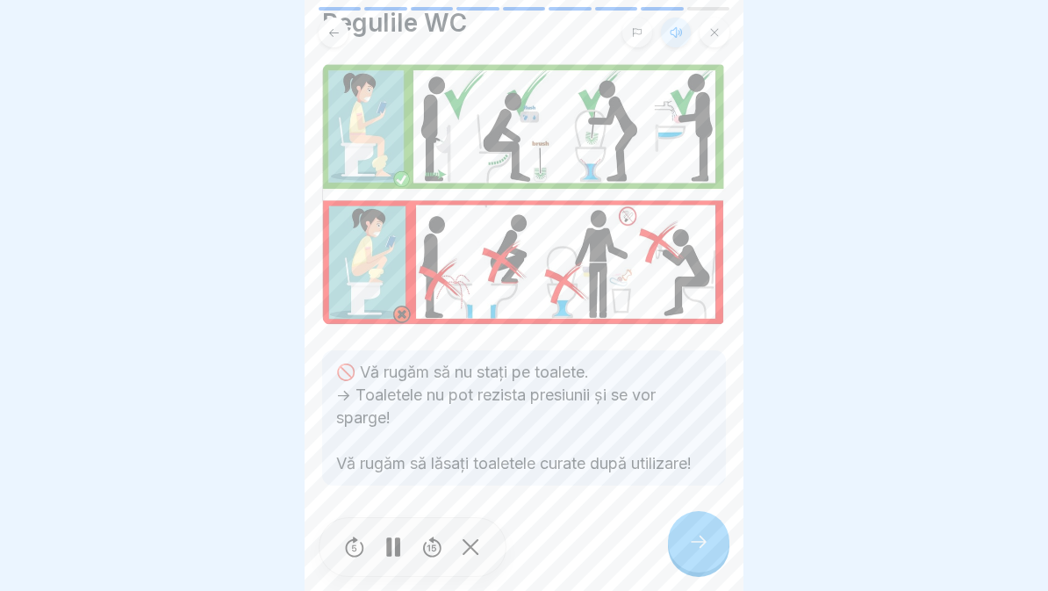
scroll to position [61, 0]
click at [697, 553] on div at bounding box center [698, 541] width 61 height 61
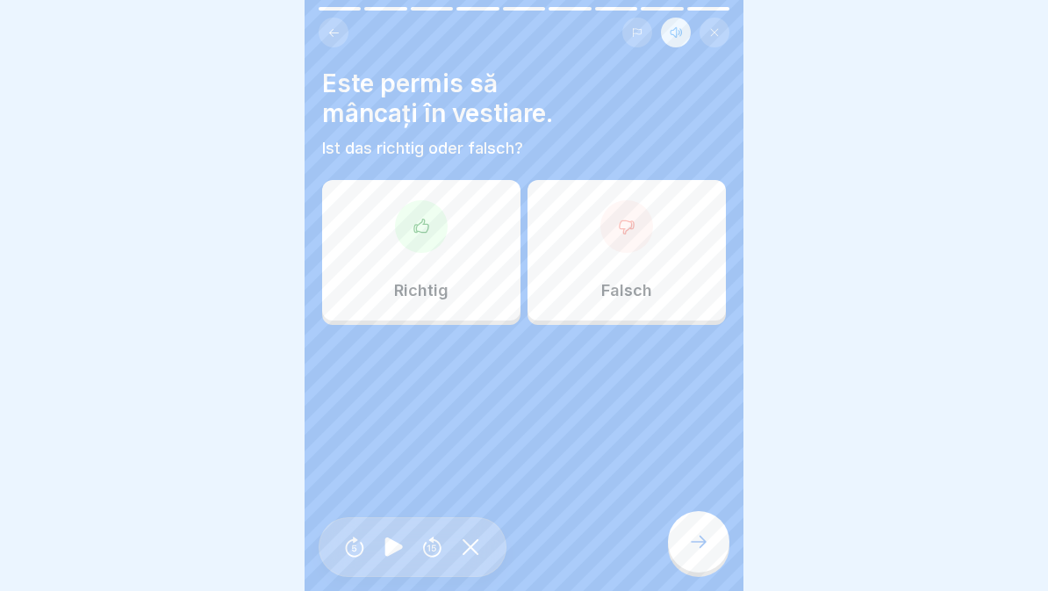
click at [457, 264] on div "Richtig" at bounding box center [421, 250] width 198 height 140
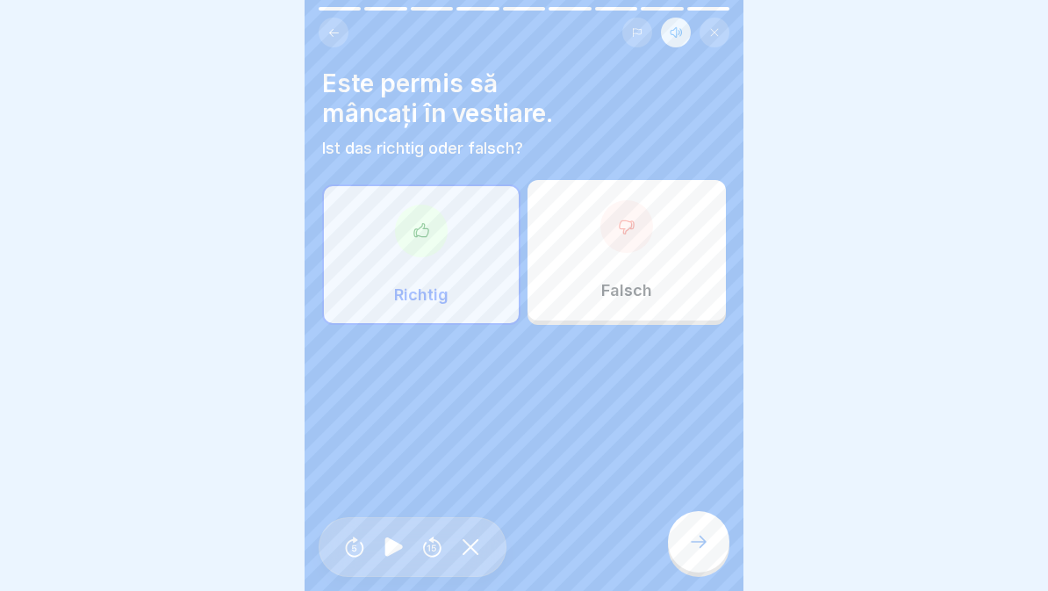
click at [690, 544] on icon at bounding box center [698, 541] width 21 height 21
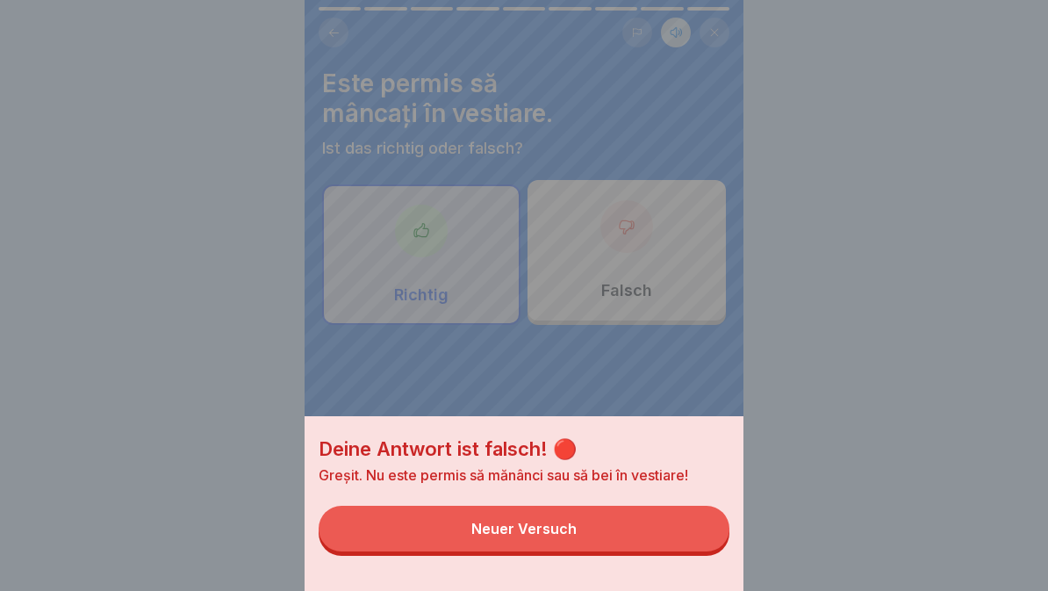
click at [638, 545] on button "Neuer Versuch" at bounding box center [524, 529] width 411 height 46
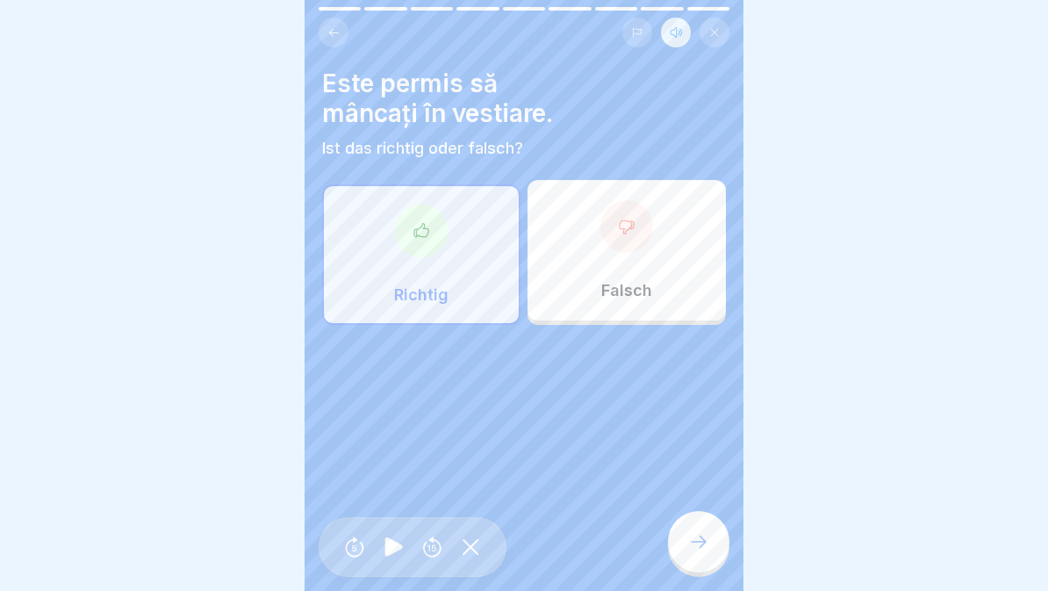
click at [638, 275] on div "Falsch" at bounding box center [627, 250] width 198 height 140
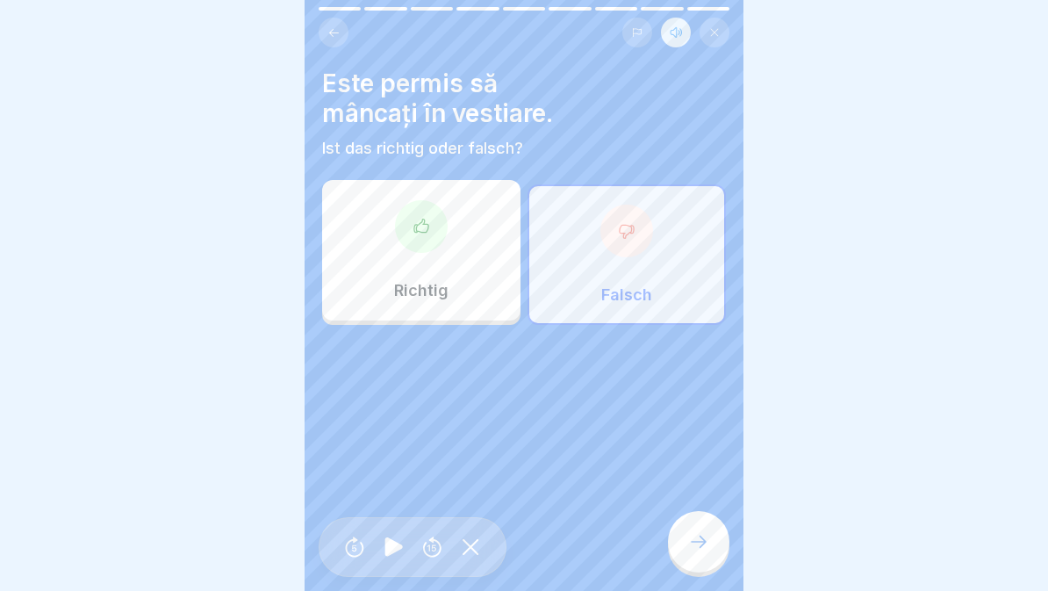
click at [691, 546] on icon at bounding box center [698, 541] width 21 height 21
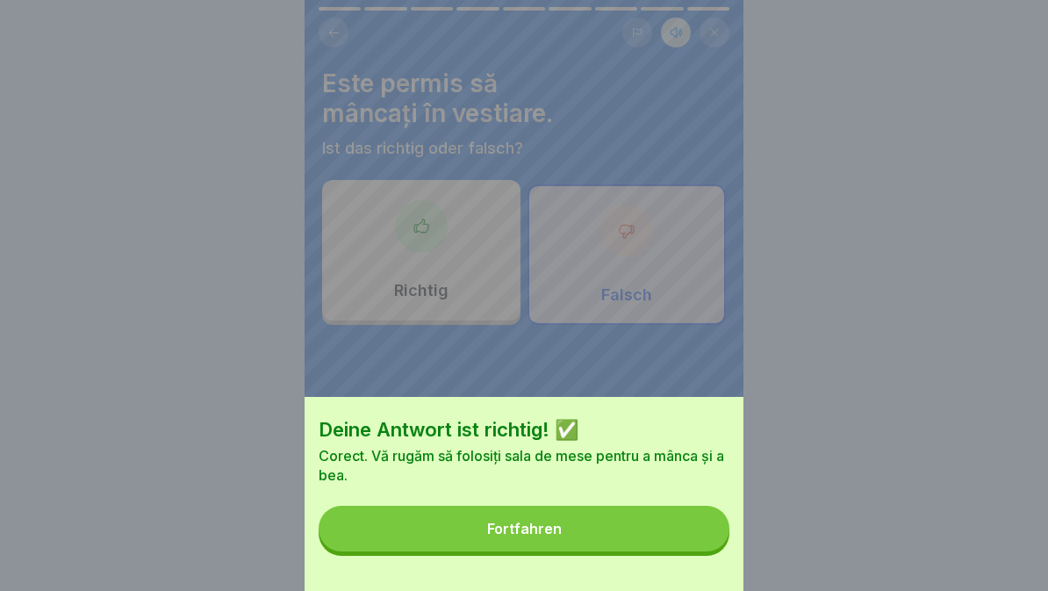
click at [637, 547] on button "Fortfahren" at bounding box center [524, 529] width 411 height 46
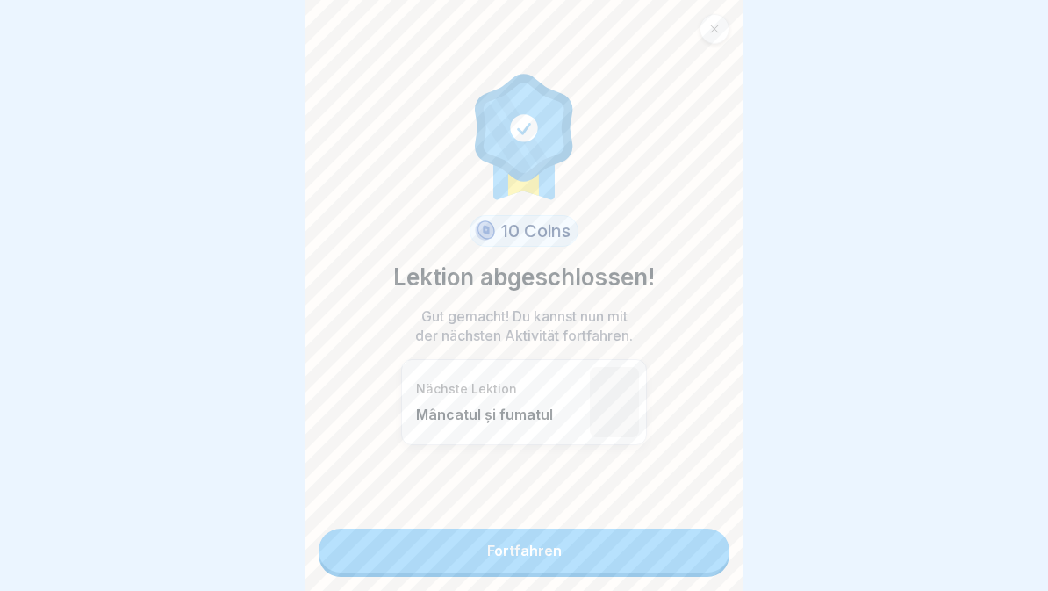
click at [641, 551] on link "Fortfahren" at bounding box center [524, 551] width 411 height 44
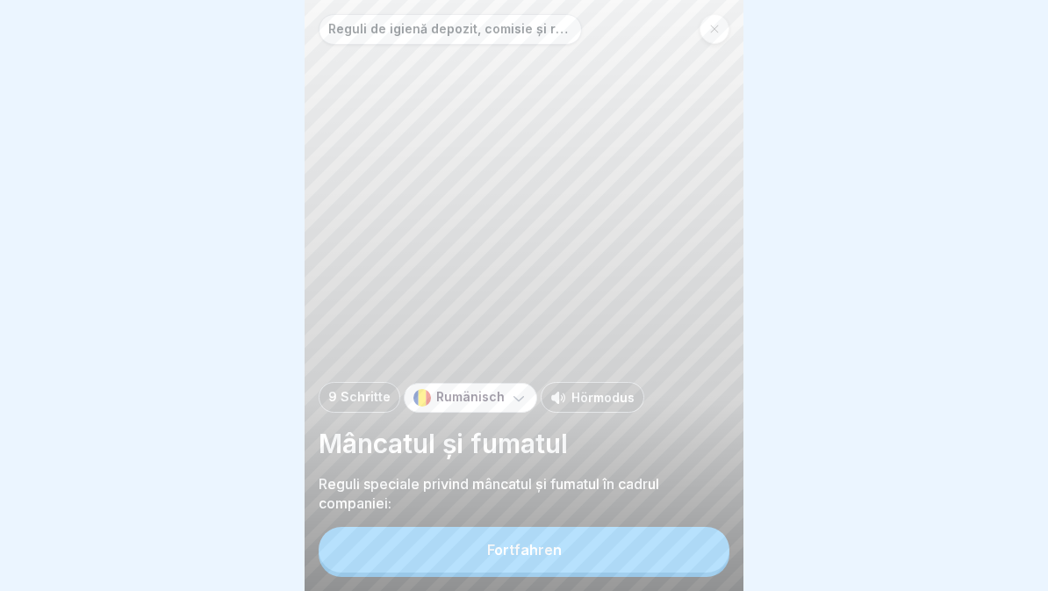
click at [649, 561] on button "Fortfahren" at bounding box center [524, 550] width 411 height 46
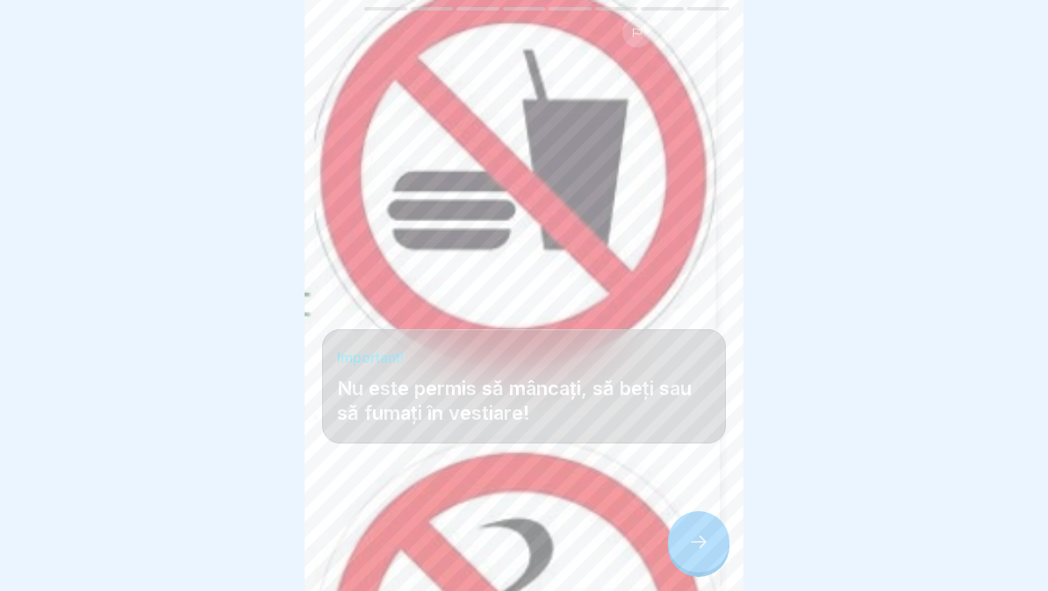
click at [701, 553] on div at bounding box center [698, 541] width 61 height 61
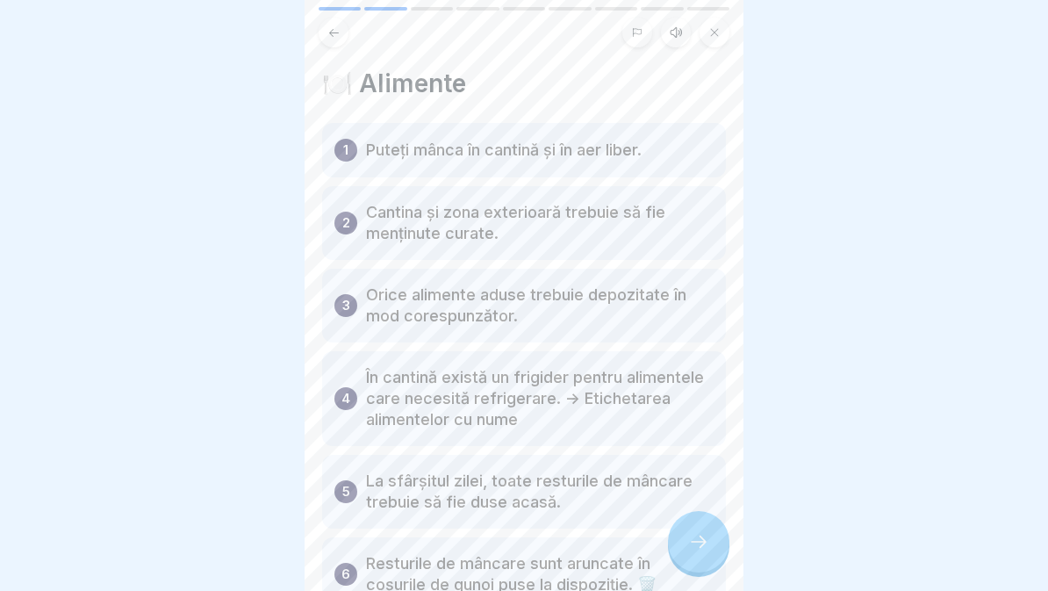
click at [666, 4] on div "🍽️ Alimente 1 Puteți mânca în cantină și în aer liber. 2 Cantina și zona exteri…" at bounding box center [524, 295] width 439 height 591
click at [676, 22] on button at bounding box center [676, 33] width 30 height 30
click at [390, 553] on icon at bounding box center [394, 546] width 18 height 19
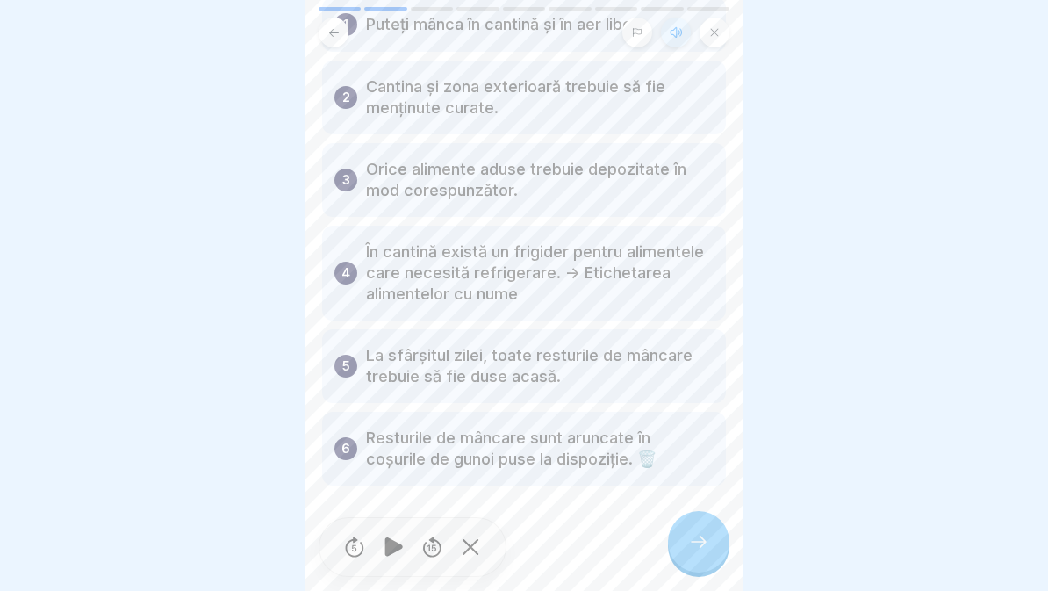
scroll to position [126, 0]
click at [694, 544] on icon at bounding box center [698, 541] width 21 height 21
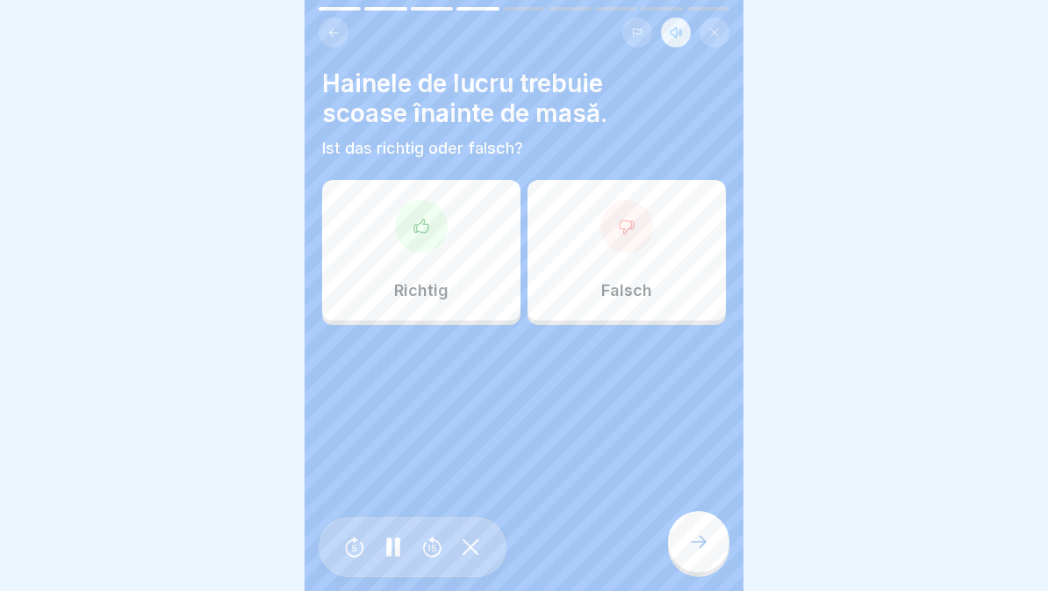
click at [446, 275] on div "Richtig" at bounding box center [421, 250] width 198 height 140
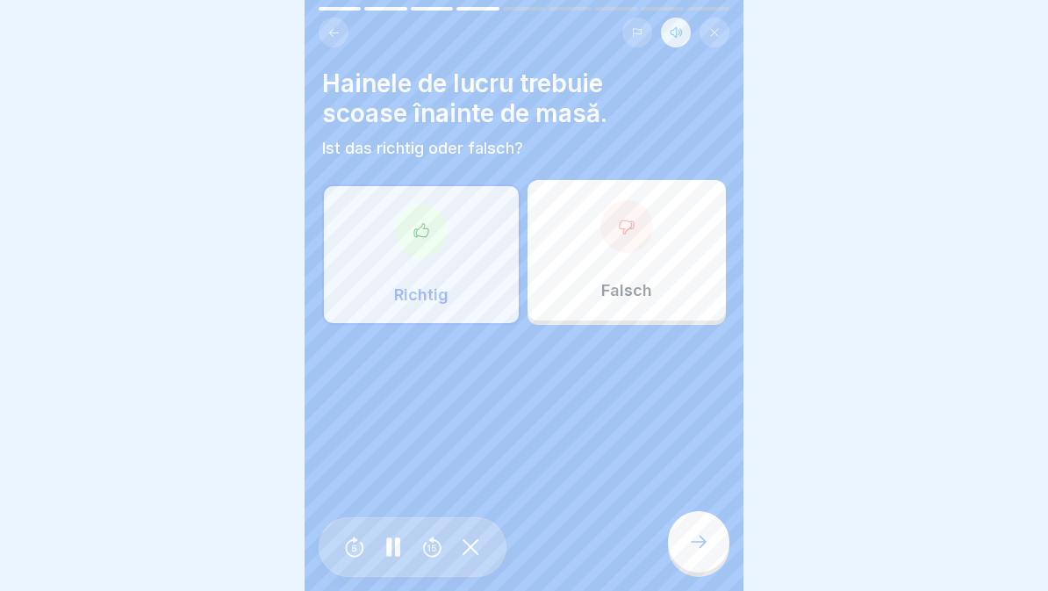
click at [704, 551] on icon at bounding box center [698, 541] width 21 height 21
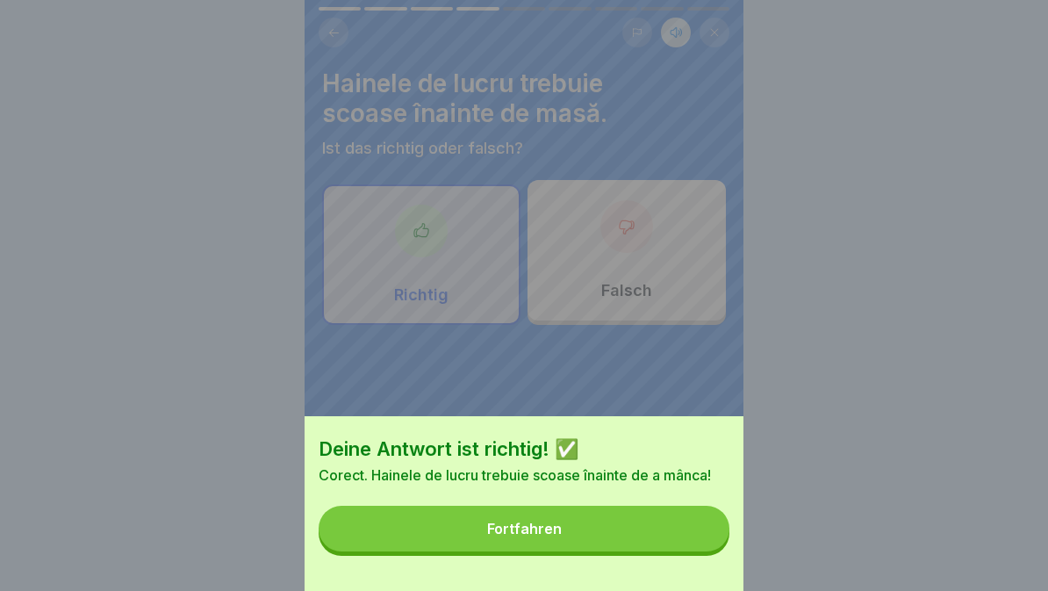
click at [640, 542] on button "Fortfahren" at bounding box center [524, 529] width 411 height 46
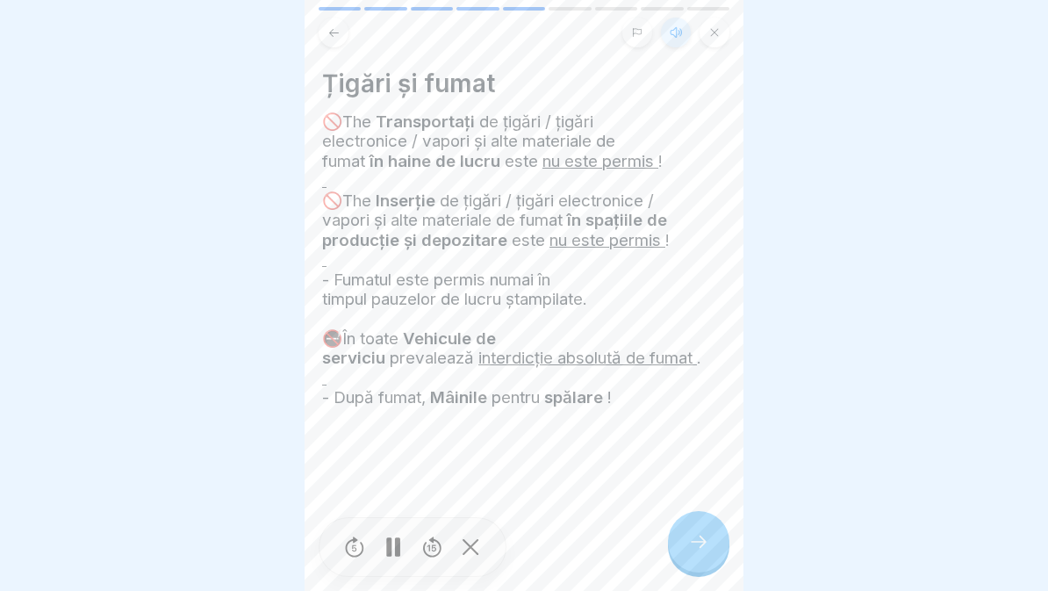
click at [698, 538] on icon at bounding box center [698, 541] width 21 height 21
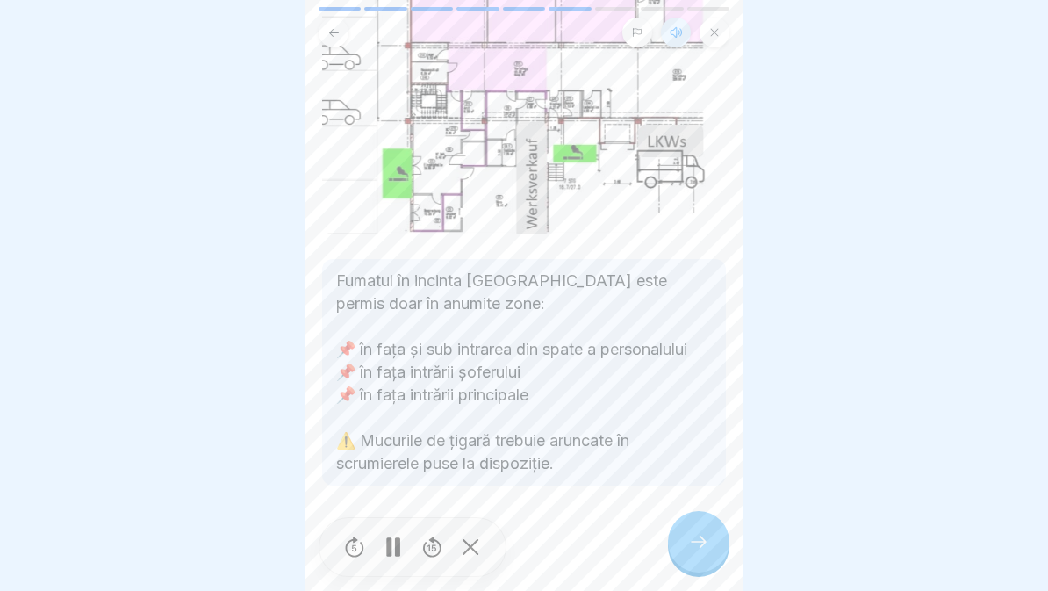
scroll to position [425, 0]
click at [694, 557] on div at bounding box center [698, 541] width 61 height 61
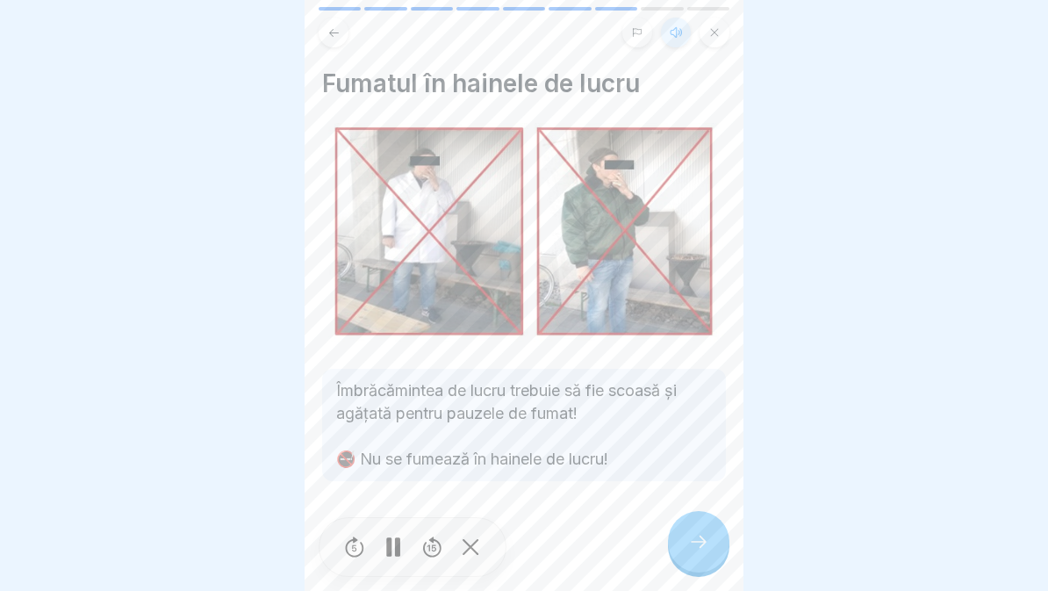
click at [686, 552] on div at bounding box center [698, 541] width 61 height 61
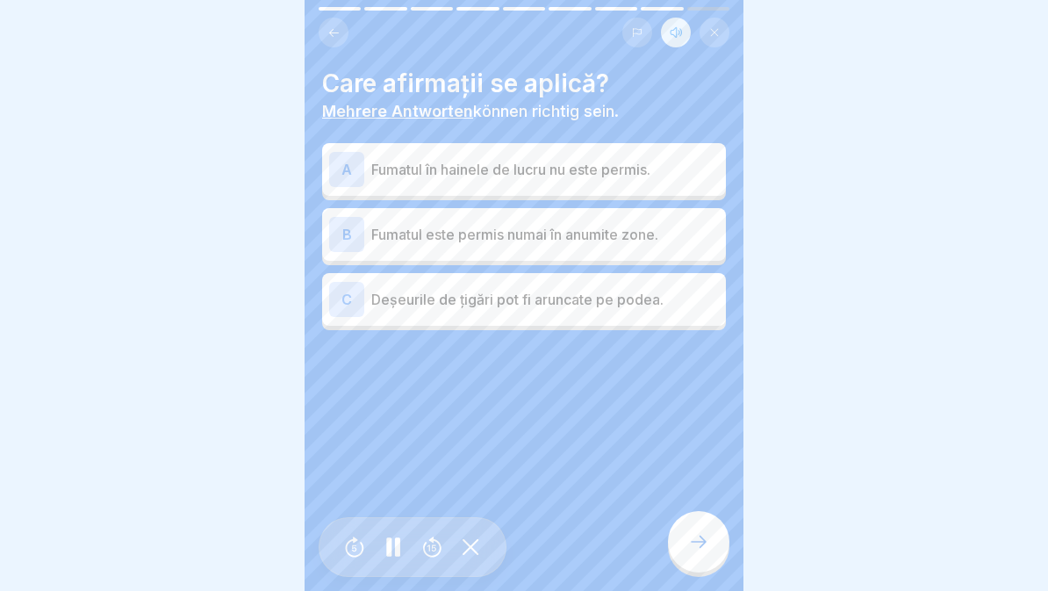
click at [682, 155] on div "A Fumatul în hainele de lucru nu este permis." at bounding box center [524, 169] width 390 height 35
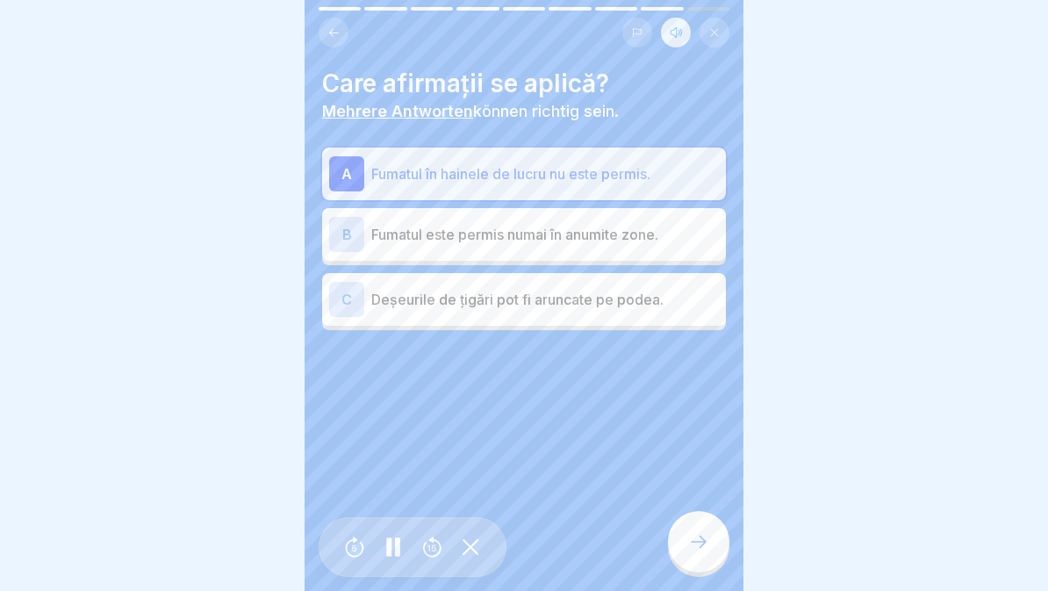
click at [672, 227] on p "Fumatul este permis numai în anumite zone." at bounding box center [545, 234] width 348 height 21
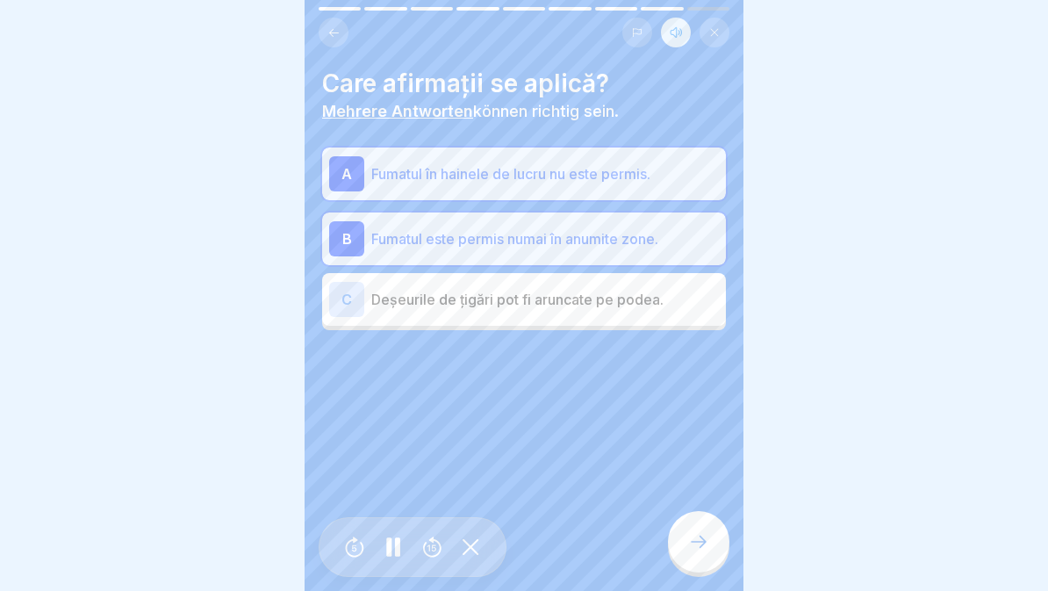
click at [686, 554] on div at bounding box center [698, 541] width 61 height 61
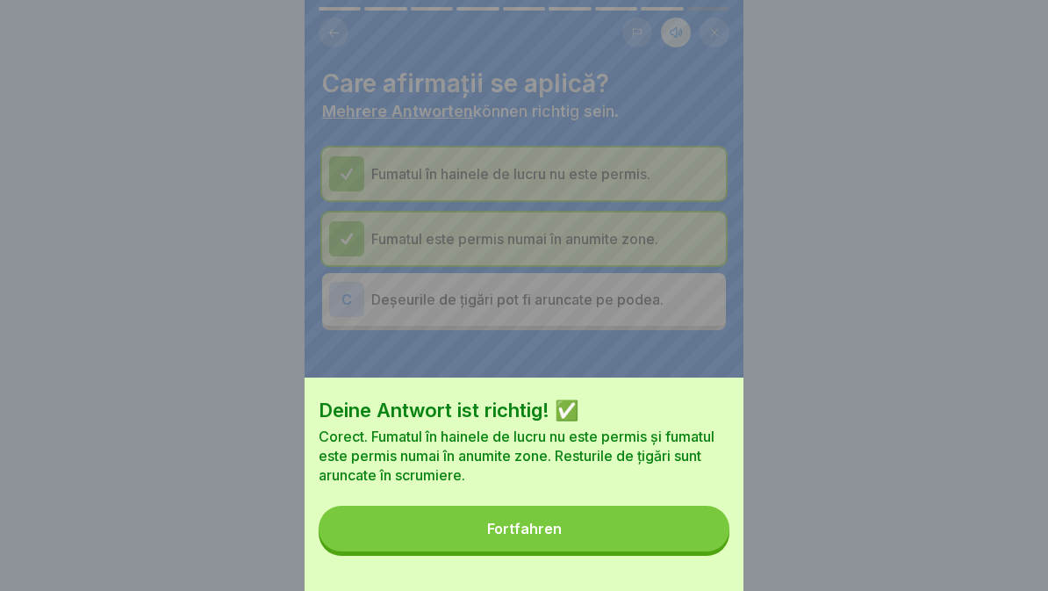
click at [654, 550] on button "Fortfahren" at bounding box center [524, 529] width 411 height 46
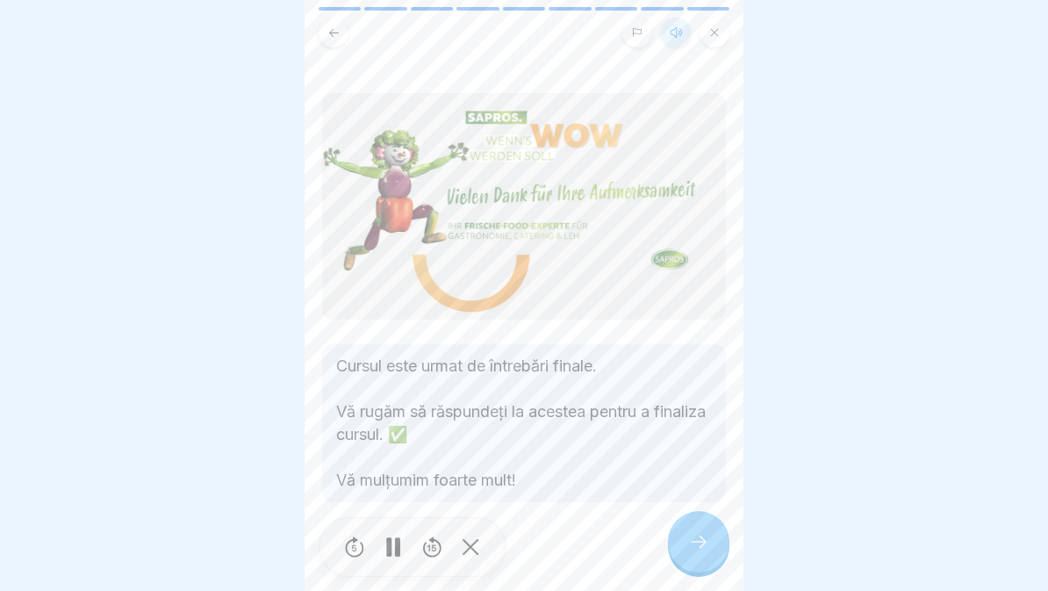
click at [691, 537] on icon at bounding box center [698, 541] width 21 height 21
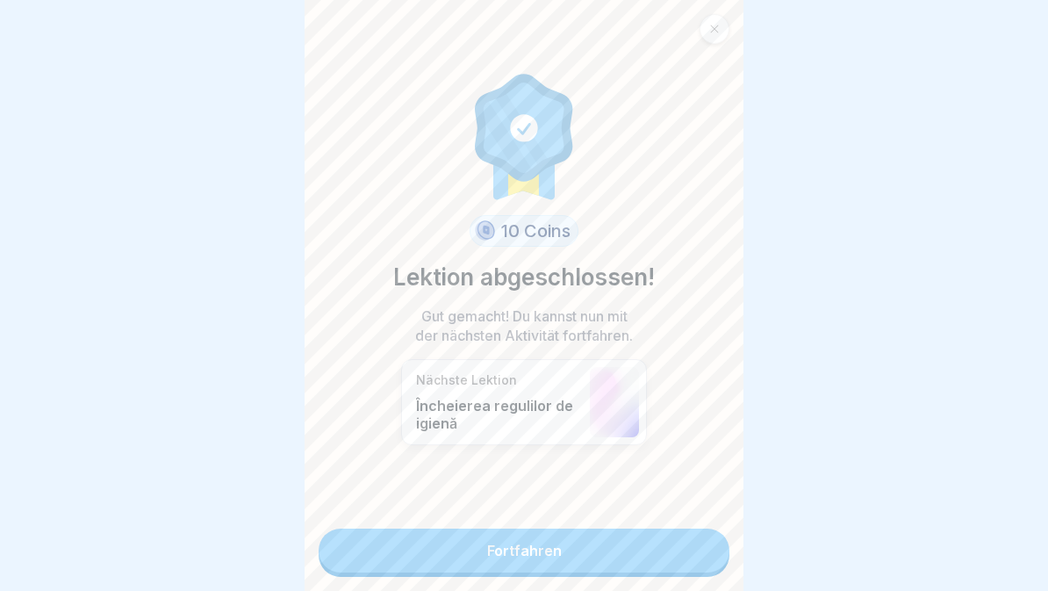
click at [630, 546] on link "Fortfahren" at bounding box center [524, 551] width 411 height 44
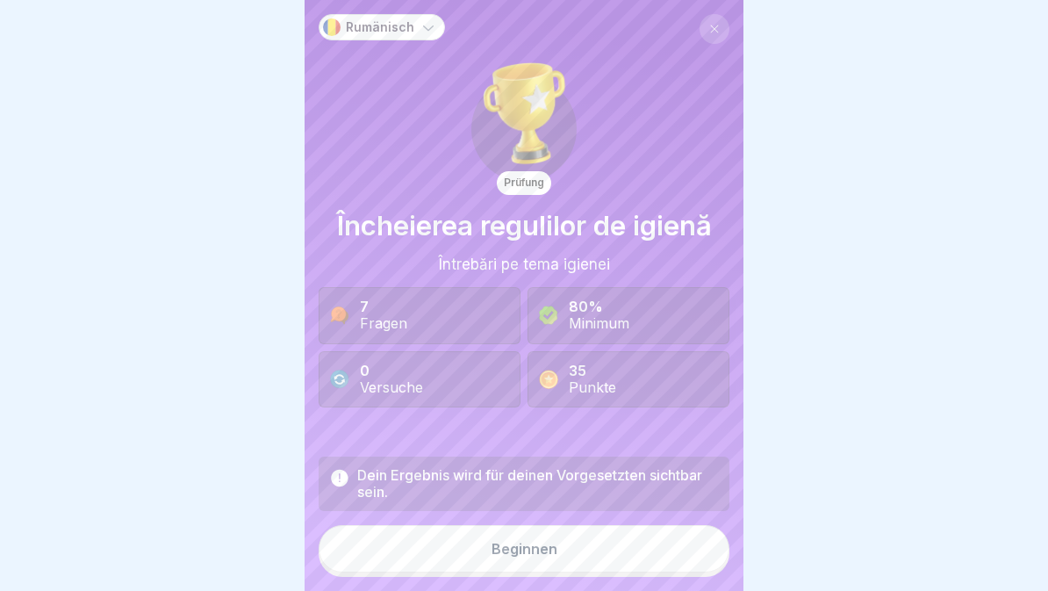
click at [632, 558] on button "Beginnen" at bounding box center [524, 548] width 411 height 47
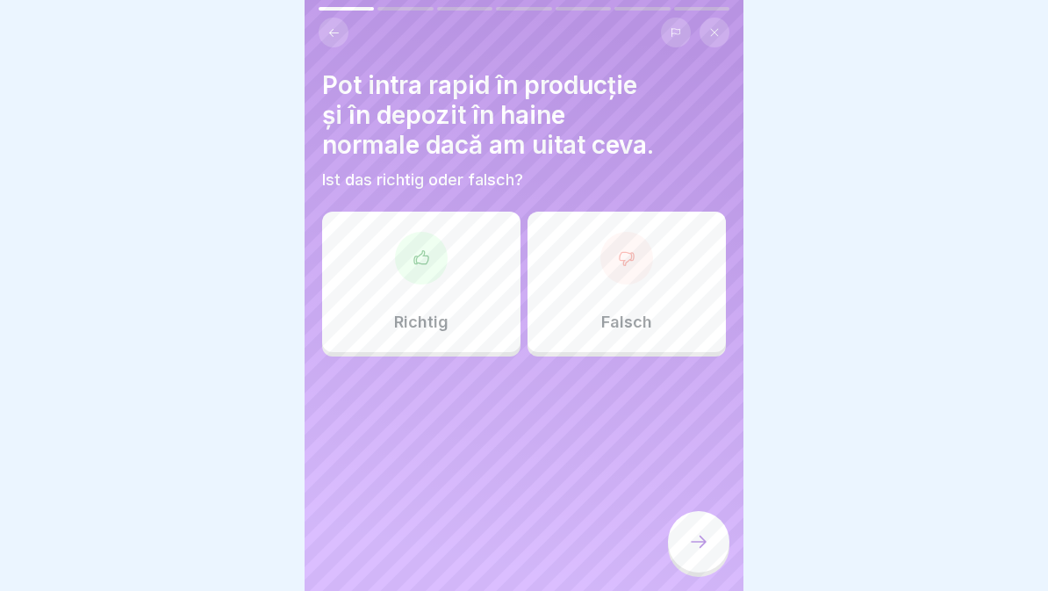
click at [647, 247] on div at bounding box center [627, 258] width 53 height 53
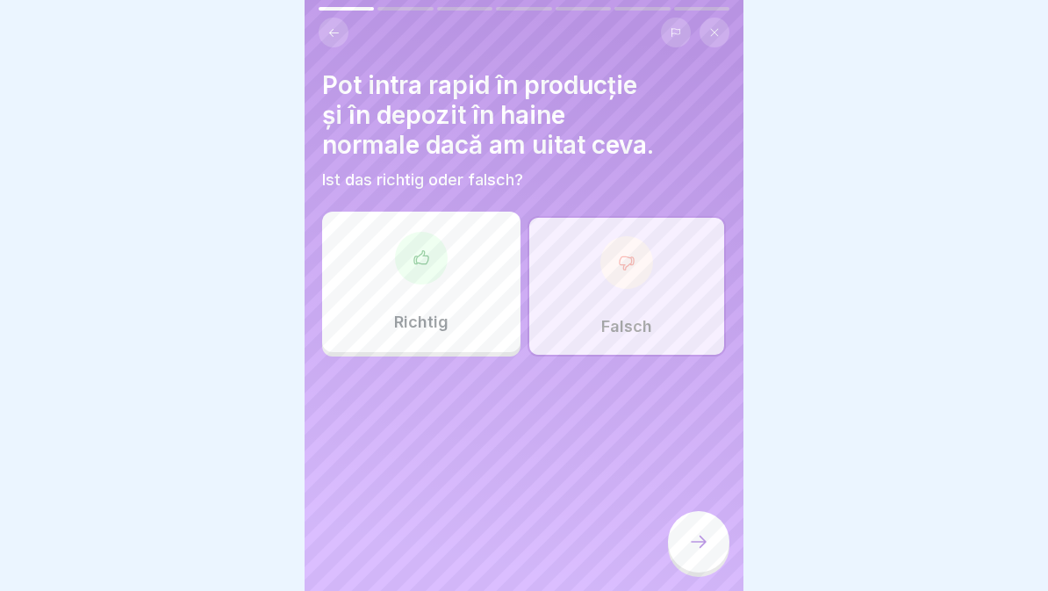
click at [689, 518] on div at bounding box center [698, 541] width 61 height 61
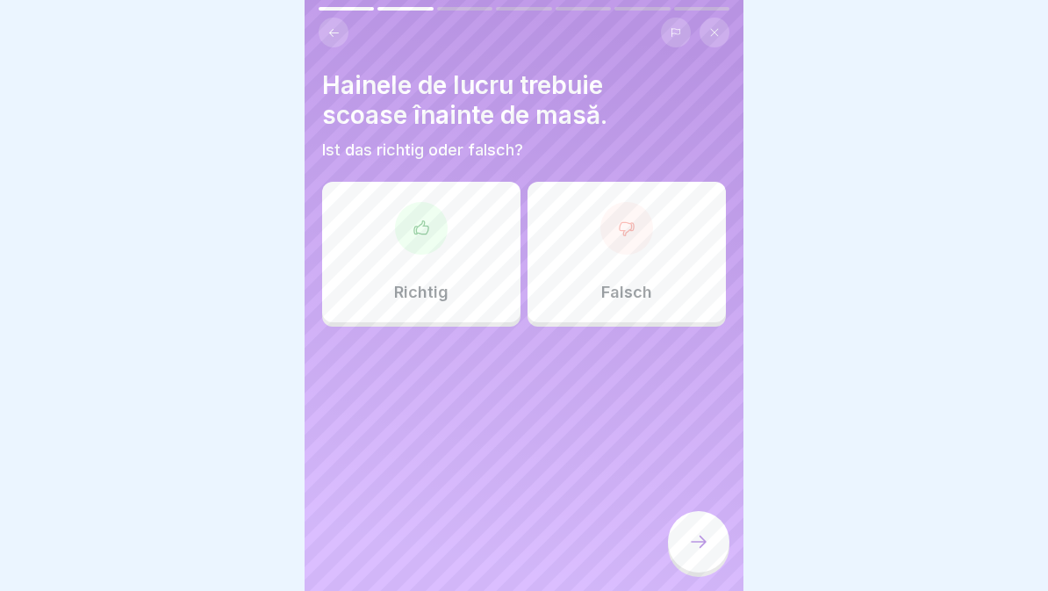
click at [452, 287] on div "Richtig" at bounding box center [421, 252] width 198 height 140
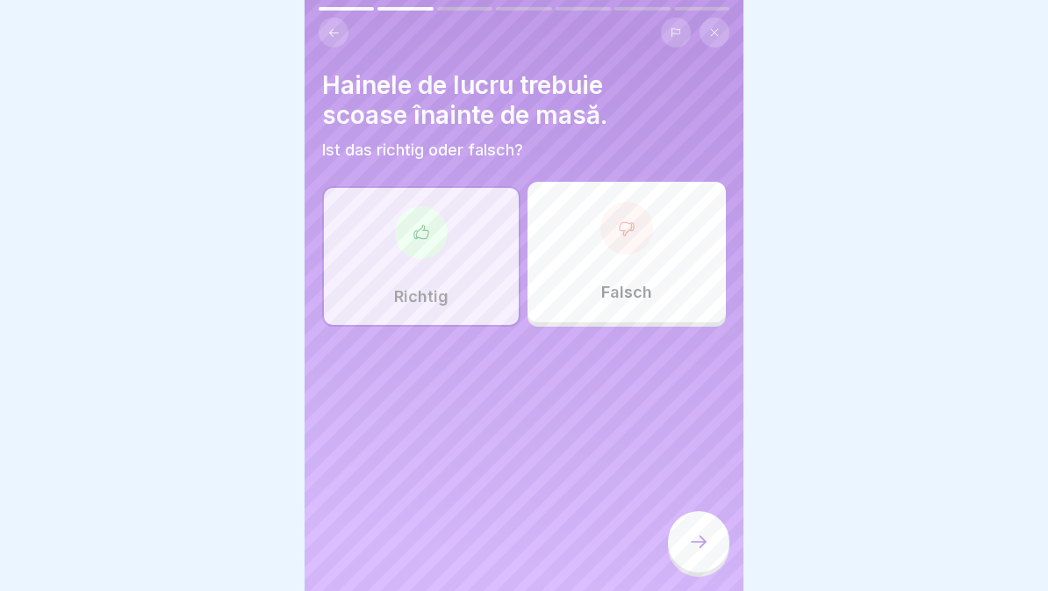
click at [715, 564] on div at bounding box center [698, 541] width 61 height 61
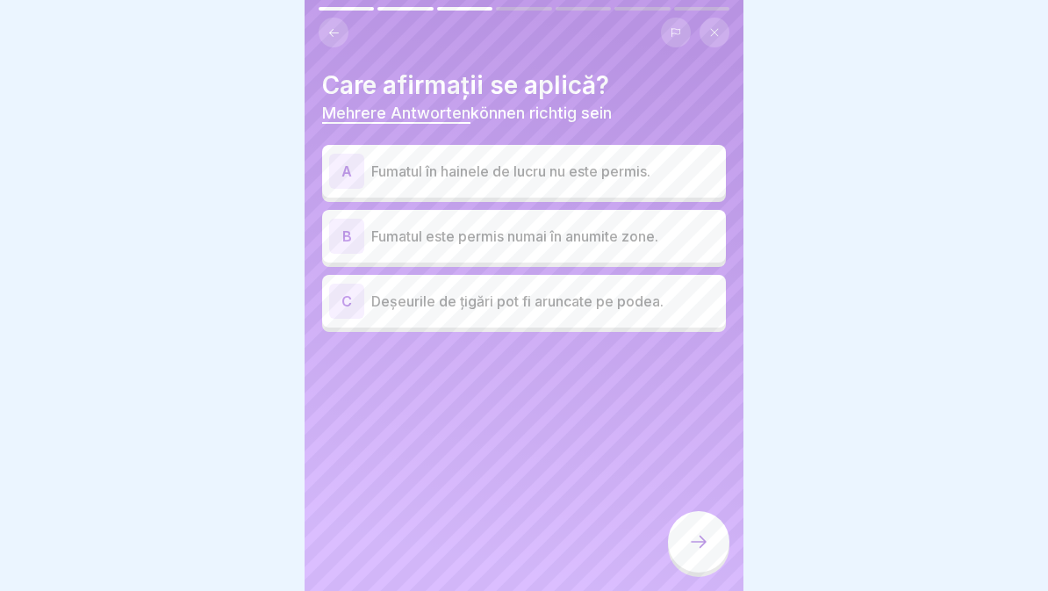
click at [642, 157] on div "A Fumatul în hainele de lucru nu este permis." at bounding box center [524, 171] width 390 height 35
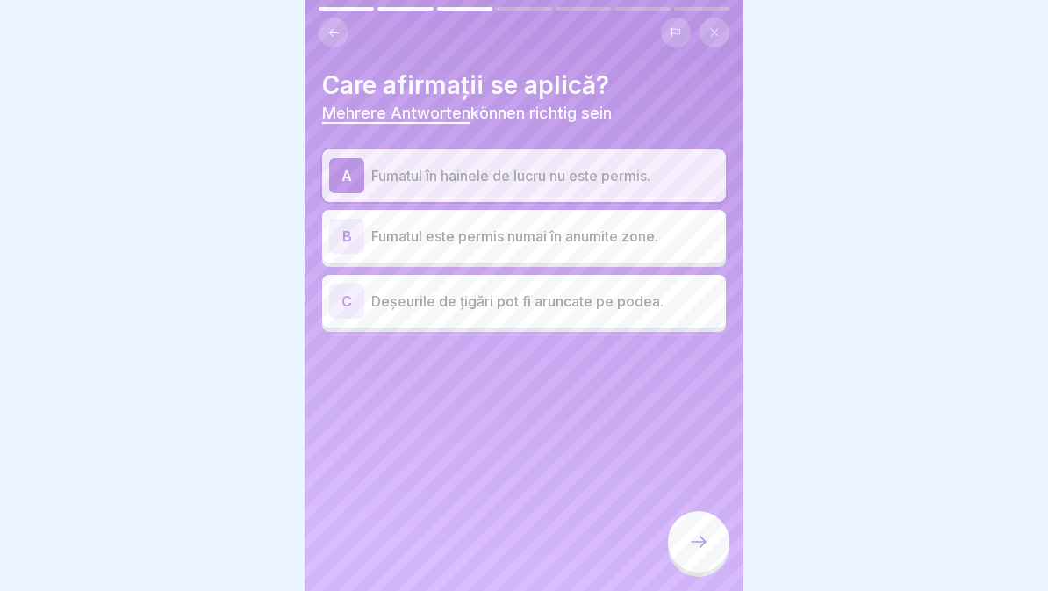
click at [625, 228] on p "Fumatul este permis numai în anumite zone." at bounding box center [545, 236] width 348 height 21
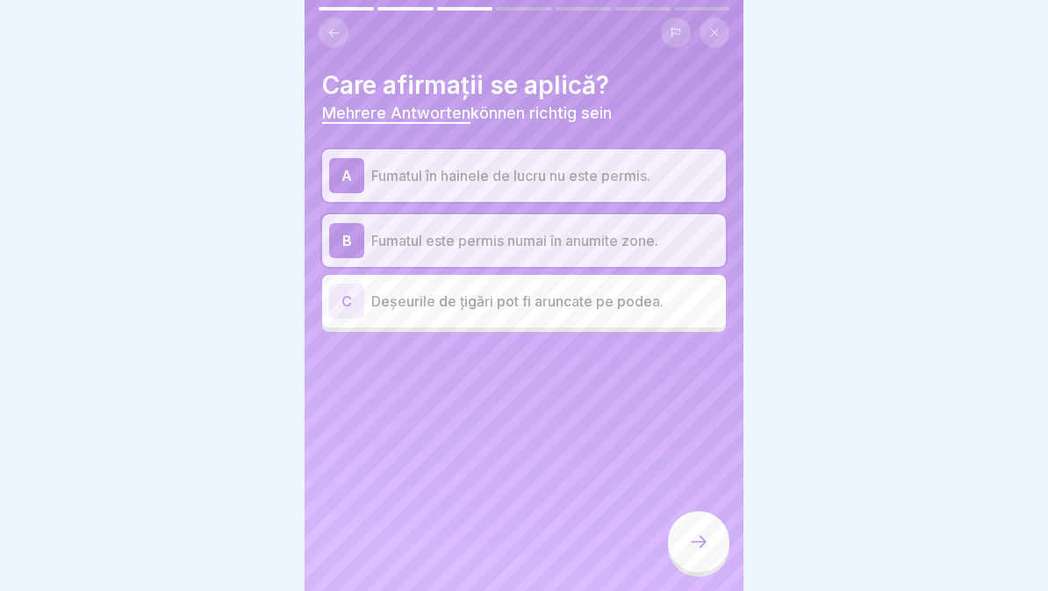
click at [676, 578] on div "Care afirmații se aplică? Mehrere Antworten können richtig sein A Fumatul în ha…" at bounding box center [524, 295] width 439 height 591
click at [684, 551] on div at bounding box center [698, 541] width 61 height 61
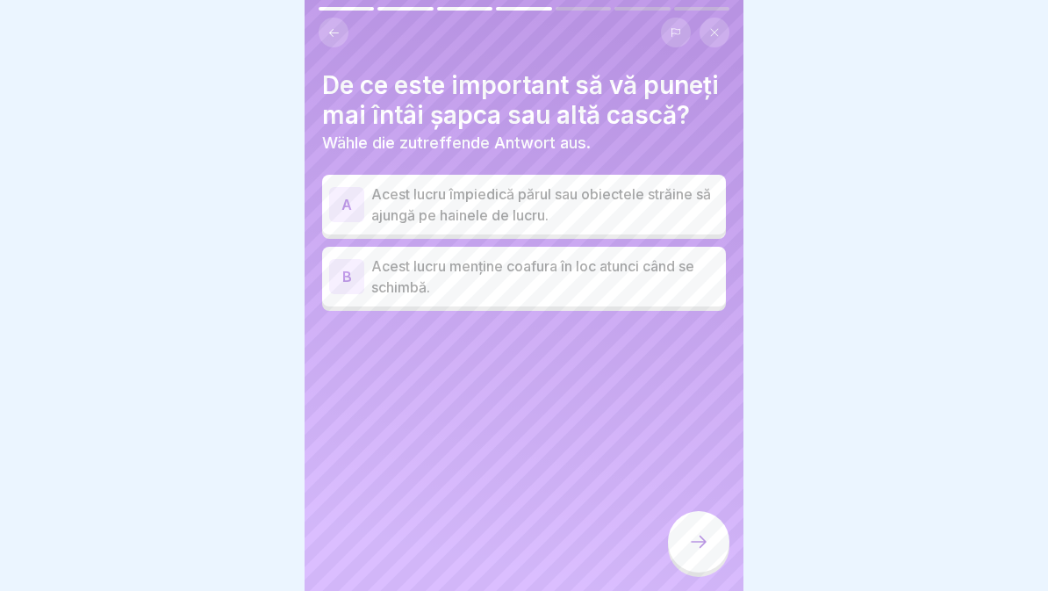
click at [658, 199] on p "Acest lucru împiedică părul sau obiectele străine să ajungă pe hainele de lucru." at bounding box center [545, 205] width 348 height 42
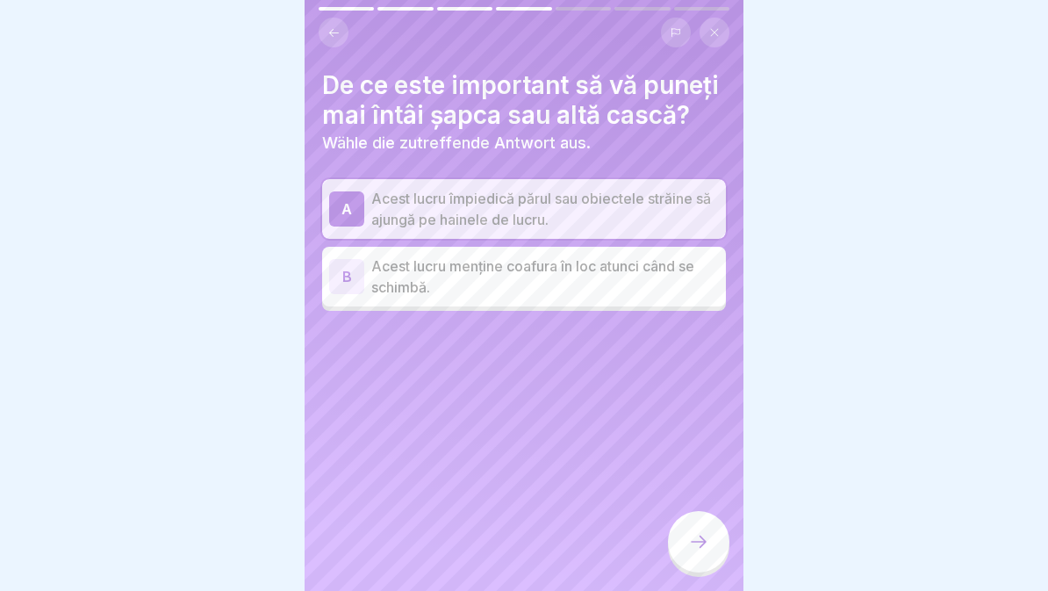
click at [694, 540] on icon at bounding box center [698, 541] width 21 height 21
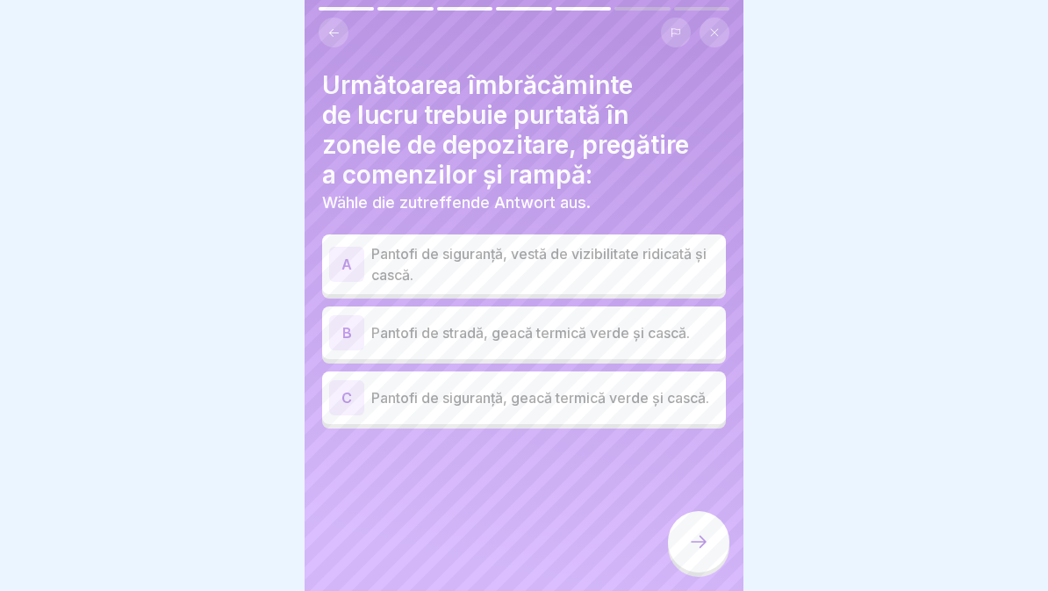
click at [648, 407] on div "C Pantofi de siguranță, geacă termică verde și cască." at bounding box center [524, 397] width 390 height 35
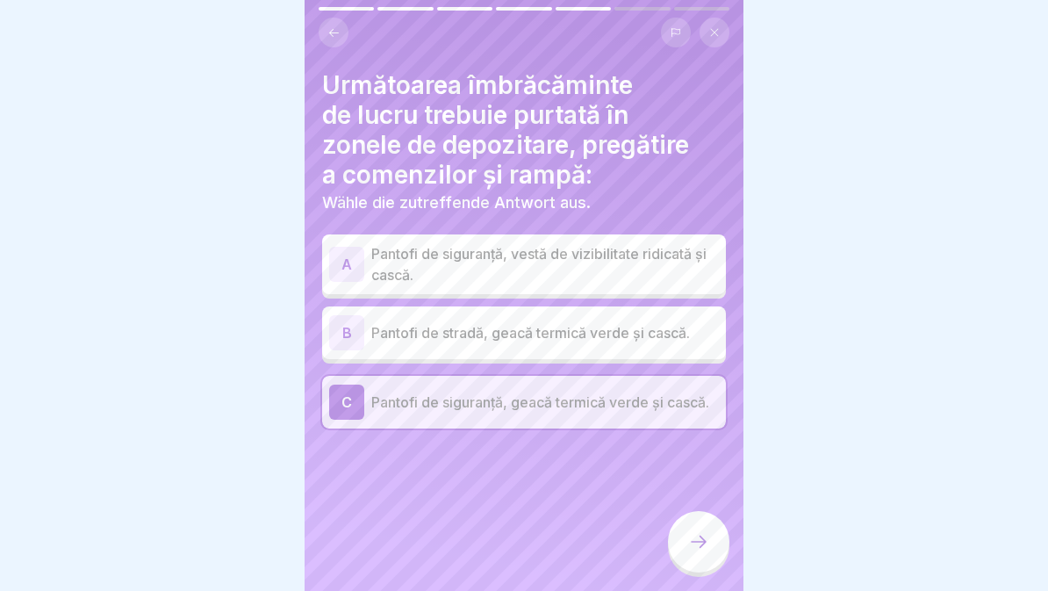
click at [710, 544] on div at bounding box center [698, 541] width 61 height 61
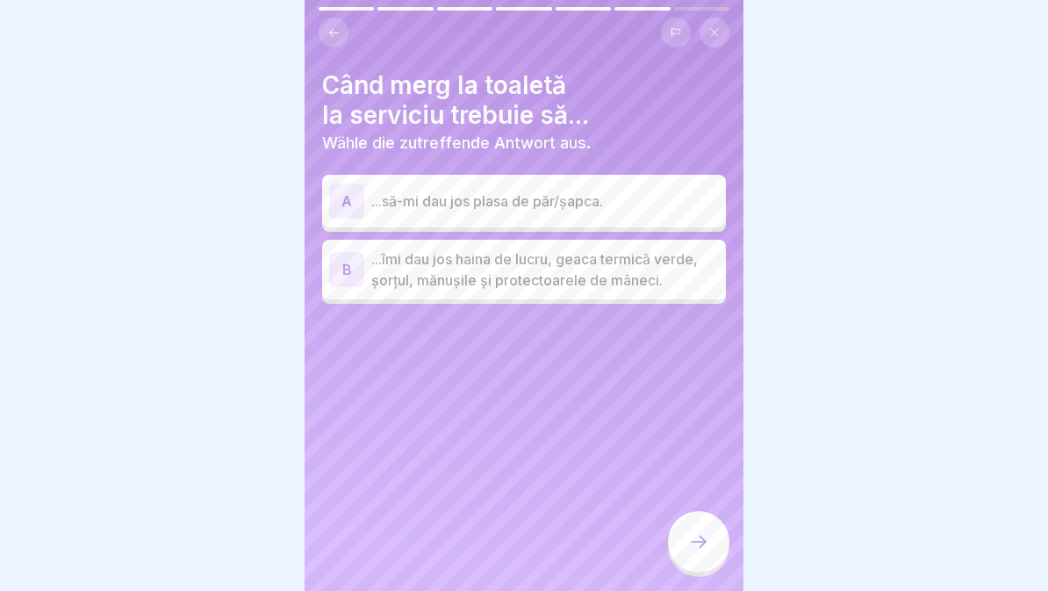
click at [646, 279] on p "...îmi dau jos haina de lucru, geaca termică verde, șorțul, mănușile și protect…" at bounding box center [545, 270] width 348 height 42
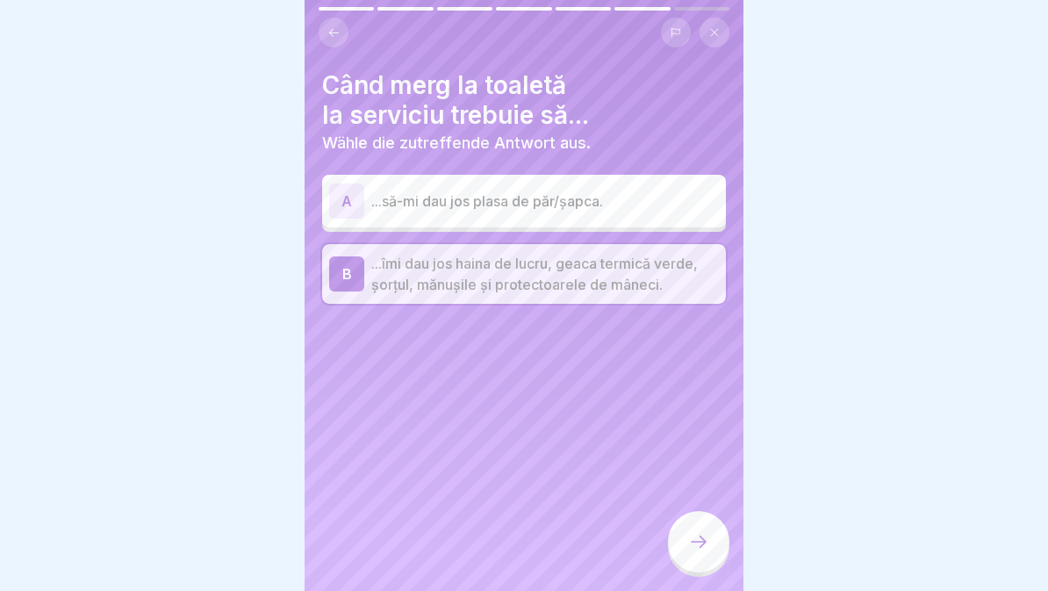
click at [696, 537] on icon at bounding box center [698, 541] width 21 height 21
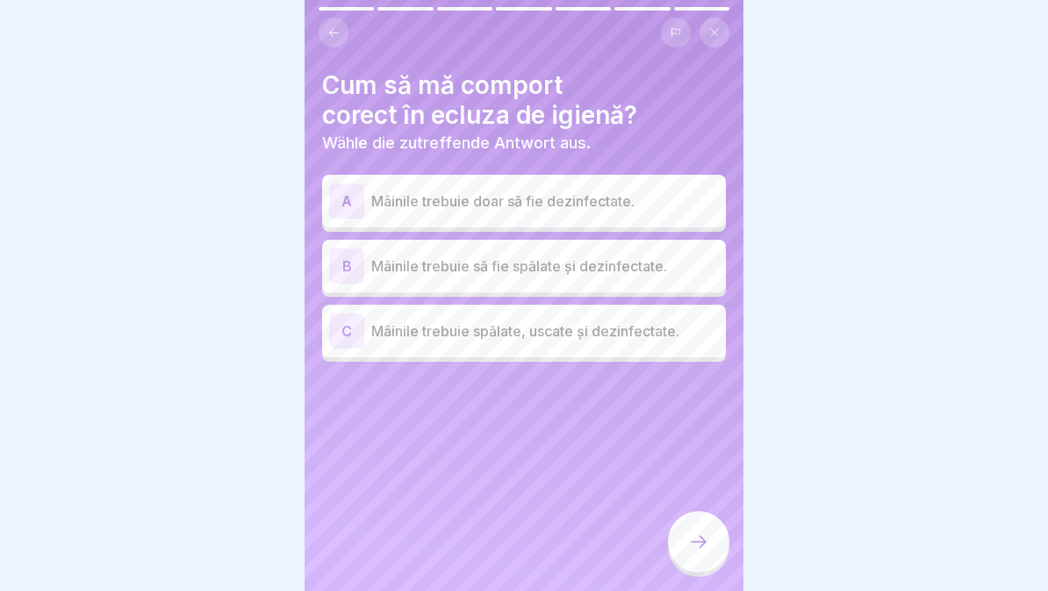
click at [665, 344] on div "C Mâinile trebuie spălate, uscate și dezinfectate." at bounding box center [524, 330] width 390 height 35
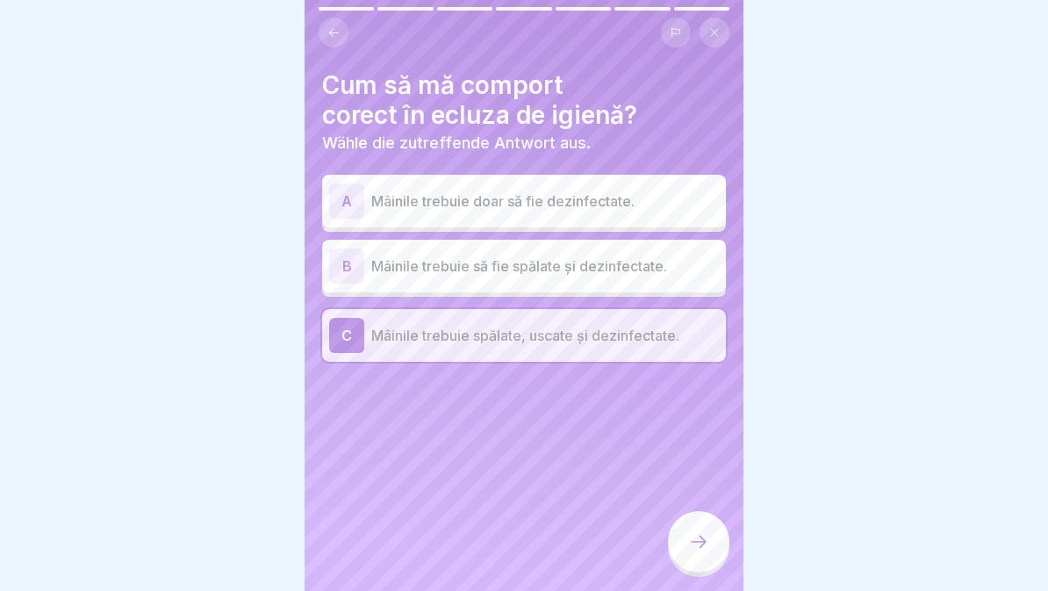
click at [703, 558] on div at bounding box center [698, 541] width 61 height 61
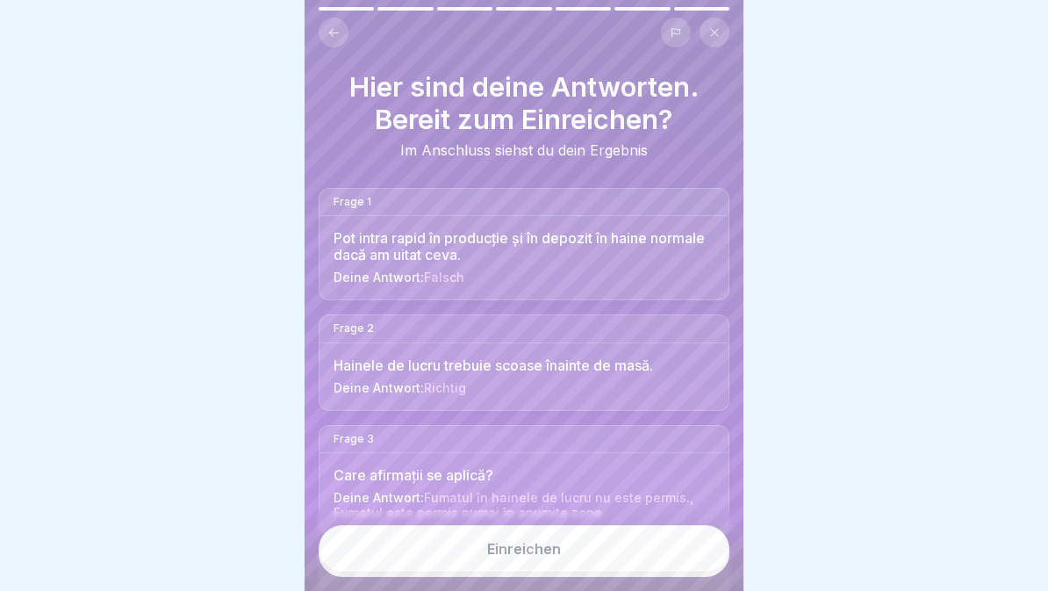
click at [645, 571] on button "Einreichen" at bounding box center [524, 548] width 411 height 47
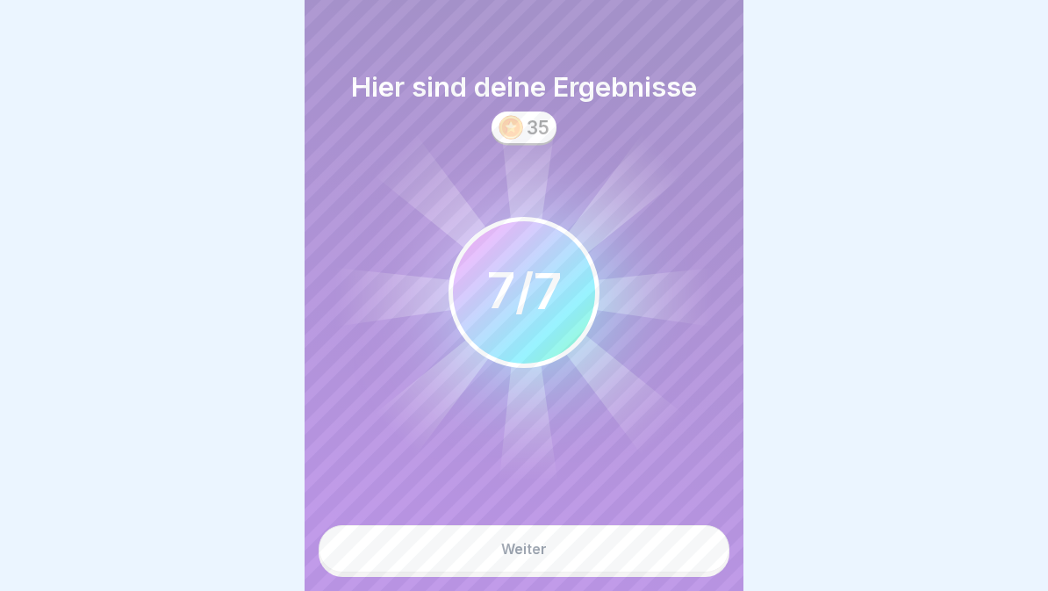
click at [638, 552] on button "Weiter" at bounding box center [524, 548] width 411 height 47
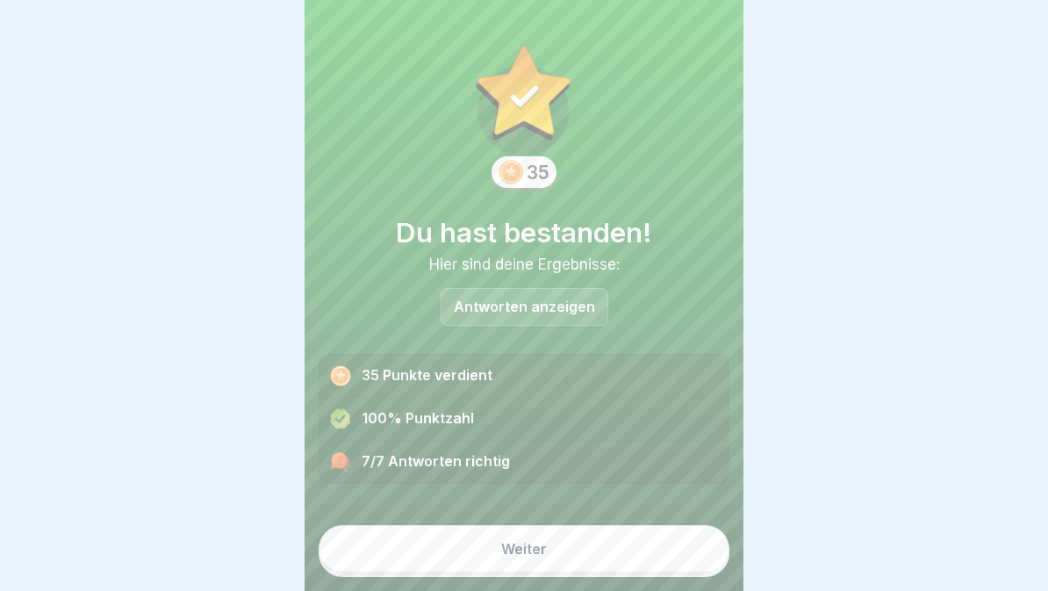
click at [601, 570] on button "Weiter" at bounding box center [524, 548] width 411 height 47
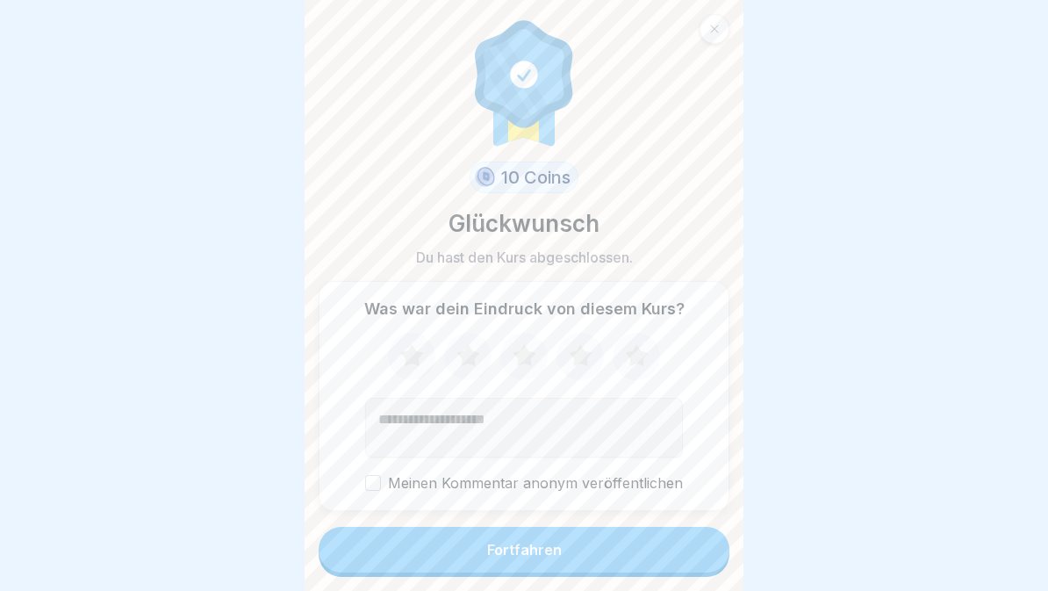
click at [622, 571] on button "Fortfahren" at bounding box center [524, 550] width 411 height 46
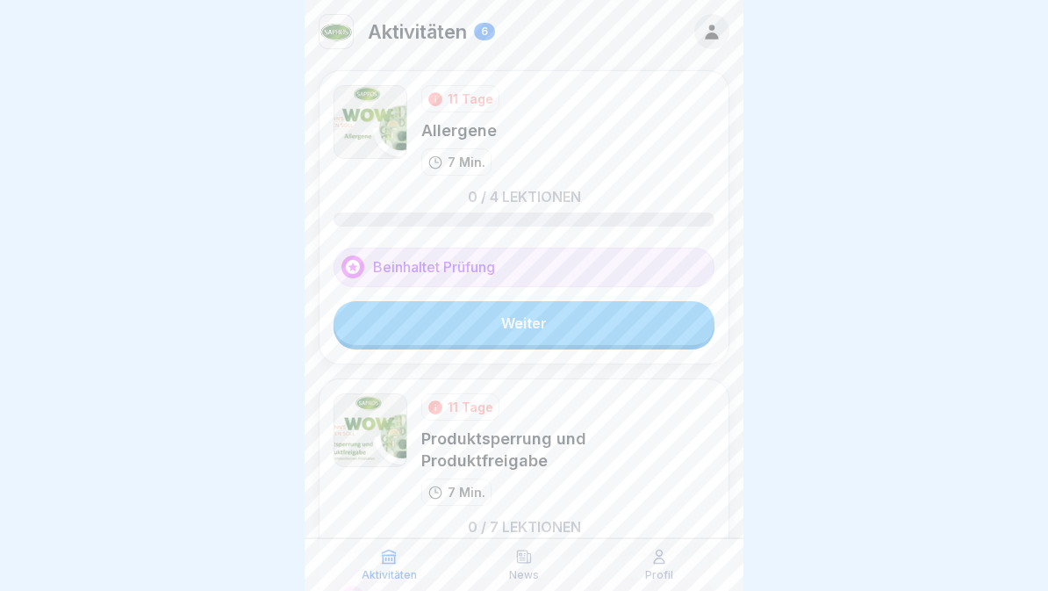
click at [614, 321] on link "Weiter" at bounding box center [524, 323] width 381 height 44
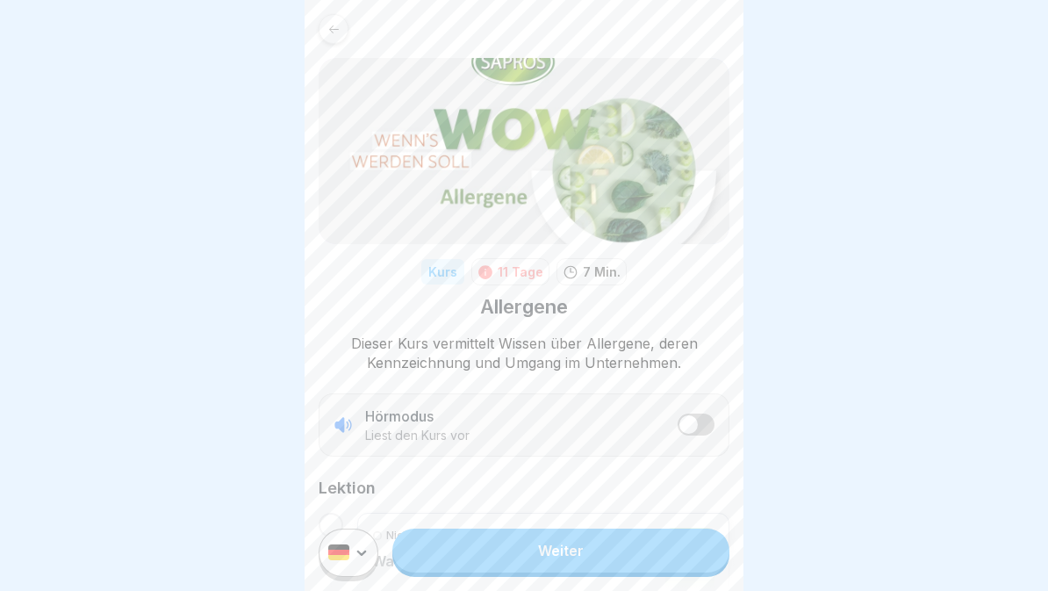
click at [694, 420] on span "listener mode" at bounding box center [689, 424] width 18 height 18
click at [643, 553] on link "Weiter" at bounding box center [561, 551] width 337 height 44
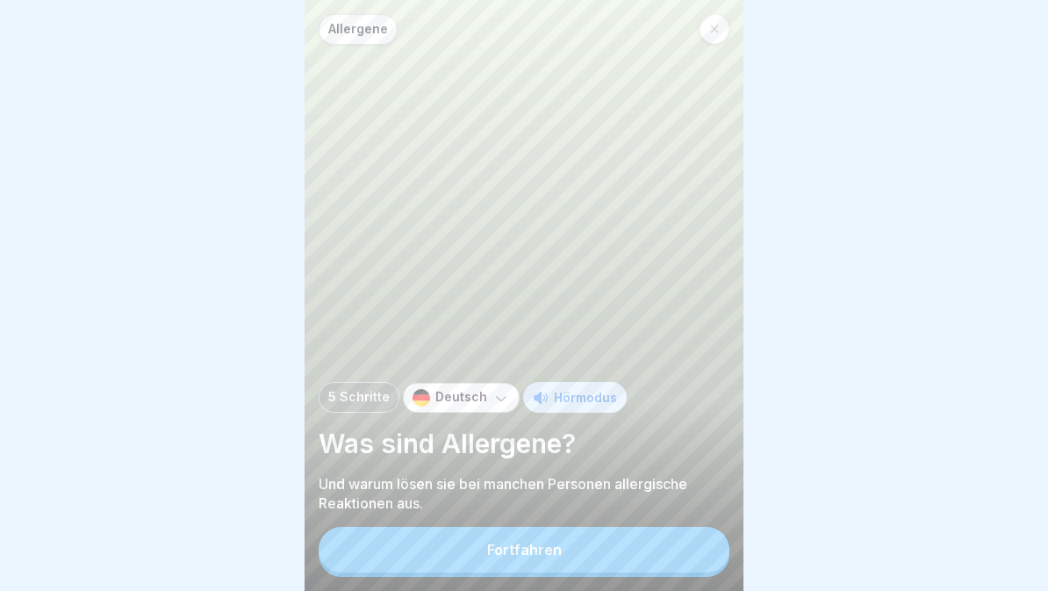
click at [649, 556] on button "Fortfahren" at bounding box center [524, 550] width 411 height 46
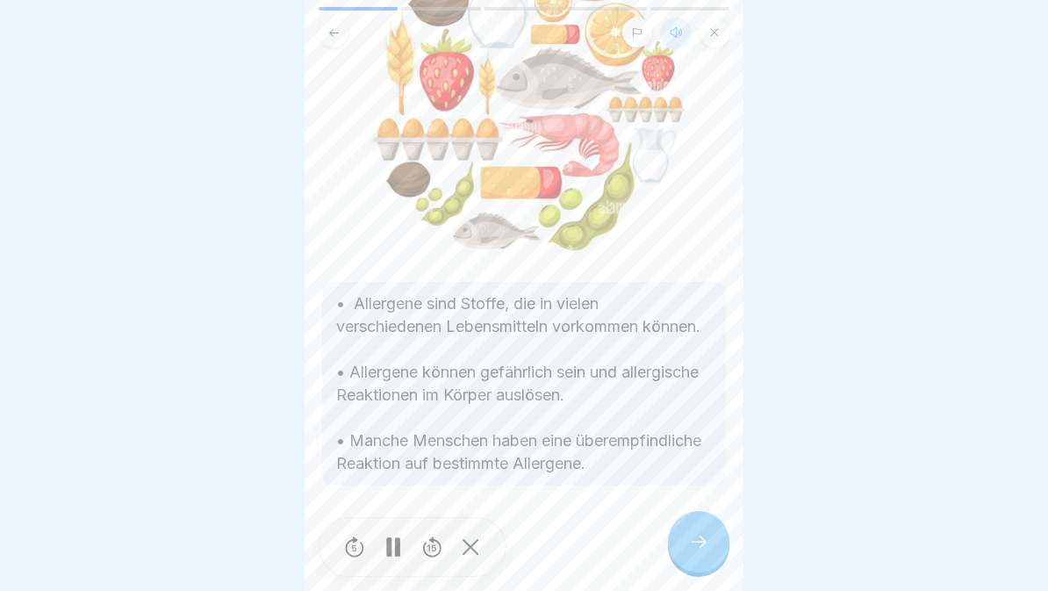
scroll to position [217, 0]
click at [390, 544] on rect at bounding box center [388, 546] width 5 height 19
click at [674, 561] on div at bounding box center [698, 541] width 61 height 61
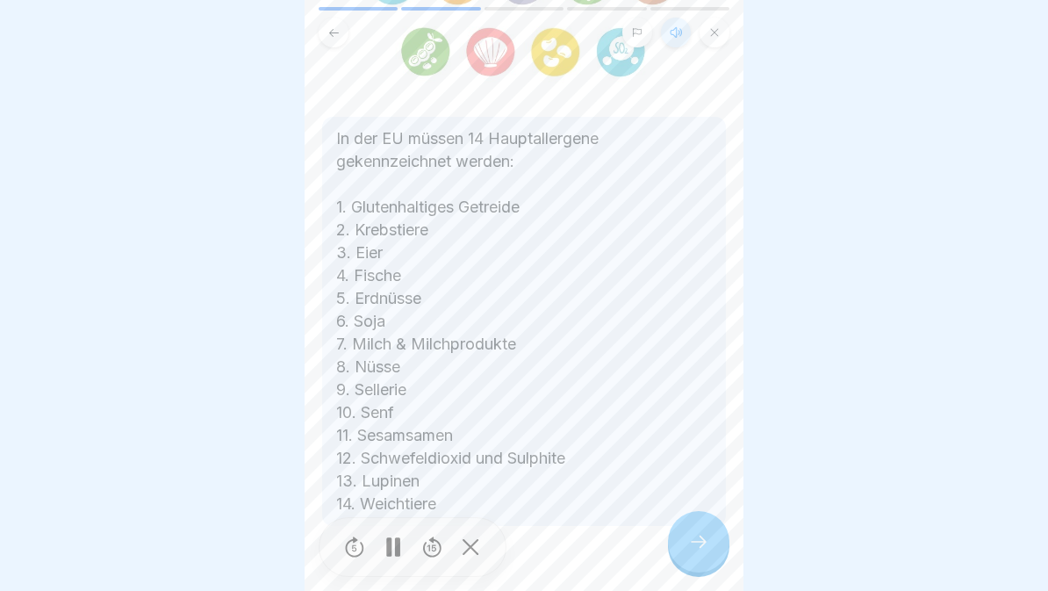
click at [385, 534] on div at bounding box center [393, 548] width 35 height 40
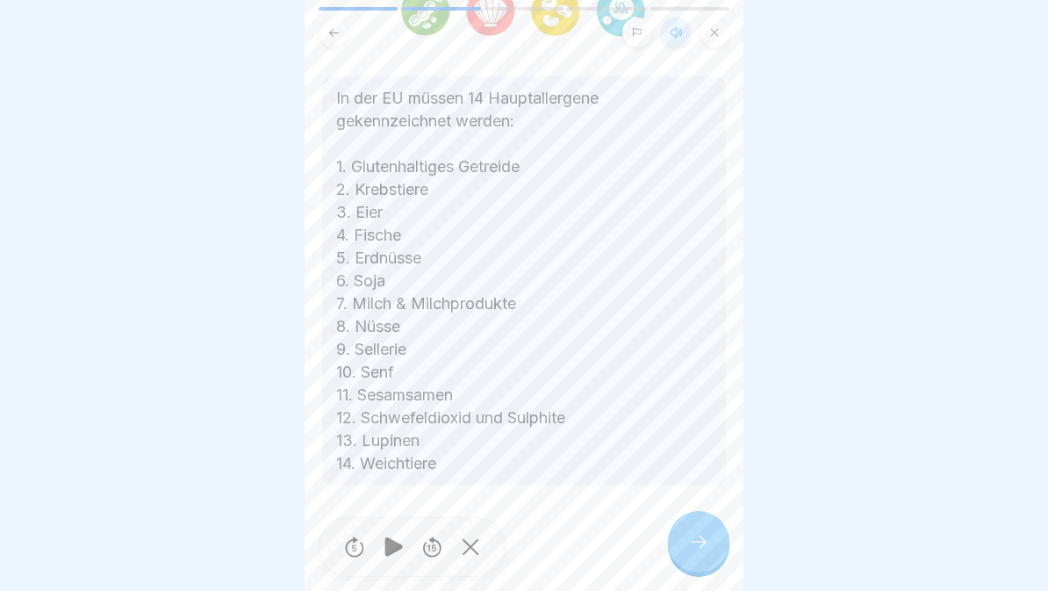
scroll to position [299, 0]
click at [673, 545] on div at bounding box center [698, 541] width 61 height 61
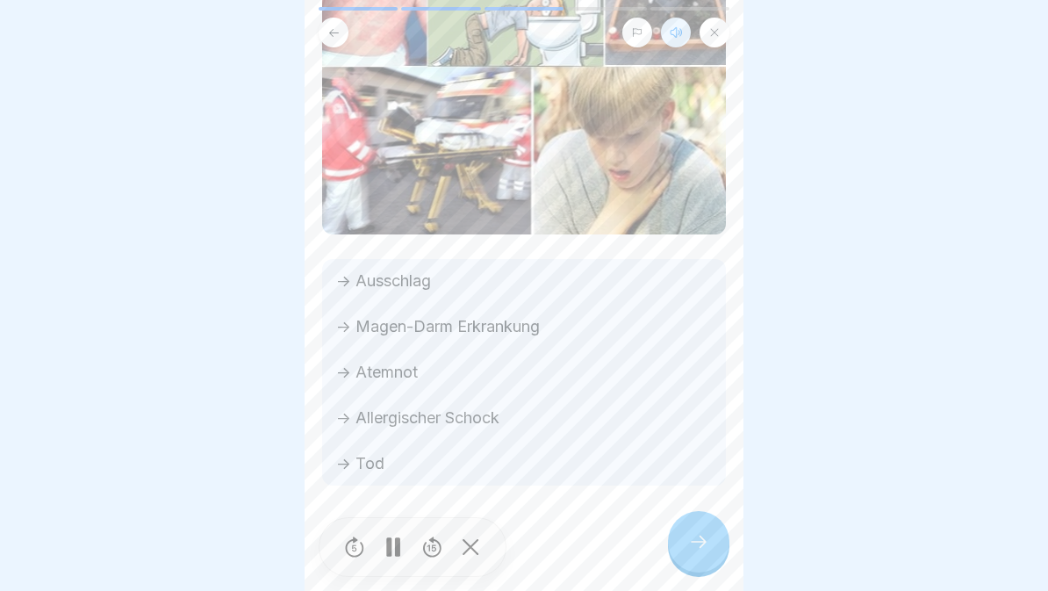
scroll to position [249, 0]
click at [689, 548] on icon at bounding box center [698, 541] width 21 height 21
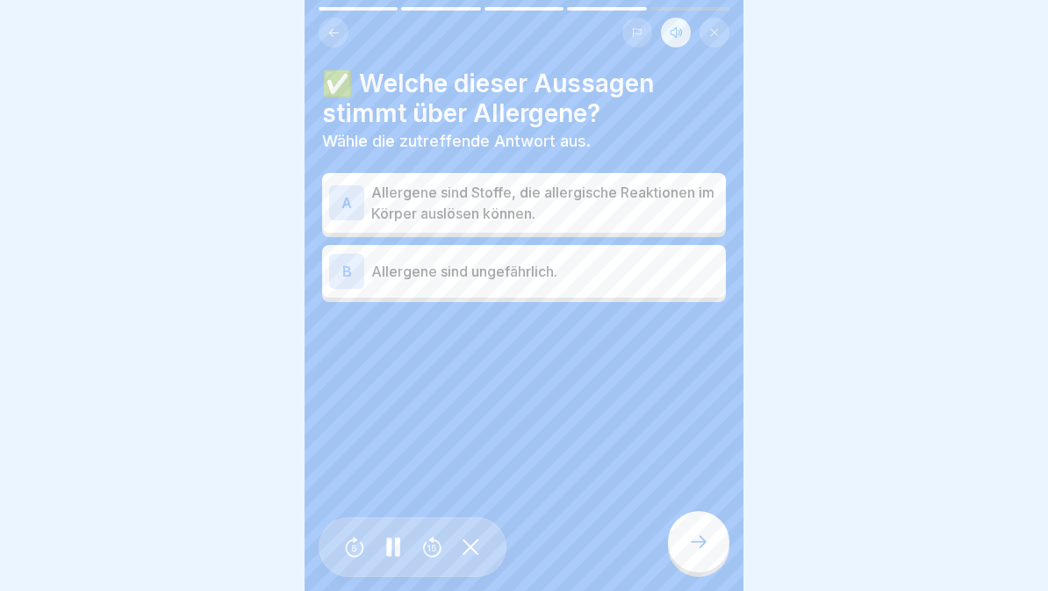
click at [630, 207] on p "Allergene sind Stoffe, die allergische Reaktionen im Körper auslösen können." at bounding box center [545, 203] width 348 height 42
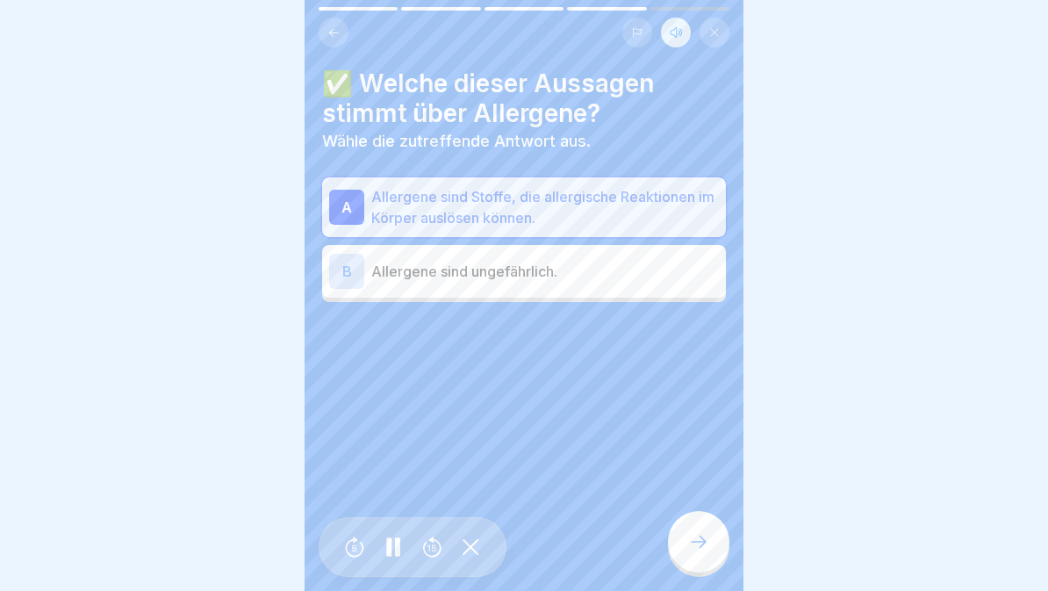
click at [705, 561] on div at bounding box center [698, 541] width 61 height 61
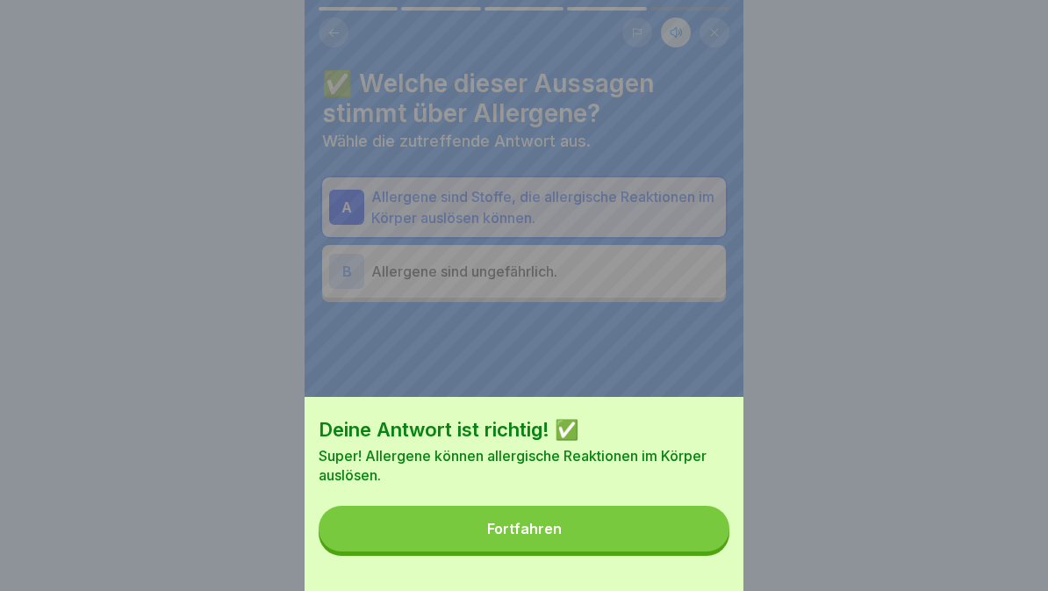
click at [670, 542] on button "Fortfahren" at bounding box center [524, 529] width 411 height 46
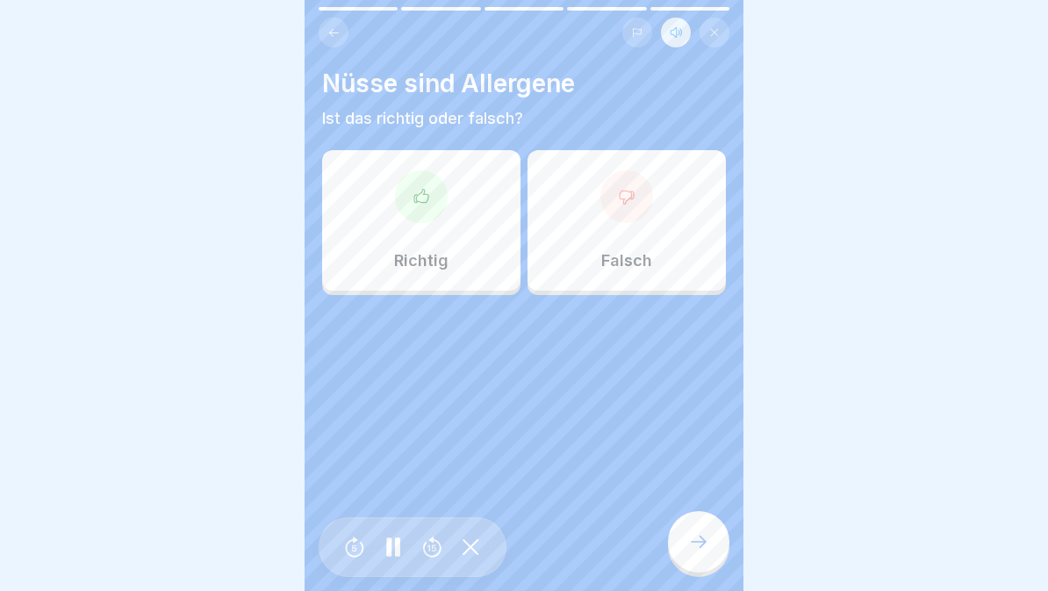
click at [463, 231] on div "Richtig" at bounding box center [421, 220] width 198 height 140
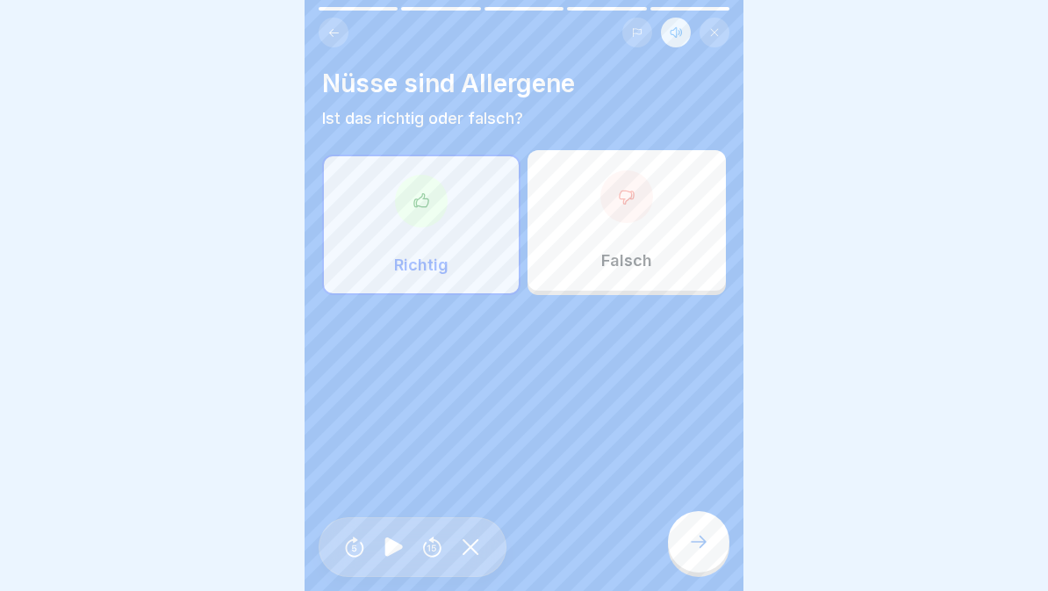
click at [684, 567] on div at bounding box center [698, 541] width 61 height 61
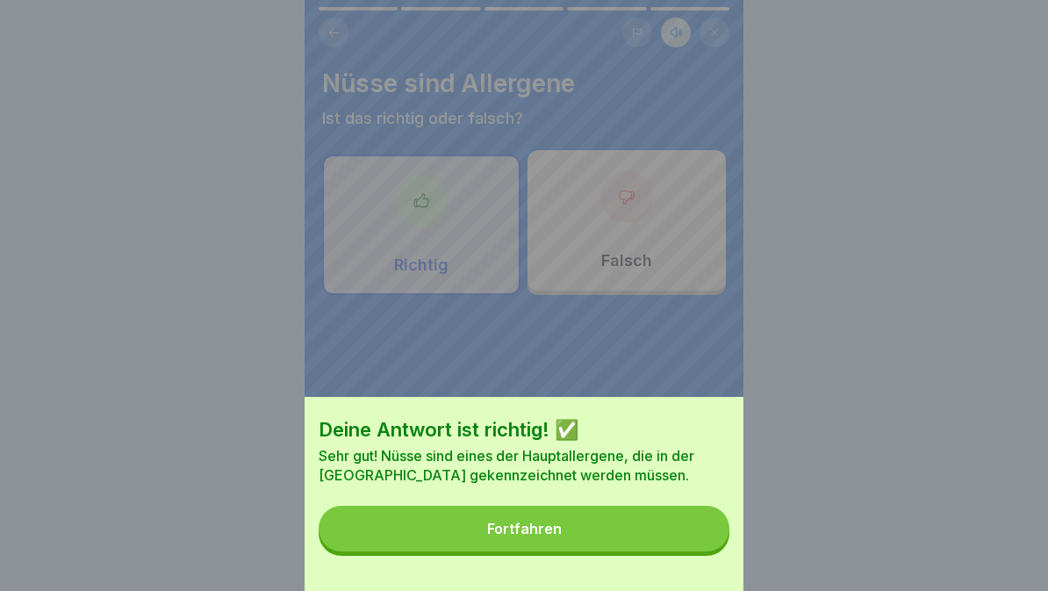
click at [652, 537] on button "Fortfahren" at bounding box center [524, 529] width 411 height 46
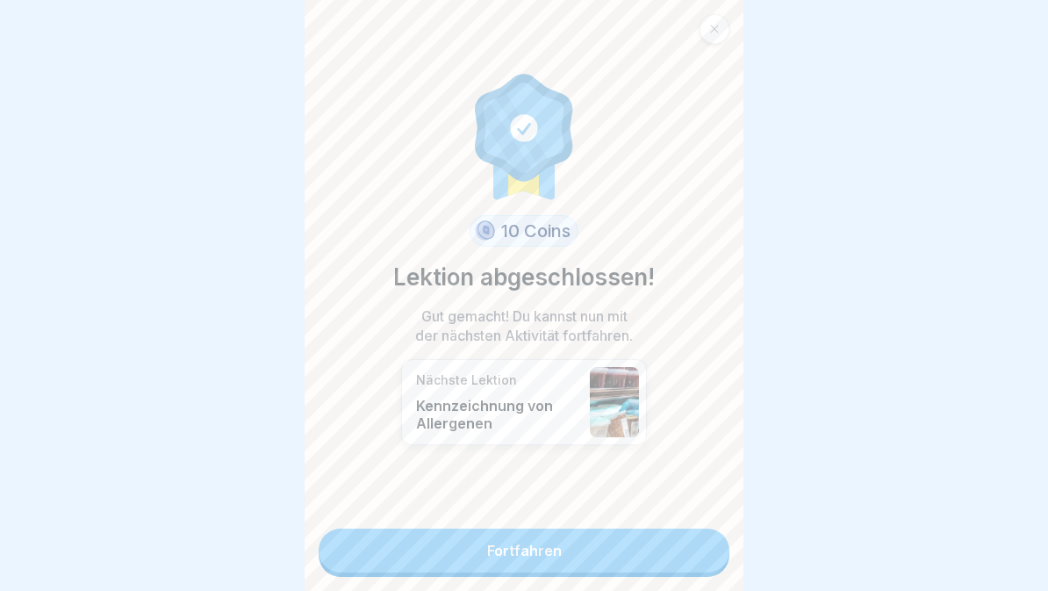
click at [623, 571] on link "Fortfahren" at bounding box center [524, 551] width 411 height 44
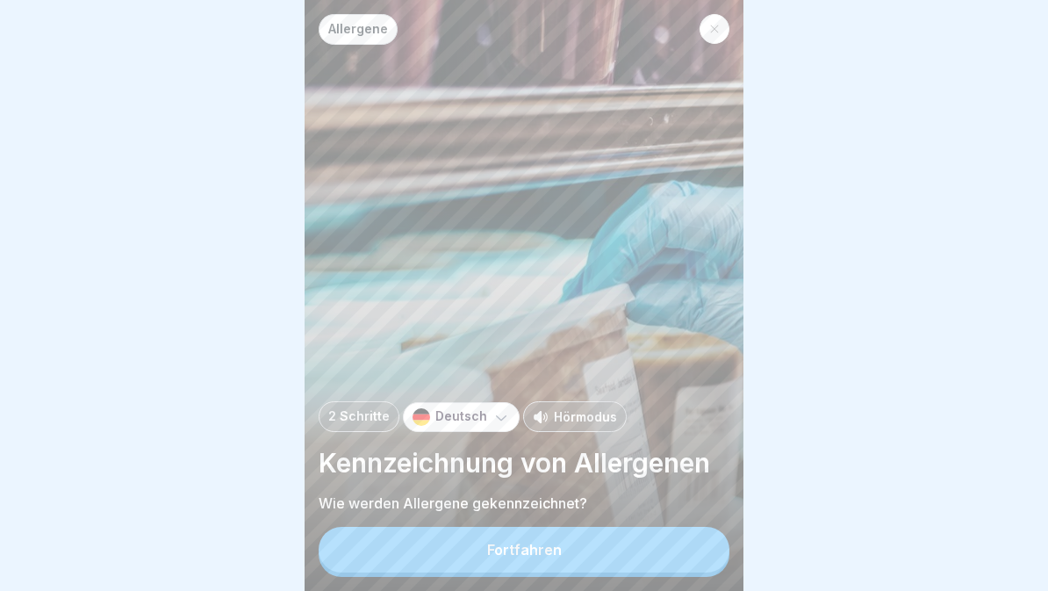
click at [459, 414] on p "Deutsch" at bounding box center [462, 416] width 52 height 15
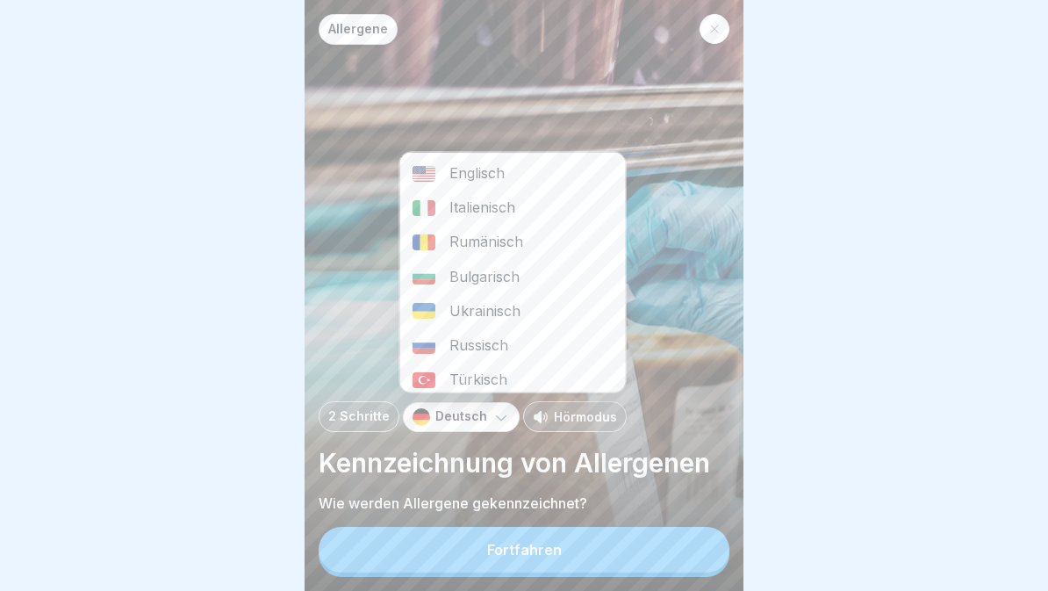
click at [535, 251] on div "Rumänisch" at bounding box center [513, 242] width 226 height 34
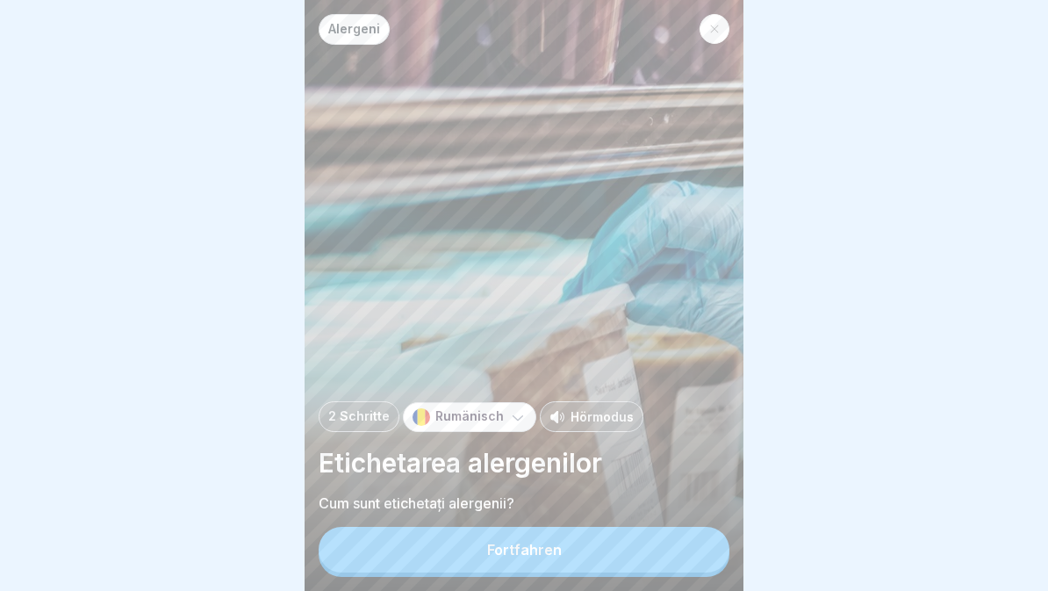
click at [594, 573] on button "Fortfahren" at bounding box center [524, 550] width 411 height 46
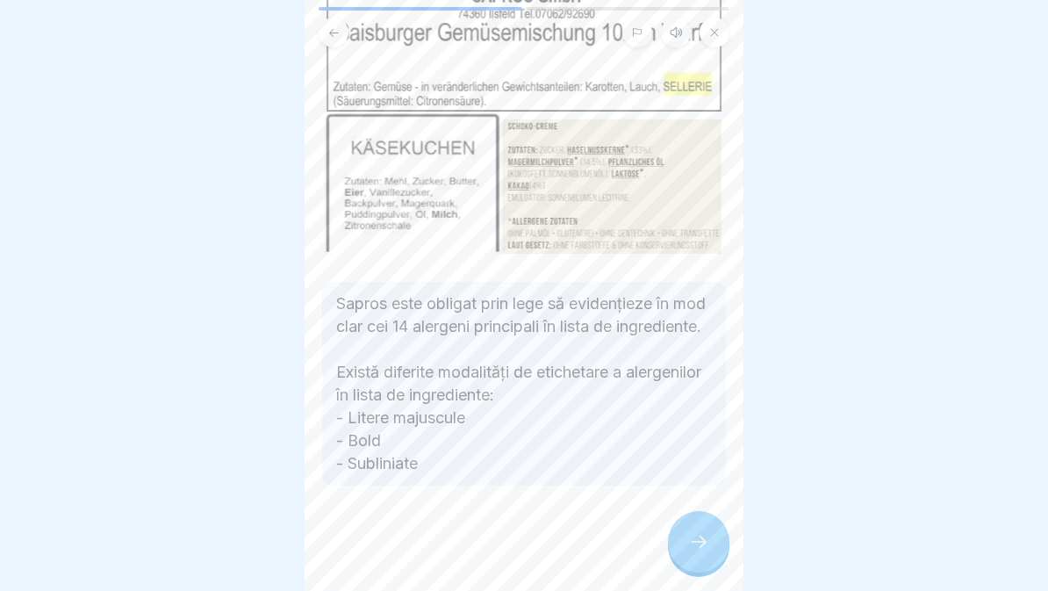
scroll to position [162, 0]
click at [676, 561] on div at bounding box center [698, 541] width 61 height 61
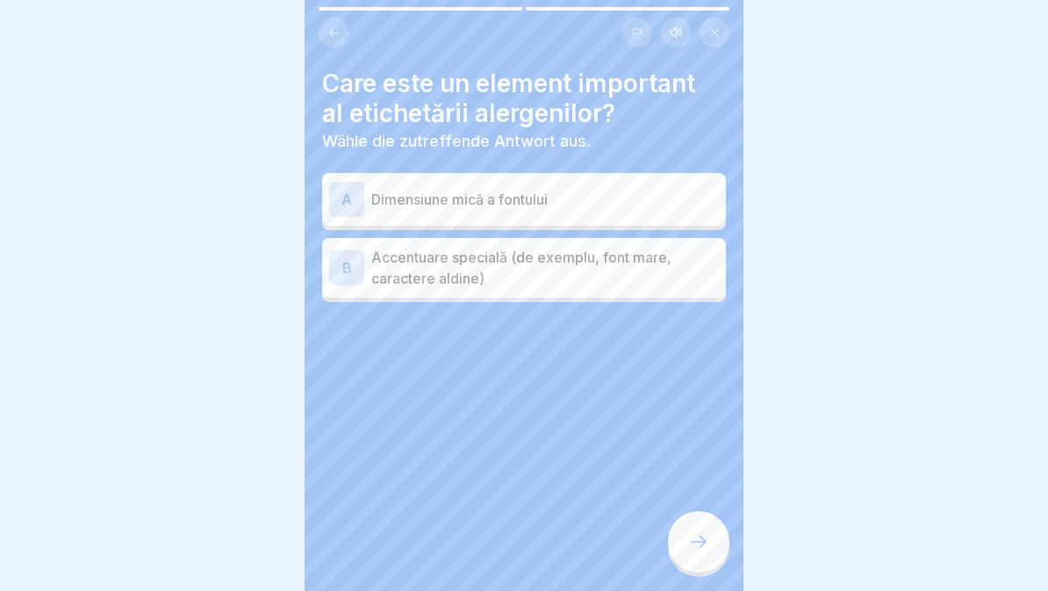
click at [659, 255] on p "Accentuare specială (de exemplu, font mare, caractere aldine)" at bounding box center [545, 268] width 348 height 42
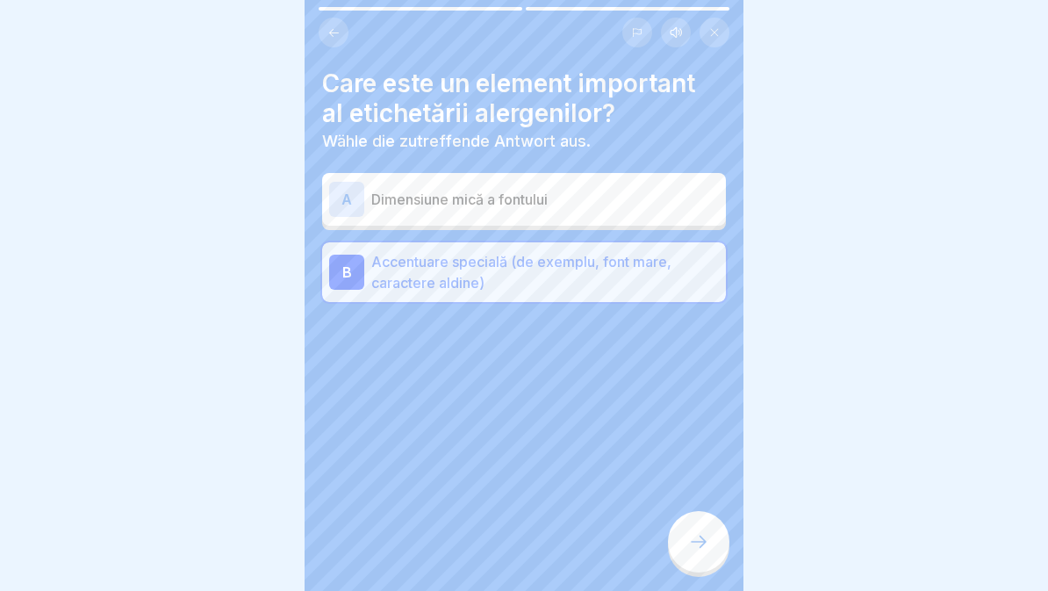
click at [697, 549] on icon at bounding box center [698, 541] width 21 height 21
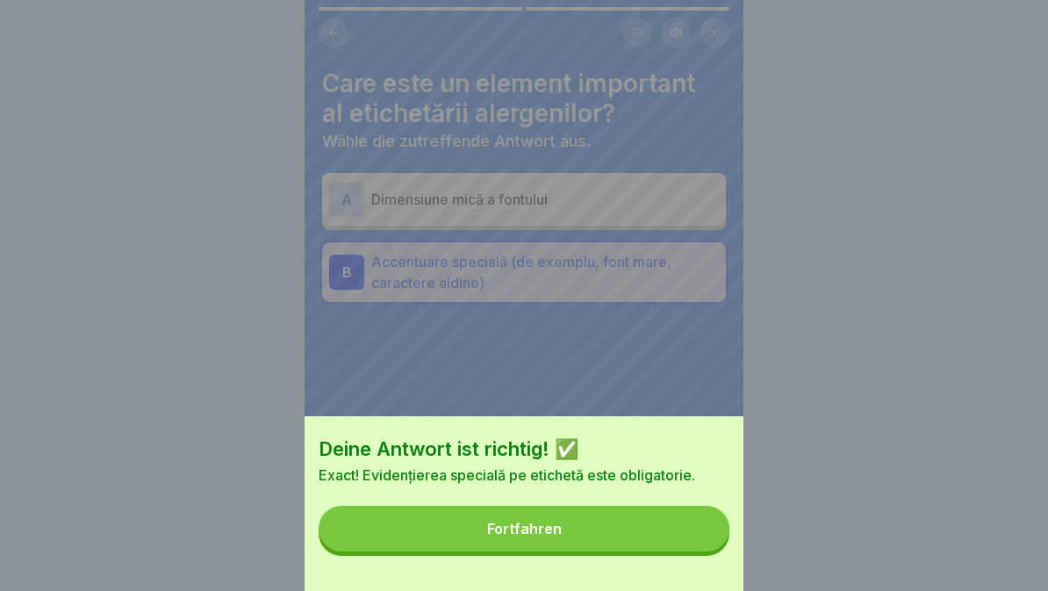
click at [655, 535] on button "Fortfahren" at bounding box center [524, 529] width 411 height 46
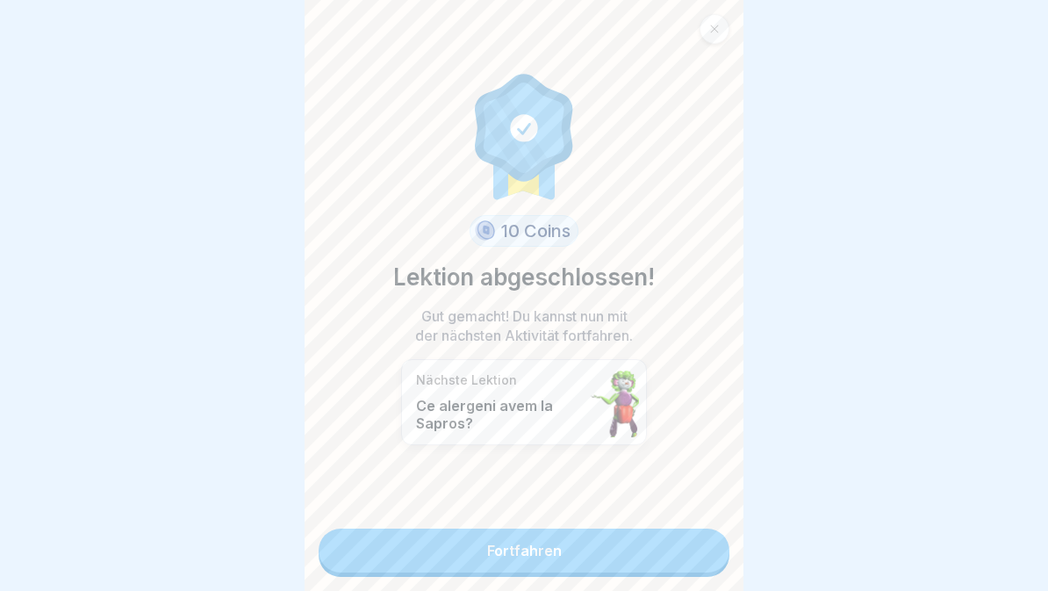
click at [672, 560] on link "Fortfahren" at bounding box center [524, 551] width 411 height 44
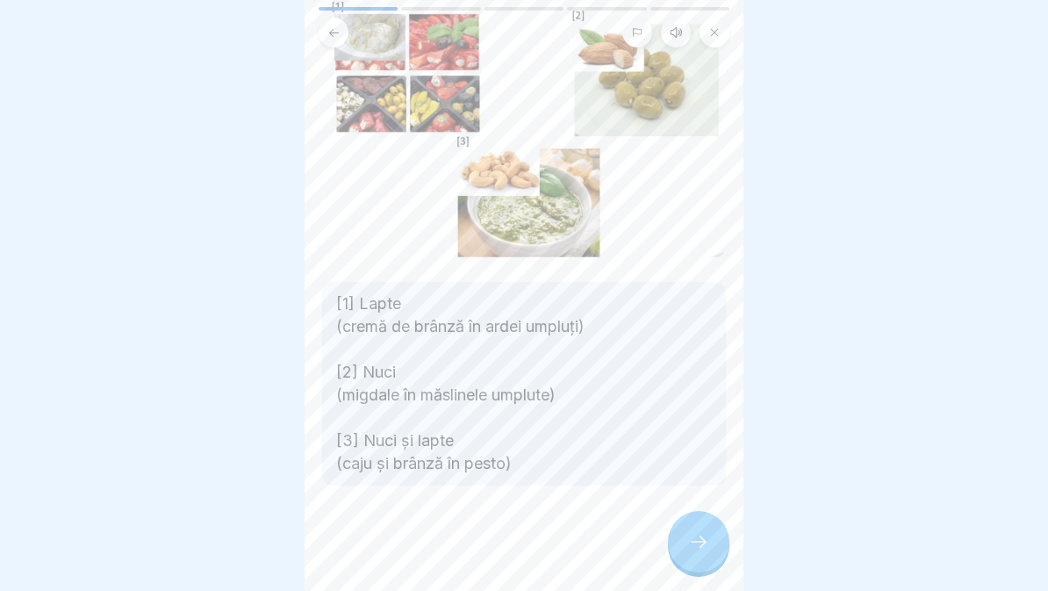
scroll to position [125, 0]
click at [666, 553] on div at bounding box center [524, 538] width 404 height 105
click at [678, 549] on div at bounding box center [698, 541] width 61 height 61
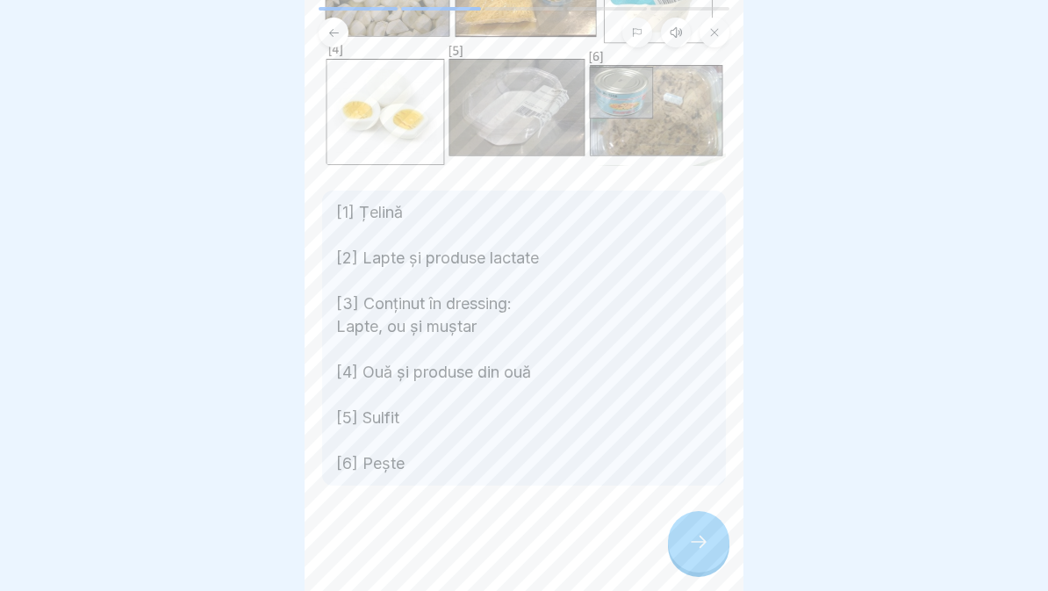
scroll to position [206, 0]
click at [699, 559] on div at bounding box center [698, 541] width 61 height 61
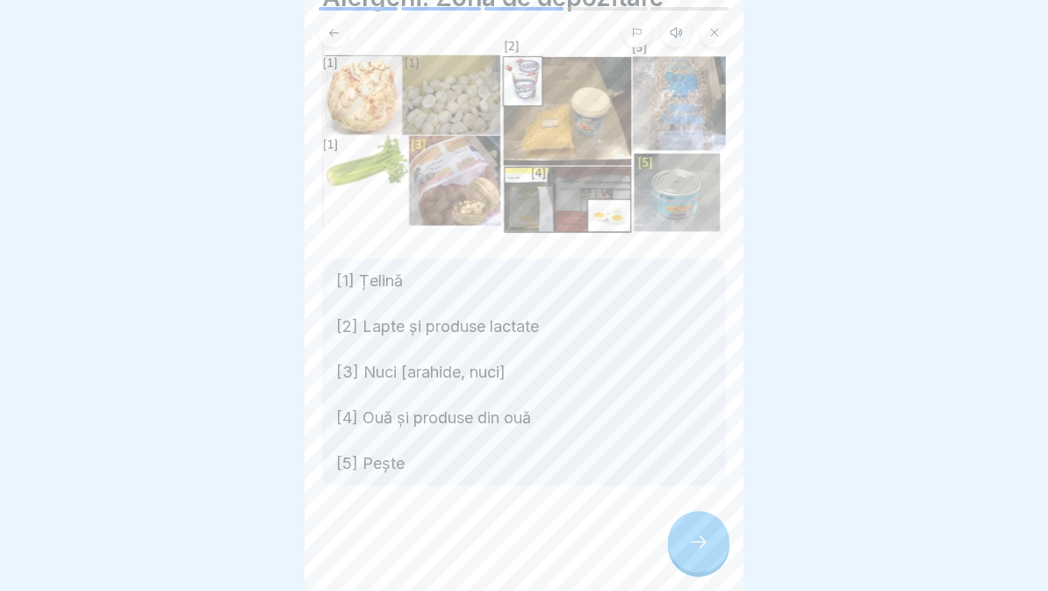
click at [695, 533] on icon at bounding box center [698, 541] width 21 height 21
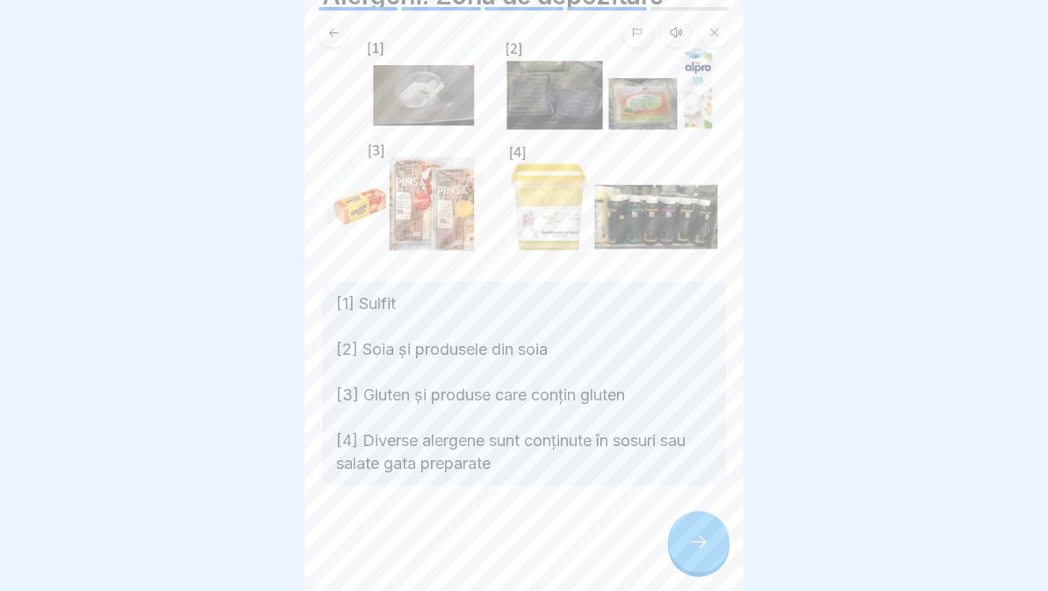
scroll to position [88, 0]
click at [693, 543] on icon at bounding box center [698, 541] width 21 height 21
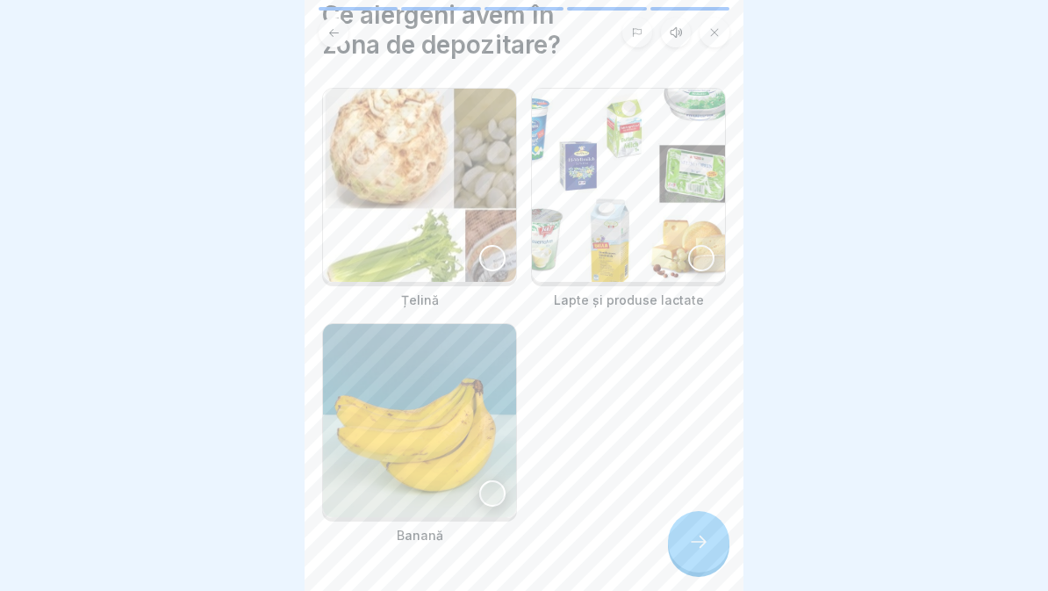
scroll to position [72, 0]
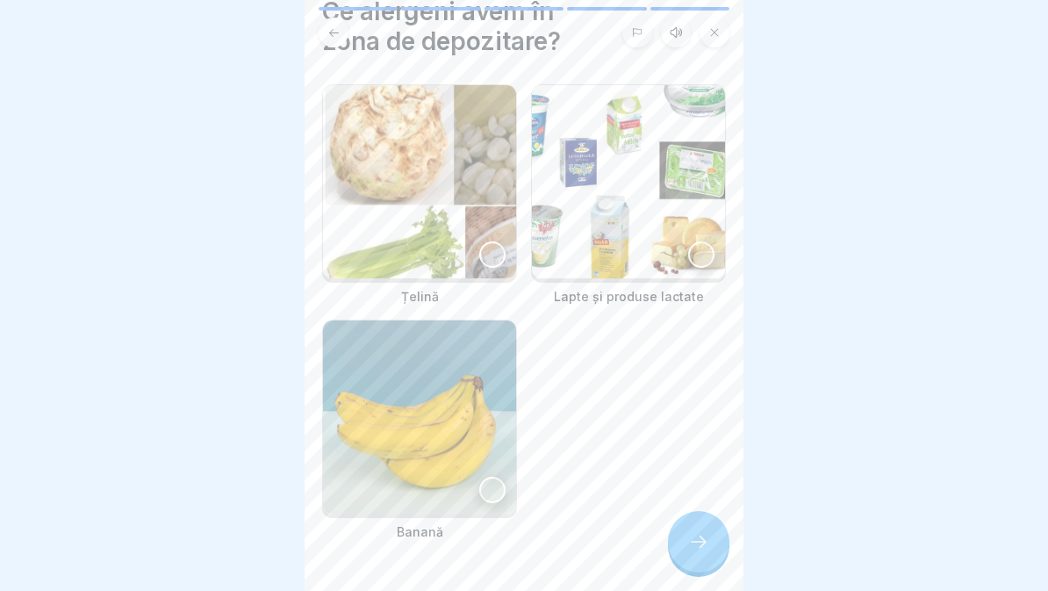
click at [483, 234] on img at bounding box center [419, 181] width 193 height 193
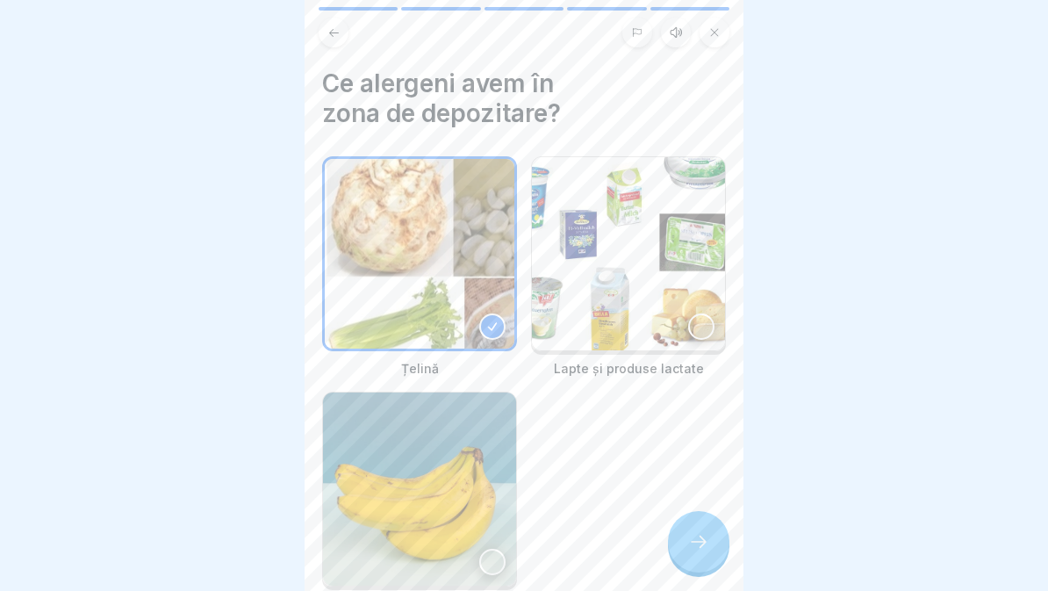
scroll to position [0, 0]
click at [666, 329] on img at bounding box center [628, 253] width 193 height 193
click at [718, 534] on div at bounding box center [698, 541] width 61 height 61
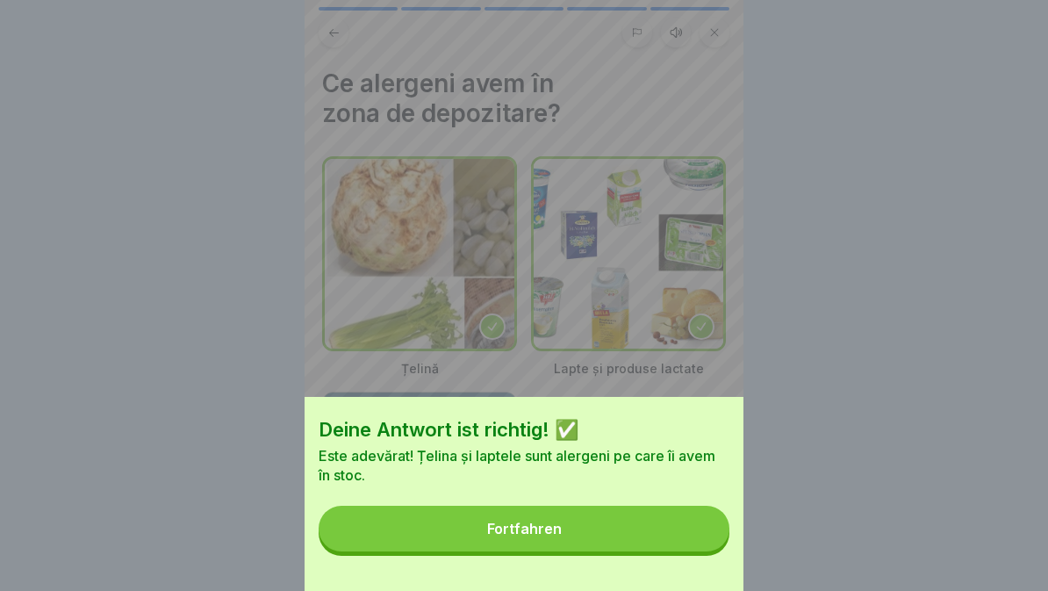
click at [666, 545] on button "Fortfahren" at bounding box center [524, 529] width 411 height 46
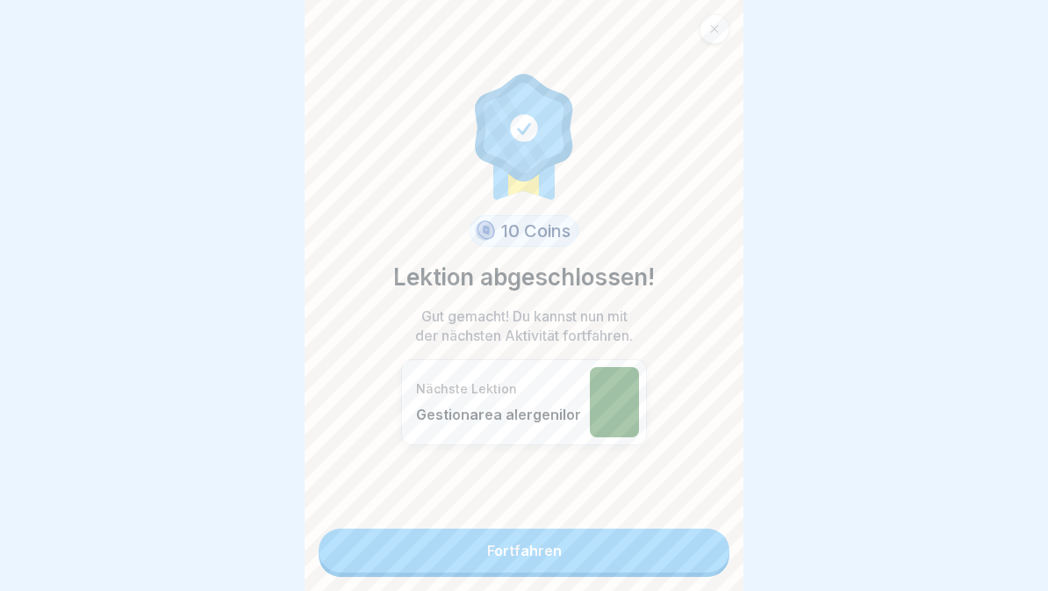
click at [649, 569] on link "Fortfahren" at bounding box center [524, 551] width 411 height 44
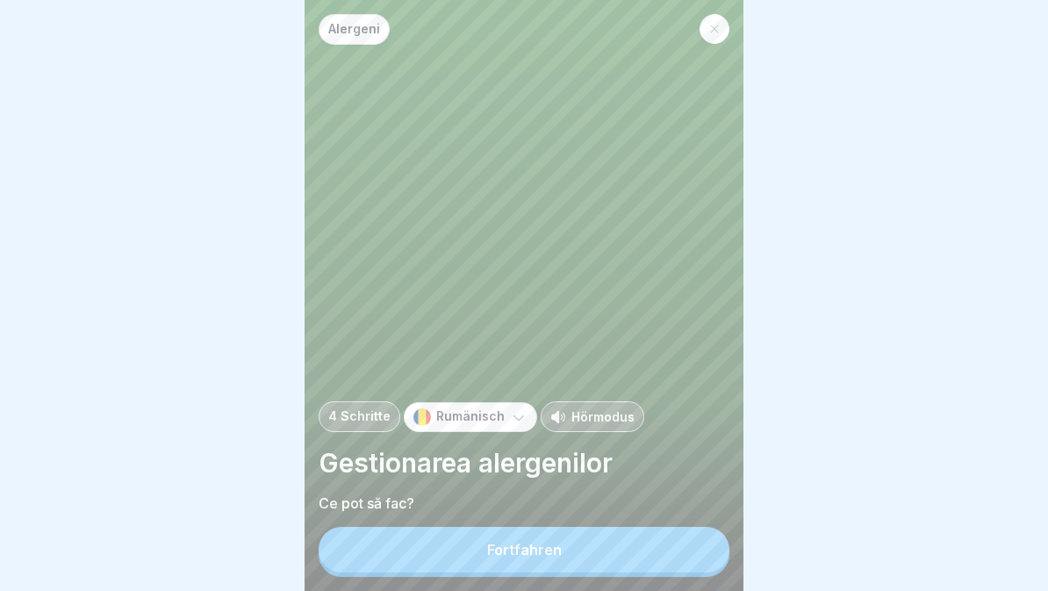
click at [636, 565] on button "Fortfahren" at bounding box center [524, 550] width 411 height 46
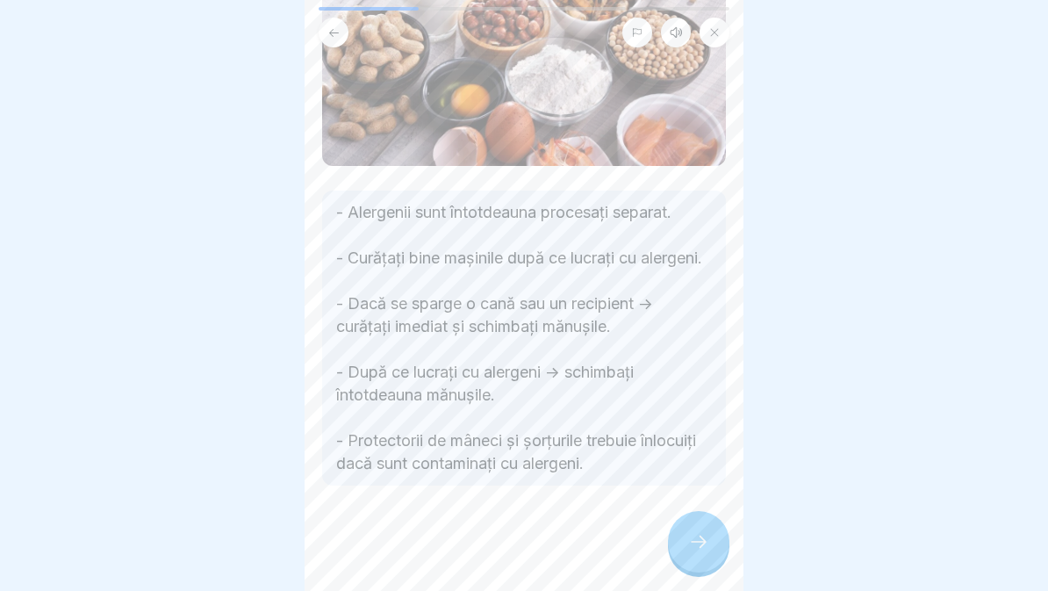
scroll to position [182, 0]
click at [687, 560] on div at bounding box center [698, 541] width 61 height 61
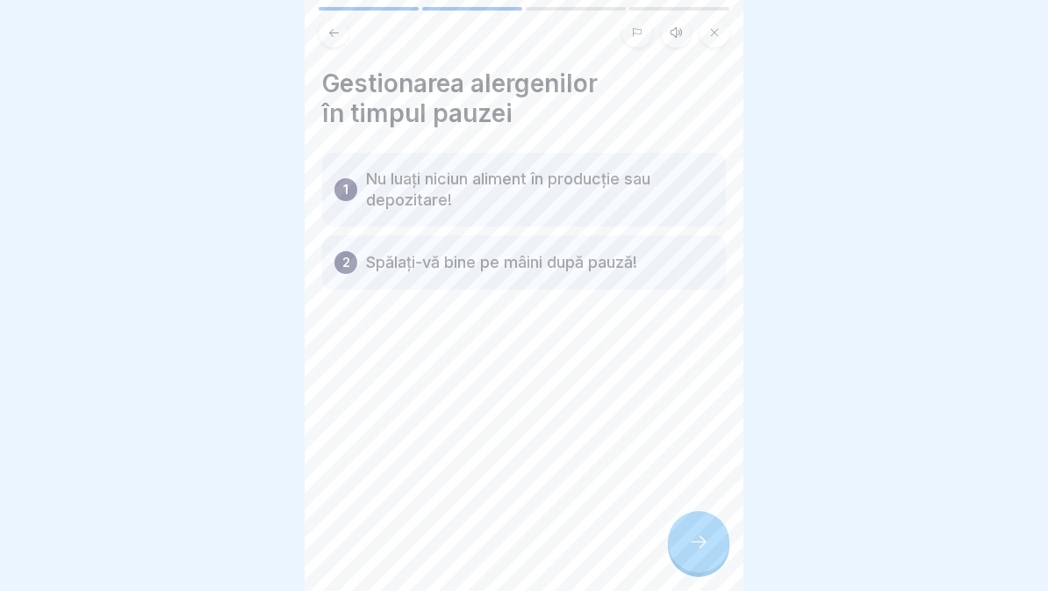
click at [708, 555] on div at bounding box center [698, 541] width 61 height 61
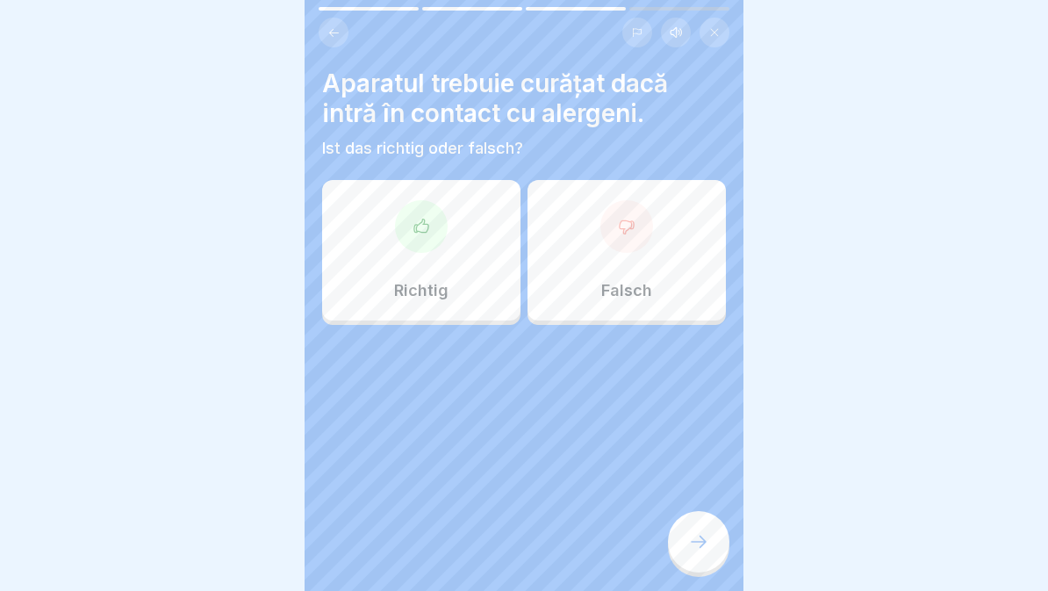
click at [413, 258] on div "Richtig" at bounding box center [421, 250] width 198 height 140
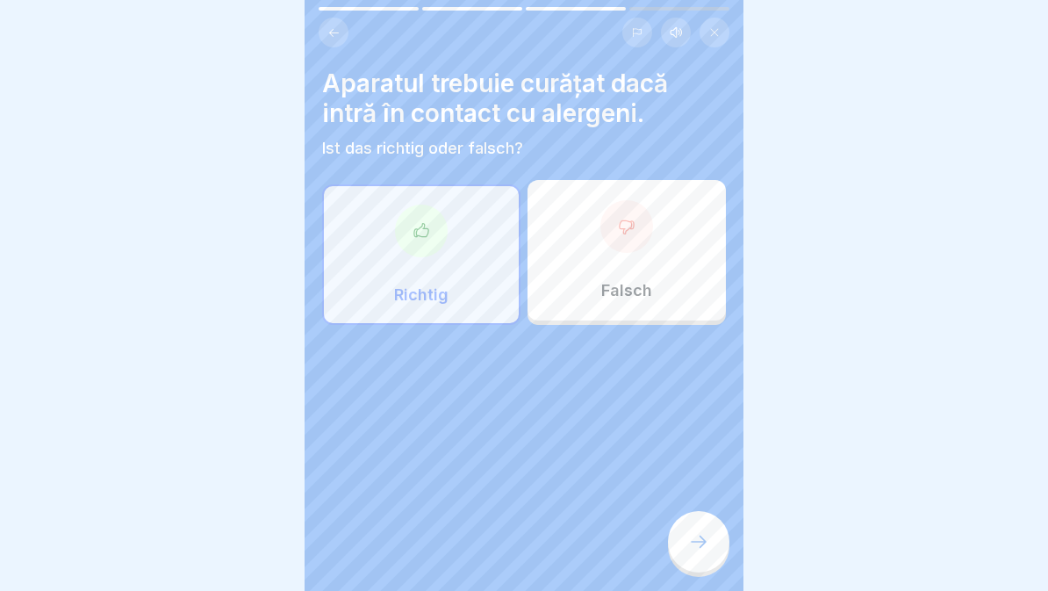
click at [703, 553] on div at bounding box center [698, 541] width 61 height 61
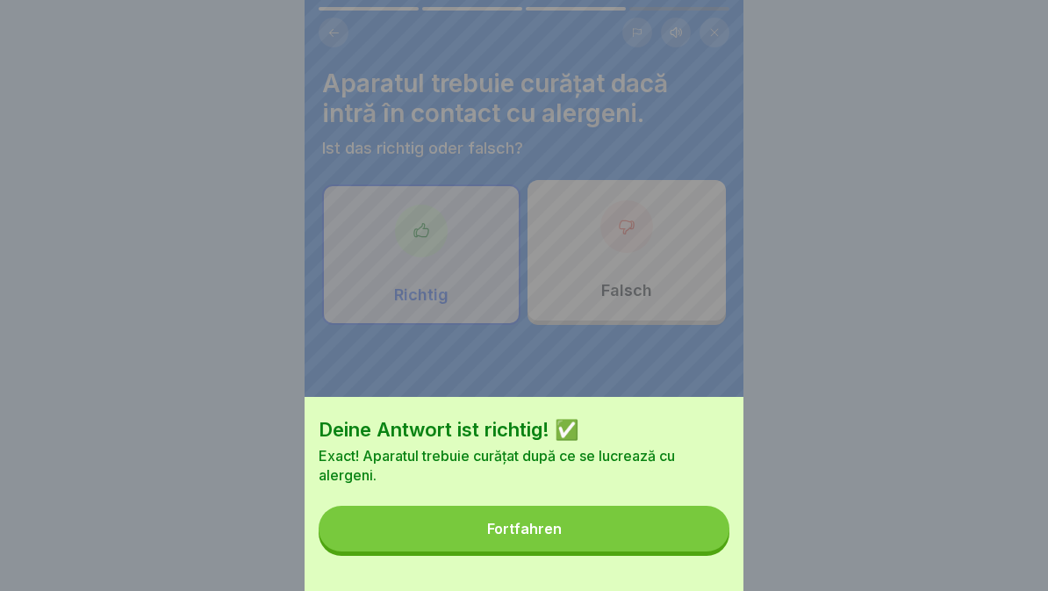
click at [695, 540] on button "Fortfahren" at bounding box center [524, 529] width 411 height 46
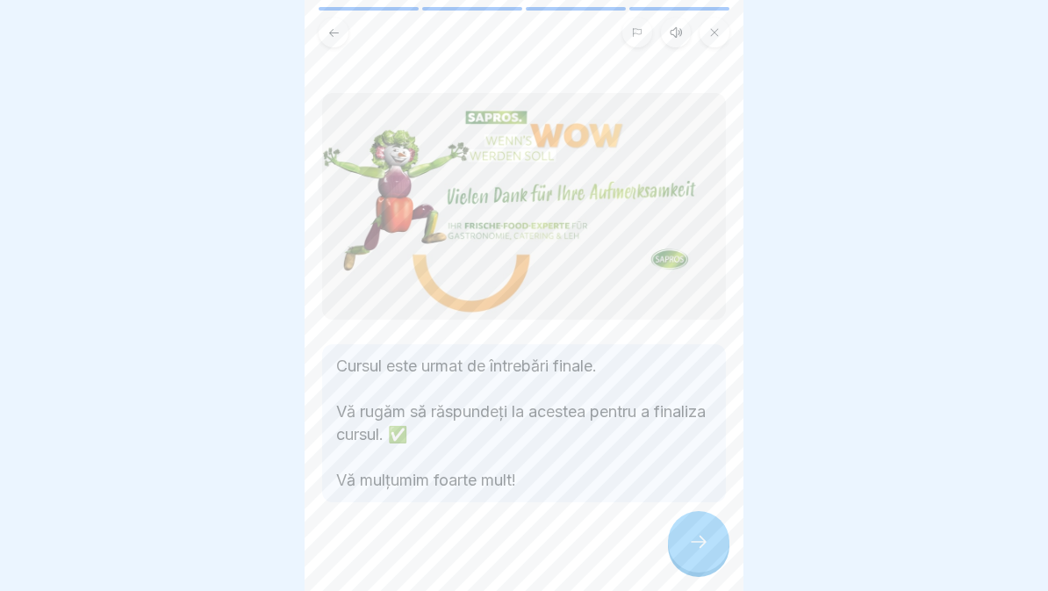
click at [707, 552] on div at bounding box center [698, 541] width 61 height 61
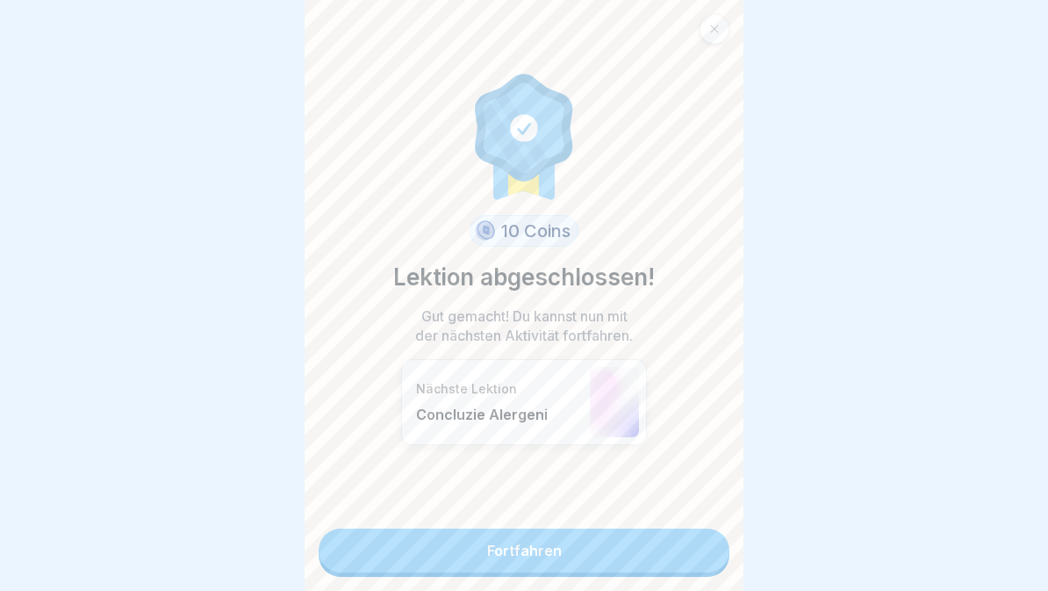
click at [673, 561] on link "Fortfahren" at bounding box center [524, 551] width 411 height 44
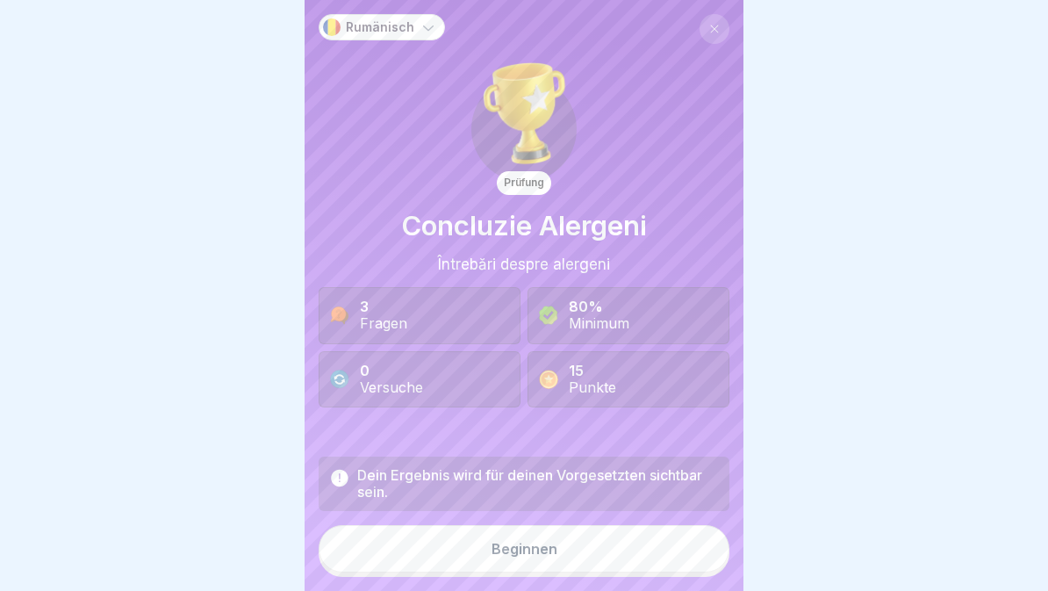
click at [649, 551] on button "Beginnen" at bounding box center [524, 548] width 411 height 47
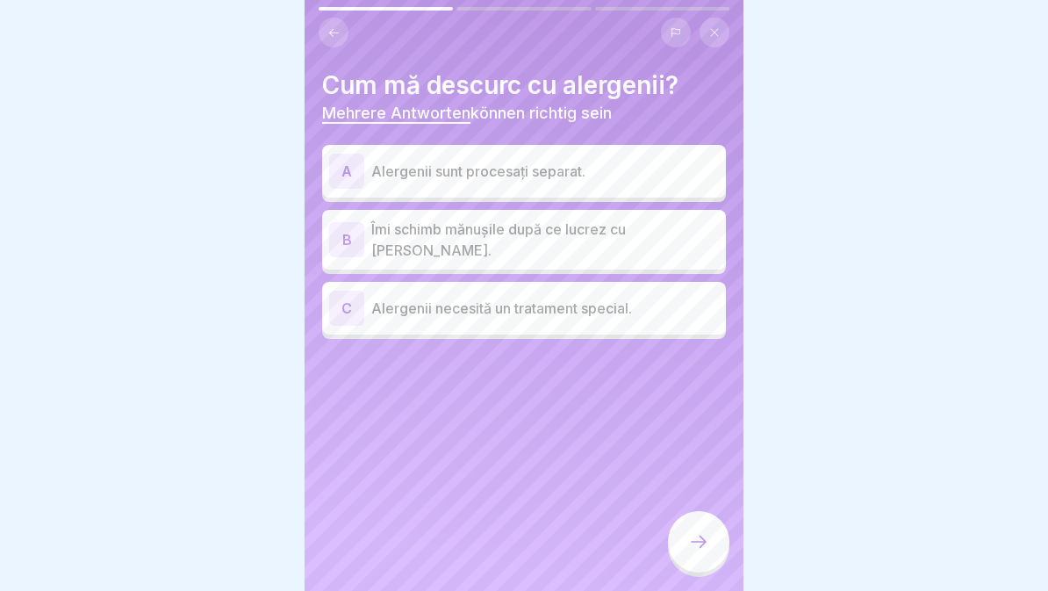
click at [688, 170] on p "Alergenii sunt procesați separat." at bounding box center [545, 171] width 348 height 21
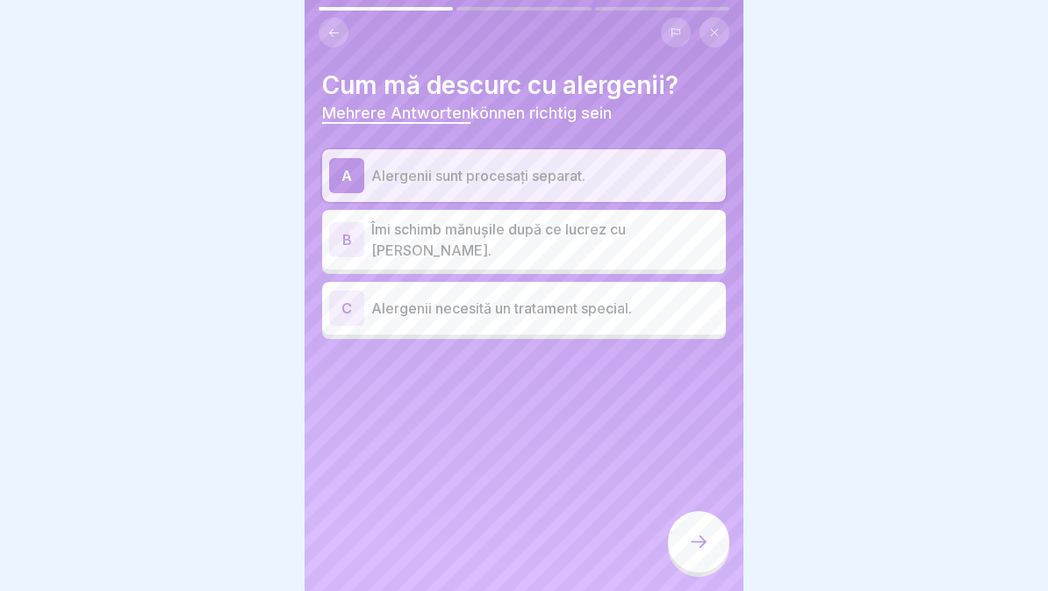
click at [697, 227] on p "Îmi schimb mănușile după ce lucrez cu alergeni." at bounding box center [545, 240] width 348 height 42
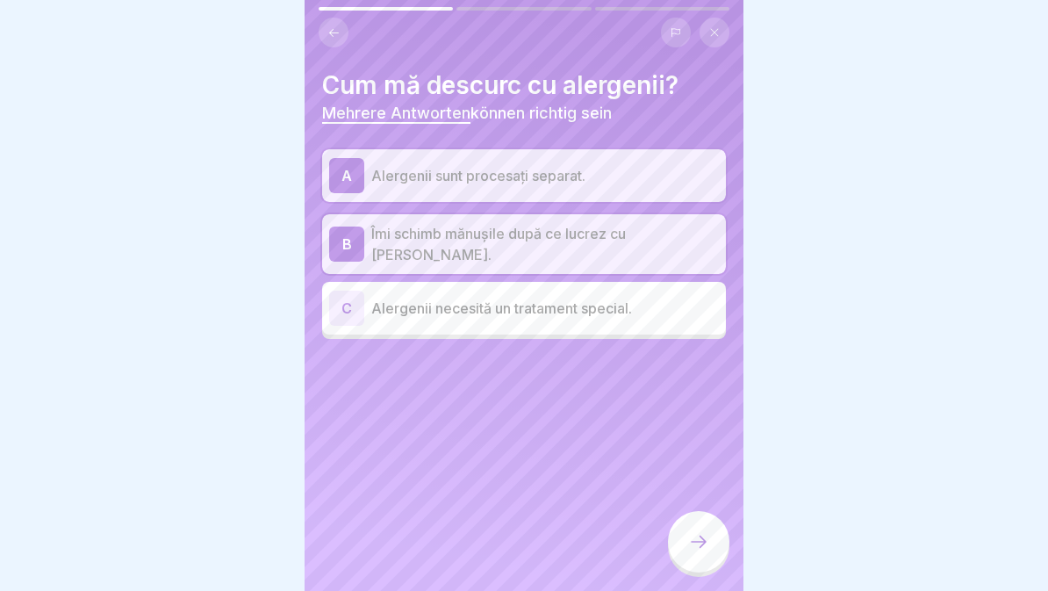
click at [689, 552] on div at bounding box center [698, 541] width 61 height 61
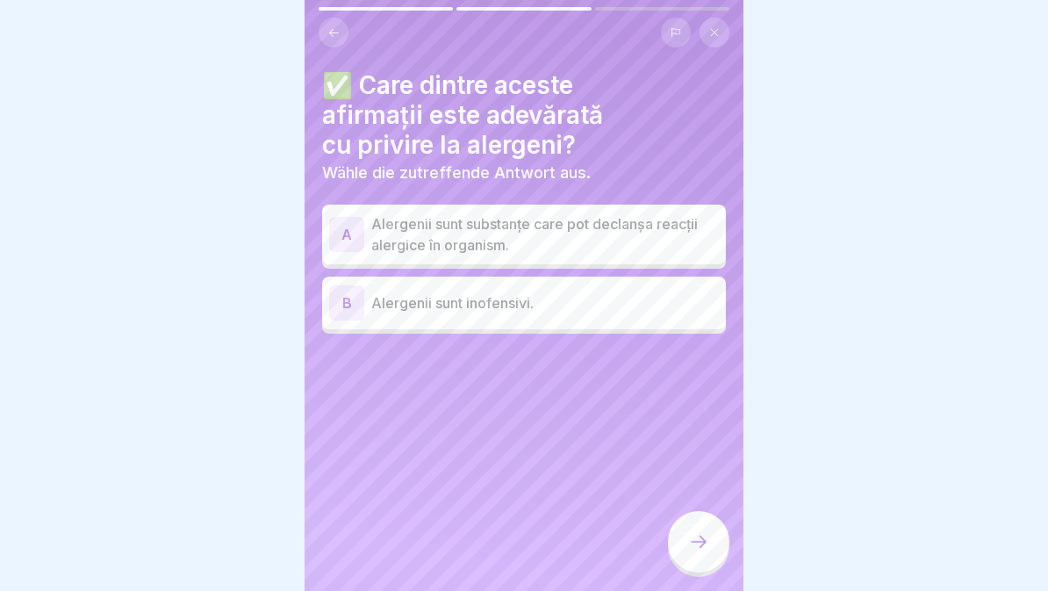
click at [684, 228] on p "Alergenii sunt substanțe care pot declanșa reacții alergice în organism." at bounding box center [545, 234] width 348 height 42
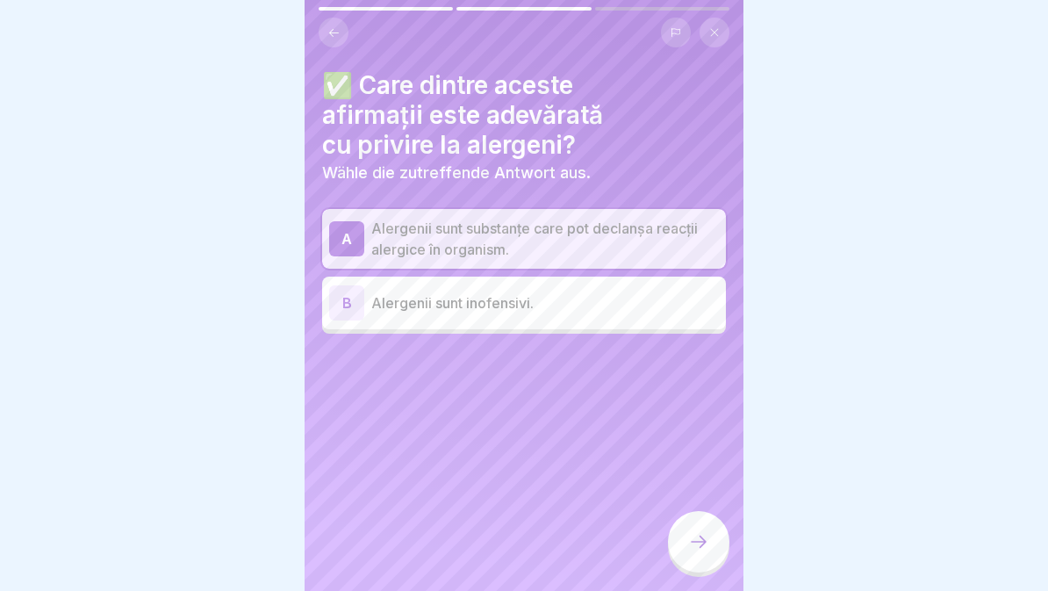
click at [702, 552] on div at bounding box center [698, 541] width 61 height 61
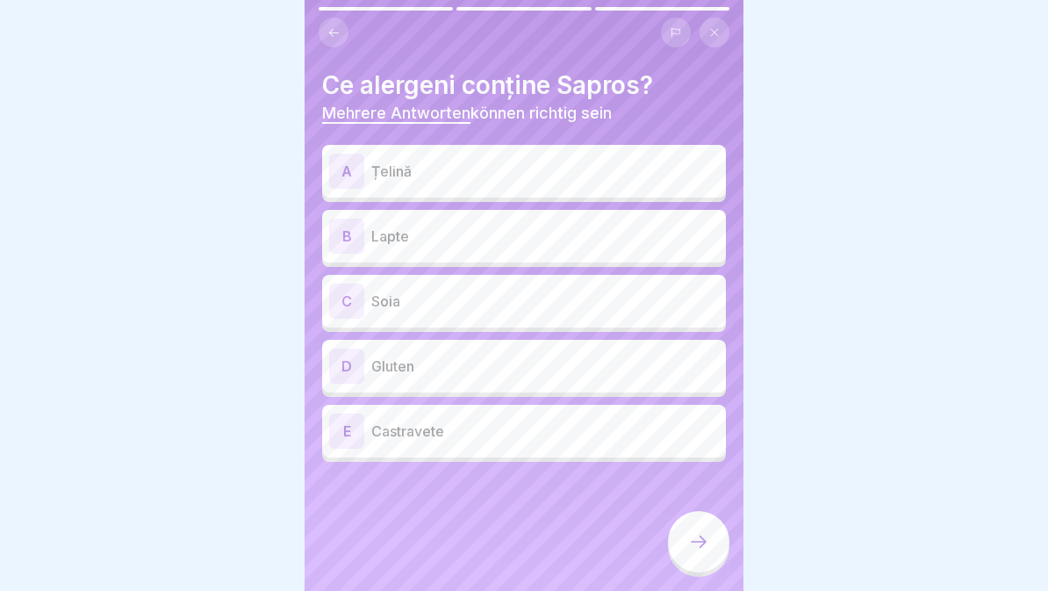
click at [689, 163] on p "Țelină" at bounding box center [545, 171] width 348 height 21
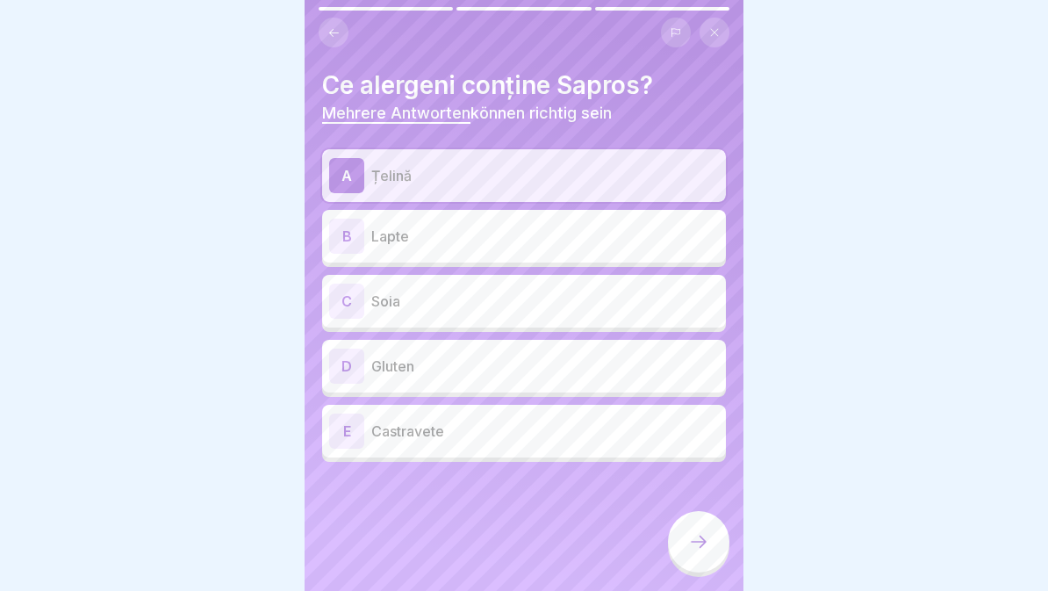
click at [661, 231] on p "Lapte" at bounding box center [545, 236] width 348 height 21
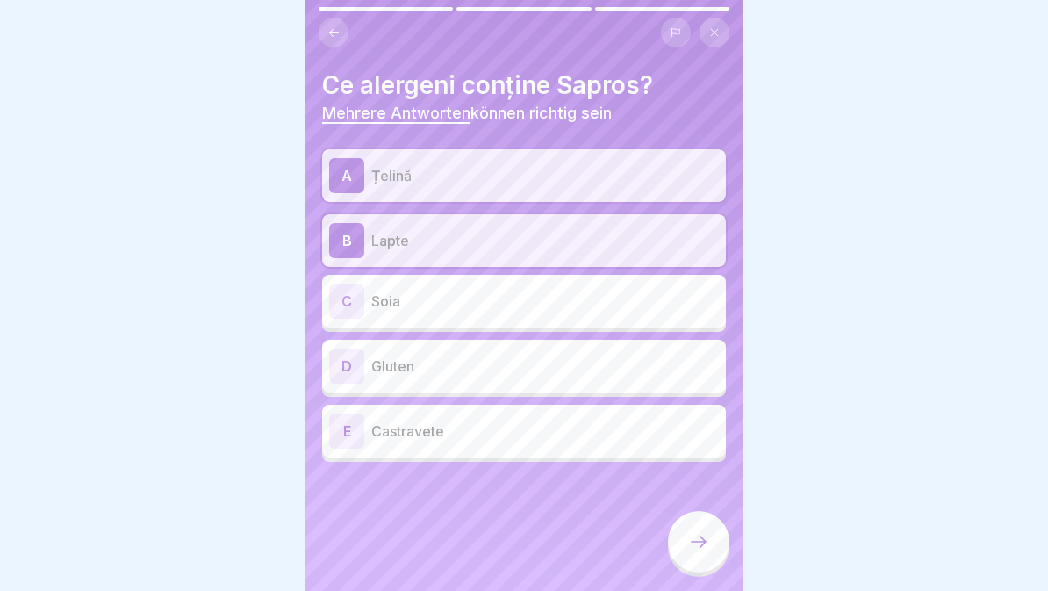
click at [623, 292] on p "Soia" at bounding box center [545, 301] width 348 height 21
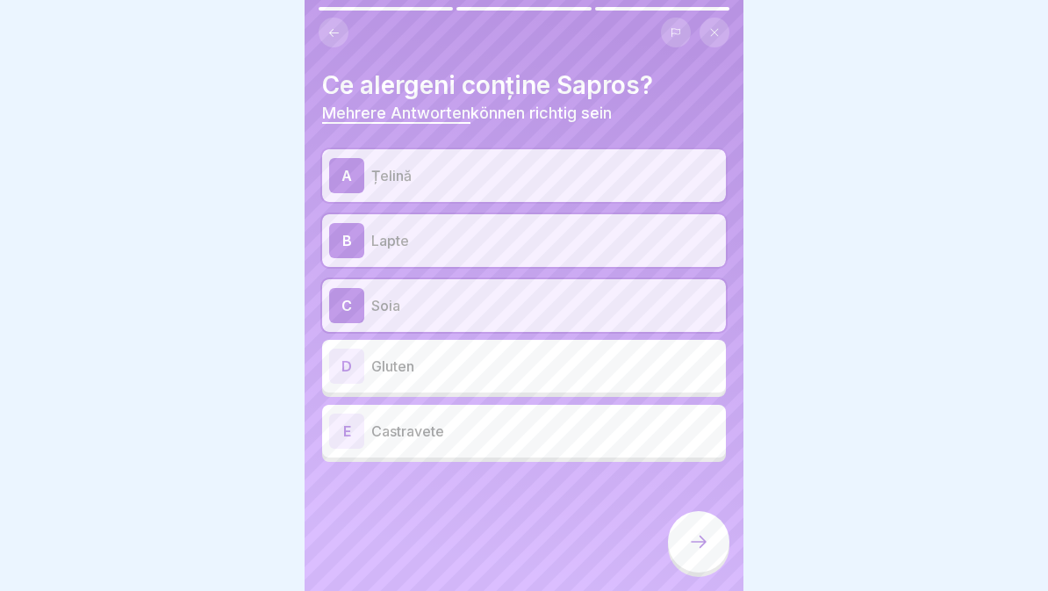
click at [623, 372] on p "Gluten" at bounding box center [545, 366] width 348 height 21
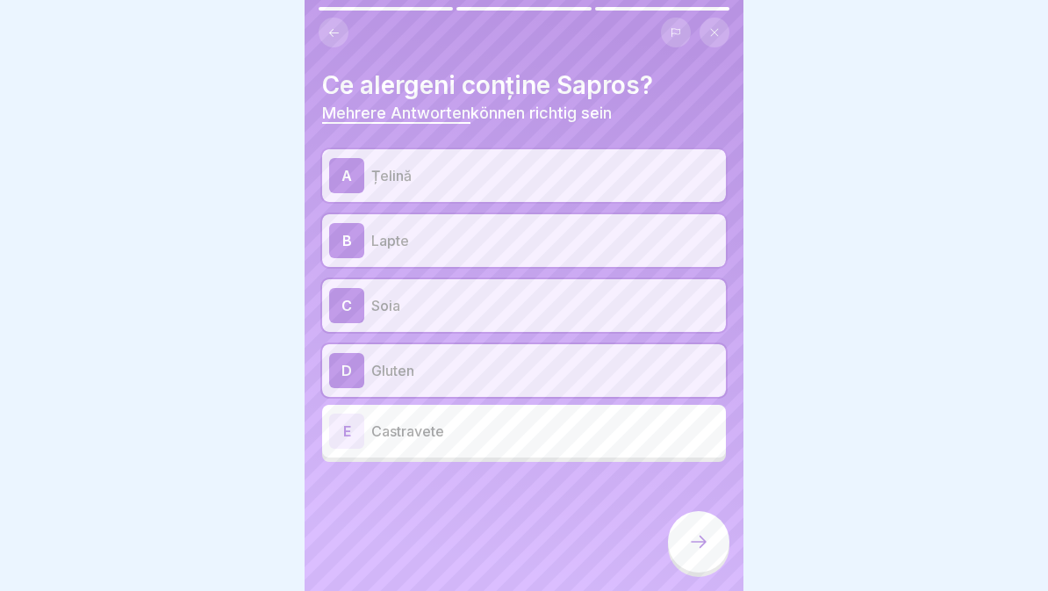
click at [719, 537] on div at bounding box center [698, 541] width 61 height 61
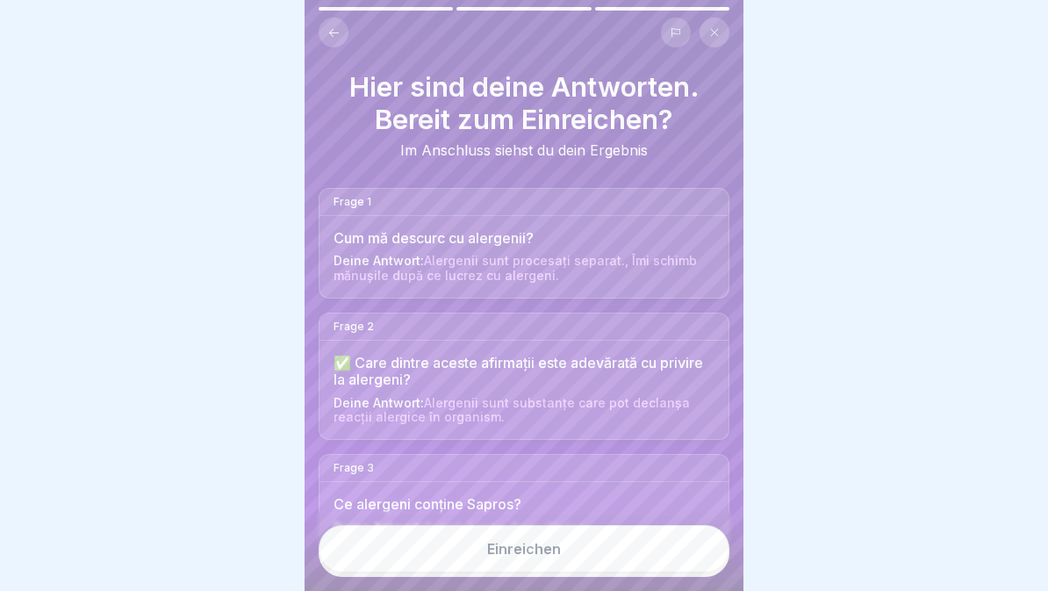
click at [605, 570] on button "Einreichen" at bounding box center [524, 548] width 411 height 47
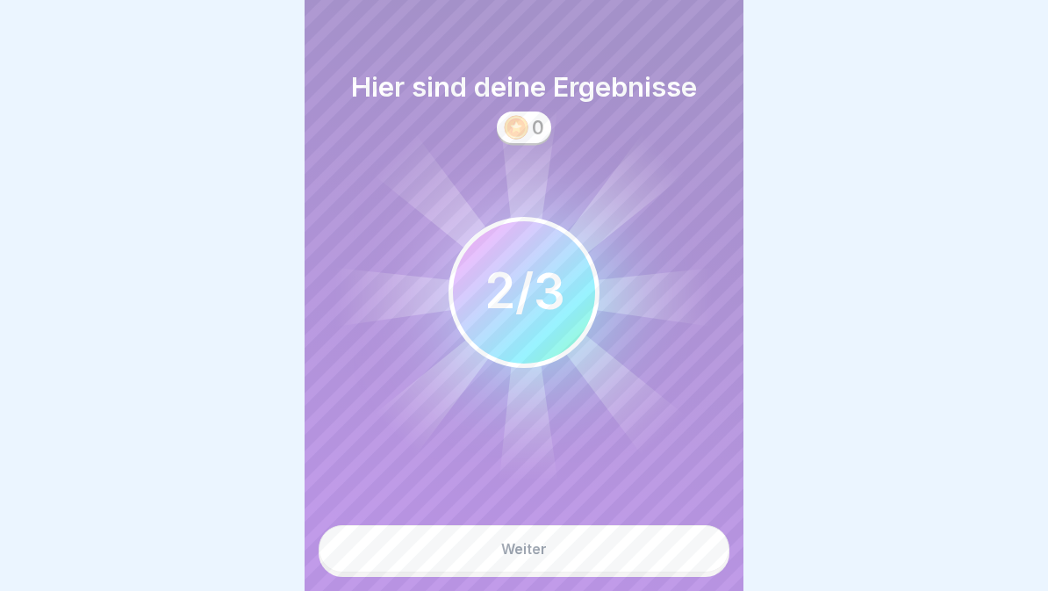
click at [608, 560] on button "Weiter" at bounding box center [524, 548] width 411 height 47
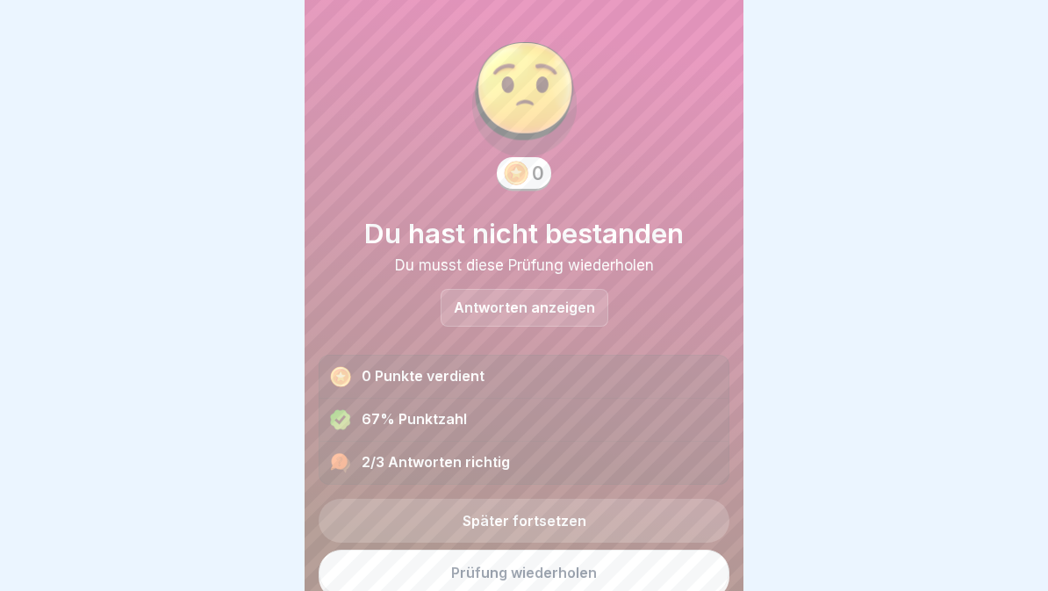
click at [576, 306] on p "Antworten anzeigen" at bounding box center [524, 307] width 141 height 15
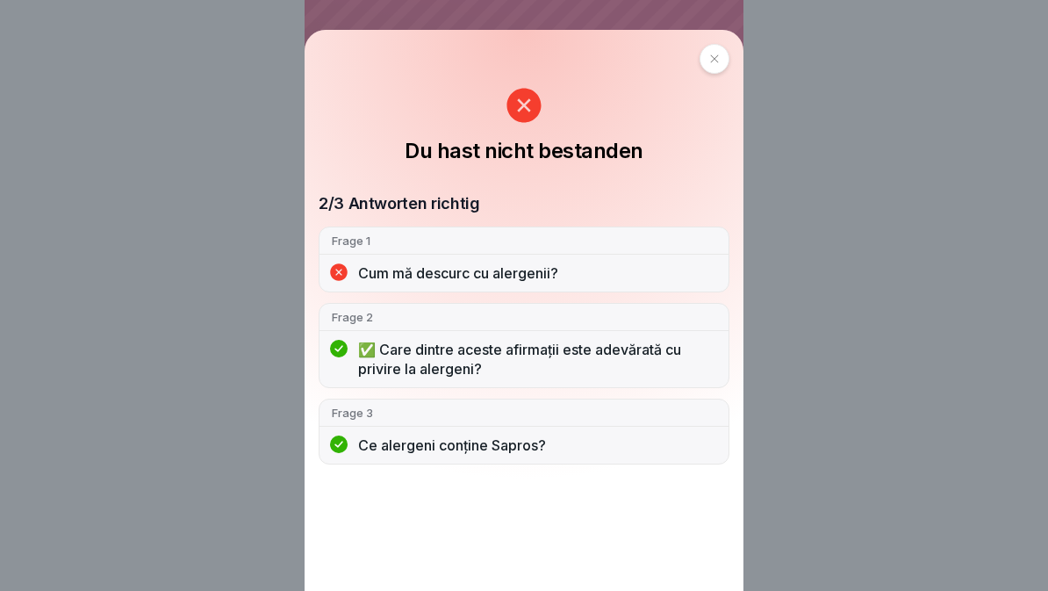
click at [327, 40] on div "Du hast nicht bestanden 2/3 Antworten richtig Frage 1 Cum mă descurc cu alergen…" at bounding box center [524, 254] width 439 height 449
click at [710, 58] on icon at bounding box center [715, 59] width 11 height 11
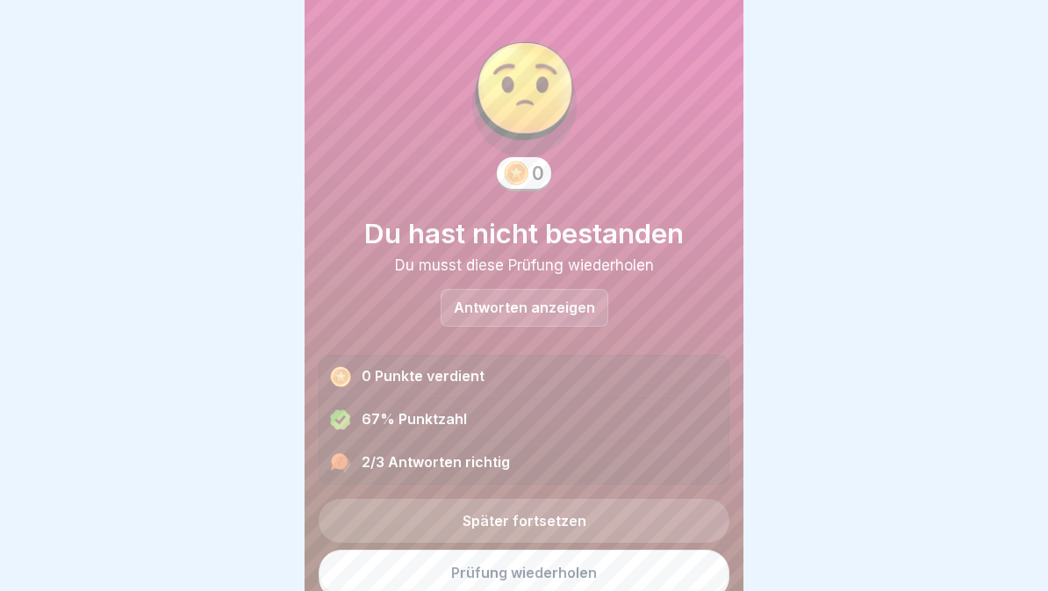
click at [614, 588] on link "Prüfung wiederholen" at bounding box center [524, 573] width 411 height 46
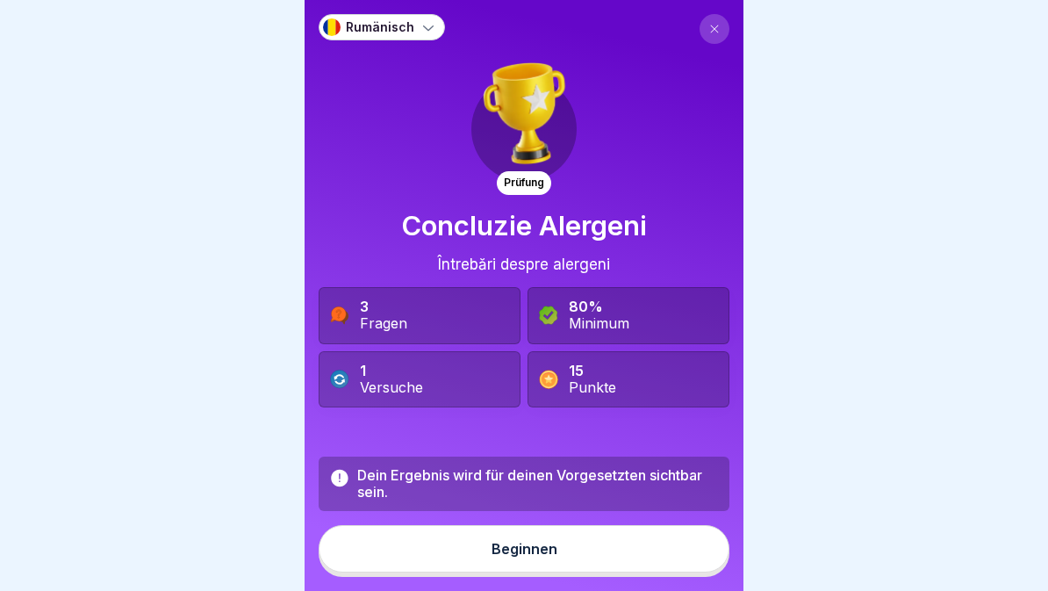
click at [520, 556] on div "Beginnen" at bounding box center [525, 549] width 66 height 16
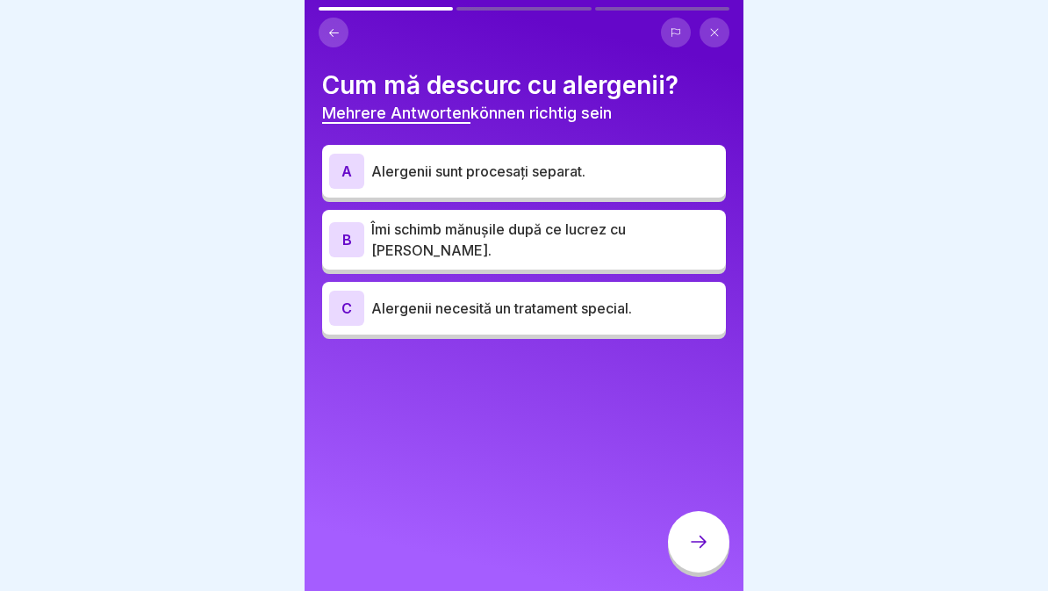
click at [677, 174] on p "Alergenii sunt procesați separat." at bounding box center [545, 171] width 348 height 21
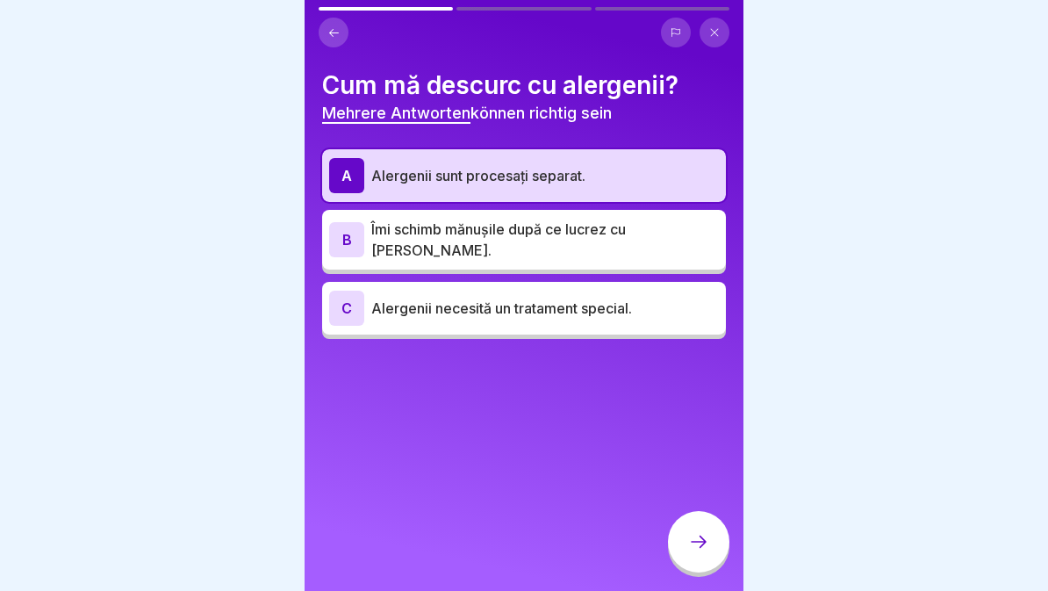
click at [694, 551] on icon at bounding box center [698, 541] width 21 height 21
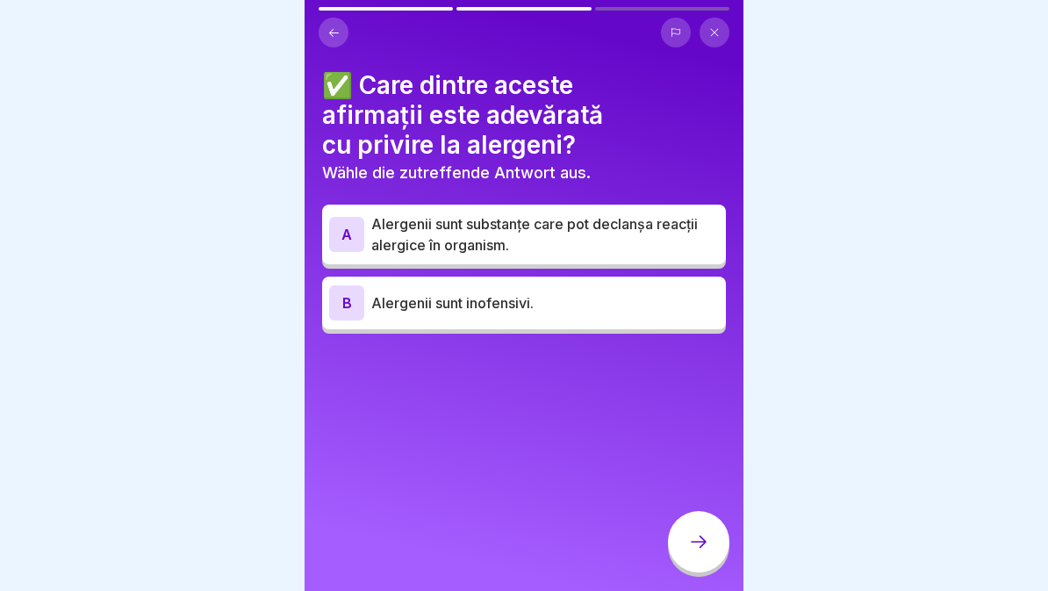
click at [673, 224] on p "Alergenii sunt substanțe care pot declanșa reacții alergice în organism." at bounding box center [545, 234] width 348 height 42
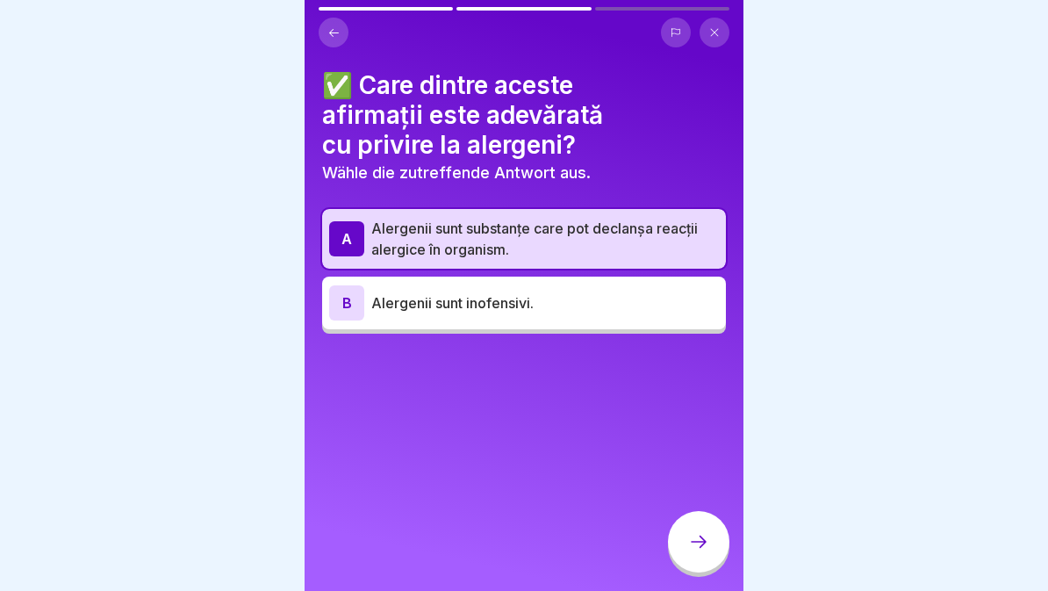
click at [707, 555] on div at bounding box center [698, 541] width 61 height 61
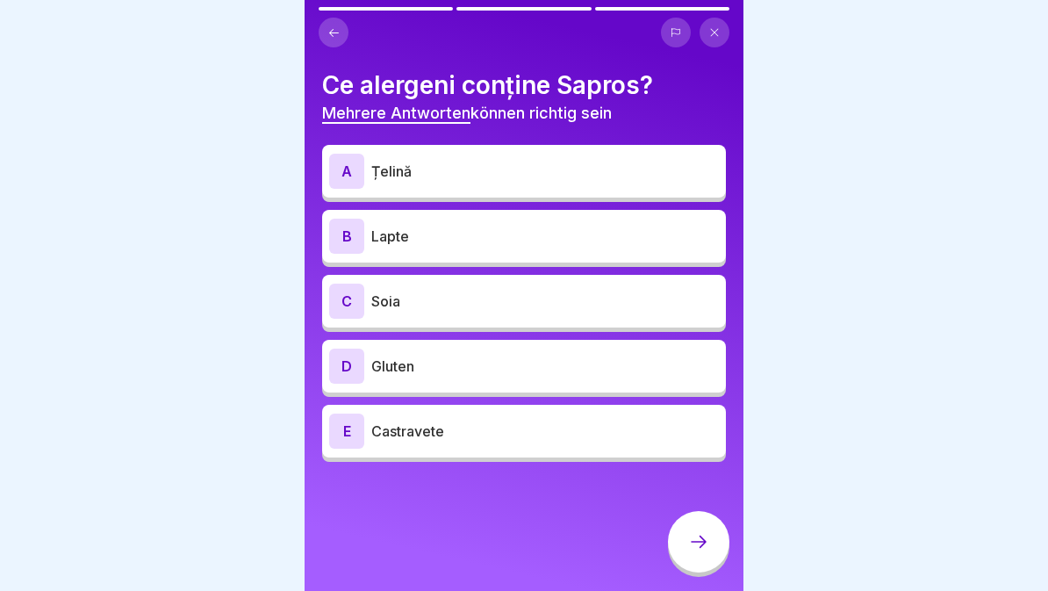
click at [612, 370] on p "Gluten" at bounding box center [545, 366] width 348 height 21
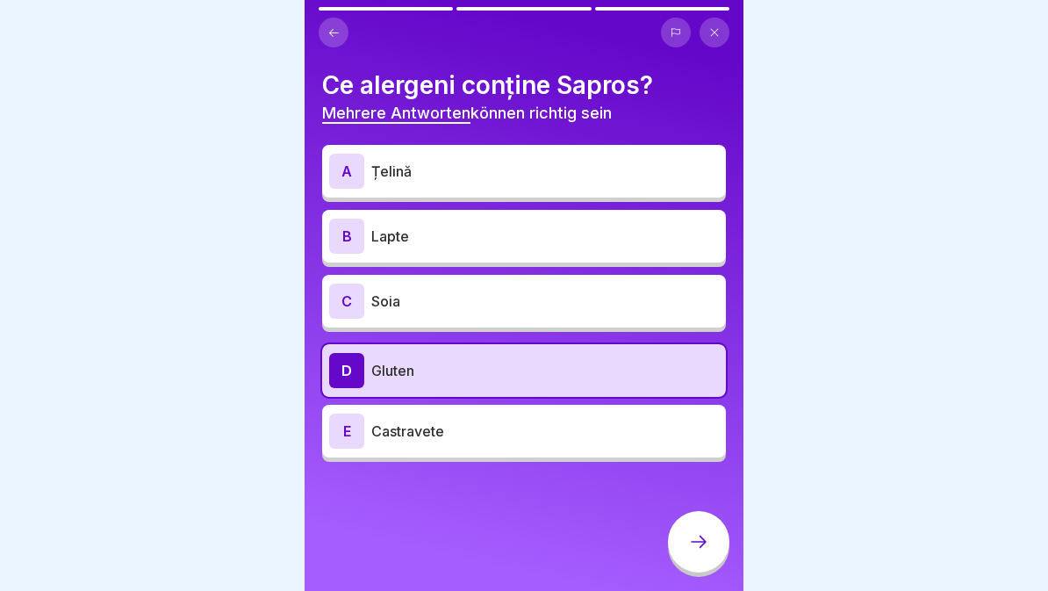
click at [633, 281] on div "C Soia" at bounding box center [524, 301] width 404 height 53
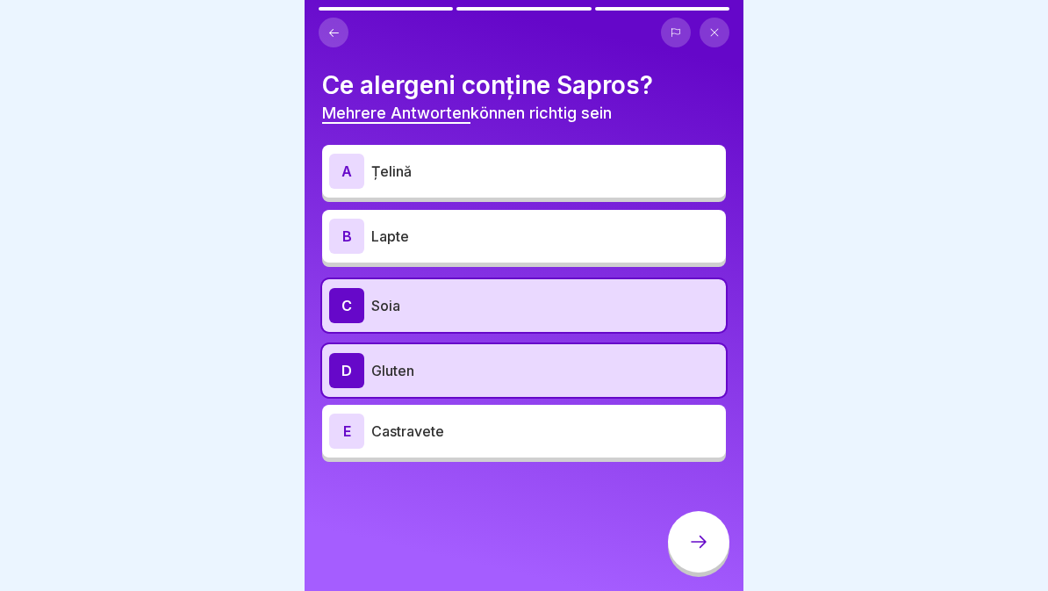
click at [646, 213] on div "B Lapte" at bounding box center [524, 236] width 404 height 53
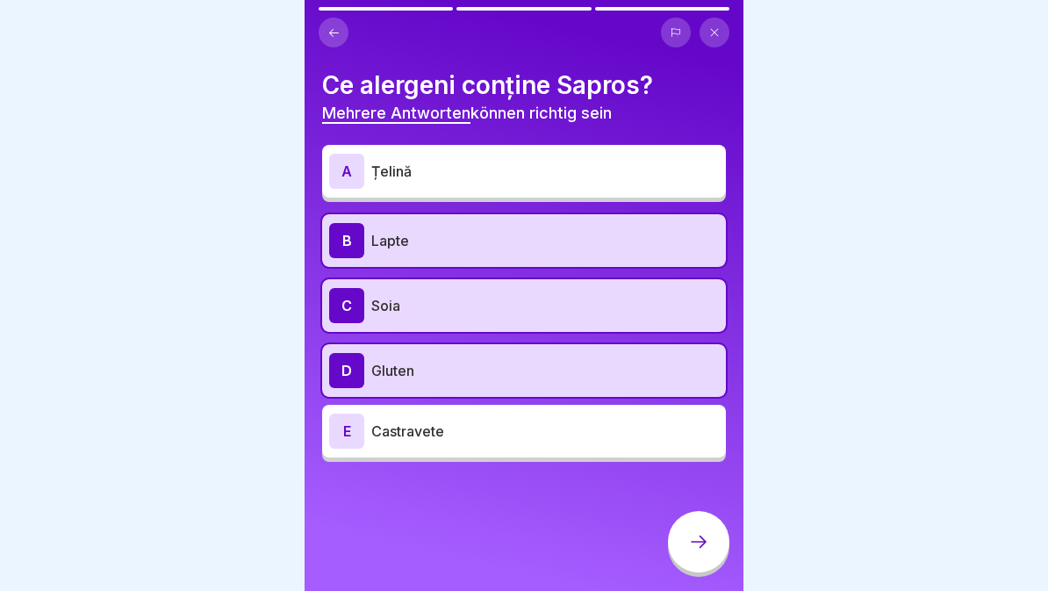
click at [684, 137] on div "Ce alergeni conține Sapros? Mehrere Antworten können richtig sein A Țelină B La…" at bounding box center [524, 266] width 404 height 392
click at [682, 163] on p "Țelină" at bounding box center [545, 171] width 348 height 21
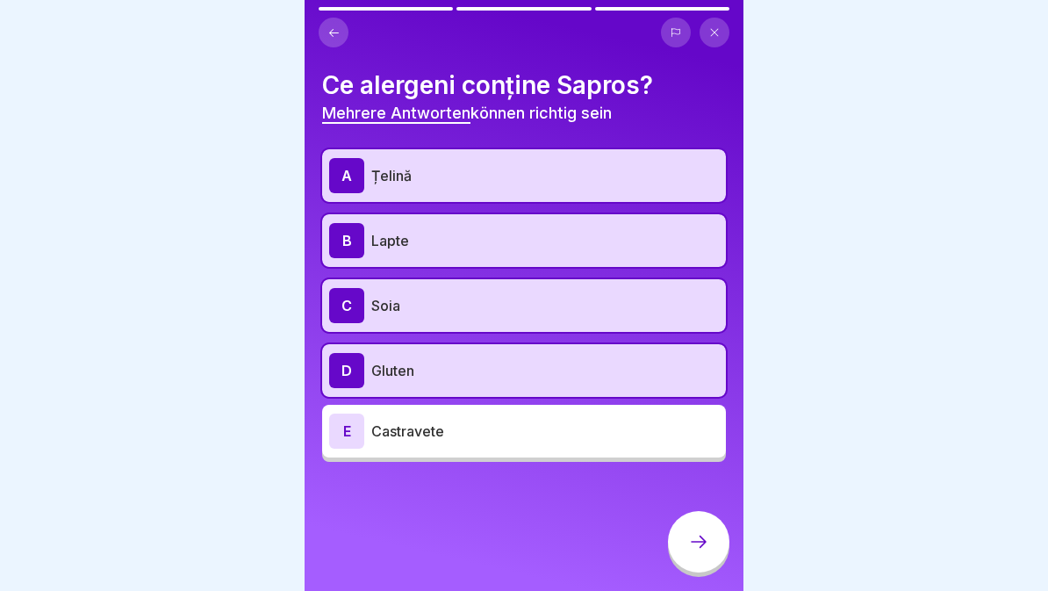
click at [702, 558] on div at bounding box center [698, 541] width 61 height 61
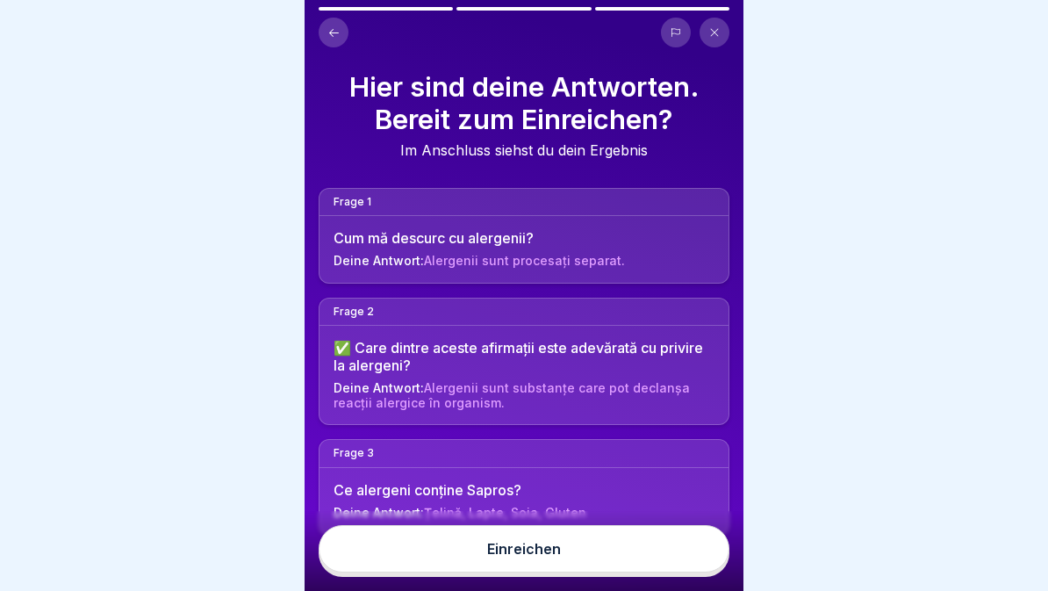
click at [647, 549] on button "Einreichen" at bounding box center [524, 548] width 411 height 47
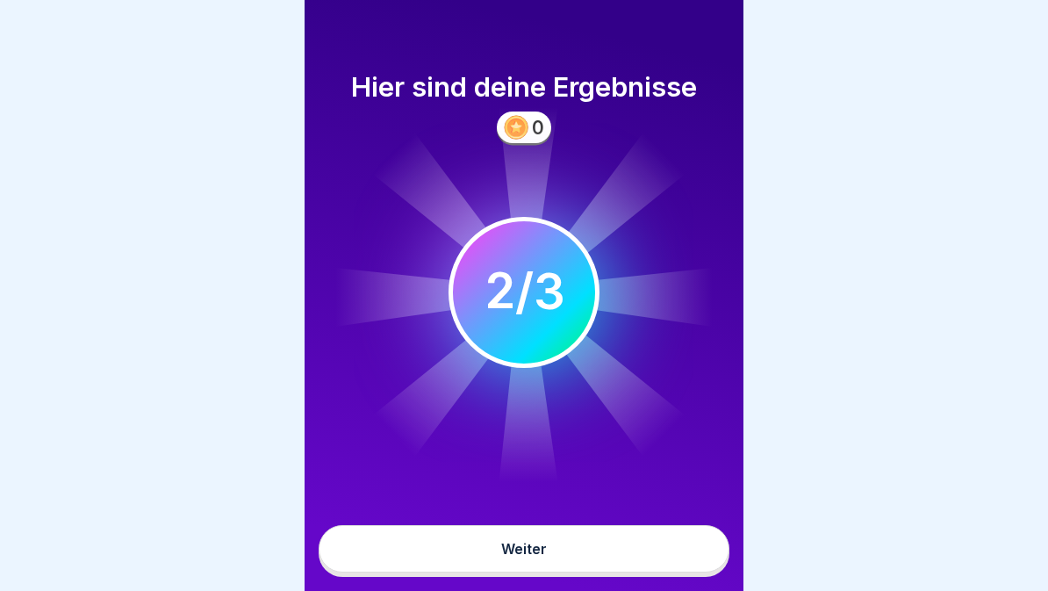
click at [632, 549] on button "Weiter" at bounding box center [524, 548] width 411 height 47
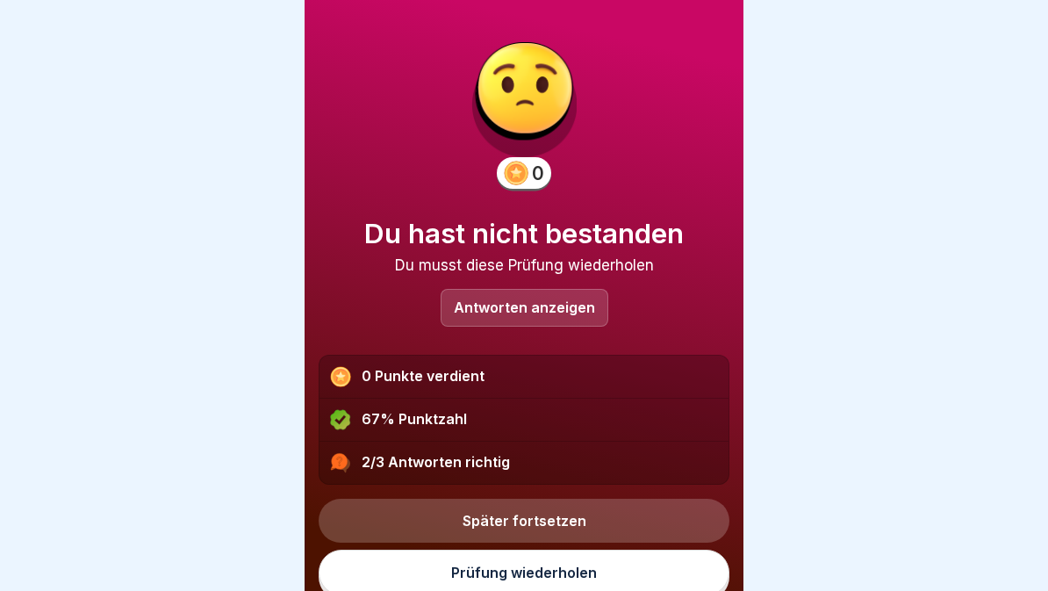
click at [571, 313] on p "Antworten anzeigen" at bounding box center [524, 307] width 141 height 15
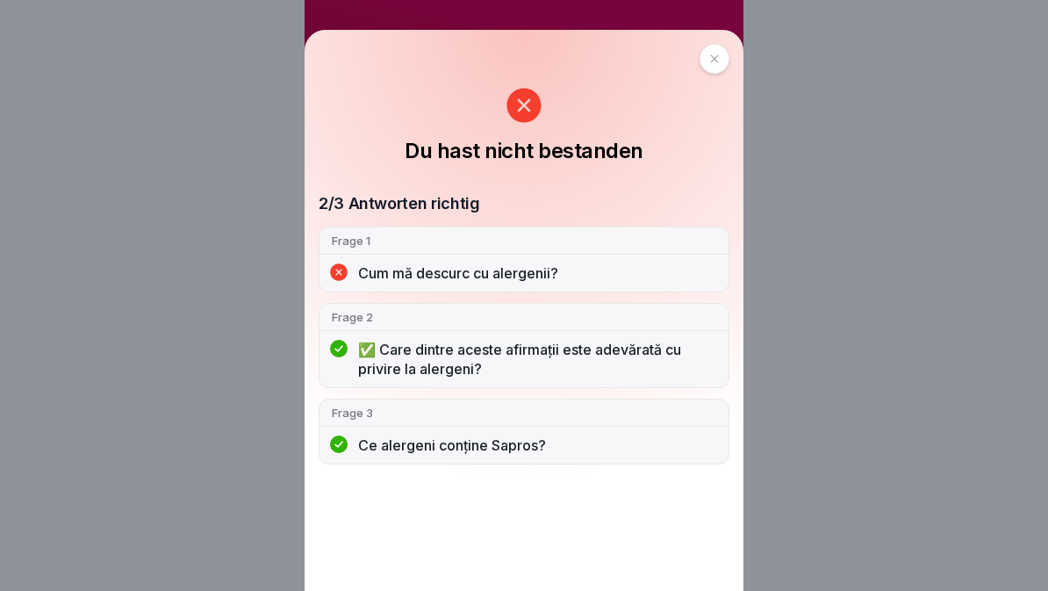
click at [700, 49] on div at bounding box center [715, 59] width 30 height 30
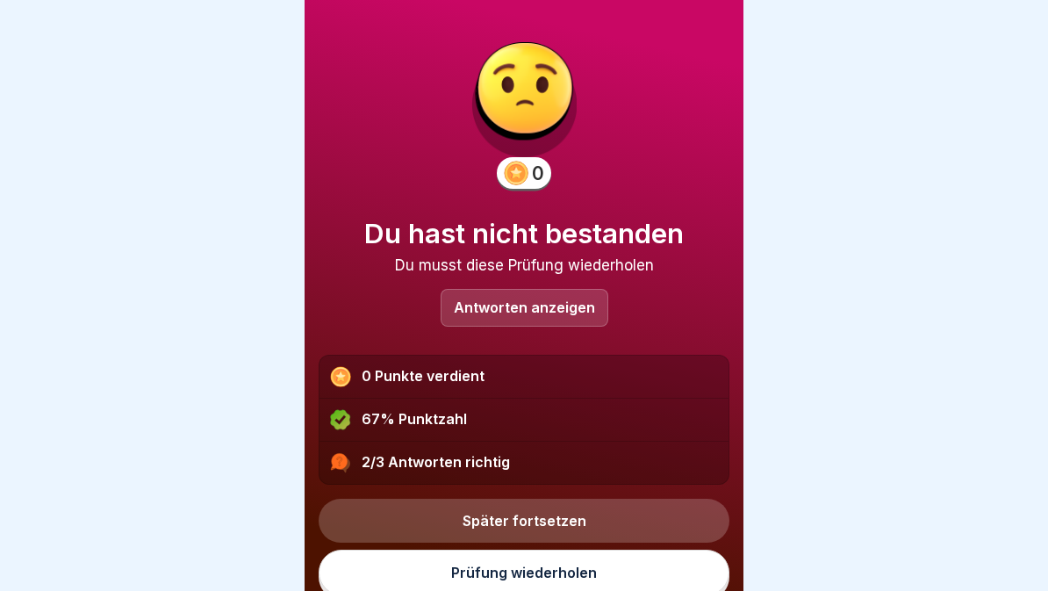
click at [540, 575] on link "Prüfung wiederholen" at bounding box center [524, 573] width 411 height 46
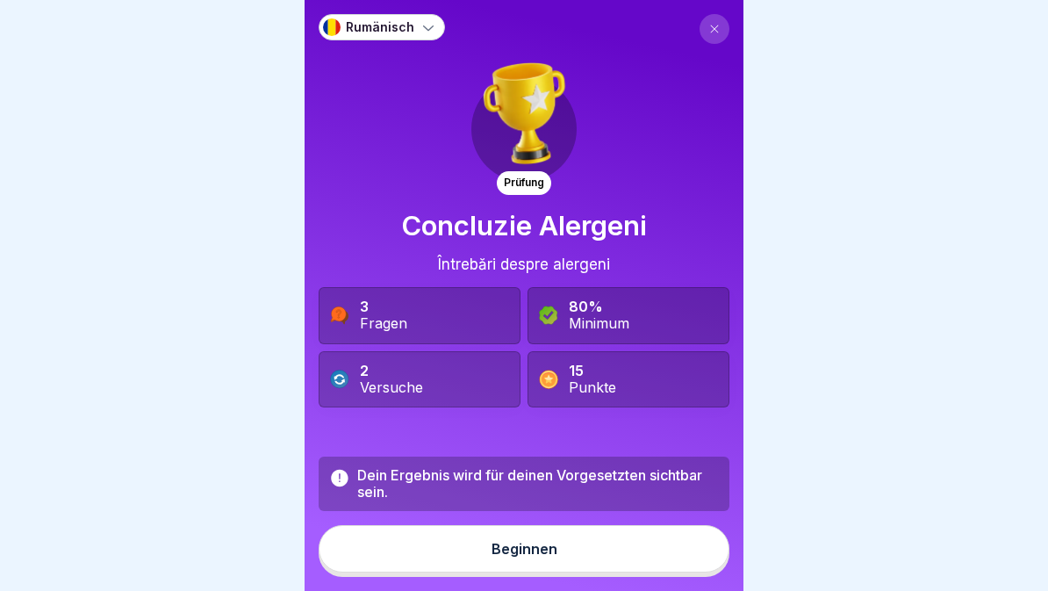
click at [536, 564] on button "Beginnen" at bounding box center [524, 548] width 411 height 47
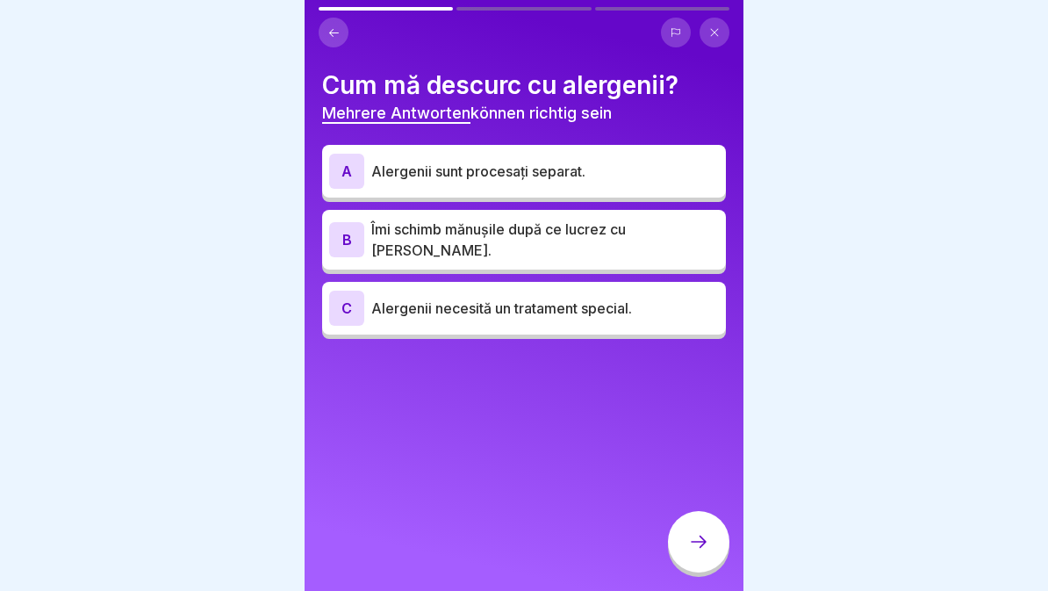
click at [572, 154] on div "A Alergenii sunt procesați separat." at bounding box center [524, 171] width 390 height 35
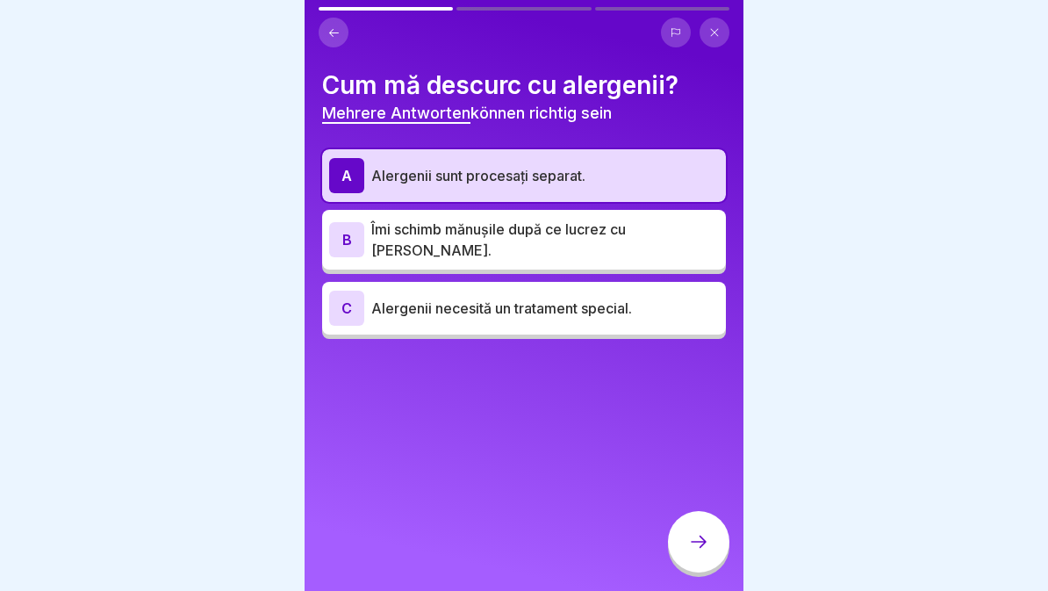
click at [600, 236] on p "Îmi schimb mănușile după ce lucrez cu [PERSON_NAME]." at bounding box center [545, 240] width 348 height 42
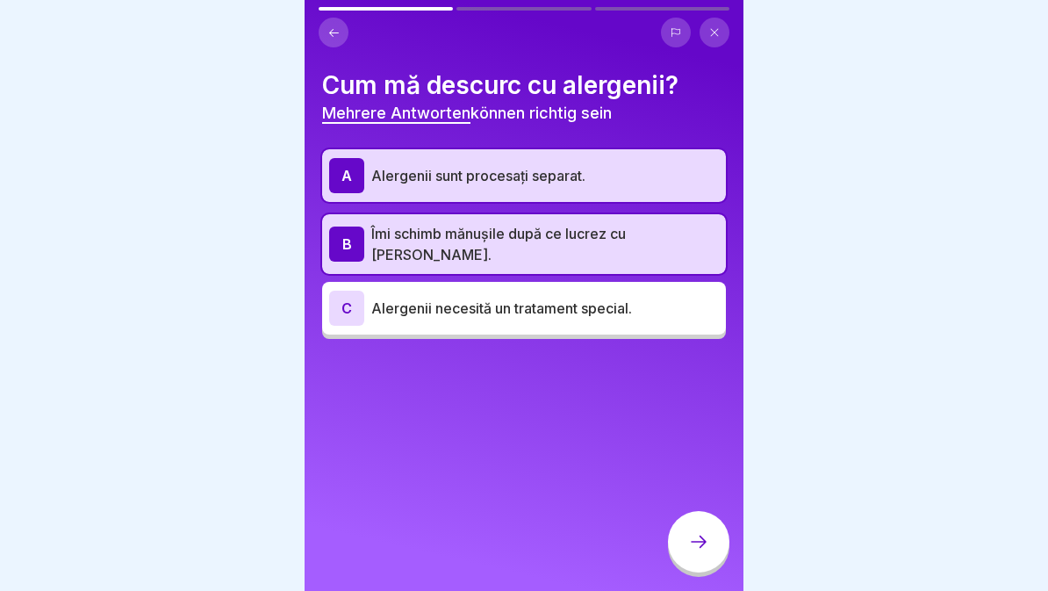
click at [637, 308] on p "Alergenii necesită un tratament special." at bounding box center [545, 308] width 348 height 21
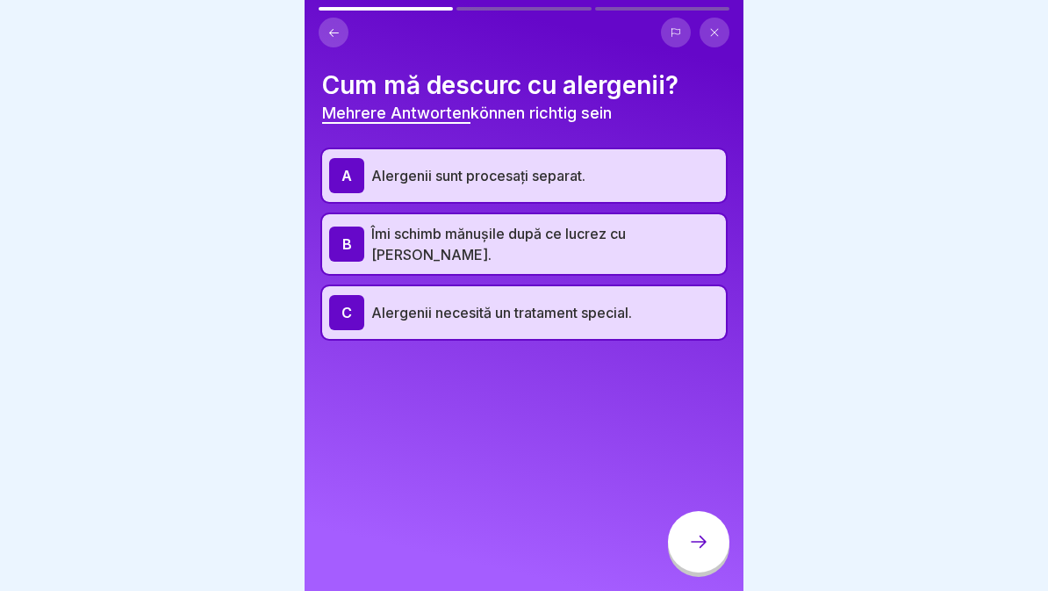
click at [704, 536] on icon at bounding box center [698, 541] width 21 height 21
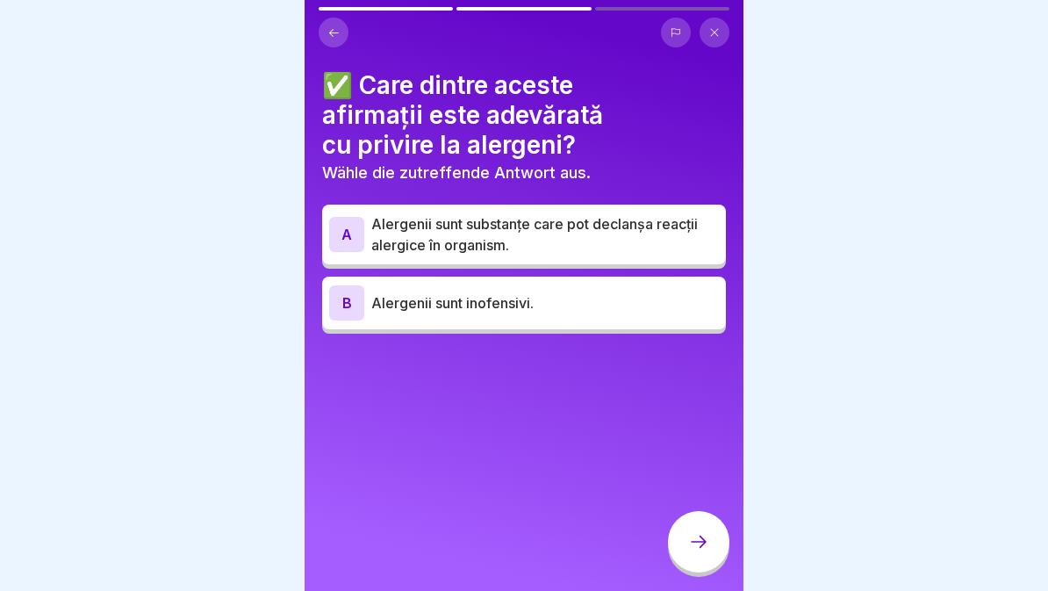
click at [585, 215] on p "Alergenii sunt substanțe care pot declanșa reacții alergice în organism." at bounding box center [545, 234] width 348 height 42
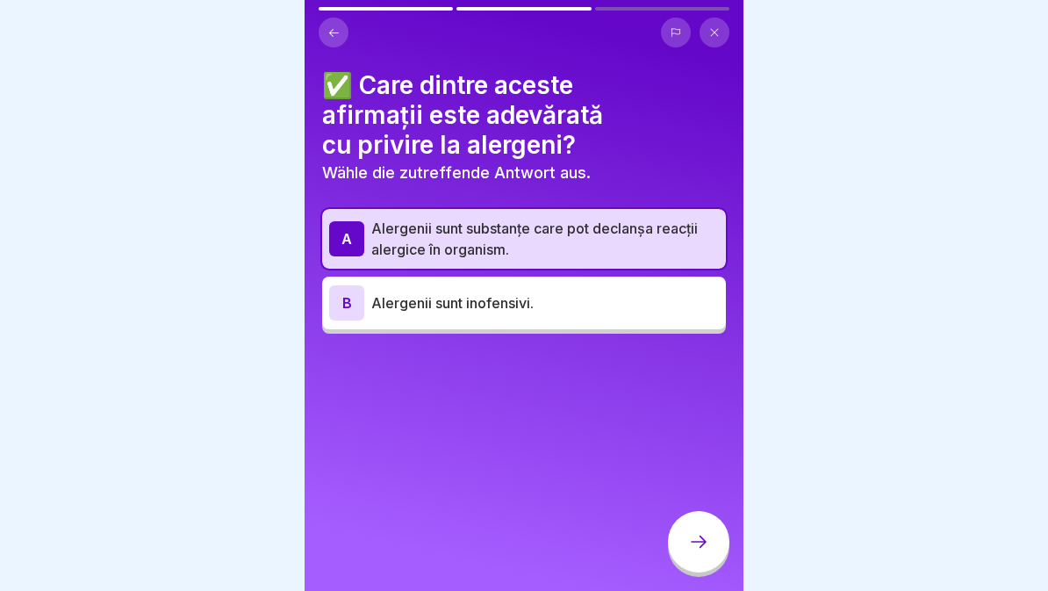
click at [703, 543] on icon at bounding box center [698, 541] width 21 height 21
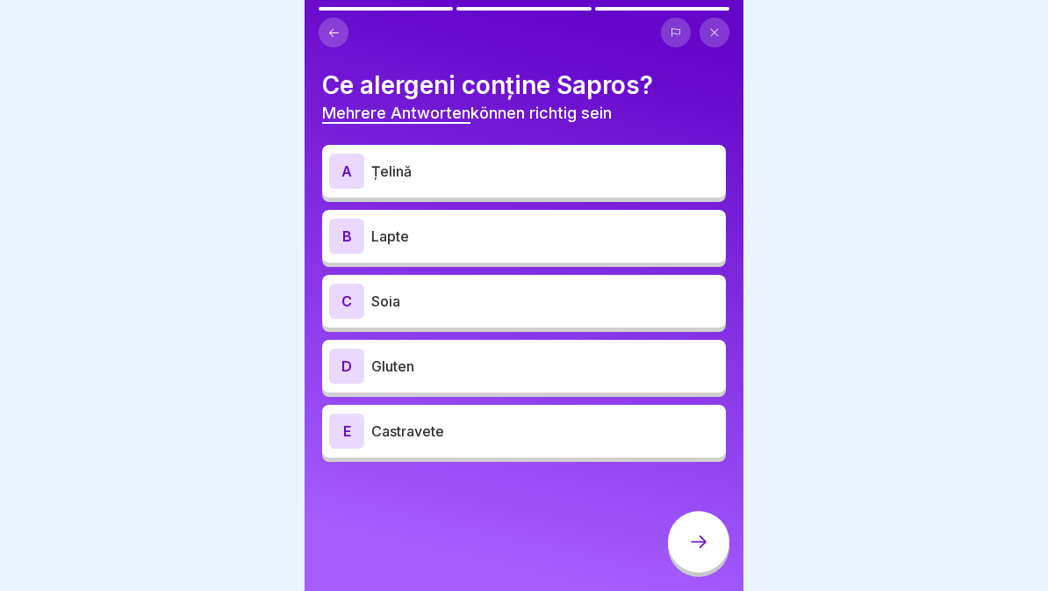
click at [547, 368] on p "Gluten" at bounding box center [545, 366] width 348 height 21
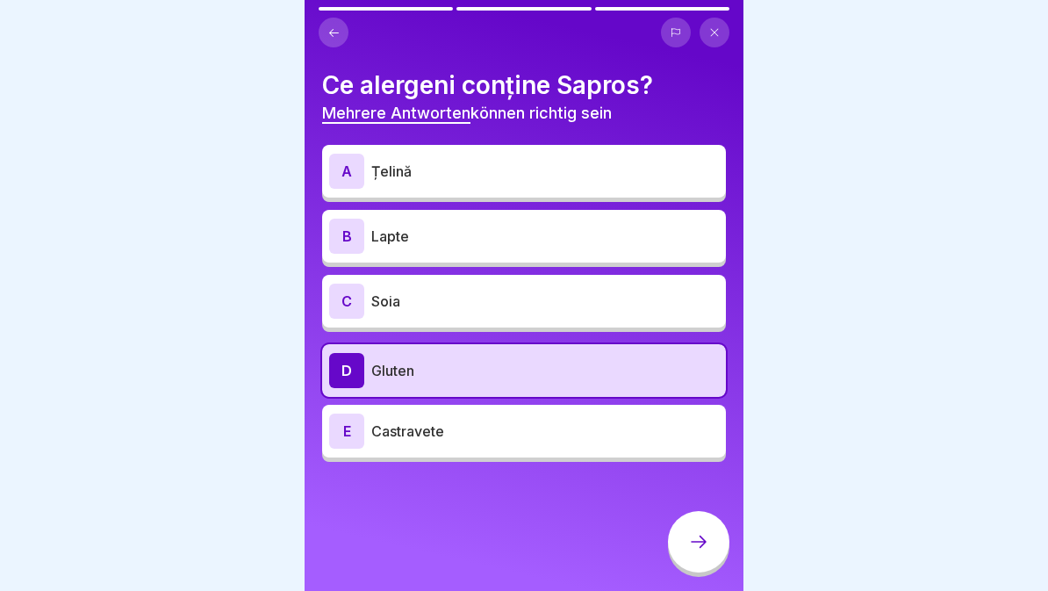
click at [558, 296] on p "Soia" at bounding box center [545, 301] width 348 height 21
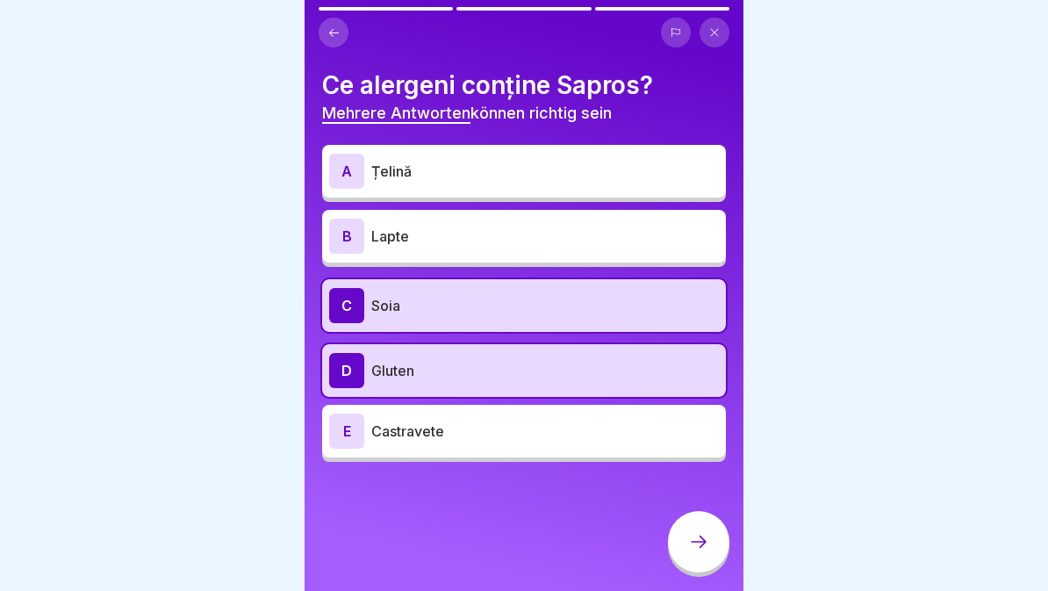
click at [568, 237] on p "Lapte" at bounding box center [545, 236] width 348 height 21
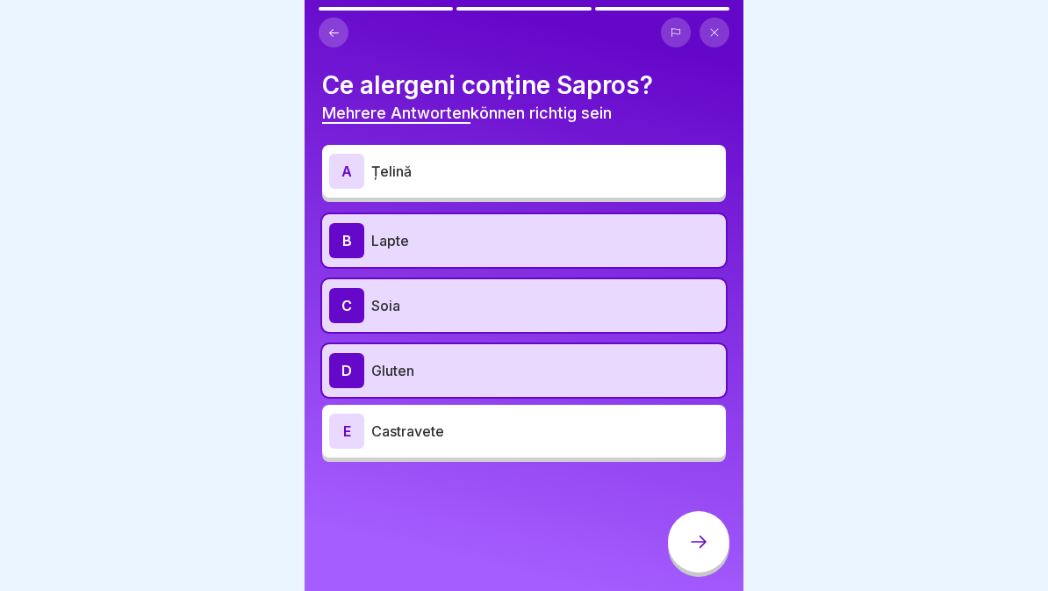
click at [595, 155] on div "A Țelină" at bounding box center [524, 171] width 390 height 35
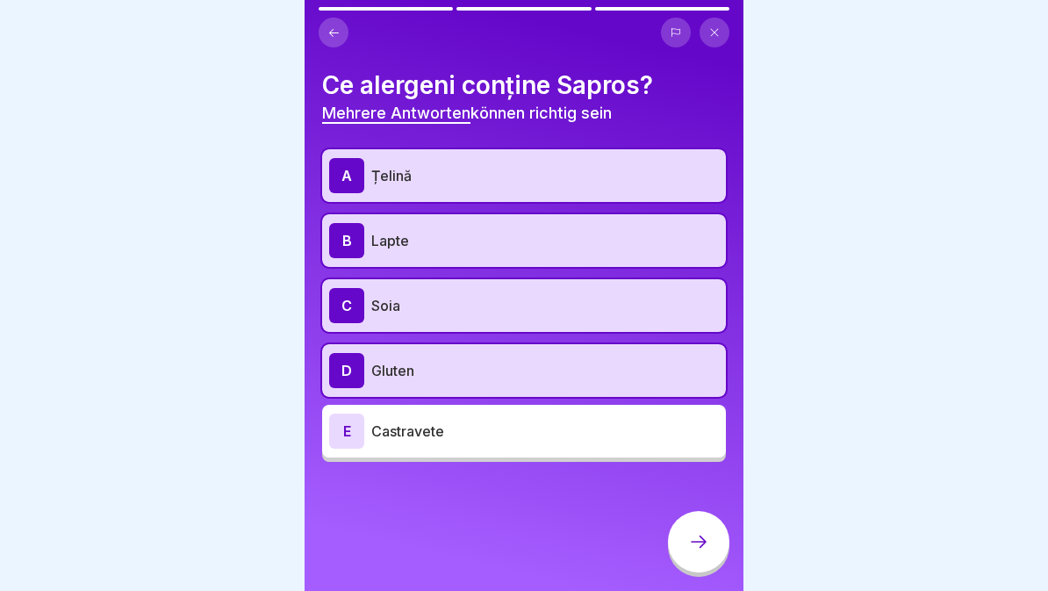
click at [712, 546] on div at bounding box center [698, 541] width 61 height 61
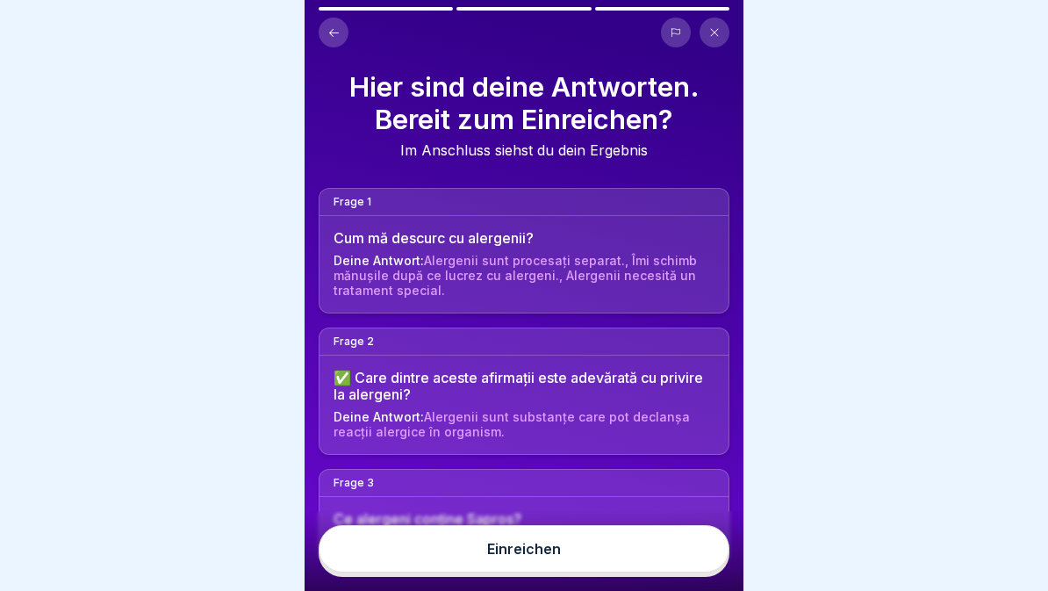
click at [535, 572] on button "Einreichen" at bounding box center [524, 548] width 411 height 47
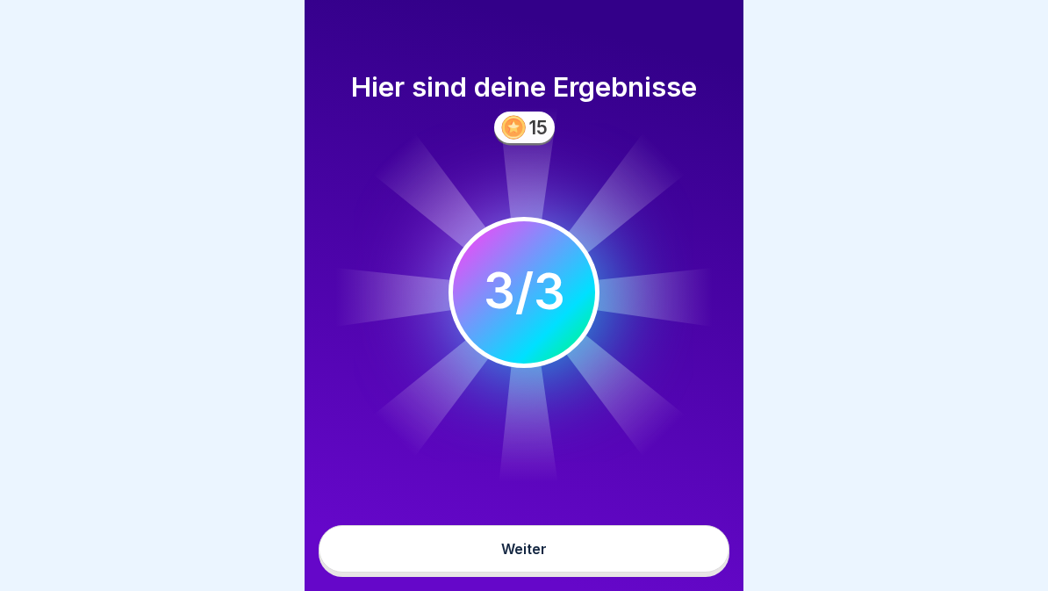
click at [551, 551] on button "Weiter" at bounding box center [524, 548] width 411 height 47
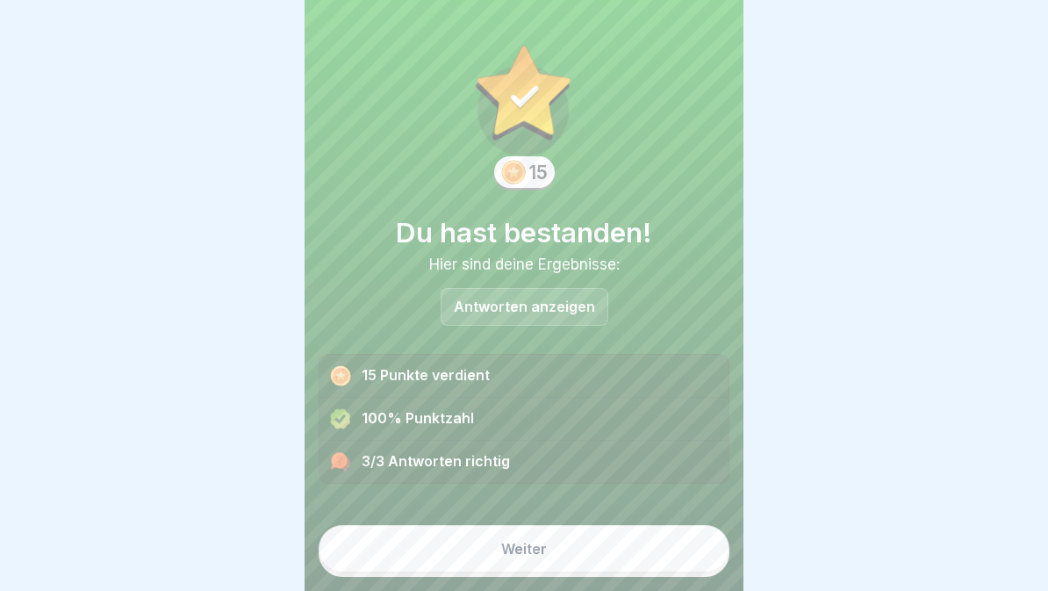
click at [544, 546] on div "Weiter" at bounding box center [524, 549] width 46 height 16
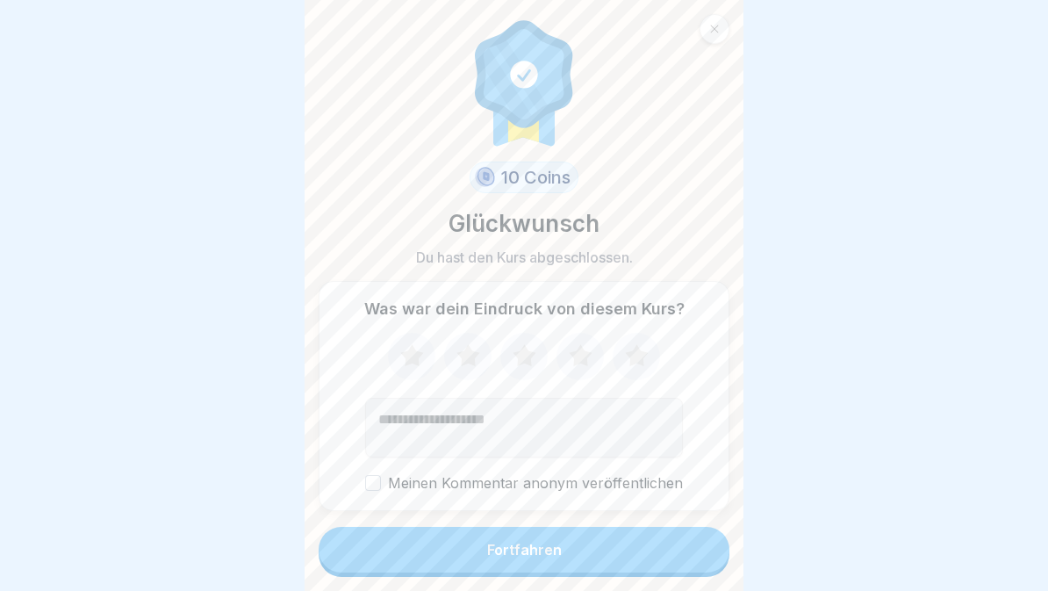
click at [539, 555] on div "Fortfahren" at bounding box center [524, 550] width 75 height 16
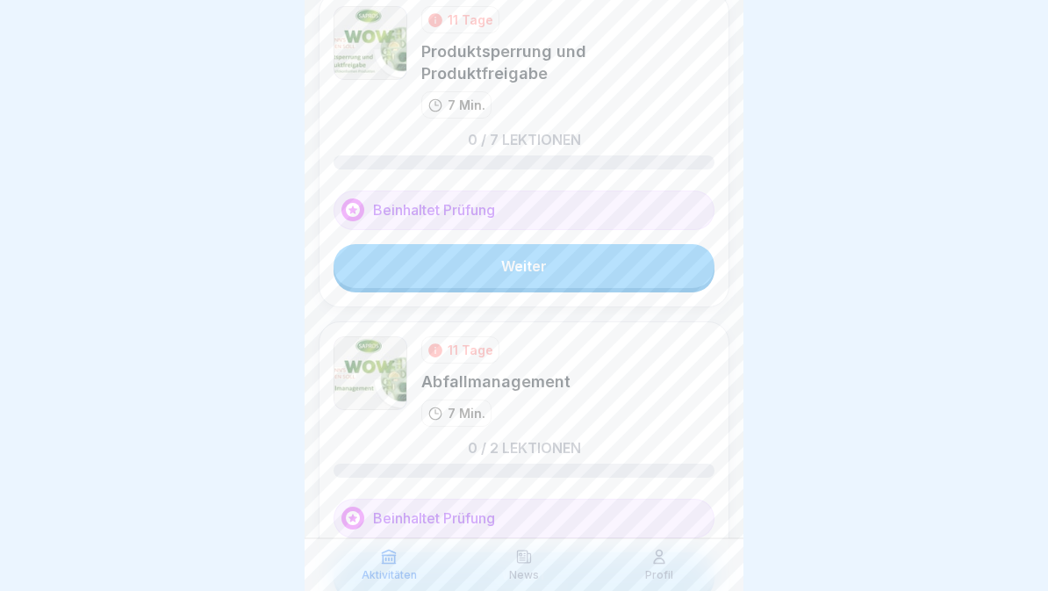
scroll to position [79, 0]
click at [570, 244] on link "Weiter" at bounding box center [524, 266] width 381 height 44
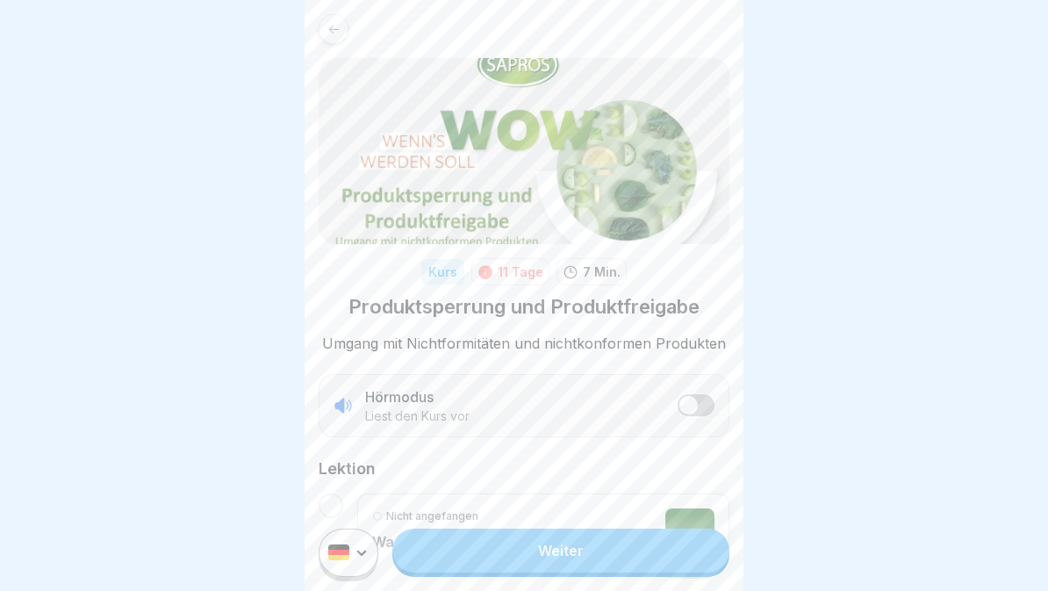
click at [677, 414] on div "Hörmodus Liest den Kurs vor" at bounding box center [524, 405] width 411 height 63
click at [695, 407] on span "listener mode" at bounding box center [689, 405] width 18 height 18
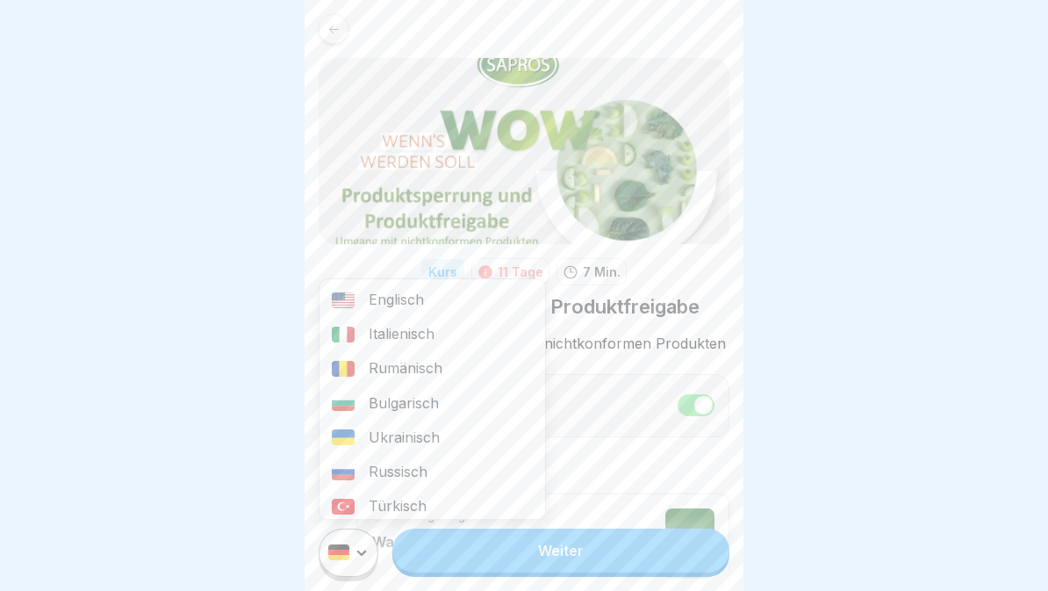
click at [439, 367] on div "Rumänisch" at bounding box center [433, 368] width 226 height 34
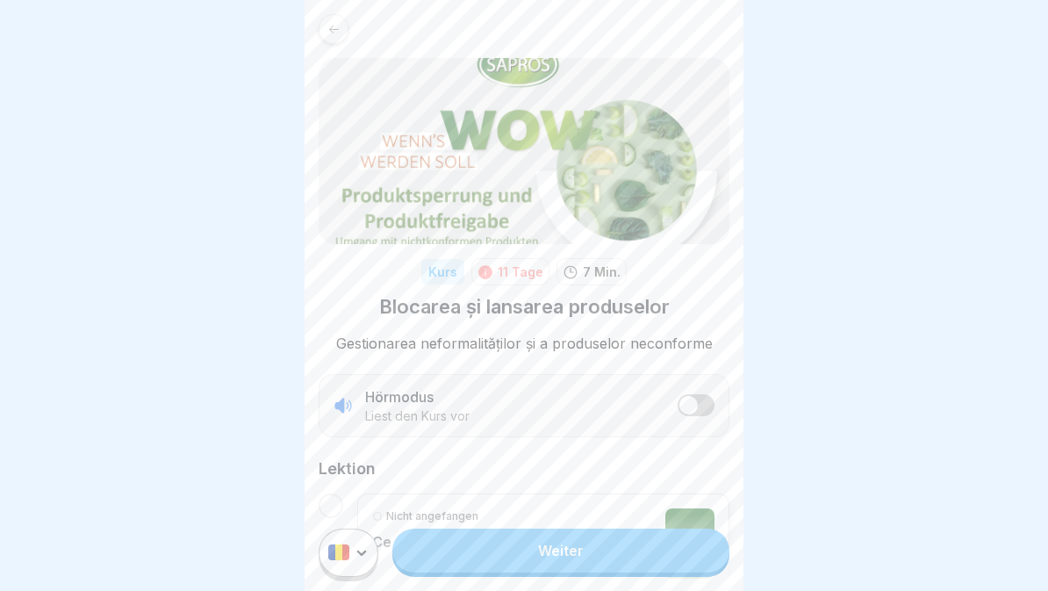
click at [538, 565] on link "Weiter" at bounding box center [561, 551] width 337 height 44
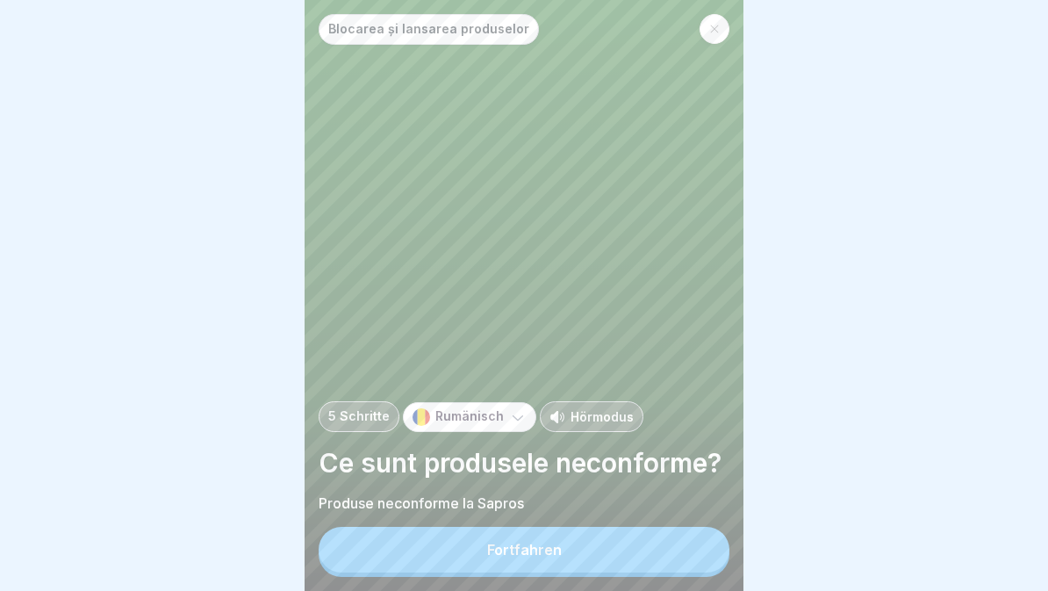
click at [529, 551] on div "Fortfahren" at bounding box center [524, 550] width 75 height 16
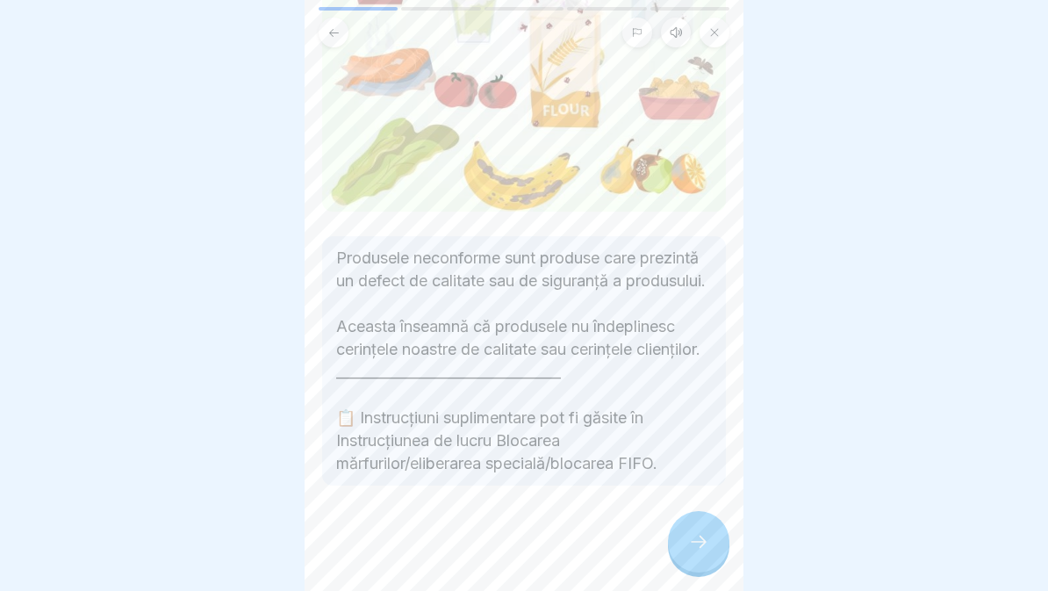
scroll to position [301, 0]
click at [688, 544] on icon at bounding box center [698, 541] width 21 height 21
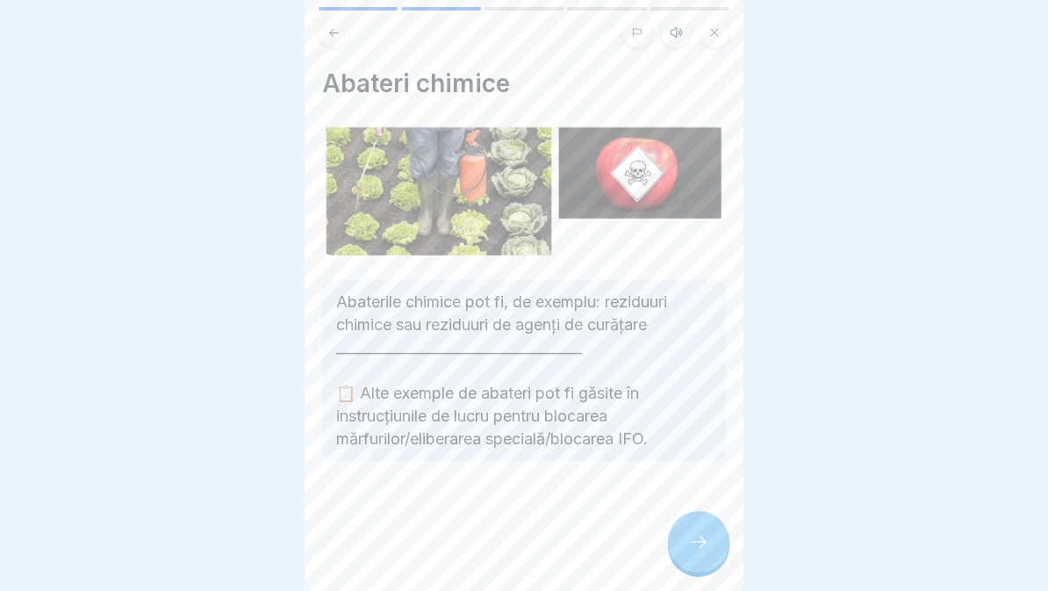
click at [693, 540] on icon at bounding box center [698, 541] width 21 height 21
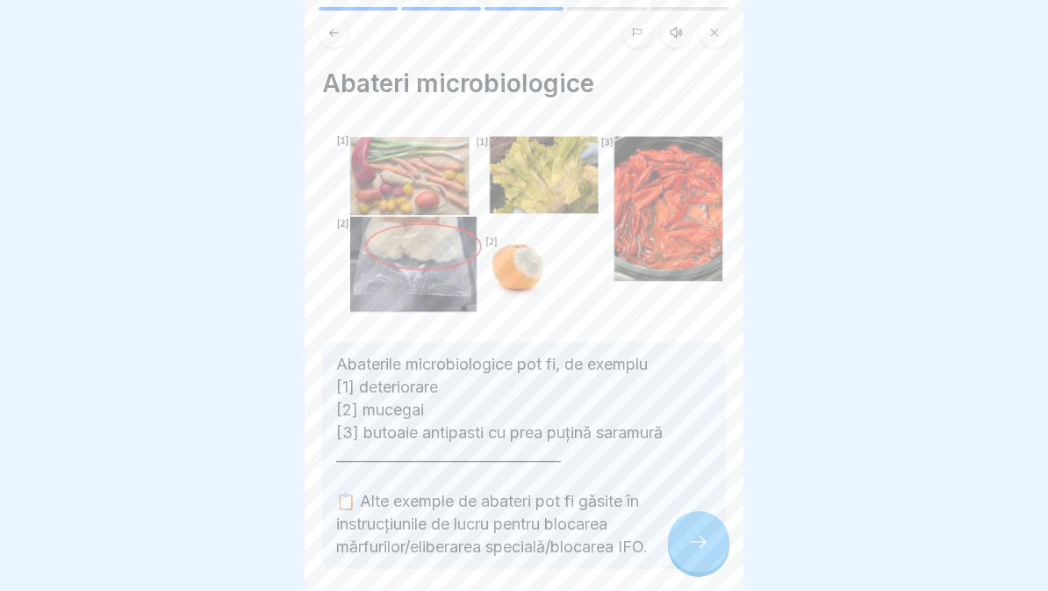
click at [700, 546] on icon at bounding box center [698, 541] width 21 height 21
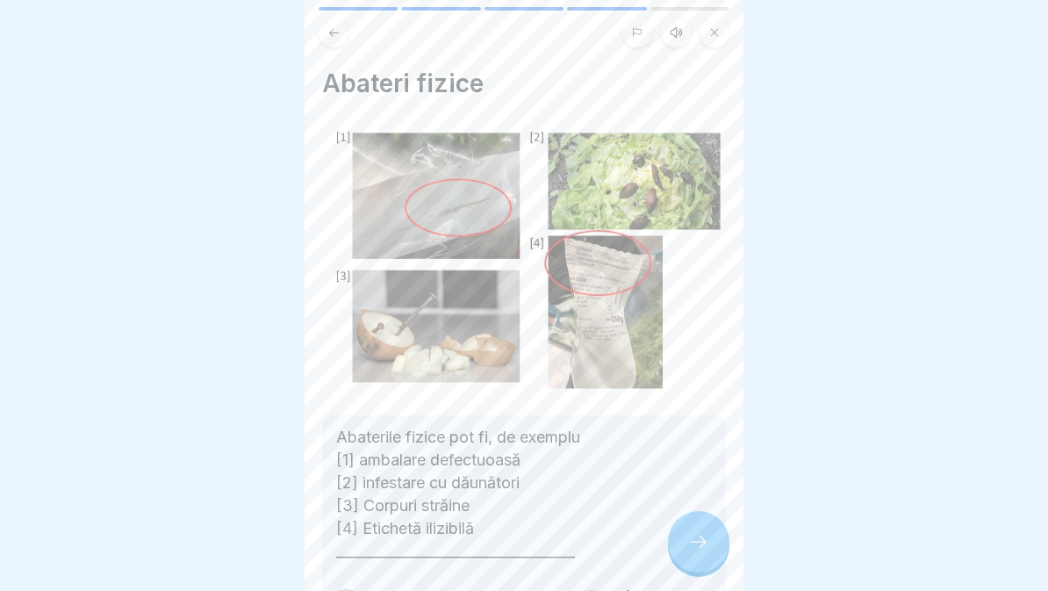
click at [702, 537] on icon at bounding box center [699, 542] width 16 height 12
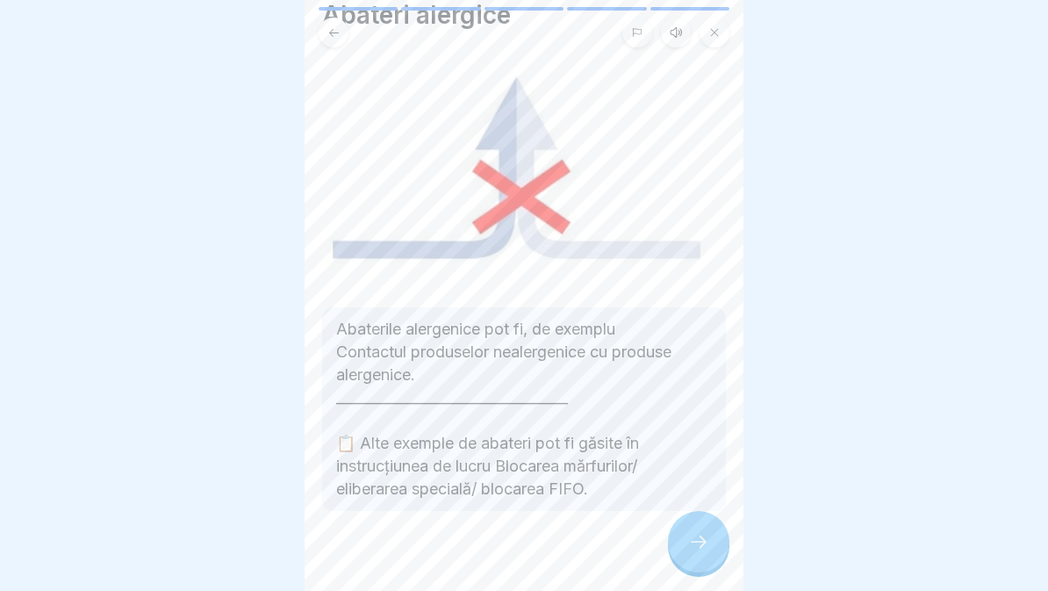
scroll to position [79, 0]
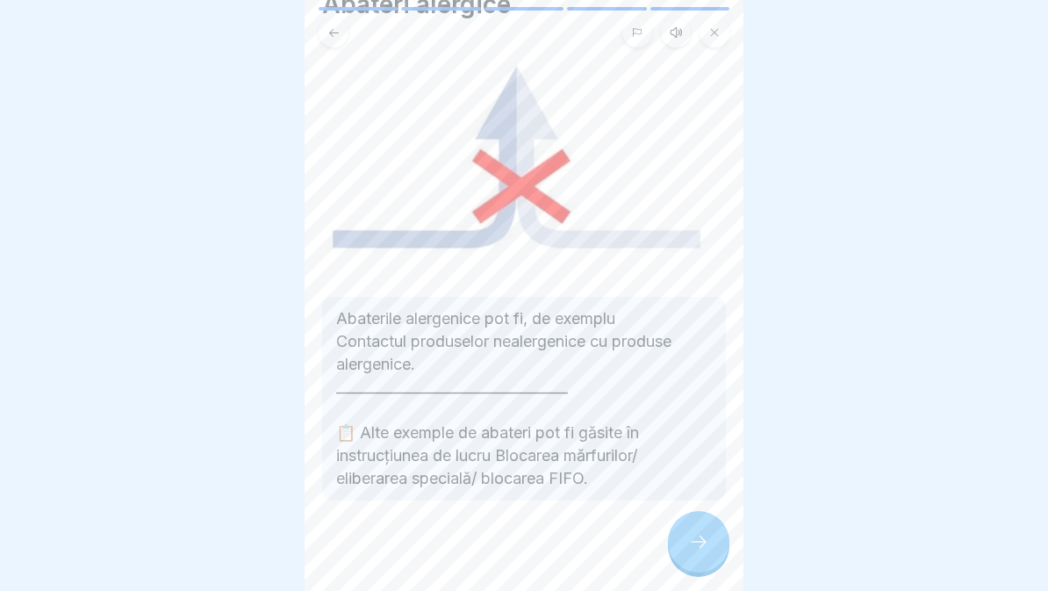
click at [702, 525] on div at bounding box center [698, 541] width 61 height 61
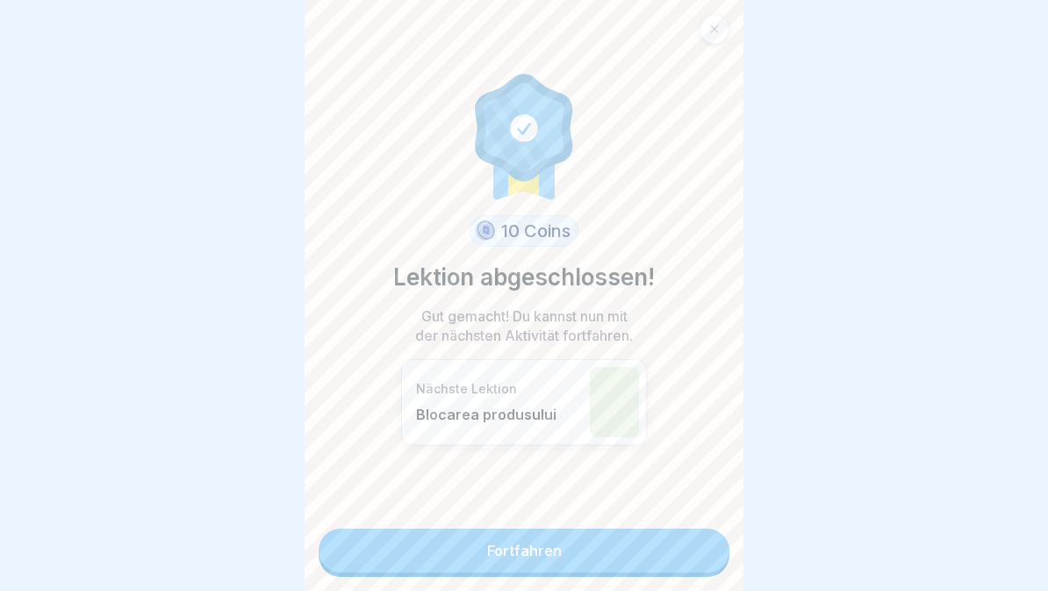
click at [622, 529] on link "Fortfahren" at bounding box center [524, 551] width 411 height 44
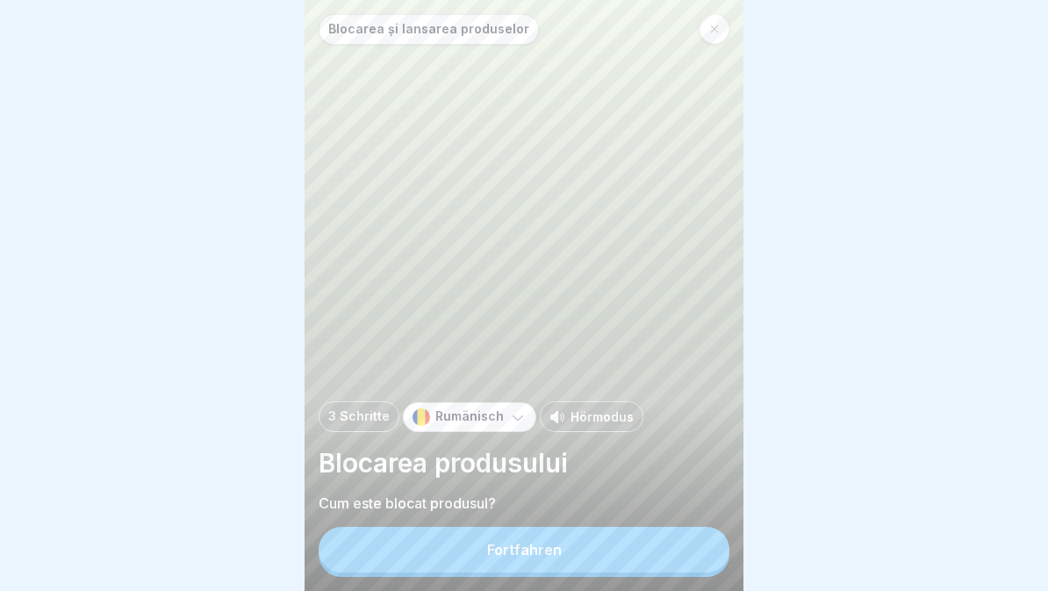
click at [656, 547] on button "Fortfahren" at bounding box center [524, 550] width 411 height 46
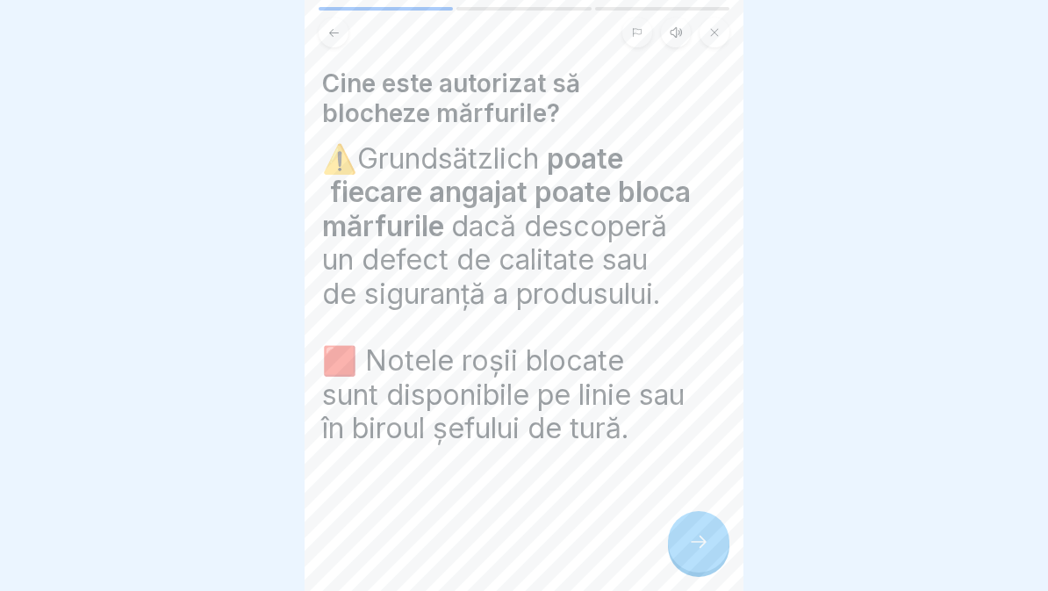
click at [706, 540] on icon at bounding box center [698, 541] width 21 height 21
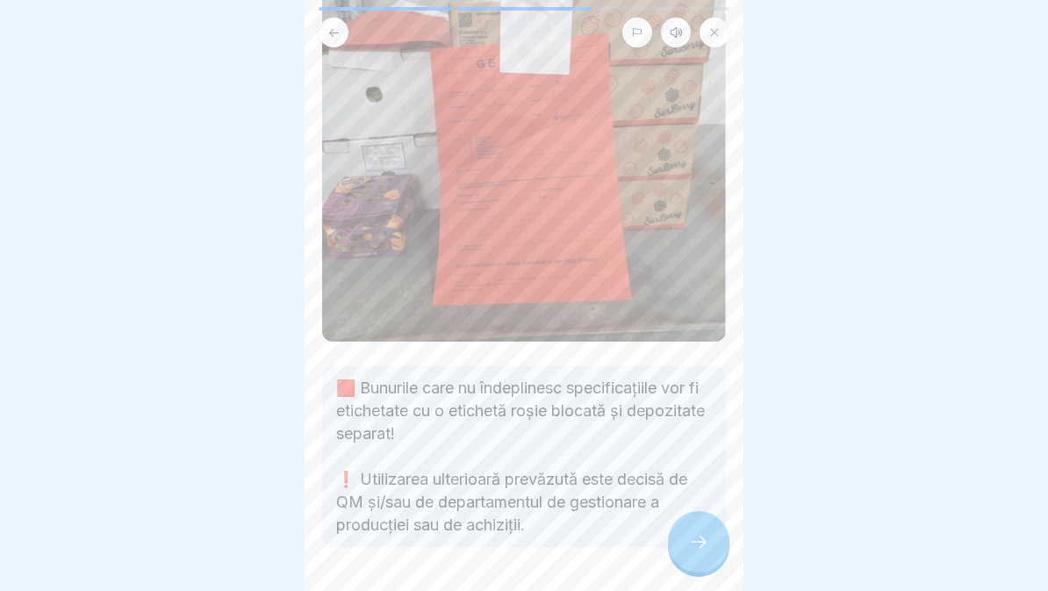
scroll to position [184, 0]
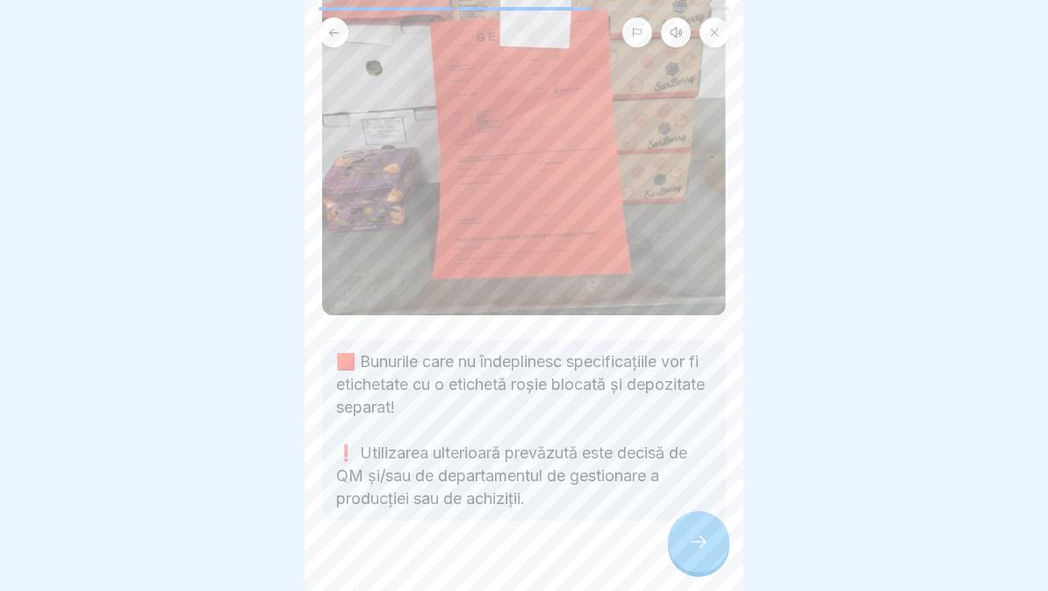
click at [689, 536] on icon at bounding box center [698, 541] width 21 height 21
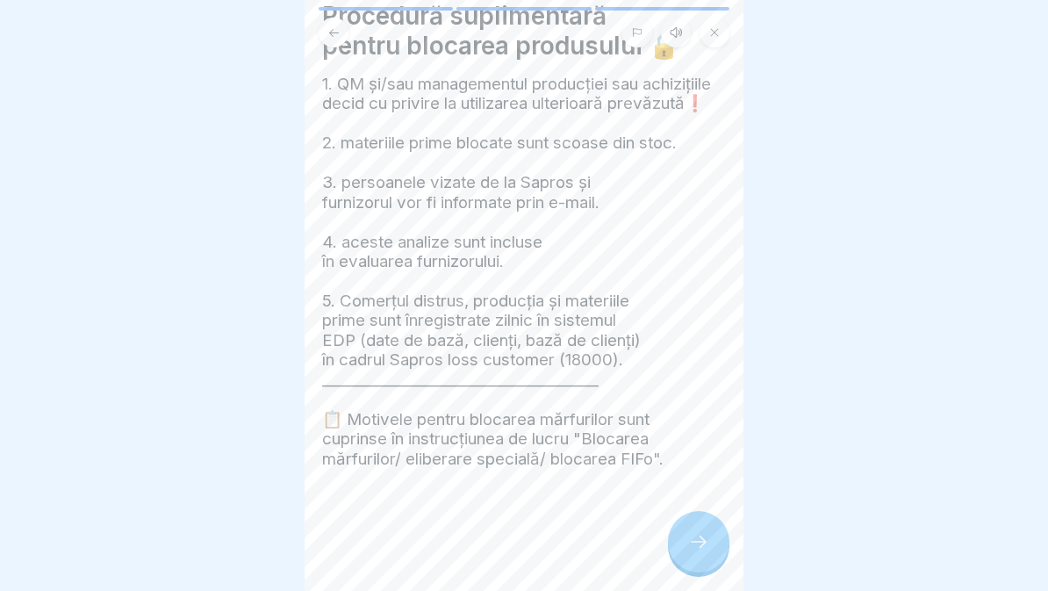
scroll to position [79, 0]
click at [691, 536] on icon at bounding box center [698, 541] width 21 height 21
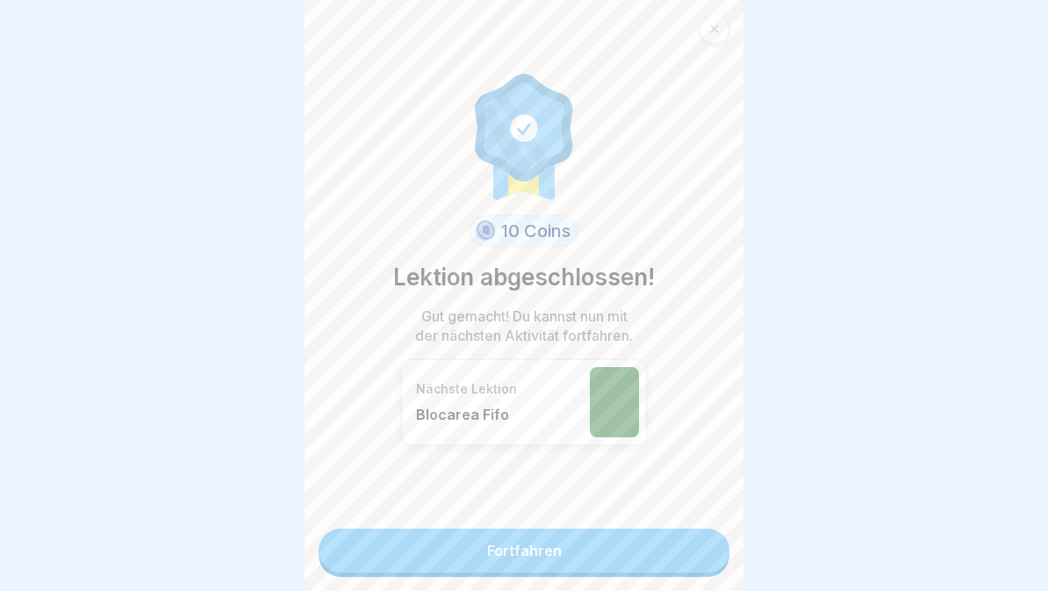
click at [662, 560] on link "Fortfahren" at bounding box center [524, 551] width 411 height 44
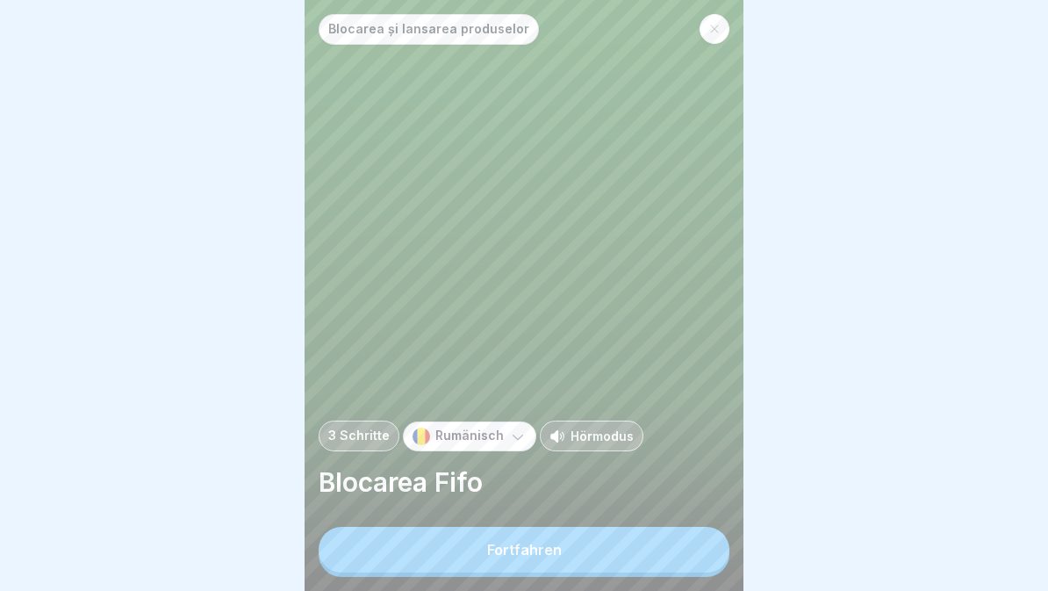
click at [655, 548] on button "Fortfahren" at bounding box center [524, 550] width 411 height 46
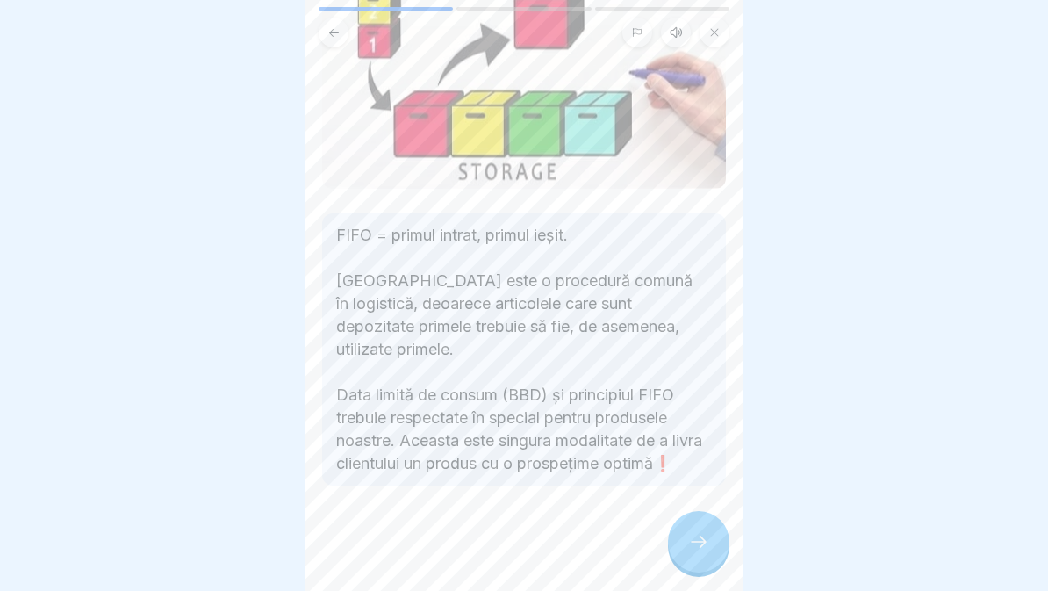
scroll to position [239, 0]
click at [695, 539] on icon at bounding box center [698, 541] width 21 height 21
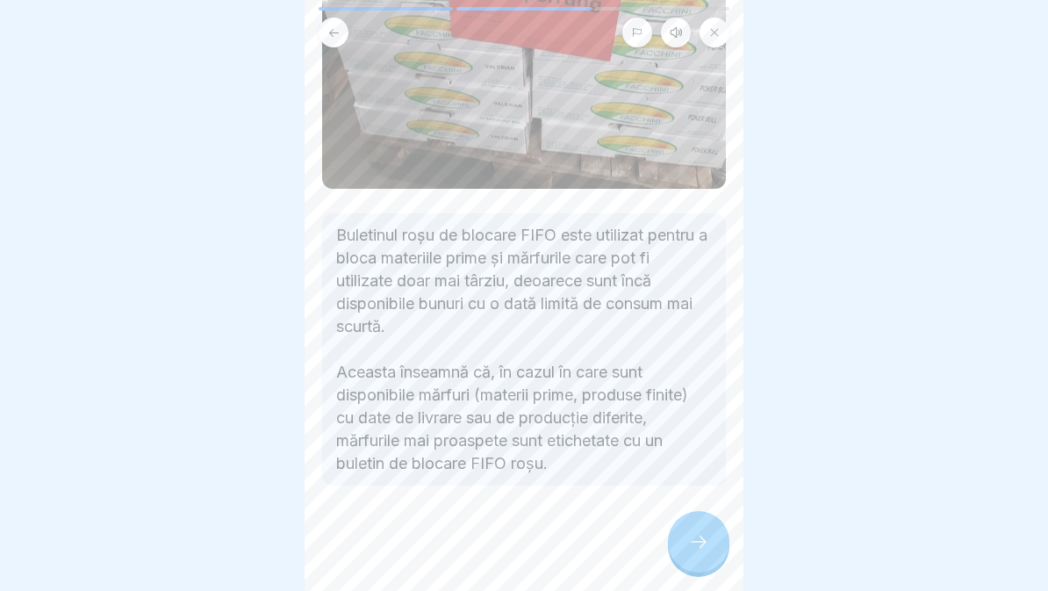
scroll to position [240, 0]
click at [699, 548] on icon at bounding box center [698, 541] width 21 height 21
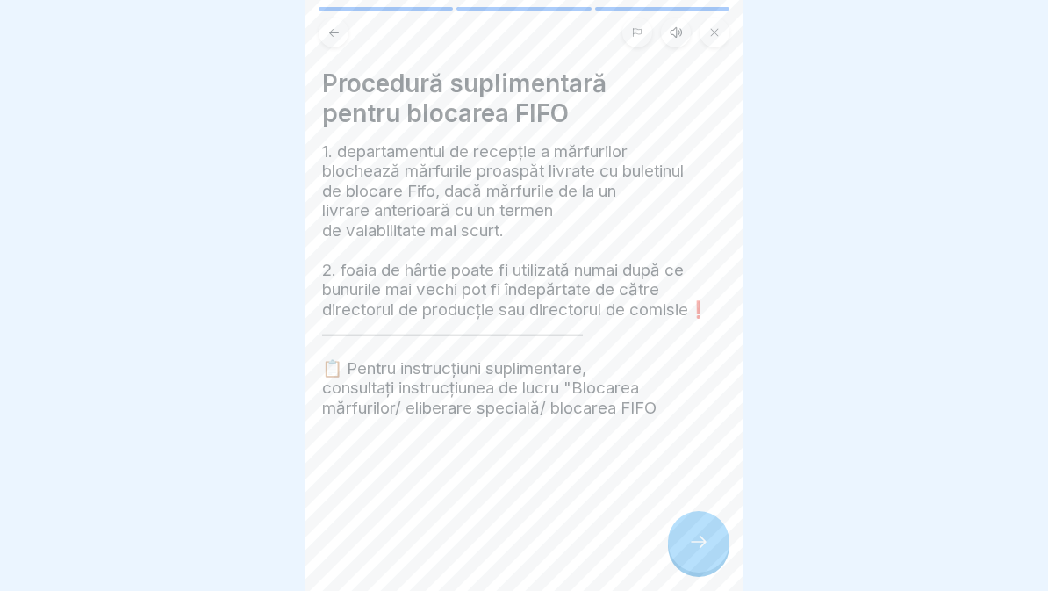
click at [682, 549] on div at bounding box center [698, 541] width 61 height 61
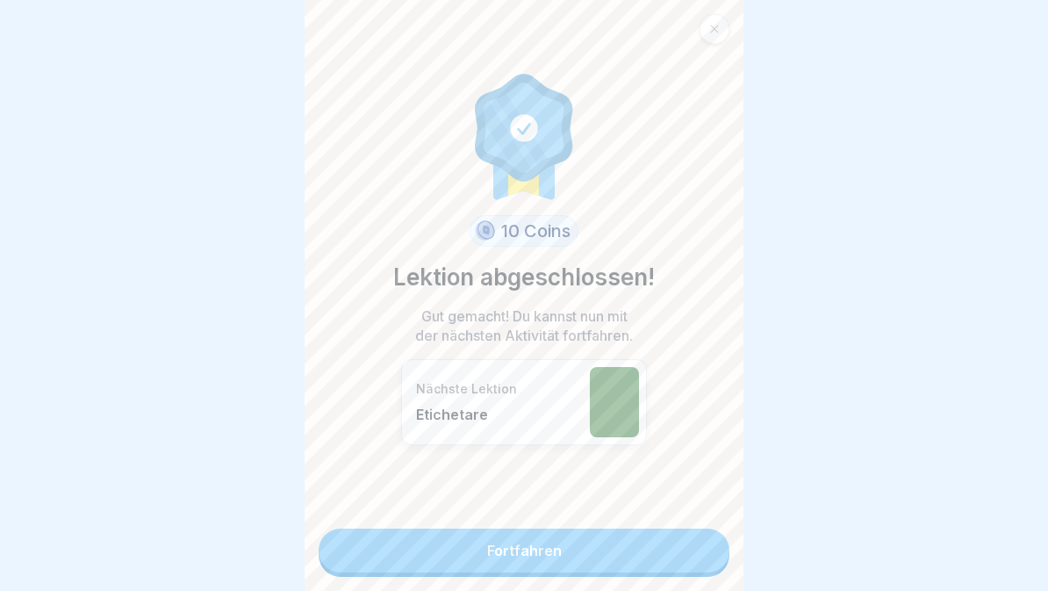
click at [665, 554] on link "Fortfahren" at bounding box center [524, 551] width 411 height 44
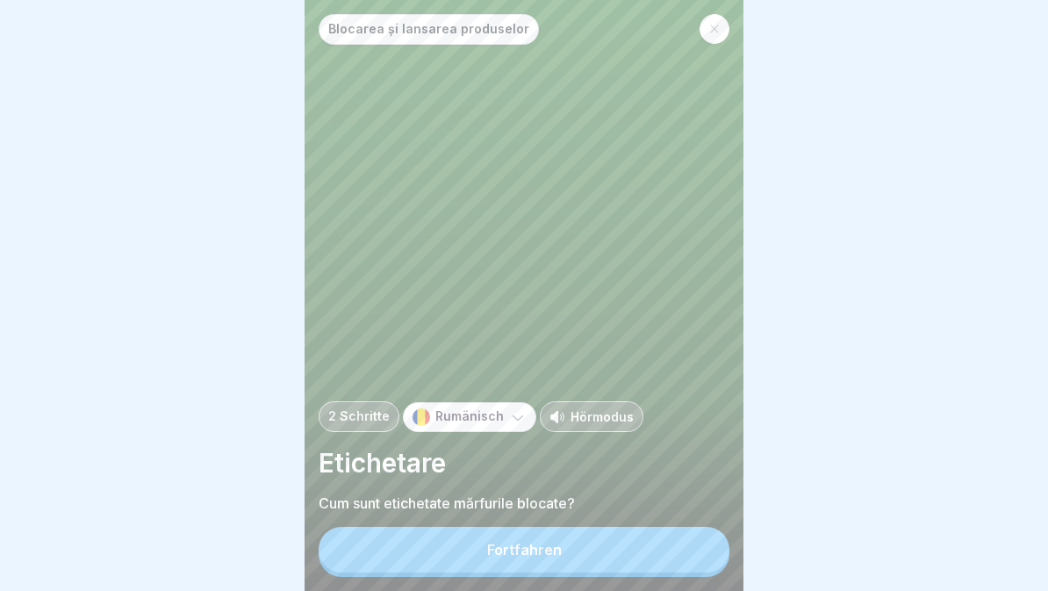
click at [655, 553] on button "Fortfahren" at bounding box center [524, 550] width 411 height 46
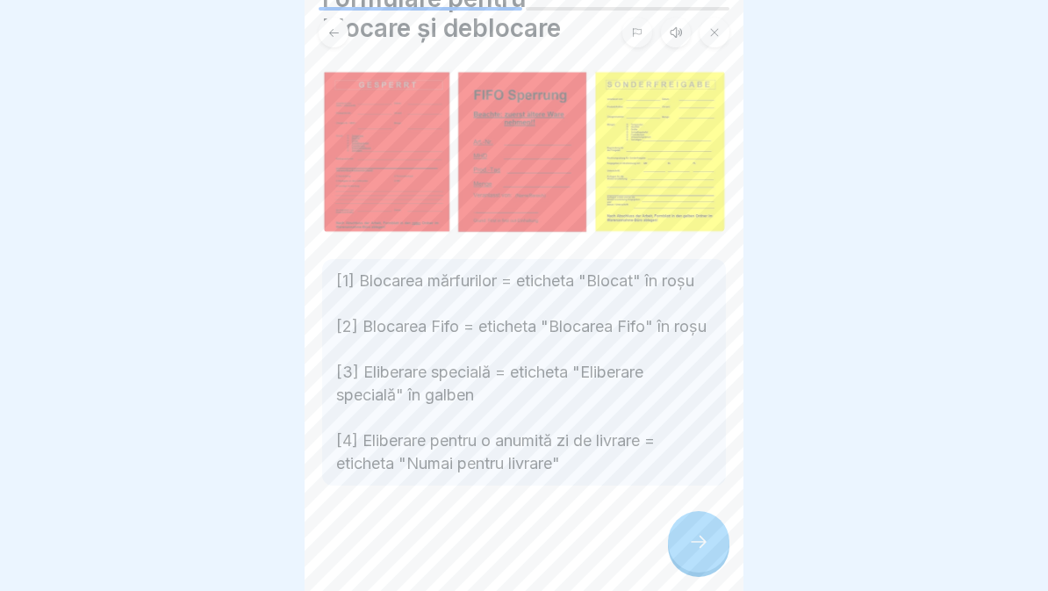
scroll to position [85, 0]
click at [705, 549] on icon at bounding box center [698, 541] width 21 height 21
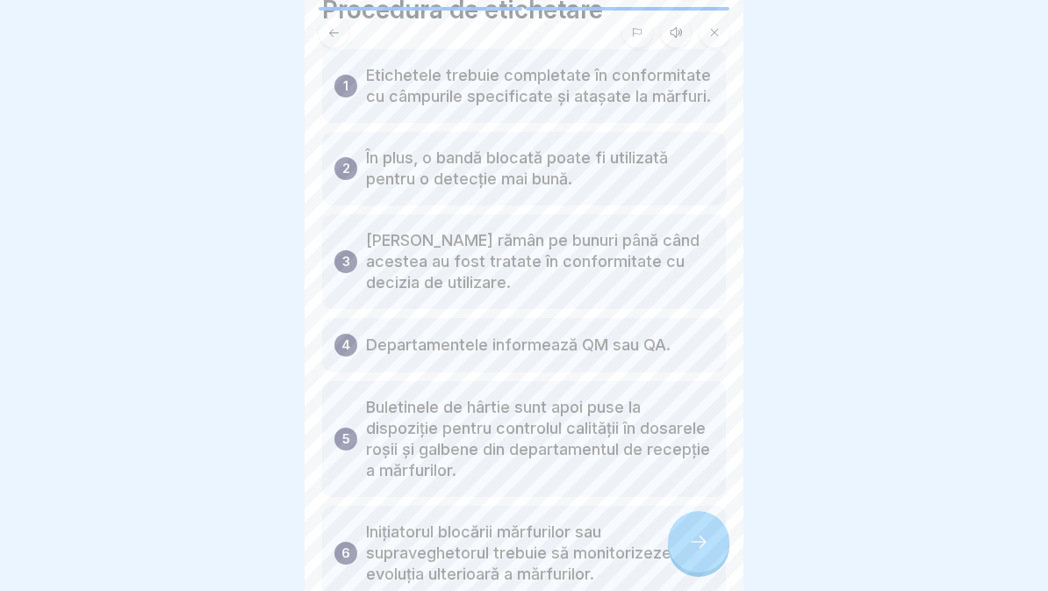
scroll to position [71, 0]
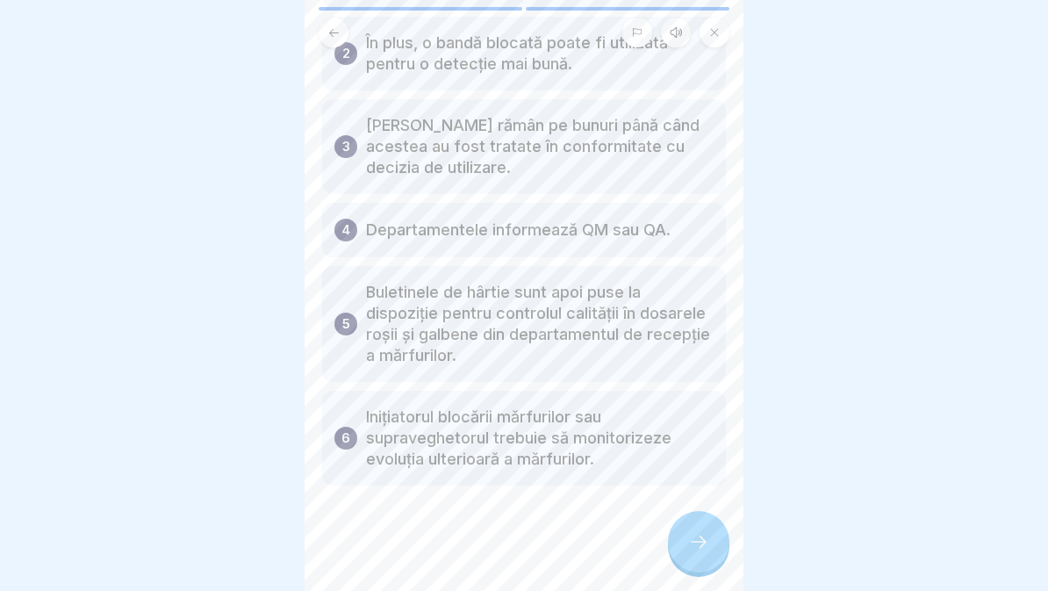
click at [689, 529] on div at bounding box center [698, 541] width 61 height 61
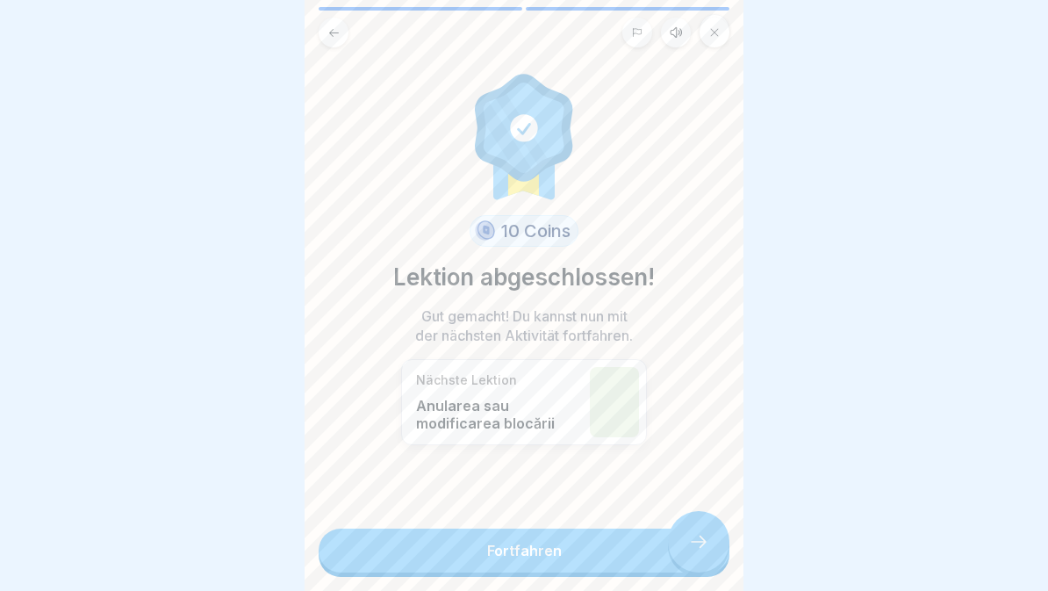
scroll to position [189, 0]
click at [674, 548] on link "Fortfahren" at bounding box center [524, 551] width 411 height 44
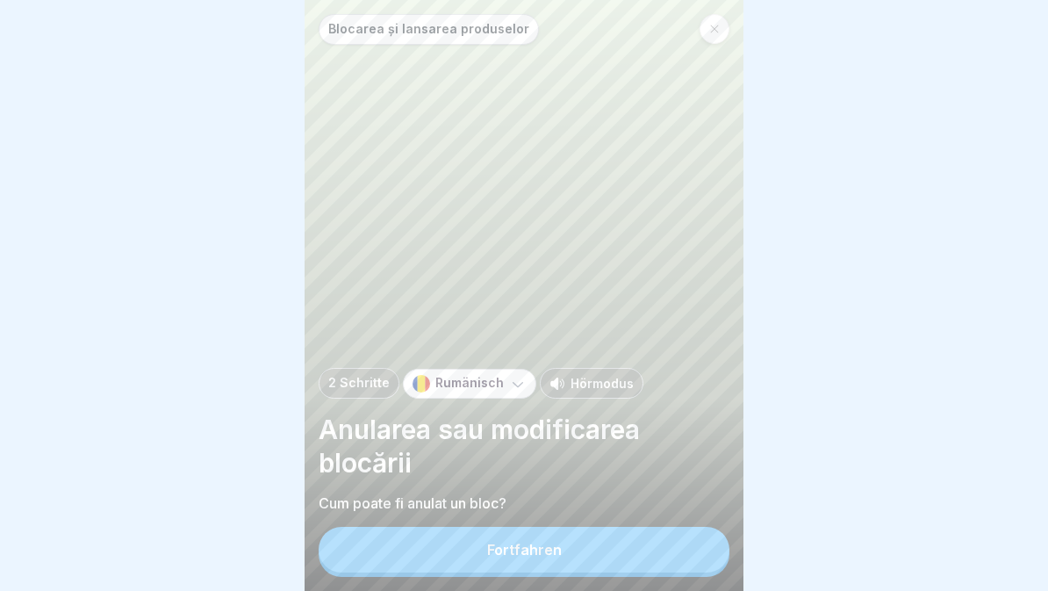
click at [665, 549] on button "Fortfahren" at bounding box center [524, 550] width 411 height 46
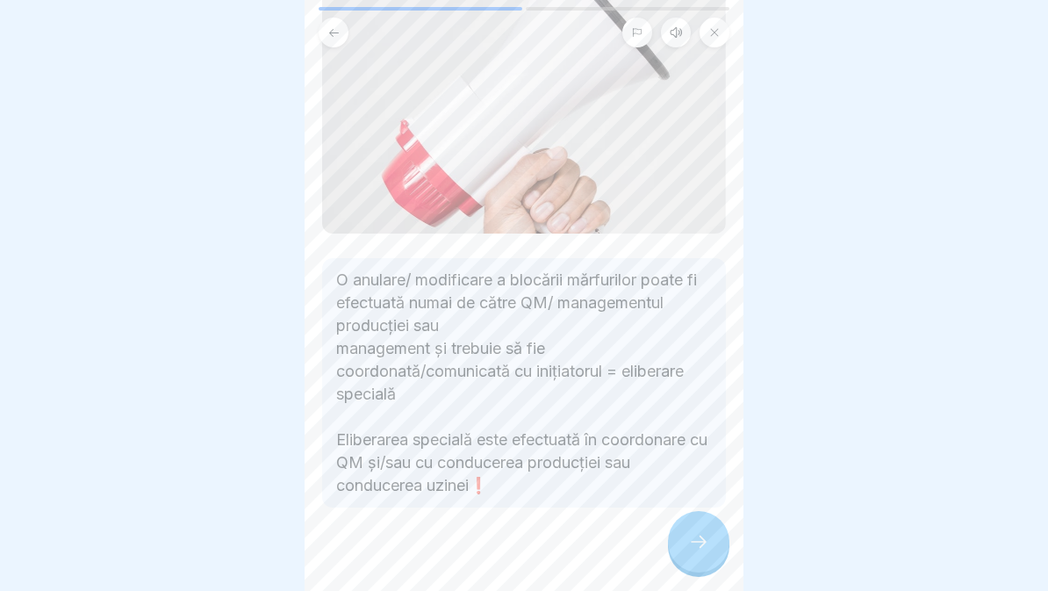
scroll to position [250, 0]
click at [696, 537] on icon at bounding box center [698, 541] width 21 height 21
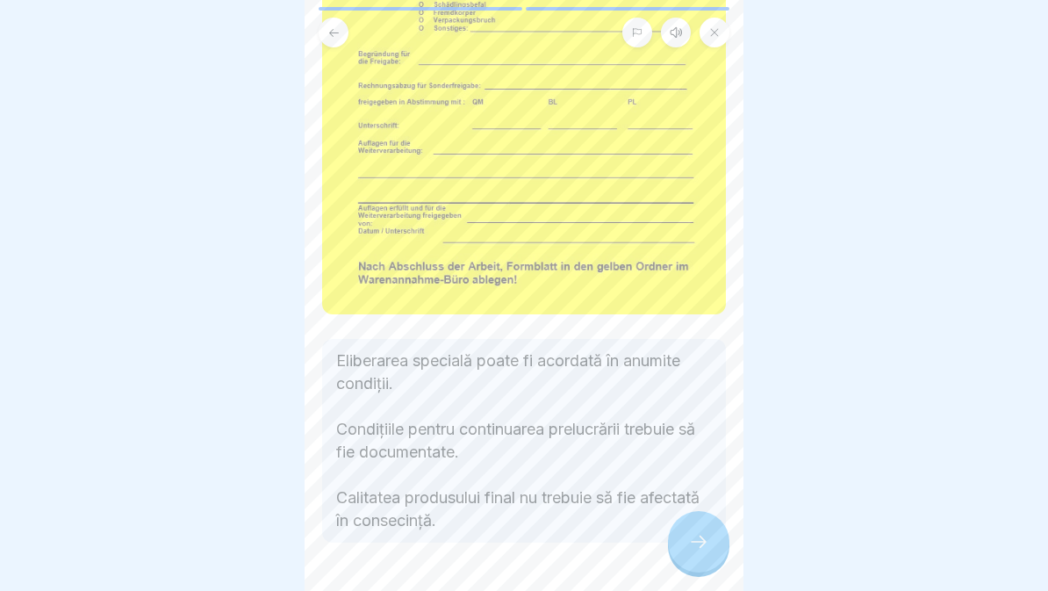
scroll to position [306, 0]
click at [697, 539] on icon at bounding box center [698, 541] width 21 height 21
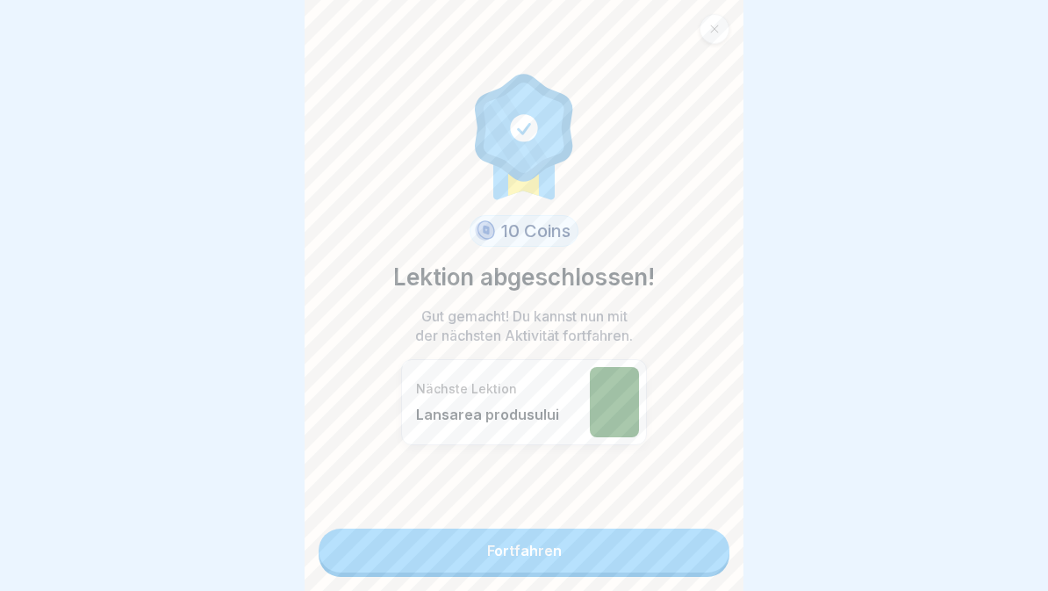
click at [695, 549] on link "Fortfahren" at bounding box center [524, 551] width 411 height 44
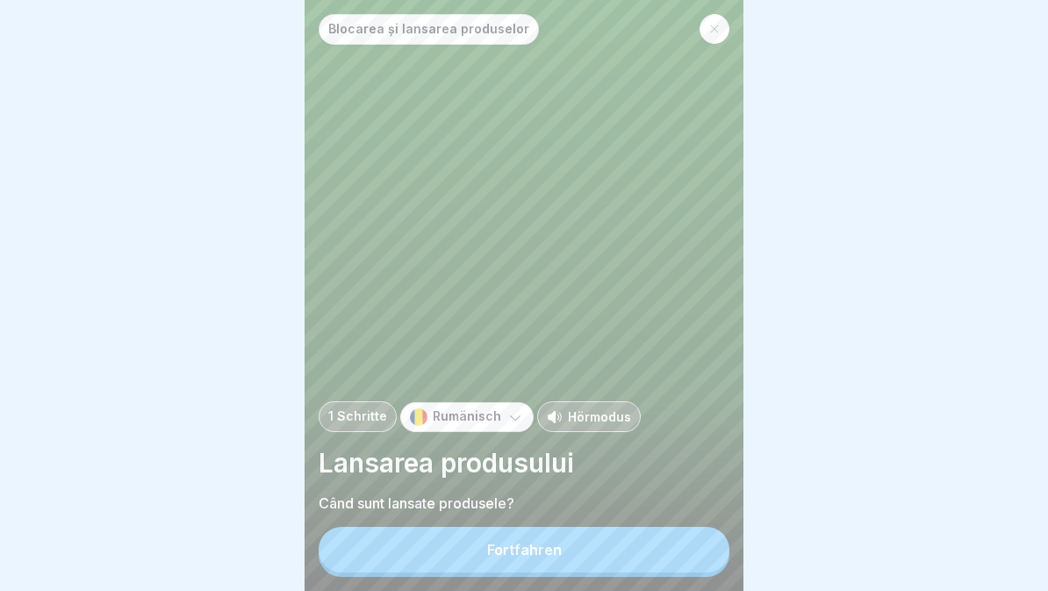
click at [666, 563] on button "Fortfahren" at bounding box center [524, 550] width 411 height 46
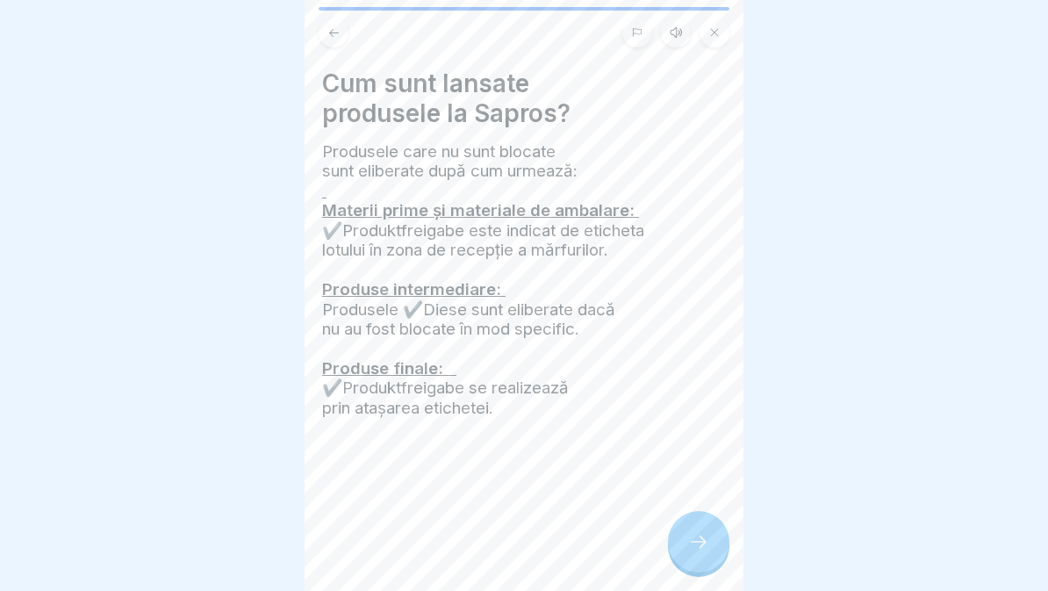
click at [648, 569] on div "Cum sunt lansate produsele la Sapros? Produsele care nu sunt blocate sunt elibe…" at bounding box center [524, 295] width 439 height 591
click at [698, 542] on icon at bounding box center [699, 542] width 16 height 12
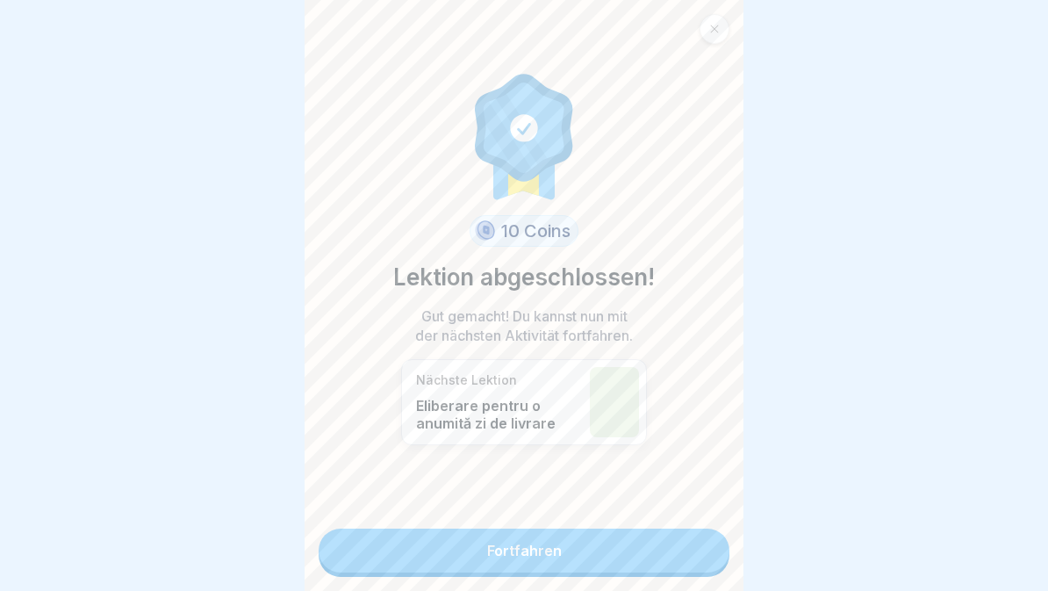
click at [673, 570] on link "Fortfahren" at bounding box center [524, 551] width 411 height 44
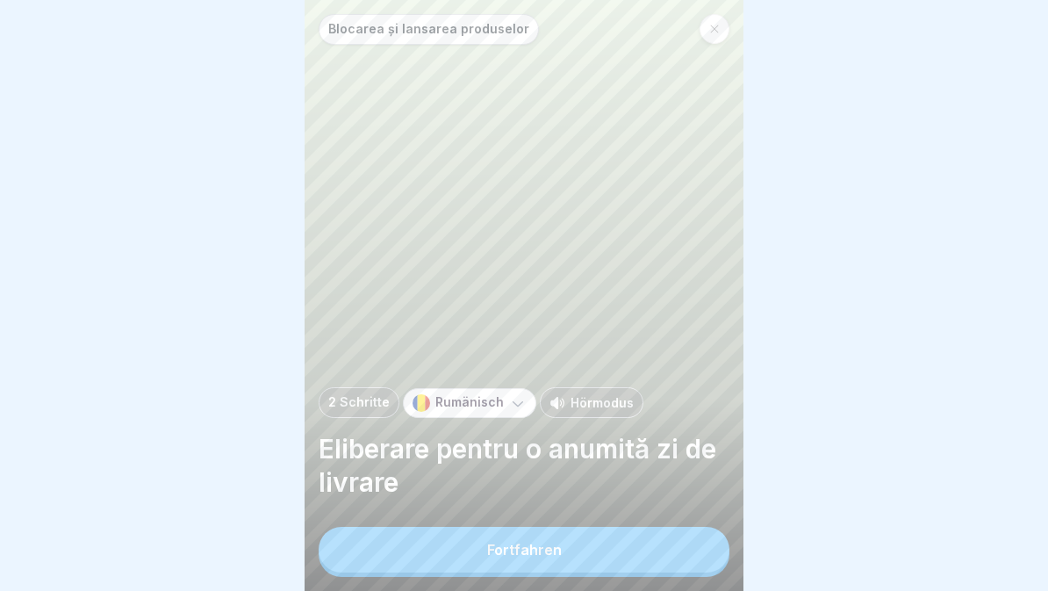
click at [677, 555] on button "Fortfahren" at bounding box center [524, 550] width 411 height 46
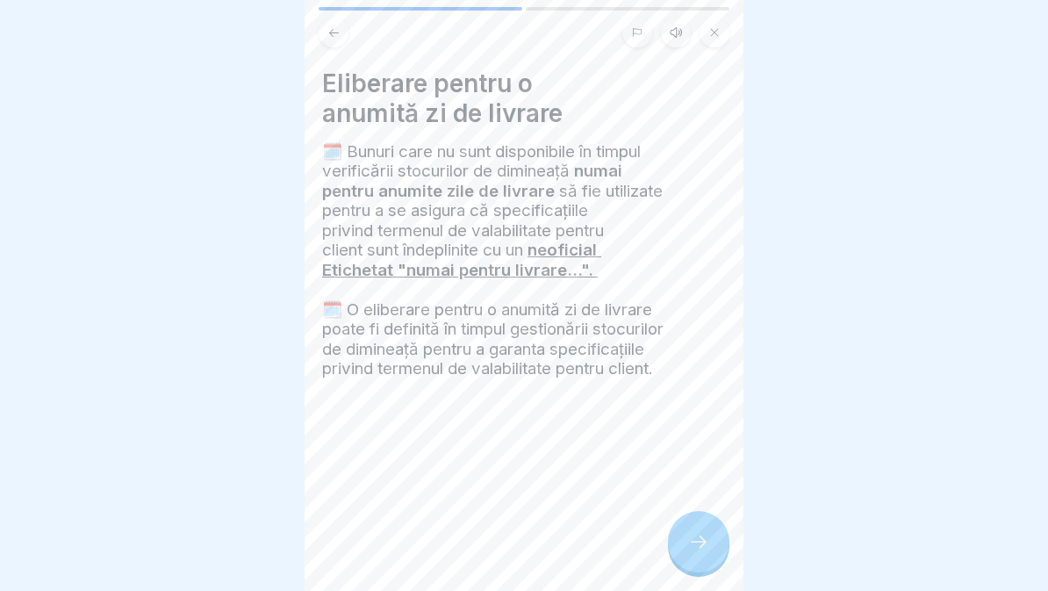
click at [717, 531] on div at bounding box center [698, 541] width 61 height 61
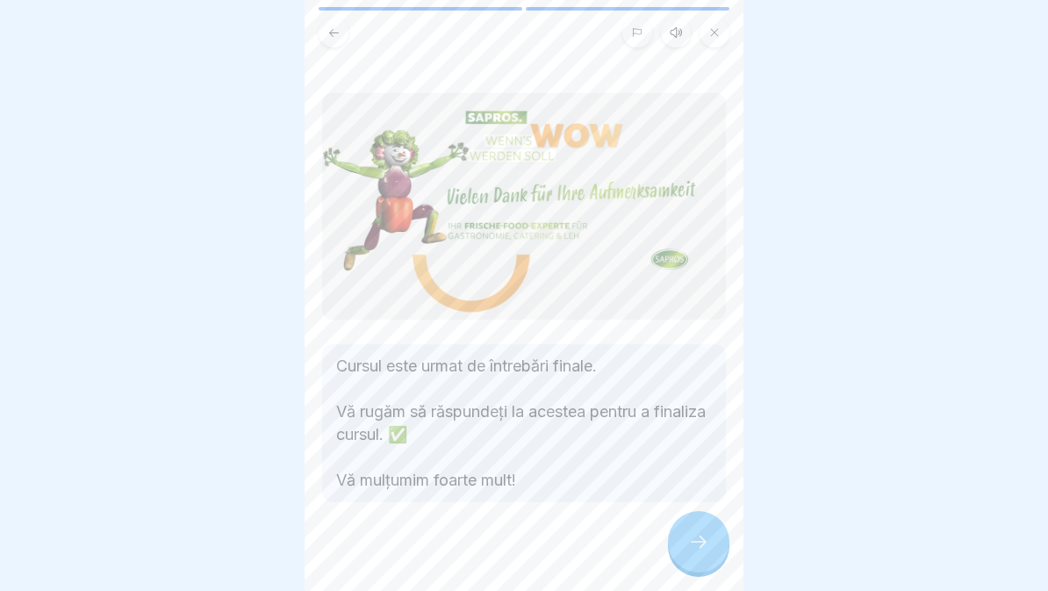
click at [695, 532] on div at bounding box center [698, 541] width 61 height 61
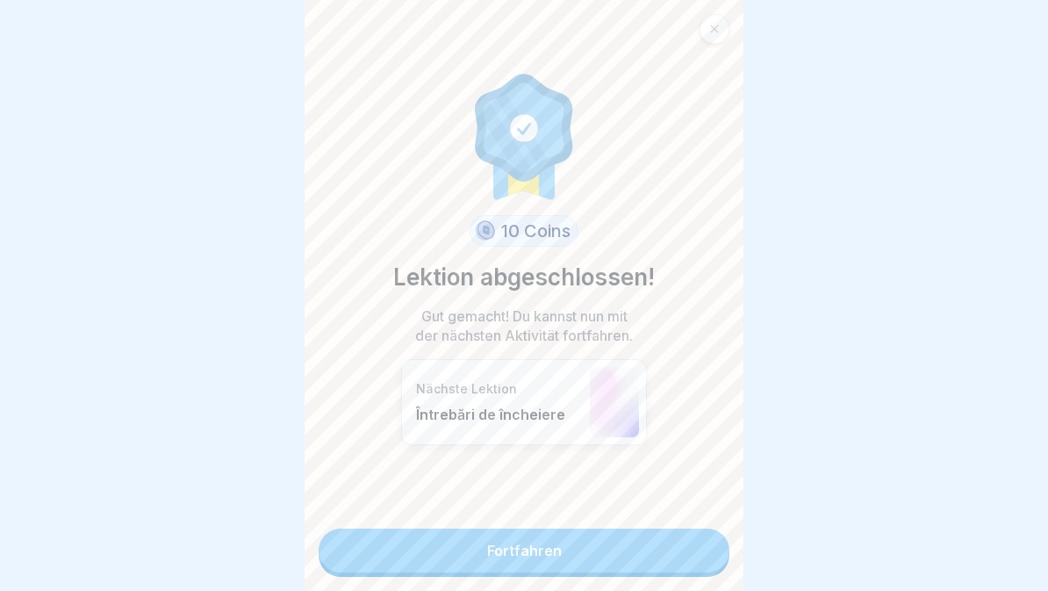
click at [658, 551] on link "Fortfahren" at bounding box center [524, 551] width 411 height 44
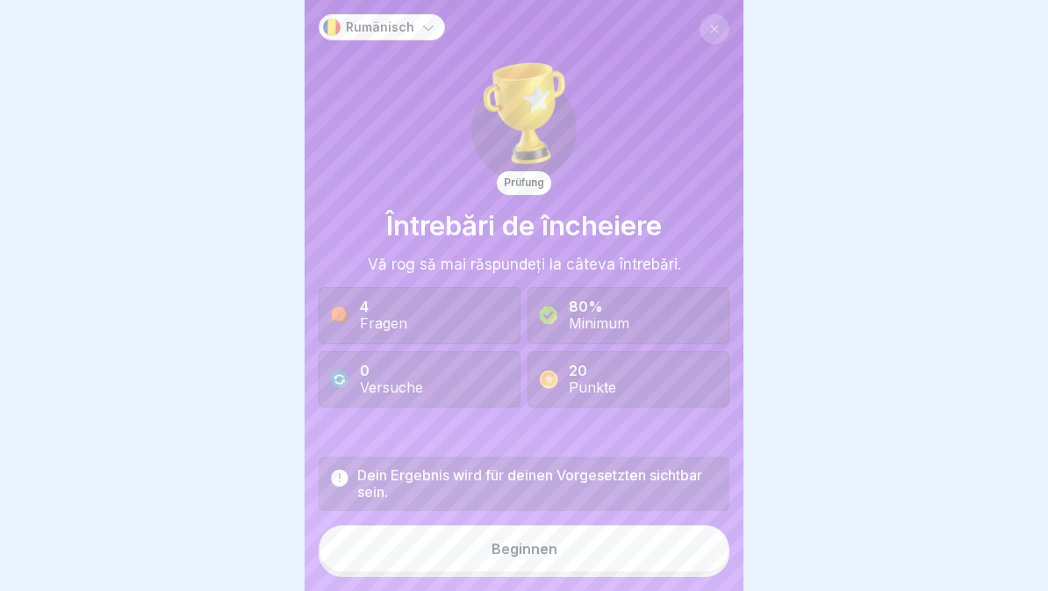
click at [652, 555] on button "Beginnen" at bounding box center [524, 548] width 411 height 47
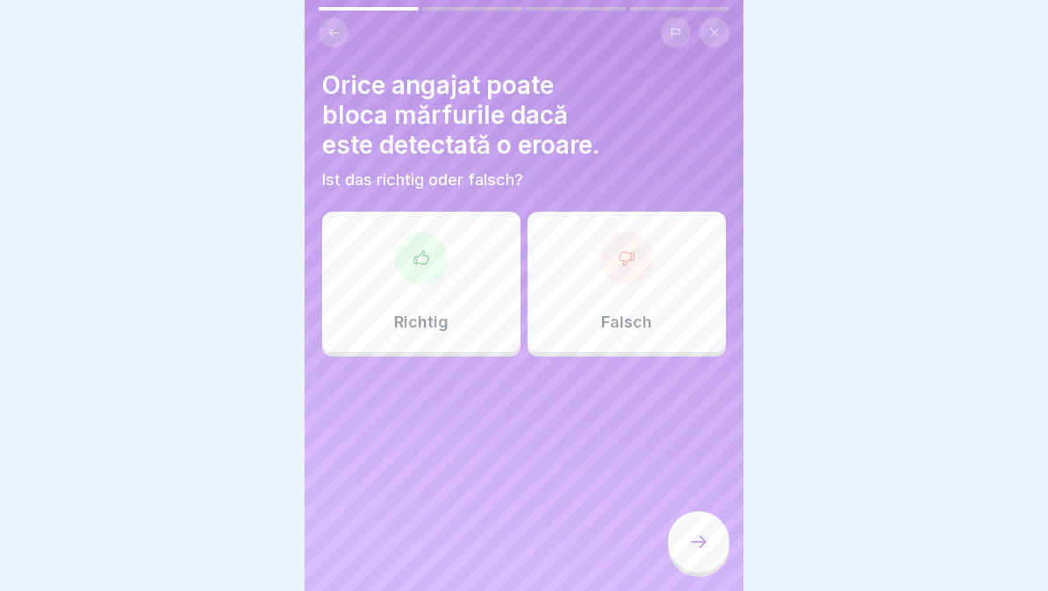
click at [709, 536] on icon at bounding box center [698, 541] width 21 height 21
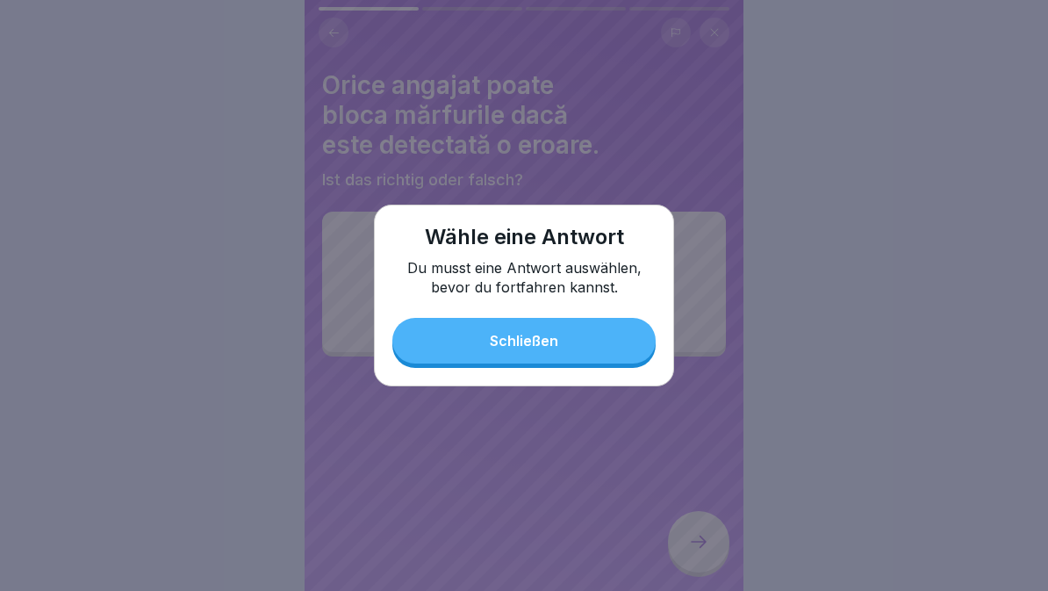
click at [603, 357] on button "Schließen" at bounding box center [524, 341] width 263 height 46
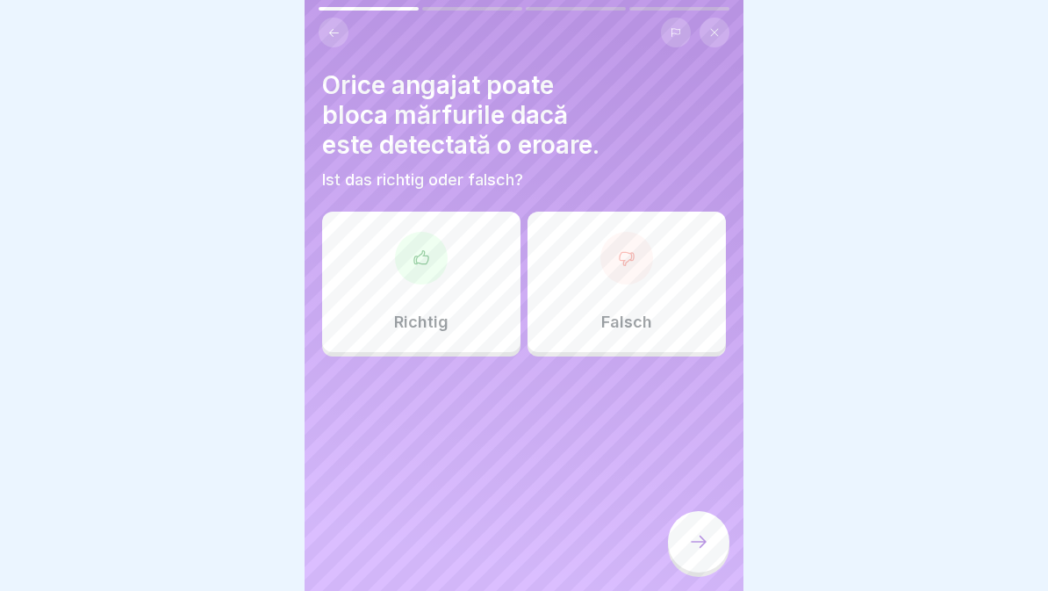
click at [414, 319] on p "Richtig" at bounding box center [421, 322] width 54 height 19
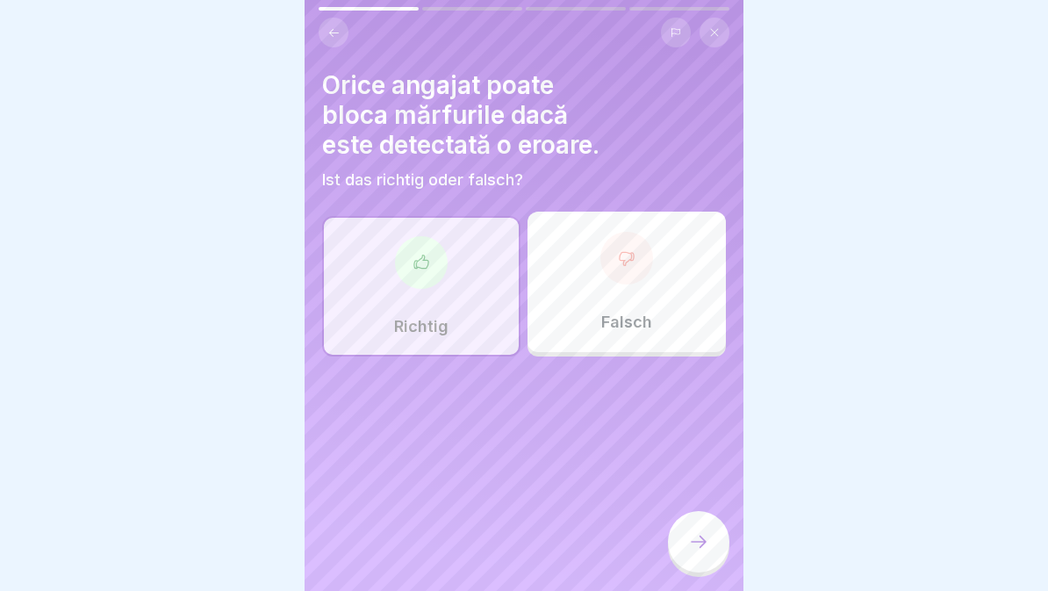
click at [695, 551] on icon at bounding box center [698, 541] width 21 height 21
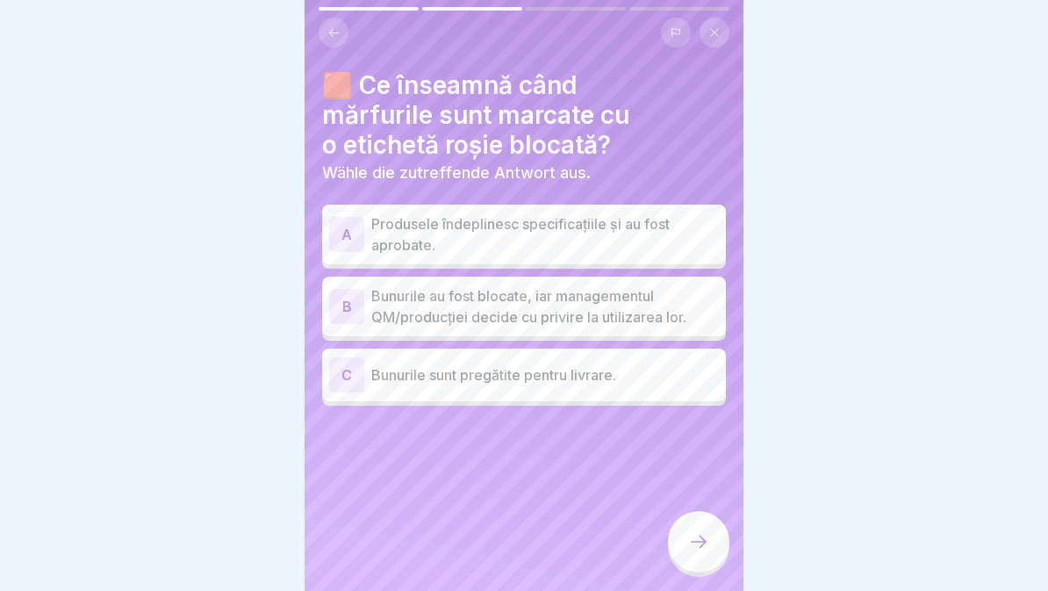
click at [674, 319] on p "Bunurile au fost blocate, iar managementul QM/producției decide cu privire la u…" at bounding box center [545, 306] width 348 height 42
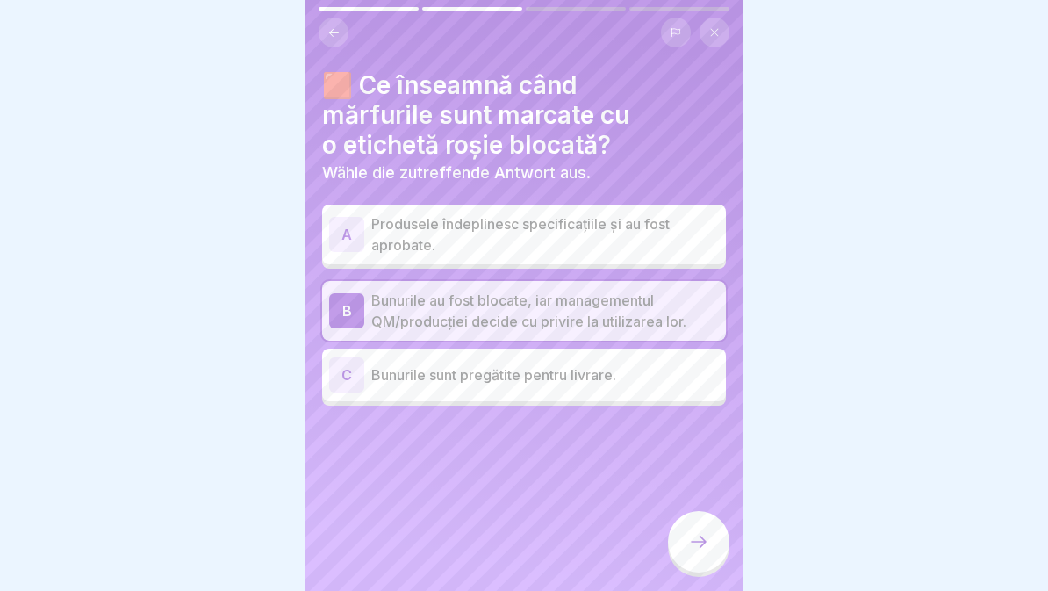
click at [695, 540] on icon at bounding box center [698, 541] width 21 height 21
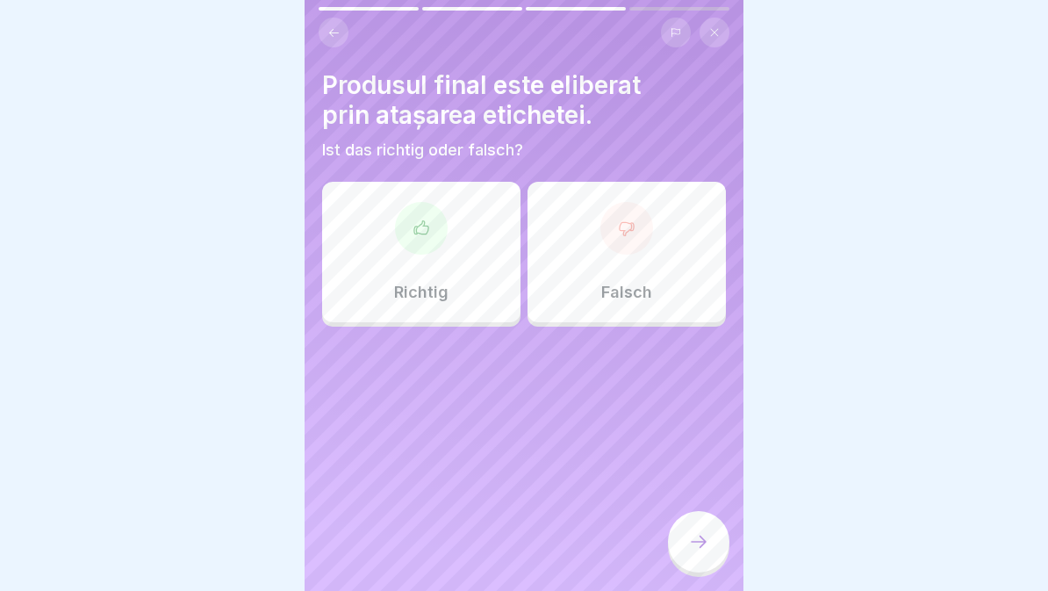
click at [458, 290] on div "Richtig" at bounding box center [421, 252] width 198 height 140
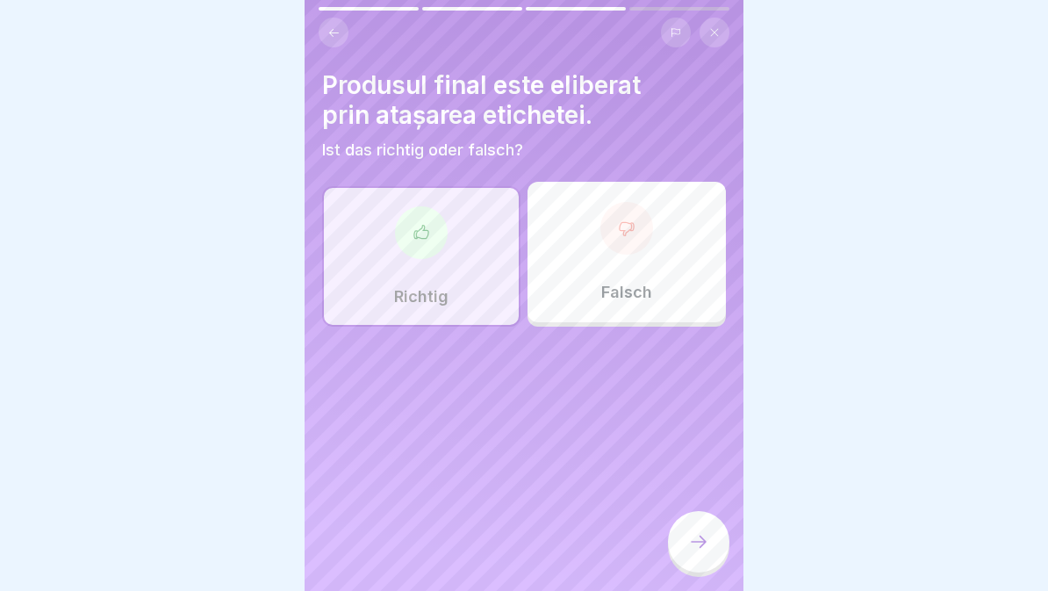
click at [429, 271] on div "Richtig" at bounding box center [421, 256] width 198 height 140
click at [613, 276] on div "Falsch" at bounding box center [627, 252] width 198 height 140
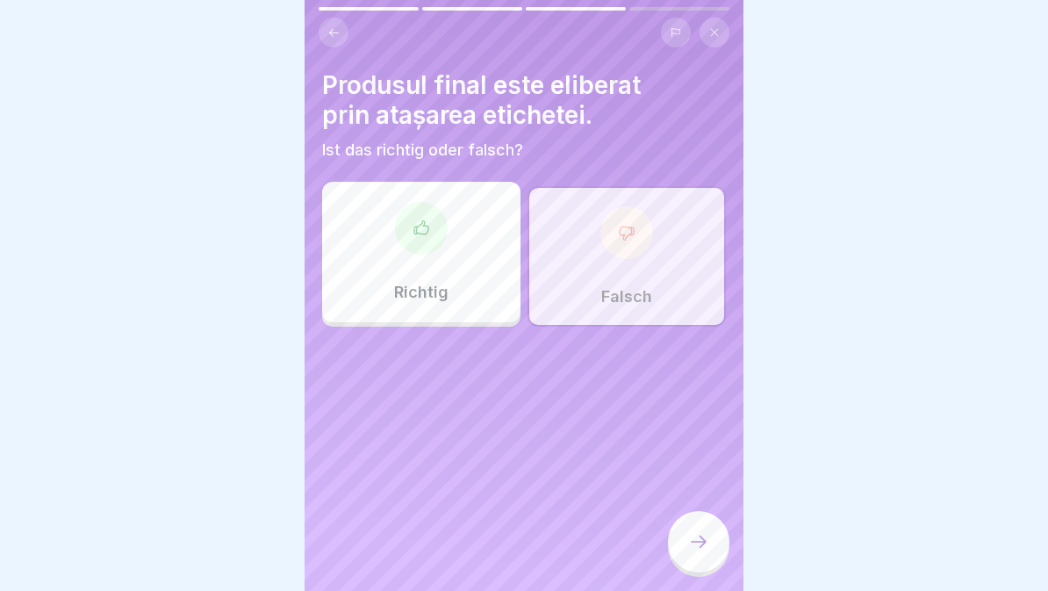
click at [724, 531] on div at bounding box center [698, 541] width 61 height 61
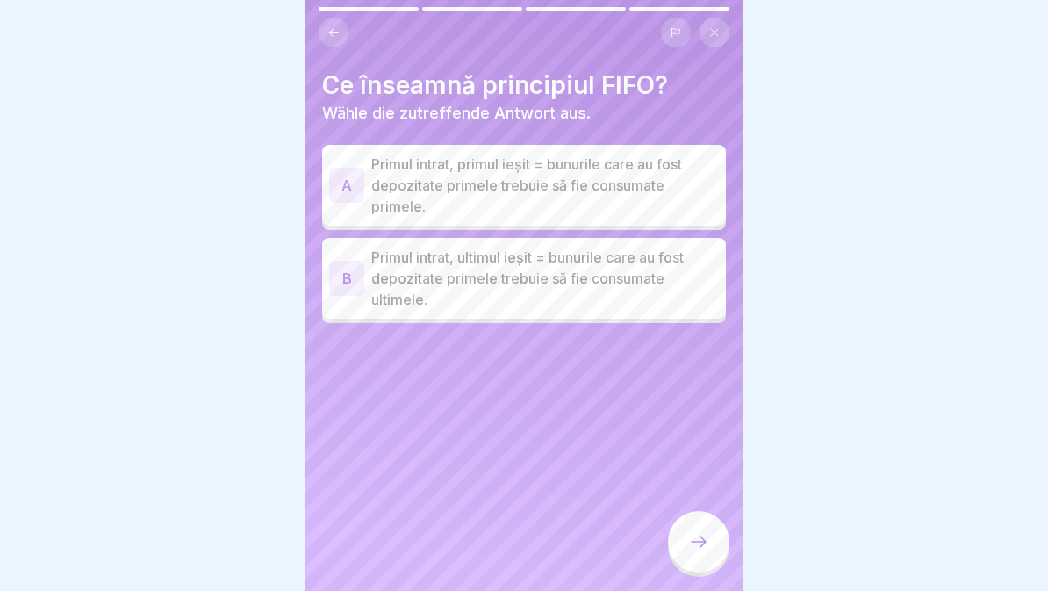
click at [658, 212] on p "Primul intrat, primul ieșit = bunurile care au fost depozitate primele trebuie …" at bounding box center [545, 185] width 348 height 63
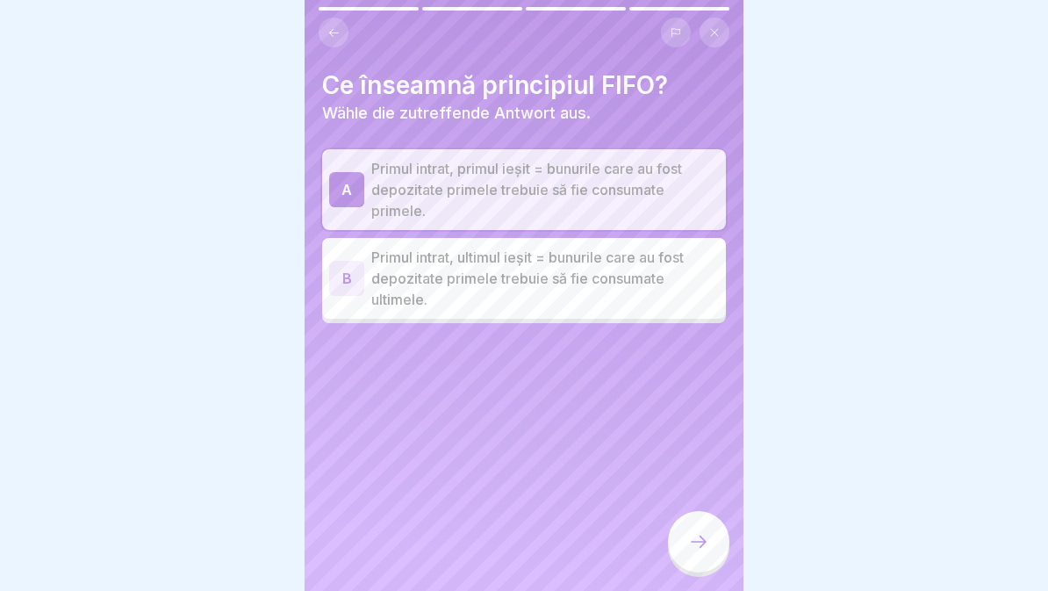
click at [697, 536] on icon at bounding box center [698, 541] width 21 height 21
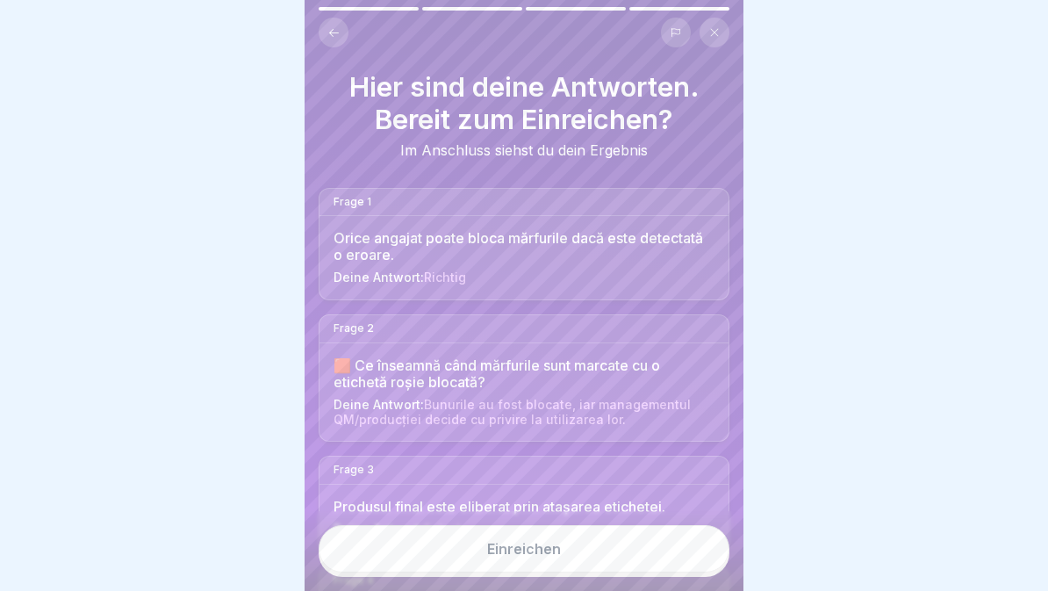
click at [655, 556] on button "Einreichen" at bounding box center [524, 548] width 411 height 47
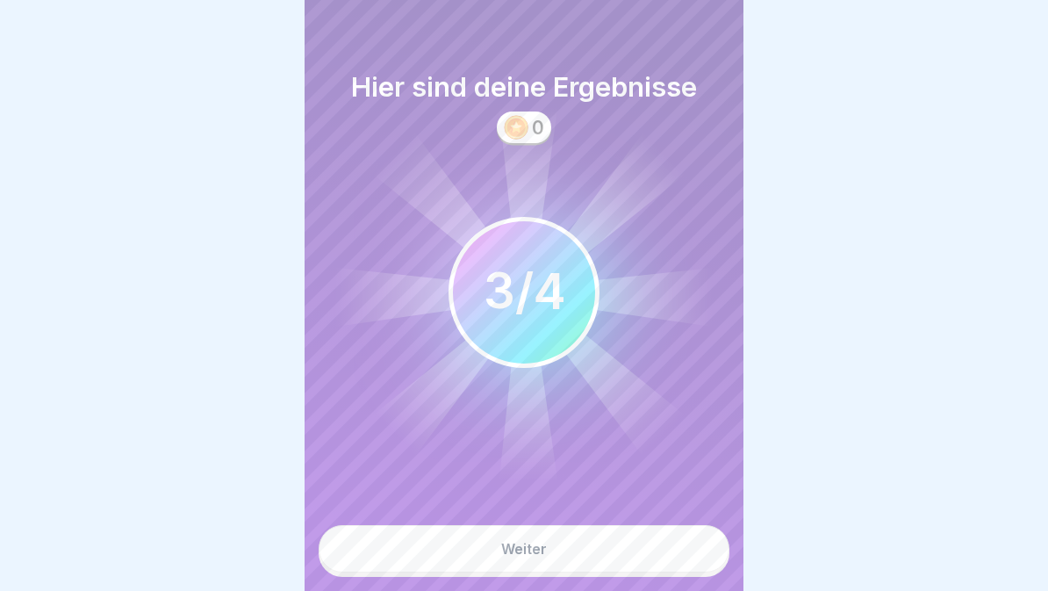
click at [629, 557] on button "Weiter" at bounding box center [524, 548] width 411 height 47
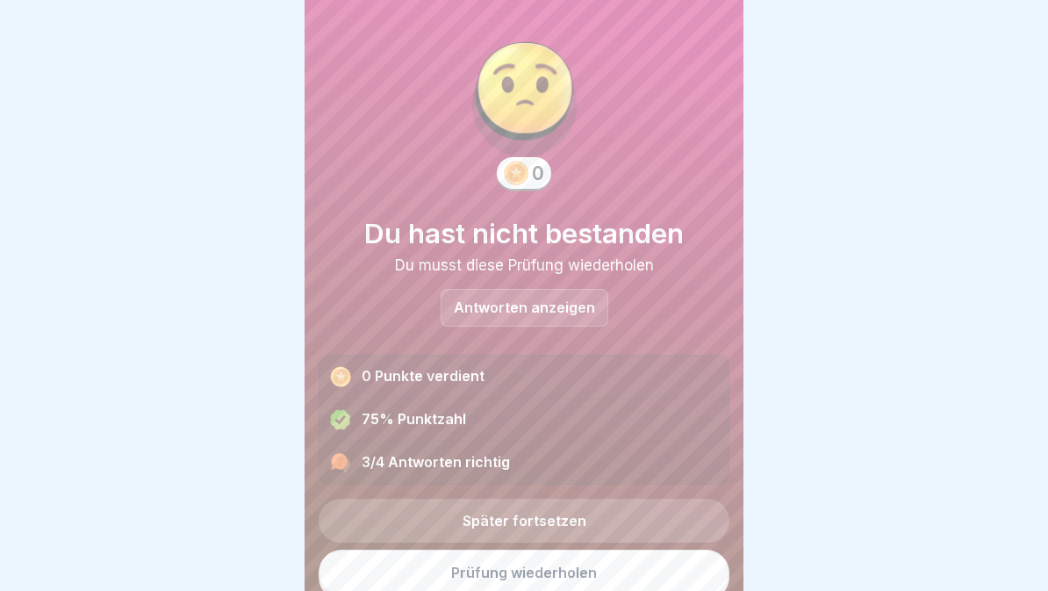
click at [558, 300] on p "Antworten anzeigen" at bounding box center [524, 307] width 141 height 15
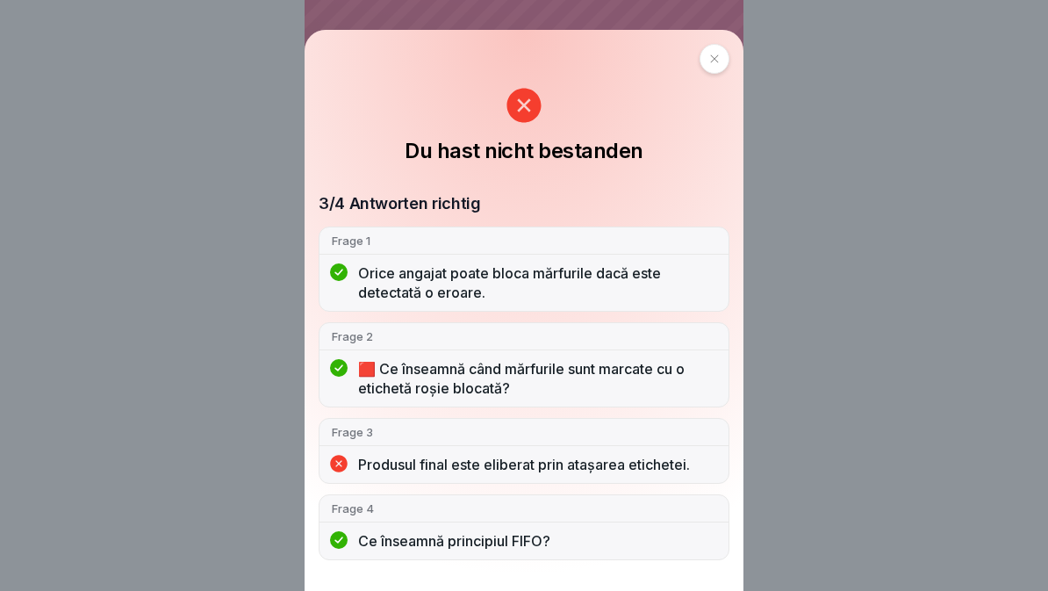
click at [700, 70] on div at bounding box center [715, 59] width 30 height 30
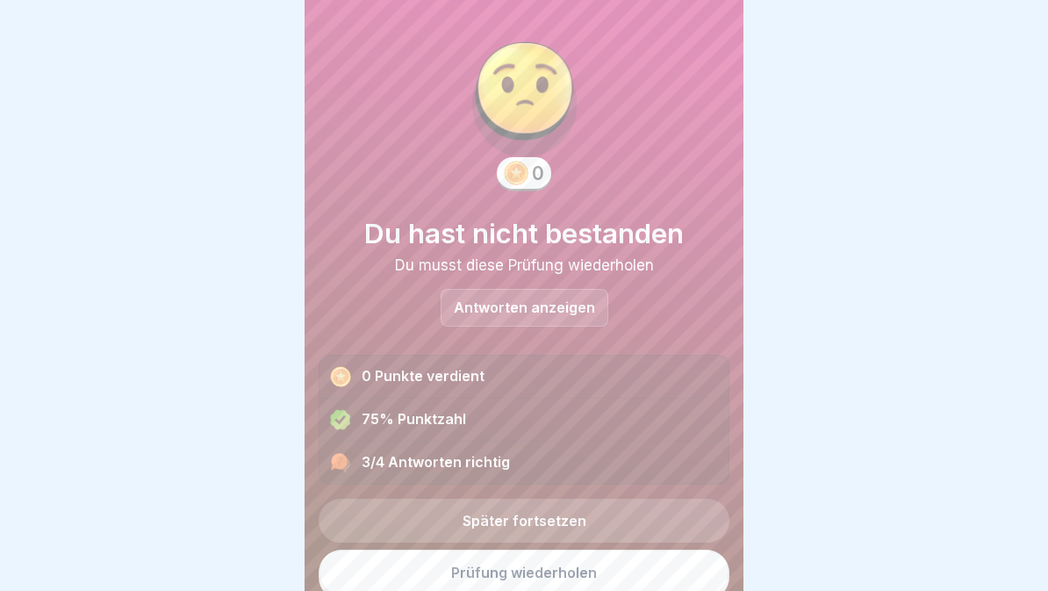
click at [631, 568] on link "Prüfung wiederholen" at bounding box center [524, 573] width 411 height 46
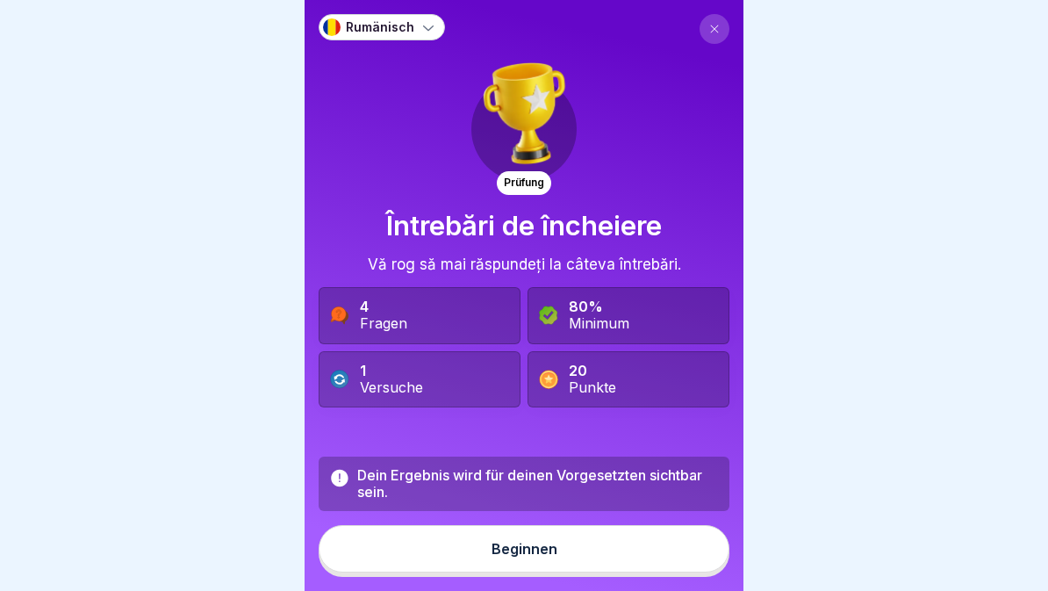
click at [617, 557] on button "Beginnen" at bounding box center [524, 548] width 411 height 47
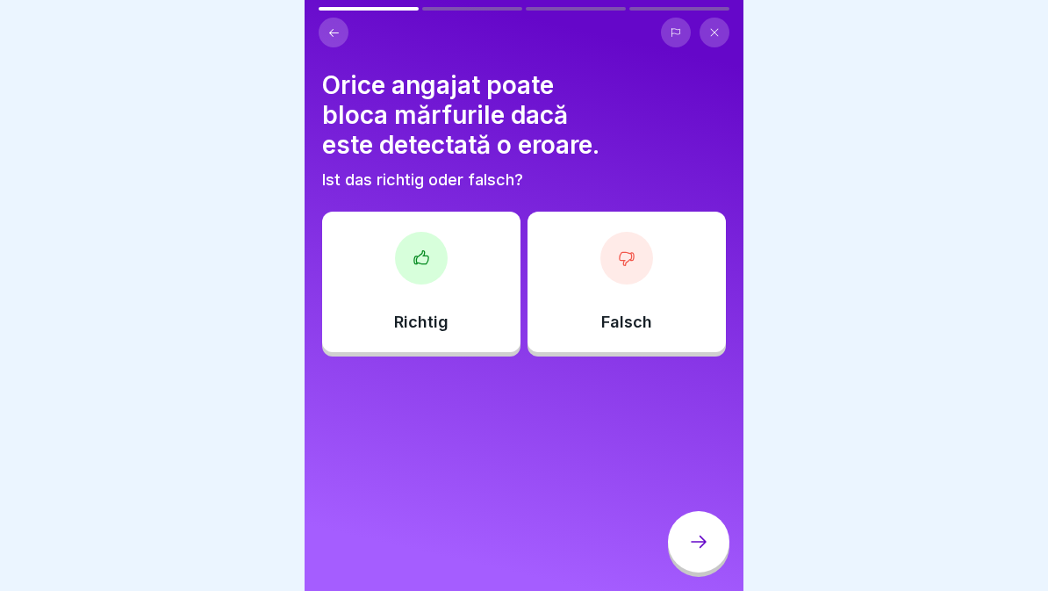
click at [450, 307] on div "Richtig" at bounding box center [421, 282] width 198 height 140
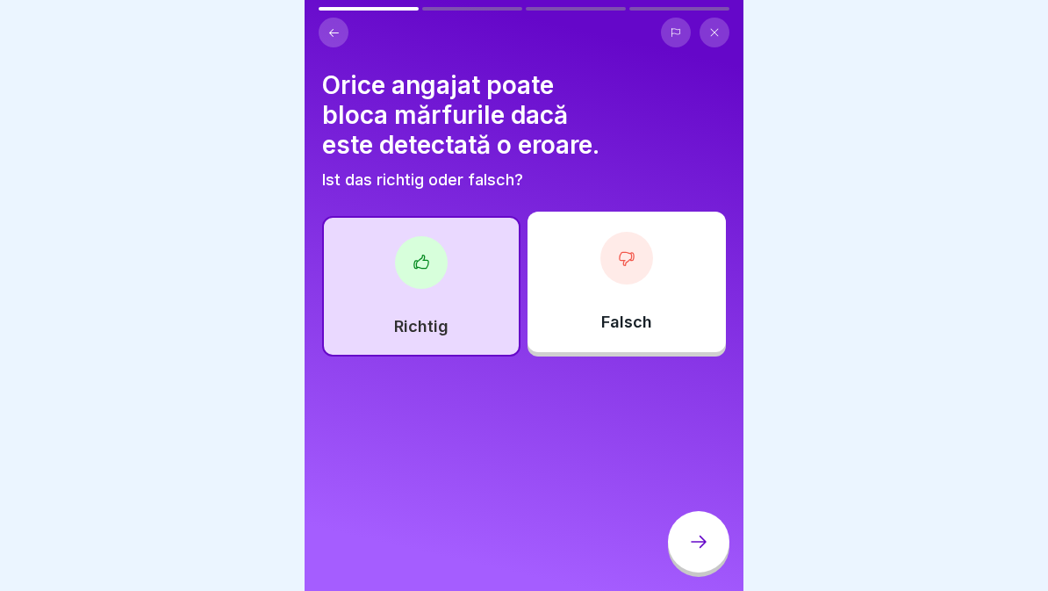
click at [696, 534] on icon at bounding box center [698, 541] width 21 height 21
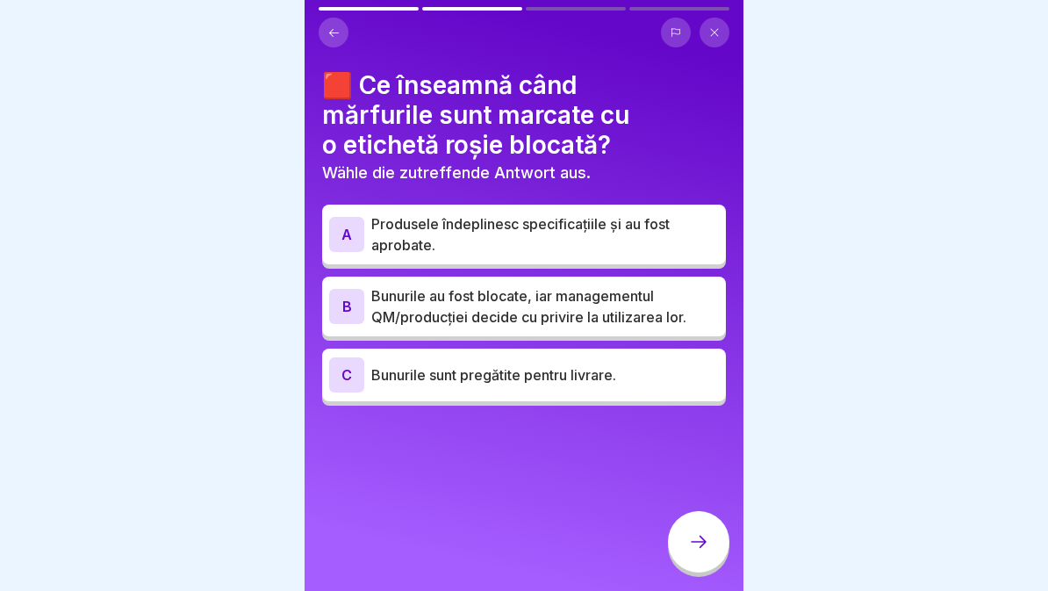
click at [624, 326] on p "Bunurile au fost blocate, iar managementul QM/producției decide cu privire la u…" at bounding box center [545, 306] width 348 height 42
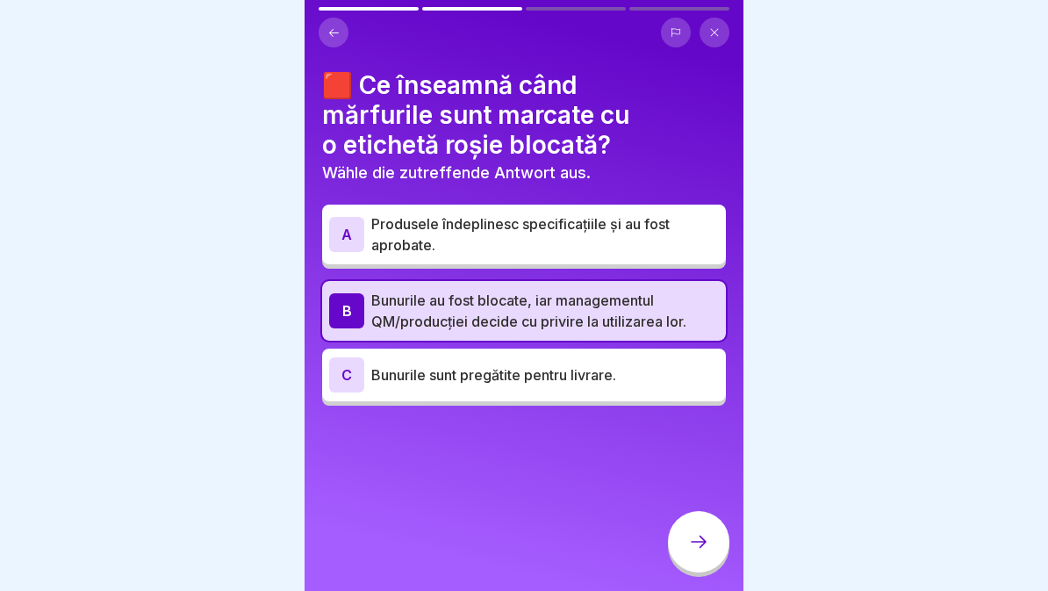
click at [677, 555] on div at bounding box center [698, 541] width 61 height 61
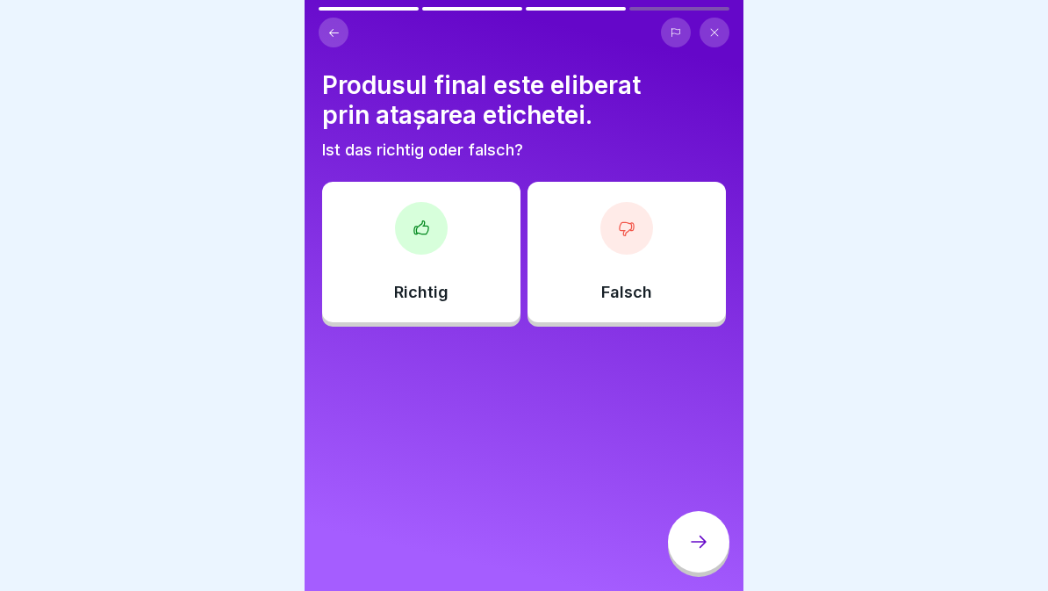
click at [705, 548] on icon at bounding box center [698, 541] width 21 height 21
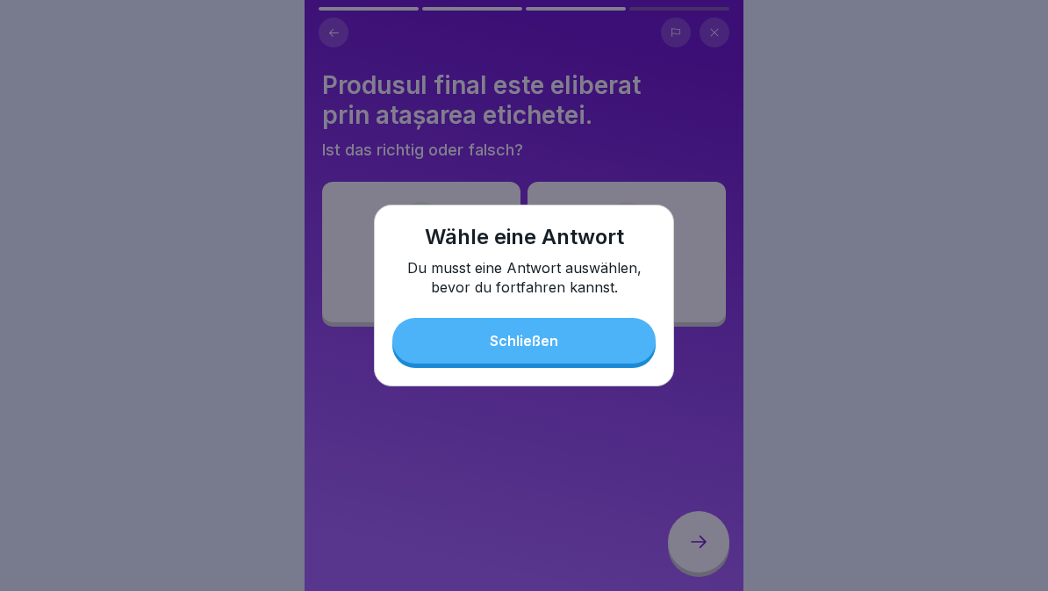
click at [439, 360] on button "Schließen" at bounding box center [524, 341] width 263 height 46
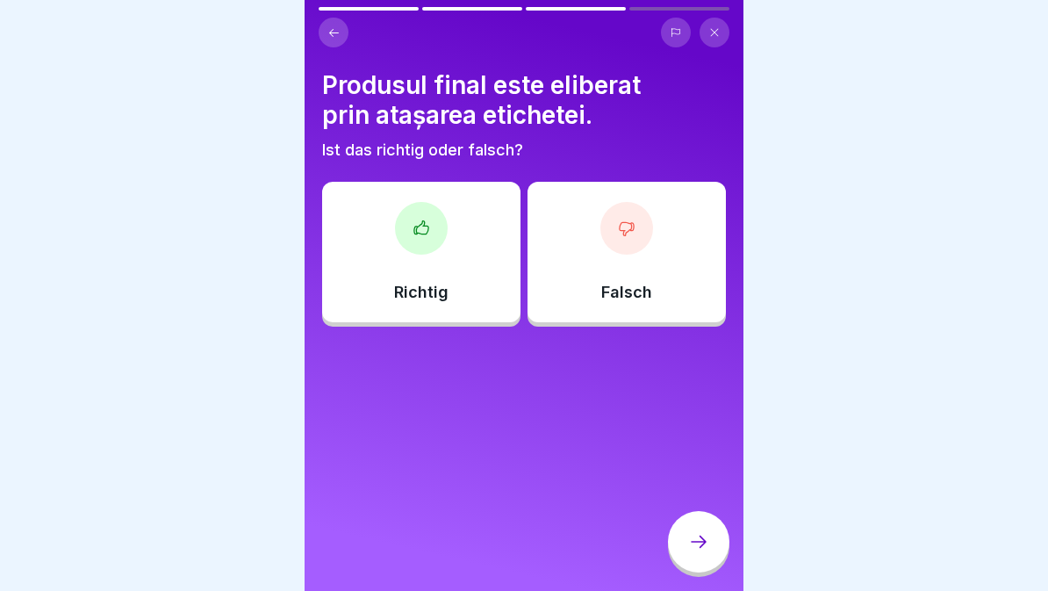
click at [429, 292] on p "Richtig" at bounding box center [421, 292] width 54 height 19
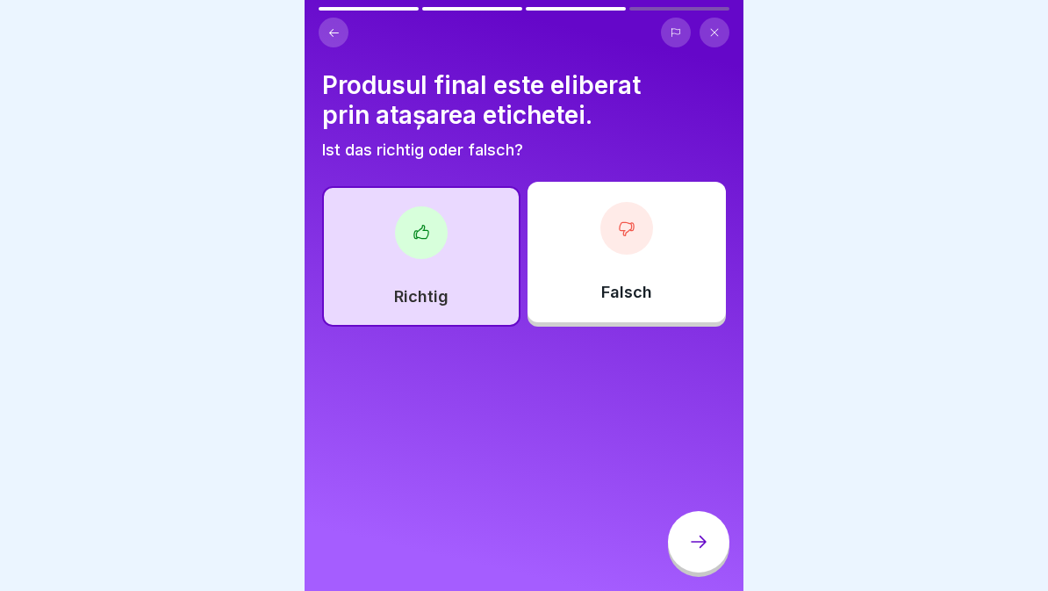
click at [687, 544] on div at bounding box center [698, 541] width 61 height 61
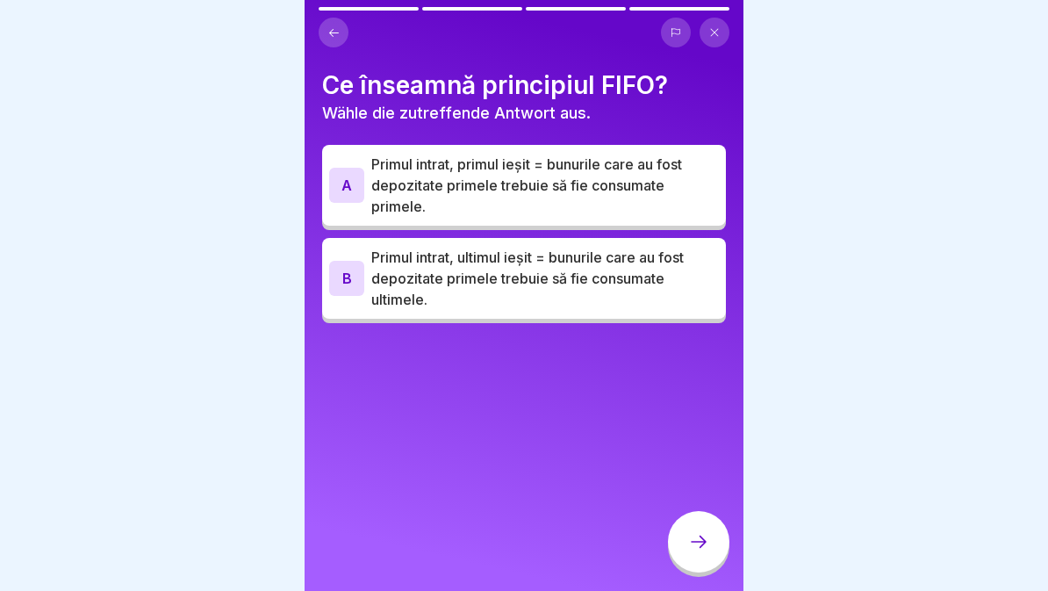
click at [639, 191] on p "Primul intrat, primul ieșit = bunurile care au fost depozitate primele trebuie …" at bounding box center [545, 185] width 348 height 63
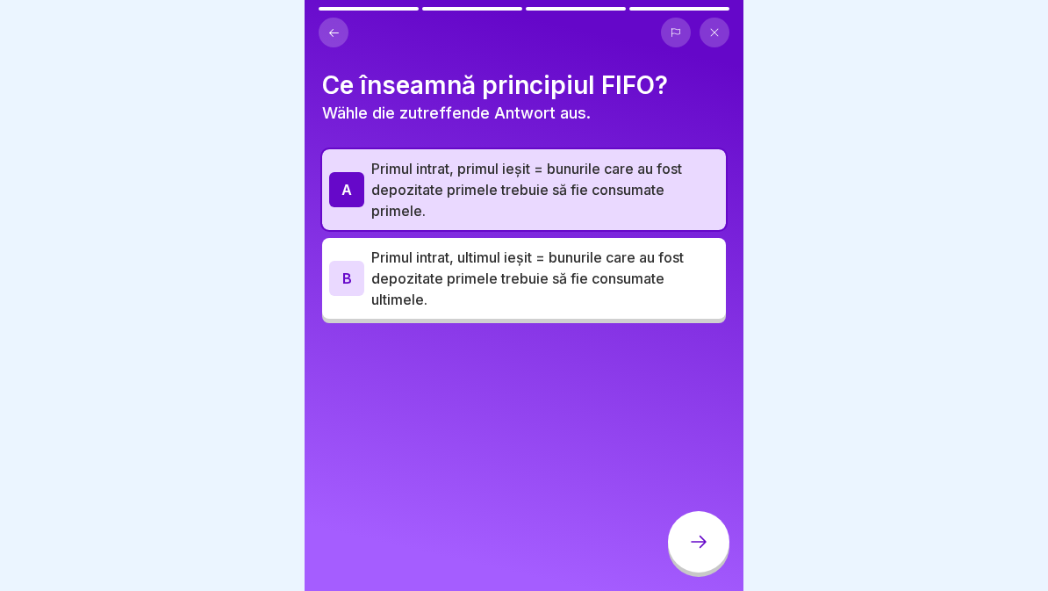
click at [702, 537] on icon at bounding box center [699, 542] width 16 height 12
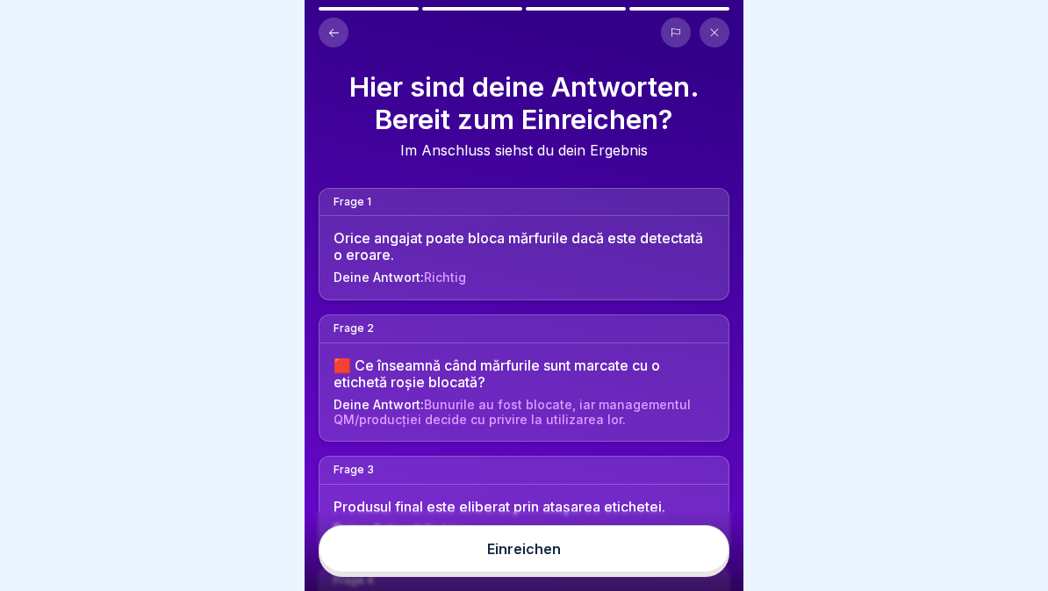
click at [645, 560] on button "Einreichen" at bounding box center [524, 548] width 411 height 47
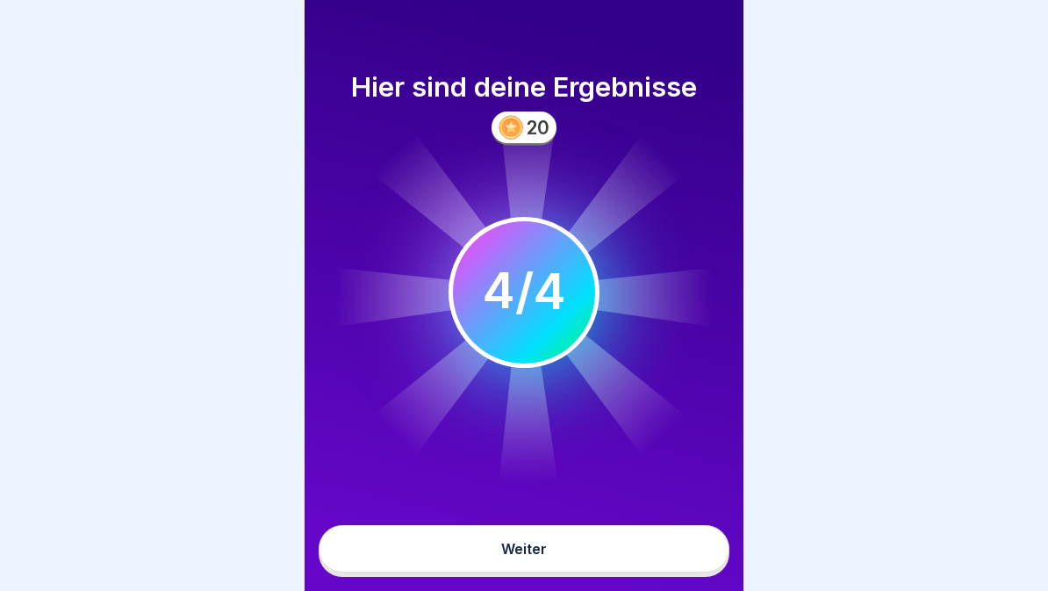
click at [659, 551] on button "Weiter" at bounding box center [524, 548] width 411 height 47
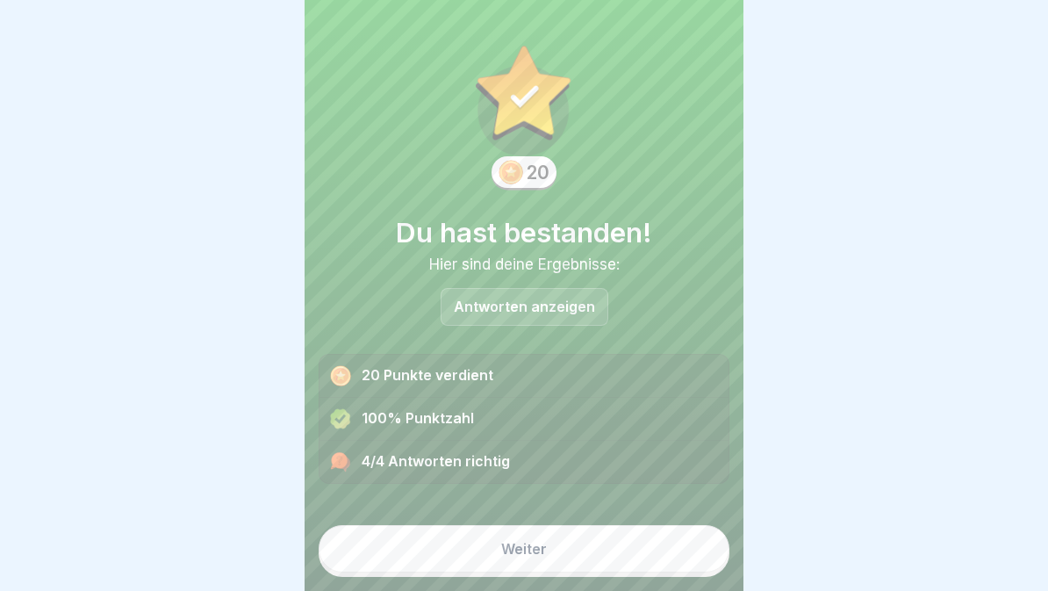
click at [648, 554] on button "Weiter" at bounding box center [524, 548] width 411 height 47
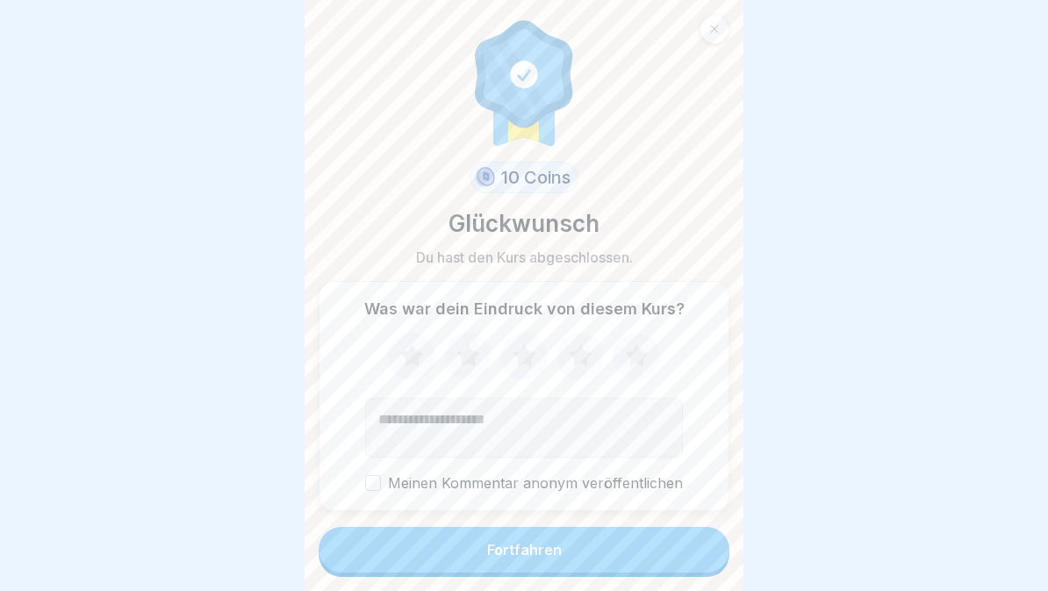
click at [642, 550] on button "Fortfahren" at bounding box center [524, 550] width 411 height 46
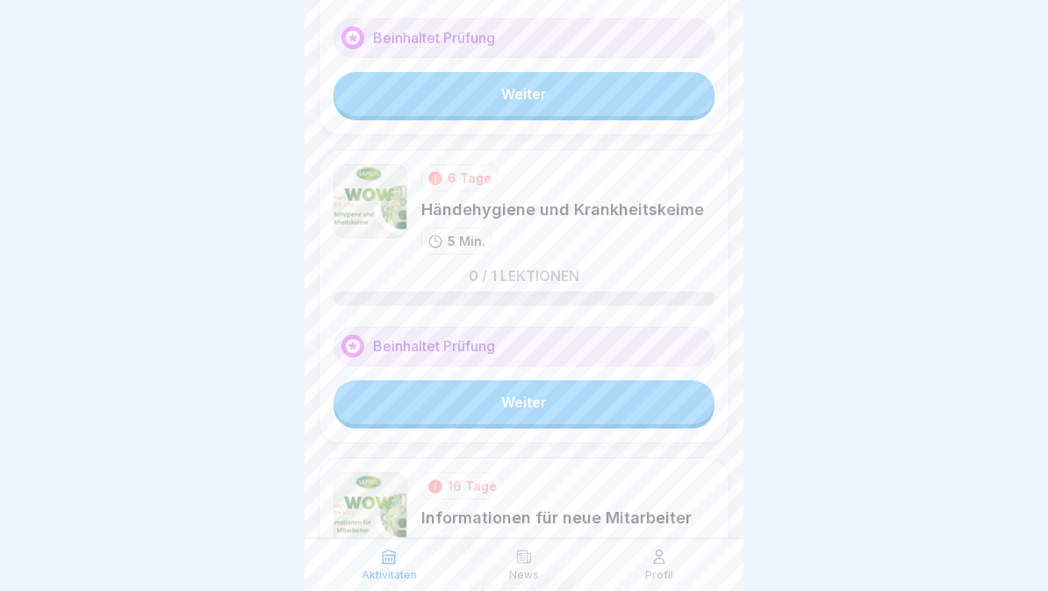
scroll to position [240, 0]
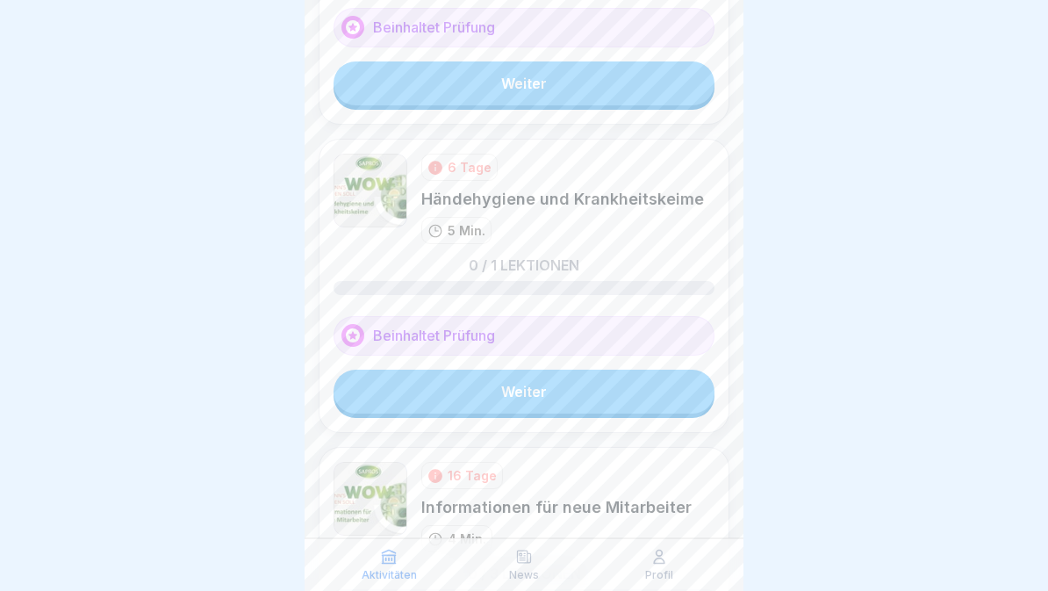
click at [634, 399] on link "Weiter" at bounding box center [524, 392] width 381 height 44
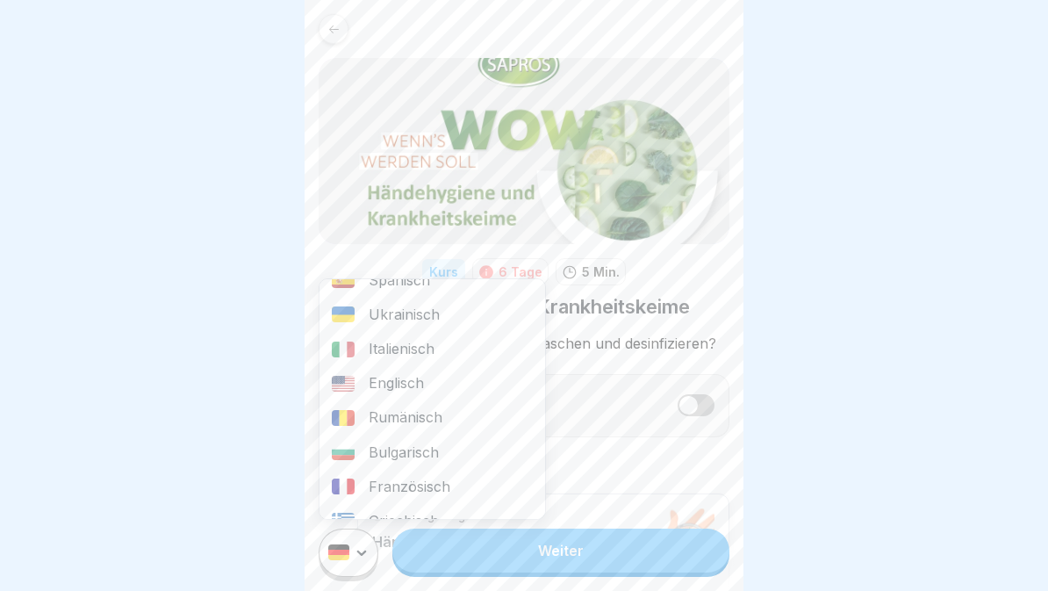
scroll to position [112, 0]
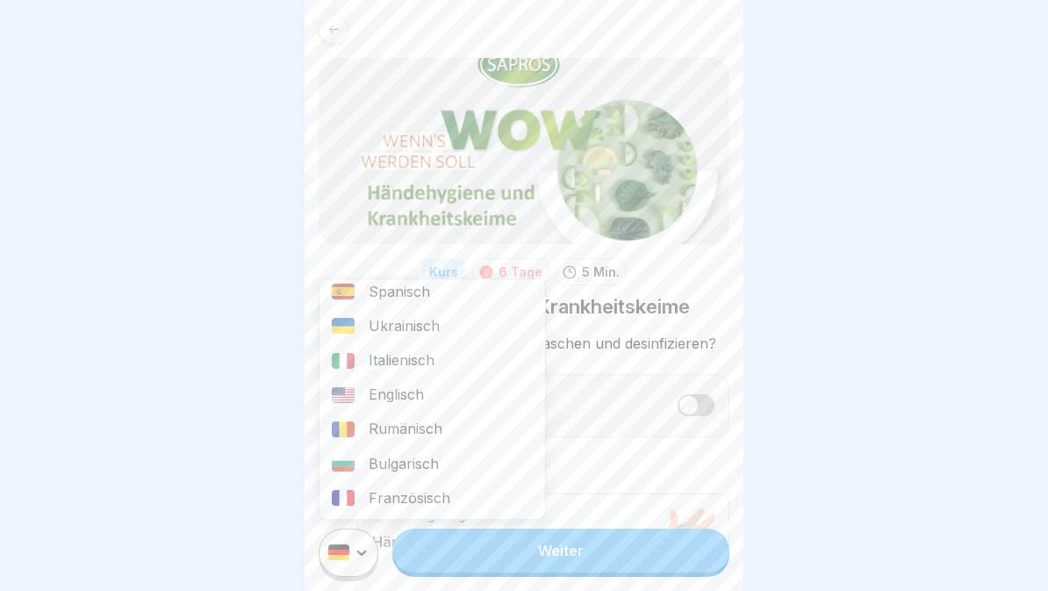
click at [429, 438] on div "Rumänisch" at bounding box center [433, 429] width 226 height 34
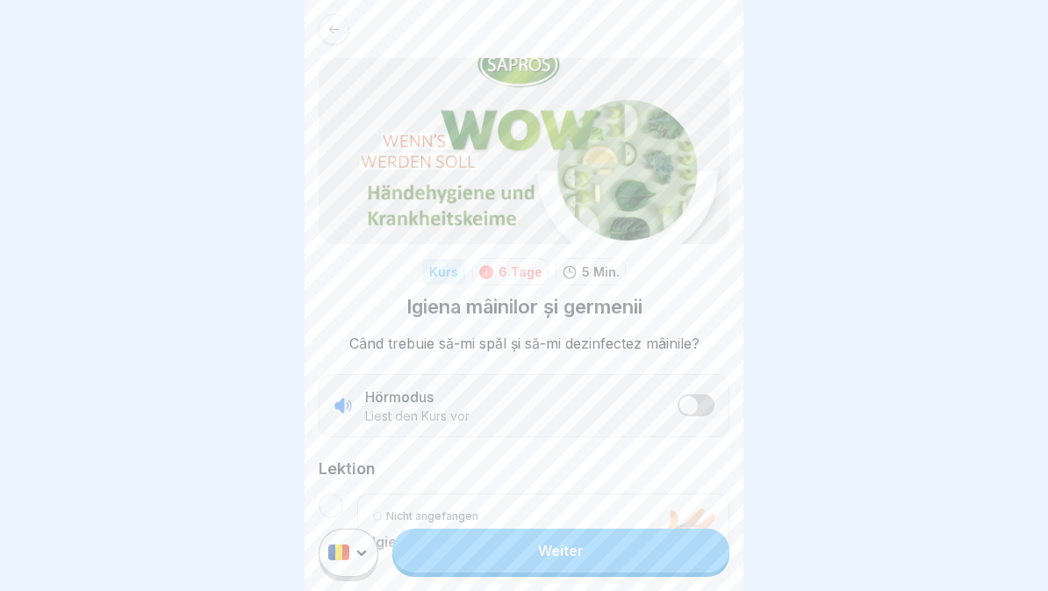
click at [530, 561] on link "Weiter" at bounding box center [561, 551] width 337 height 44
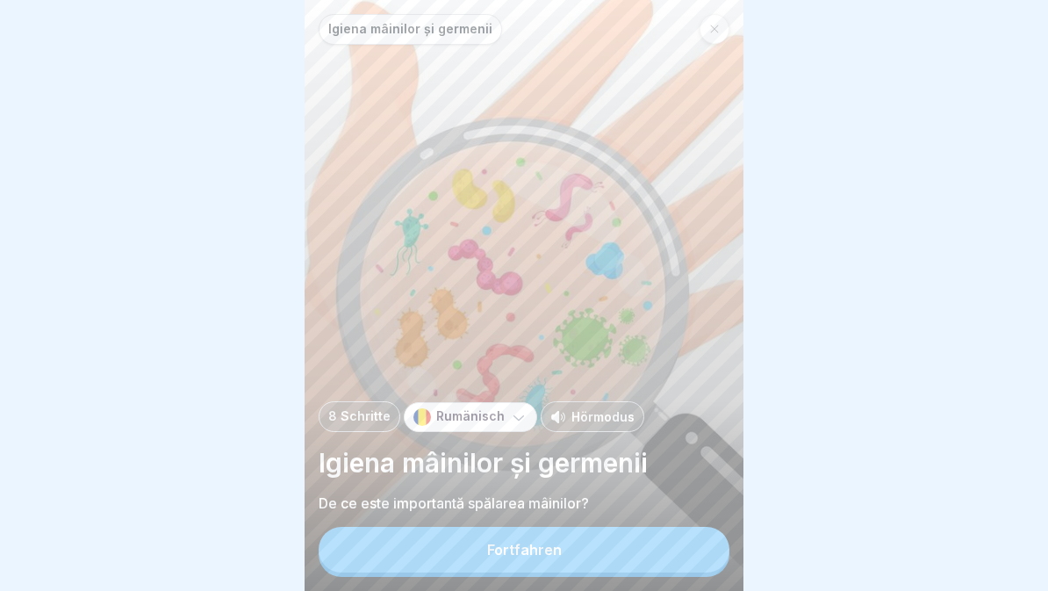
click at [607, 570] on button "Fortfahren" at bounding box center [524, 550] width 411 height 46
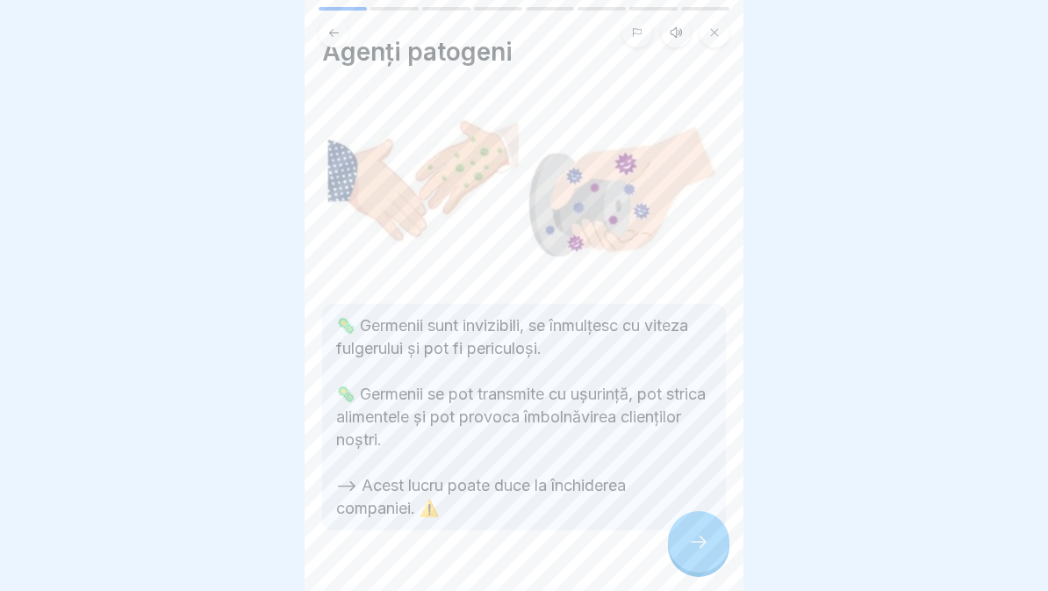
scroll to position [33, 0]
click at [685, 534] on div at bounding box center [698, 541] width 61 height 61
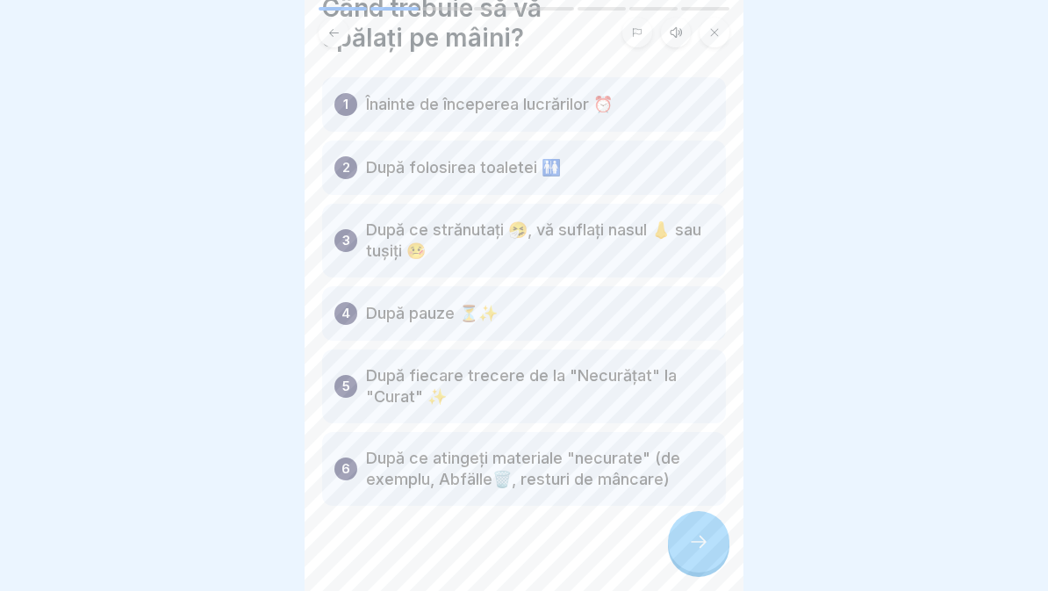
scroll to position [77, 0]
click at [697, 519] on div at bounding box center [698, 541] width 61 height 61
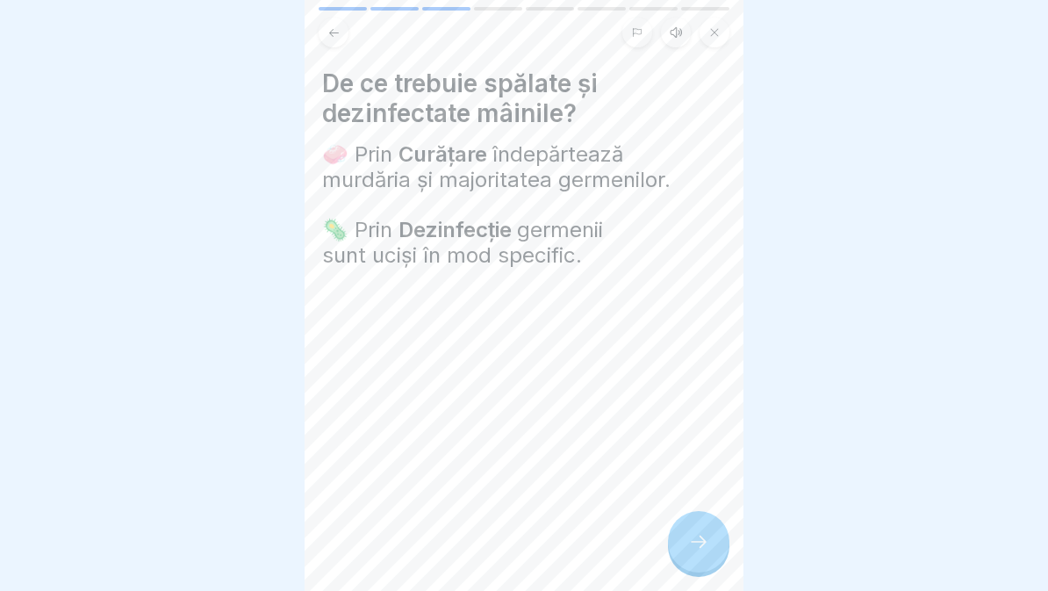
click at [681, 527] on div at bounding box center [698, 541] width 61 height 61
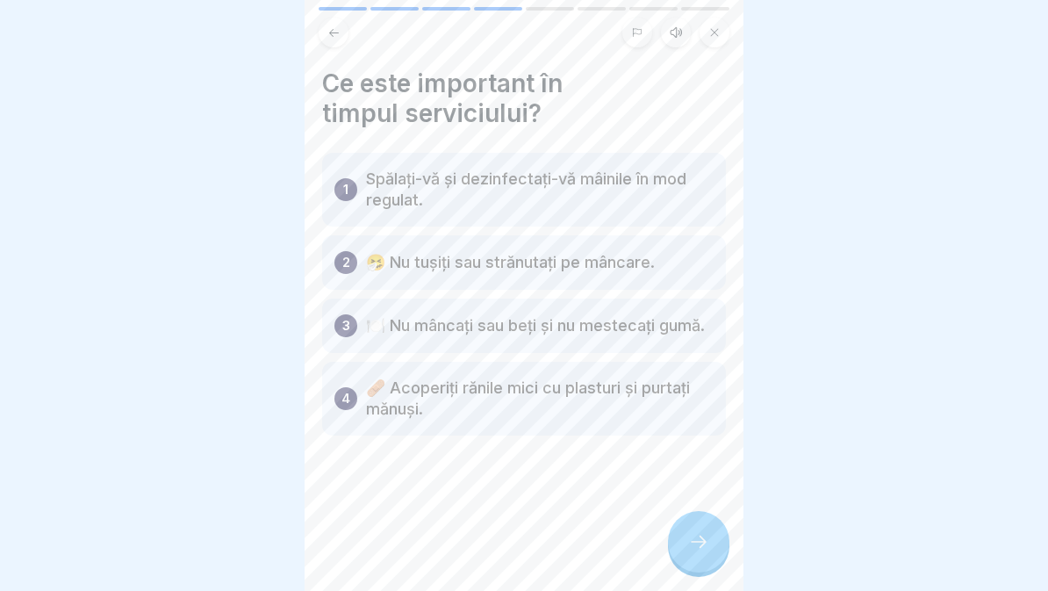
click at [691, 529] on div at bounding box center [698, 541] width 61 height 61
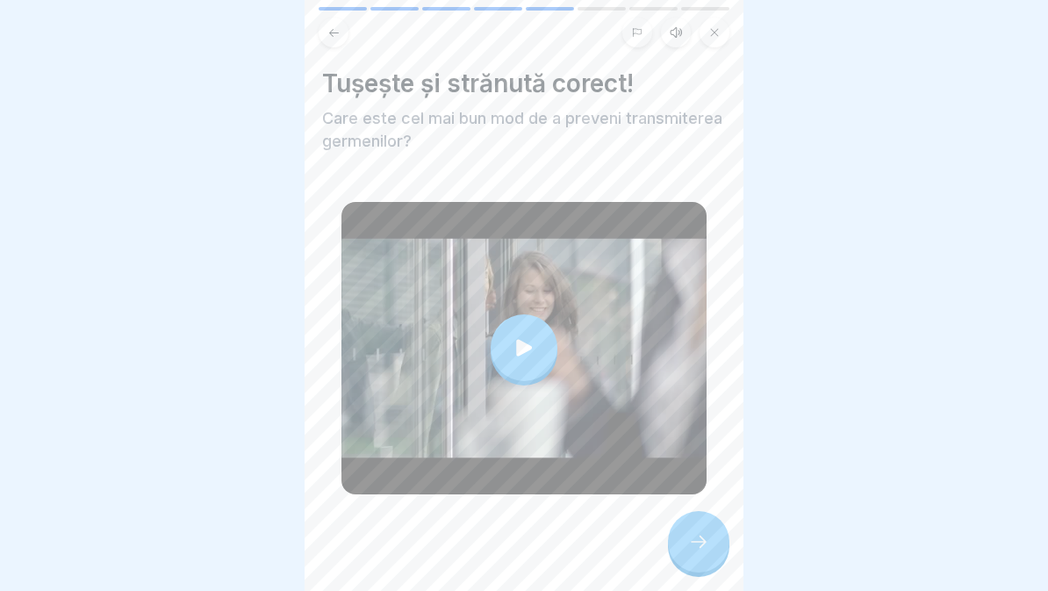
click at [531, 353] on icon at bounding box center [524, 347] width 25 height 25
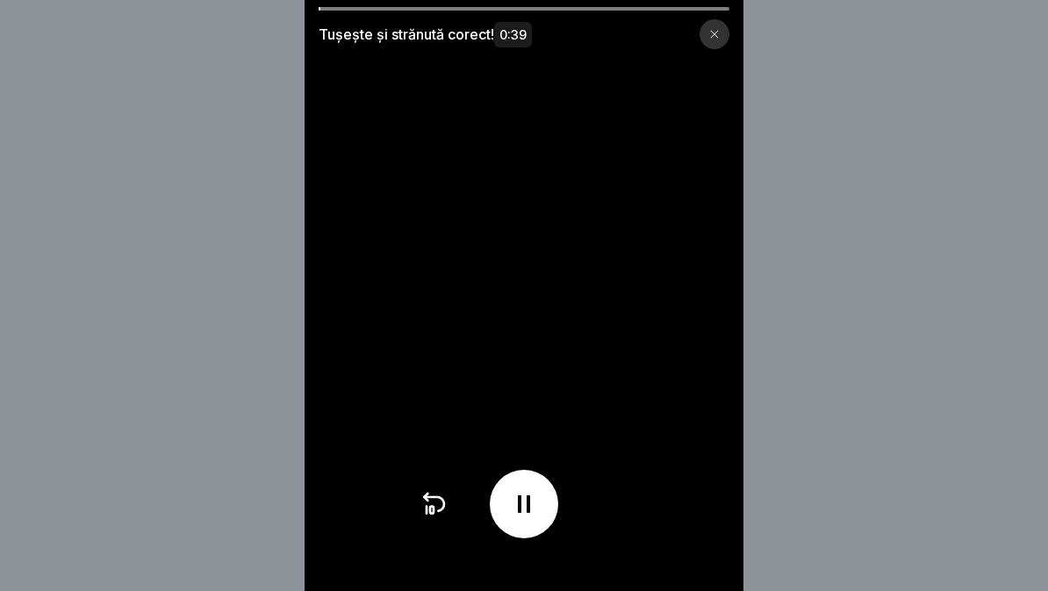
click at [708, 33] on div at bounding box center [715, 34] width 30 height 30
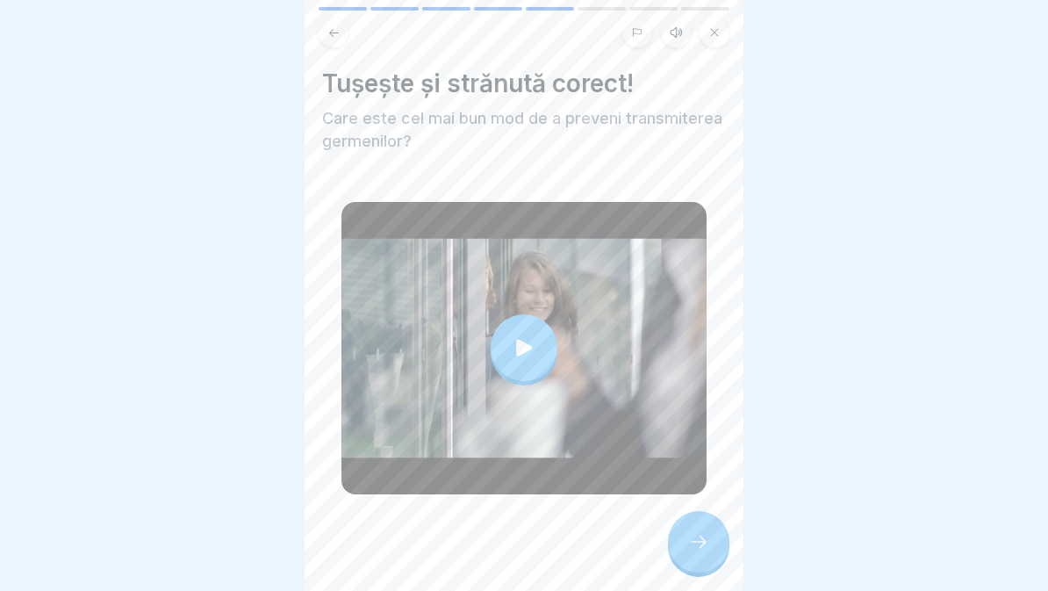
click at [707, 526] on div at bounding box center [698, 541] width 61 height 61
click at [694, 537] on icon at bounding box center [698, 541] width 21 height 21
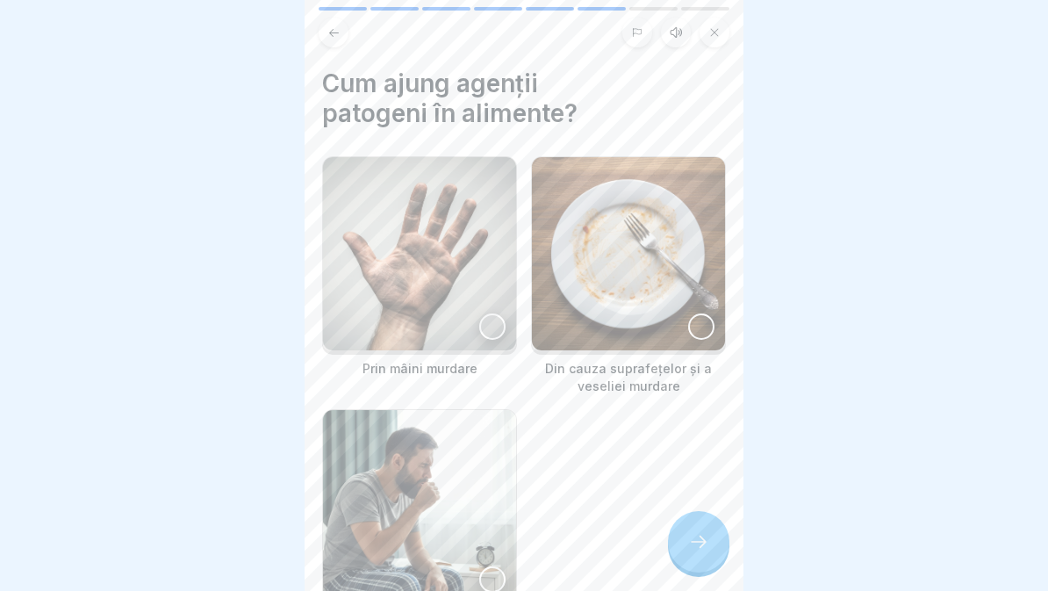
click at [446, 270] on img at bounding box center [419, 253] width 193 height 193
click at [472, 479] on img at bounding box center [419, 506] width 193 height 193
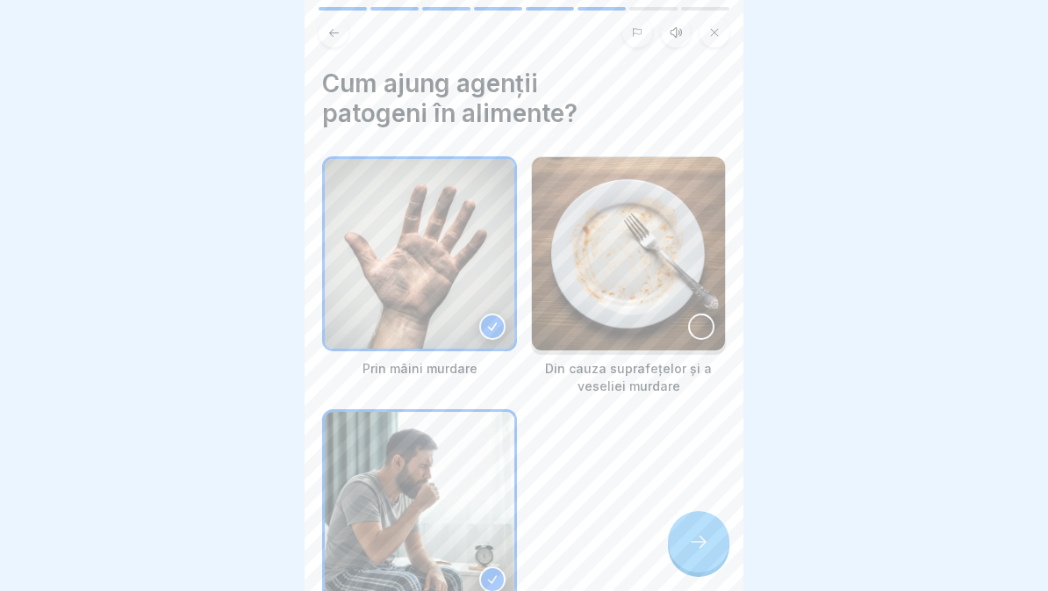
click at [648, 295] on img at bounding box center [628, 253] width 193 height 193
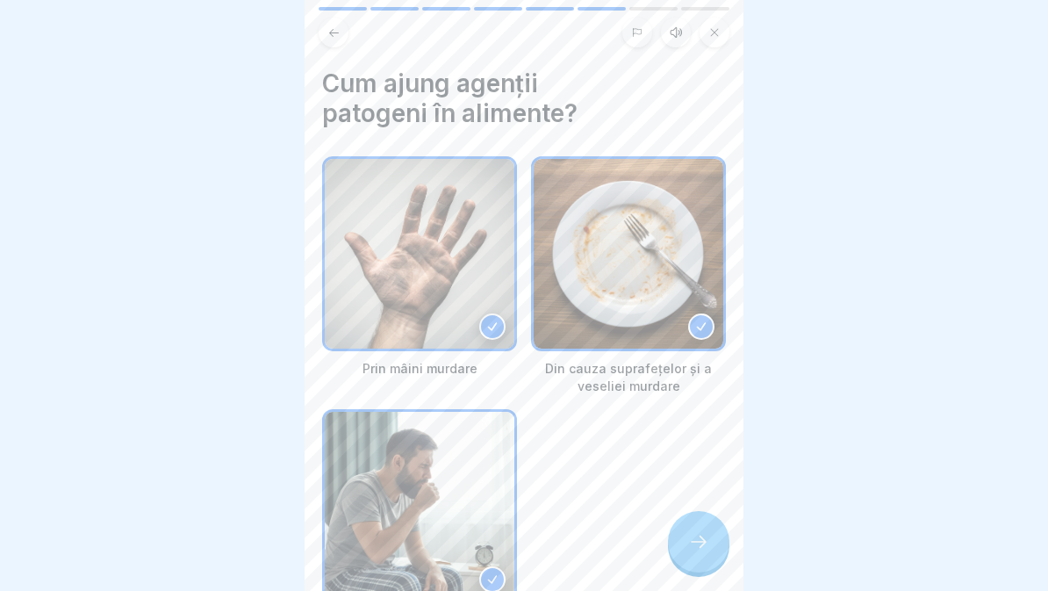
click at [694, 557] on div at bounding box center [698, 541] width 61 height 61
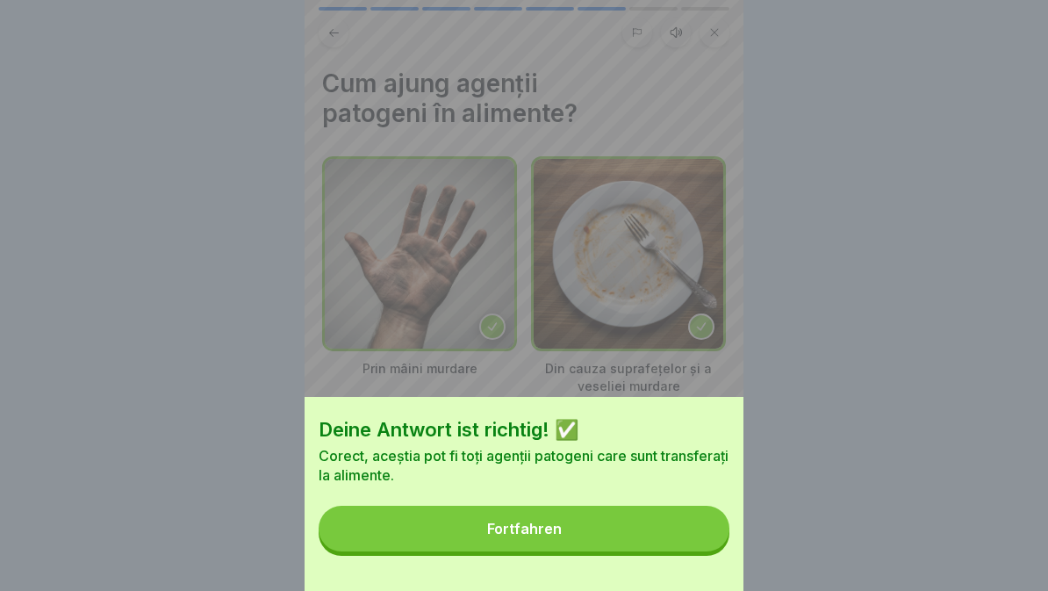
click at [669, 539] on button "Fortfahren" at bounding box center [524, 529] width 411 height 46
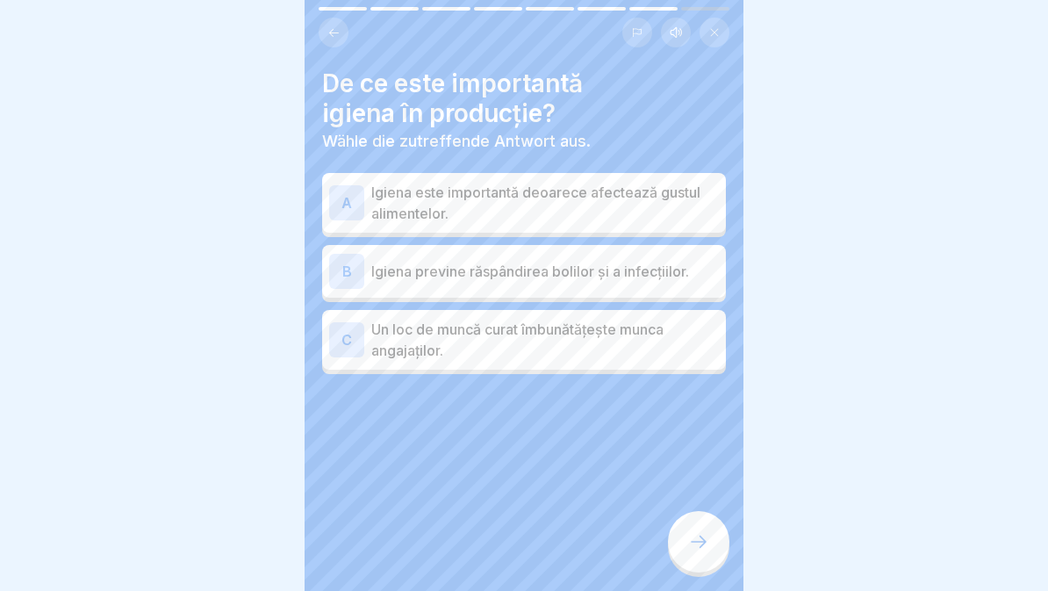
click at [670, 206] on p "Igiena este importantă deoarece afectează gustul alimentelor." at bounding box center [545, 203] width 348 height 42
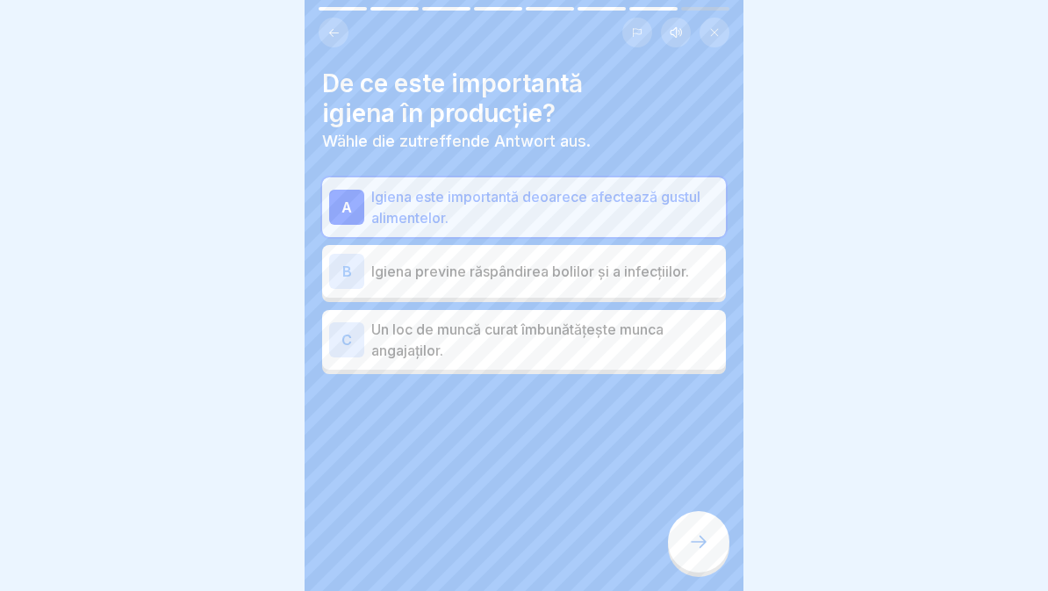
click at [672, 201] on p "Igiena este importantă deoarece afectează gustul alimentelor." at bounding box center [545, 207] width 348 height 42
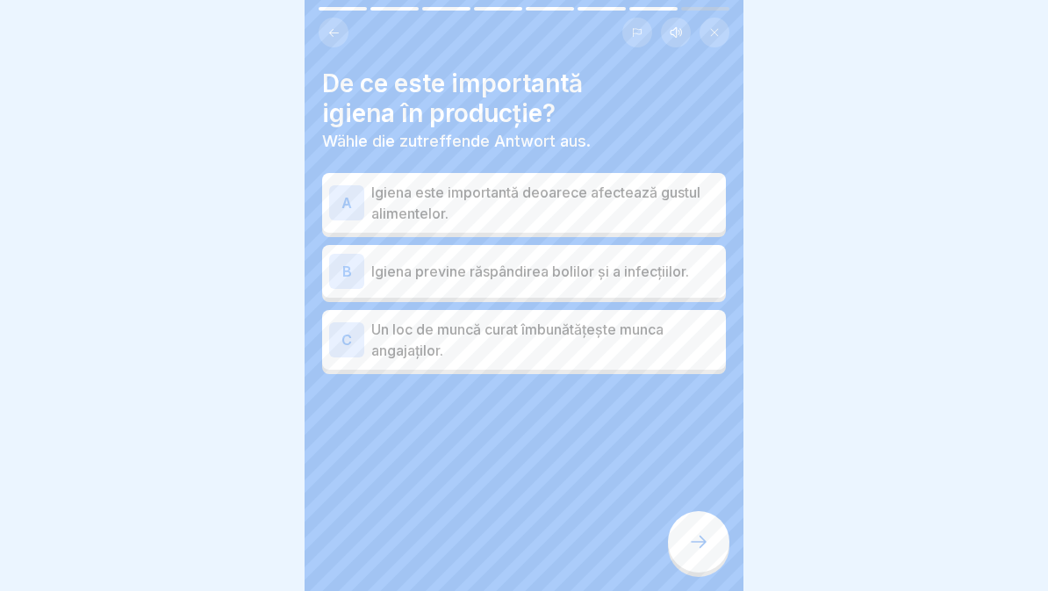
click at [660, 279] on p "Igiena previne răspândirea bolilor și a infecțiilor." at bounding box center [545, 271] width 348 height 21
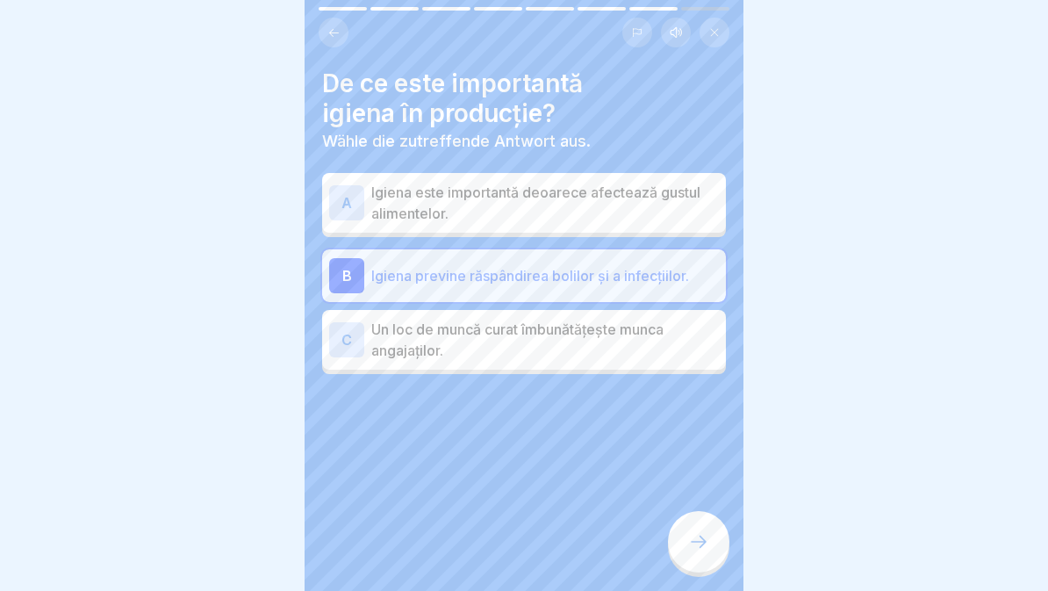
click at [697, 543] on icon at bounding box center [698, 541] width 21 height 21
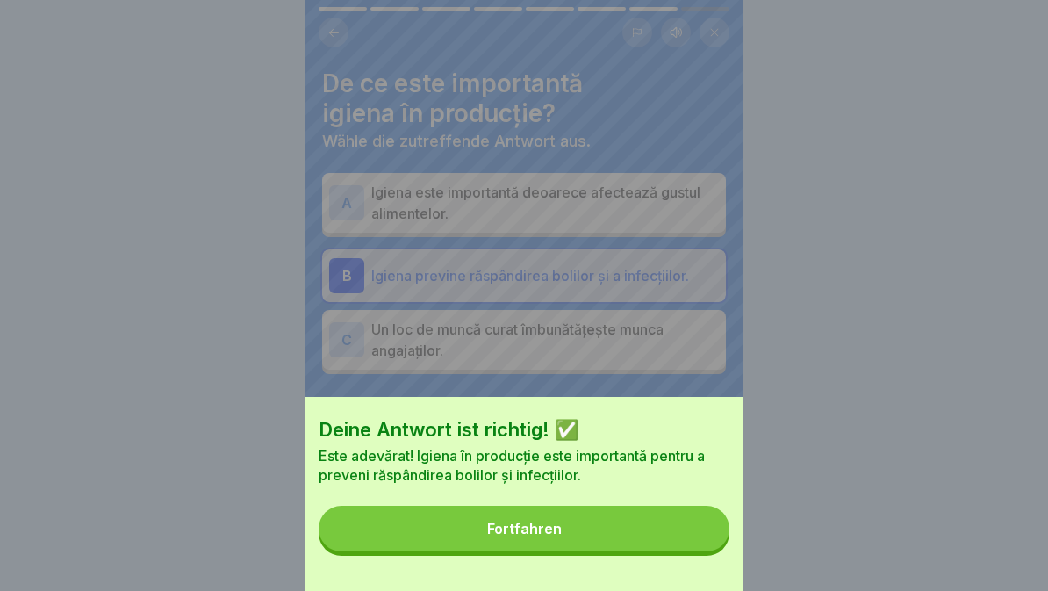
click at [676, 539] on button "Fortfahren" at bounding box center [524, 529] width 411 height 46
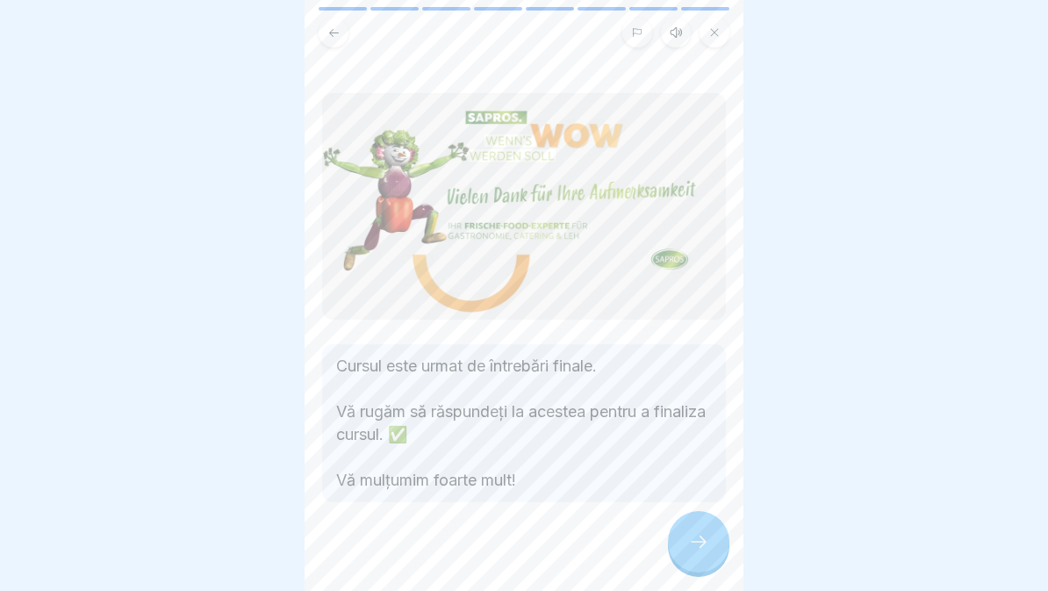
click at [695, 544] on icon at bounding box center [698, 541] width 21 height 21
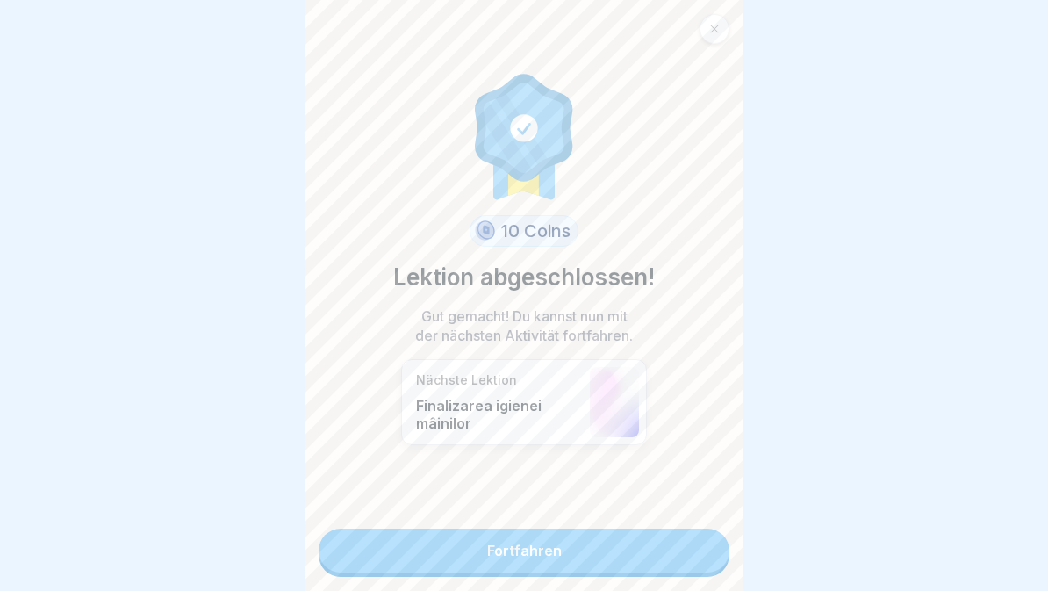
click at [641, 557] on link "Fortfahren" at bounding box center [524, 551] width 411 height 44
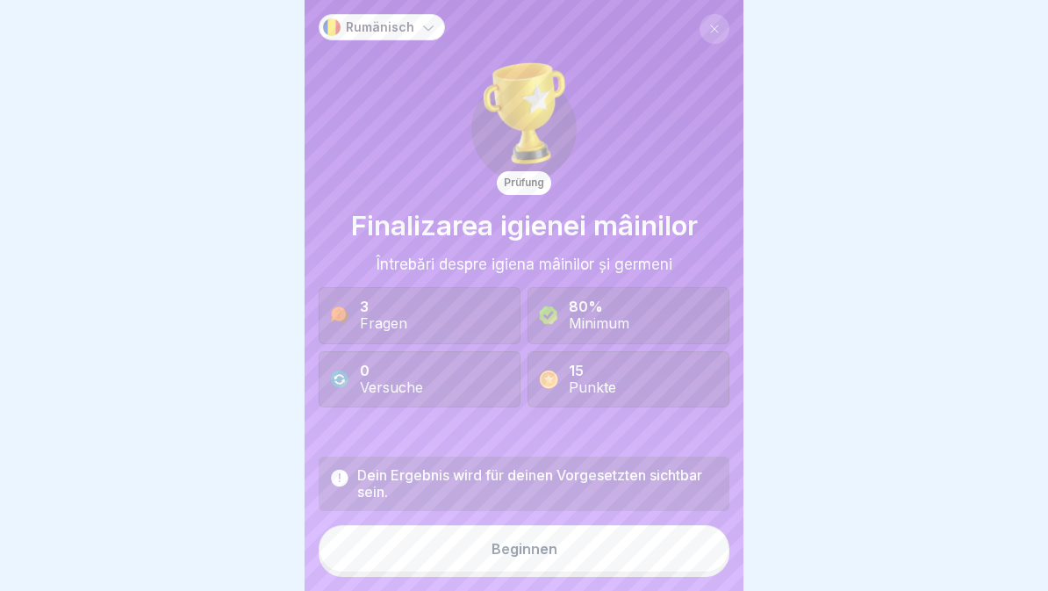
click at [630, 554] on button "Beginnen" at bounding box center [524, 548] width 411 height 47
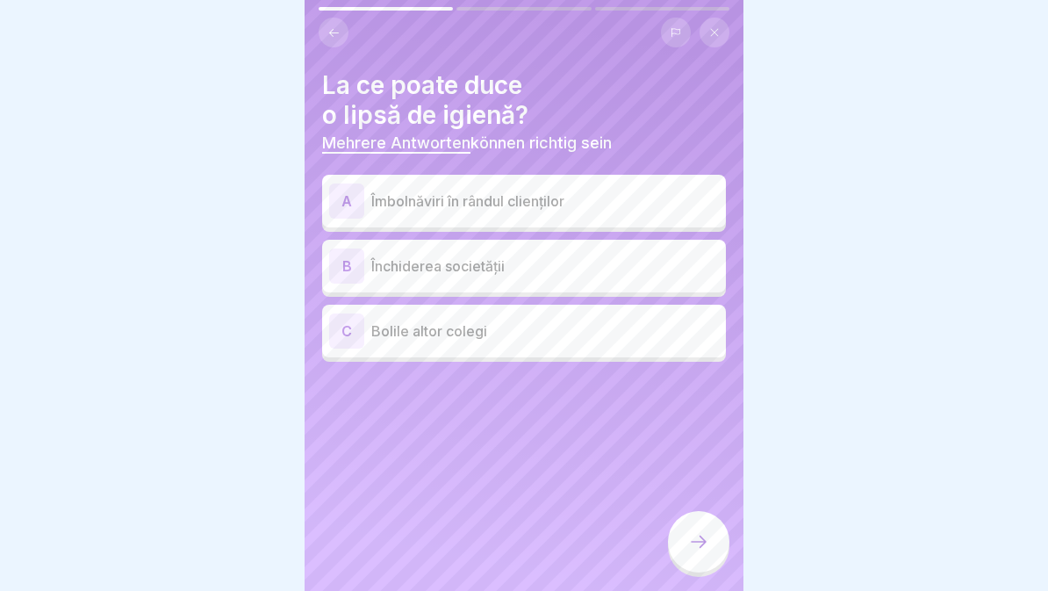
click at [637, 191] on p "Îmbolnăviri în rândul clienților" at bounding box center [545, 201] width 348 height 21
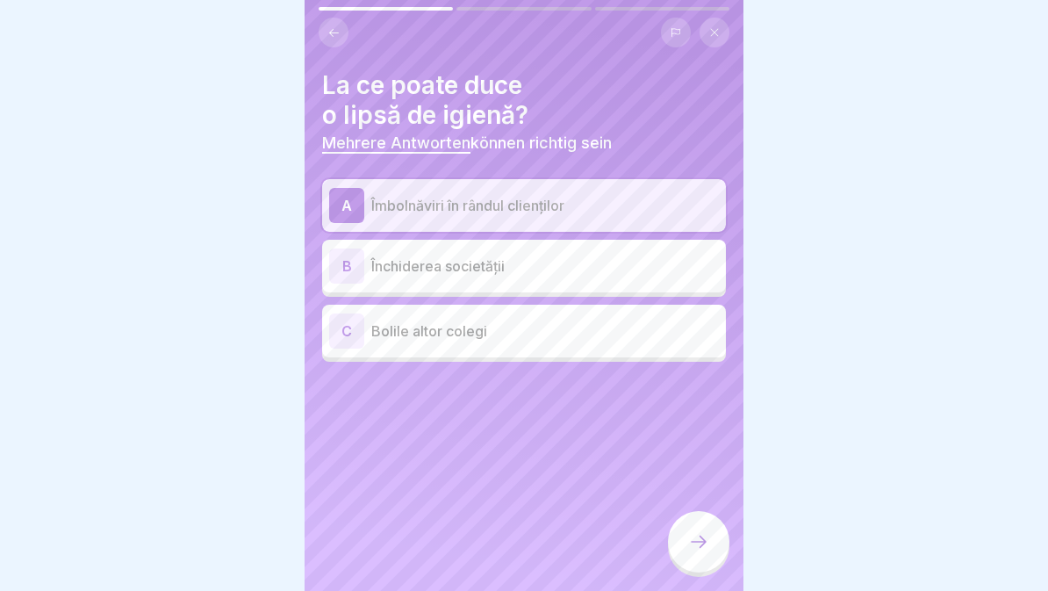
click at [641, 195] on p "Îmbolnăviri în rândul clienților" at bounding box center [545, 205] width 348 height 21
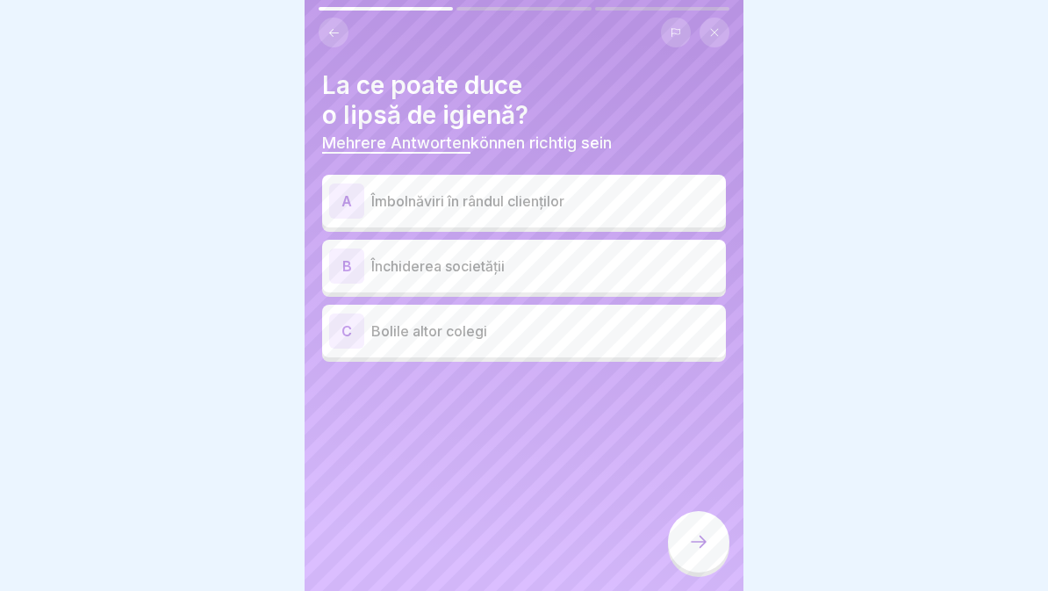
click at [639, 199] on p "Îmbolnăviri în rândul clienților" at bounding box center [545, 201] width 348 height 21
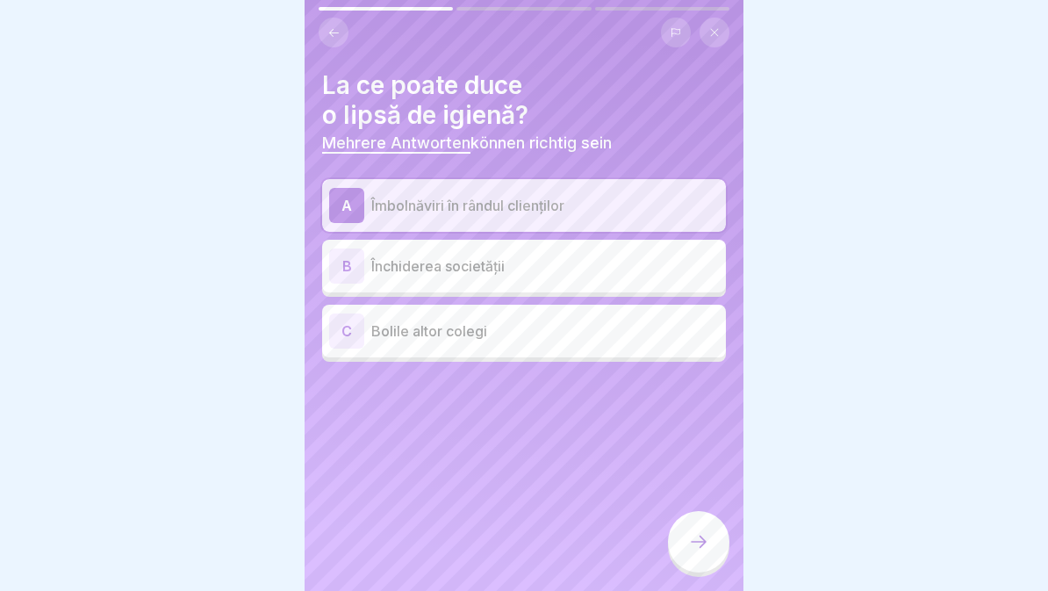
click at [615, 343] on div "C Bolile altor colegi" at bounding box center [524, 330] width 390 height 35
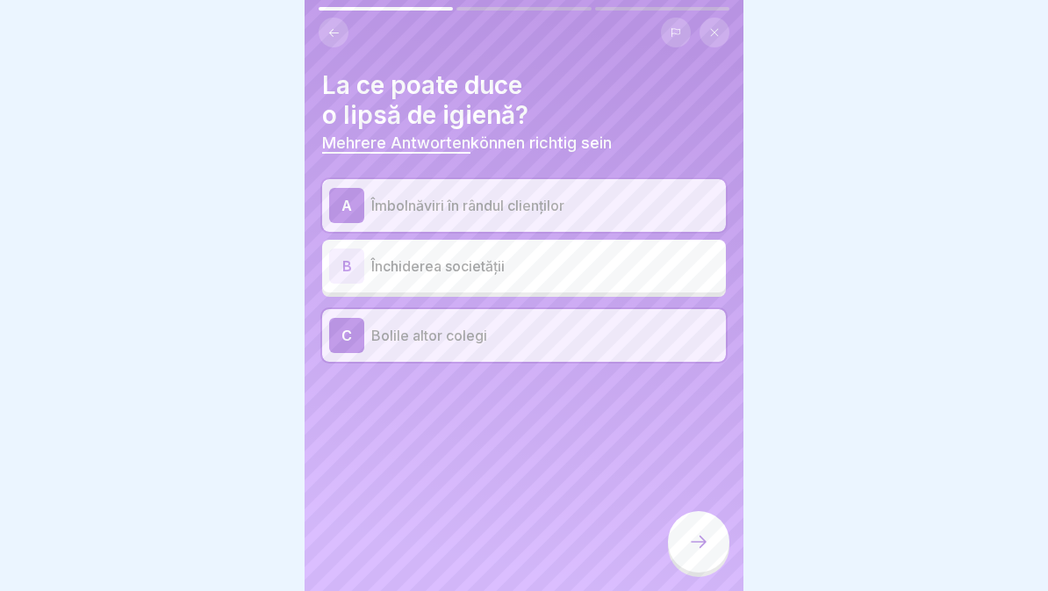
click at [601, 270] on p "Închiderea societății" at bounding box center [545, 266] width 348 height 21
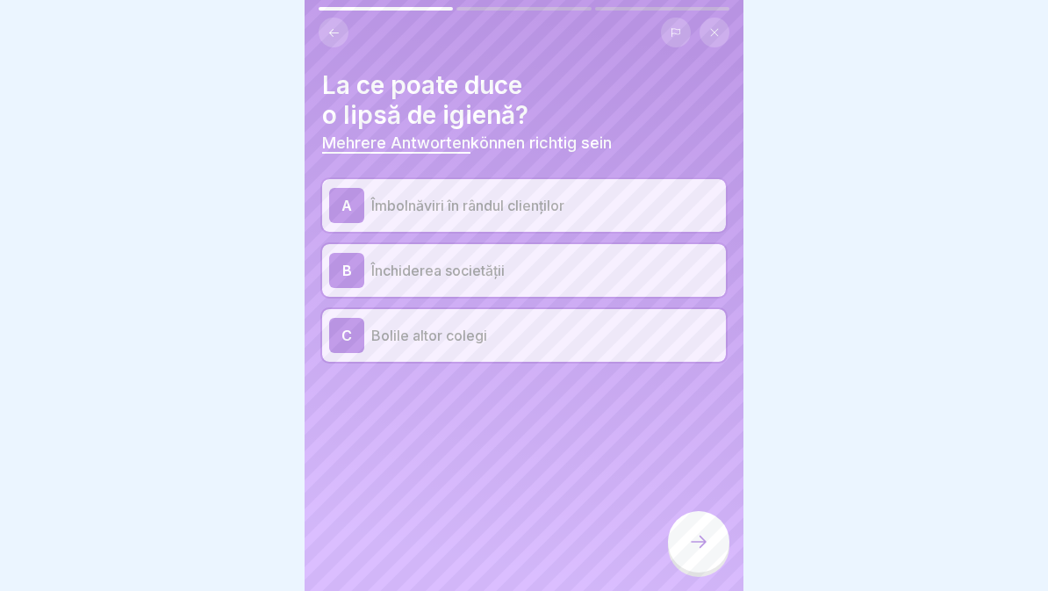
click at [681, 533] on div at bounding box center [698, 541] width 61 height 61
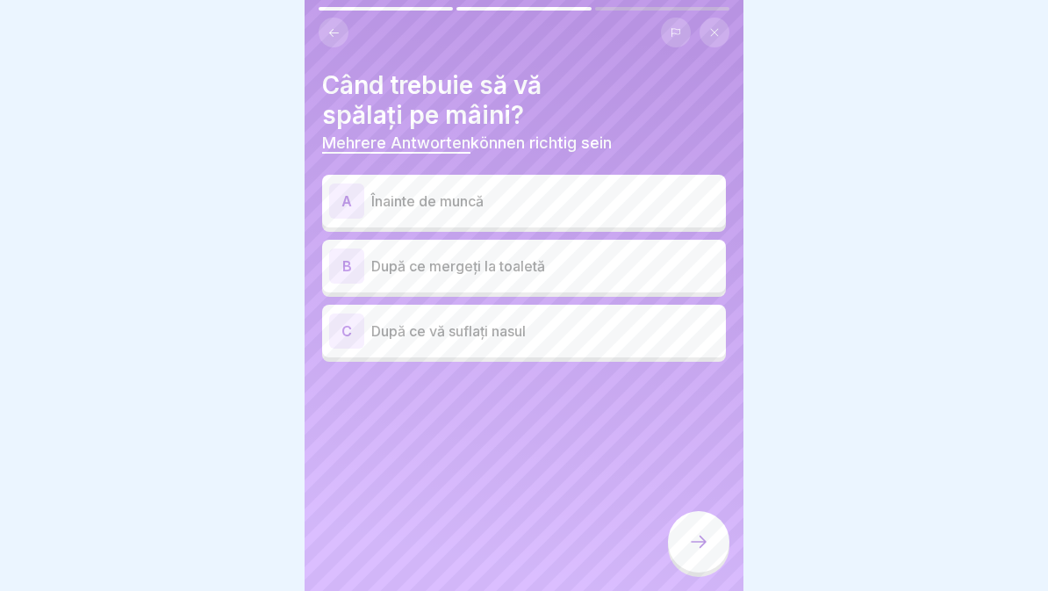
click at [592, 338] on p "După ce vă suflați nasul" at bounding box center [545, 331] width 348 height 21
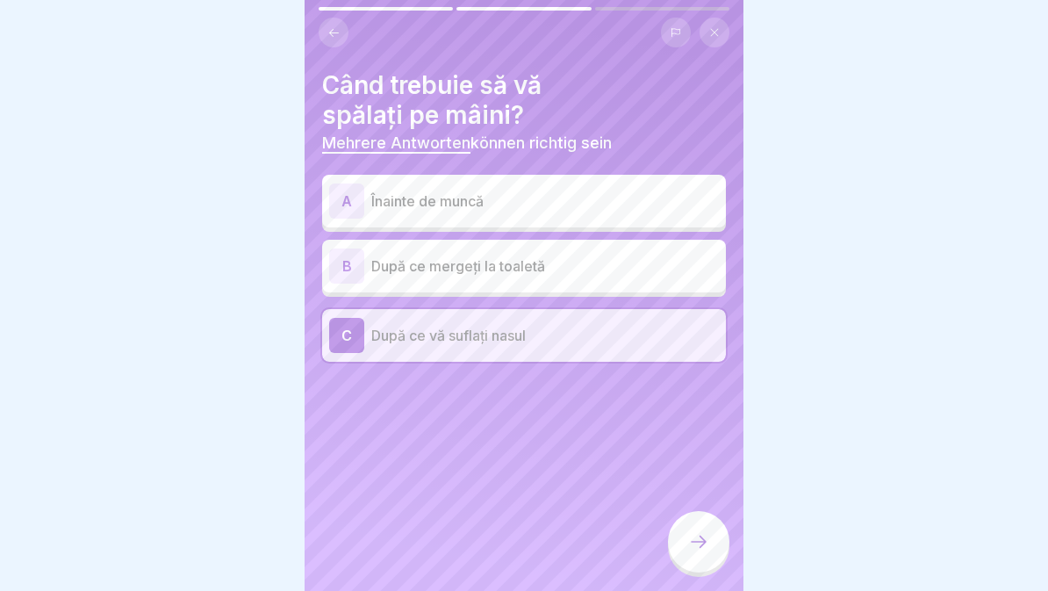
click at [603, 267] on p "După ce mergeți la toaletă" at bounding box center [545, 266] width 348 height 21
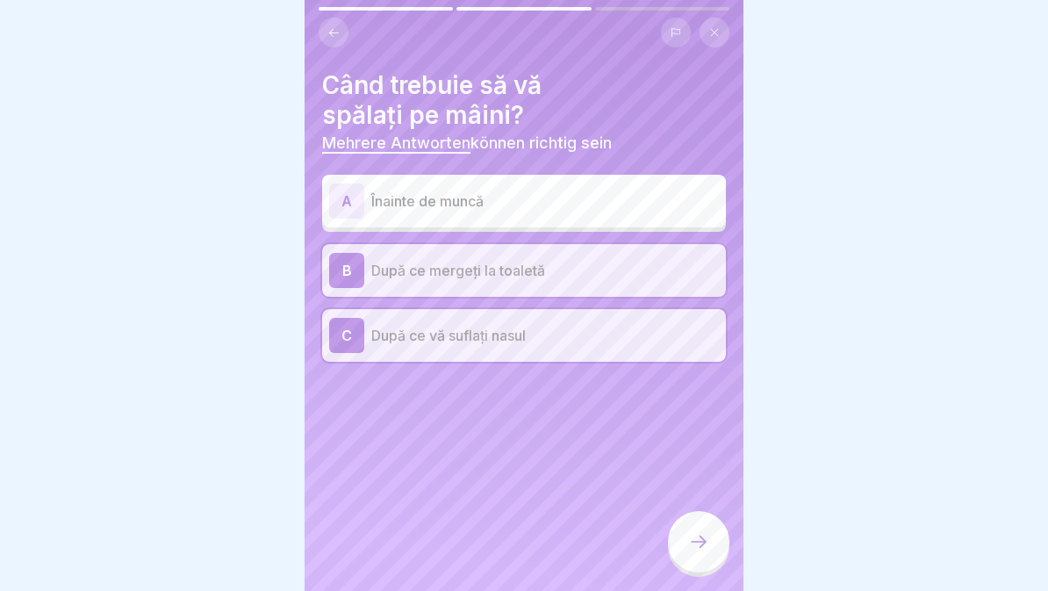
click at [627, 201] on p "Înainte de muncă" at bounding box center [545, 201] width 348 height 21
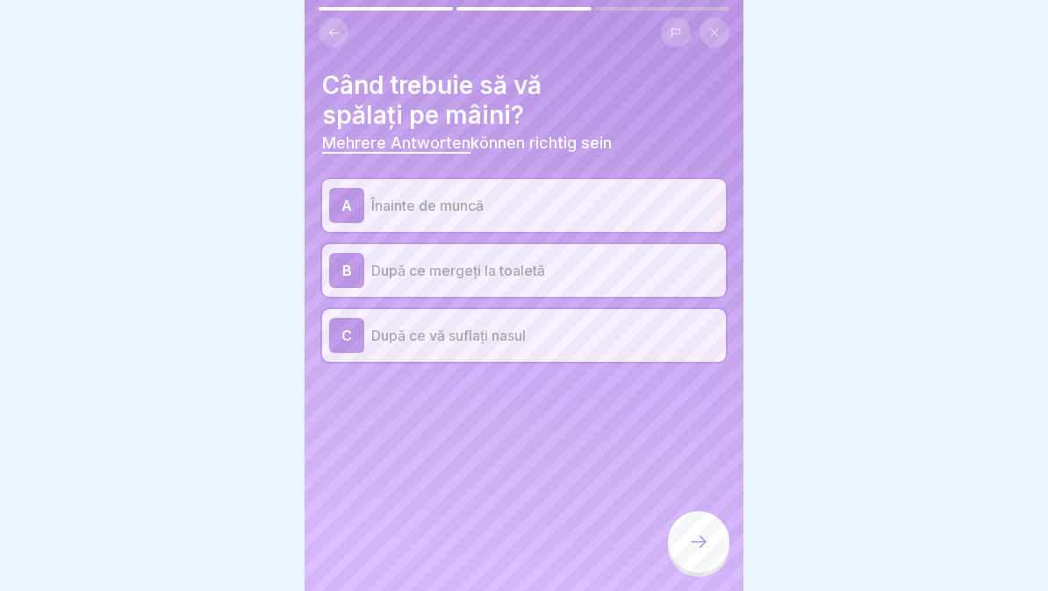
click at [717, 537] on div at bounding box center [698, 541] width 61 height 61
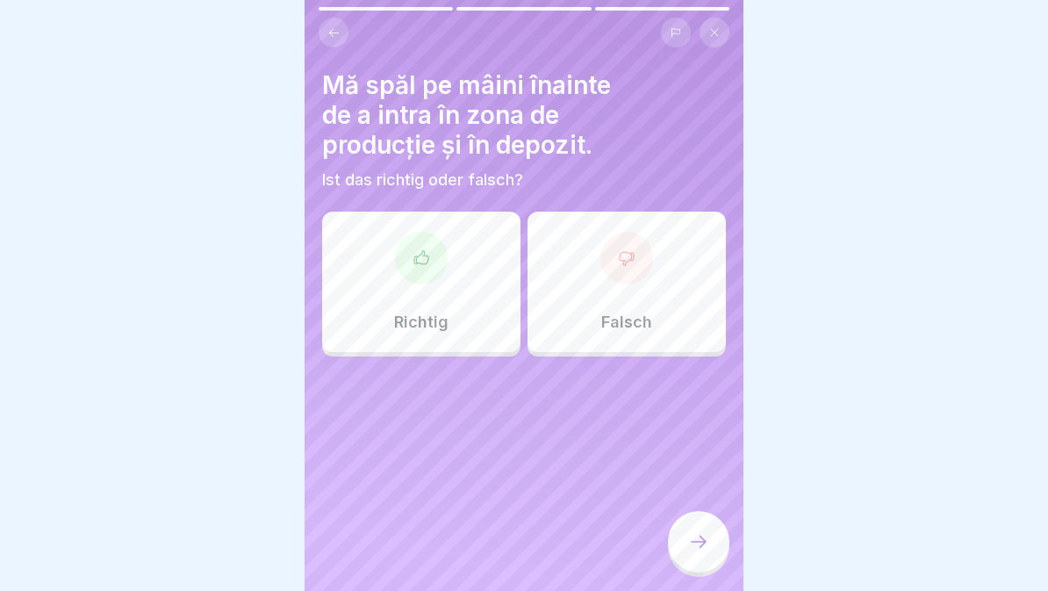
click at [447, 313] on p "Richtig" at bounding box center [421, 322] width 54 height 19
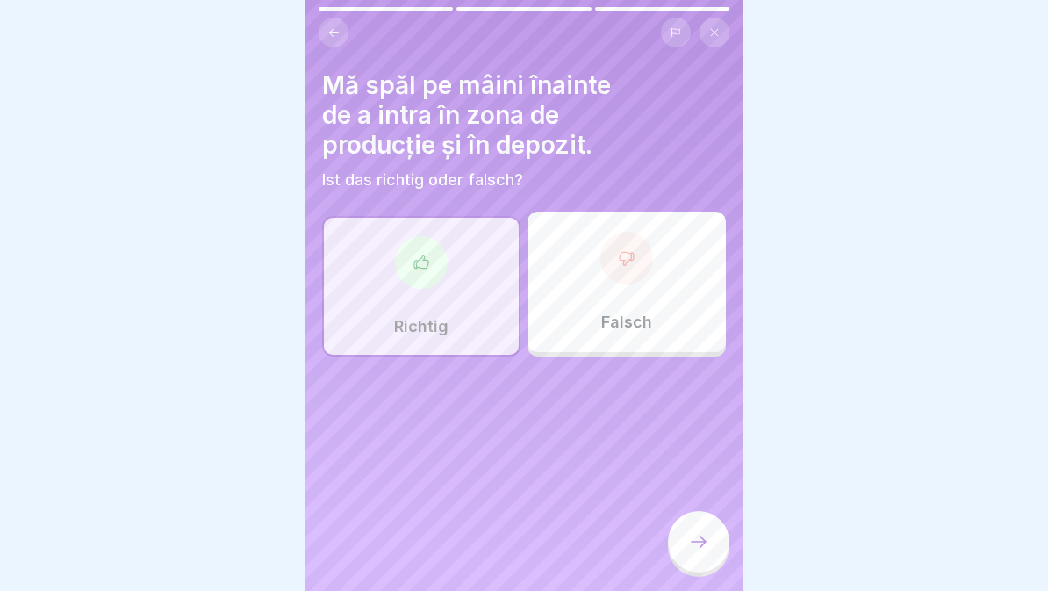
click at [688, 548] on div at bounding box center [698, 541] width 61 height 61
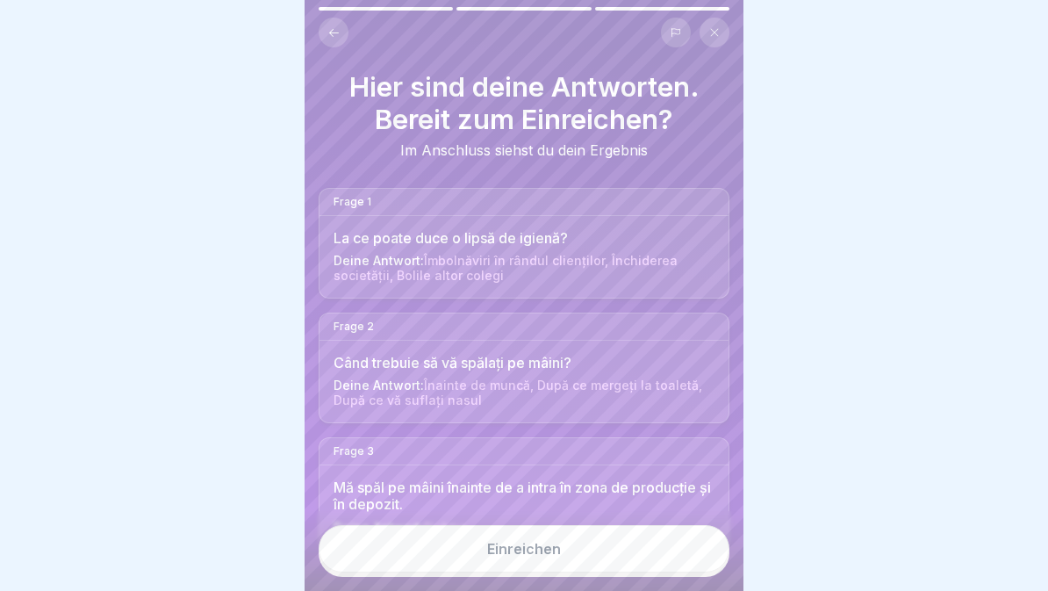
click at [646, 544] on button "Einreichen" at bounding box center [524, 548] width 411 height 47
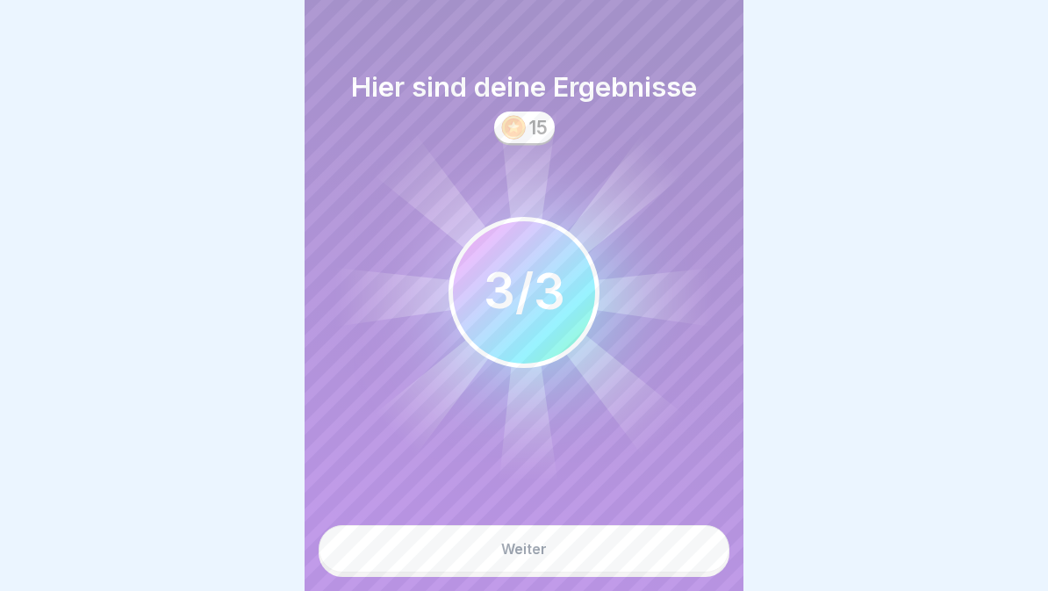
click at [617, 560] on button "Weiter" at bounding box center [524, 548] width 411 height 47
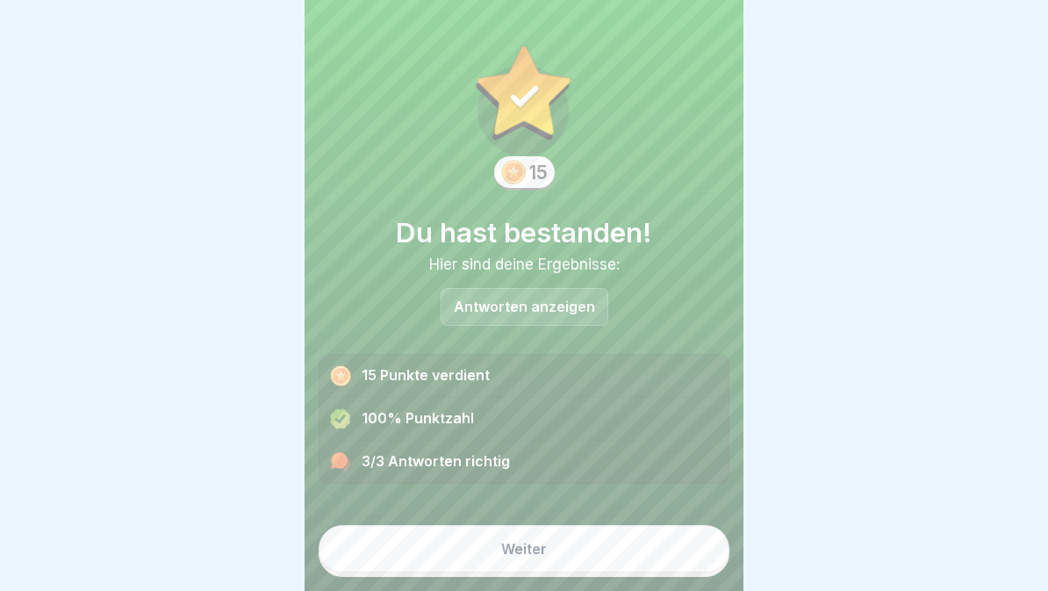
click at [620, 560] on button "Weiter" at bounding box center [524, 548] width 411 height 47
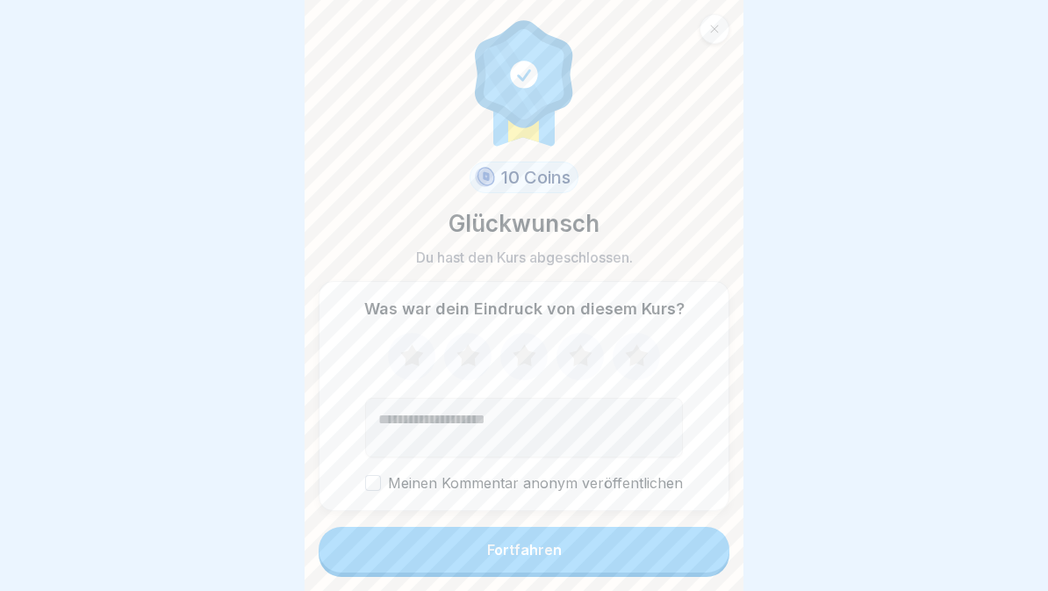
click at [628, 552] on button "Fortfahren" at bounding box center [524, 550] width 411 height 46
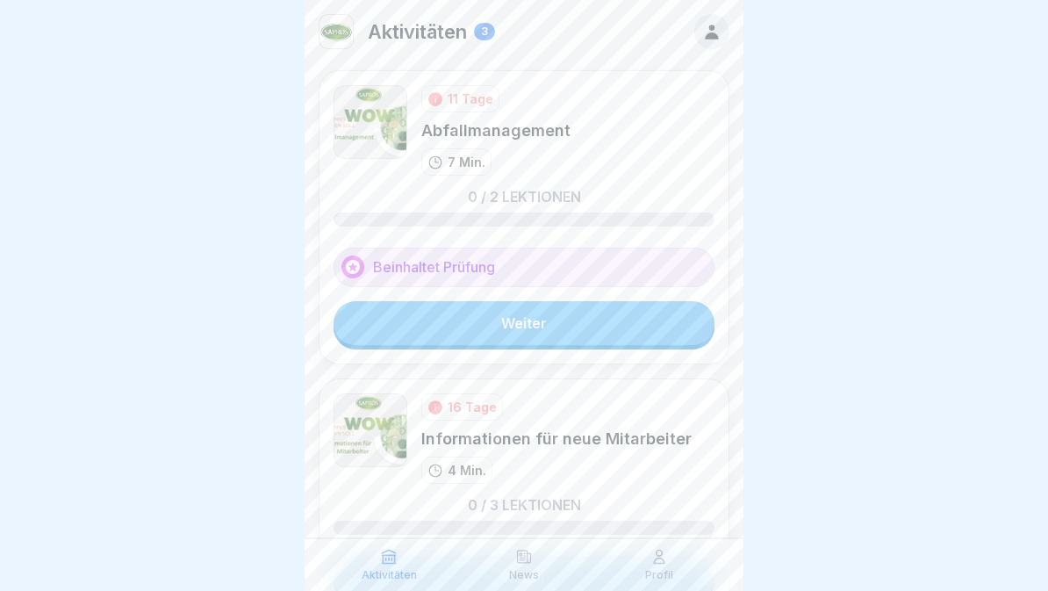
click at [623, 561] on div "Profil" at bounding box center [659, 564] width 126 height 33
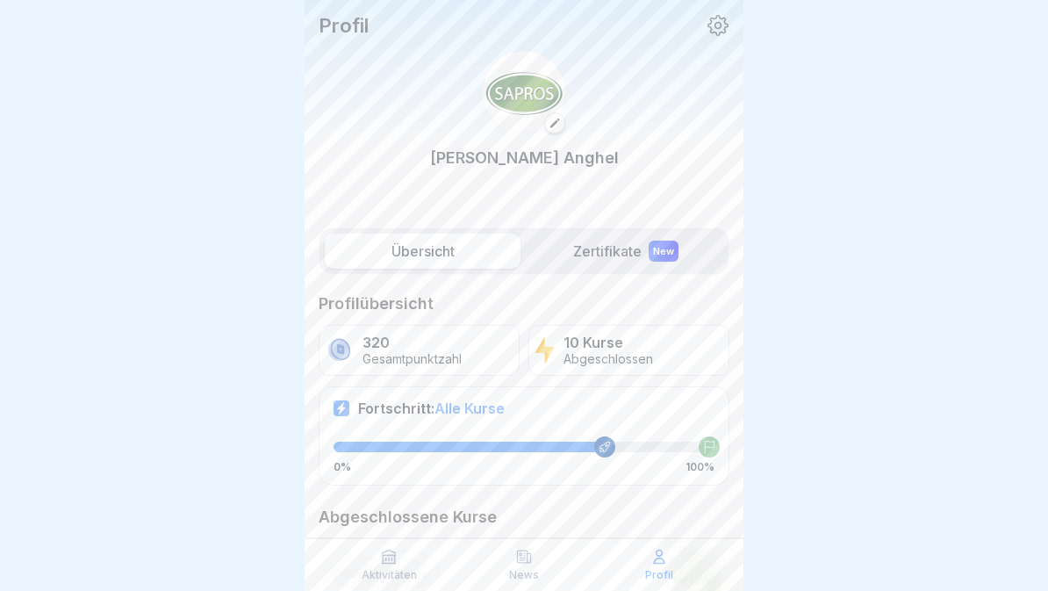
click at [602, 357] on p "Abgeschlossen" at bounding box center [609, 359] width 90 height 15
click at [611, 355] on p "Abgeschlossen" at bounding box center [609, 359] width 90 height 15
click at [443, 251] on label "Übersicht" at bounding box center [423, 251] width 196 height 35
click at [457, 357] on p "Gesamtpunktzahl" at bounding box center [412, 359] width 99 height 15
click at [587, 259] on label "Zertifikate New" at bounding box center [626, 251] width 196 height 35
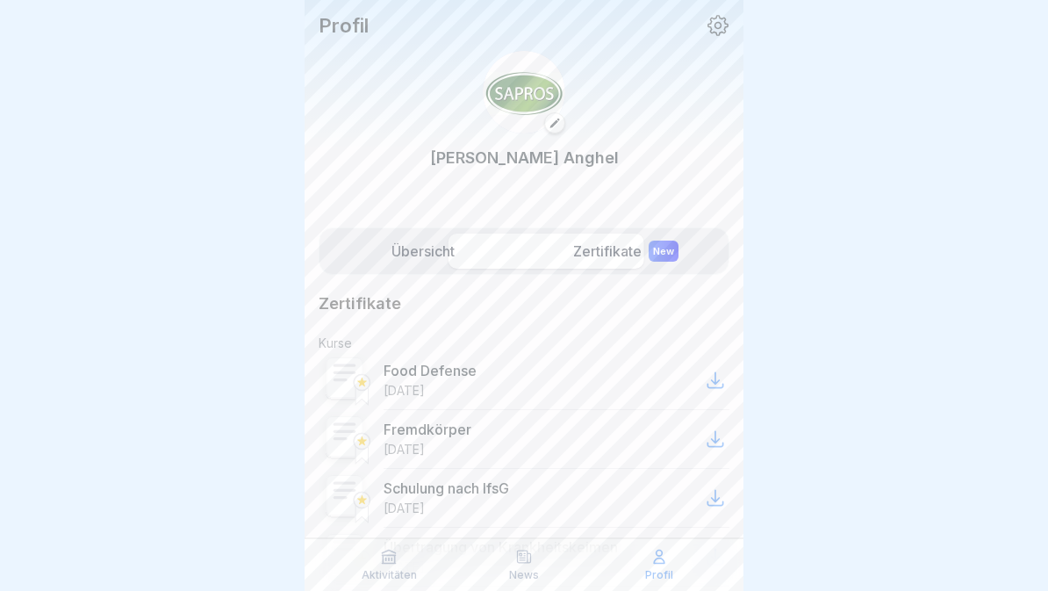
click at [532, 107] on img at bounding box center [524, 92] width 83 height 83
click at [432, 258] on label "Übersicht" at bounding box center [423, 251] width 196 height 35
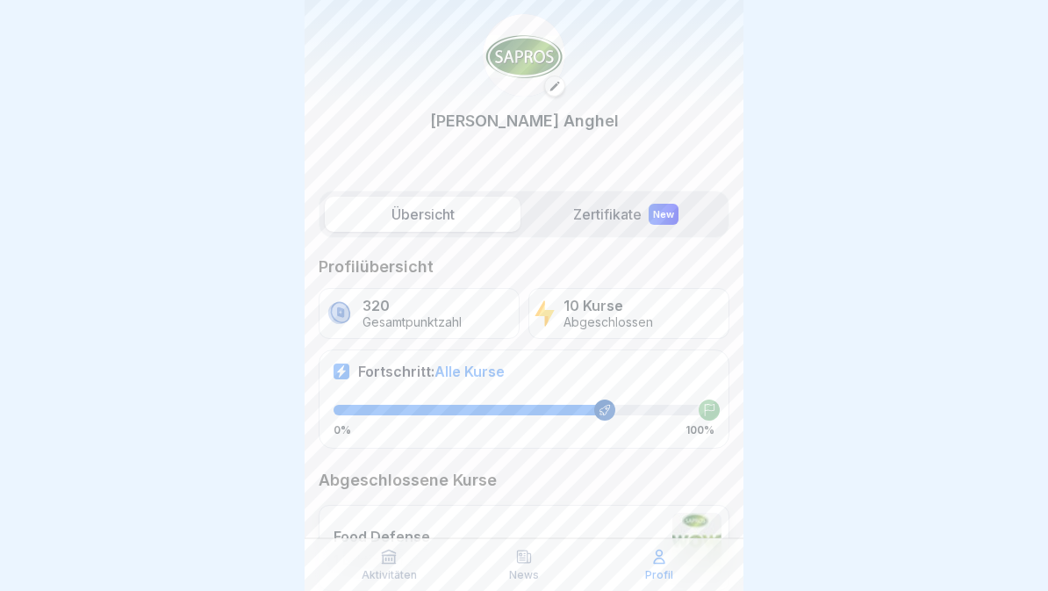
scroll to position [71, 0]
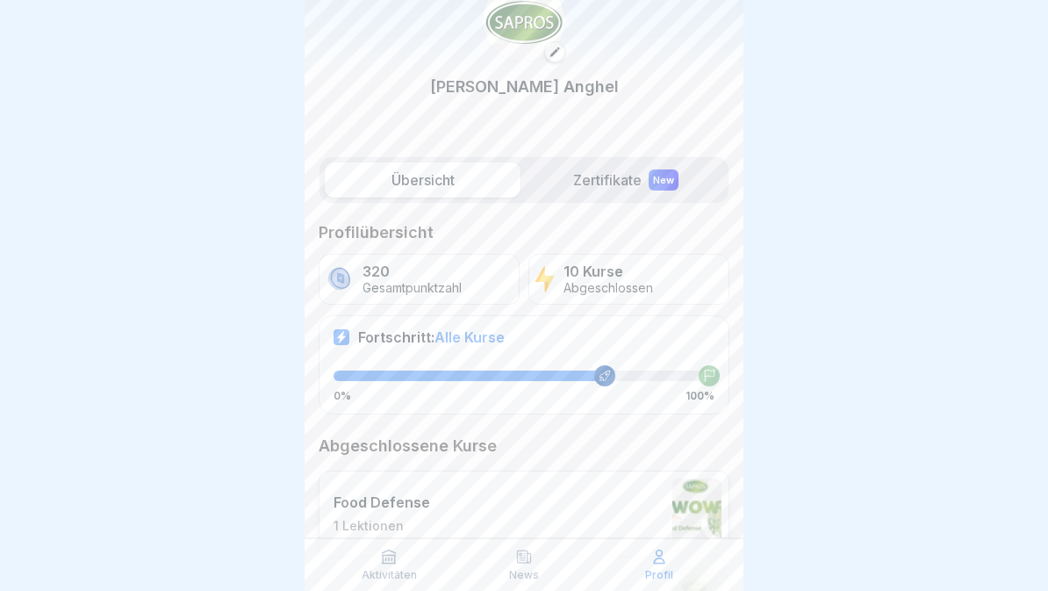
click at [526, 565] on icon at bounding box center [524, 557] width 18 height 18
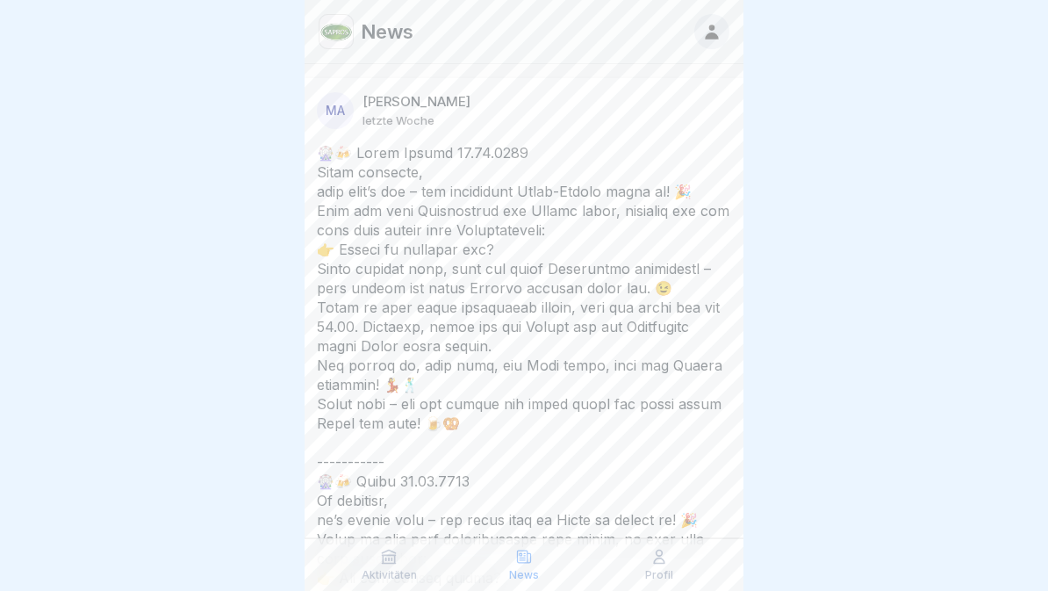
click at [375, 564] on div "Aktivitäten" at bounding box center [389, 564] width 126 height 33
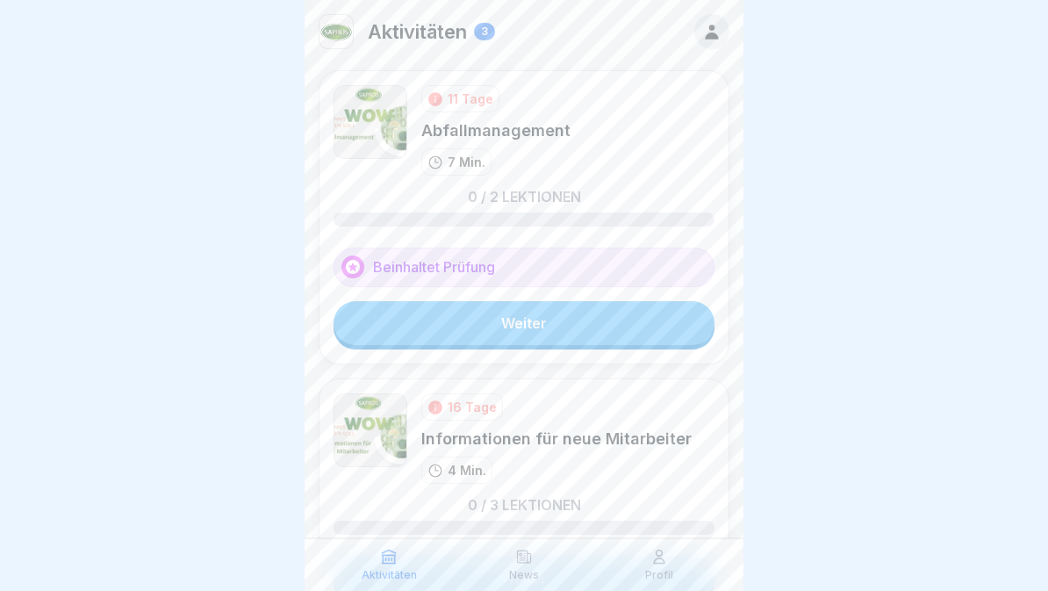
click at [388, 569] on p "Aktivitäten" at bounding box center [389, 575] width 55 height 12
click at [528, 578] on p "News" at bounding box center [524, 575] width 30 height 12
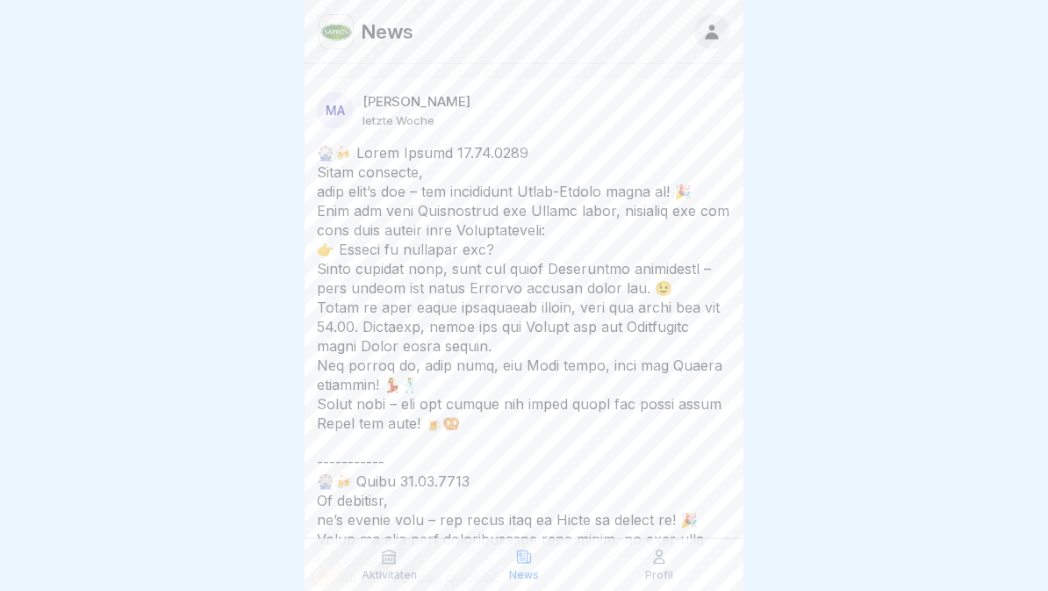
click at [409, 563] on div "Aktivitäten" at bounding box center [389, 564] width 126 height 33
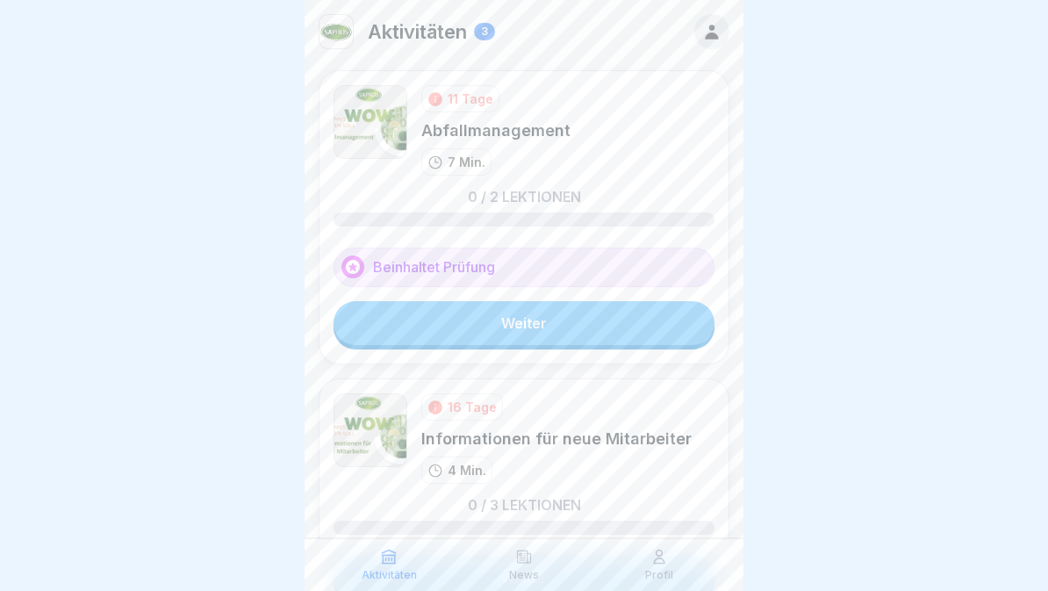
click at [389, 548] on icon at bounding box center [389, 557] width 18 height 18
